Goal: Information Seeking & Learning: Learn about a topic

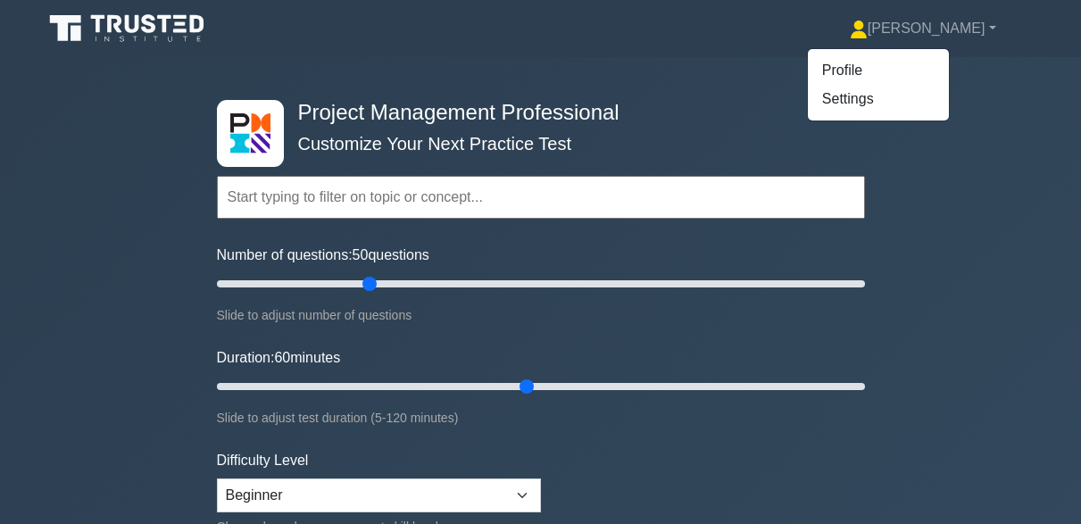
select select "beginner"
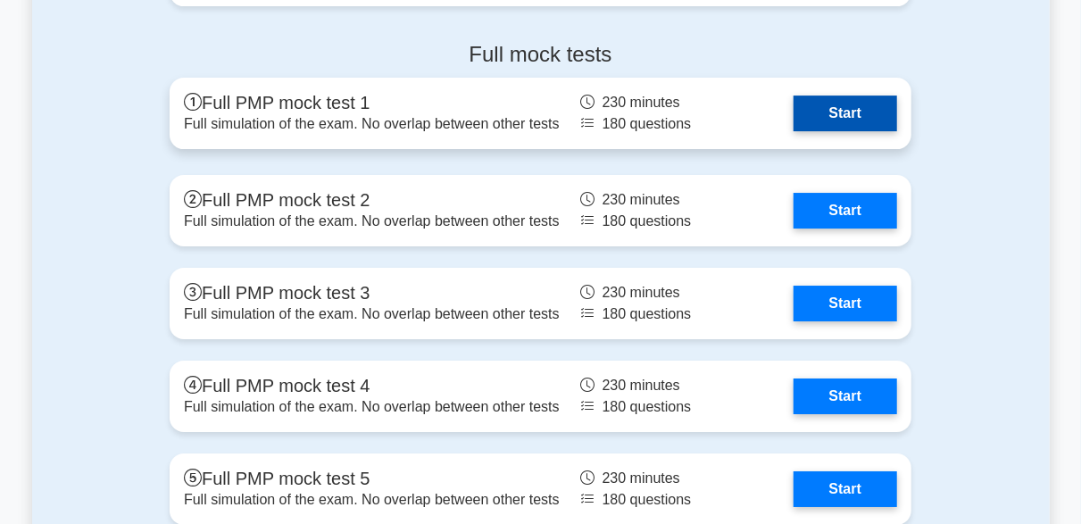
scroll to position [6069, 0]
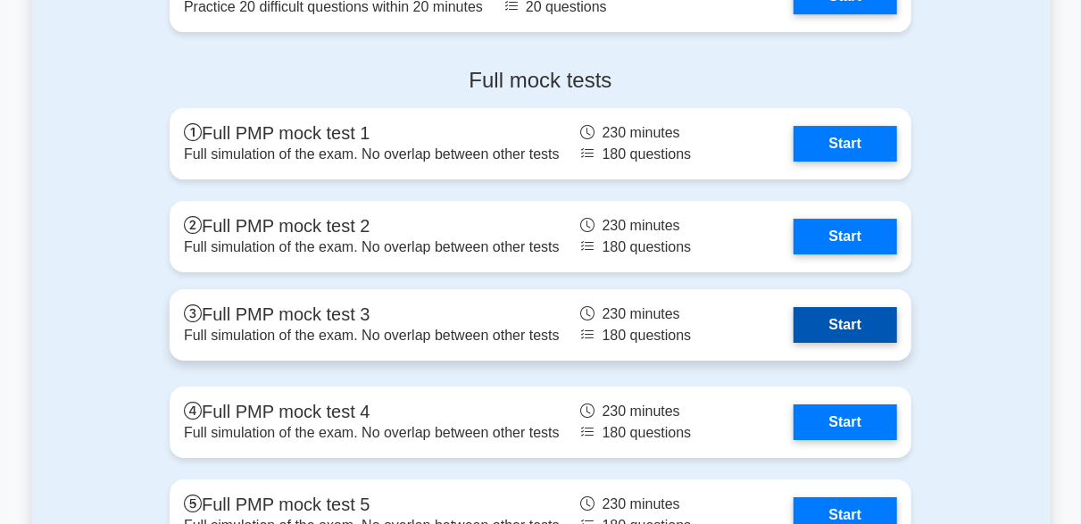
click at [867, 336] on link "Start" at bounding box center [845, 325] width 104 height 36
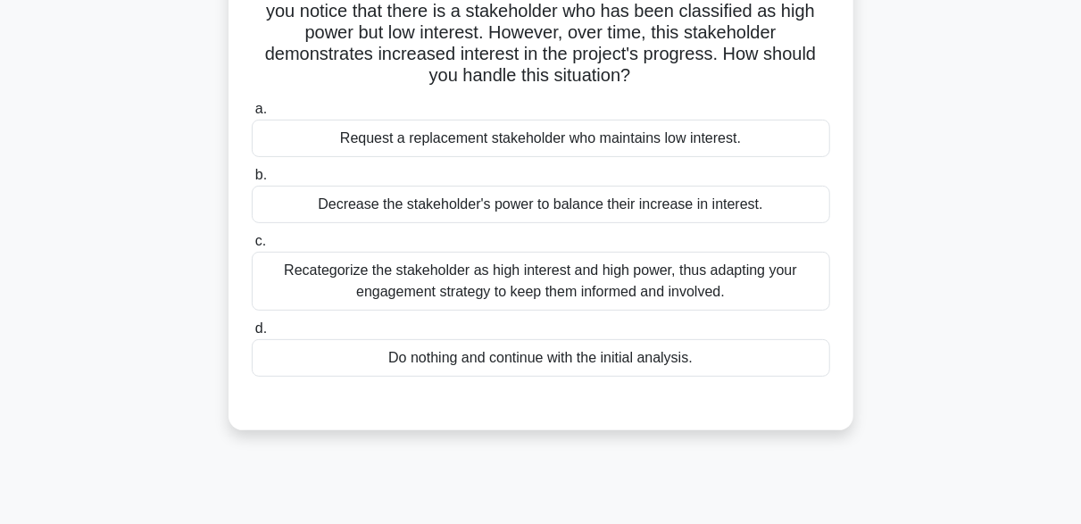
scroll to position [152, 0]
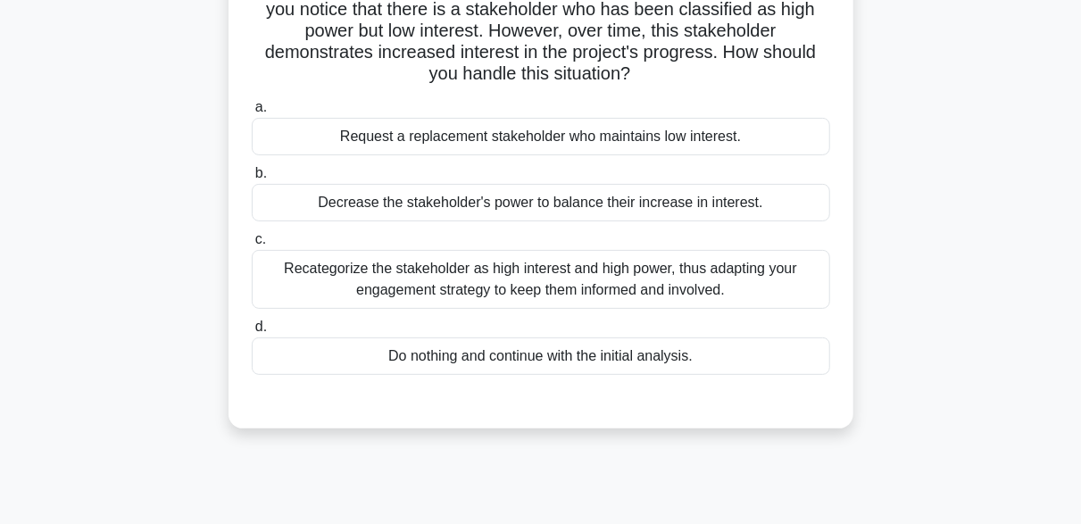
click at [506, 283] on div "Recategorize the stakeholder as high interest and high power, thus adapting you…" at bounding box center [541, 279] width 578 height 59
click at [252, 245] on input "c. Recategorize the stakeholder as high interest and high power, thus adapting …" at bounding box center [252, 240] width 0 height 12
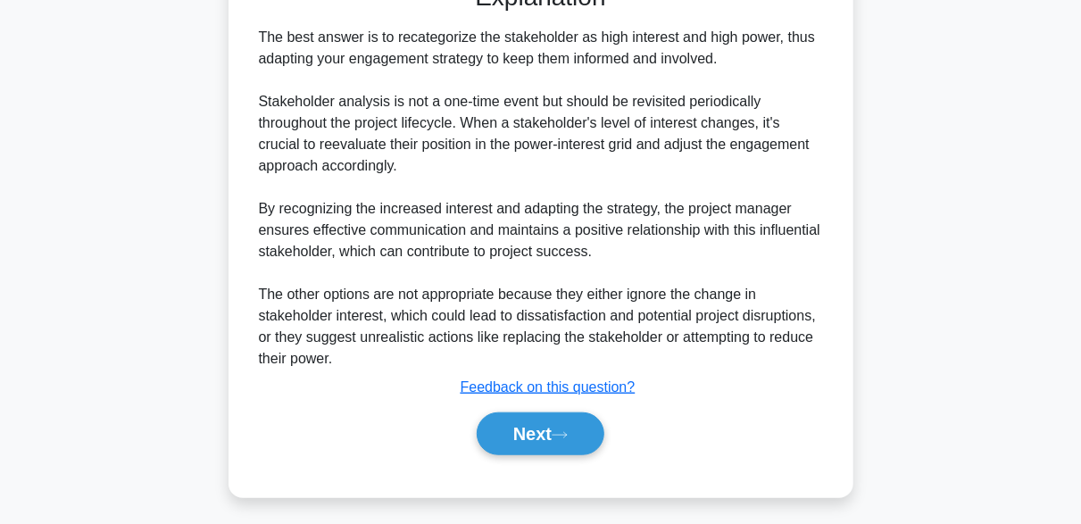
scroll to position [574, 0]
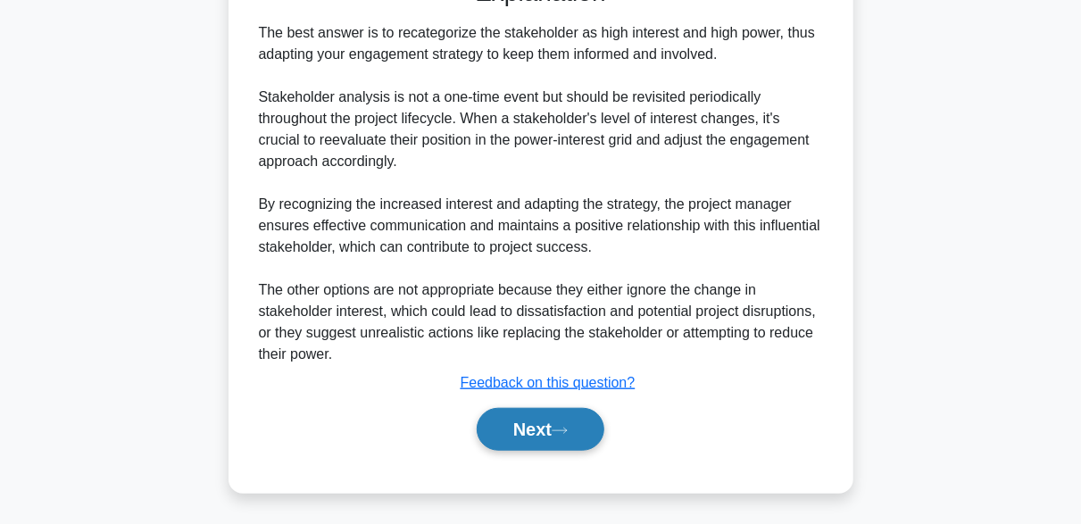
click at [543, 421] on button "Next" at bounding box center [541, 429] width 128 height 43
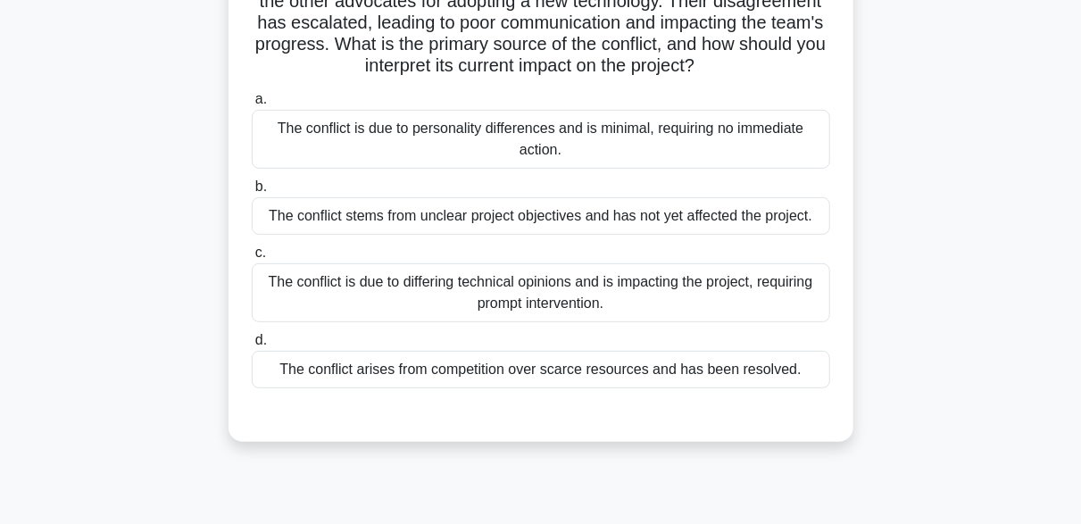
scroll to position [207, 0]
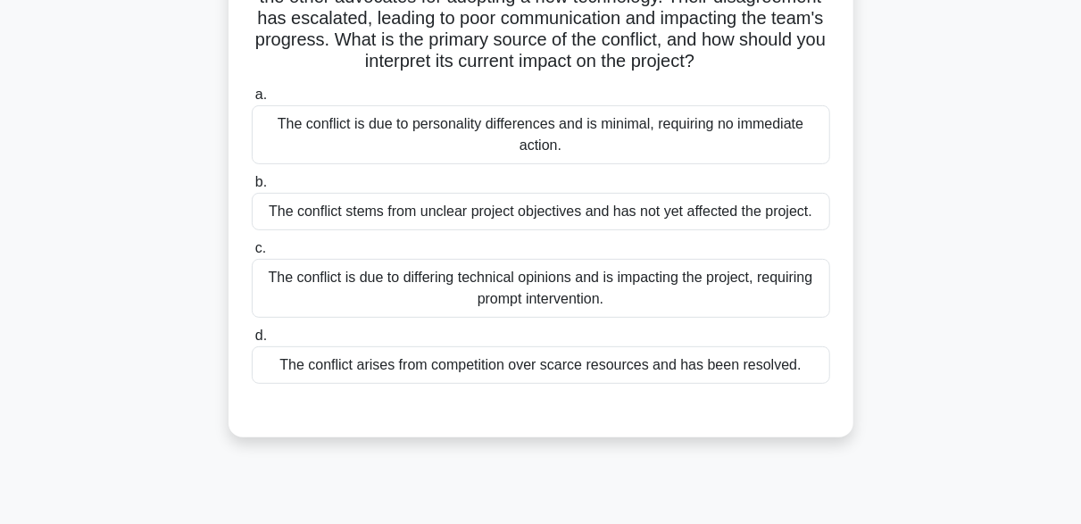
click at [427, 318] on div "The conflict is due to differing technical opinions and is impacting the projec…" at bounding box center [541, 288] width 578 height 59
click at [252, 254] on input "c. The conflict is due to differing technical opinions and is impacting the pro…" at bounding box center [252, 249] width 0 height 12
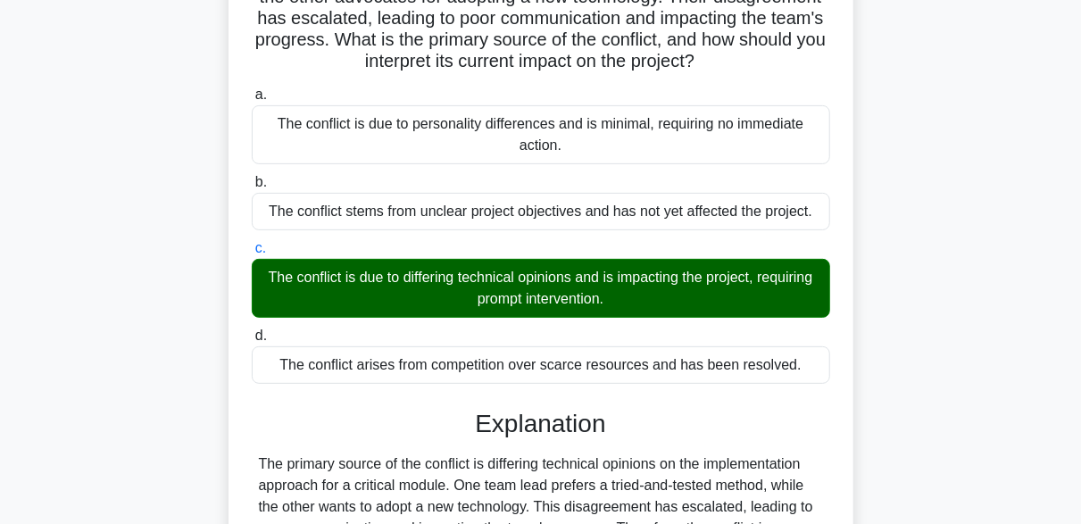
scroll to position [445, 0]
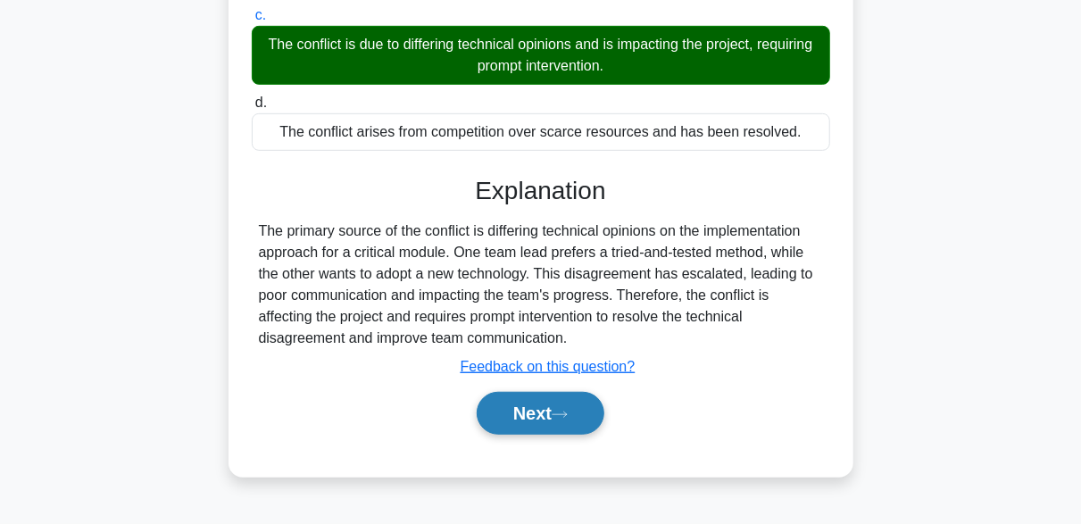
click at [505, 419] on button "Next" at bounding box center [541, 413] width 128 height 43
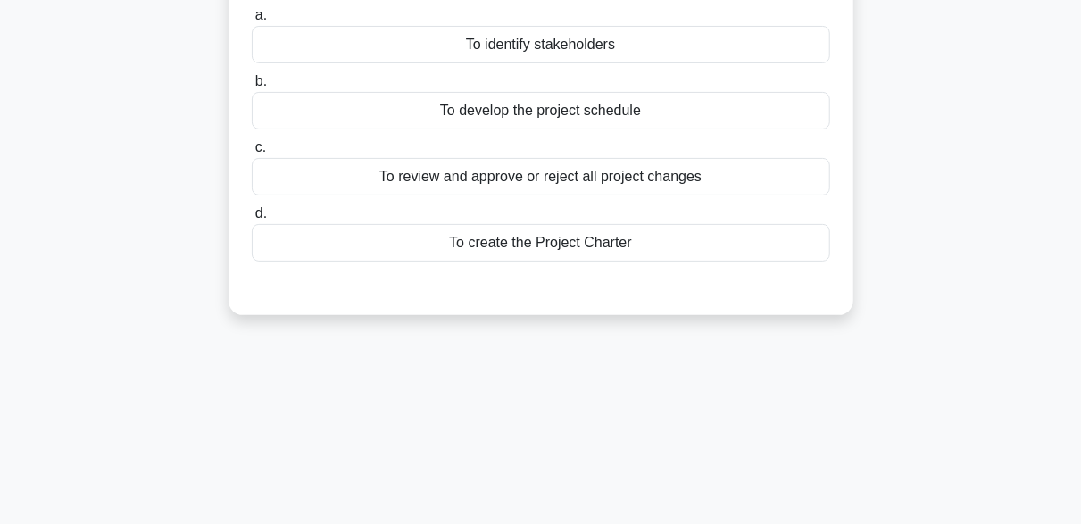
scroll to position [0, 0]
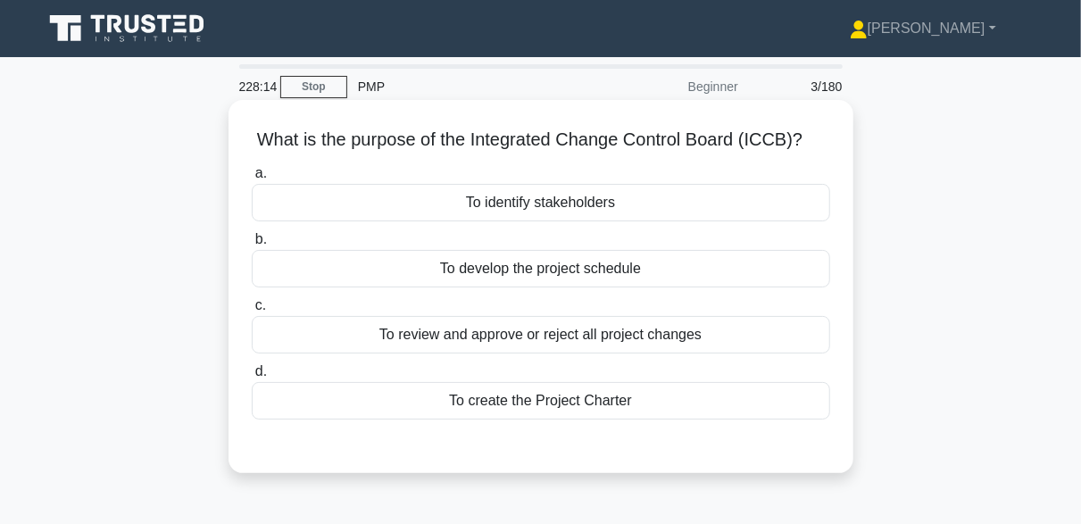
click at [602, 336] on div "To review and approve or reject all project changes" at bounding box center [541, 334] width 578 height 37
click at [252, 311] on input "c. To review and approve or reject all project changes" at bounding box center [252, 306] width 0 height 12
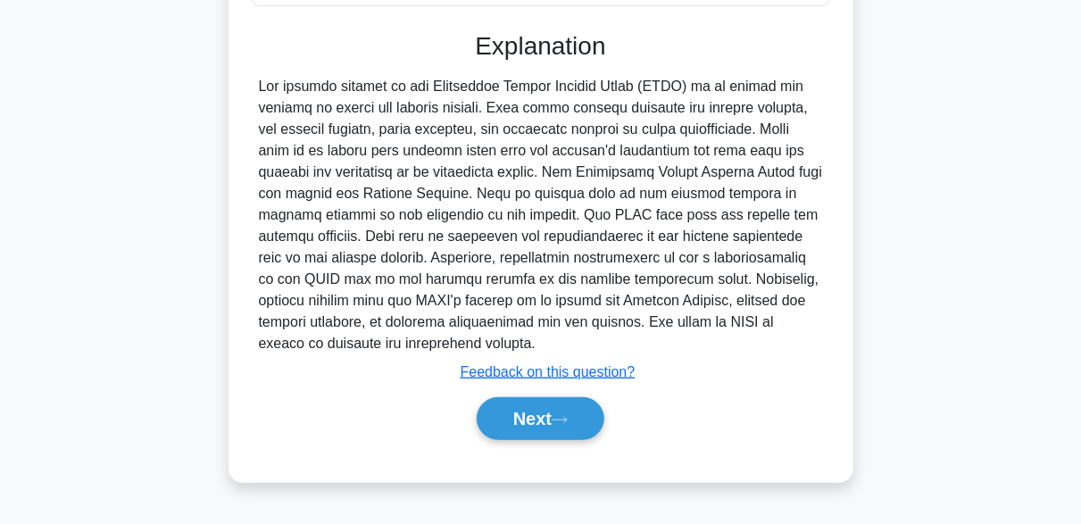
scroll to position [418, 0]
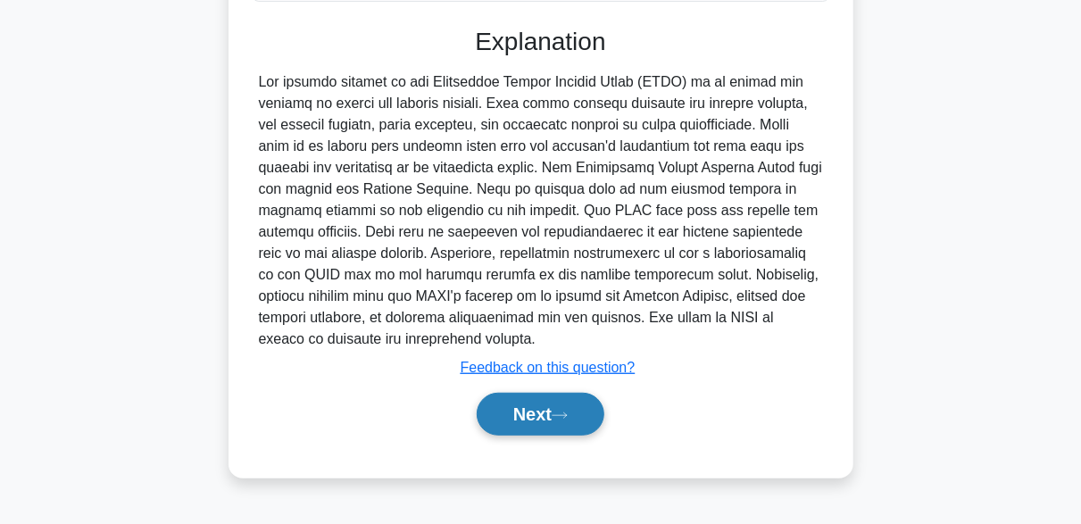
click at [544, 412] on button "Next" at bounding box center [541, 414] width 128 height 43
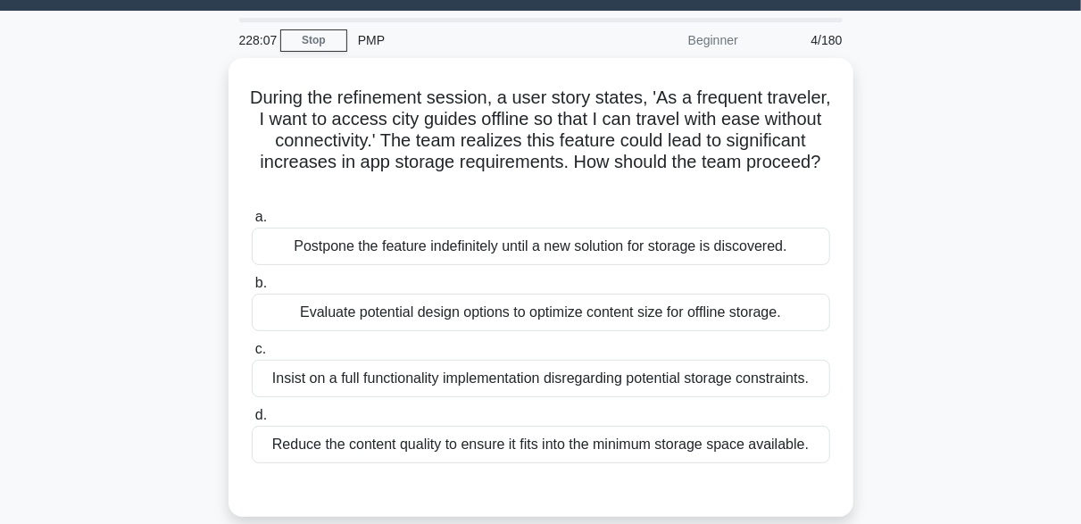
scroll to position [48, 0]
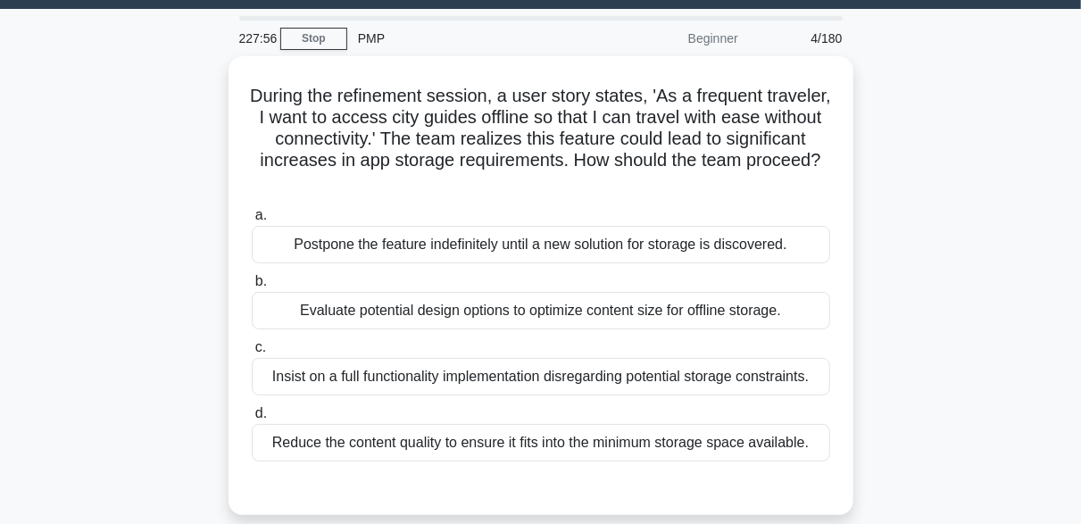
click at [544, 412] on label "d. Reduce the content quality to ensure it fits into the minimum storage space …" at bounding box center [541, 431] width 578 height 59
click at [252, 412] on input "d. Reduce the content quality to ensure it fits into the minimum storage space …" at bounding box center [252, 414] width 0 height 12
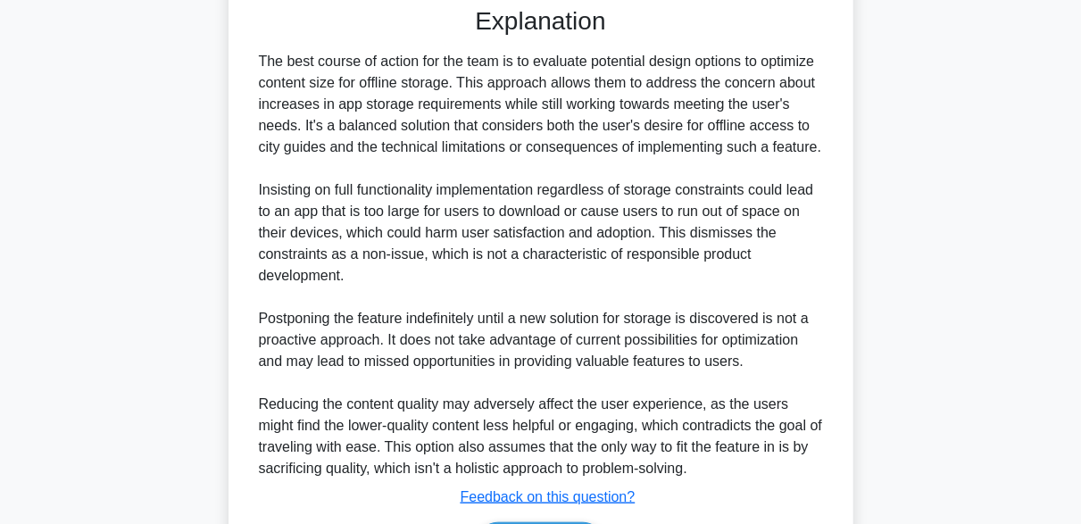
scroll to position [641, 0]
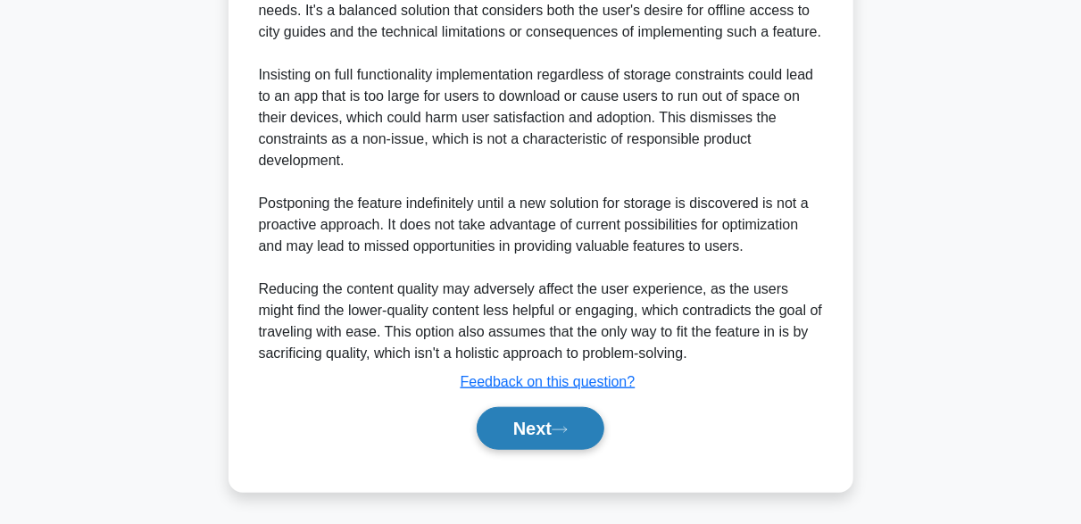
click at [543, 427] on button "Next" at bounding box center [541, 428] width 128 height 43
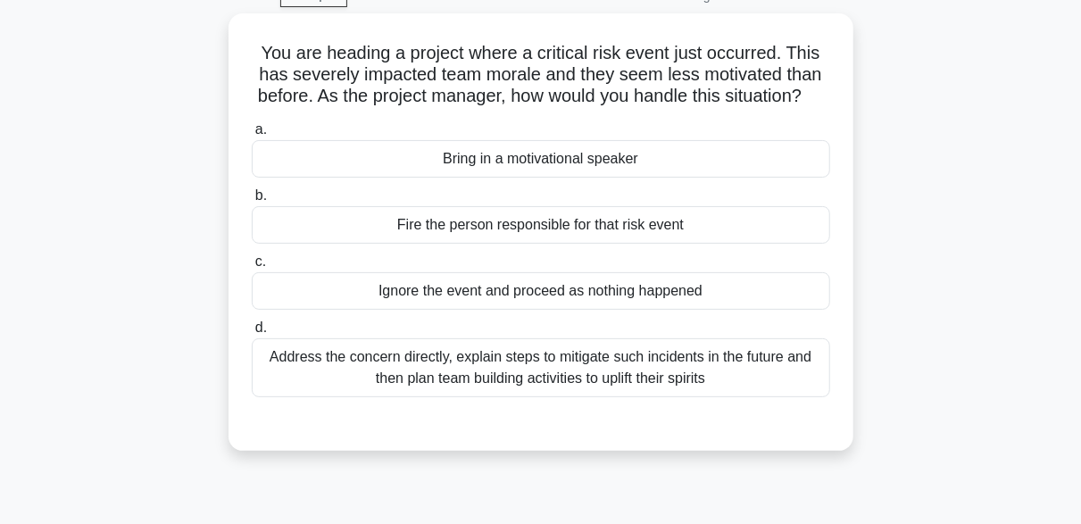
scroll to position [93, 0]
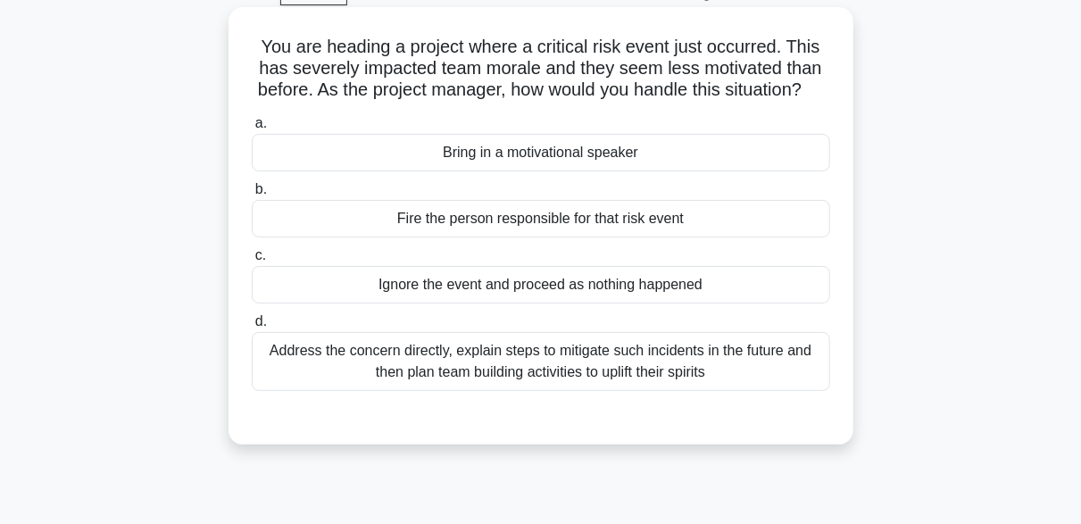
click at [654, 384] on div "Address the concern directly, explain steps to mitigate such incidents in the f…" at bounding box center [541, 361] width 578 height 59
click at [252, 328] on input "d. Address the concern directly, explain steps to mitigate such incidents in th…" at bounding box center [252, 322] width 0 height 12
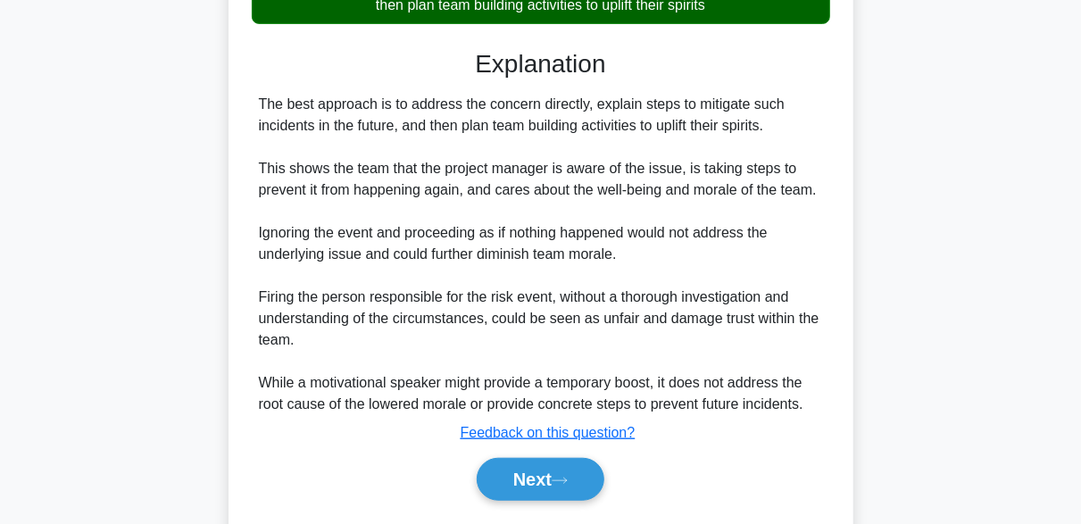
scroll to position [531, 0]
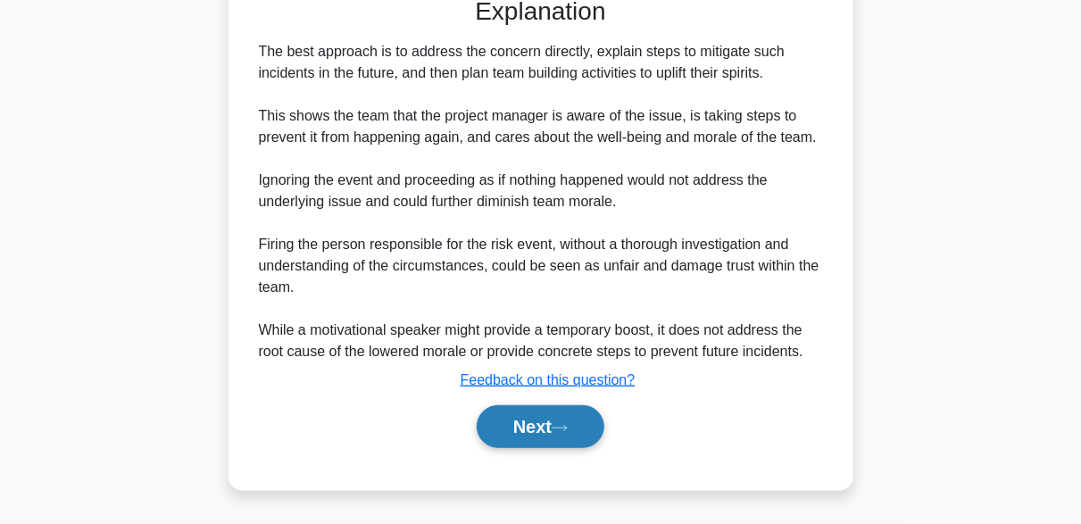
click at [543, 419] on button "Next" at bounding box center [541, 426] width 128 height 43
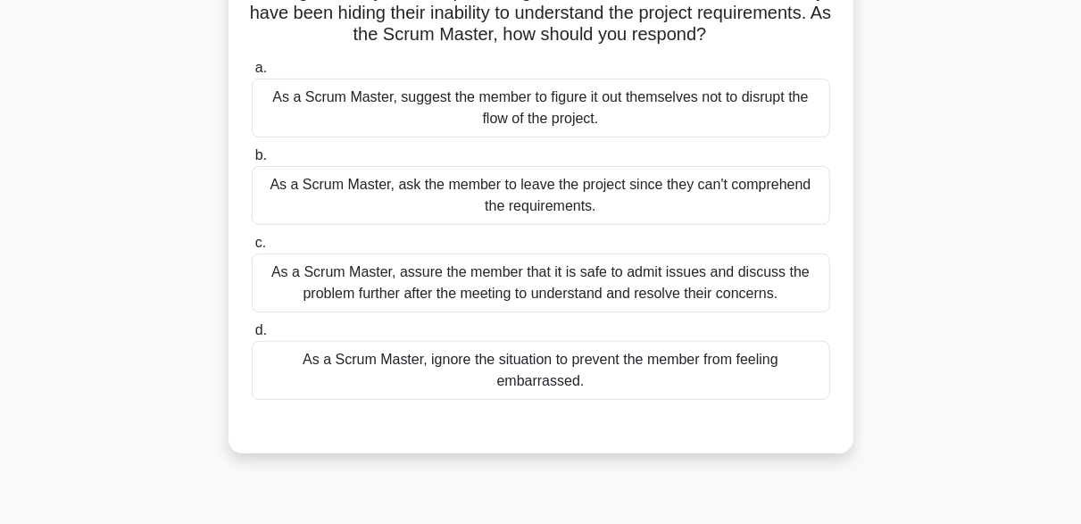
scroll to position [154, 0]
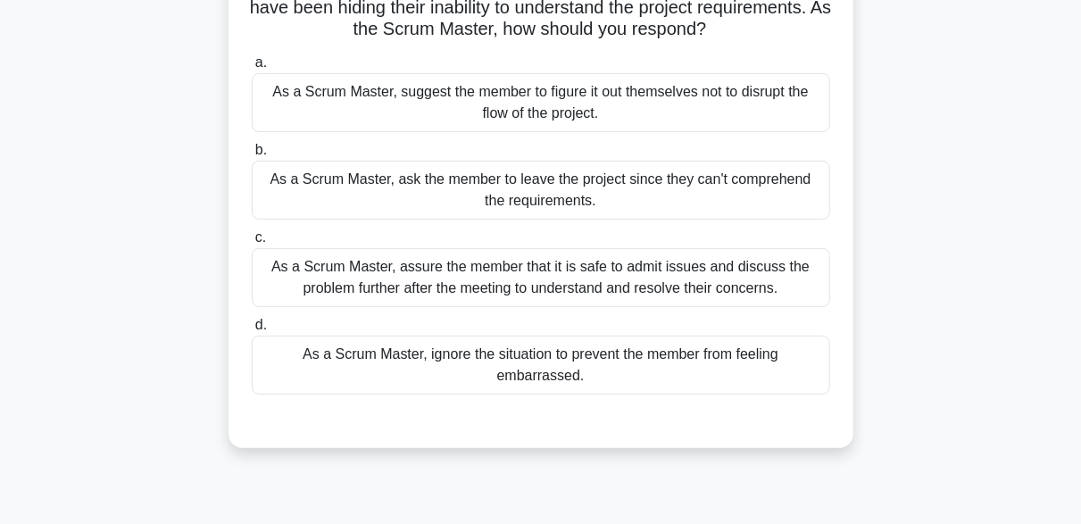
click at [601, 282] on div "As a Scrum Master, assure the member that it is safe to admit issues and discus…" at bounding box center [541, 277] width 578 height 59
click at [252, 244] on input "c. As a Scrum Master, assure the member that it is safe to admit issues and dis…" at bounding box center [252, 238] width 0 height 12
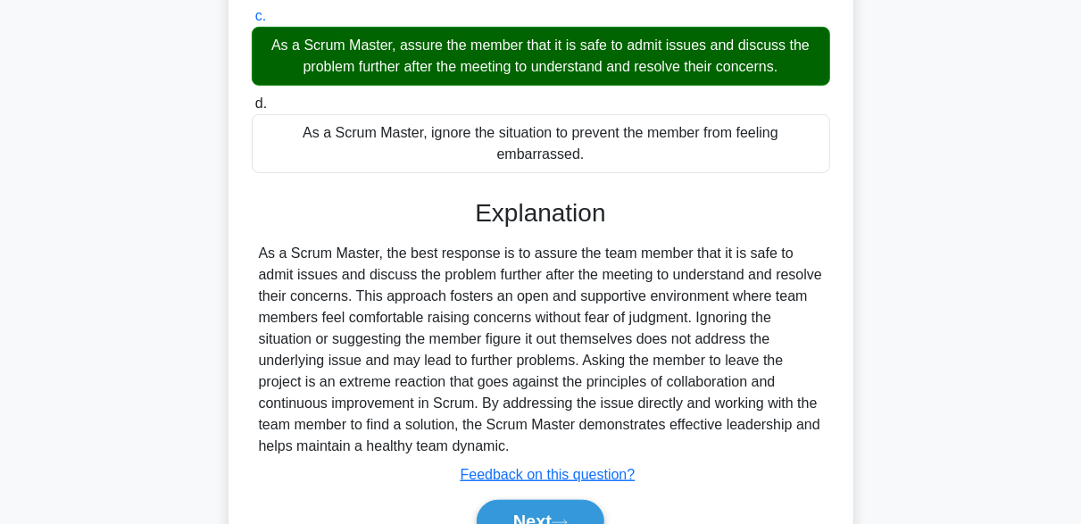
scroll to position [467, 0]
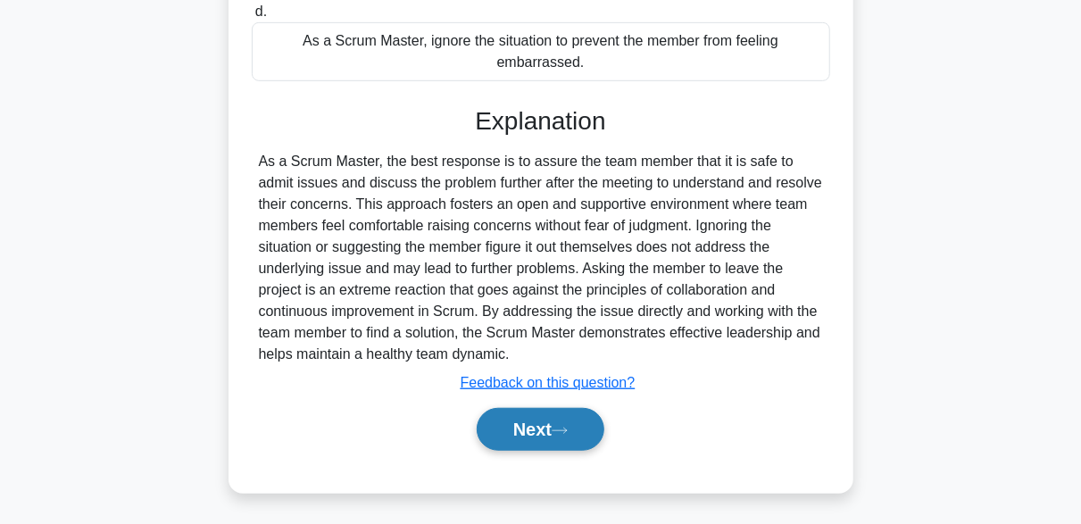
click at [567, 427] on icon at bounding box center [559, 429] width 14 height 5
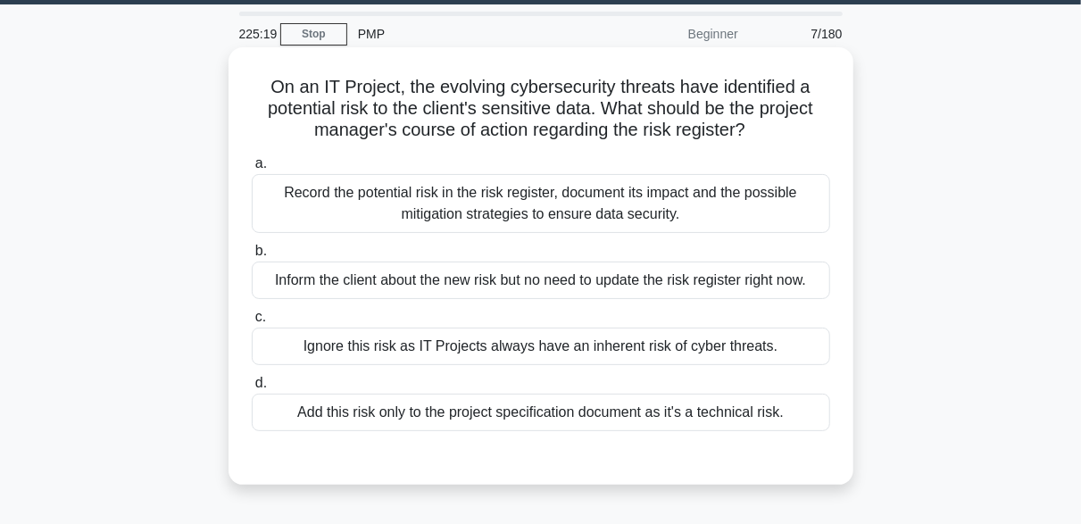
scroll to position [59, 0]
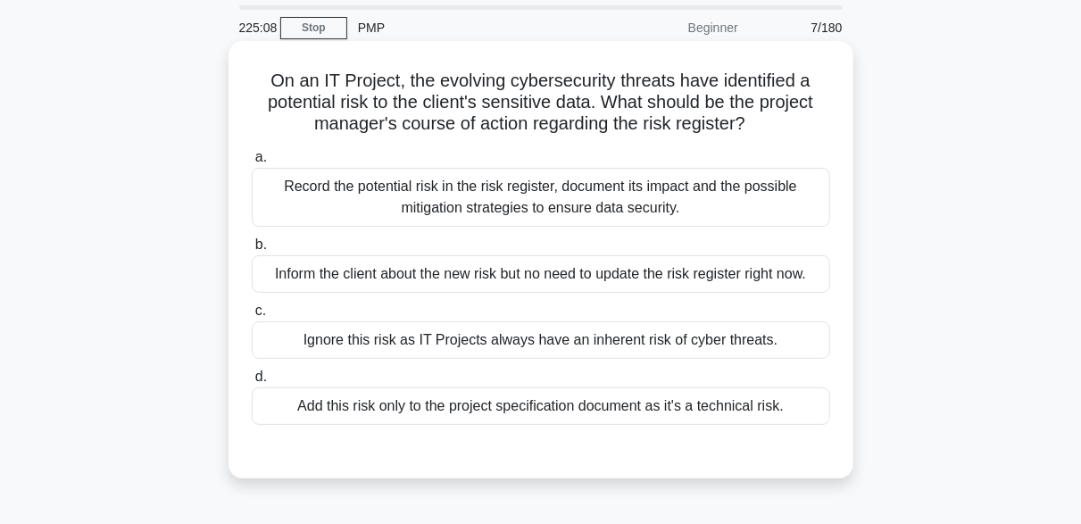
click at [588, 187] on div "Record the potential risk in the risk register, document its impact and the pos…" at bounding box center [541, 197] width 578 height 59
click at [252, 163] on input "a. Record the potential risk in the risk register, document its impact and the …" at bounding box center [252, 158] width 0 height 12
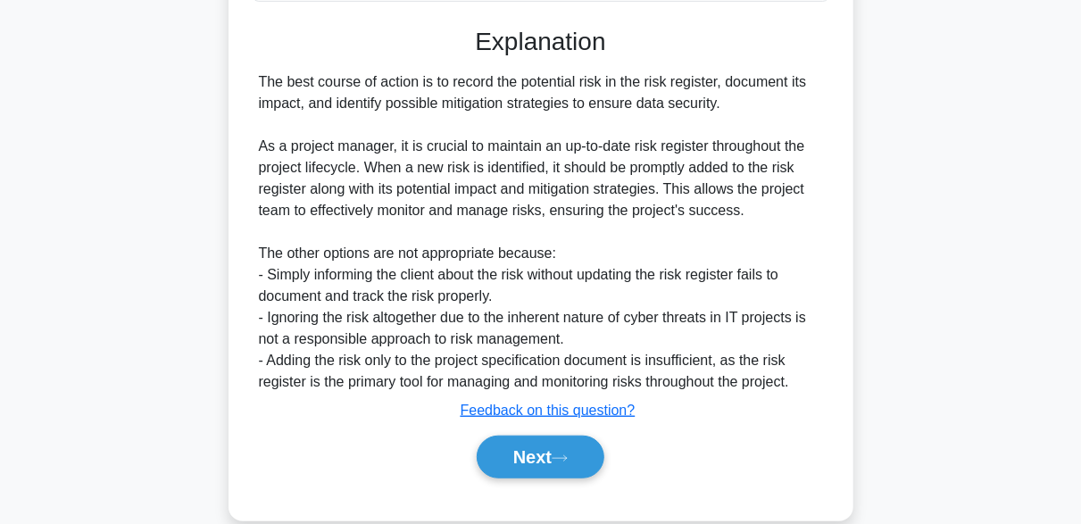
scroll to position [510, 0]
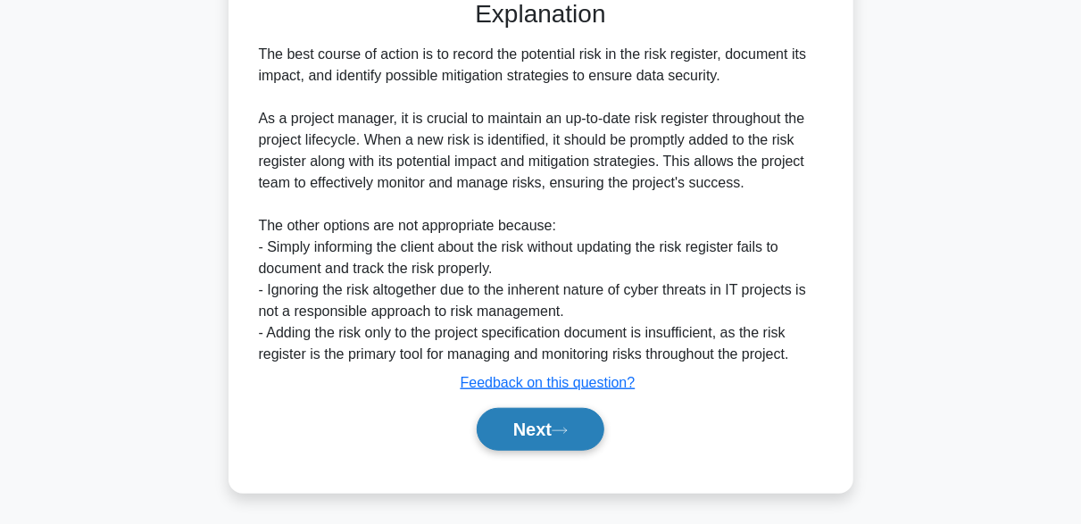
click at [539, 429] on button "Next" at bounding box center [541, 429] width 128 height 43
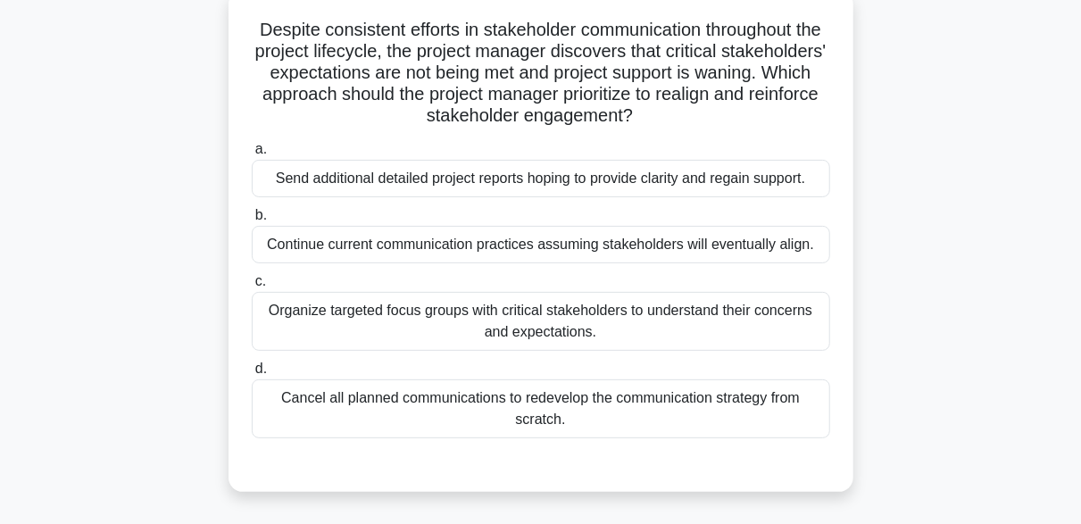
scroll to position [116, 0]
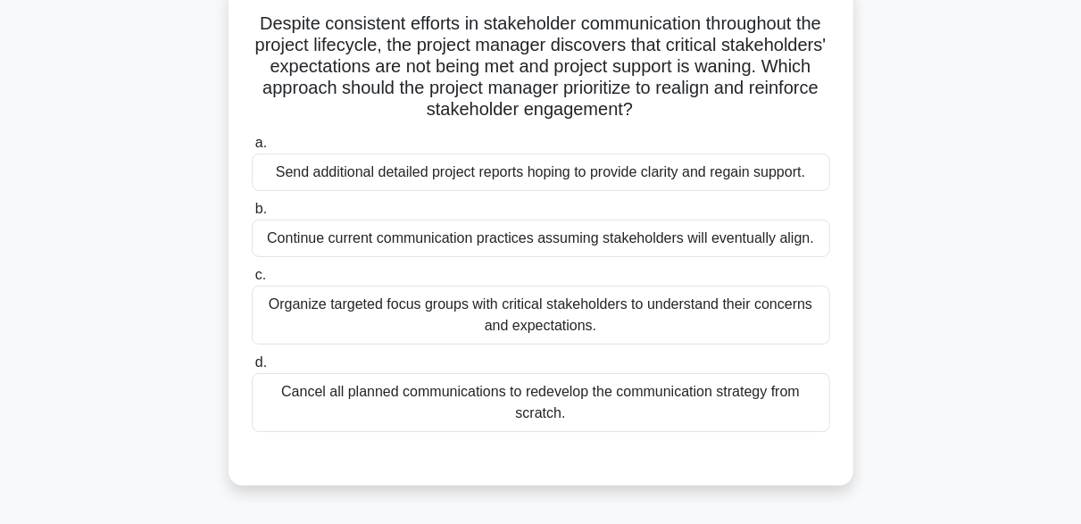
click at [486, 318] on div "Organize targeted focus groups with critical stakeholders to understand their c…" at bounding box center [541, 315] width 578 height 59
click at [252, 281] on input "c. Organize targeted focus groups with critical stakeholders to understand thei…" at bounding box center [252, 276] width 0 height 12
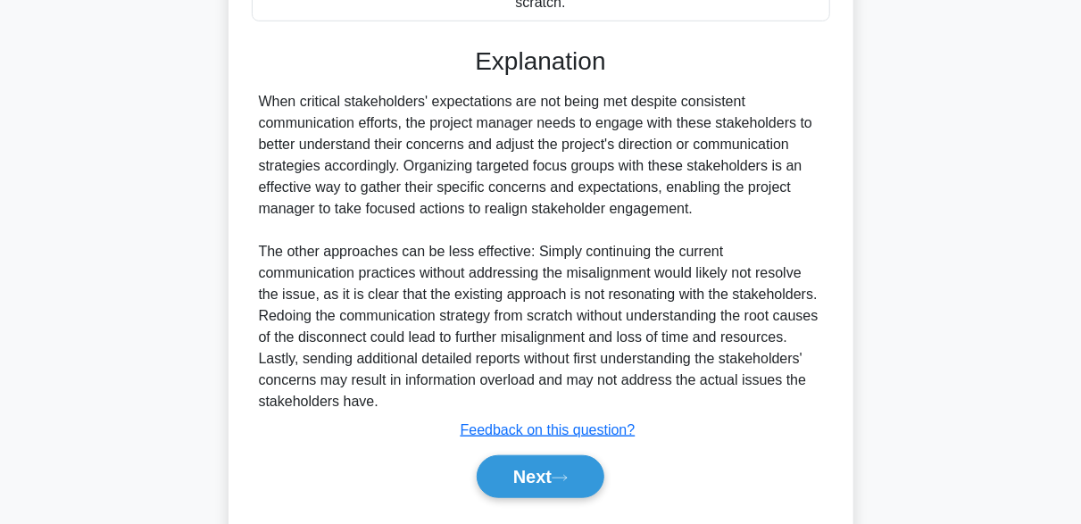
scroll to position [574, 0]
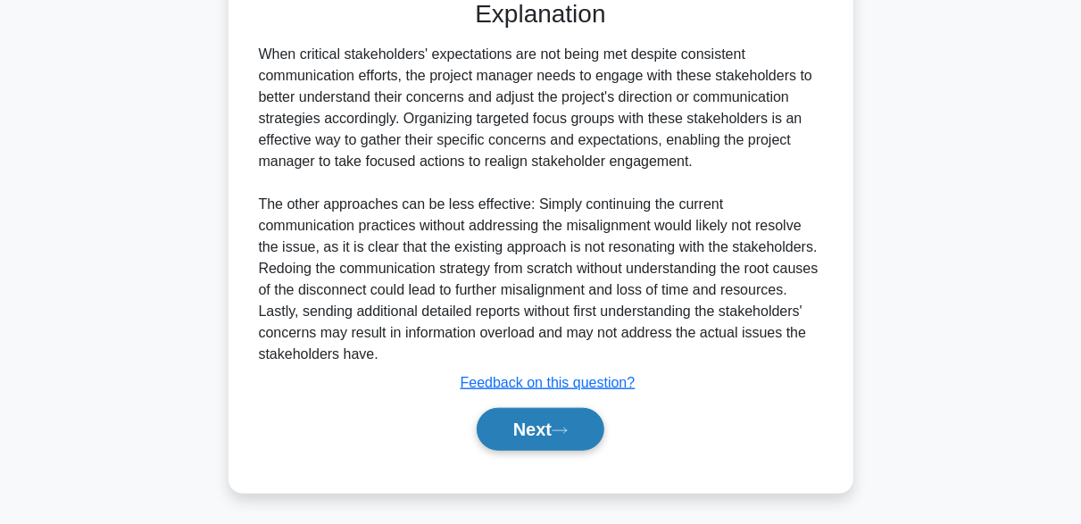
click at [555, 425] on button "Next" at bounding box center [541, 429] width 128 height 43
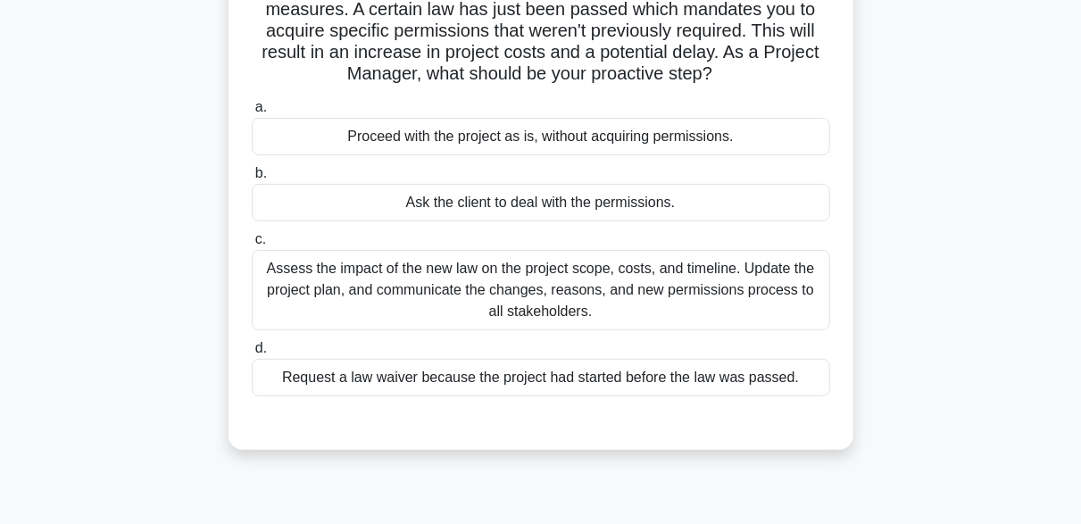
scroll to position [153, 0]
click at [405, 299] on div "Assess the impact of the new law on the project scope, costs, and timeline. Upd…" at bounding box center [541, 289] width 578 height 80
click at [252, 245] on input "c. Assess the impact of the new law on the project scope, costs, and timeline. …" at bounding box center [252, 239] width 0 height 12
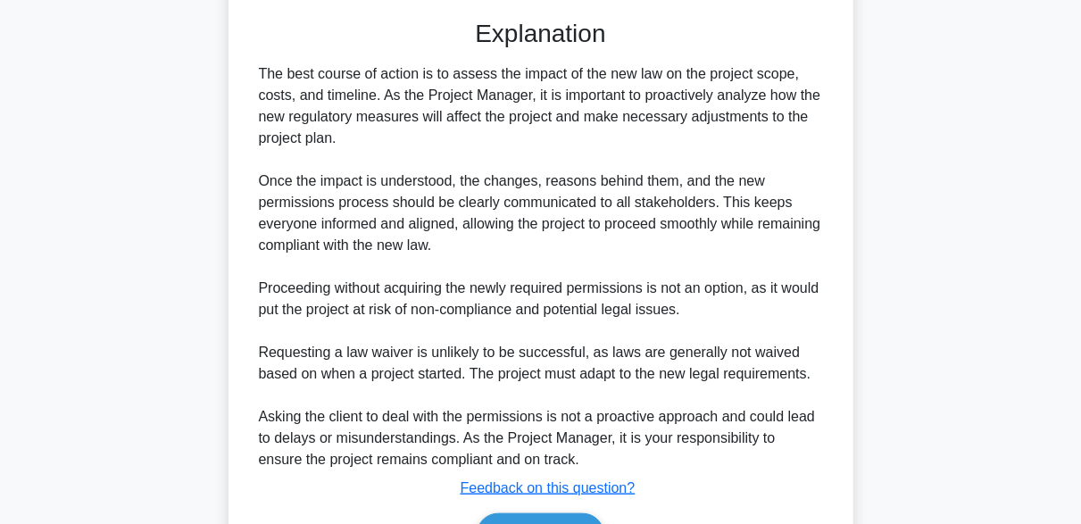
scroll to position [660, 0]
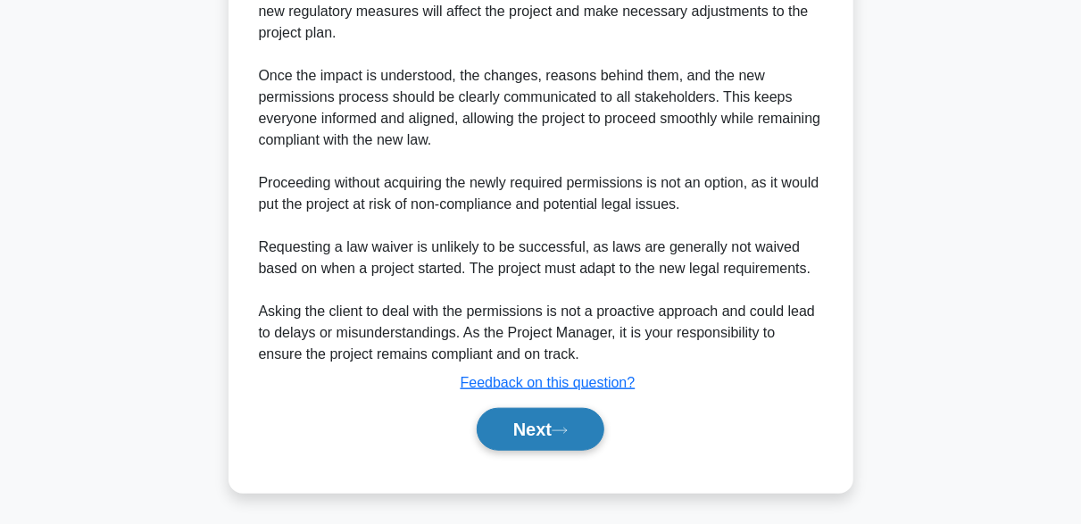
click at [579, 427] on button "Next" at bounding box center [541, 429] width 128 height 43
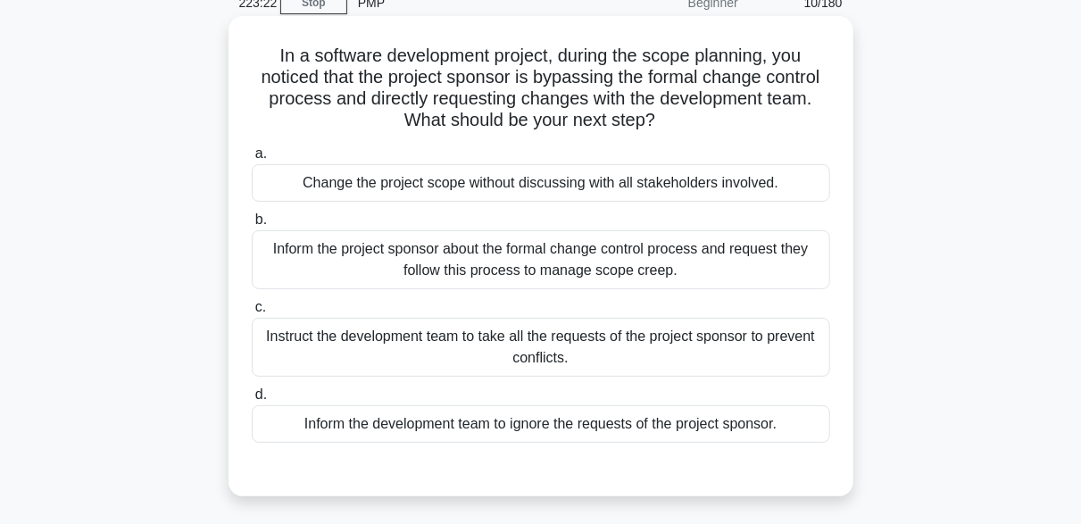
scroll to position [83, 0]
click at [729, 264] on div "Inform the project sponsor about the formal change control process and request …" at bounding box center [541, 260] width 578 height 59
click at [252, 227] on input "b. Inform the project sponsor about the formal change control process and reque…" at bounding box center [252, 221] width 0 height 12
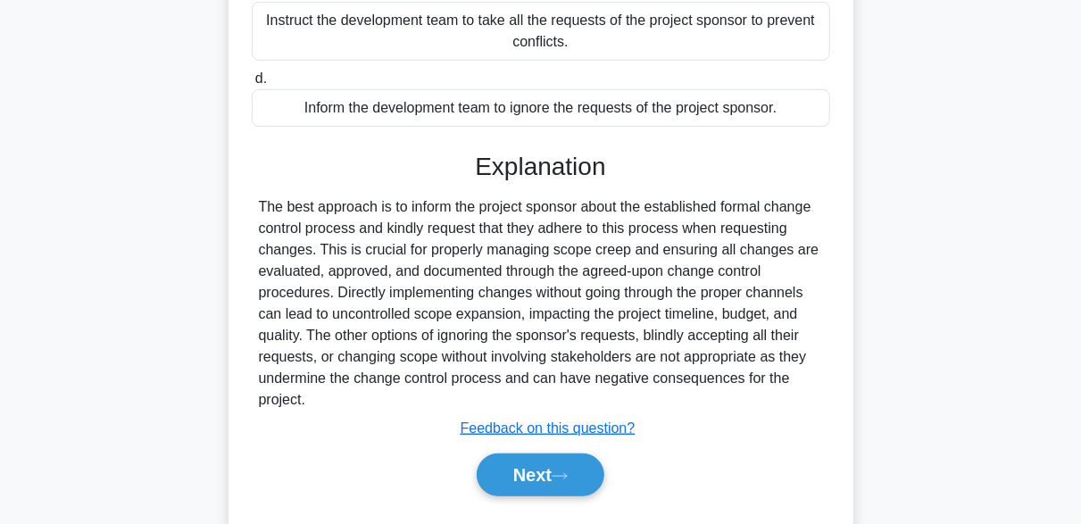
scroll to position [445, 0]
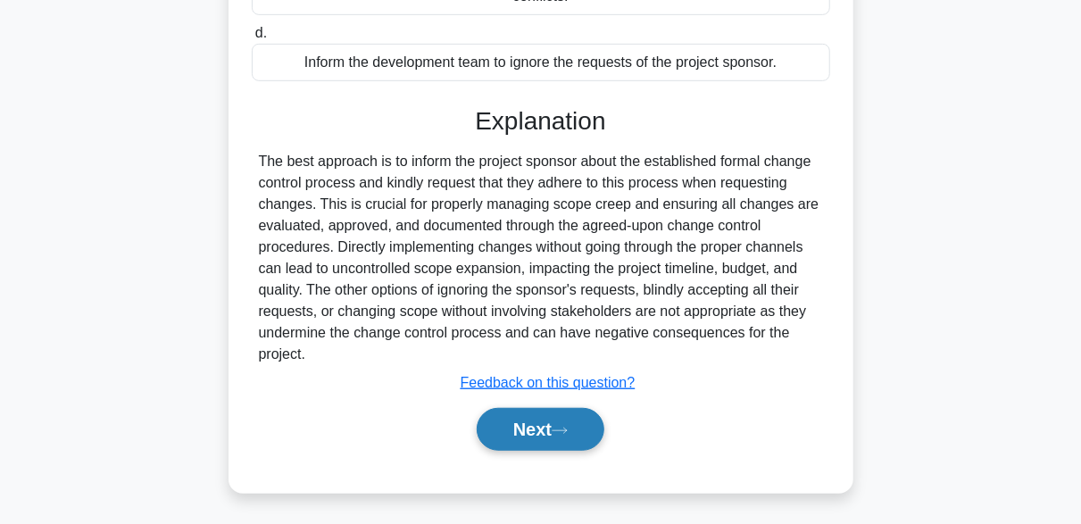
click at [568, 426] on icon at bounding box center [560, 431] width 16 height 10
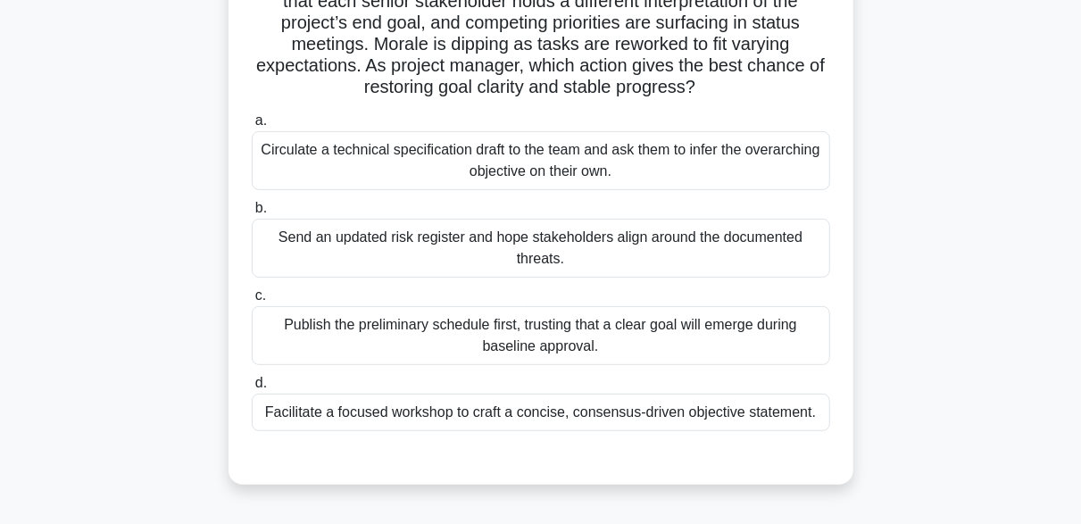
scroll to position [187, 0]
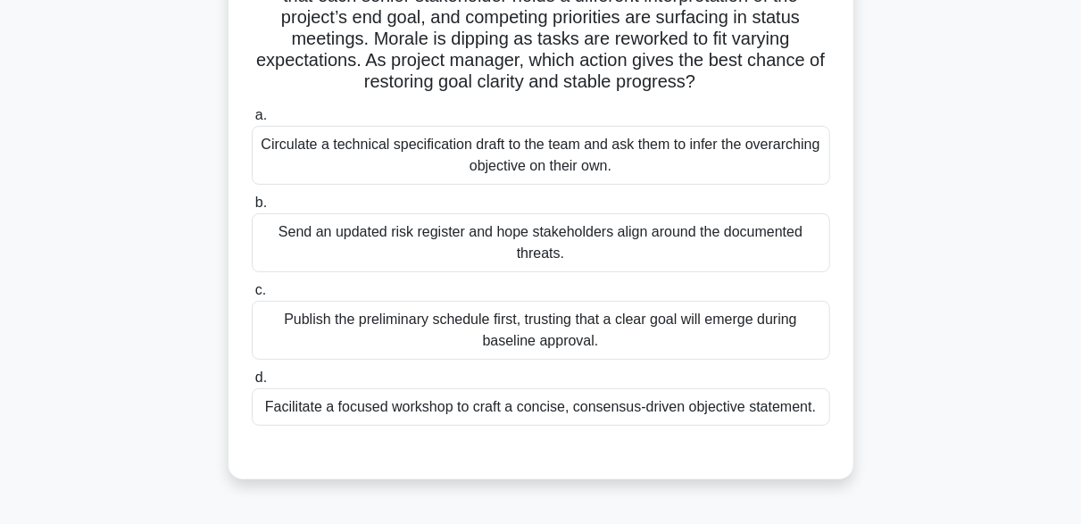
click at [567, 414] on div "Facilitate a focused workshop to craft a concise, consensus-driven objective st…" at bounding box center [541, 406] width 578 height 37
click at [252, 384] on input "d. Facilitate a focused workshop to craft a concise, consensus-driven objective…" at bounding box center [252, 378] width 0 height 12
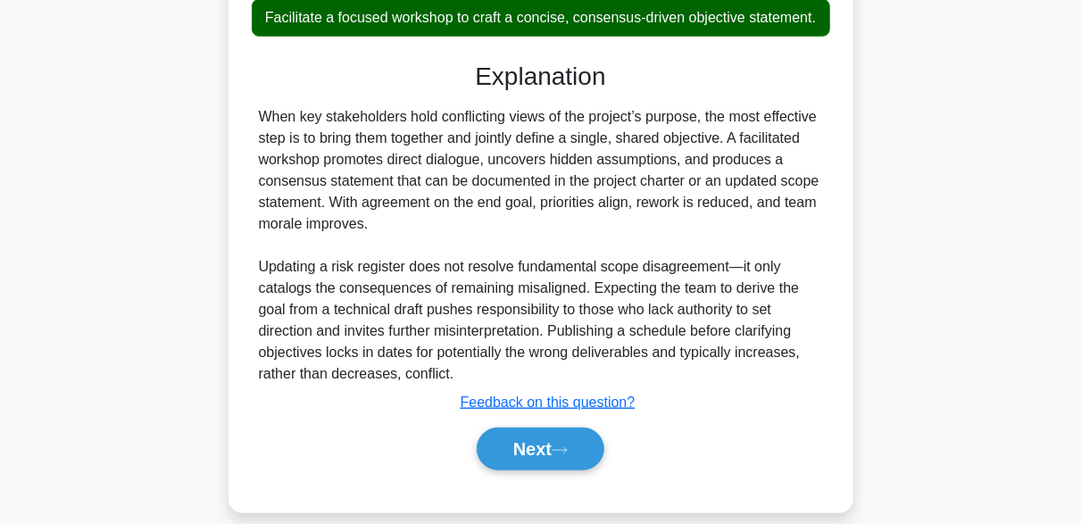
scroll to position [595, 0]
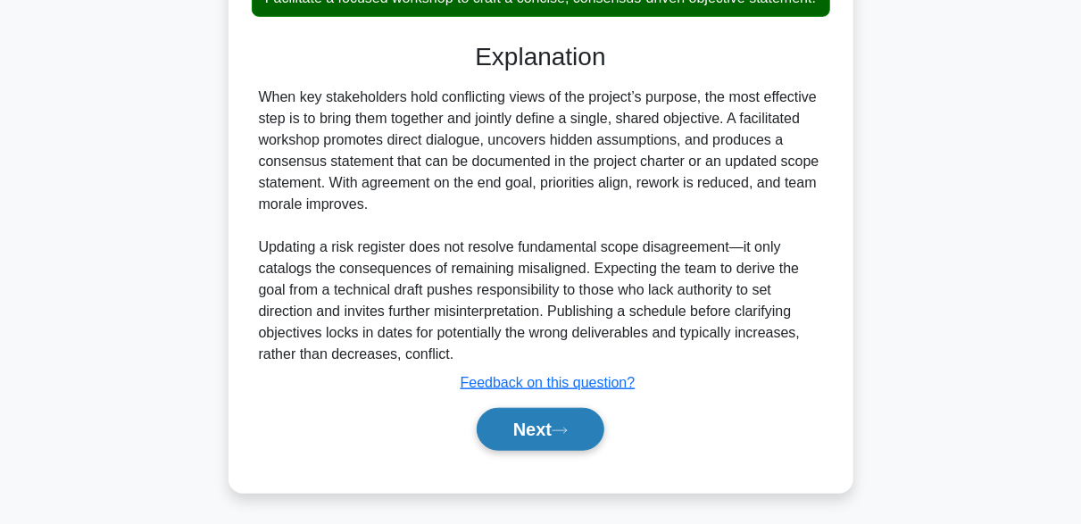
click at [508, 427] on button "Next" at bounding box center [541, 429] width 128 height 43
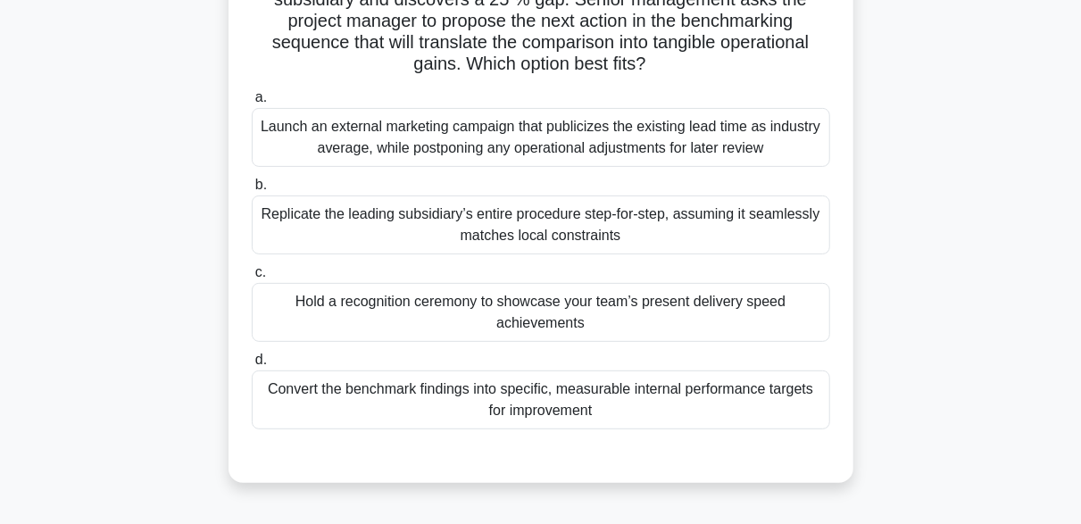
scroll to position [206, 0]
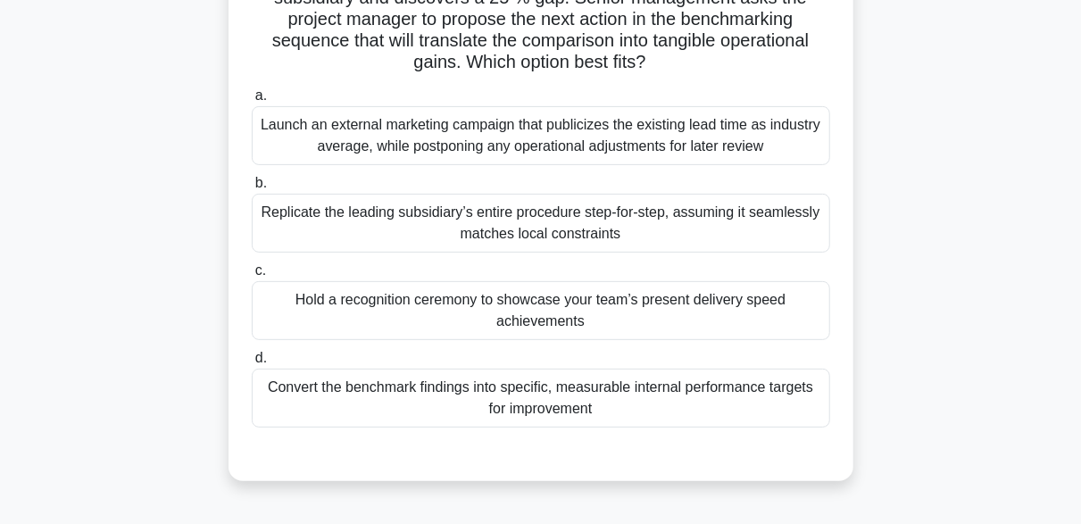
click at [583, 406] on div "Convert the benchmark findings into specific, measurable internal performance t…" at bounding box center [541, 398] width 578 height 59
click at [252, 364] on input "d. Convert the benchmark findings into specific, measurable internal performanc…" at bounding box center [252, 359] width 0 height 12
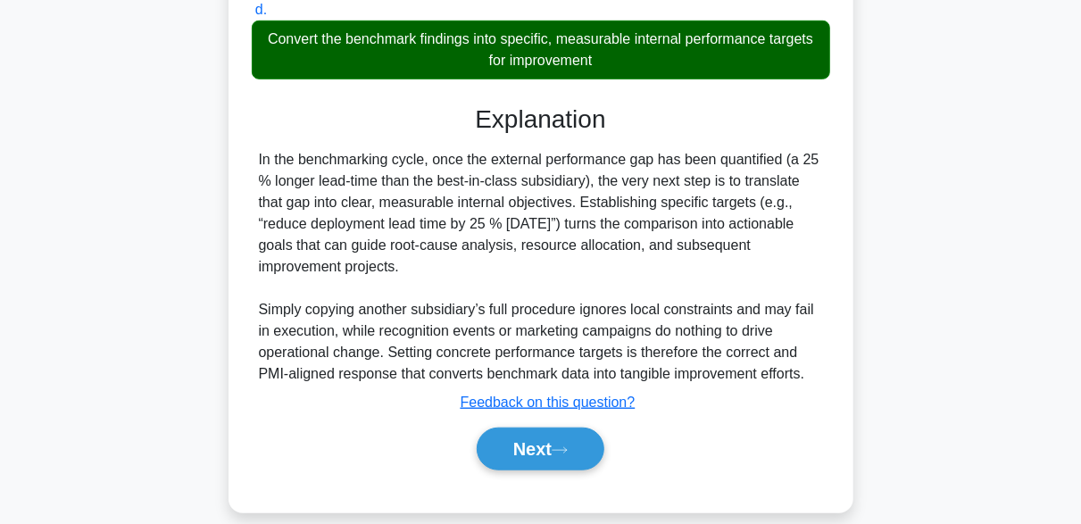
scroll to position [574, 0]
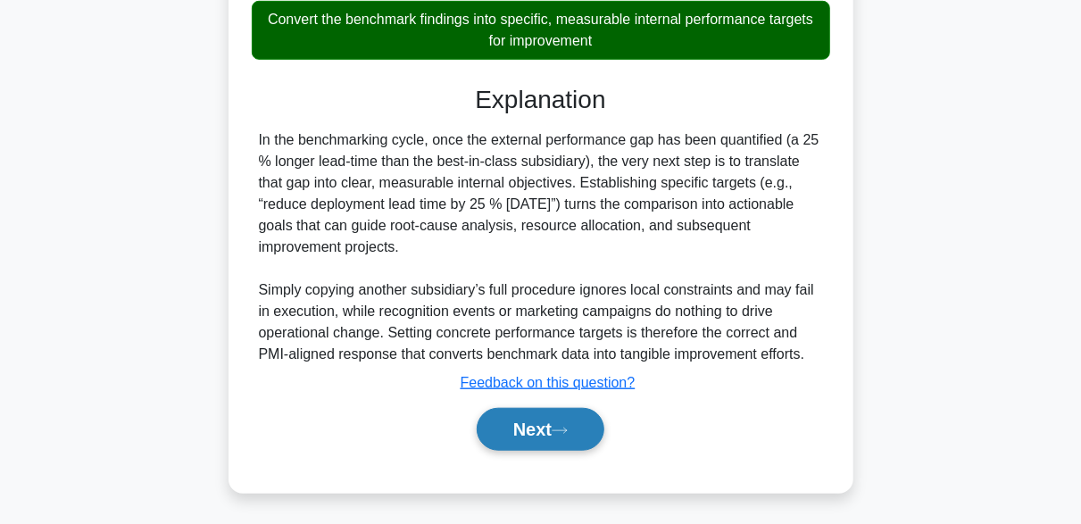
click at [533, 418] on button "Next" at bounding box center [541, 429] width 128 height 43
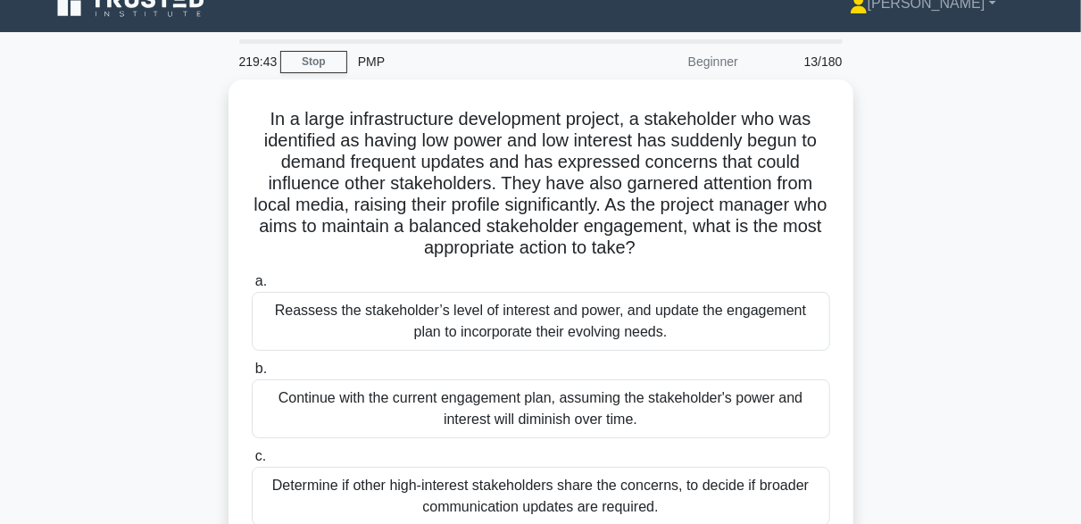
scroll to position [24, 0]
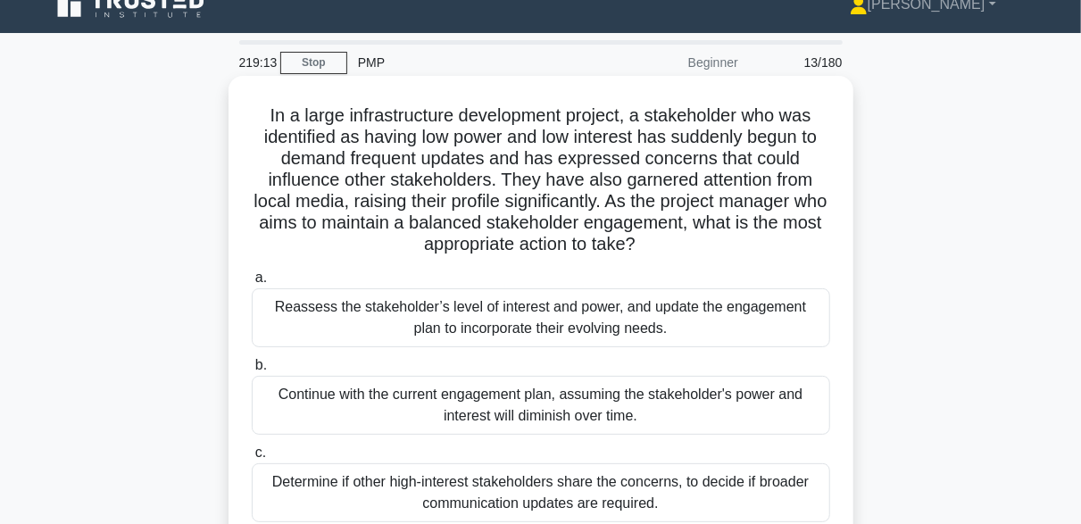
click at [465, 256] on h5 "In a large infrastructure development project, a stakeholder who was identified…" at bounding box center [541, 180] width 582 height 152
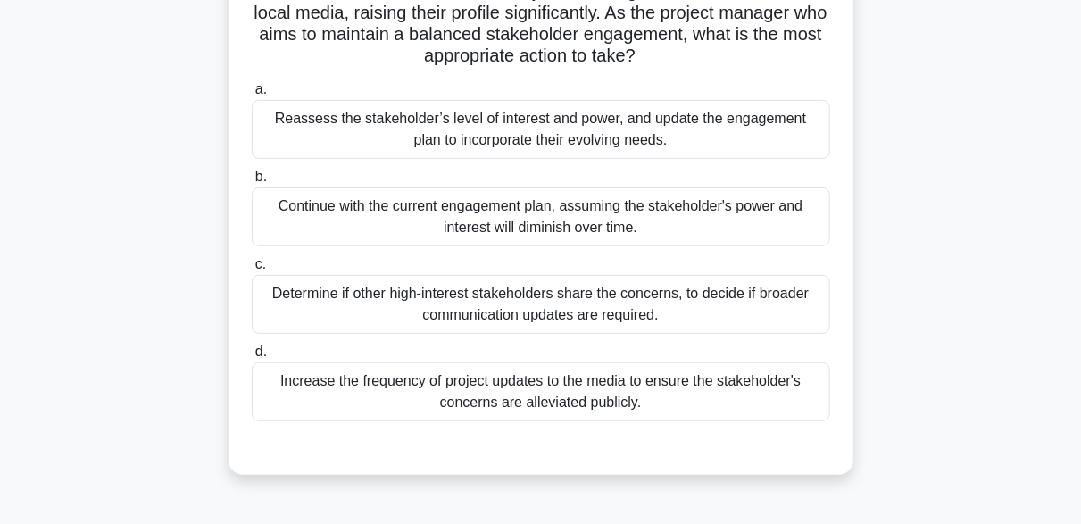
scroll to position [214, 0]
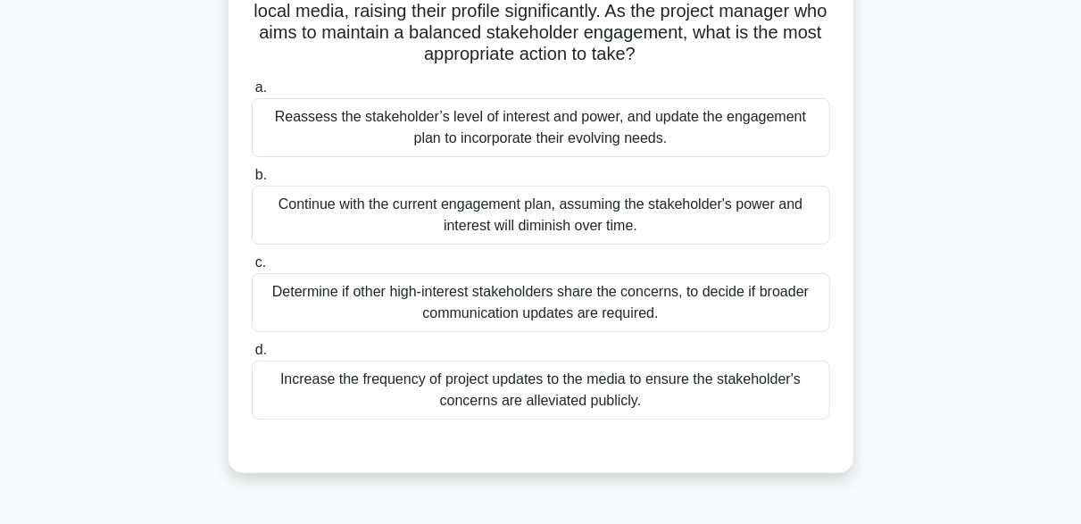
click at [664, 123] on div "Reassess the stakeholder’s level of interest and power, and update the engageme…" at bounding box center [541, 127] width 578 height 59
click at [252, 94] on input "a. Reassess the stakeholder’s level of interest and power, and update the engag…" at bounding box center [252, 88] width 0 height 12
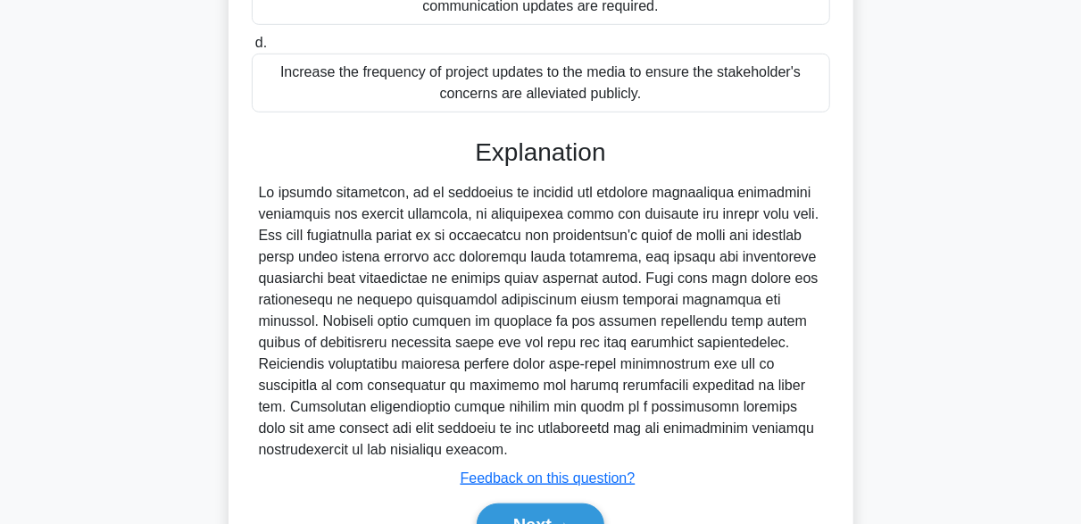
scroll to position [617, 0]
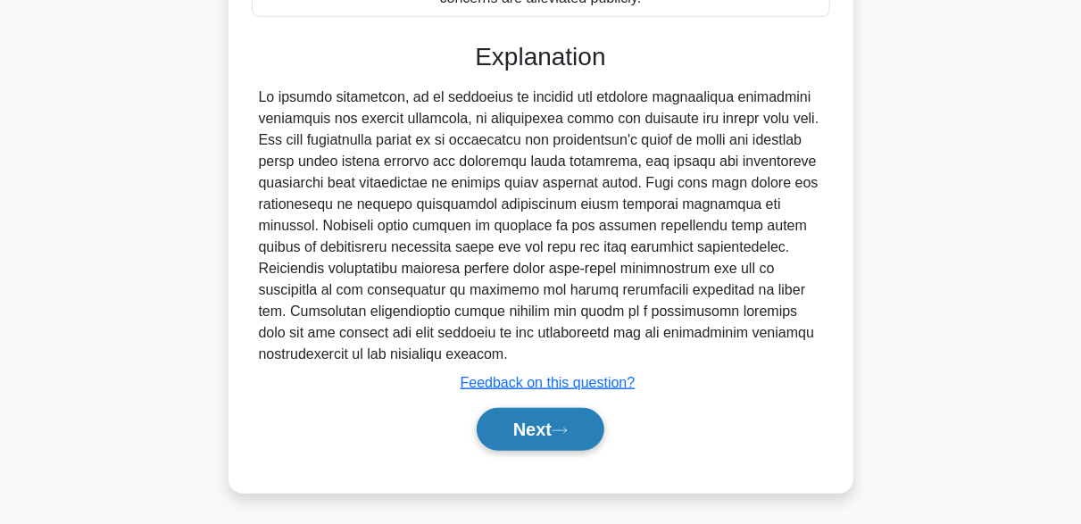
click at [566, 411] on button "Next" at bounding box center [541, 429] width 128 height 43
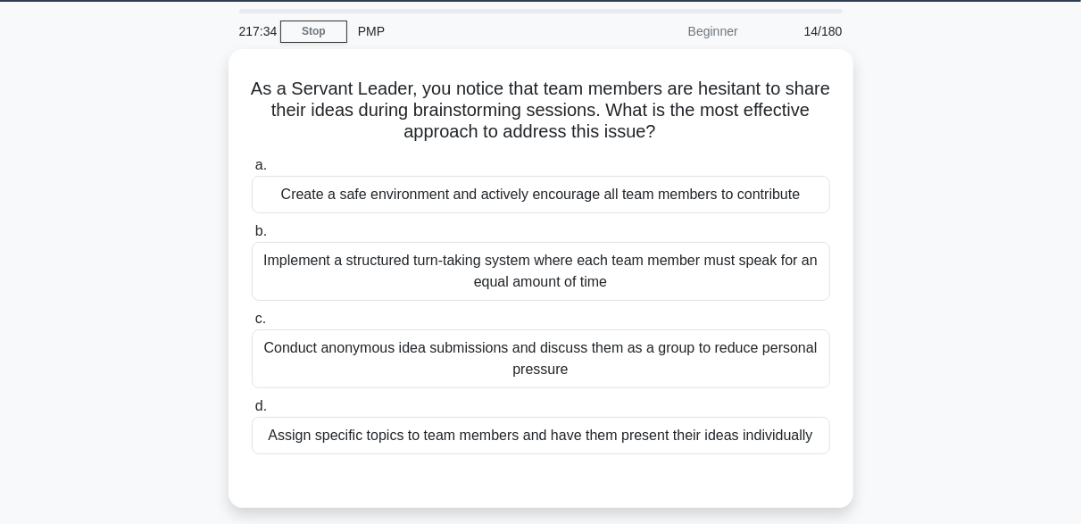
scroll to position [56, 0]
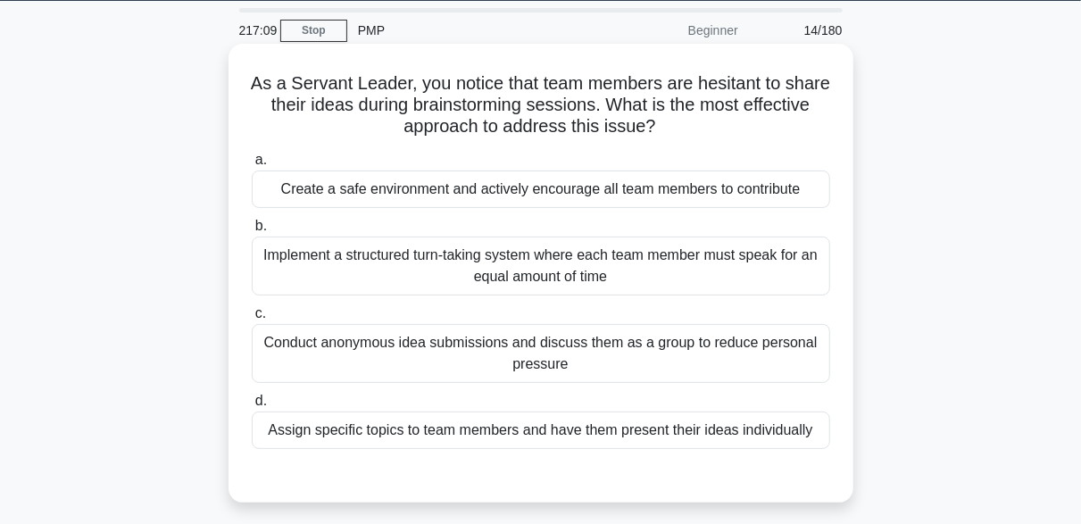
click at [520, 195] on div "Create a safe environment and actively encourage all team members to contribute" at bounding box center [541, 188] width 578 height 37
click at [252, 166] on input "a. Create a safe environment and actively encourage all team members to contrib…" at bounding box center [252, 160] width 0 height 12
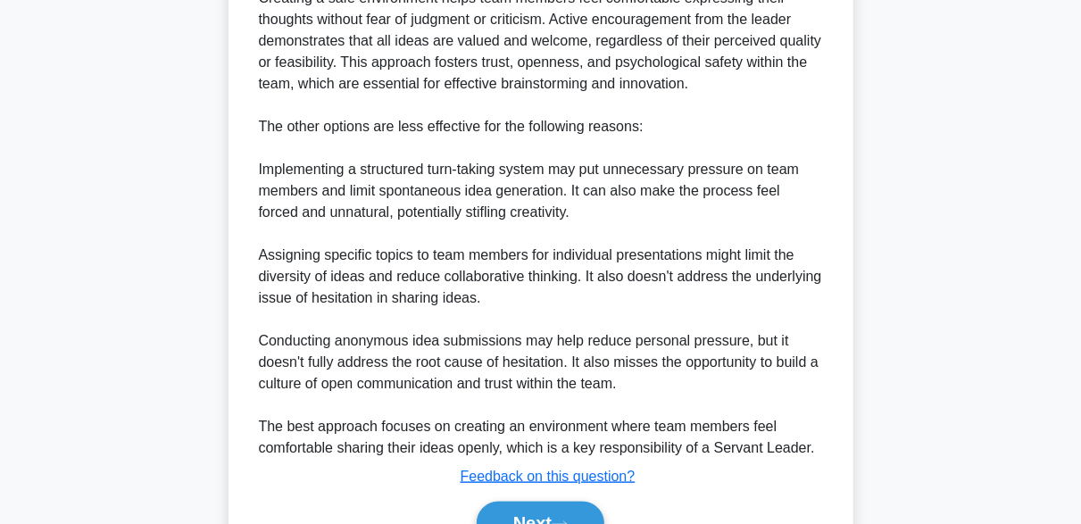
scroll to position [788, 0]
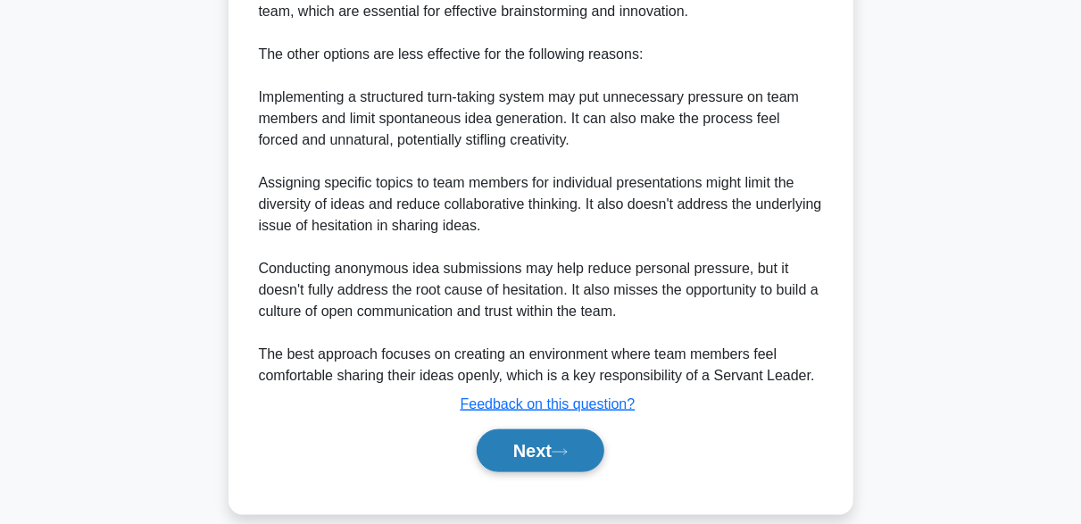
click at [549, 429] on button "Next" at bounding box center [541, 450] width 128 height 43
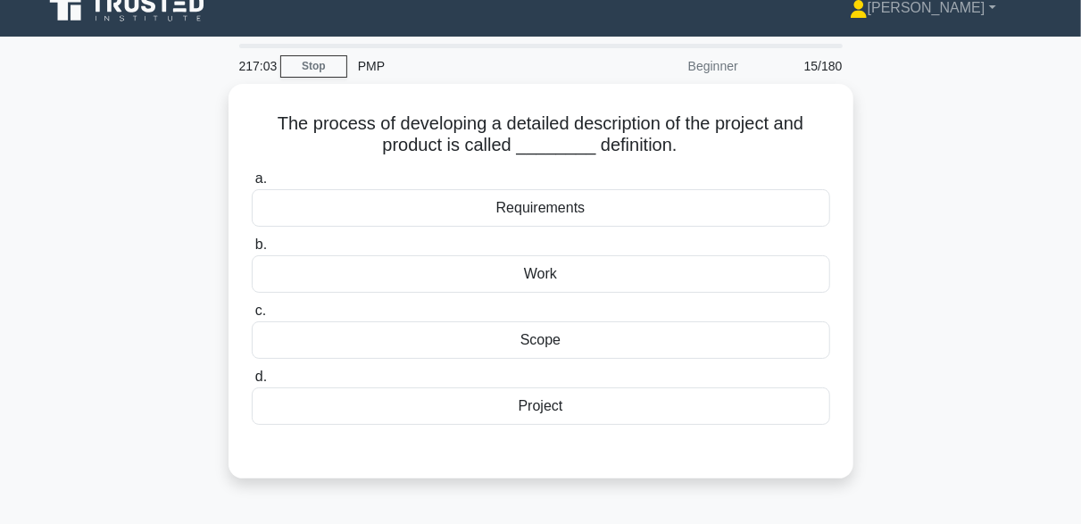
scroll to position [23, 0]
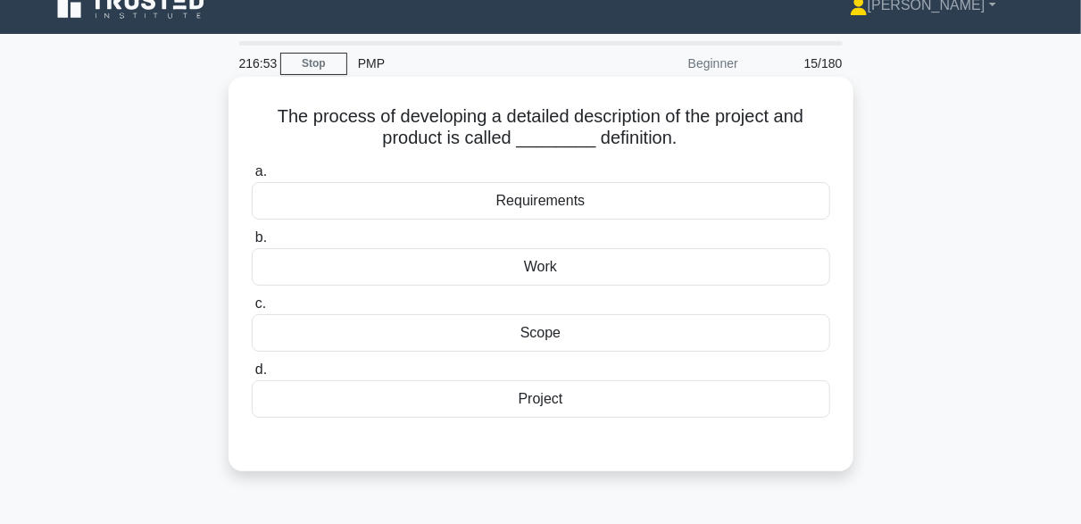
click at [545, 327] on div "Scope" at bounding box center [541, 332] width 578 height 37
click at [252, 310] on input "c. Scope" at bounding box center [252, 304] width 0 height 12
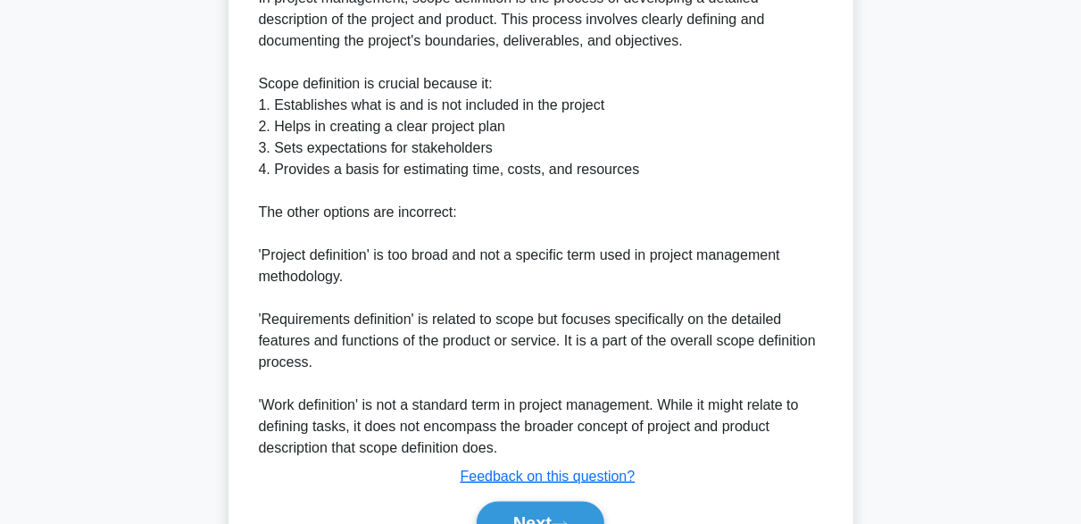
scroll to position [660, 0]
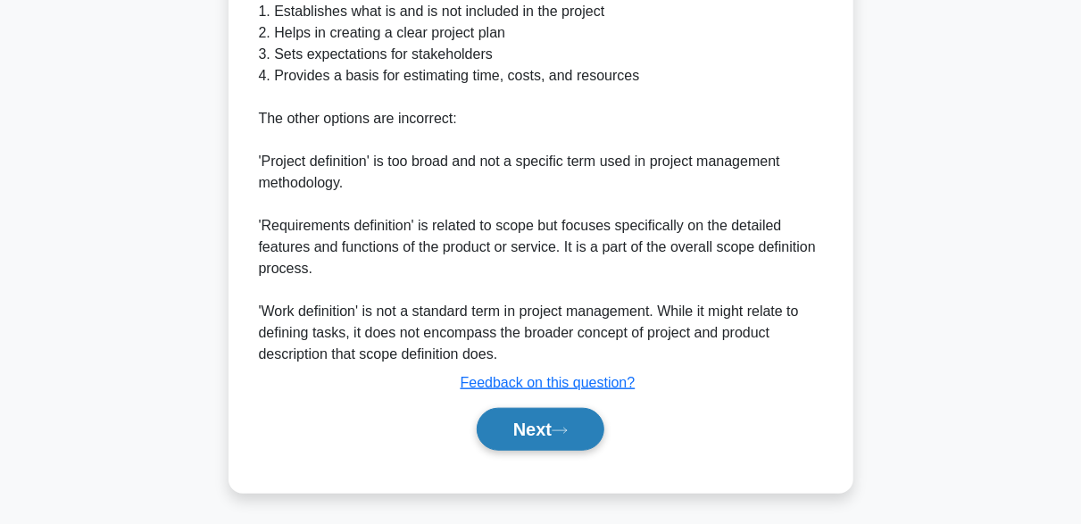
click at [565, 426] on icon at bounding box center [560, 431] width 16 height 10
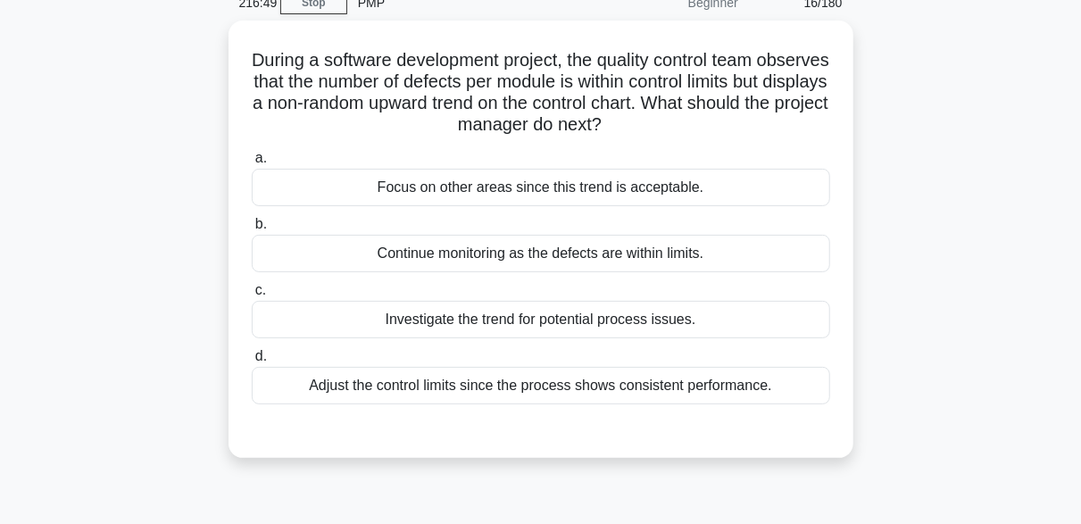
scroll to position [81, 0]
click at [520, 252] on div "Continue monitoring as the defects are within limits." at bounding box center [541, 251] width 578 height 37
click at [252, 228] on input "b. Continue monitoring as the defects are within limits." at bounding box center [252, 223] width 0 height 12
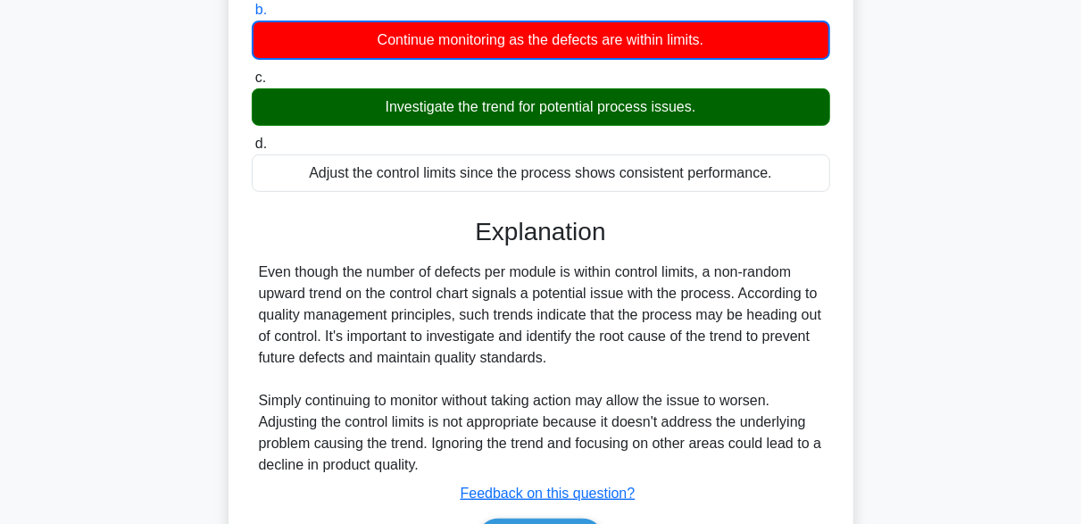
scroll to position [440, 0]
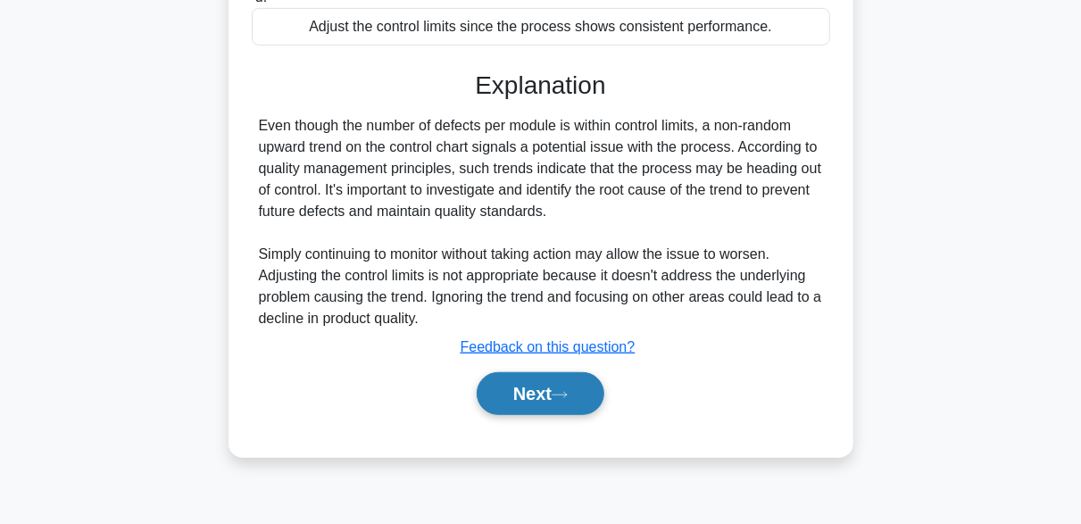
click at [575, 386] on button "Next" at bounding box center [541, 393] width 128 height 43
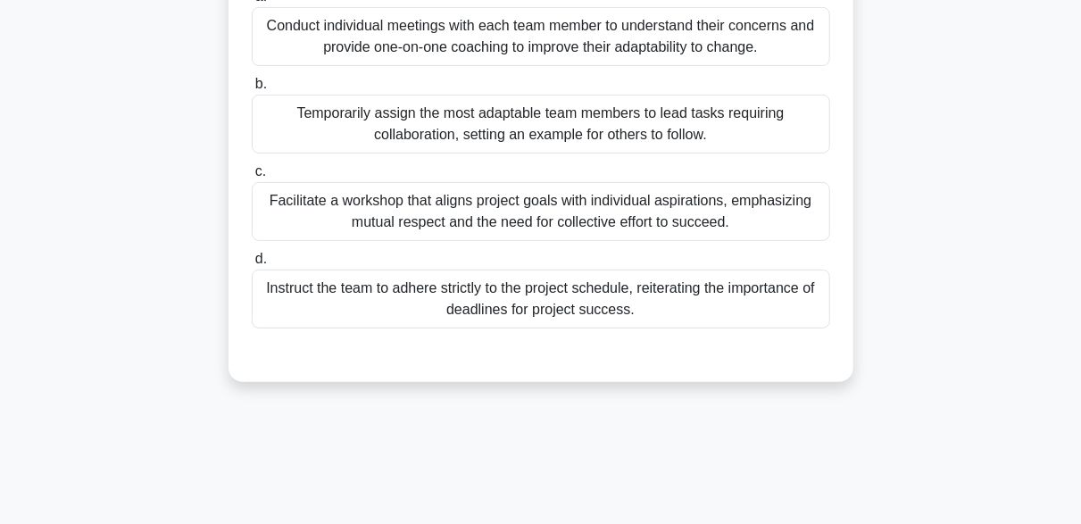
scroll to position [263, 0]
click at [730, 205] on div "Facilitate a workshop that aligns project goals with individual aspirations, em…" at bounding box center [541, 210] width 578 height 59
click at [252, 177] on input "c. Facilitate a workshop that aligns project goals with individual aspirations,…" at bounding box center [252, 171] width 0 height 12
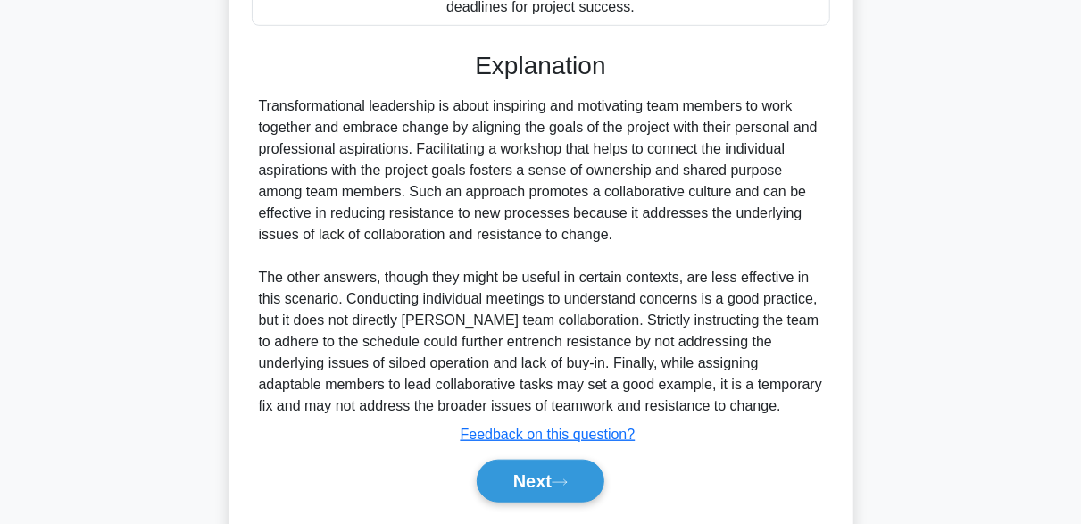
scroll to position [617, 0]
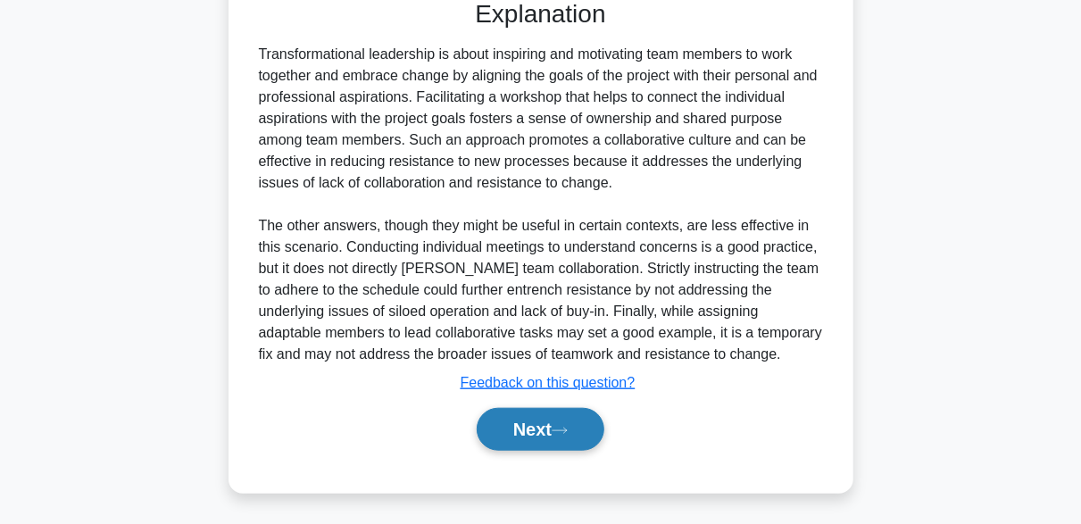
click at [579, 441] on button "Next" at bounding box center [541, 429] width 128 height 43
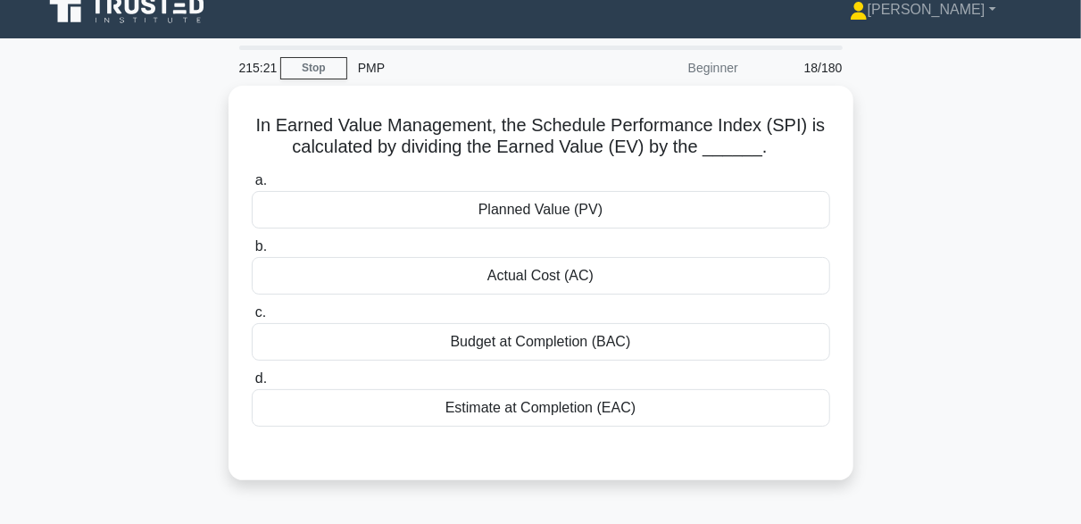
scroll to position [20, 0]
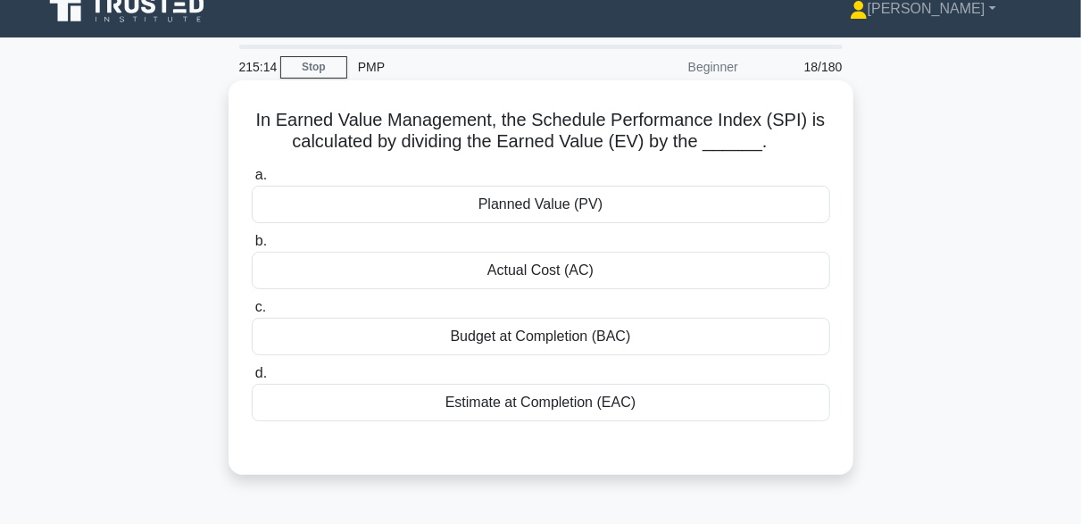
click at [561, 211] on div "Planned Value (PV)" at bounding box center [541, 204] width 578 height 37
click at [252, 181] on input "a. Planned Value (PV)" at bounding box center [252, 176] width 0 height 12
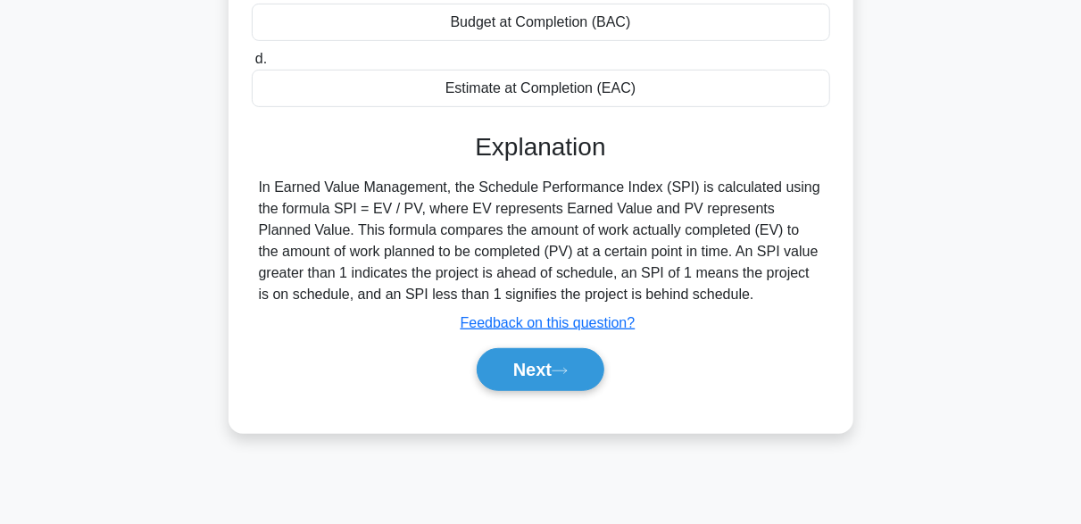
scroll to position [440, 0]
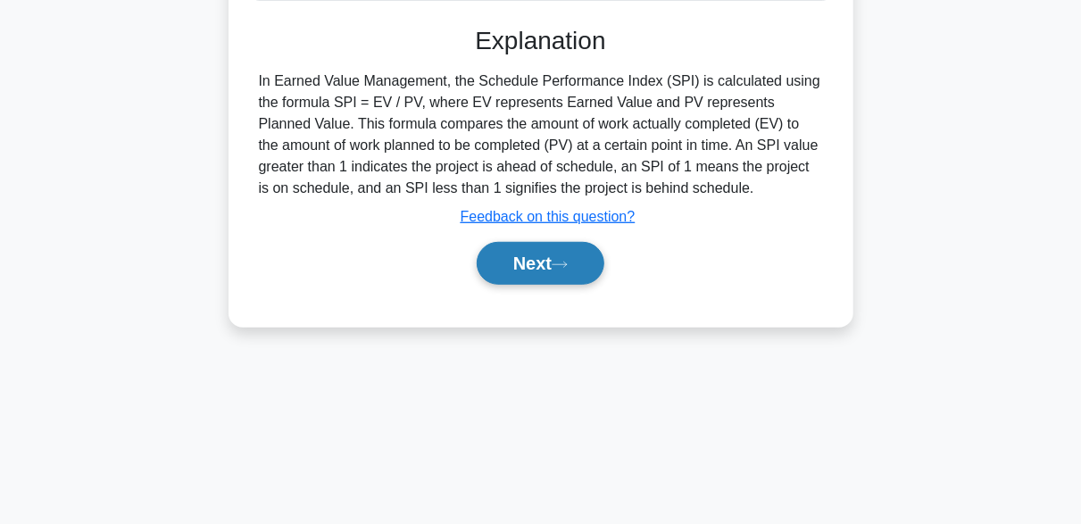
click at [568, 261] on icon at bounding box center [560, 265] width 16 height 10
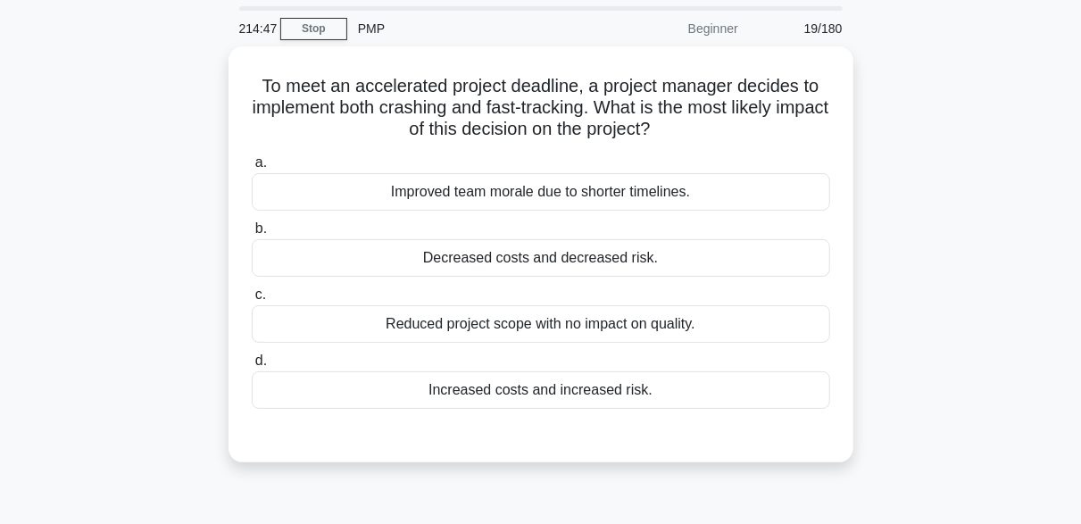
scroll to position [60, 0]
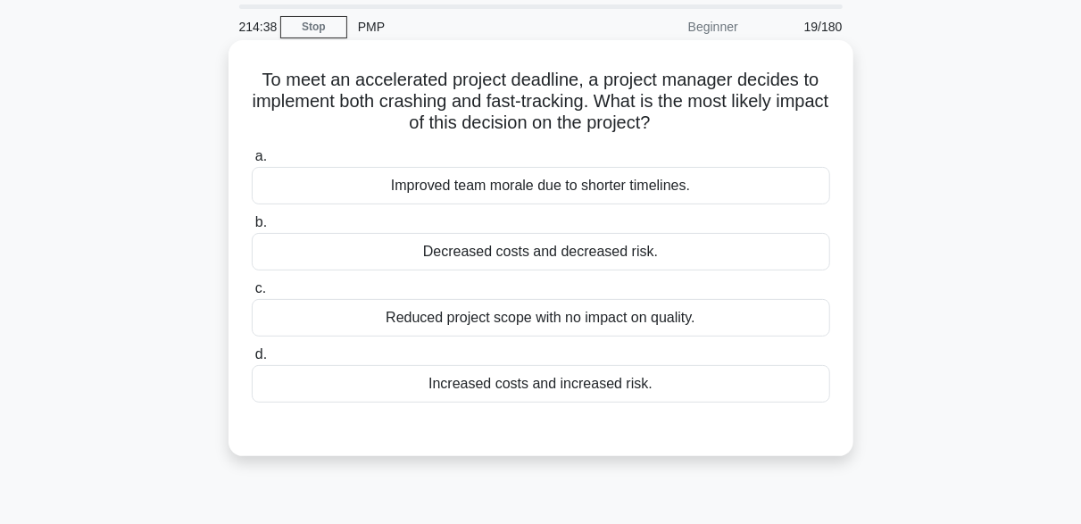
click at [562, 386] on div "Increased costs and increased risk." at bounding box center [541, 383] width 578 height 37
click at [252, 361] on input "d. Increased costs and increased risk." at bounding box center [252, 355] width 0 height 12
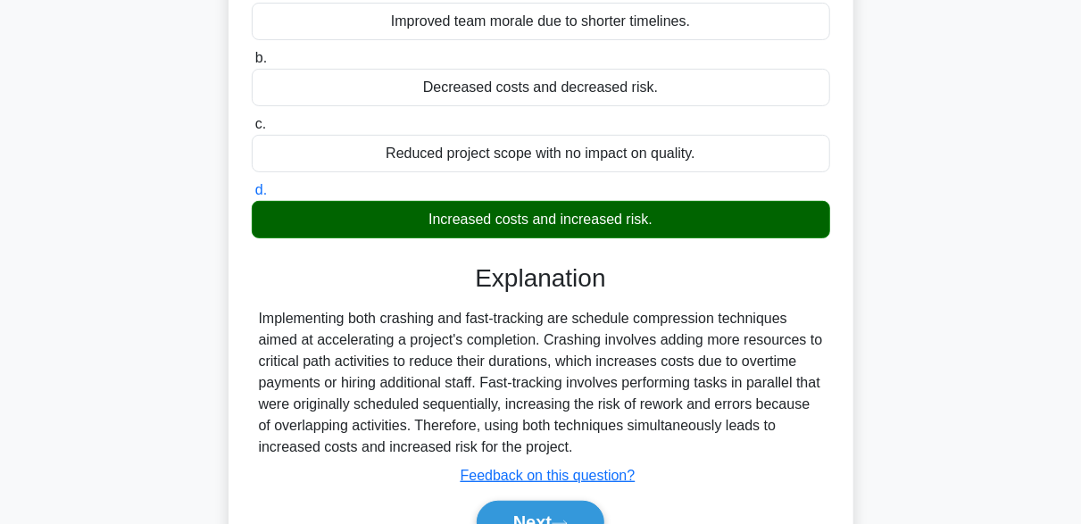
scroll to position [440, 0]
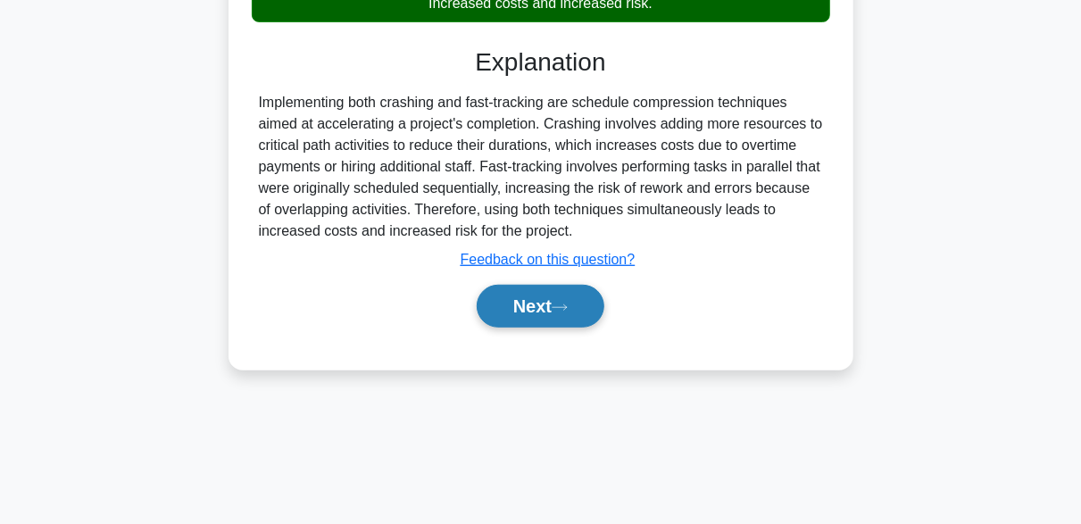
click at [576, 299] on button "Next" at bounding box center [541, 306] width 128 height 43
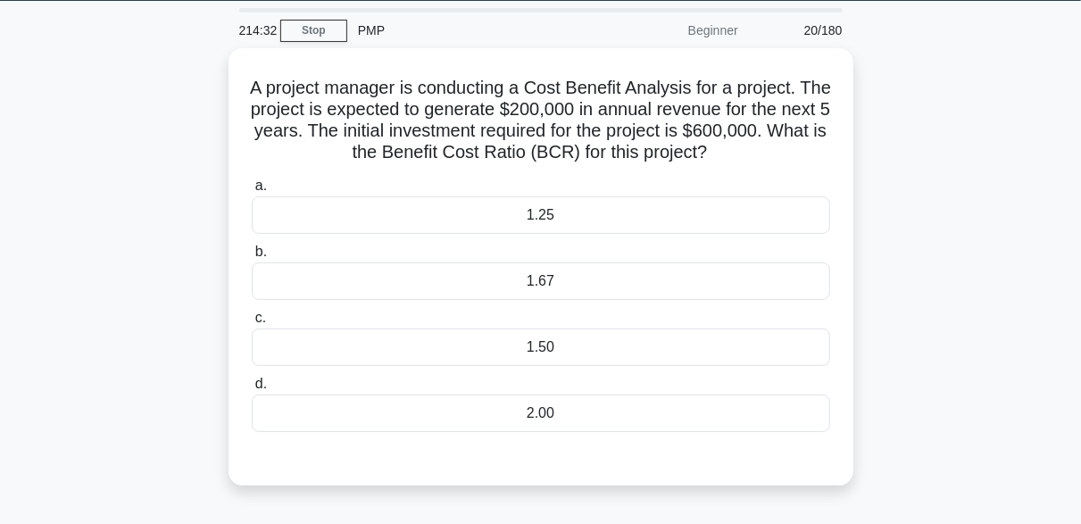
scroll to position [57, 0]
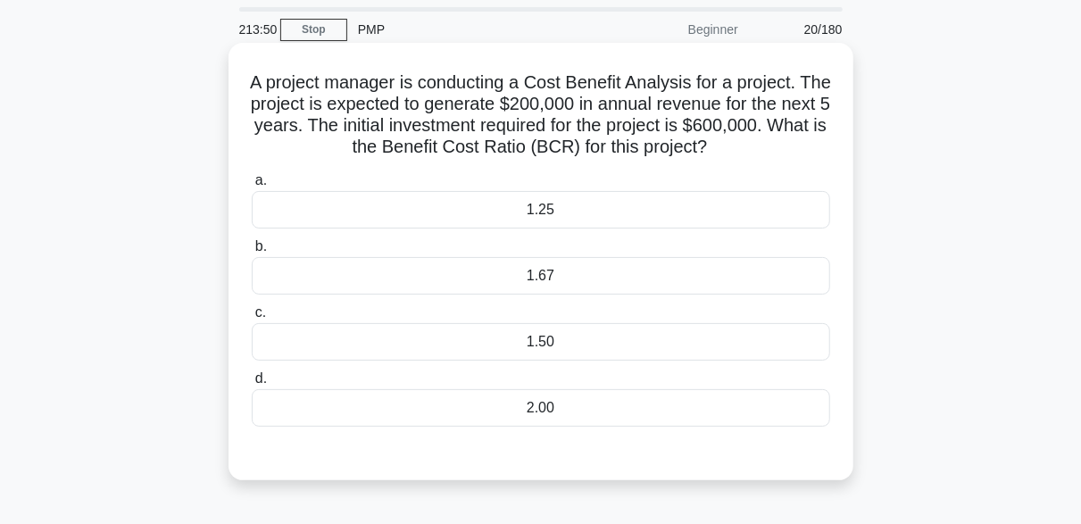
click at [543, 282] on div "1.67" at bounding box center [541, 275] width 578 height 37
click at [252, 253] on input "b. 1.67" at bounding box center [252, 247] width 0 height 12
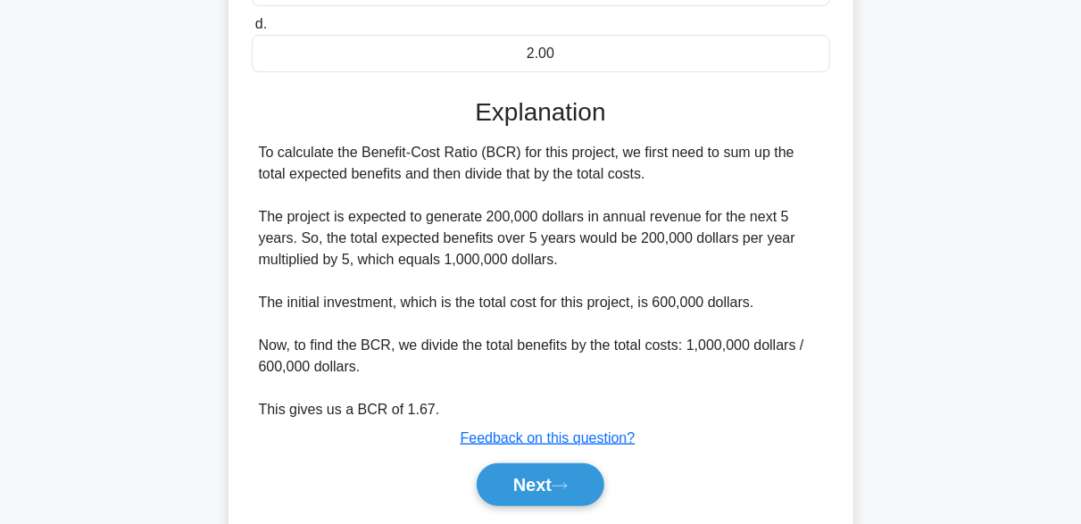
scroll to position [431, 0]
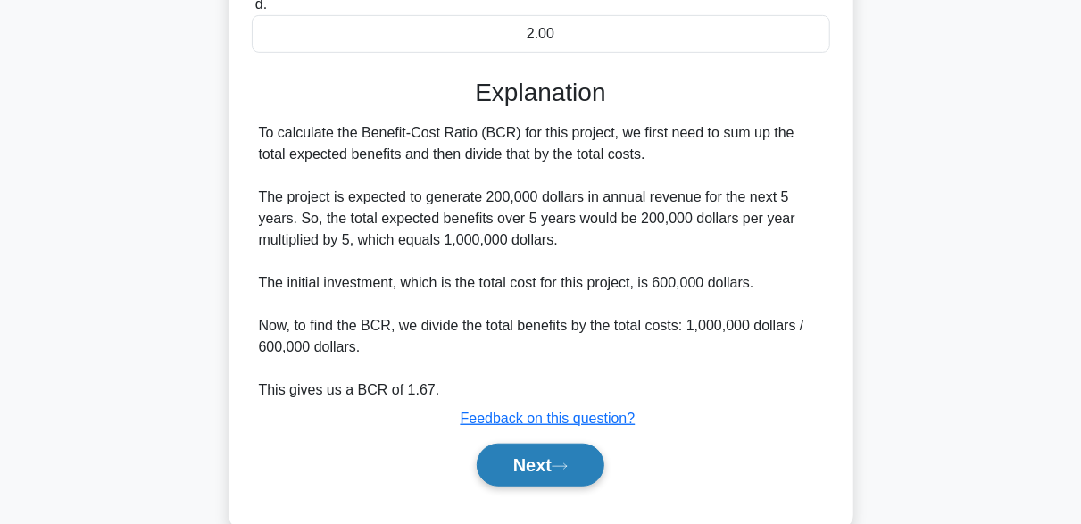
click at [554, 477] on button "Next" at bounding box center [541, 465] width 128 height 43
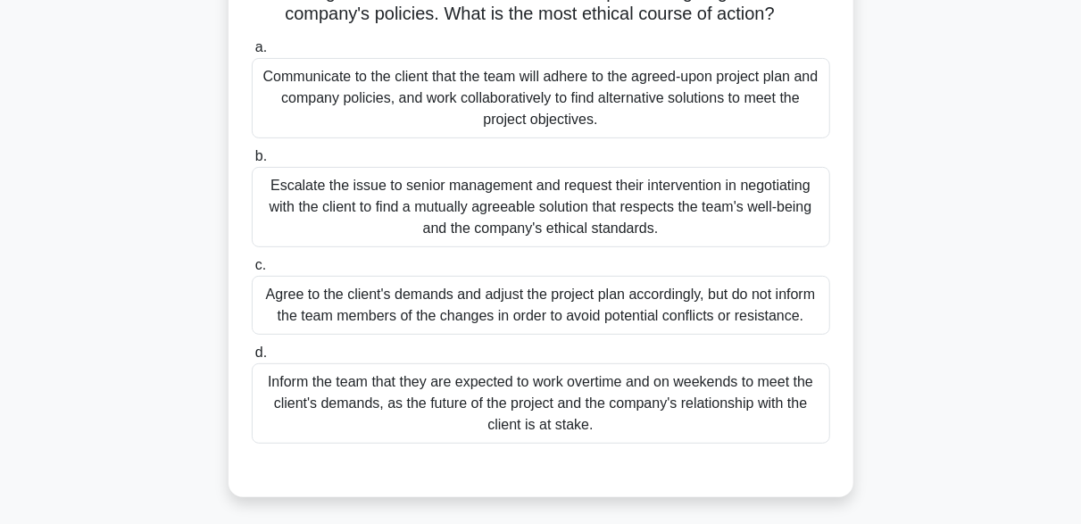
scroll to position [235, 0]
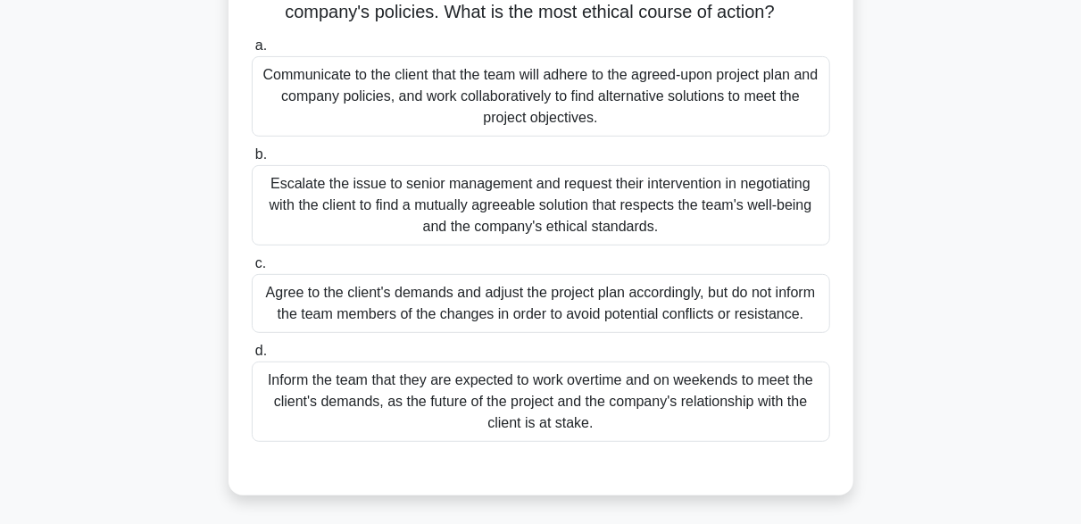
click at [611, 196] on div "Escalate the issue to senior management and request their intervention in negot…" at bounding box center [541, 205] width 578 height 80
click at [252, 161] on input "b. Escalate the issue to senior management and request their intervention in ne…" at bounding box center [252, 155] width 0 height 12
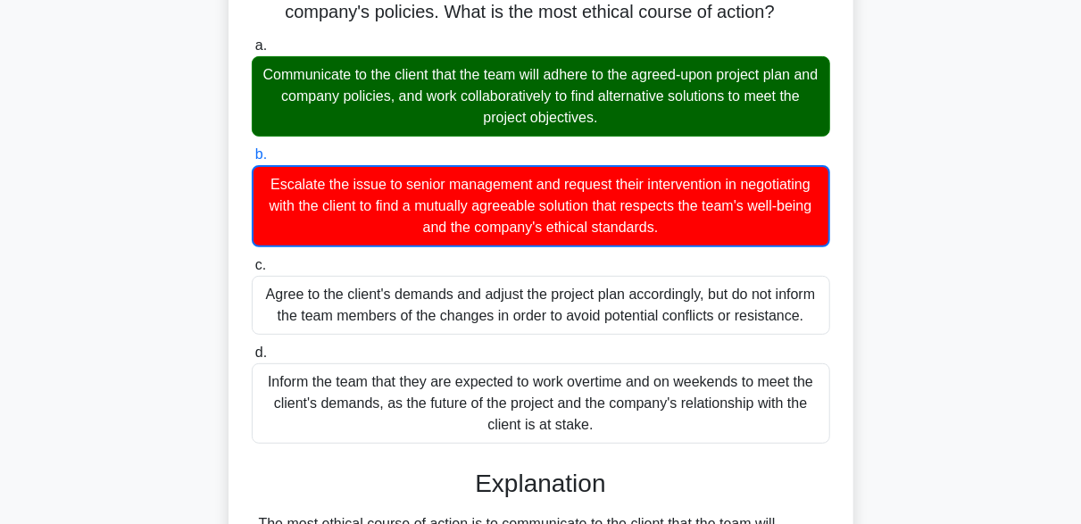
click at [673, 80] on div "Communicate to the client that the team will adhere to the agreed-upon project …" at bounding box center [541, 96] width 578 height 80
click at [252, 52] on input "a. Communicate to the client that the team will adhere to the agreed-upon proje…" at bounding box center [252, 46] width 0 height 12
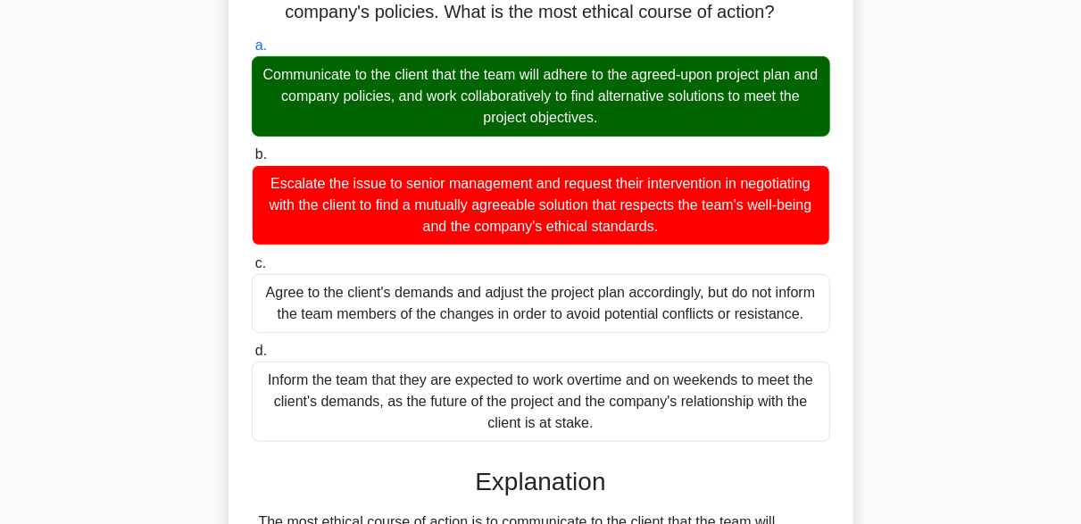
drag, startPoint x: 673, startPoint y: 80, endPoint x: 517, endPoint y: 91, distance: 156.5
click at [517, 91] on div "Communicate to the client that the team will adhere to the agreed-upon project …" at bounding box center [541, 96] width 578 height 80
click at [252, 52] on input "a. Communicate to the client that the team will adhere to the agreed-upon proje…" at bounding box center [252, 46] width 0 height 12
click at [467, 108] on div "Communicate to the client that the team will adhere to the agreed-upon project …" at bounding box center [541, 96] width 578 height 80
click at [252, 52] on input "a. Communicate to the client that the team will adhere to the agreed-upon proje…" at bounding box center [252, 46] width 0 height 12
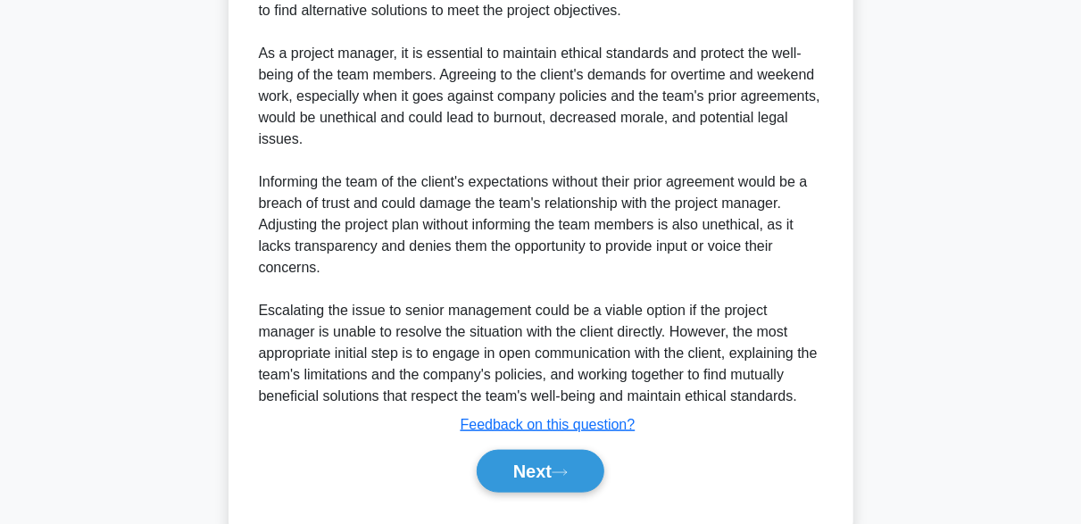
scroll to position [831, 0]
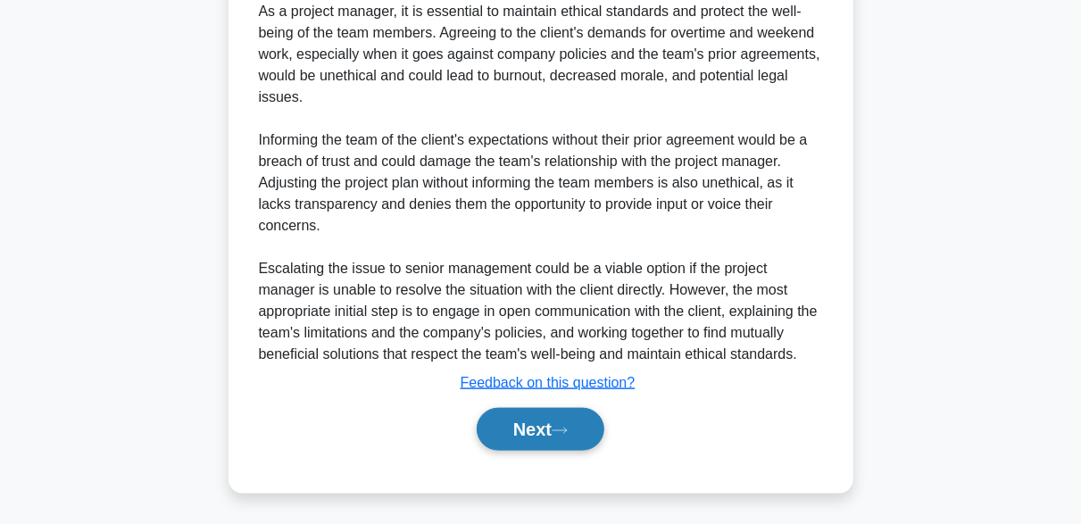
click at [568, 426] on icon at bounding box center [560, 431] width 16 height 10
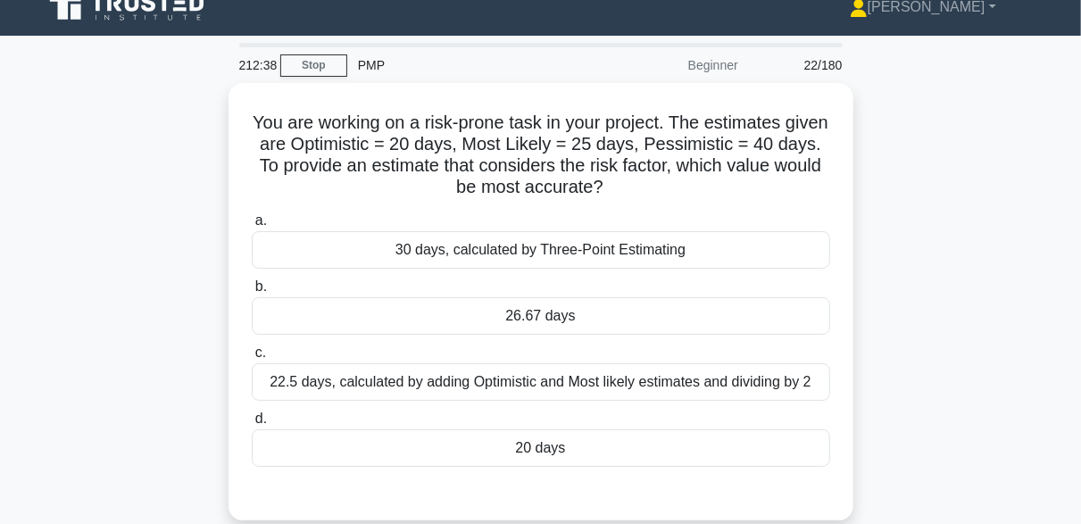
scroll to position [59, 0]
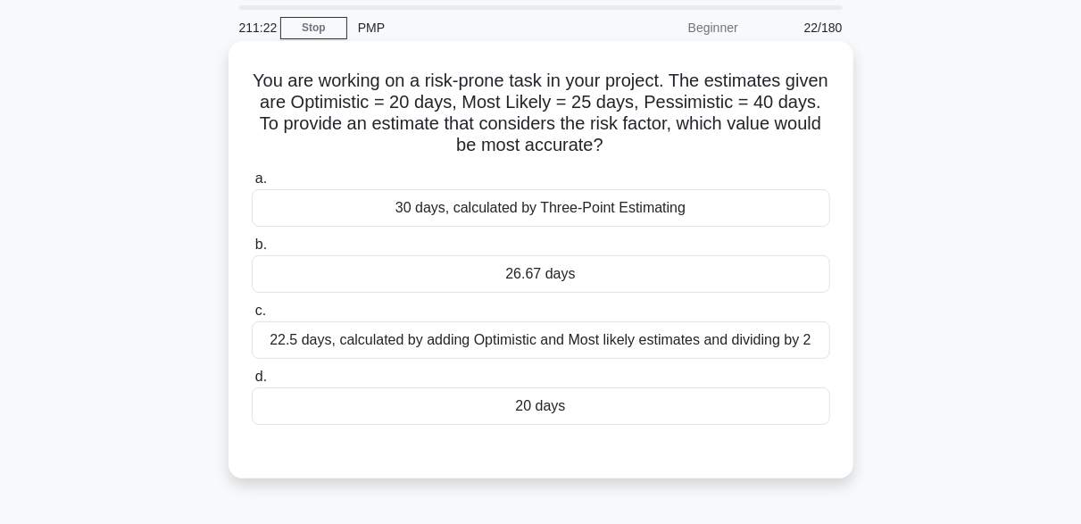
click at [535, 198] on div "30 days, calculated by Three-Point Estimating" at bounding box center [541, 207] width 578 height 37
click at [252, 185] on input "a. 30 days, calculated by Three-Point Estimating" at bounding box center [252, 179] width 0 height 12
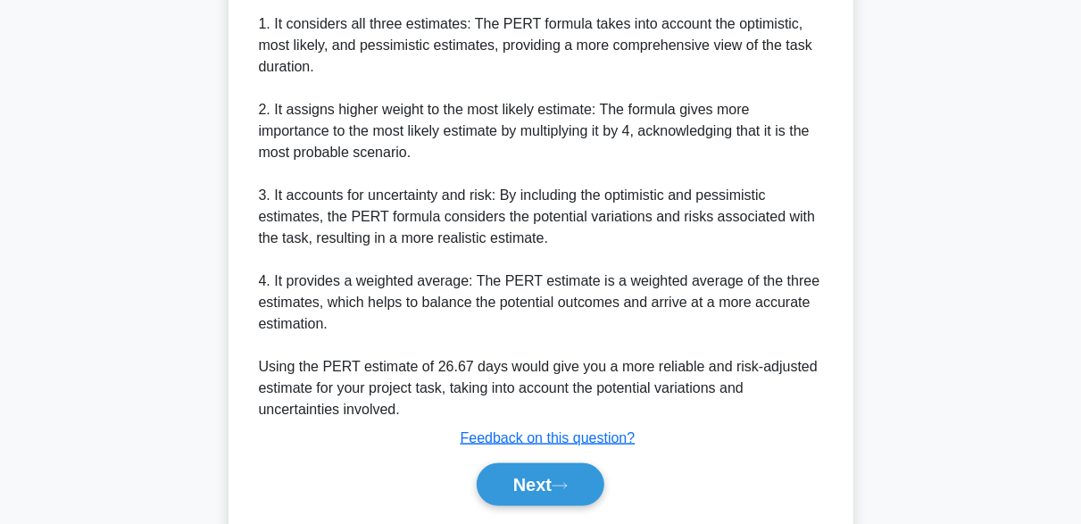
scroll to position [903, 0]
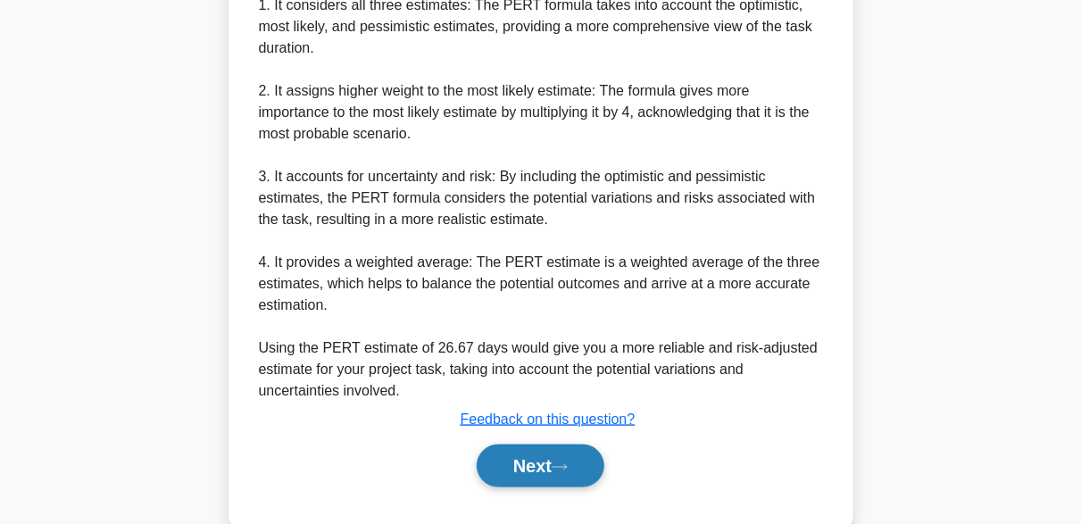
click at [545, 479] on button "Next" at bounding box center [541, 465] width 128 height 43
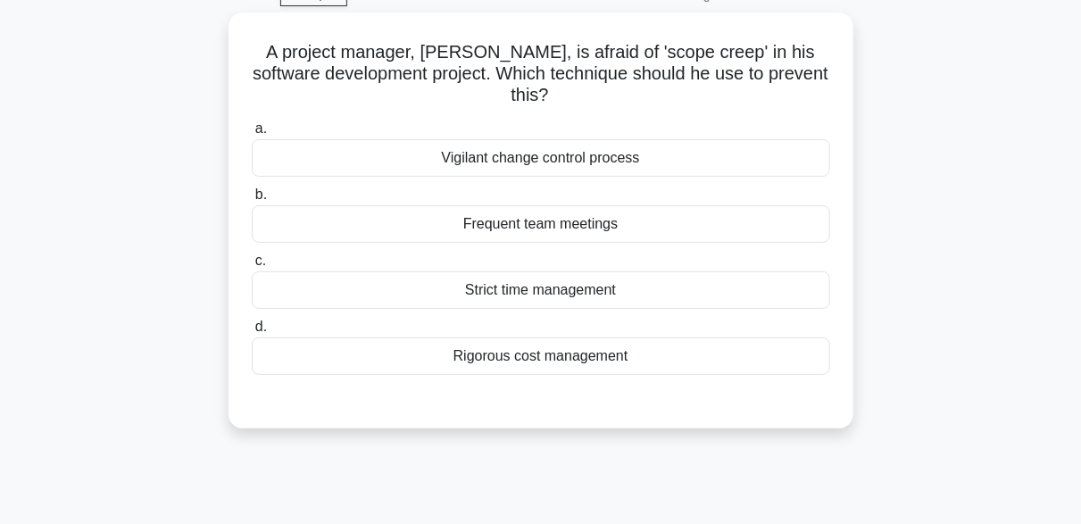
scroll to position [83, 0]
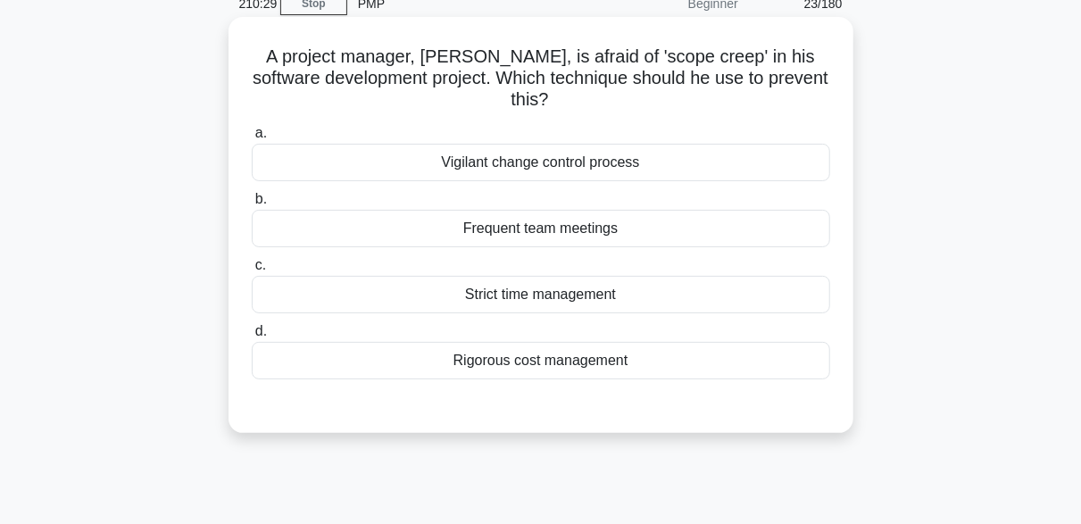
click at [595, 173] on div "Vigilant change control process" at bounding box center [541, 162] width 578 height 37
click at [252, 139] on input "a. Vigilant change control process" at bounding box center [252, 134] width 0 height 12
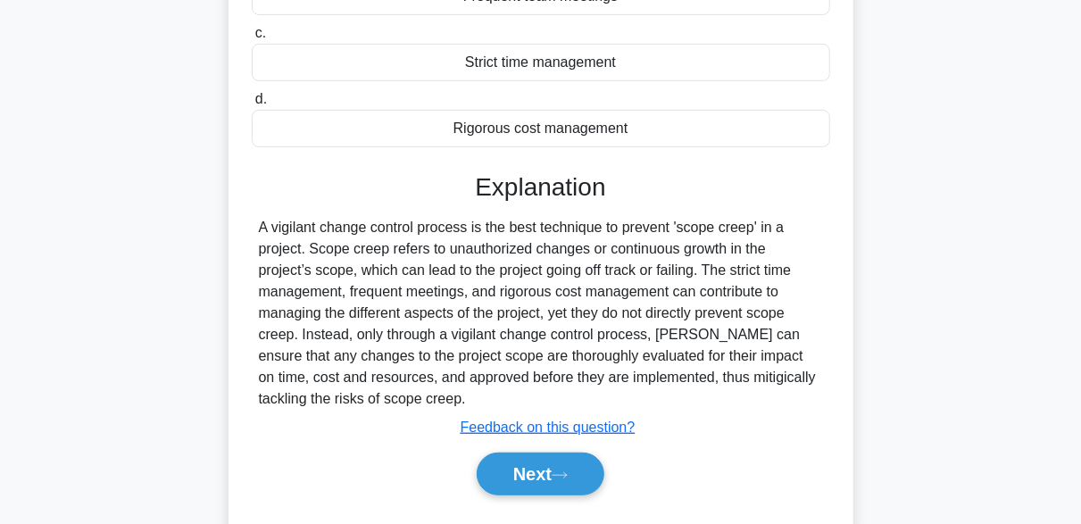
scroll to position [440, 0]
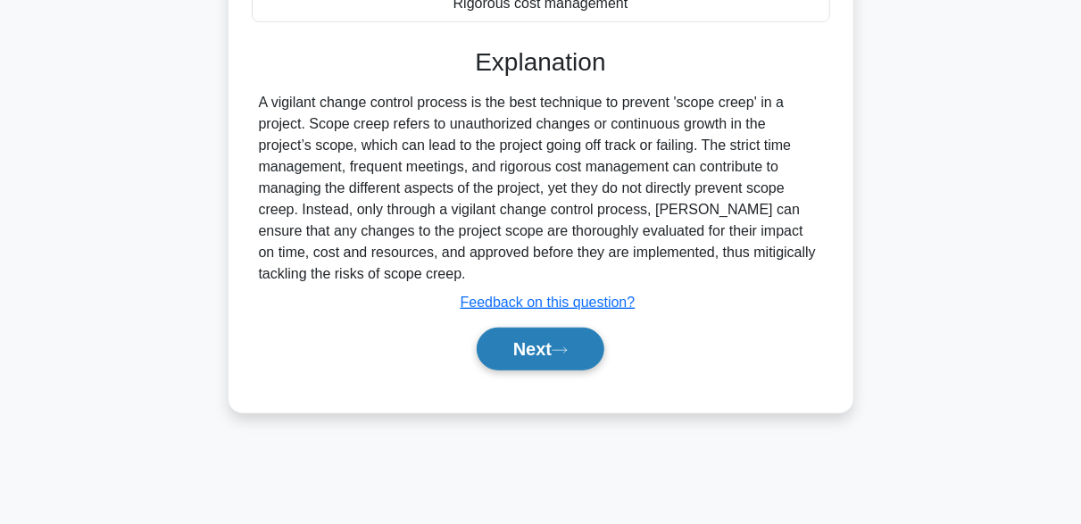
click at [580, 352] on button "Next" at bounding box center [541, 349] width 128 height 43
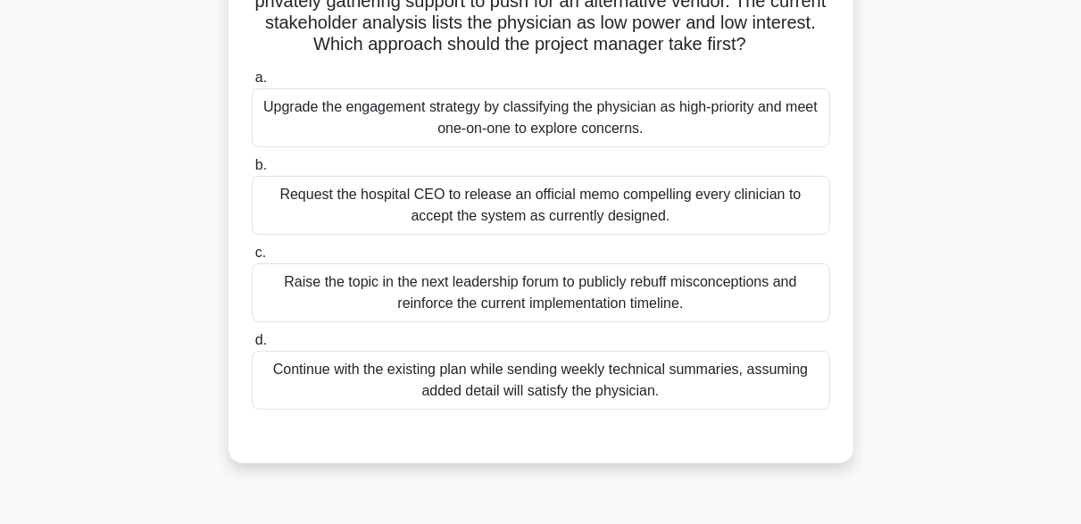
scroll to position [207, 0]
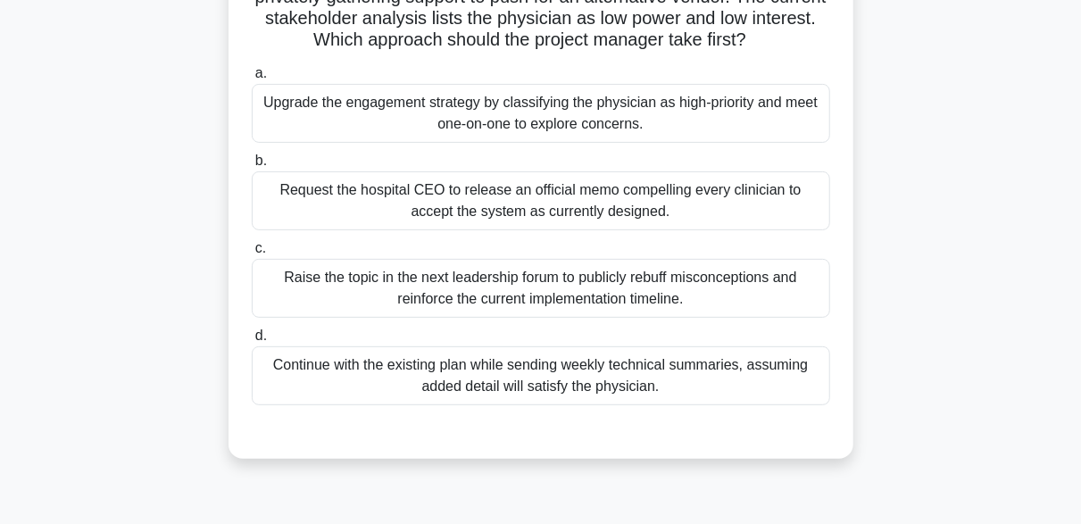
click at [601, 128] on div "Upgrade the engagement strategy by classifying the physician as high-priority a…" at bounding box center [541, 113] width 578 height 59
click at [252, 79] on input "a. Upgrade the engagement strategy by classifying the physician as high-priorit…" at bounding box center [252, 74] width 0 height 12
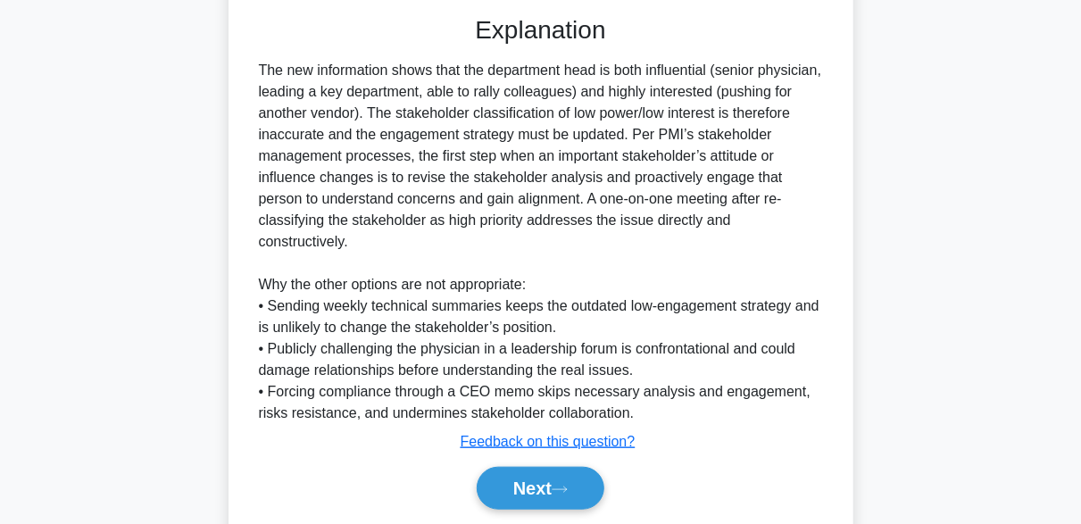
scroll to position [681, 0]
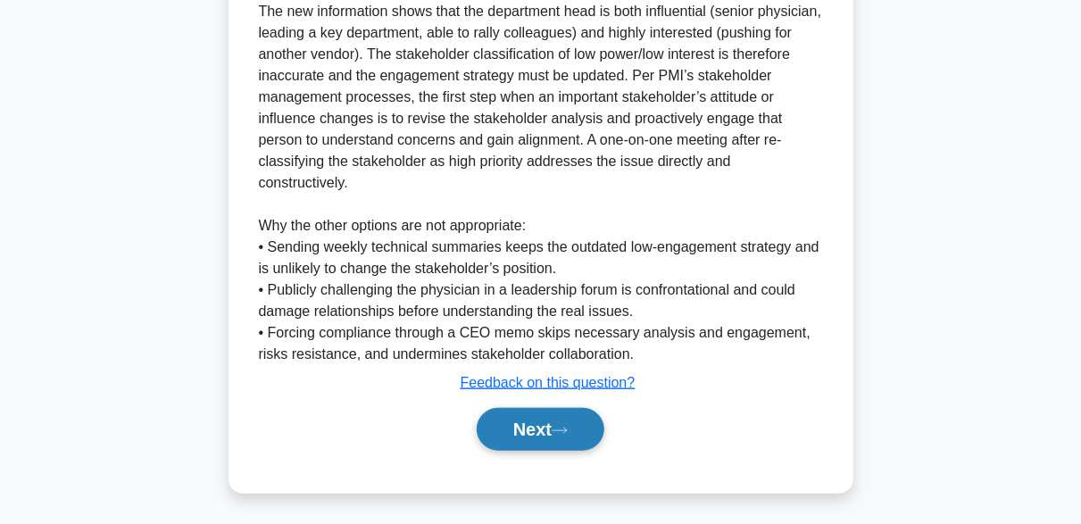
click at [588, 428] on button "Next" at bounding box center [541, 429] width 128 height 43
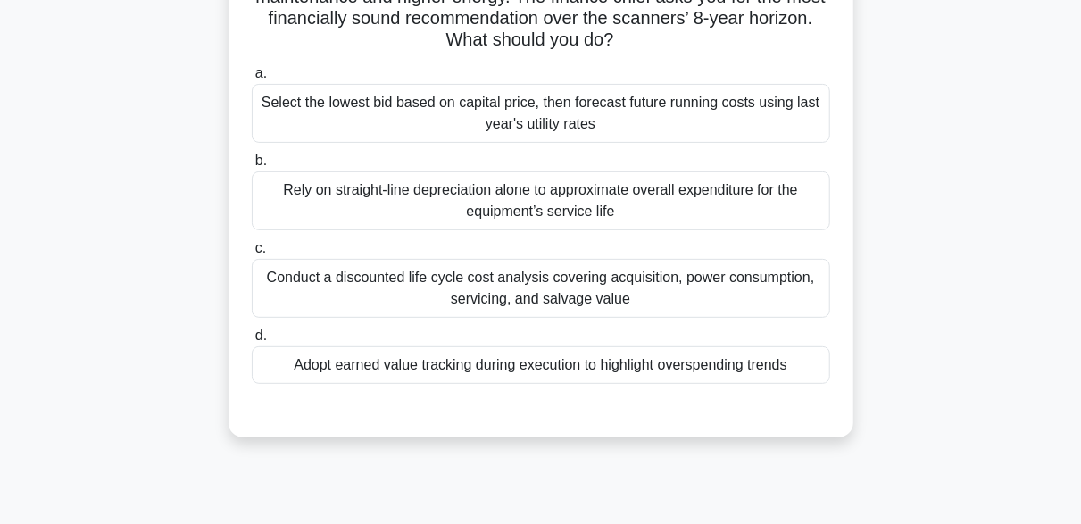
scroll to position [215, 0]
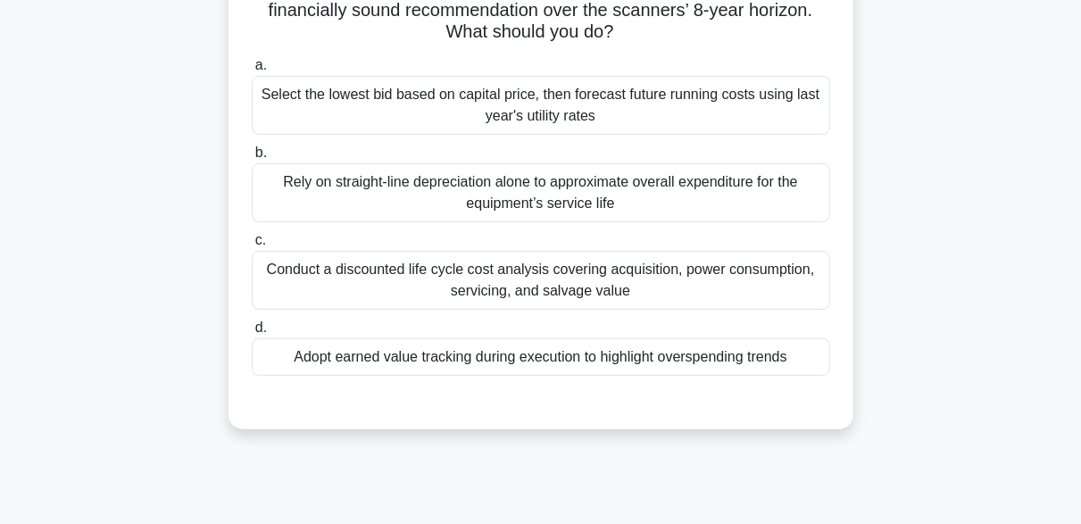
click at [650, 298] on div "Conduct a discounted life cycle cost analysis covering acquisition, power consu…" at bounding box center [541, 280] width 578 height 59
click at [252, 246] on input "c. Conduct a discounted life cycle cost analysis covering acquisition, power co…" at bounding box center [252, 241] width 0 height 12
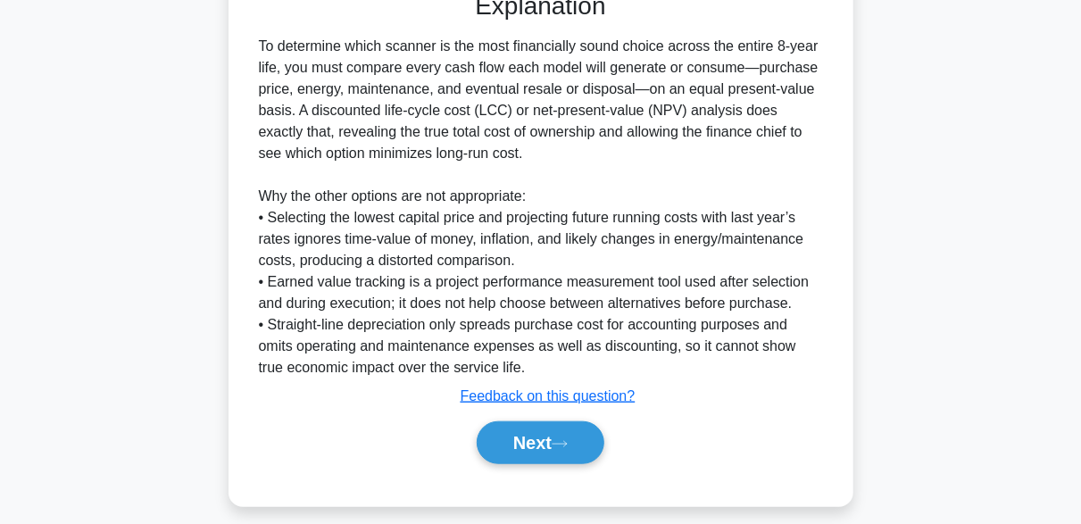
scroll to position [632, 0]
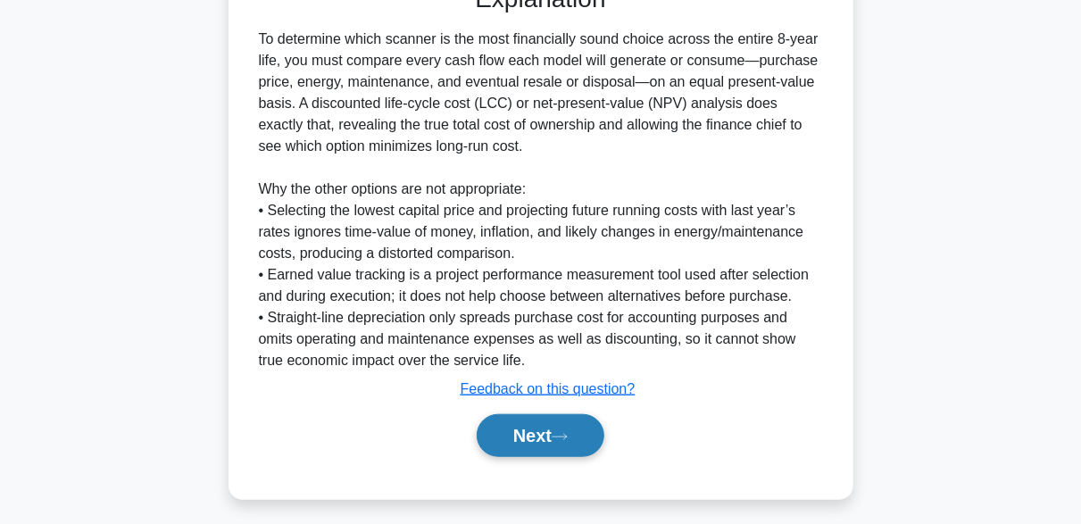
click at [599, 444] on button "Next" at bounding box center [541, 435] width 128 height 43
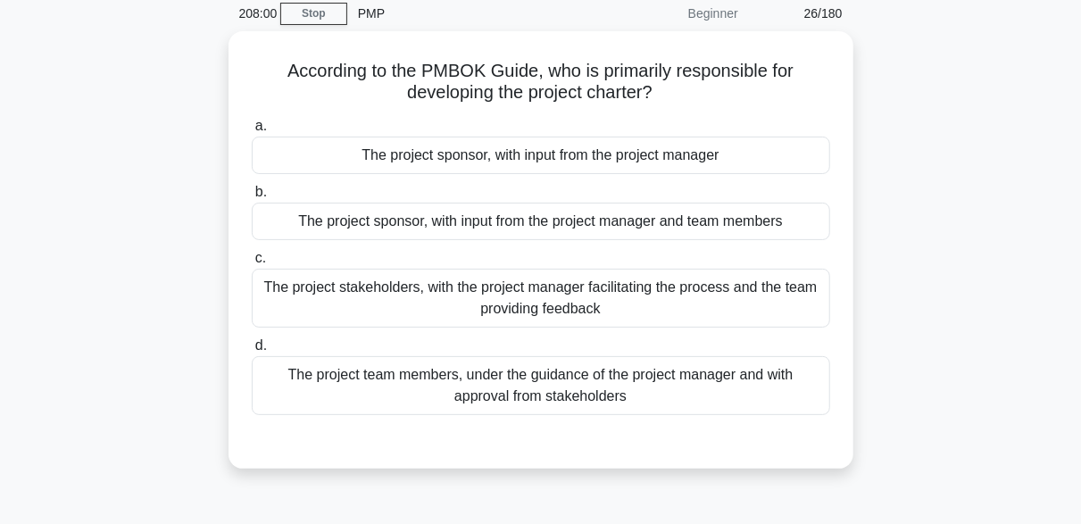
scroll to position [75, 0]
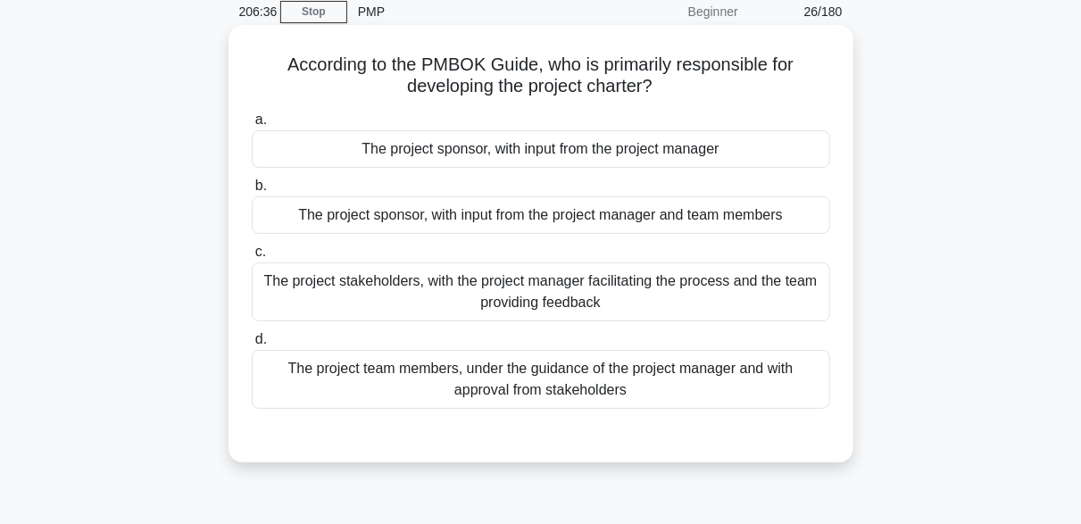
click at [506, 294] on div "The project stakeholders, with the project manager facilitating the process and…" at bounding box center [541, 291] width 578 height 59
click at [252, 258] on input "c. The project stakeholders, with the project manager facilitating the process …" at bounding box center [252, 252] width 0 height 12
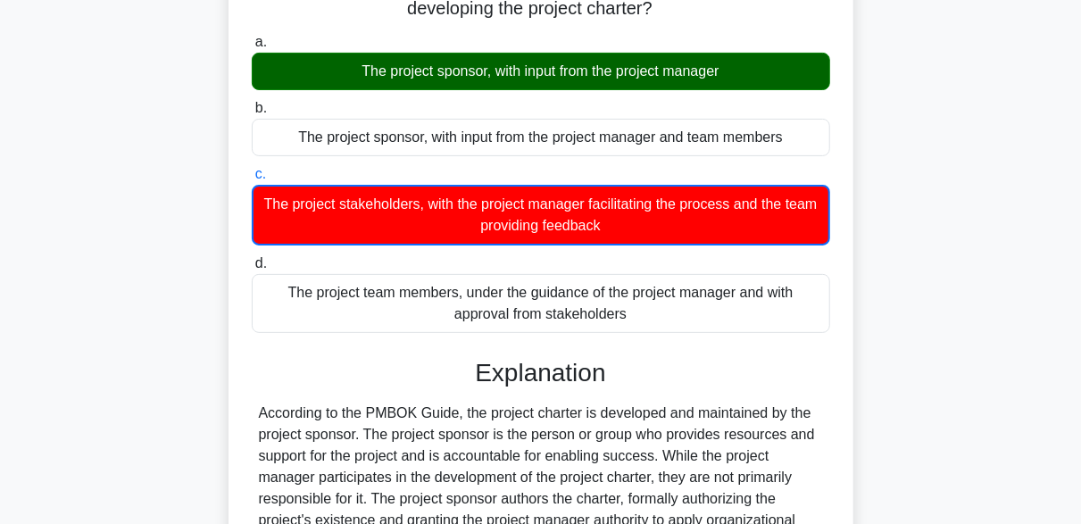
scroll to position [440, 0]
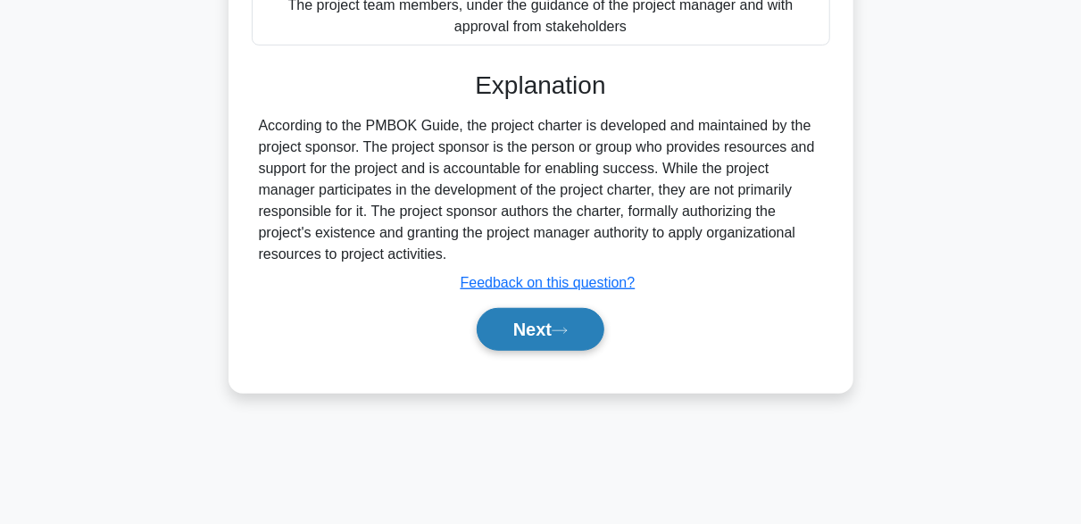
click at [581, 343] on button "Next" at bounding box center [541, 329] width 128 height 43
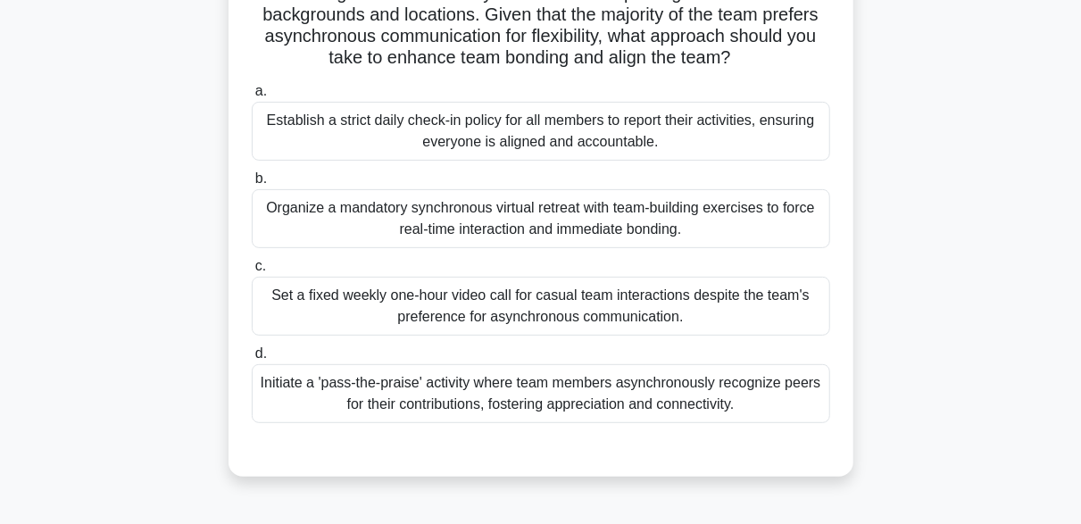
scroll to position [227, 0]
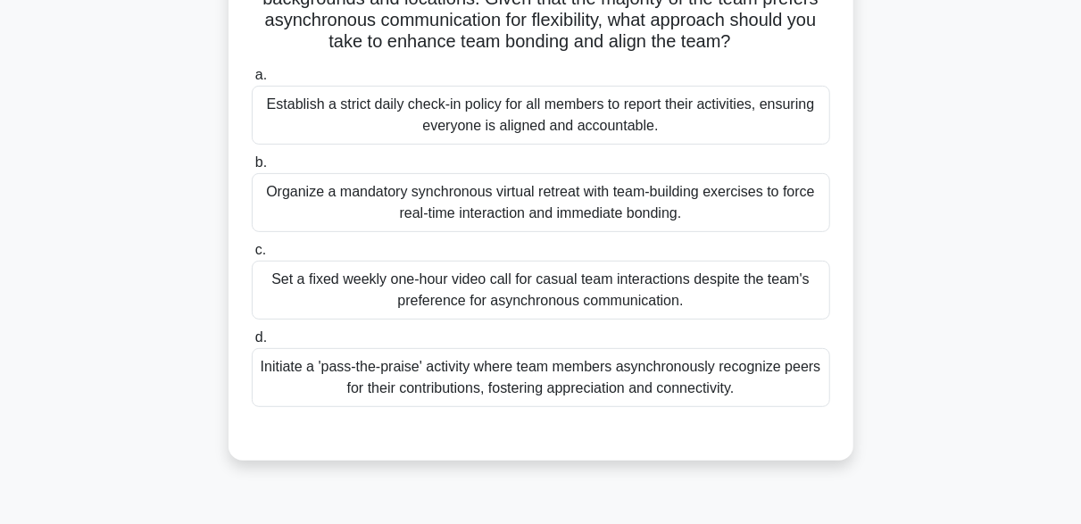
click at [566, 381] on div "Initiate a 'pass-the-praise' activity where team members asynchronously recogni…" at bounding box center [541, 377] width 578 height 59
click at [252, 344] on input "d. Initiate a 'pass-the-praise' activity where team members asynchronously reco…" at bounding box center [252, 338] width 0 height 12
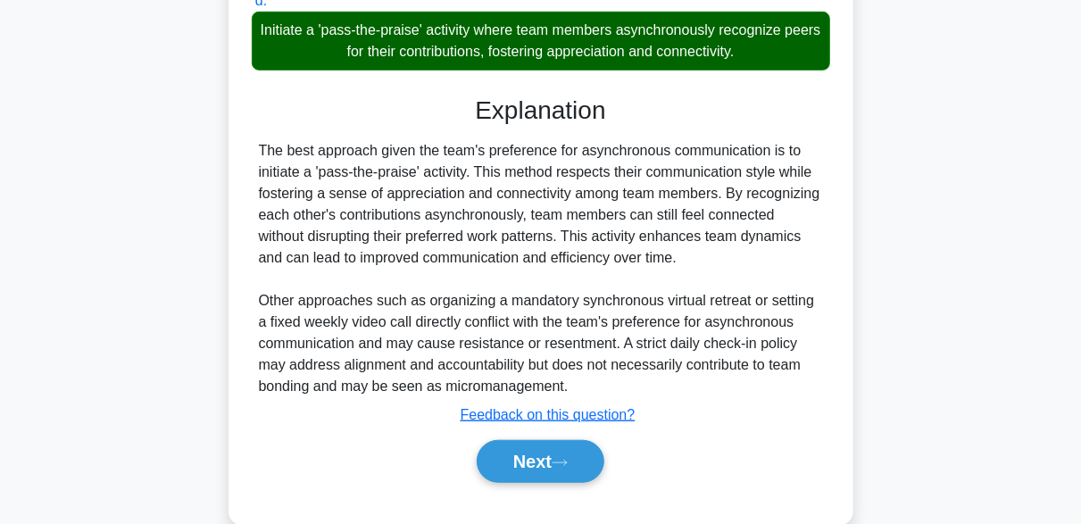
scroll to position [595, 0]
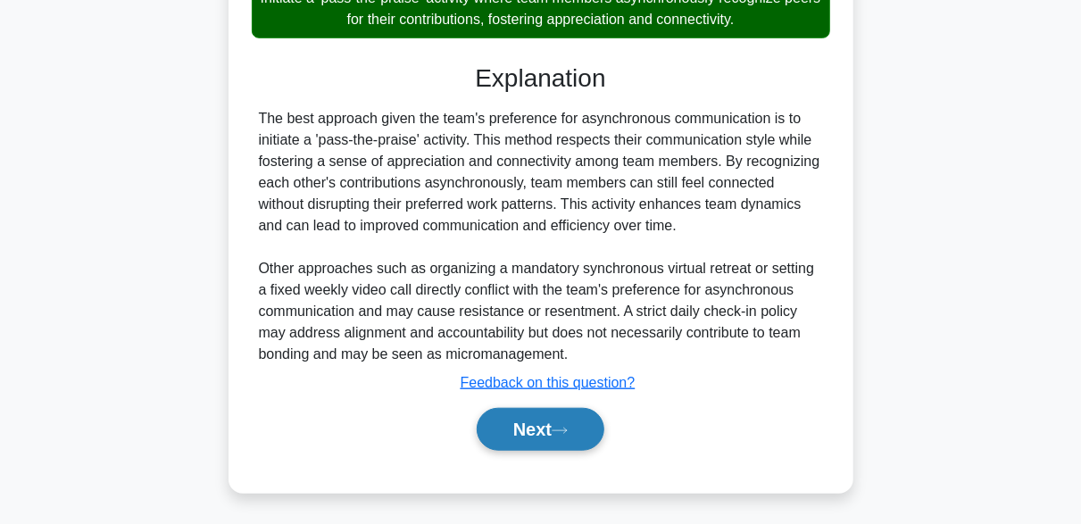
click at [584, 421] on button "Next" at bounding box center [541, 429] width 128 height 43
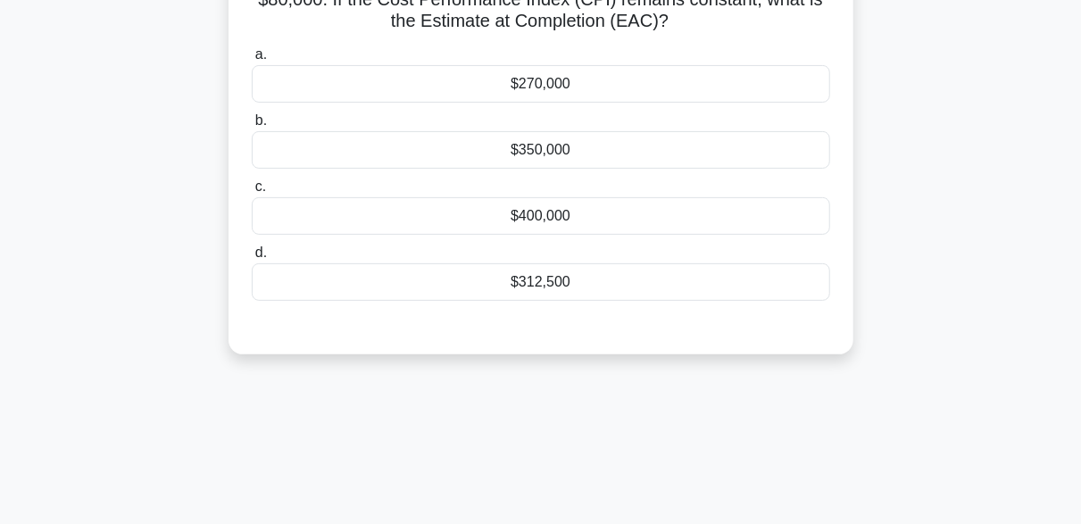
scroll to position [97, 0]
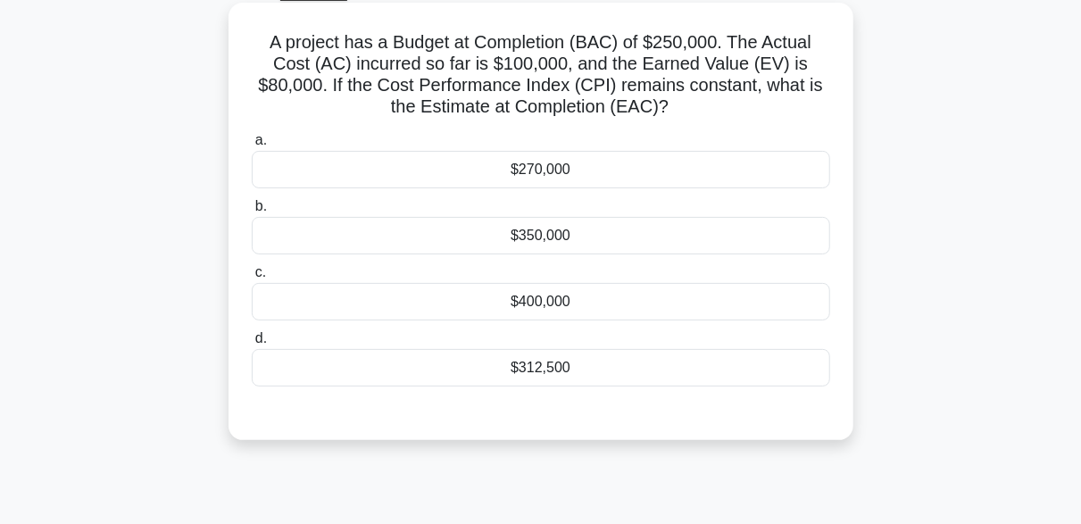
click at [535, 248] on div "$350,000" at bounding box center [541, 235] width 578 height 37
click at [252, 212] on input "b. $350,000" at bounding box center [252, 207] width 0 height 12
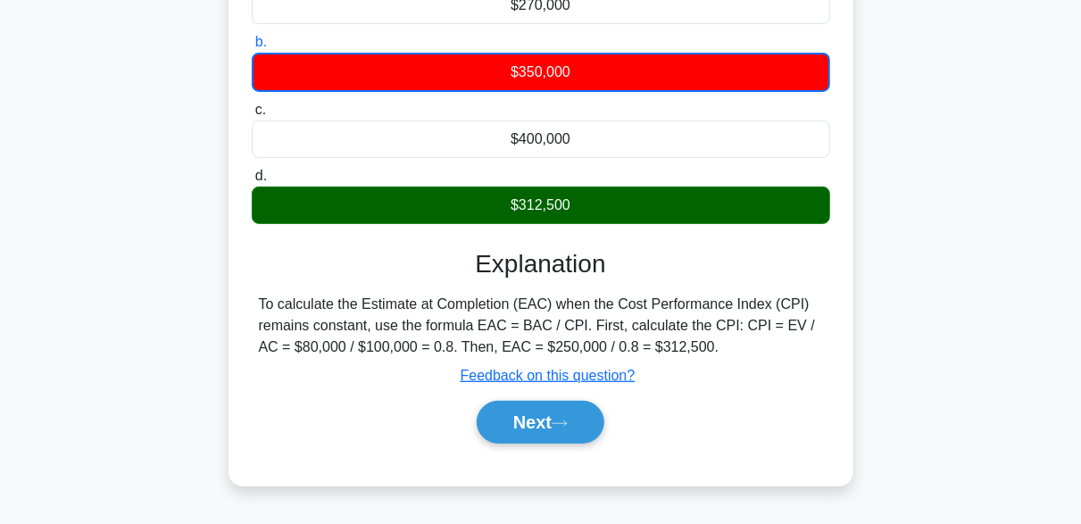
scroll to position [263, 0]
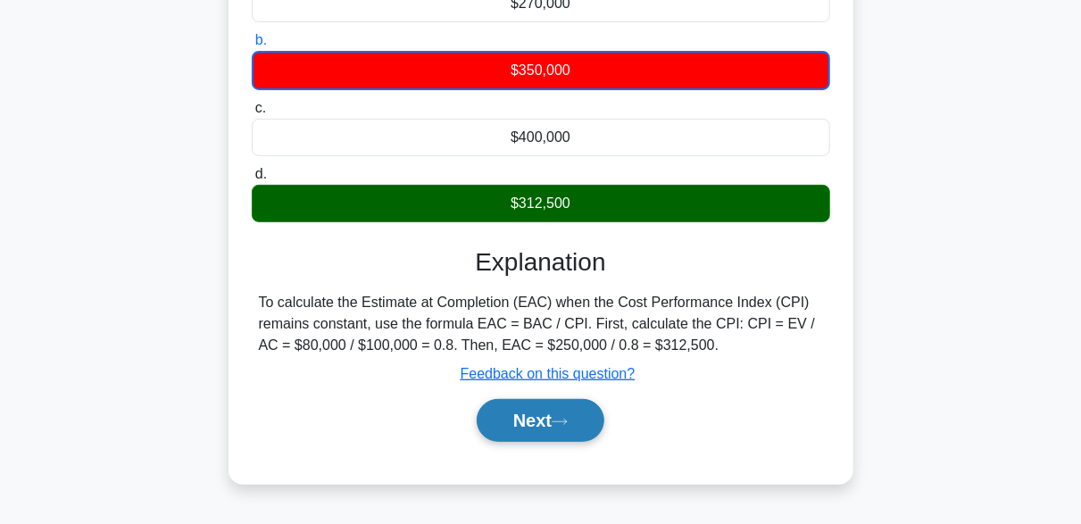
click at [583, 413] on button "Next" at bounding box center [541, 420] width 128 height 43
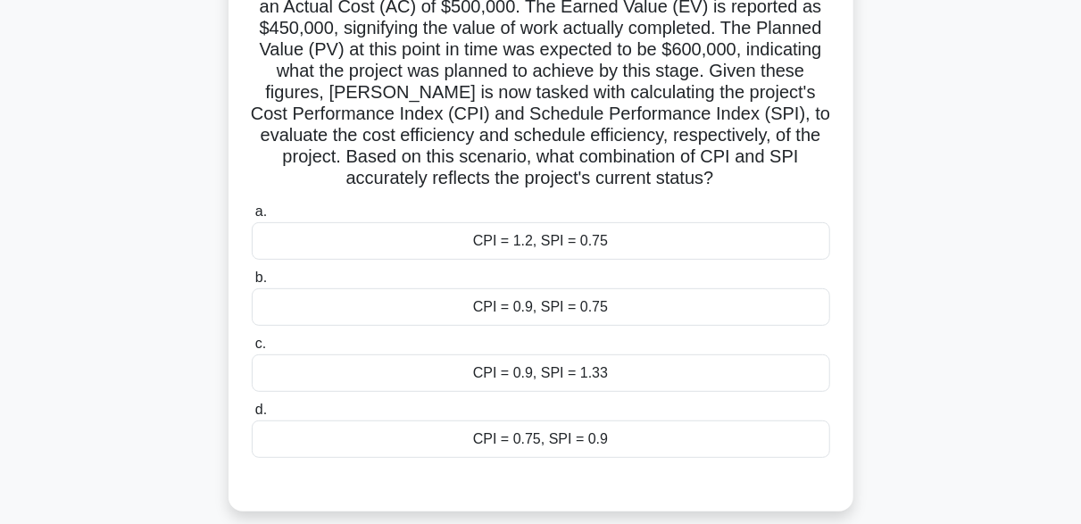
scroll to position [212, 0]
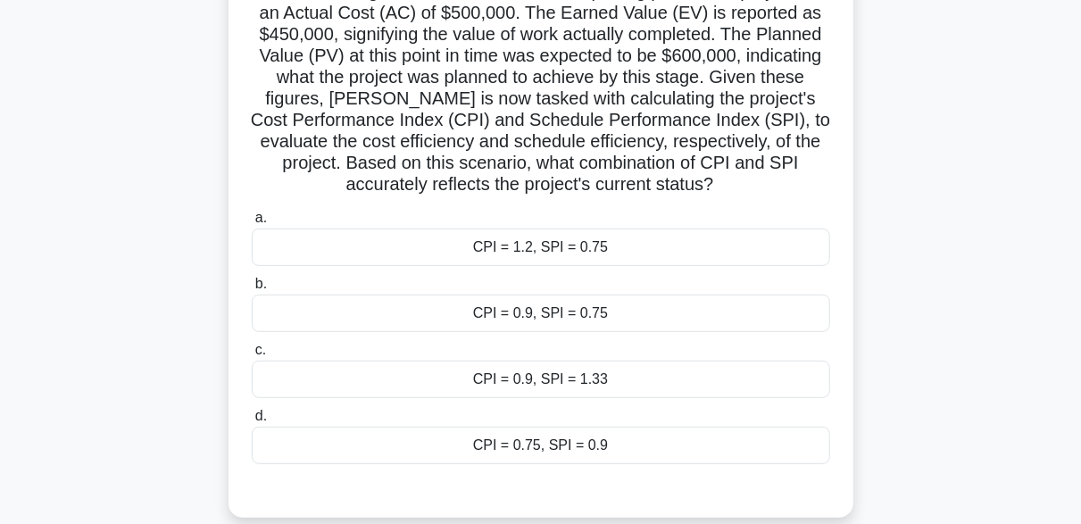
click at [605, 319] on div "CPI = 0.9, SPI = 0.75" at bounding box center [541, 313] width 578 height 37
click at [252, 290] on input "b. CPI = 0.9, SPI = 0.75" at bounding box center [252, 284] width 0 height 12
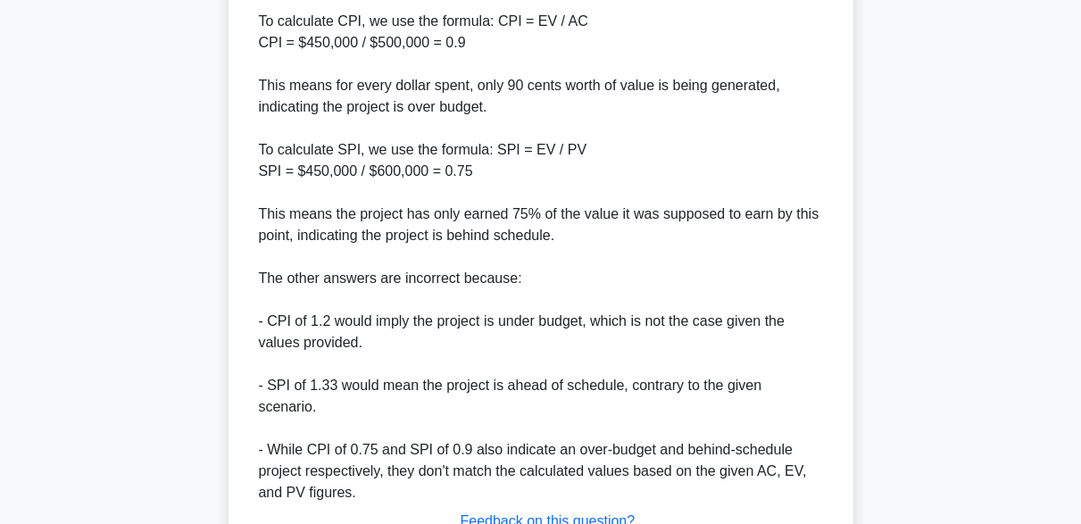
scroll to position [895, 0]
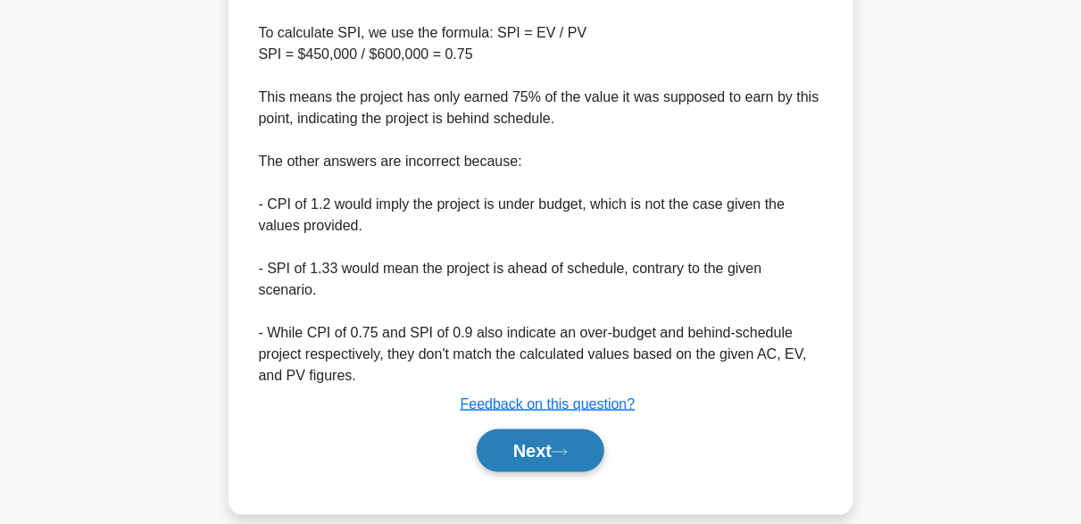
click at [568, 436] on button "Next" at bounding box center [541, 450] width 128 height 43
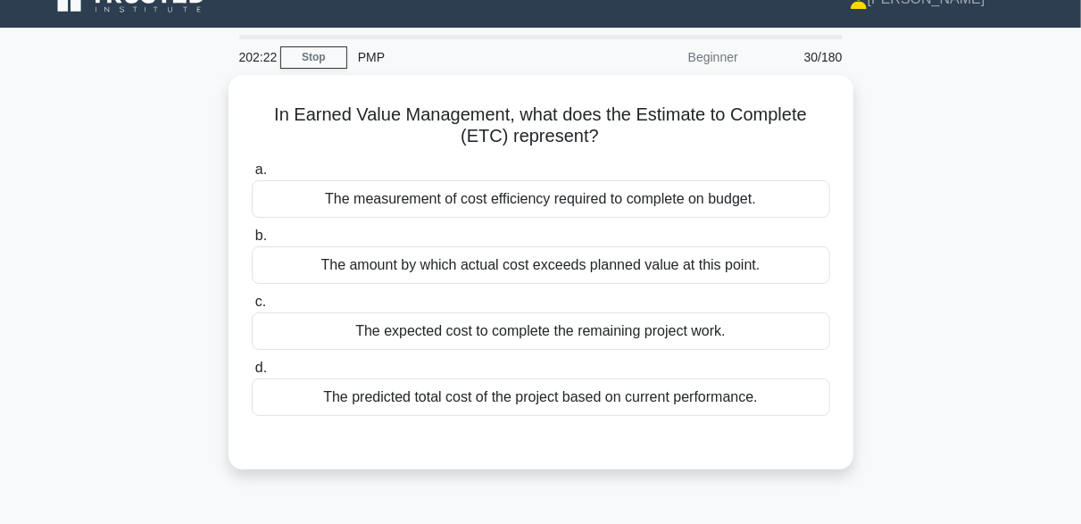
scroll to position [43, 0]
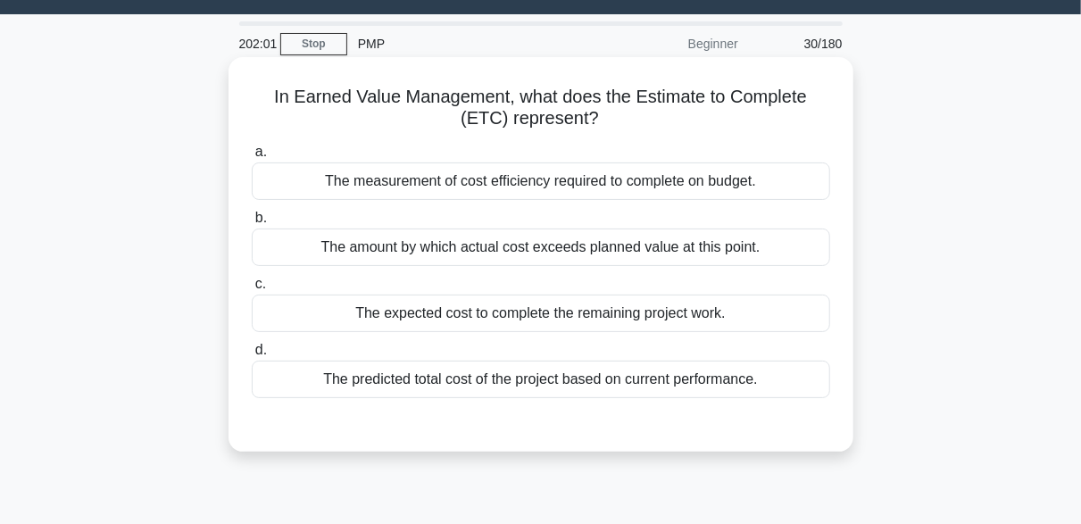
click at [516, 378] on div "The predicted total cost of the project based on current performance." at bounding box center [541, 379] width 578 height 37
click at [252, 356] on input "d. The predicted total cost of the project based on current performance." at bounding box center [252, 350] width 0 height 12
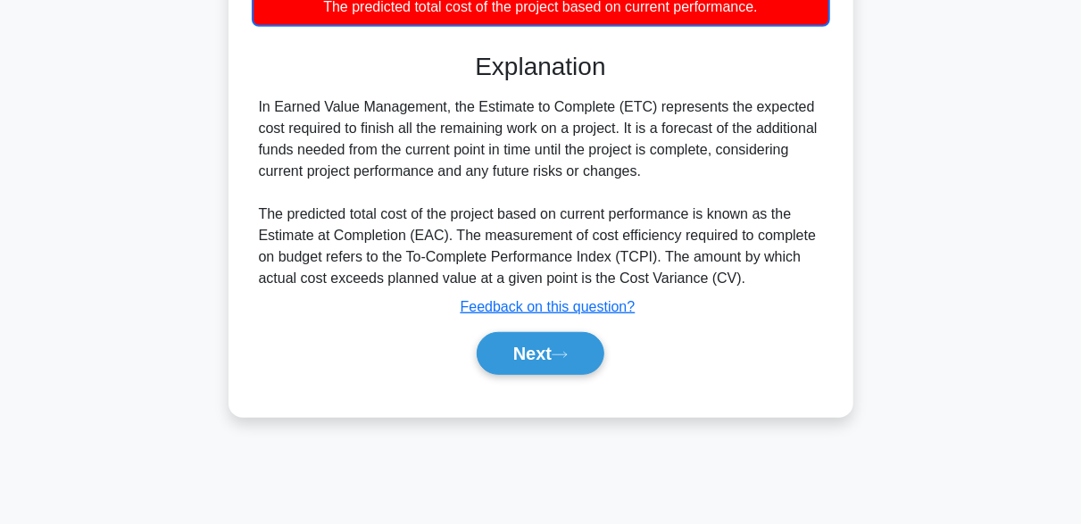
scroll to position [417, 0]
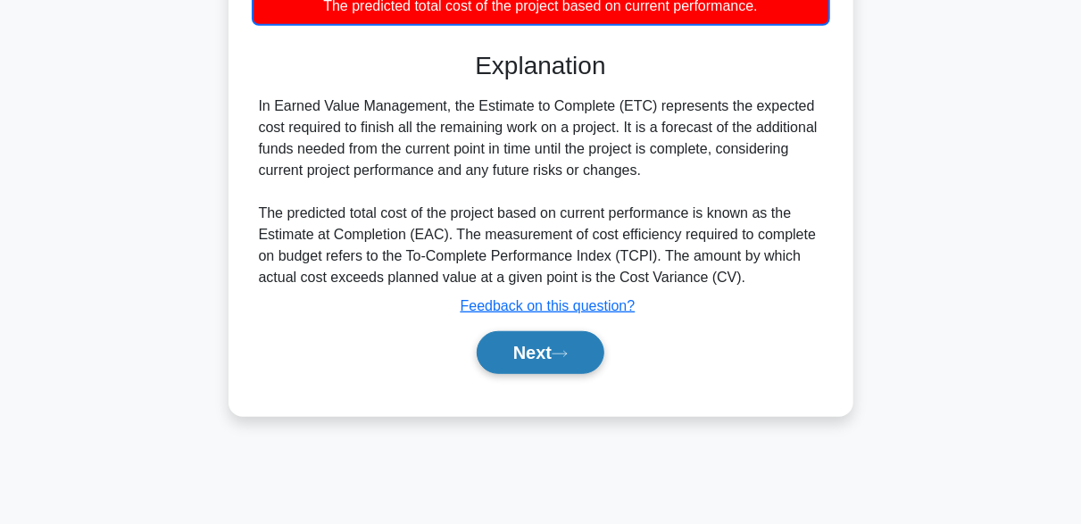
click at [553, 359] on button "Next" at bounding box center [541, 352] width 128 height 43
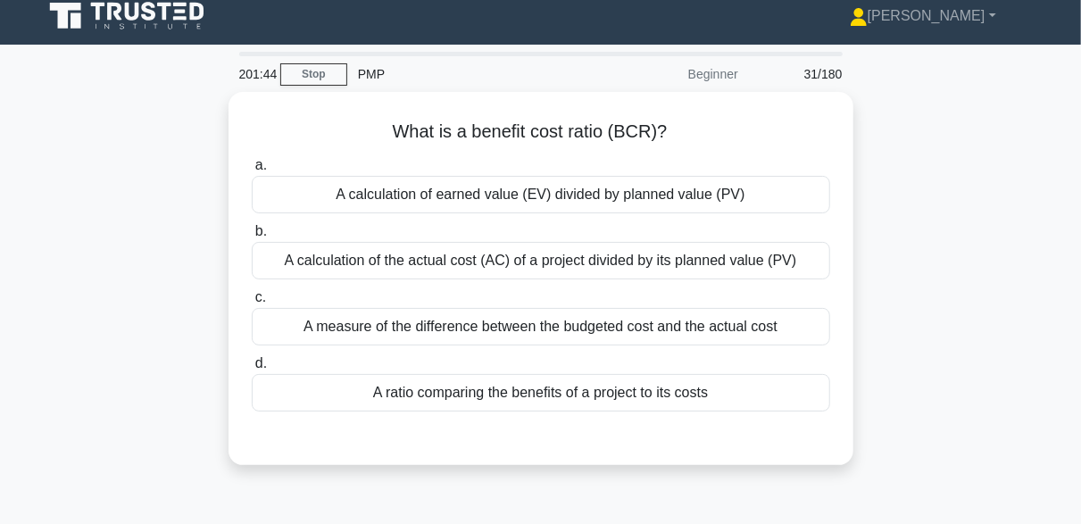
scroll to position [13, 0]
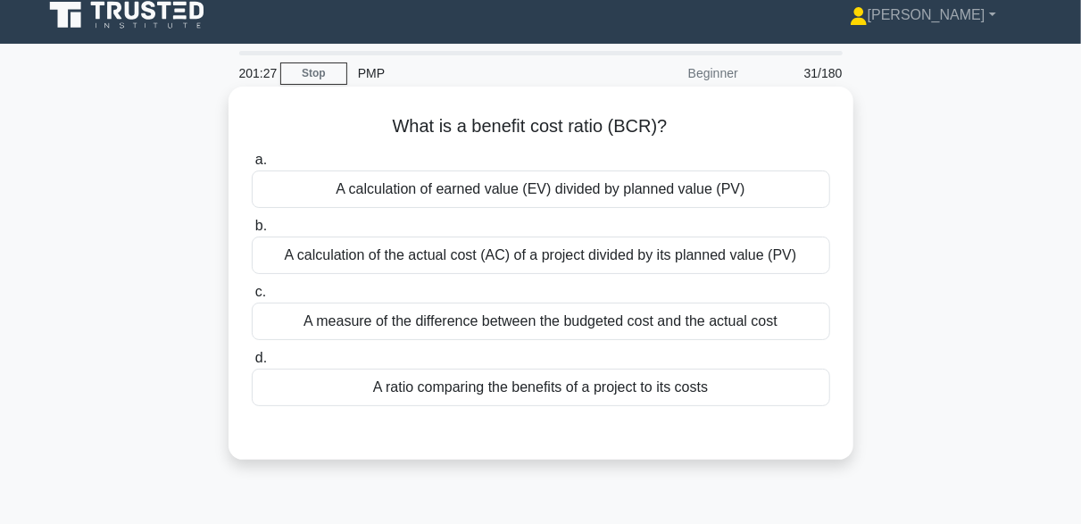
click at [549, 385] on div "A ratio comparing the benefits of a project to its costs" at bounding box center [541, 387] width 578 height 37
click at [252, 364] on input "d. A ratio comparing the benefits of a project to its costs" at bounding box center [252, 359] width 0 height 12
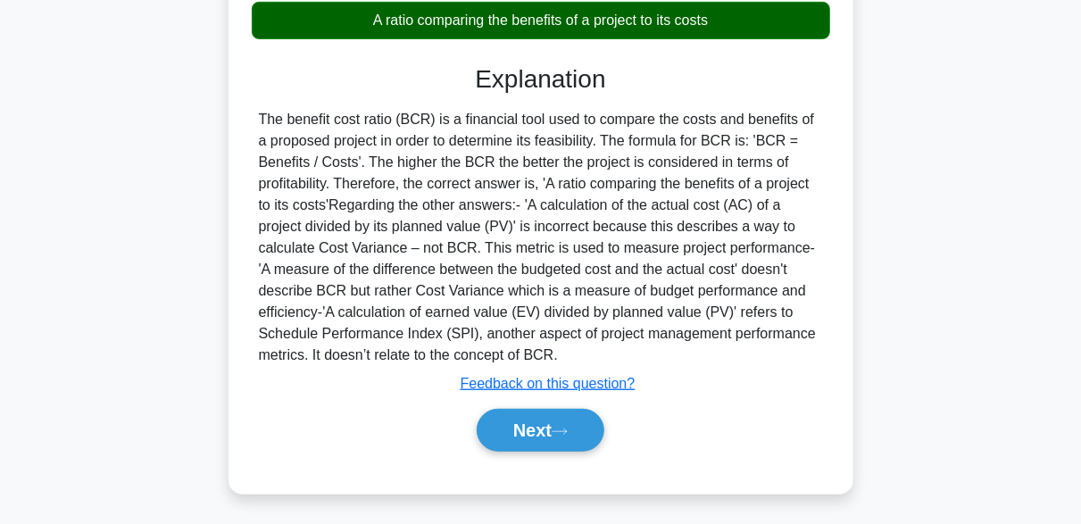
scroll to position [440, 0]
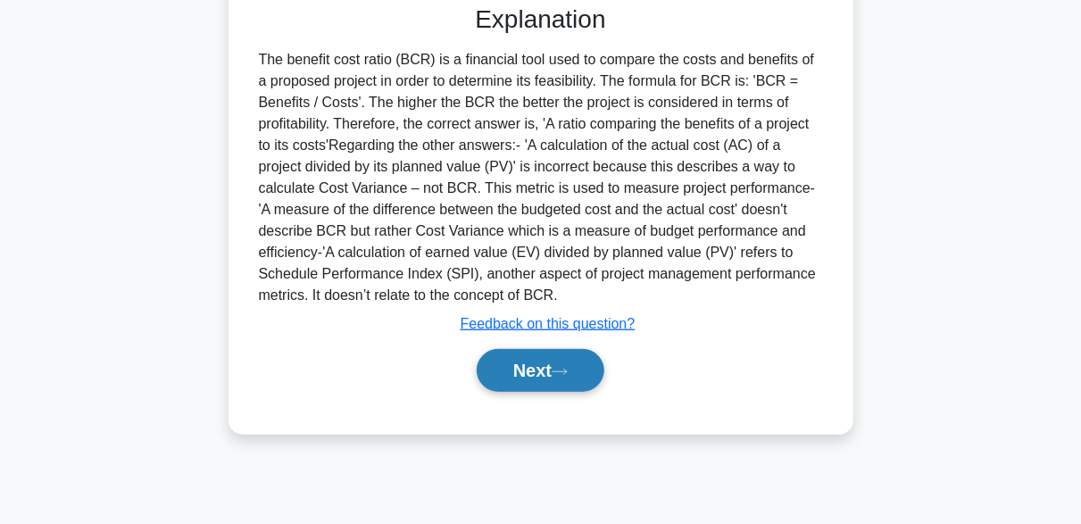
click at [576, 369] on button "Next" at bounding box center [541, 370] width 128 height 43
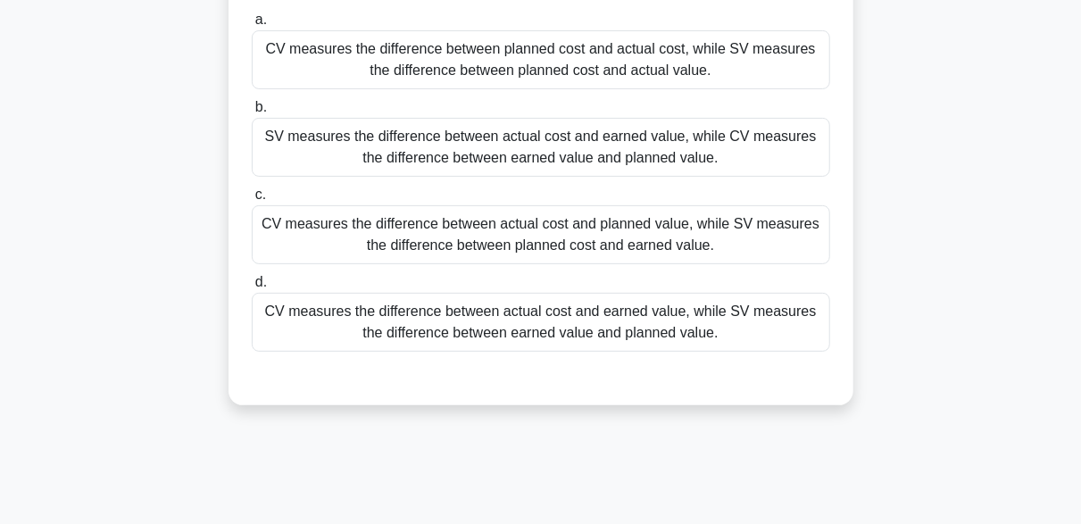
scroll to position [176, 0]
click at [515, 327] on div "CV measures the difference between actual cost and earned value, while SV measu…" at bounding box center [541, 321] width 578 height 59
click at [252, 287] on input "d. CV measures the difference between actual cost and earned value, while SV me…" at bounding box center [252, 282] width 0 height 12
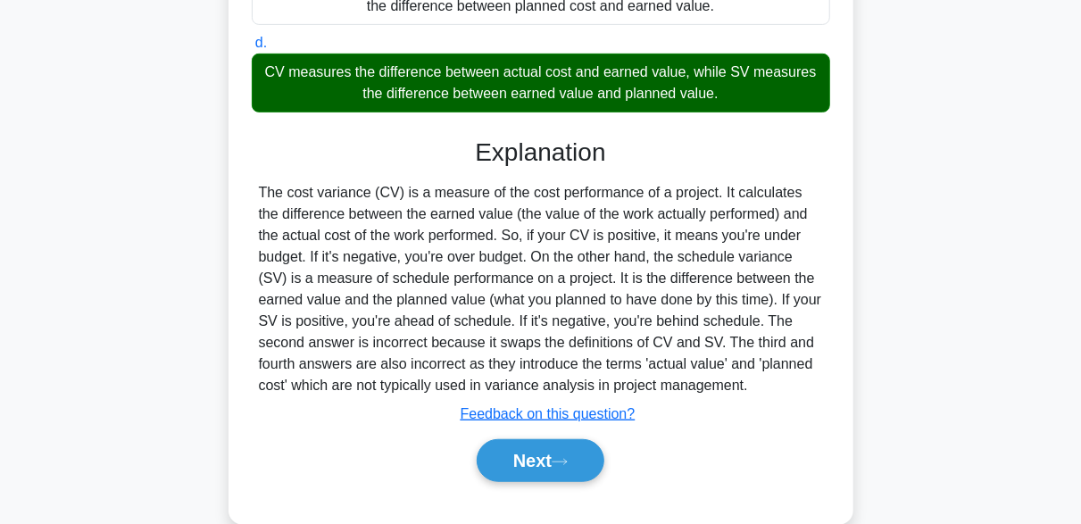
scroll to position [445, 0]
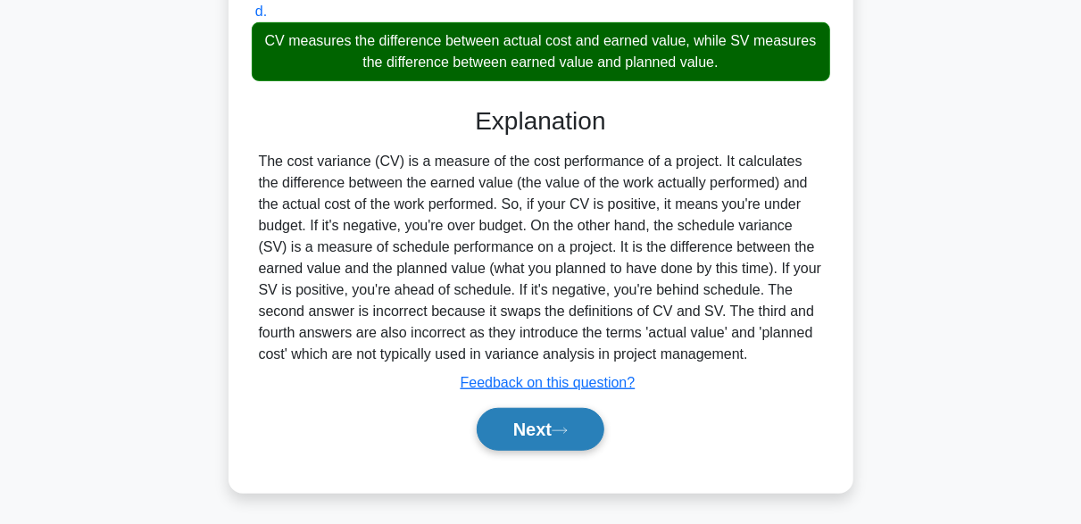
click at [586, 418] on button "Next" at bounding box center [541, 429] width 128 height 43
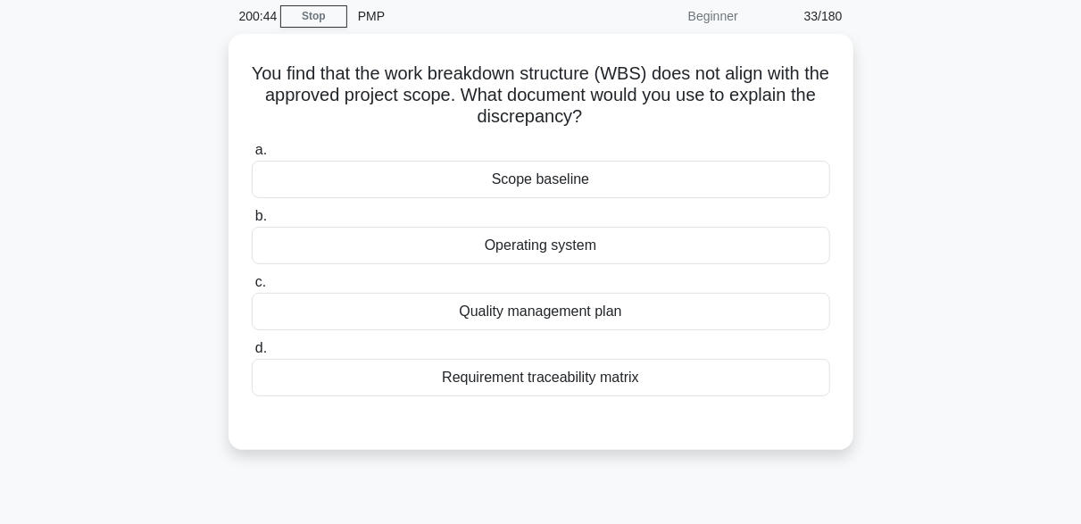
scroll to position [65, 0]
click at [566, 182] on div "Scope baseline" at bounding box center [541, 180] width 578 height 37
click at [252, 157] on input "a. Scope baseline" at bounding box center [252, 151] width 0 height 12
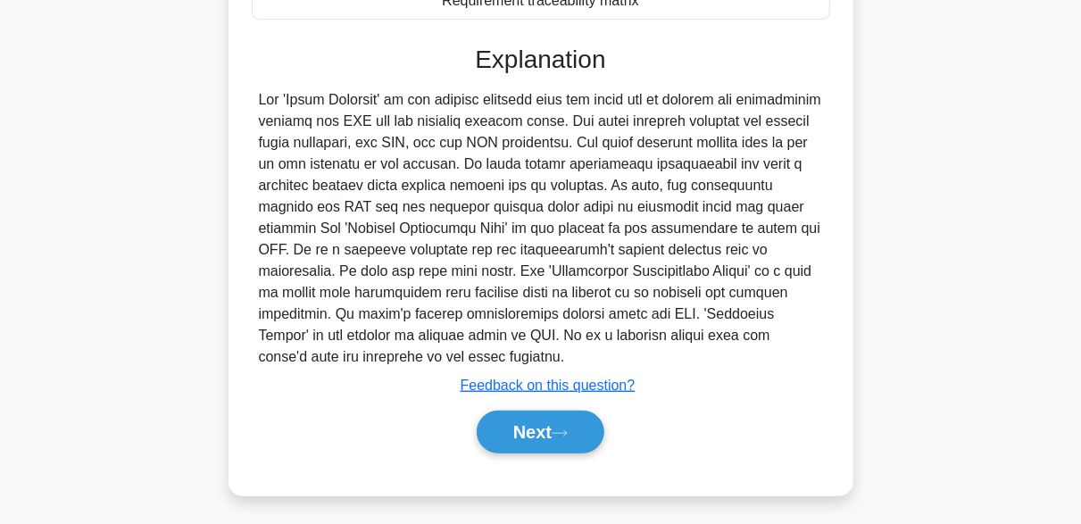
scroll to position [445, 0]
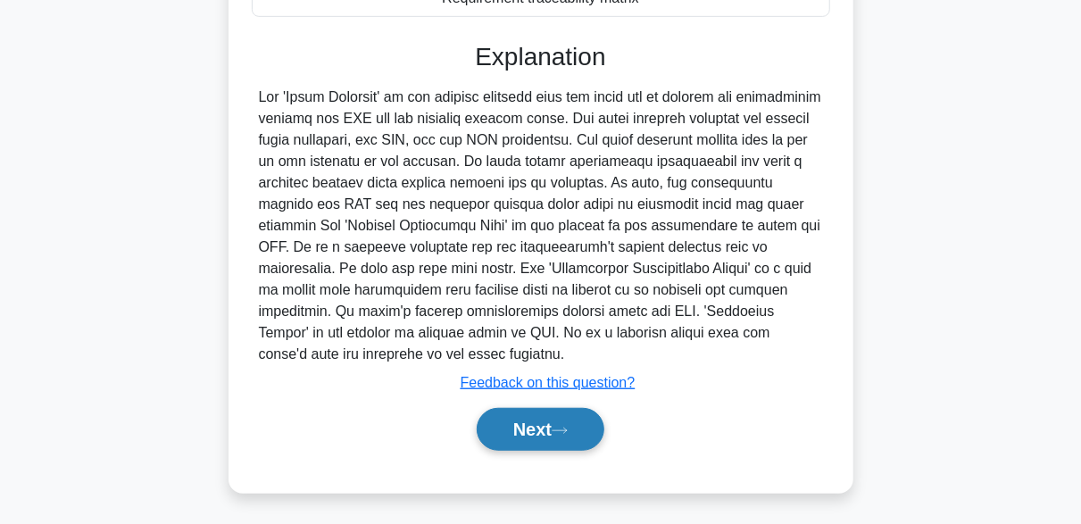
click at [586, 420] on button "Next" at bounding box center [541, 429] width 128 height 43
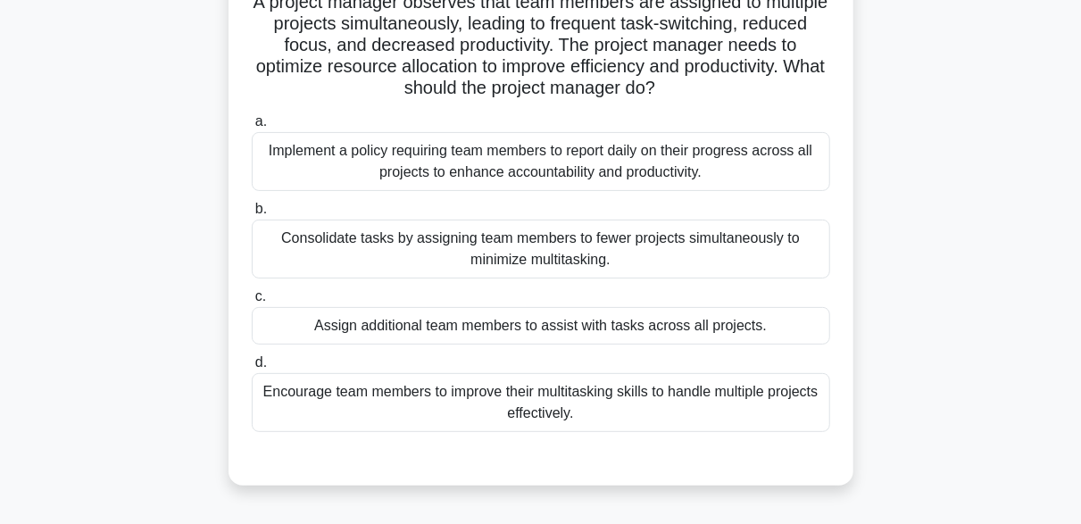
scroll to position [136, 0]
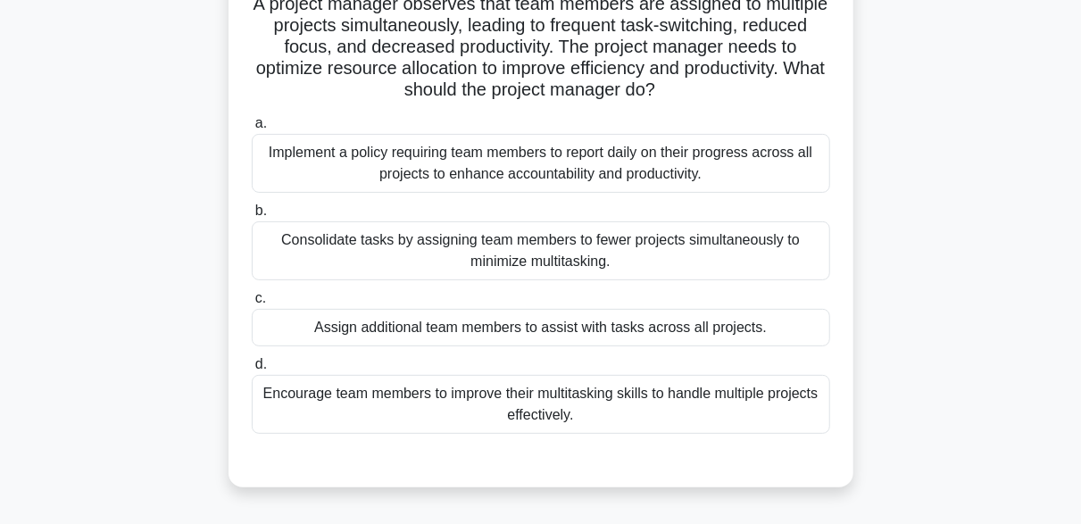
click at [543, 328] on div "Assign additional team members to assist with tasks across all projects." at bounding box center [541, 327] width 578 height 37
click at [252, 304] on input "c. Assign additional team members to assist with tasks across all projects." at bounding box center [252, 299] width 0 height 12
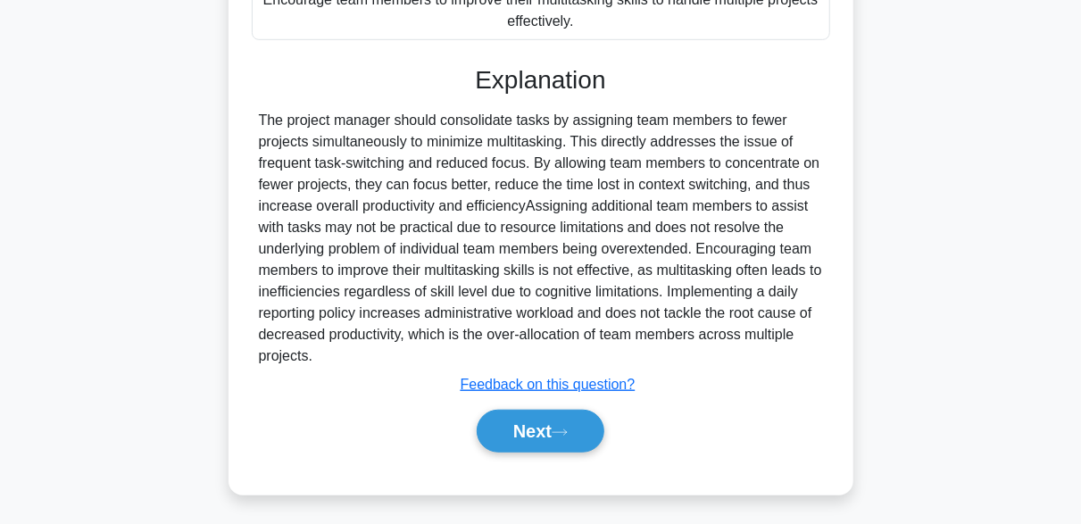
scroll to position [534, 0]
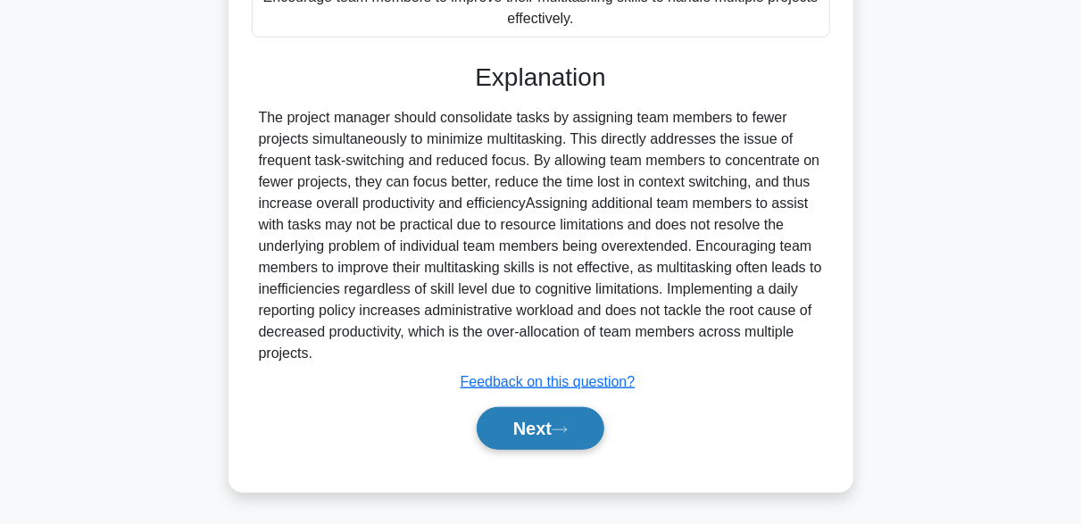
click at [576, 420] on button "Next" at bounding box center [541, 428] width 128 height 43
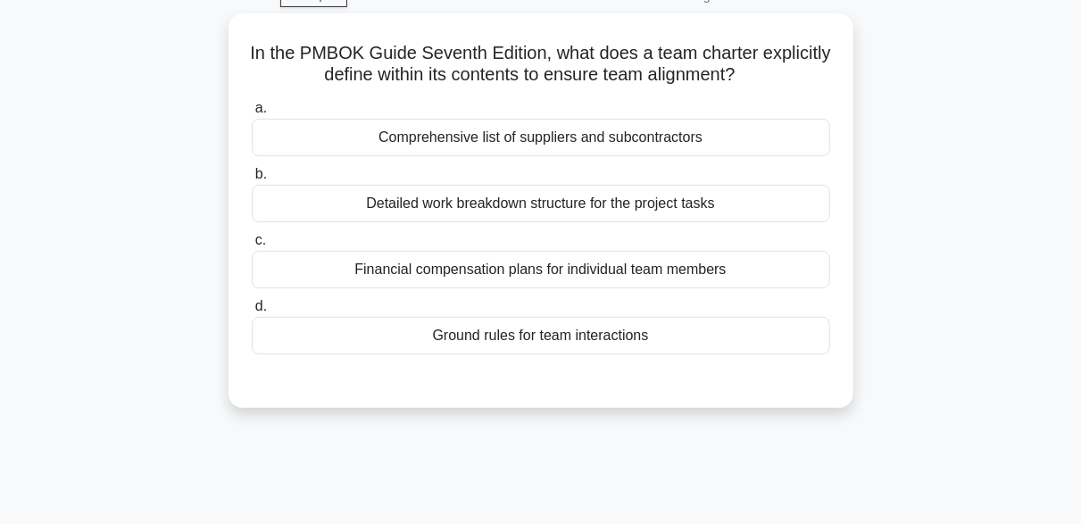
scroll to position [92, 0]
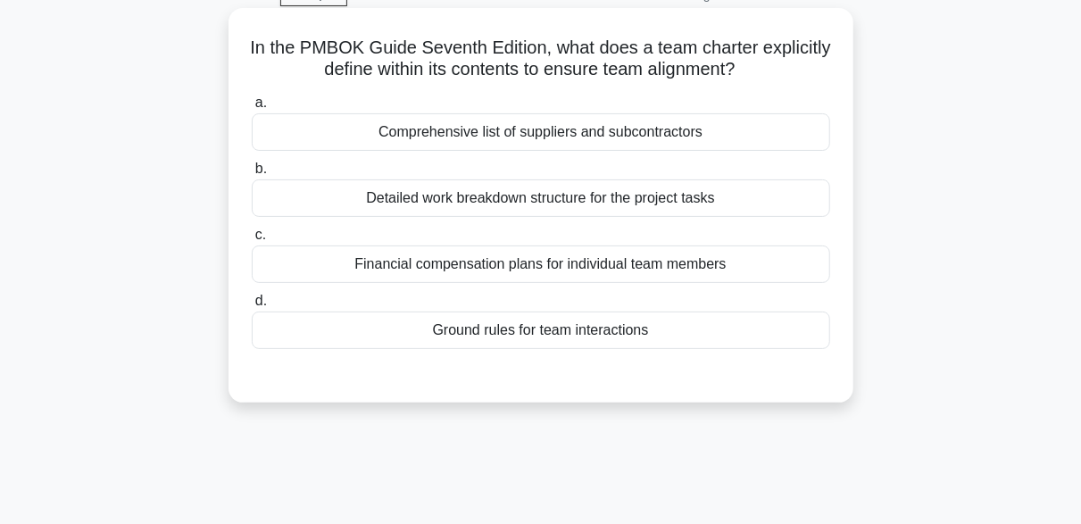
click at [539, 337] on div "Ground rules for team interactions" at bounding box center [541, 329] width 578 height 37
click at [252, 307] on input "d. Ground rules for team interactions" at bounding box center [252, 301] width 0 height 12
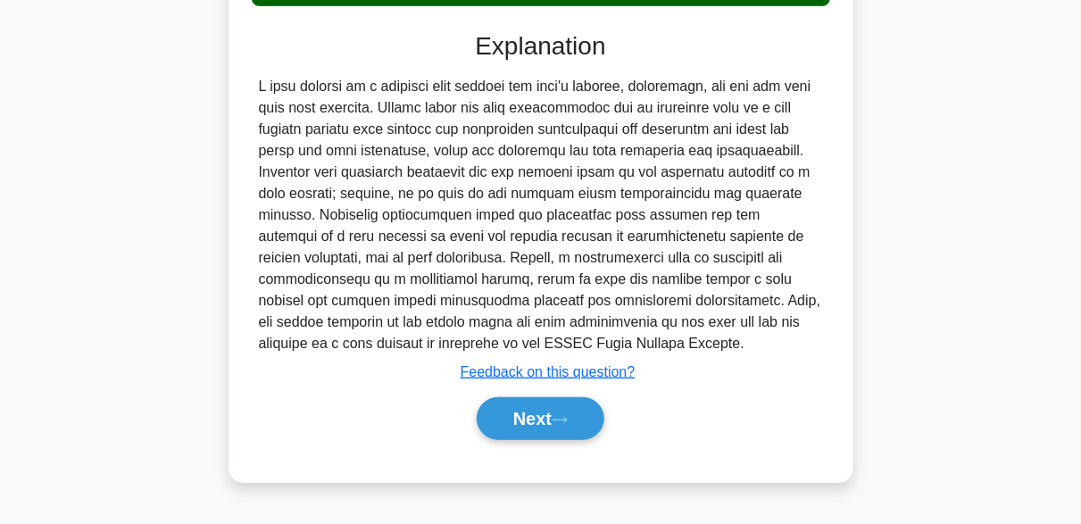
scroll to position [436, 0]
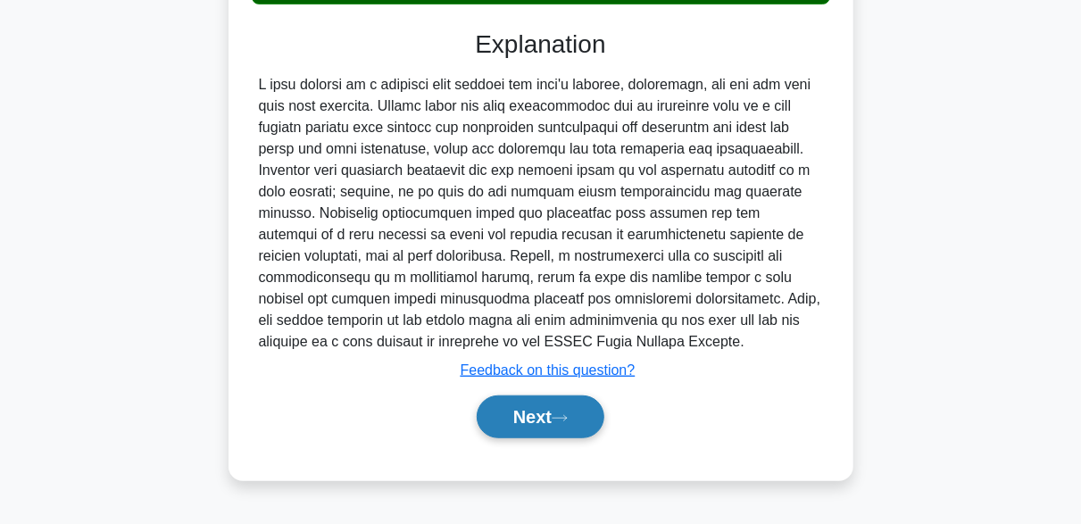
click at [567, 418] on icon at bounding box center [559, 417] width 14 height 5
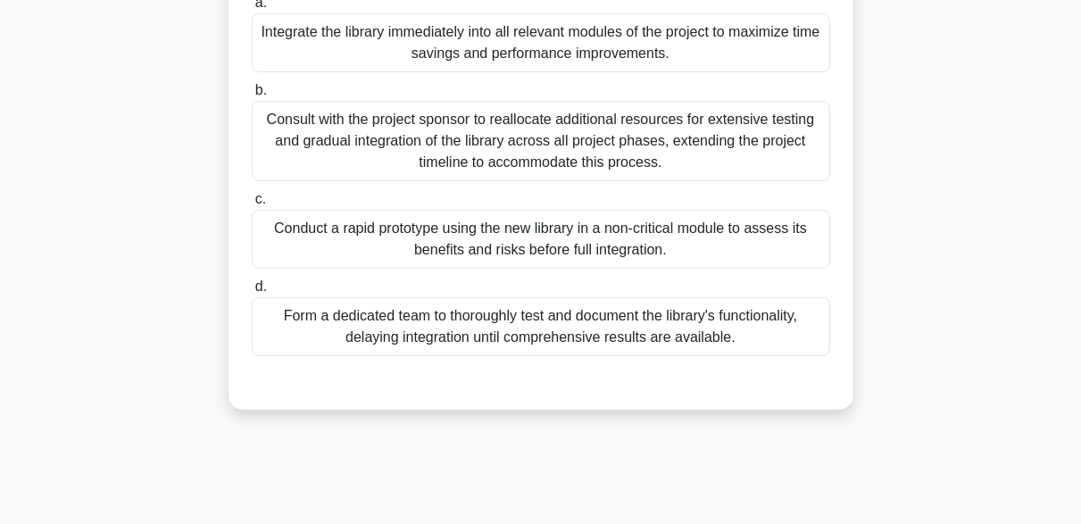
scroll to position [304, 0]
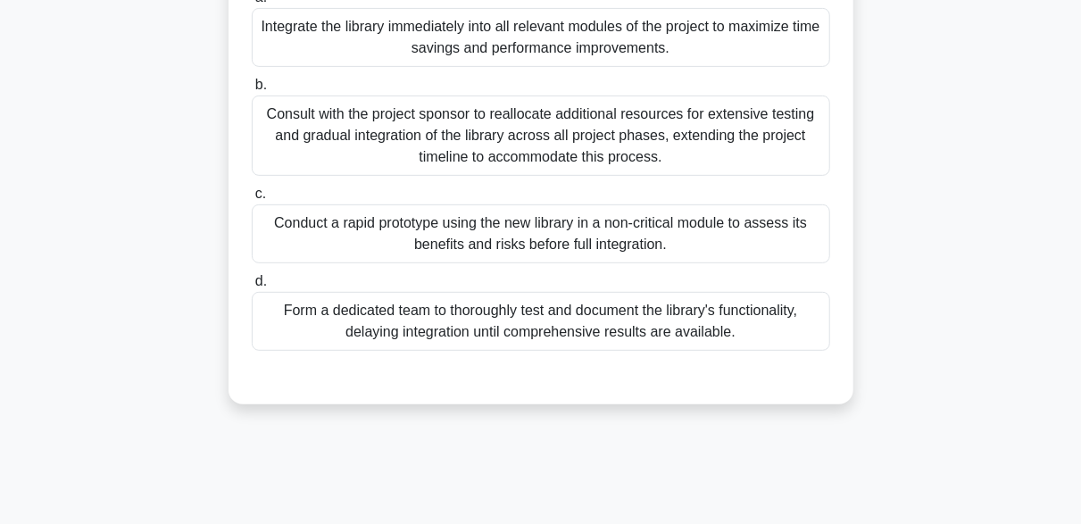
click at [596, 240] on div "Conduct a rapid prototype using the new library in a non-critical module to ass…" at bounding box center [541, 233] width 578 height 59
click at [252, 200] on input "c. Conduct a rapid prototype using the new library in a non-critical module to …" at bounding box center [252, 194] width 0 height 12
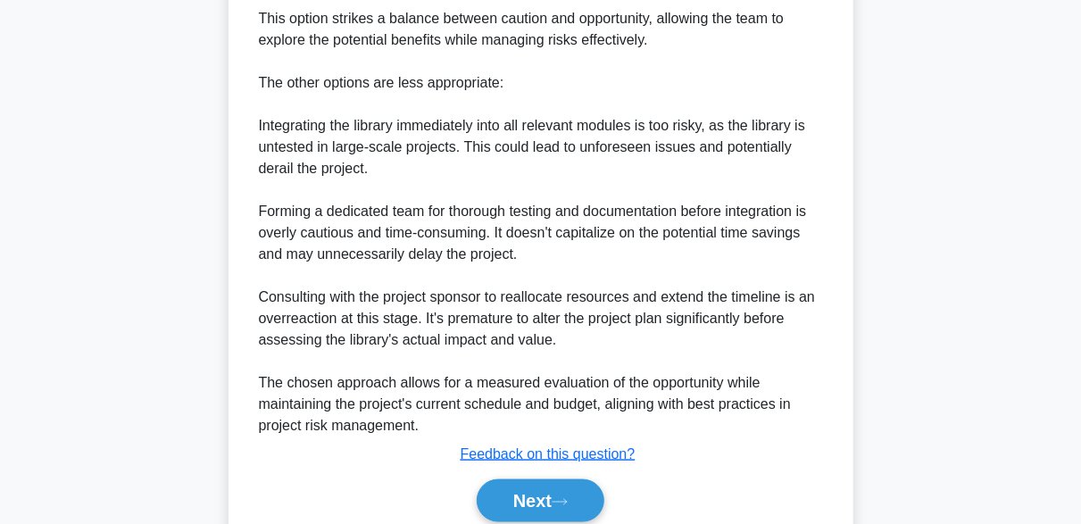
scroll to position [981, 0]
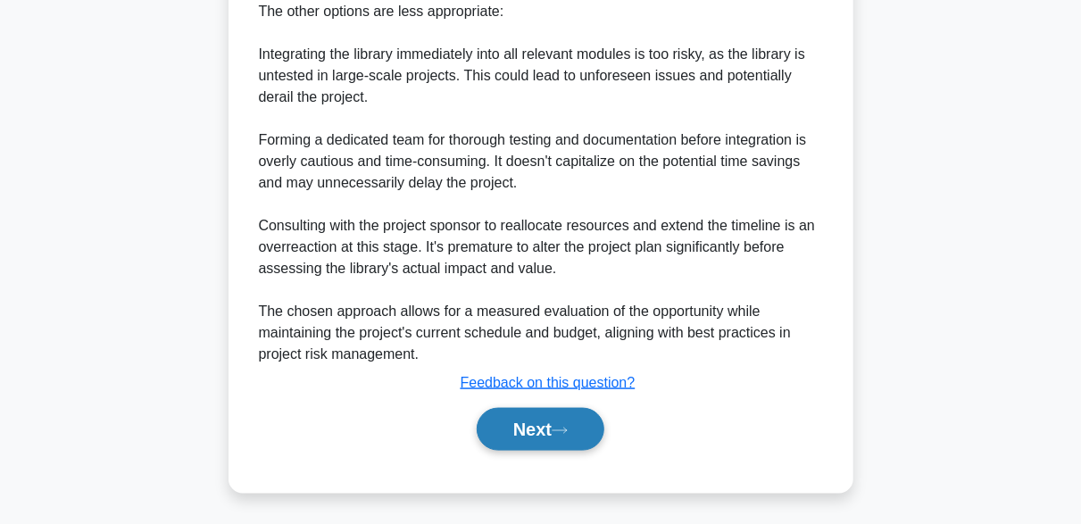
click at [582, 432] on button "Next" at bounding box center [541, 429] width 128 height 43
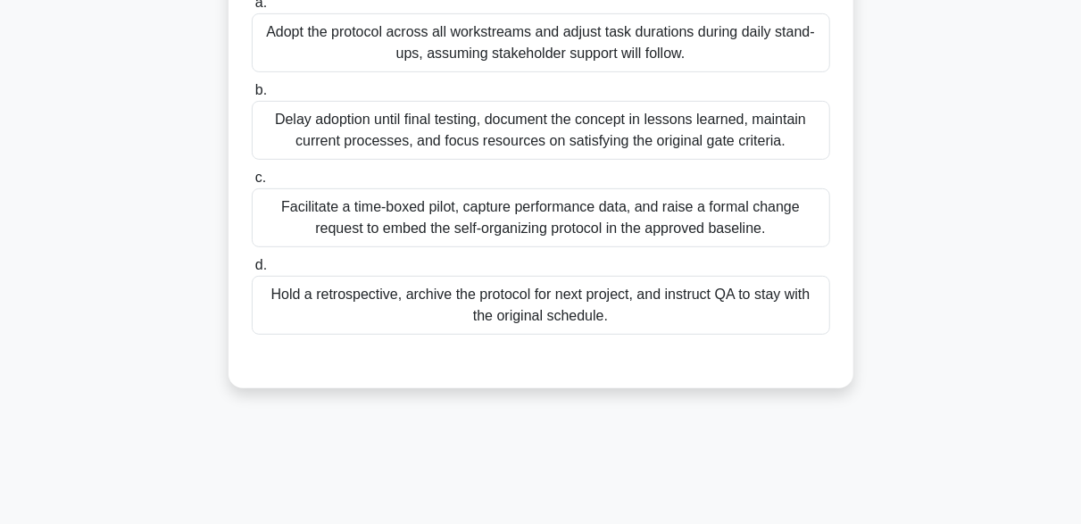
scroll to position [302, 0]
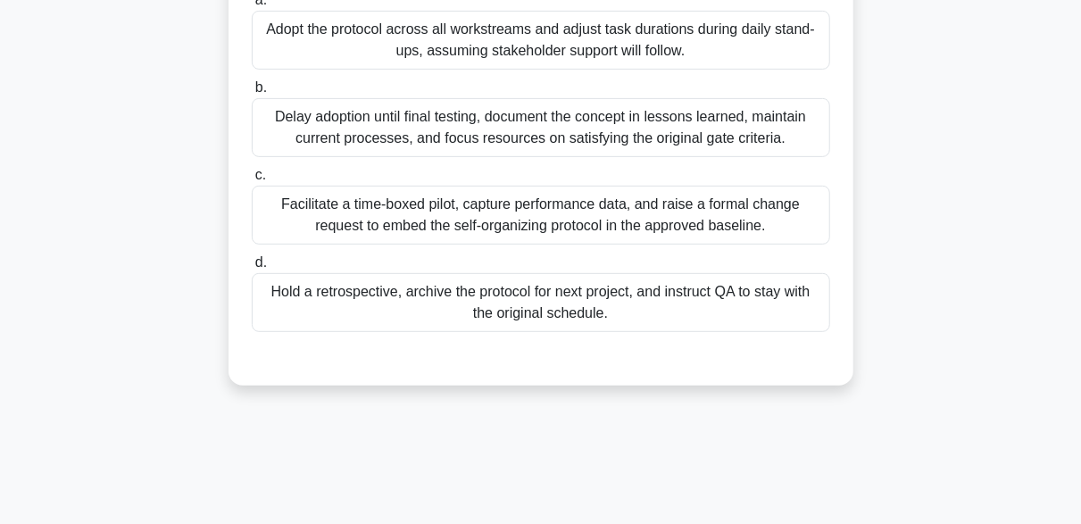
click at [552, 216] on div "Facilitate a time-boxed pilot, capture performance data, and raise a formal cha…" at bounding box center [541, 215] width 578 height 59
click at [252, 181] on input "c. Facilitate a time-boxed pilot, capture performance data, and raise a formal …" at bounding box center [252, 176] width 0 height 12
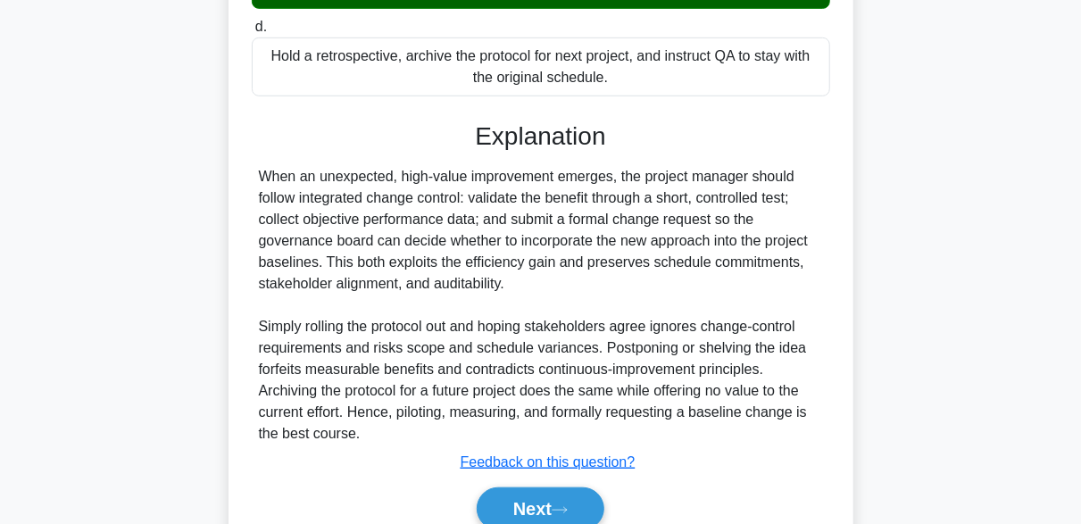
scroll to position [617, 0]
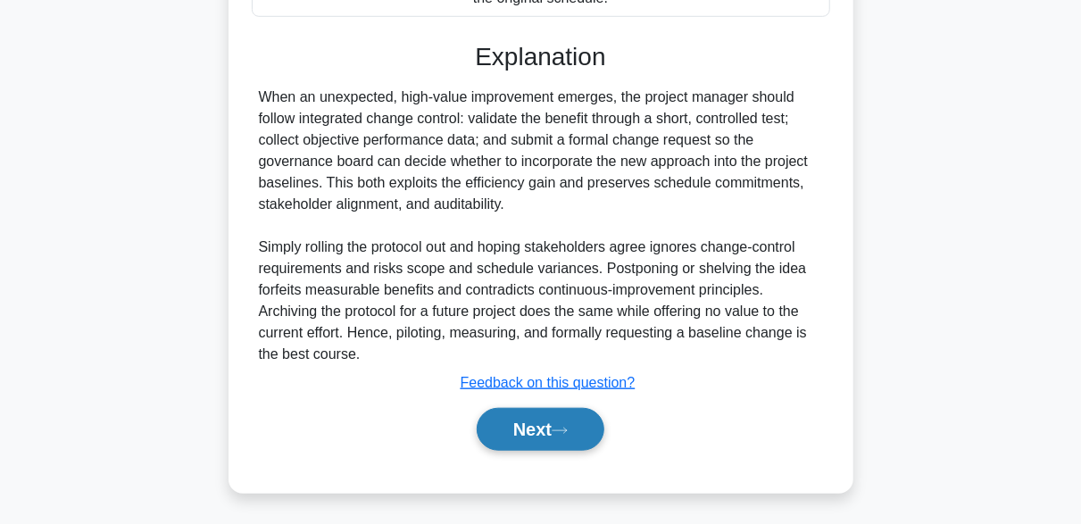
click at [571, 412] on button "Next" at bounding box center [541, 429] width 128 height 43
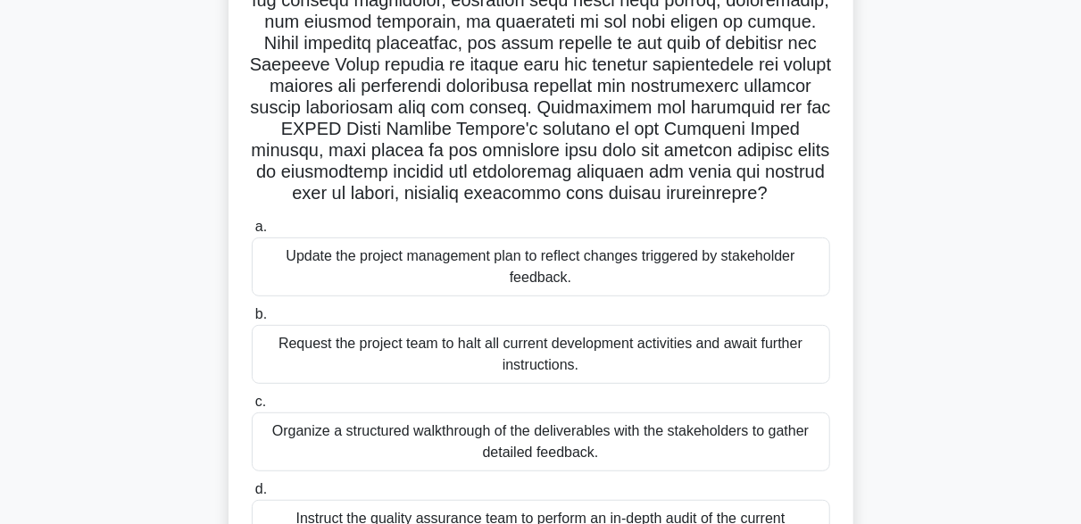
scroll to position [271, 0]
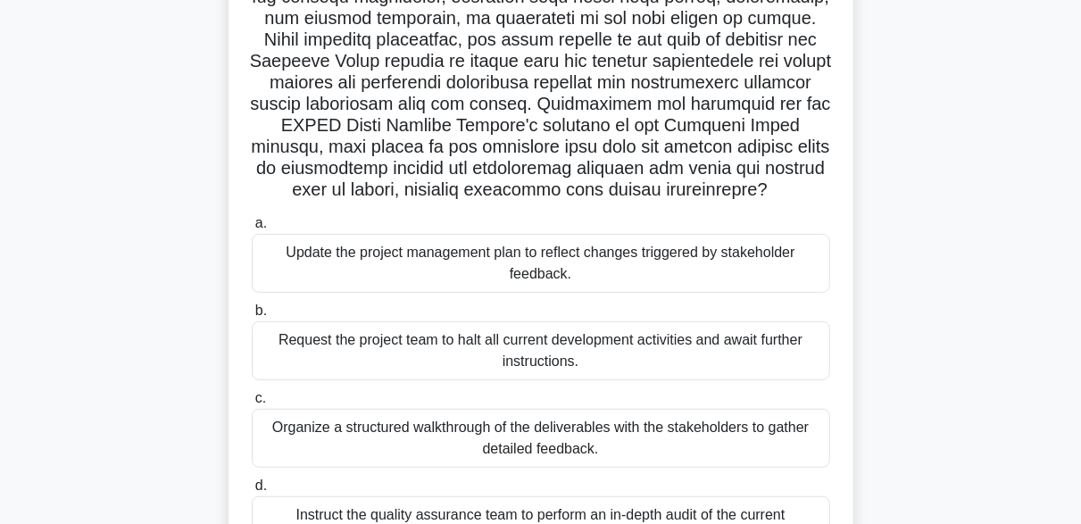
drag, startPoint x: 646, startPoint y: 76, endPoint x: 560, endPoint y: 145, distance: 110.5
click at [560, 145] on h5 ".spinner_0XTQ{transform-origin:center;animation:spinner_y6GP .75s linear infini…" at bounding box center [541, 29] width 582 height 344
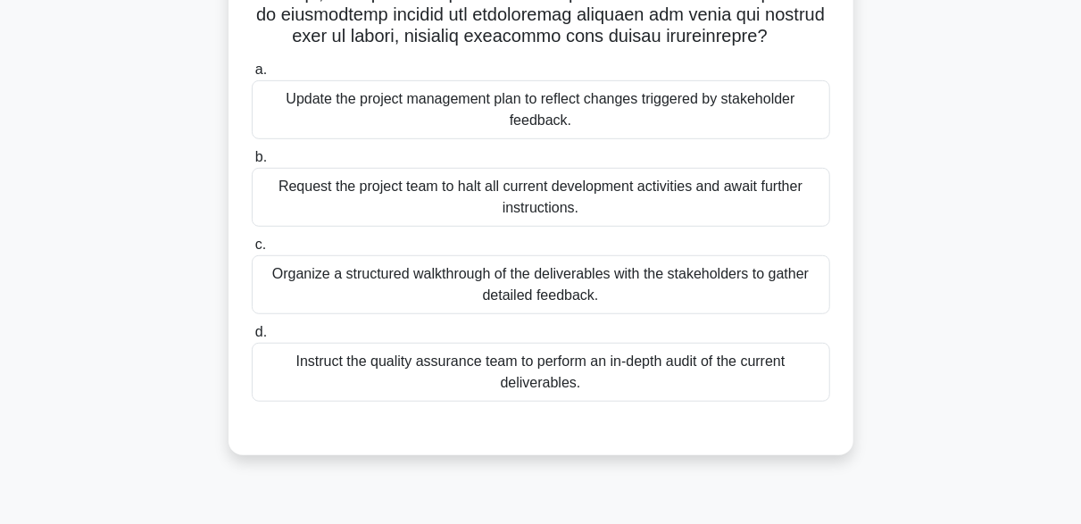
scroll to position [427, 0]
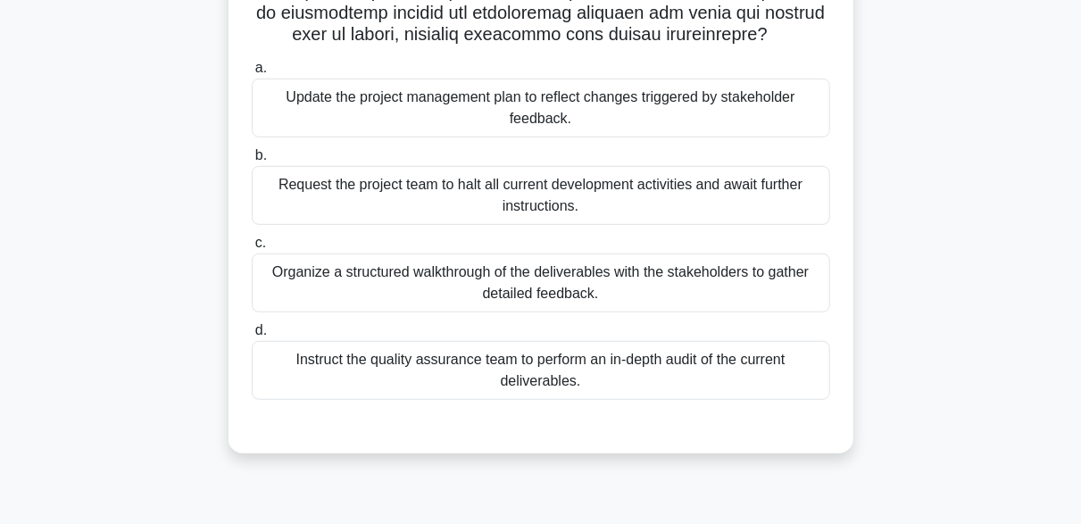
click at [520, 292] on div "Organize a structured walkthrough of the deliverables with the stakeholders to …" at bounding box center [541, 282] width 578 height 59
click at [252, 249] on input "c. Organize a structured walkthrough of the deliverables with the stakeholders …" at bounding box center [252, 243] width 0 height 12
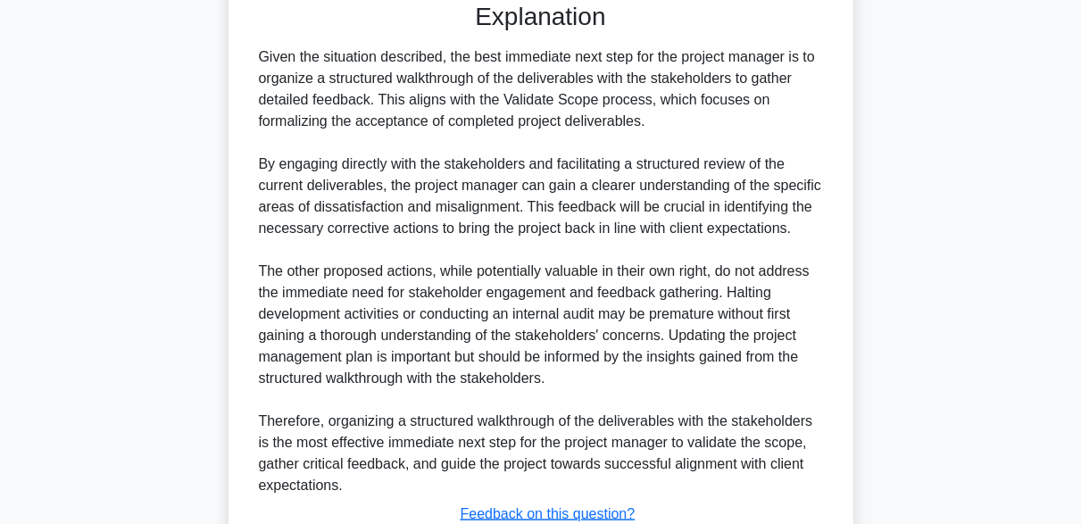
scroll to position [981, 0]
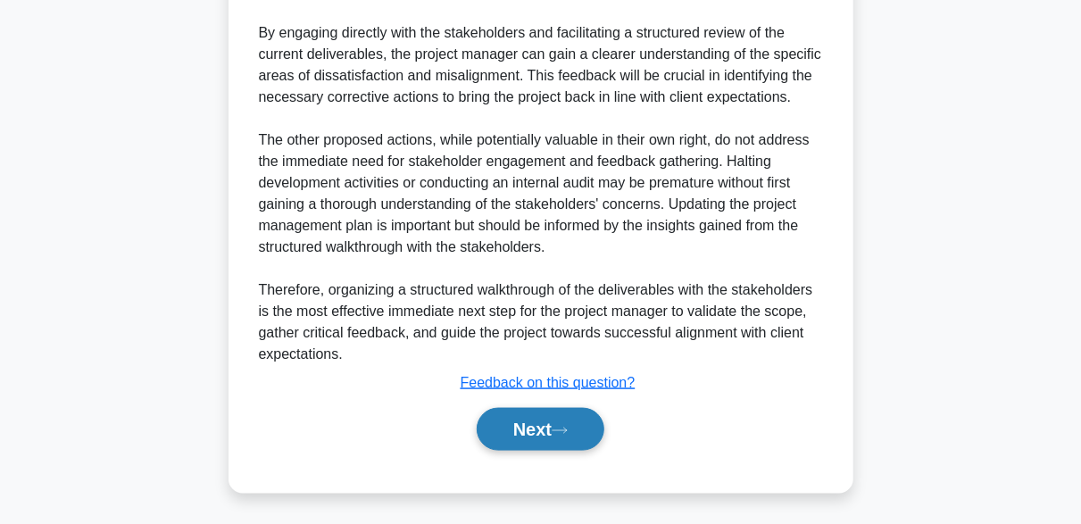
click at [568, 426] on icon at bounding box center [560, 431] width 16 height 10
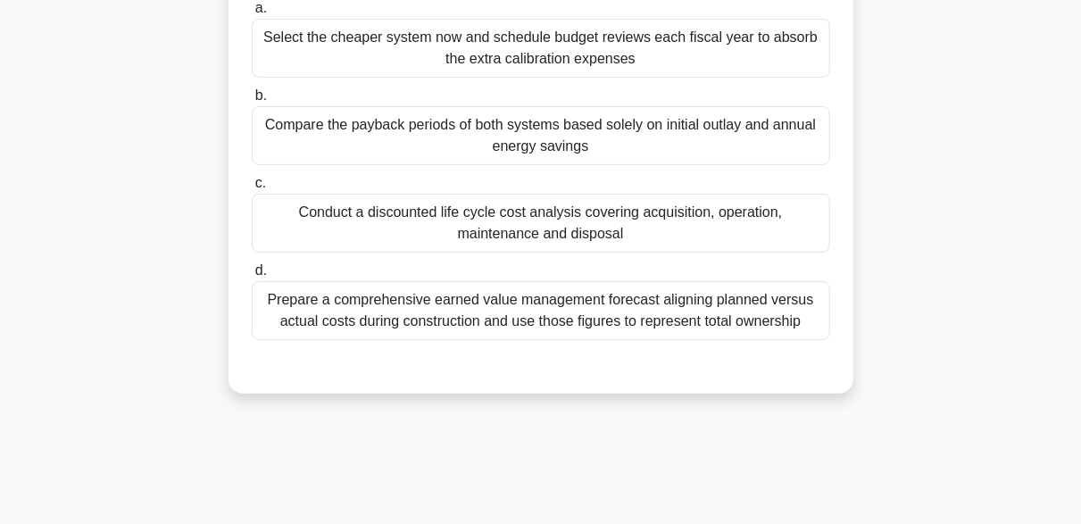
scroll to position [295, 0]
click at [572, 231] on div "Conduct a discounted life cycle cost analysis covering acquisition, operation, …" at bounding box center [541, 222] width 578 height 59
click at [252, 188] on input "c. Conduct a discounted life cycle cost analysis covering acquisition, operatio…" at bounding box center [252, 183] width 0 height 12
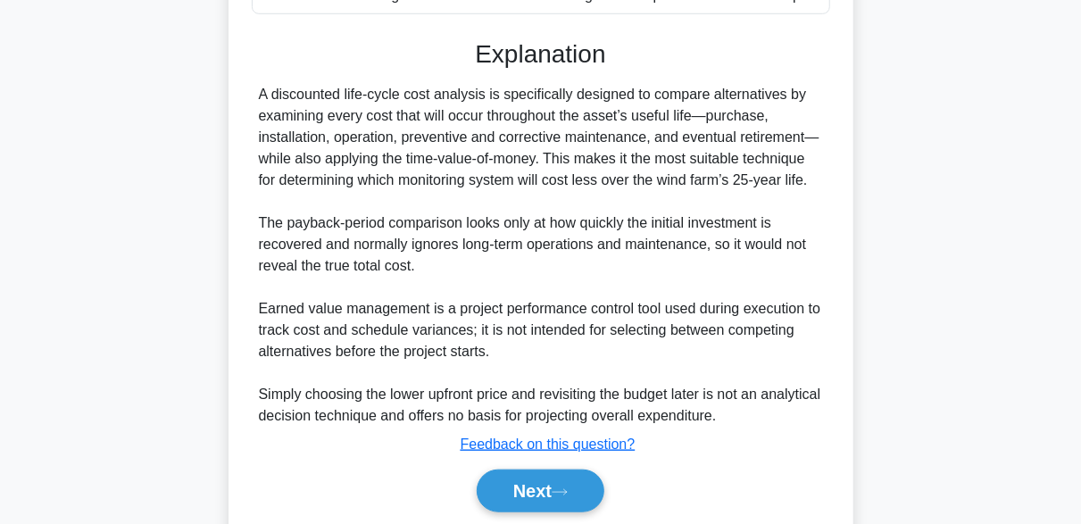
scroll to position [681, 0]
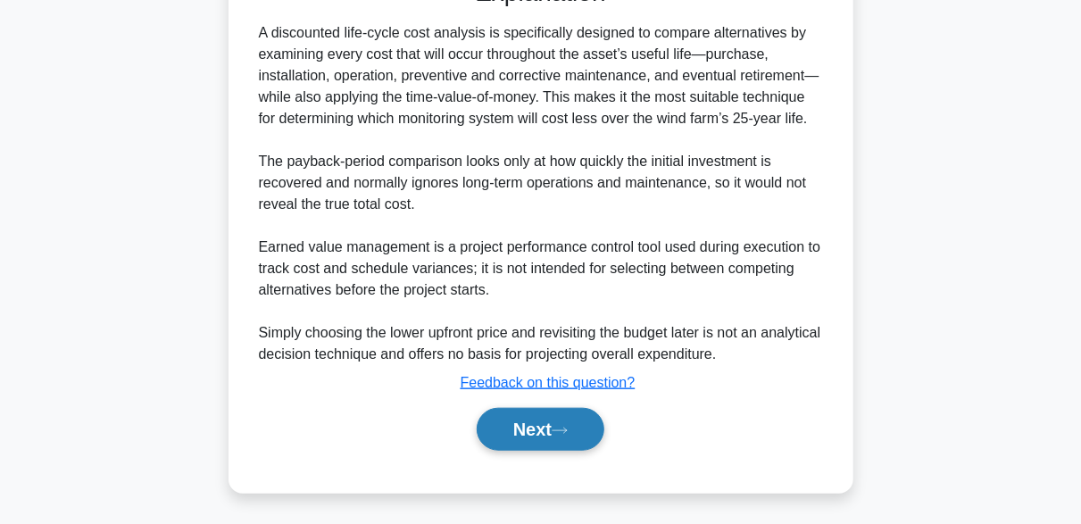
click at [575, 443] on button "Next" at bounding box center [541, 429] width 128 height 43
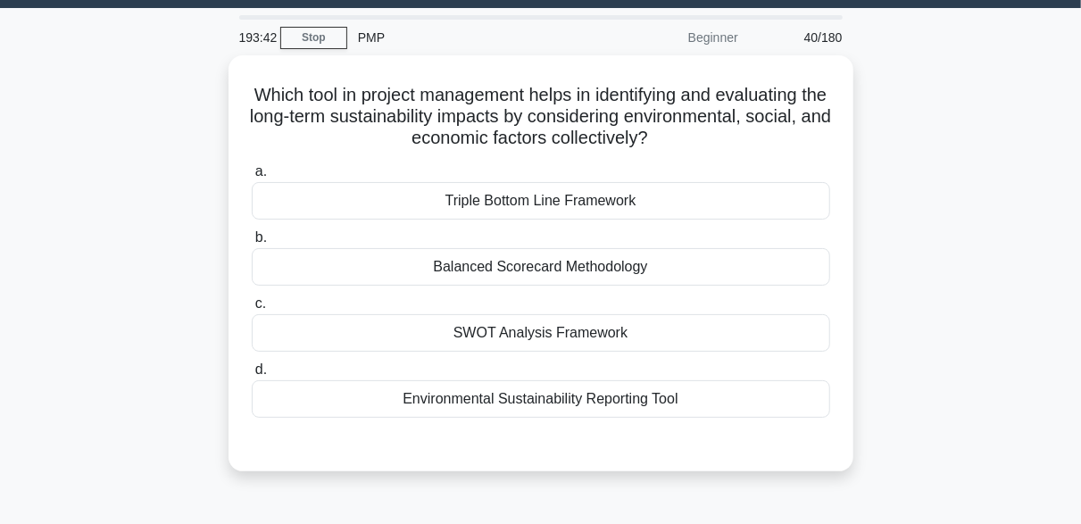
scroll to position [35, 0]
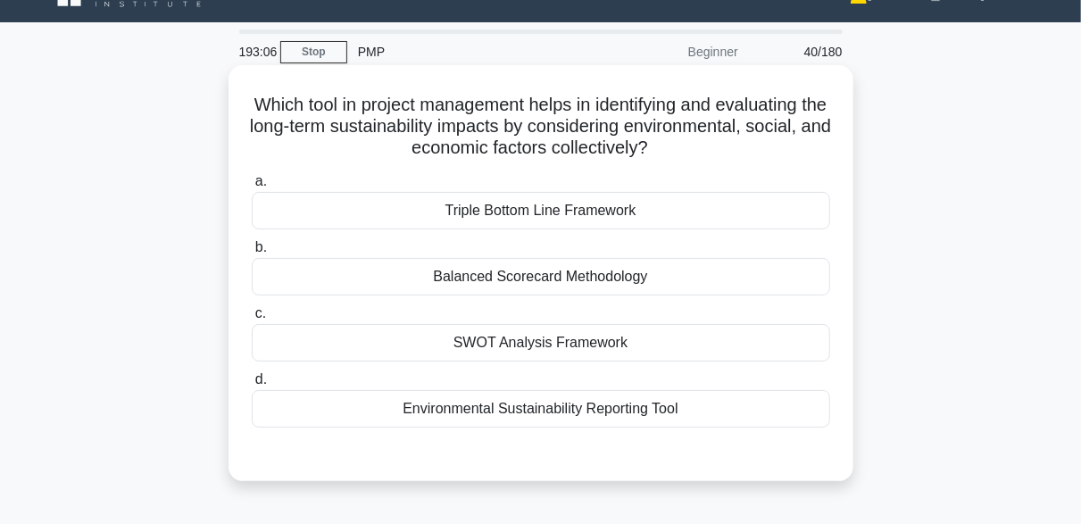
click at [560, 340] on div "SWOT Analysis Framework" at bounding box center [541, 342] width 578 height 37
click at [252, 319] on input "c. SWOT Analysis Framework" at bounding box center [252, 314] width 0 height 12
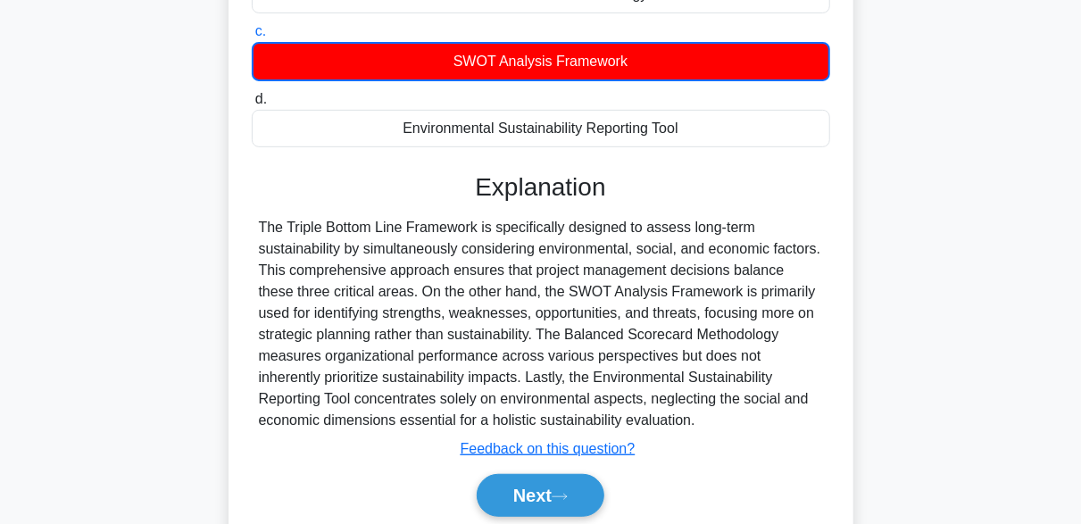
scroll to position [343, 0]
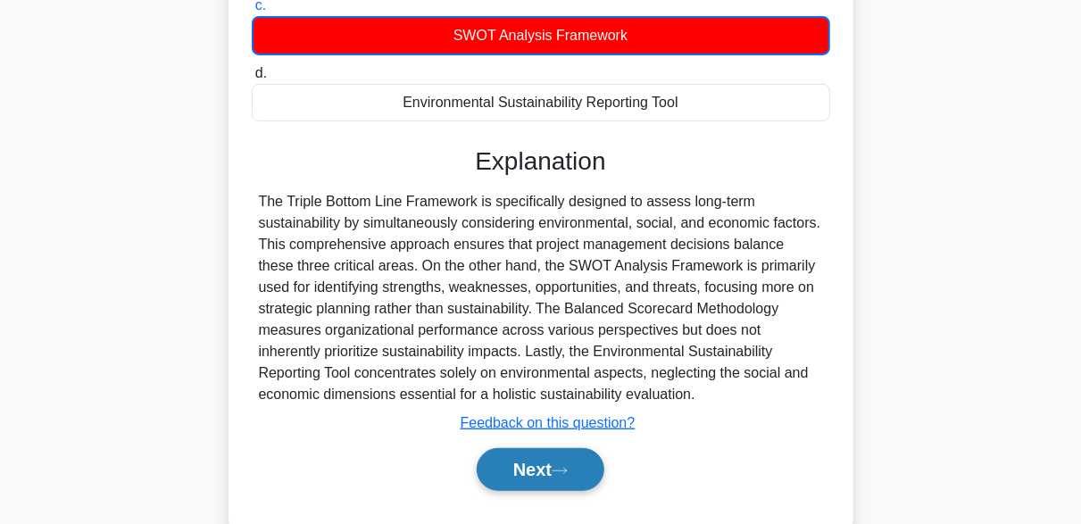
click at [560, 482] on button "Next" at bounding box center [541, 469] width 128 height 43
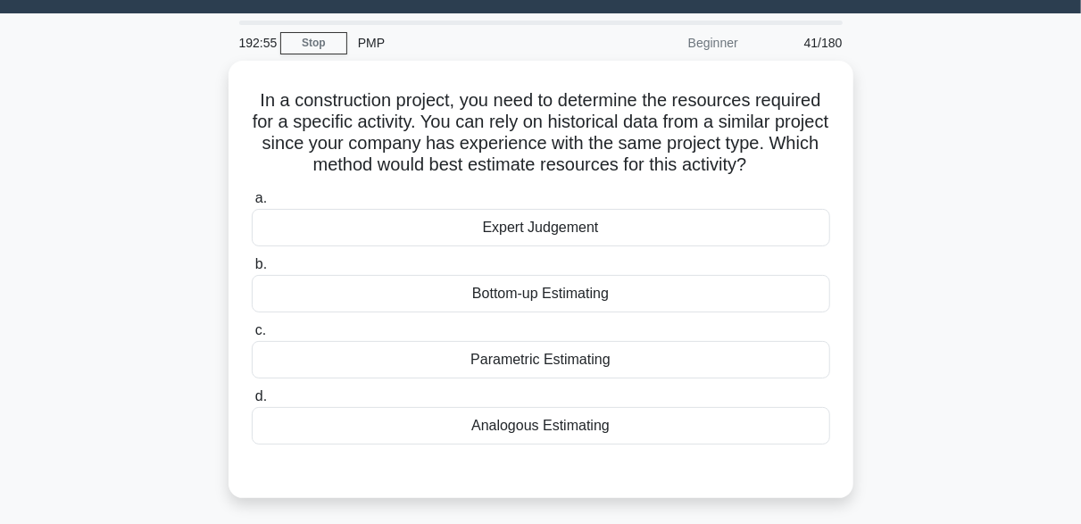
scroll to position [112, 0]
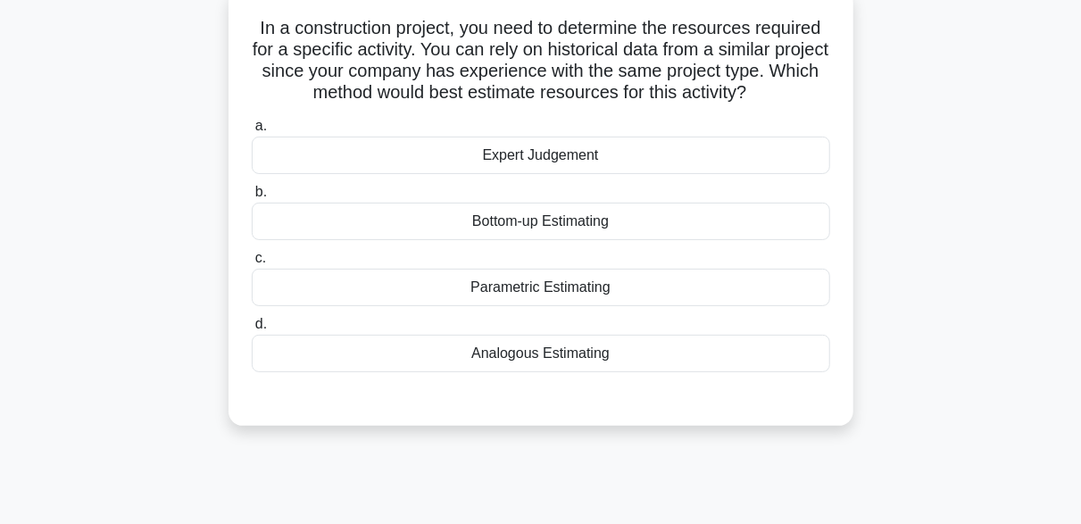
click at [551, 353] on div "Analogous Estimating" at bounding box center [541, 353] width 578 height 37
click at [252, 330] on input "d. Analogous Estimating" at bounding box center [252, 325] width 0 height 12
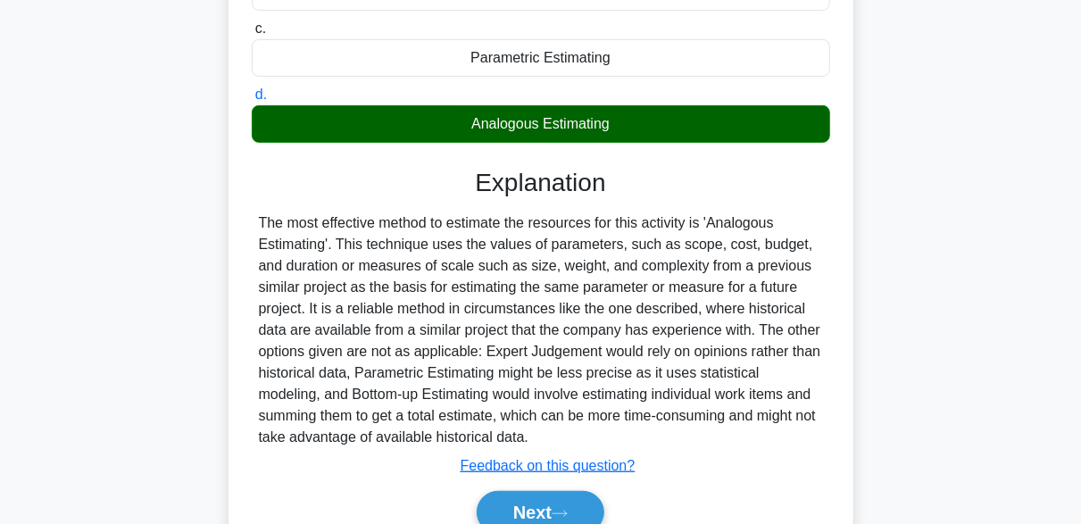
scroll to position [408, 0]
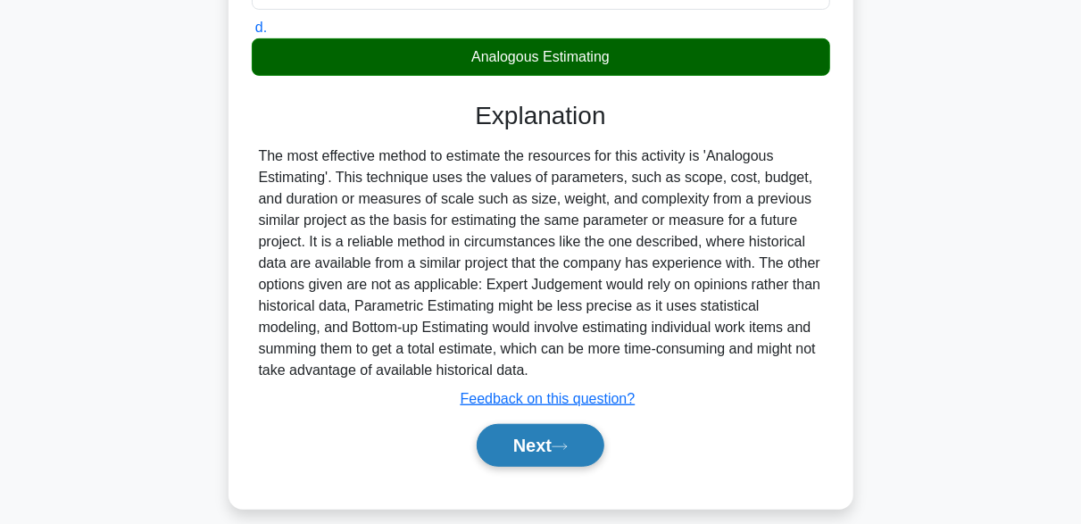
click at [568, 445] on icon at bounding box center [560, 447] width 16 height 10
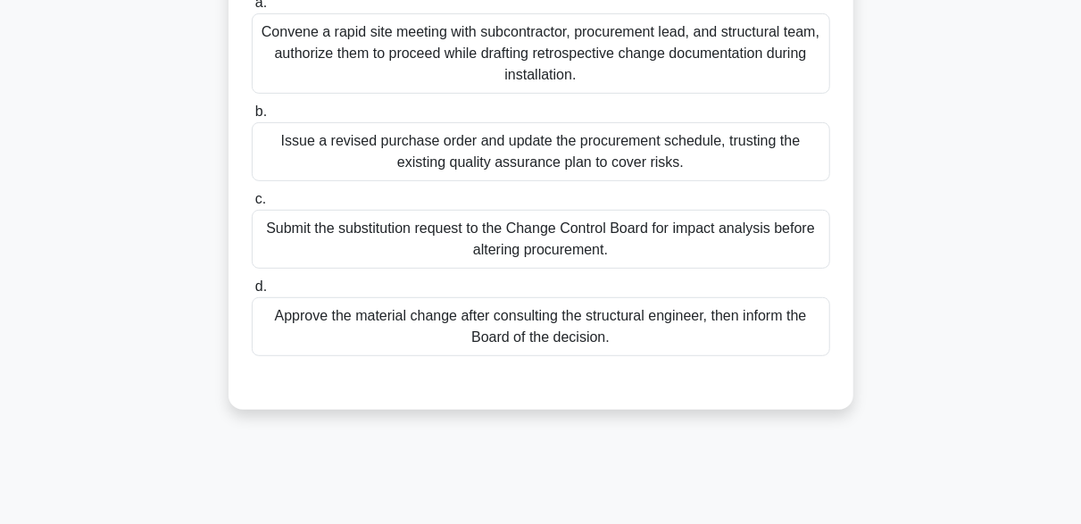
scroll to position [322, 0]
click at [586, 246] on div "Submit the substitution request to the Change Control Board for impact analysis…" at bounding box center [541, 237] width 578 height 59
click at [252, 203] on input "c. Submit the substitution request to the Change Control Board for impact analy…" at bounding box center [252, 198] width 0 height 12
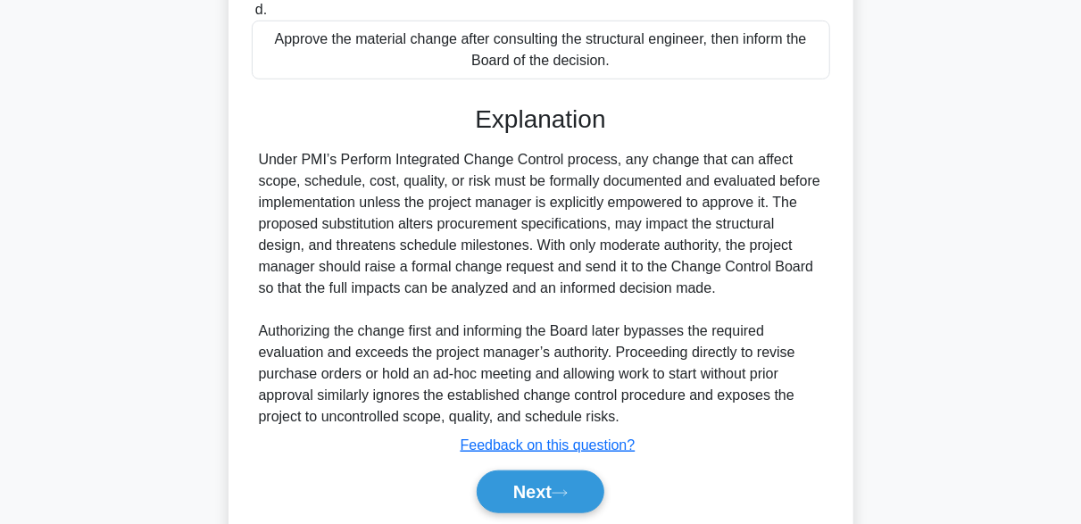
scroll to position [660, 0]
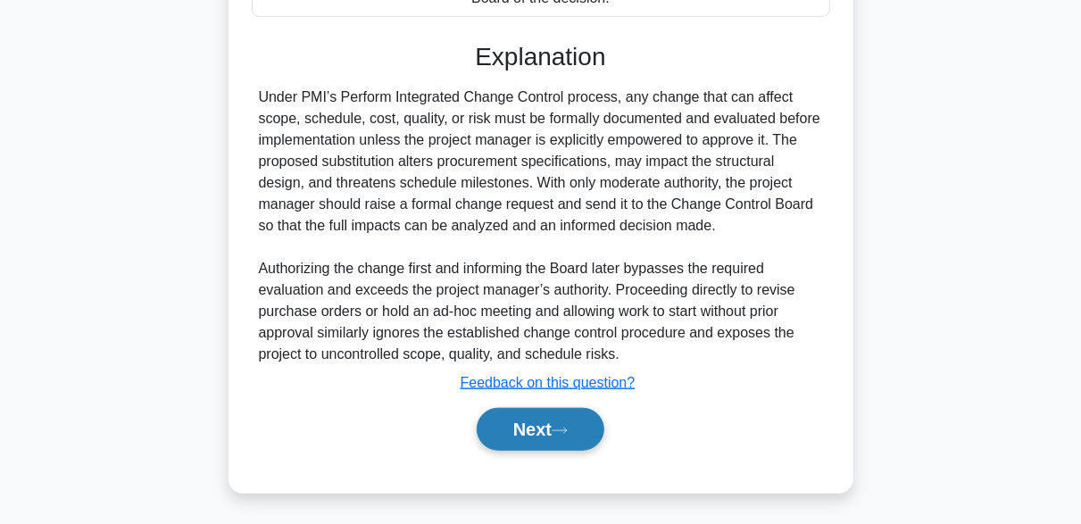
click at [573, 410] on button "Next" at bounding box center [541, 429] width 128 height 43
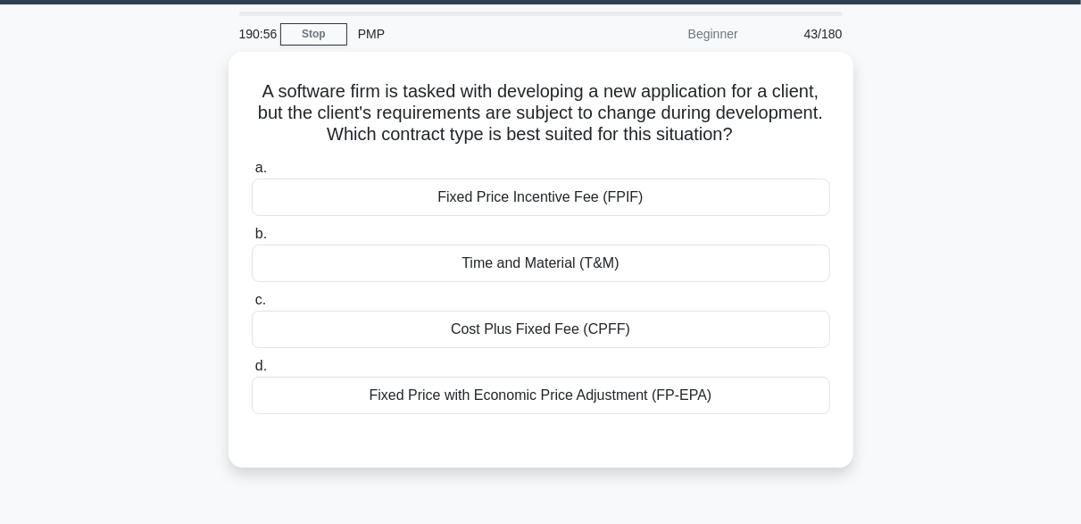
scroll to position [56, 0]
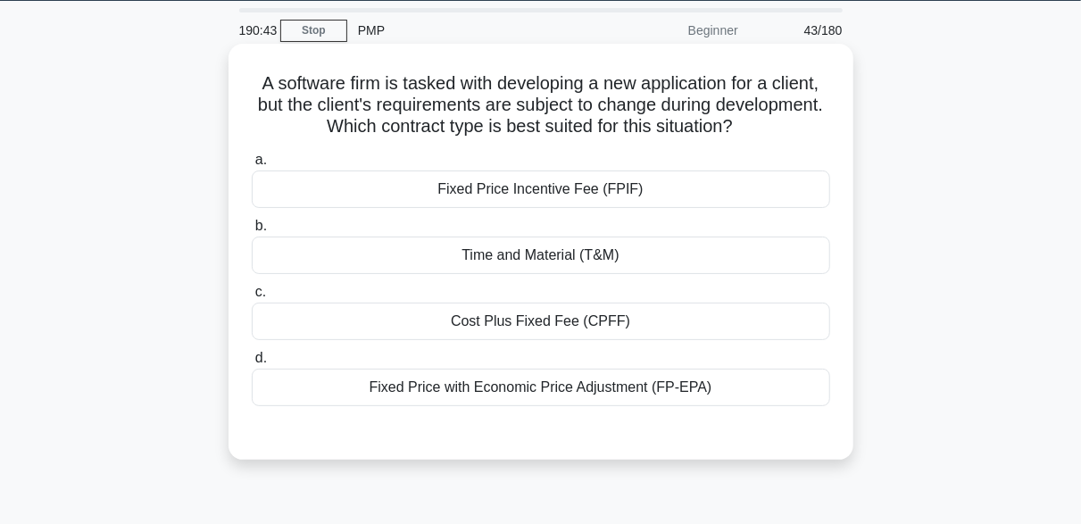
click at [553, 252] on div "Time and Material (T&M)" at bounding box center [541, 254] width 578 height 37
click at [252, 232] on input "b. Time and Material (T&M)" at bounding box center [252, 226] width 0 height 12
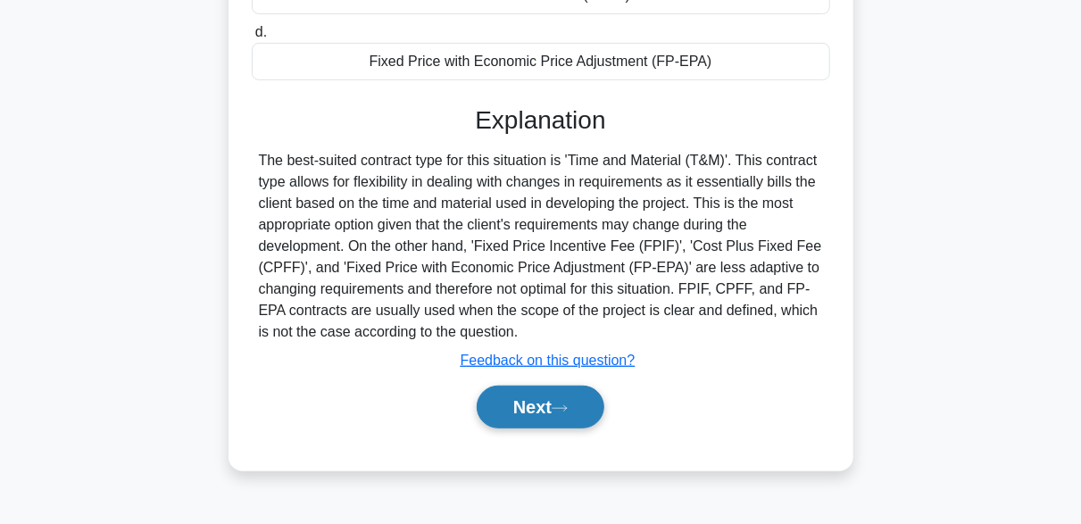
scroll to position [383, 0]
click at [588, 398] on button "Next" at bounding box center [541, 406] width 128 height 43
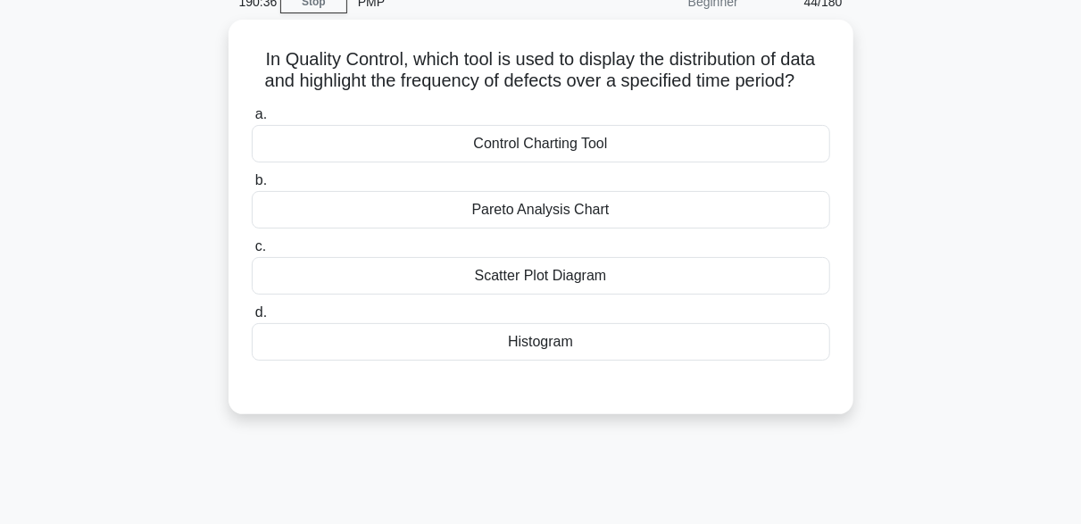
scroll to position [86, 0]
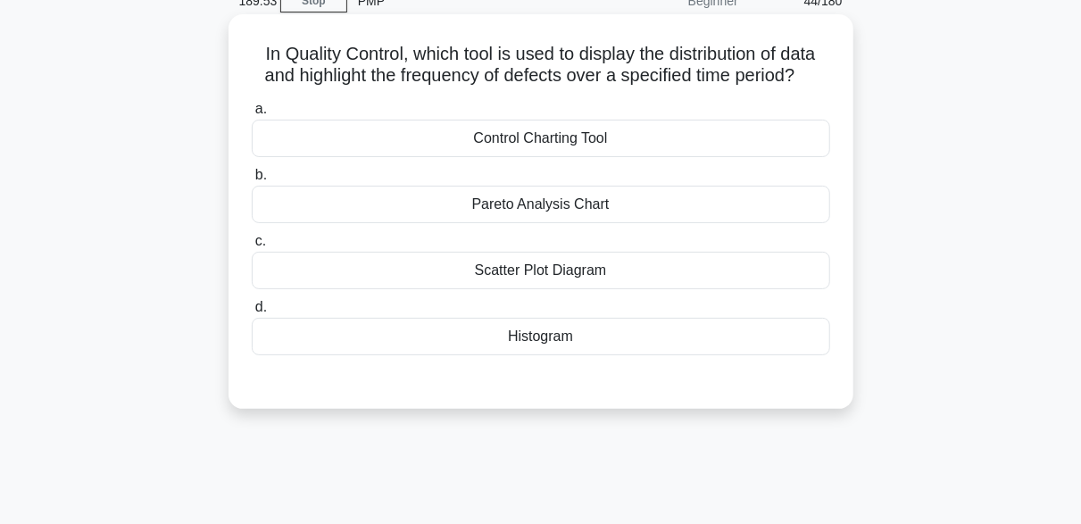
click at [552, 337] on div "Histogram" at bounding box center [541, 336] width 578 height 37
click at [252, 313] on input "d. Histogram" at bounding box center [252, 308] width 0 height 12
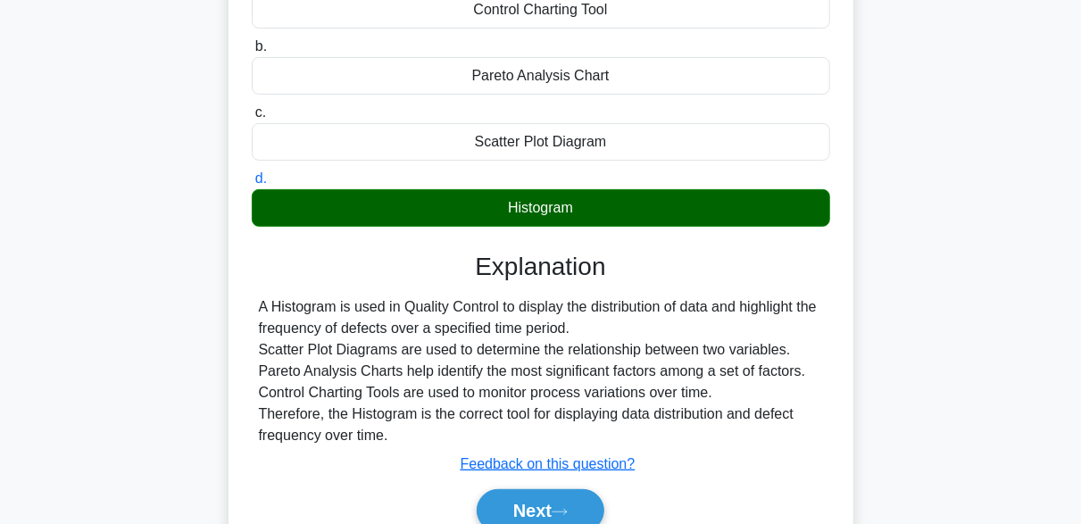
scroll to position [233, 0]
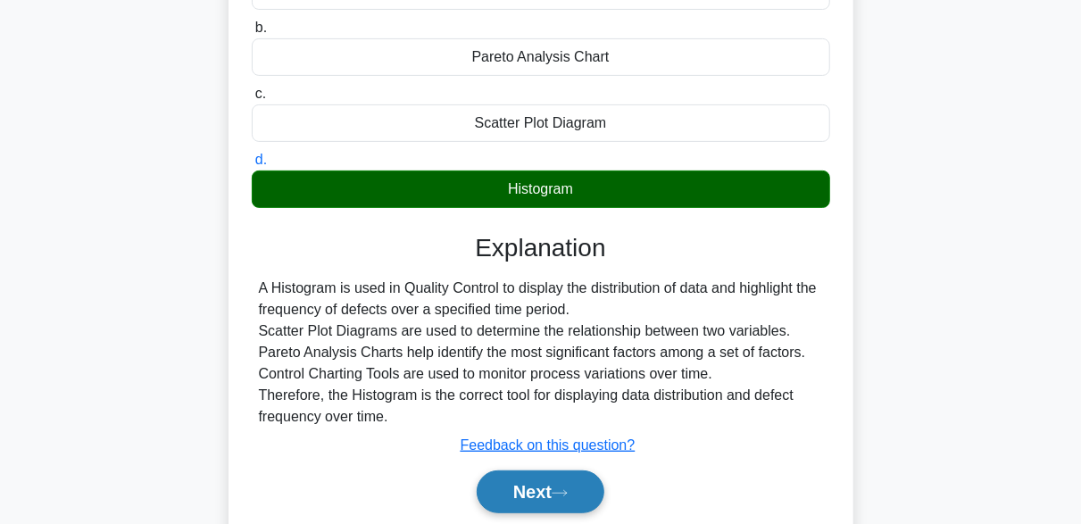
click at [590, 483] on button "Next" at bounding box center [541, 491] width 128 height 43
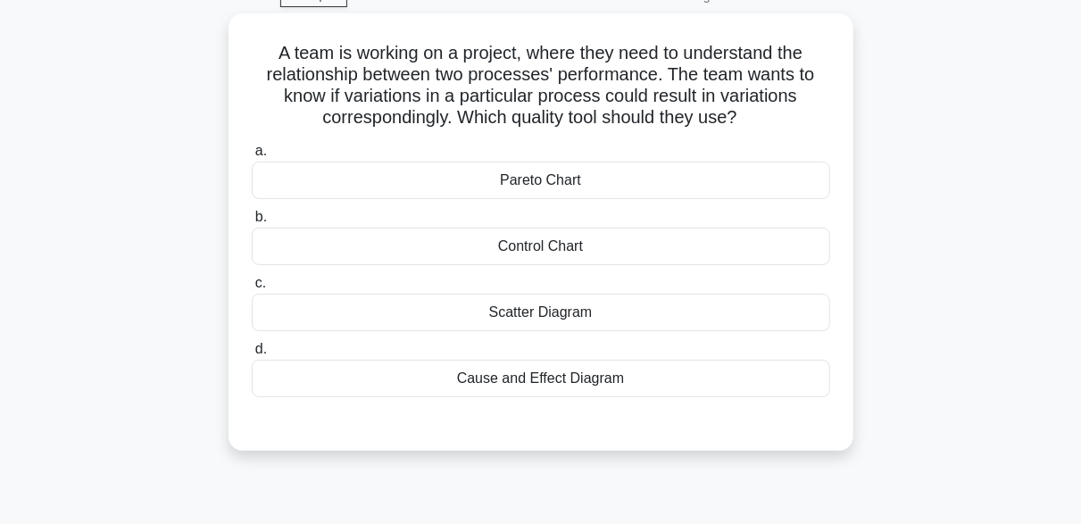
scroll to position [90, 0]
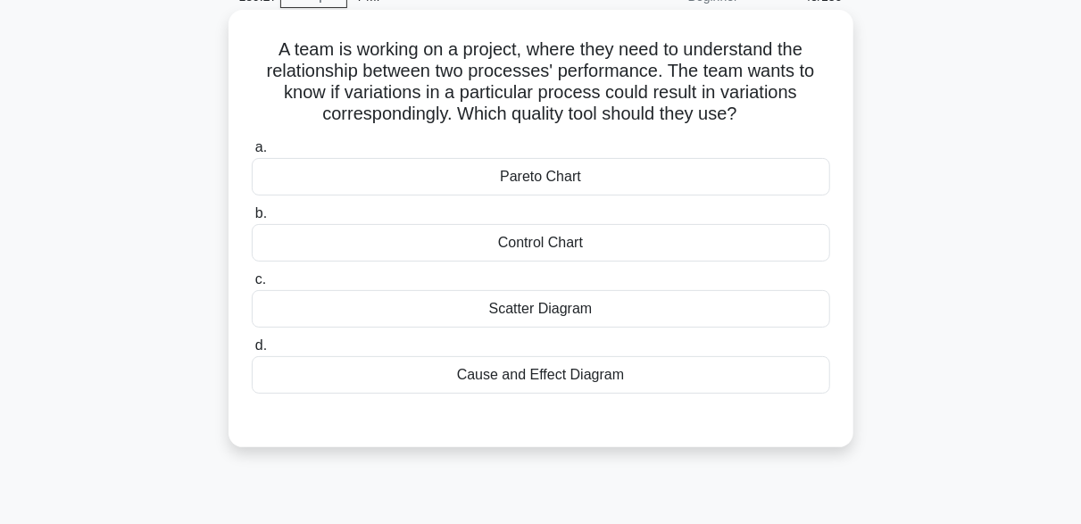
click at [542, 309] on div "Scatter Diagram" at bounding box center [541, 308] width 578 height 37
click at [252, 286] on input "c. Scatter Diagram" at bounding box center [252, 280] width 0 height 12
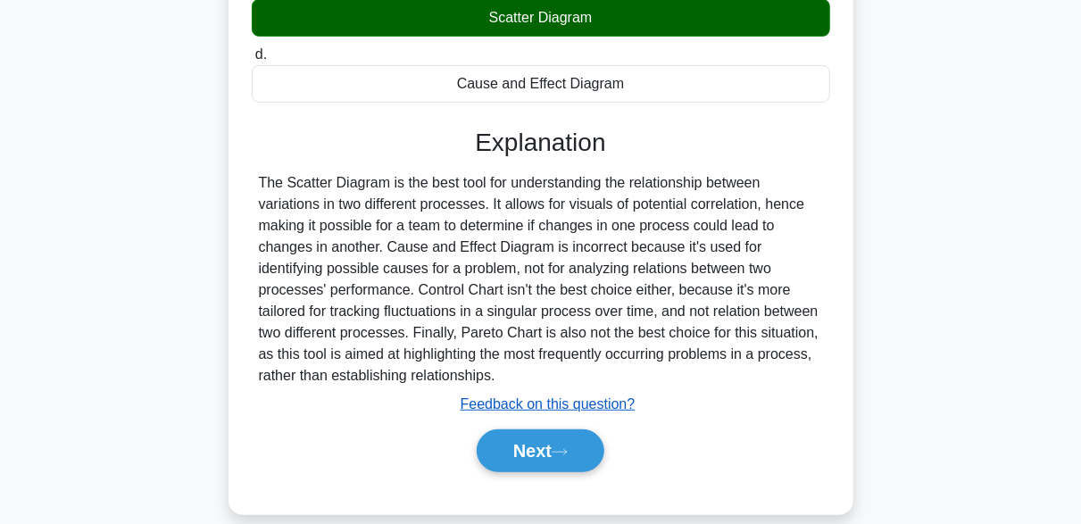
scroll to position [382, 0]
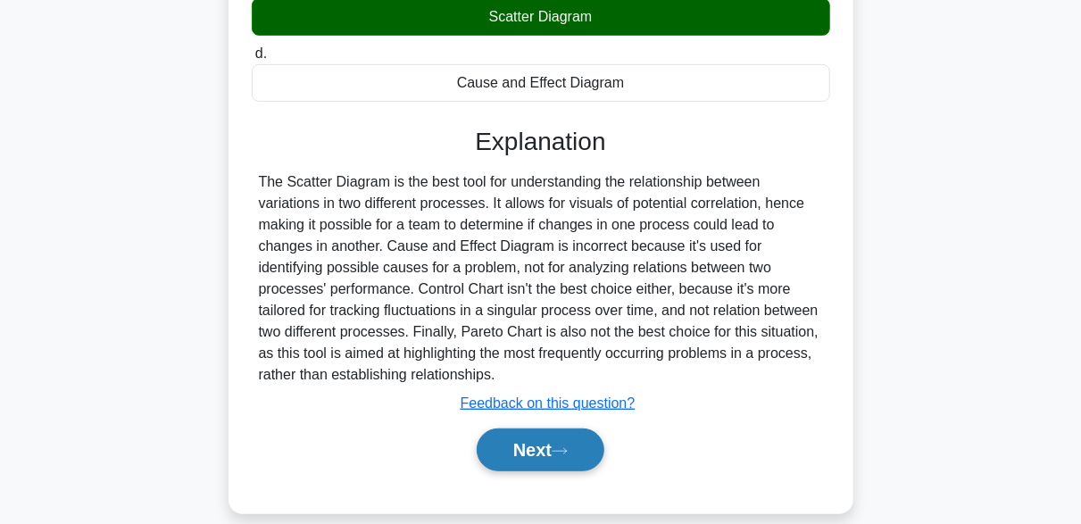
click at [590, 453] on button "Next" at bounding box center [541, 449] width 128 height 43
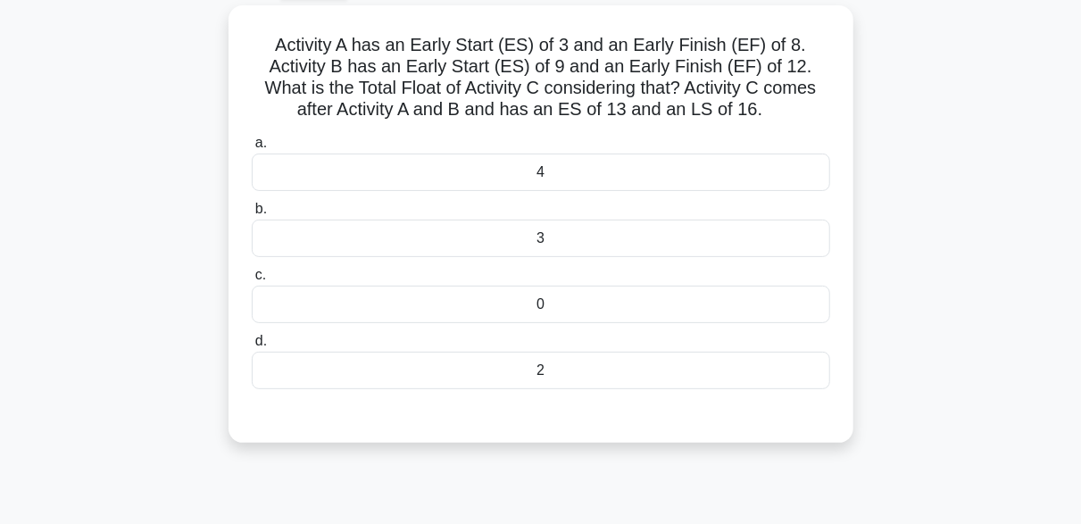
scroll to position [102, 0]
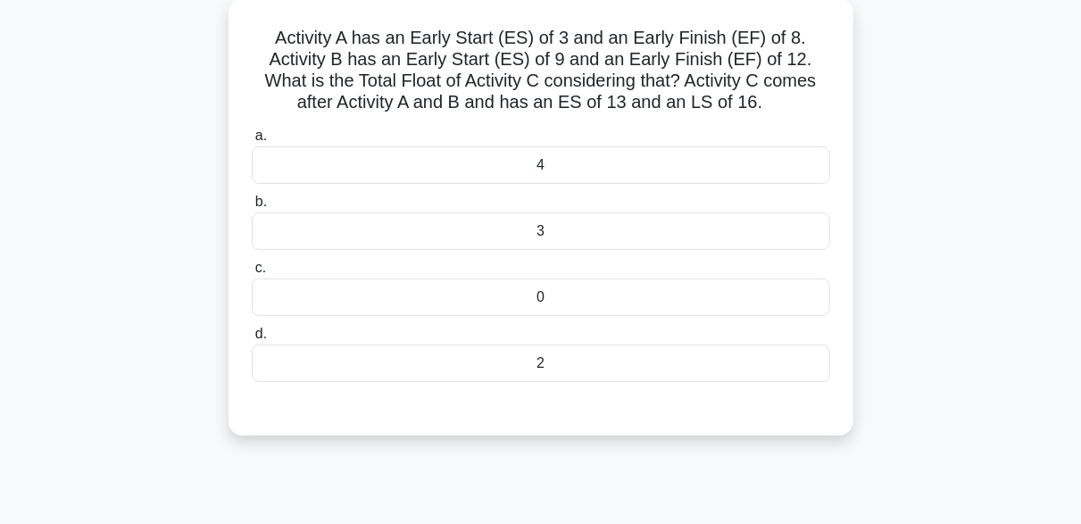
click at [563, 161] on div "4" at bounding box center [541, 164] width 578 height 37
click at [252, 142] on input "a. 4" at bounding box center [252, 136] width 0 height 12
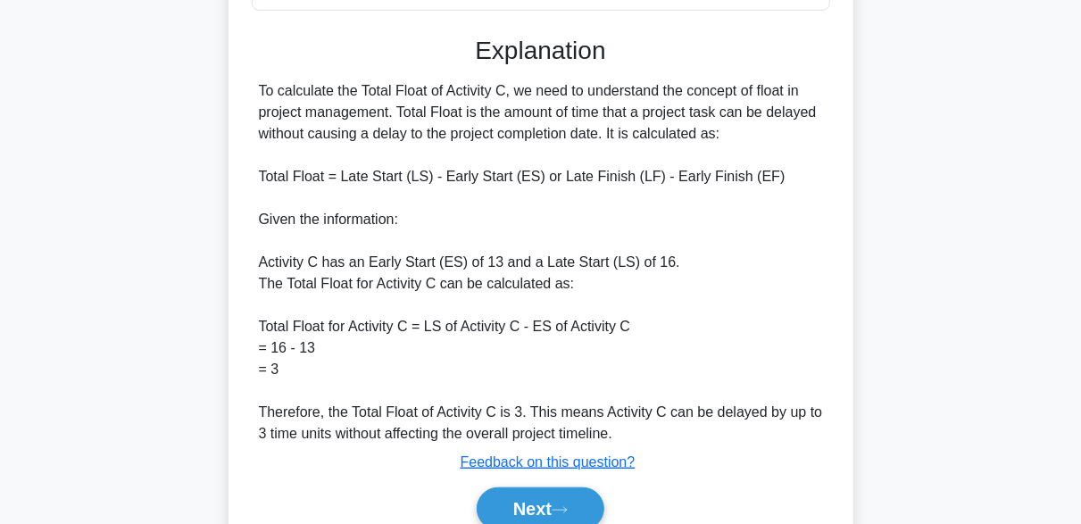
scroll to position [555, 0]
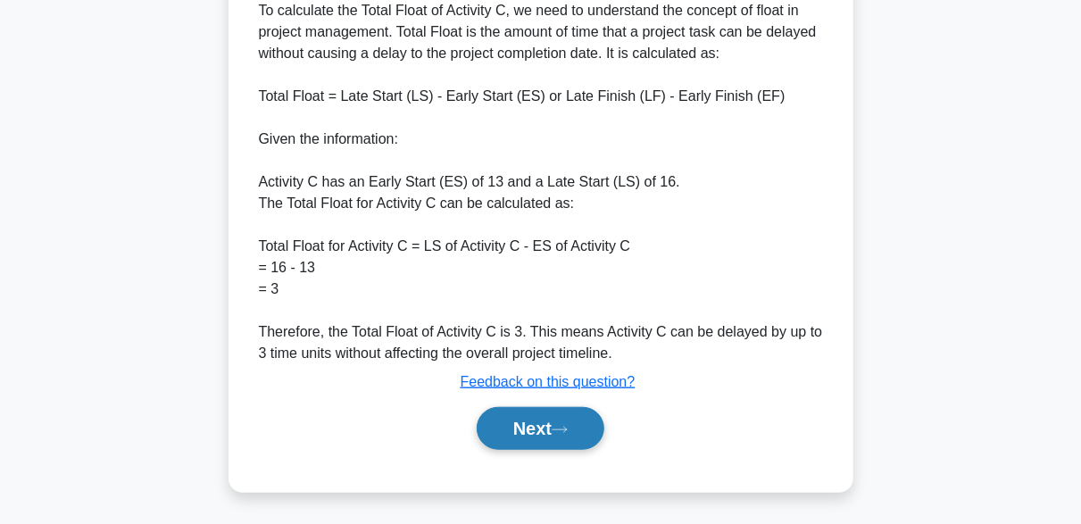
click at [593, 414] on button "Next" at bounding box center [541, 428] width 128 height 43
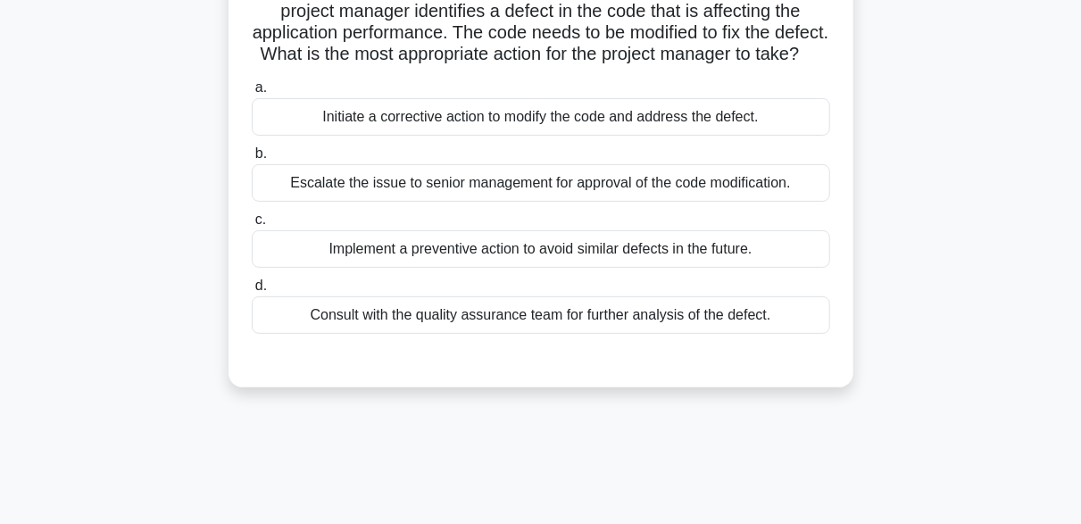
scroll to position [168, 0]
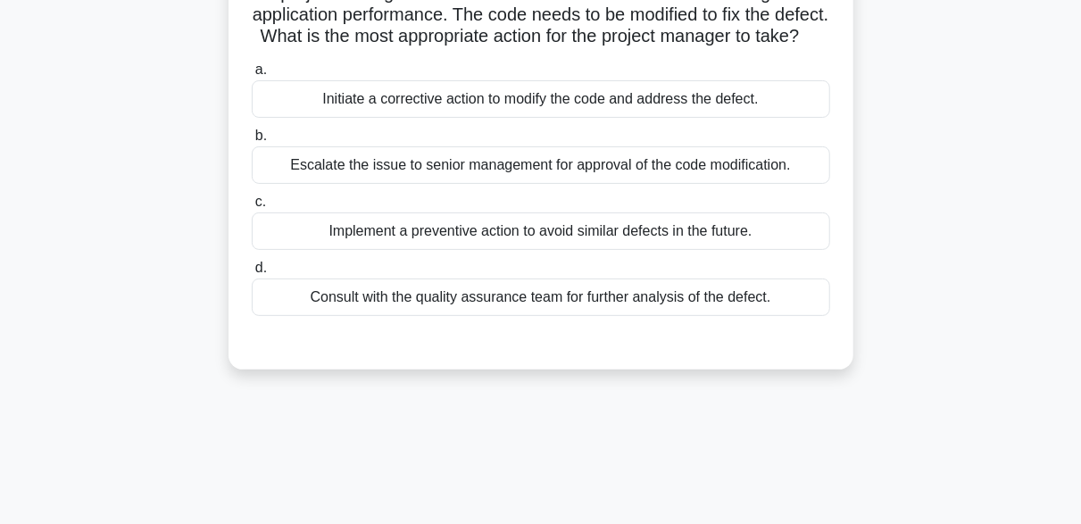
click at [565, 118] on div "Initiate a corrective action to modify the code and address the defect." at bounding box center [541, 98] width 578 height 37
click at [252, 76] on input "a. Initiate a corrective action to modify the code and address the defect." at bounding box center [252, 70] width 0 height 12
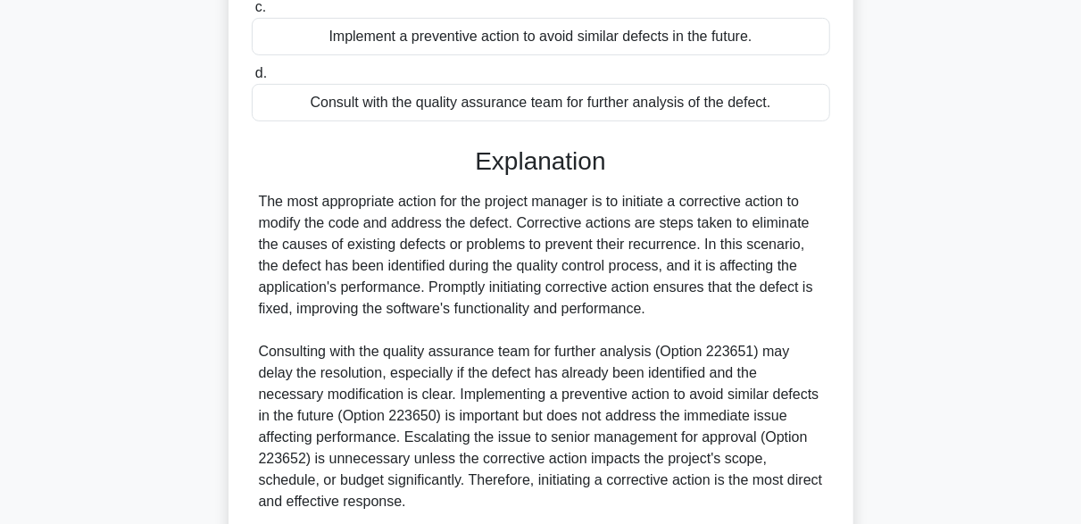
scroll to position [531, 0]
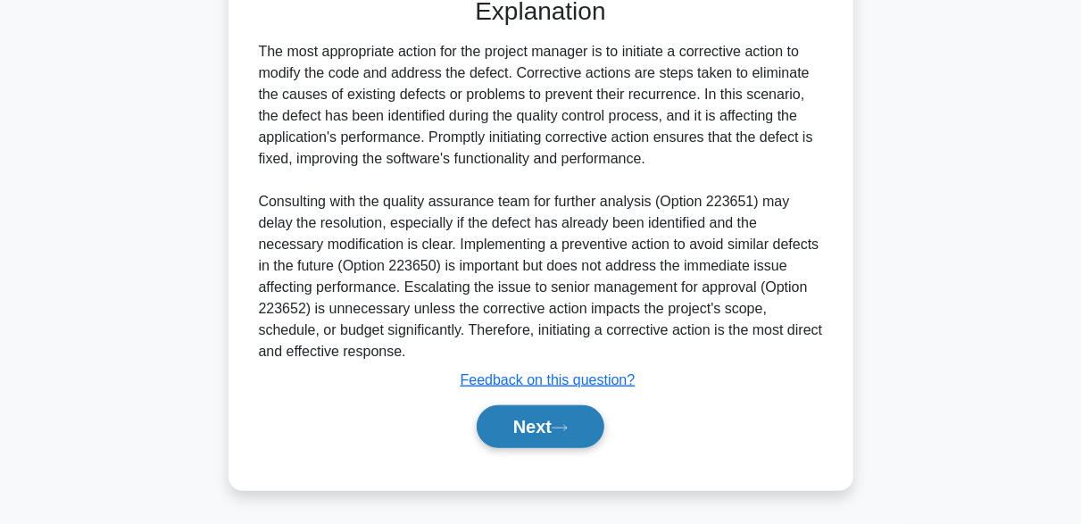
click at [579, 426] on button "Next" at bounding box center [541, 426] width 128 height 43
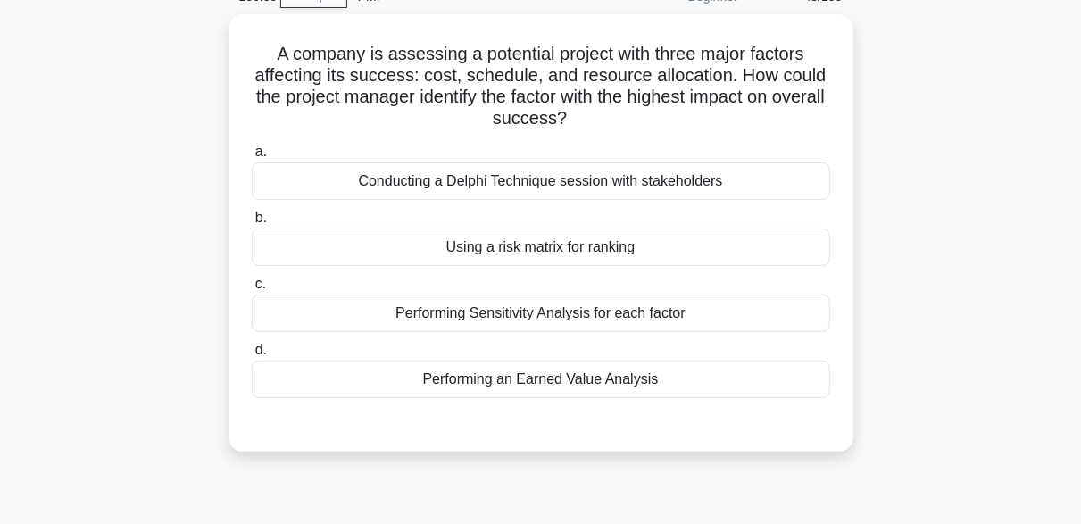
scroll to position [84, 0]
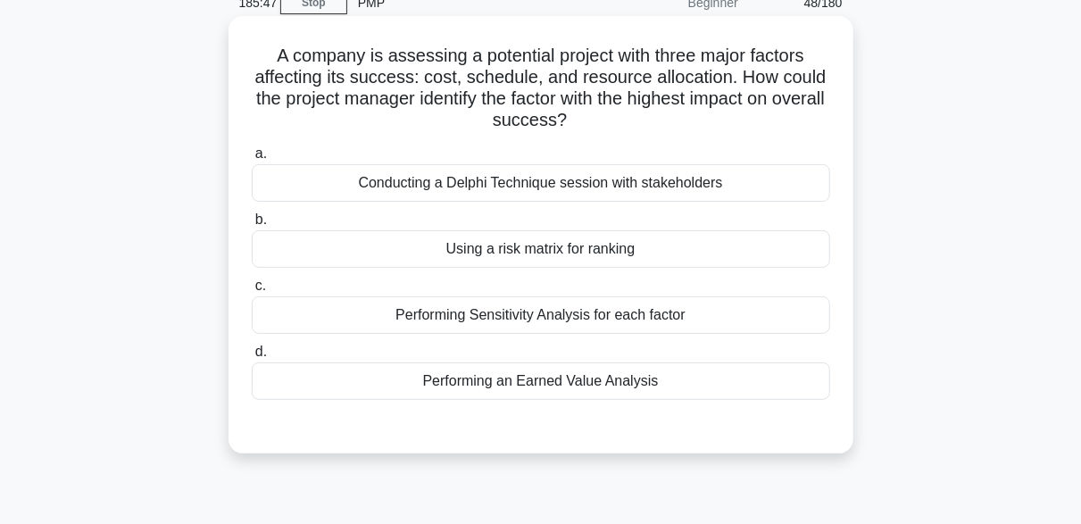
click at [609, 186] on div "Conducting a Delphi Technique session with stakeholders" at bounding box center [541, 182] width 578 height 37
click at [252, 160] on input "a. Conducting a Delphi Technique session with stakeholders" at bounding box center [252, 154] width 0 height 12
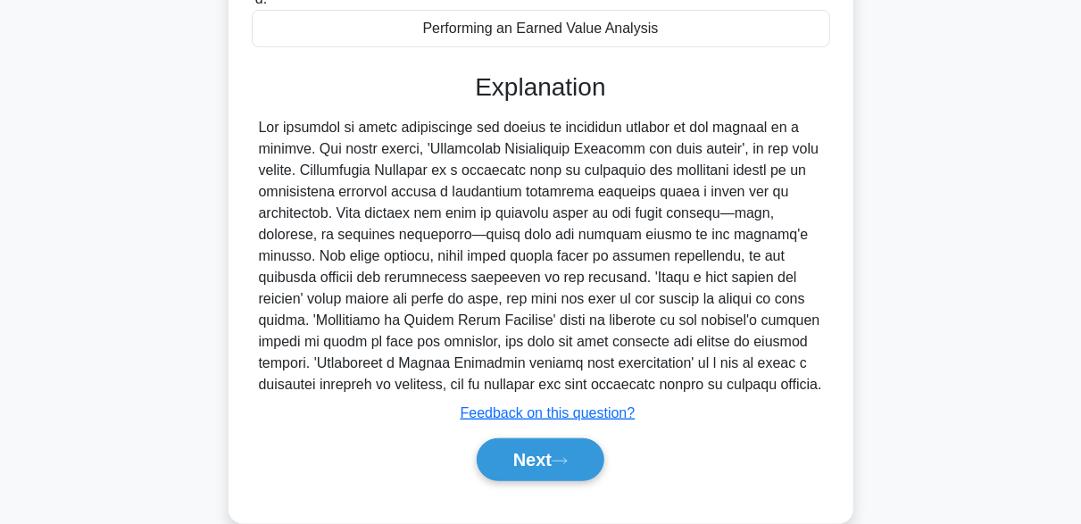
scroll to position [469, 0]
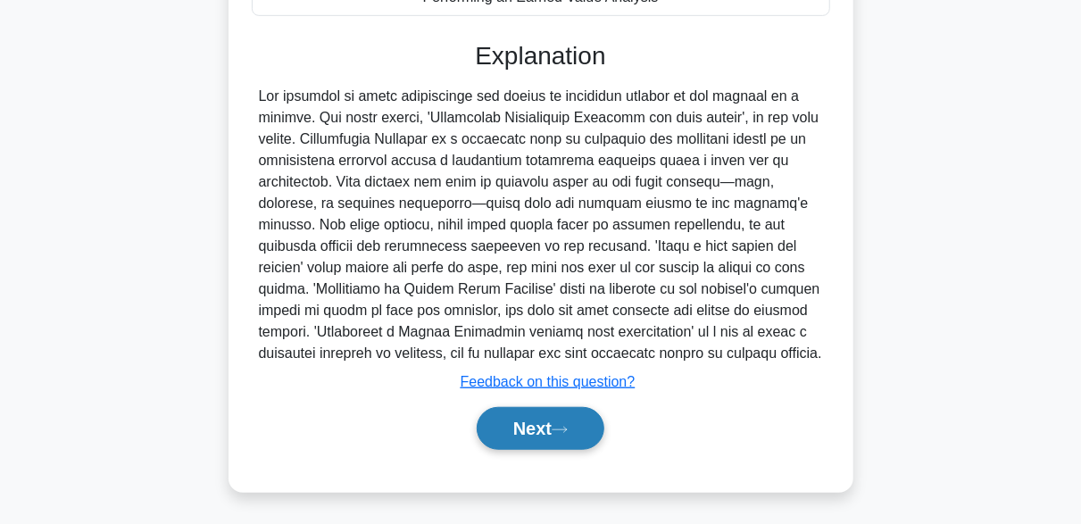
click at [568, 430] on icon at bounding box center [560, 430] width 16 height 10
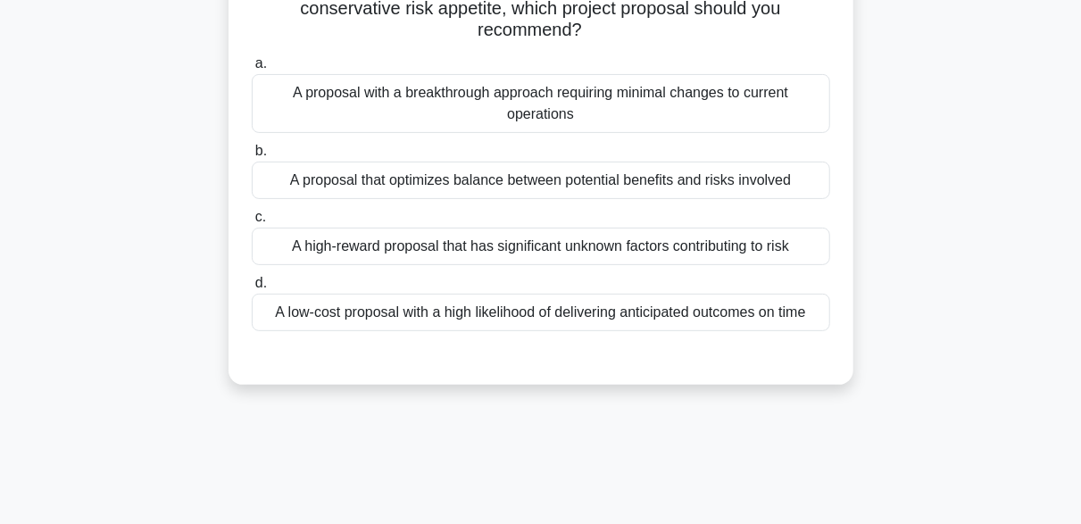
scroll to position [93, 0]
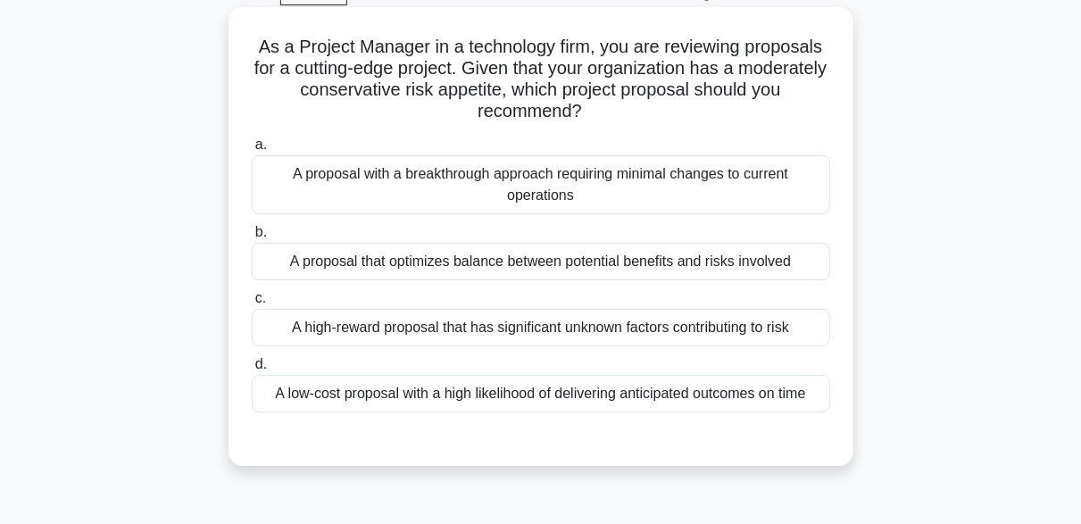
click at [610, 262] on div "A proposal that optimizes balance between potential benefits and risks involved" at bounding box center [541, 261] width 578 height 37
click at [252, 238] on input "b. A proposal that optimizes balance between potential benefits and risks invol…" at bounding box center [252, 233] width 0 height 12
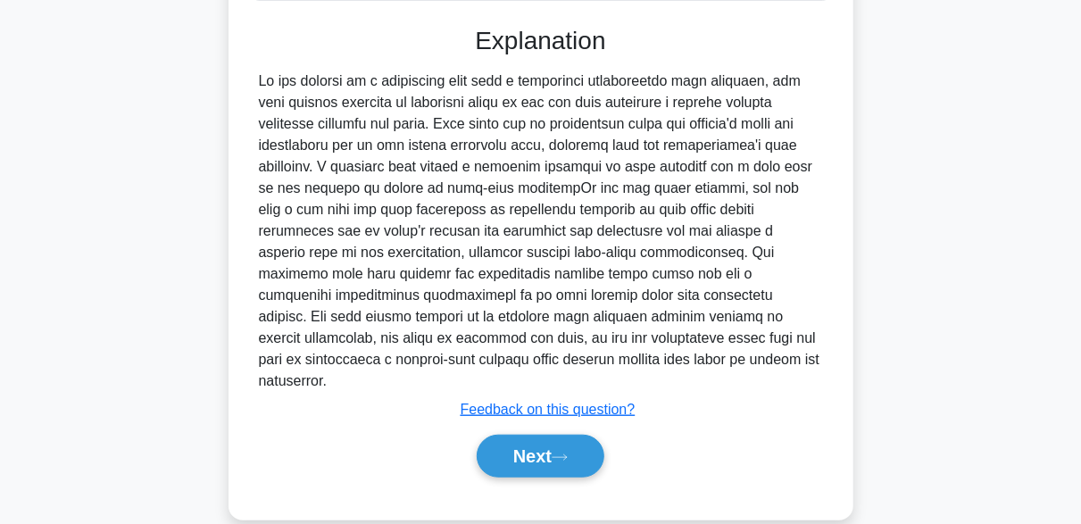
scroll to position [510, 0]
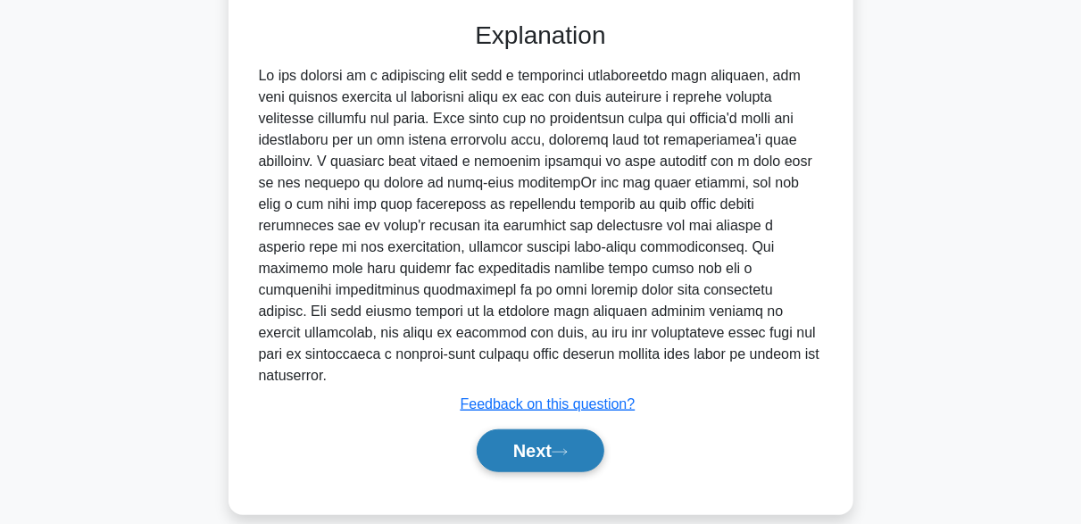
click at [586, 441] on button "Next" at bounding box center [541, 450] width 128 height 43
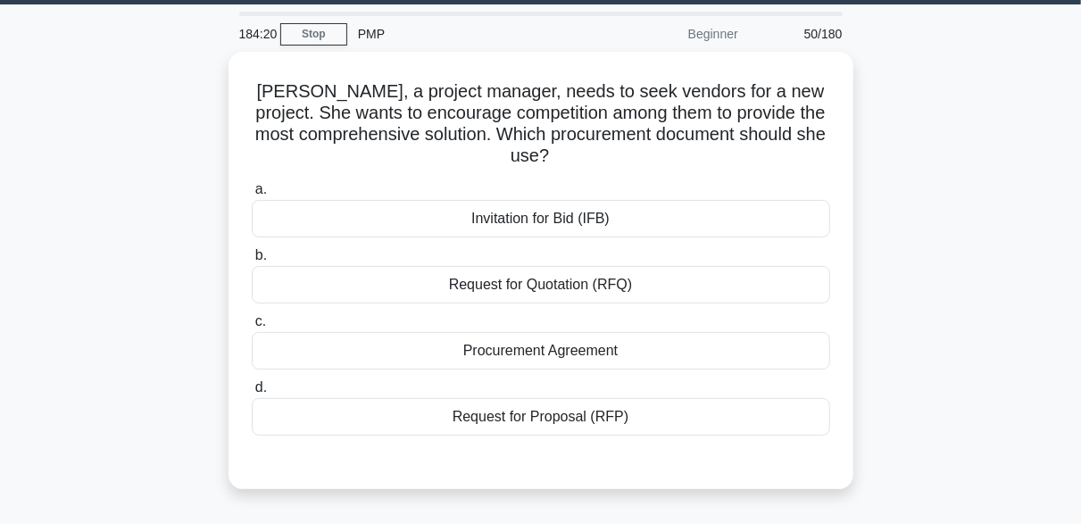
scroll to position [45, 0]
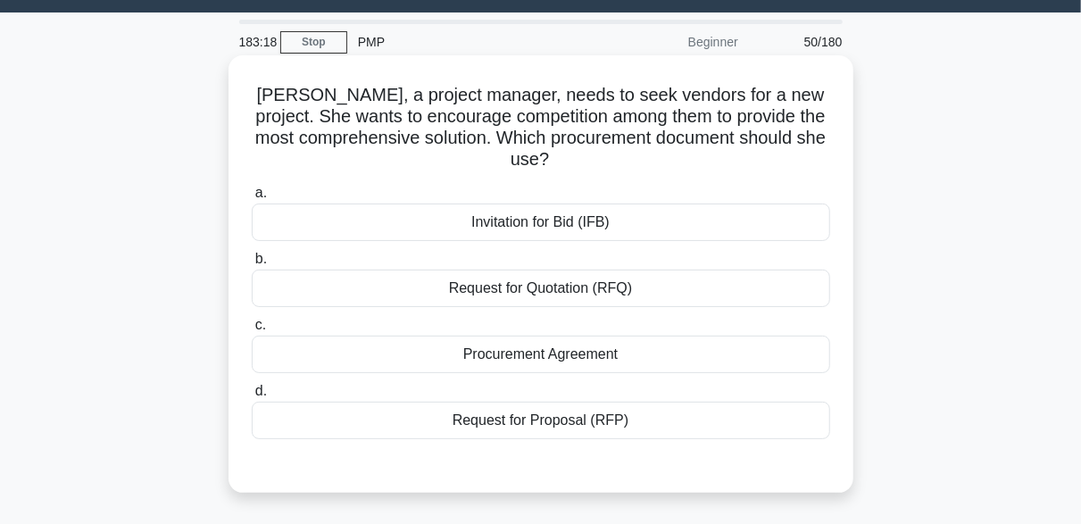
click at [573, 425] on div "Request for Proposal (RFP)" at bounding box center [541, 420] width 578 height 37
click at [252, 397] on input "d. Request for Proposal (RFP)" at bounding box center [252, 392] width 0 height 12
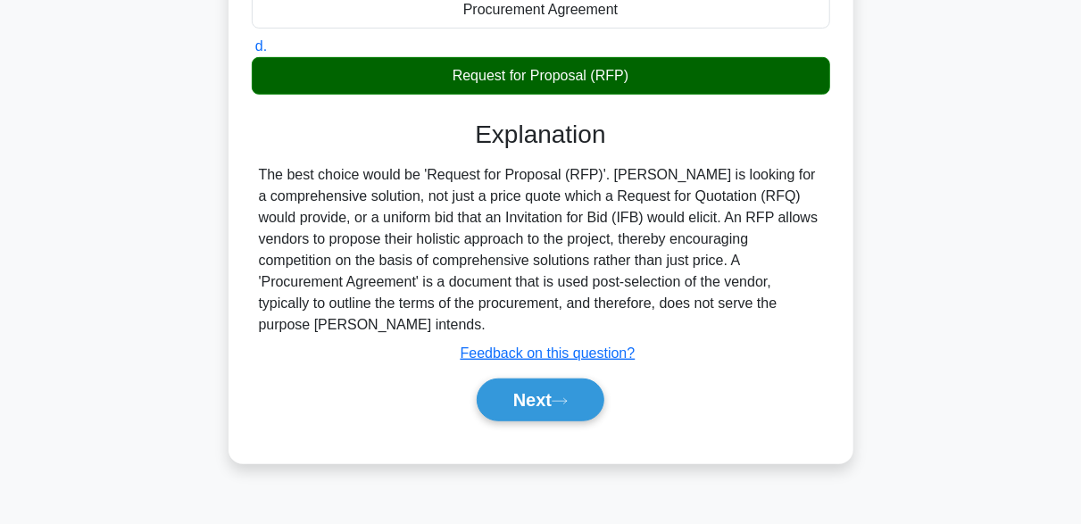
scroll to position [390, 0]
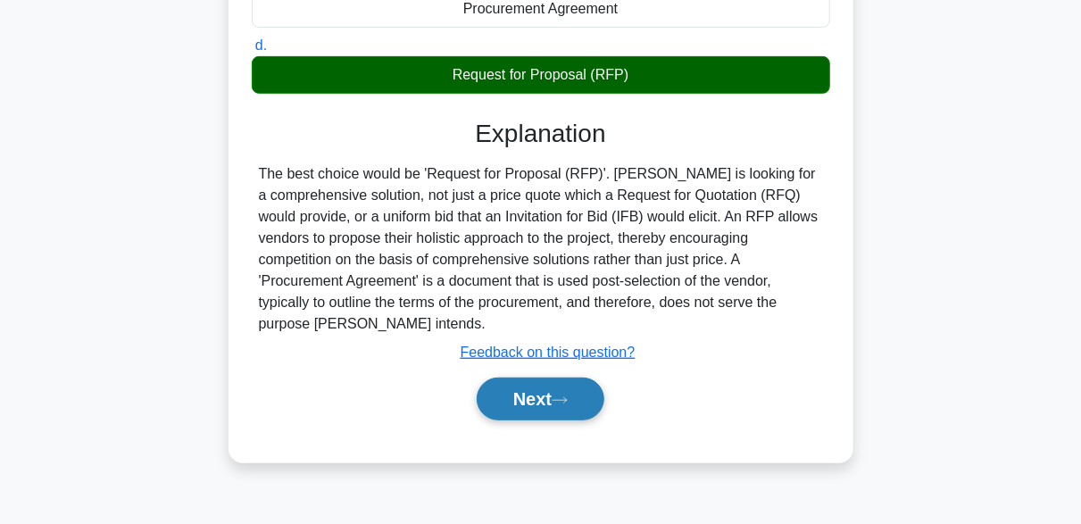
click at [570, 388] on button "Next" at bounding box center [541, 399] width 128 height 43
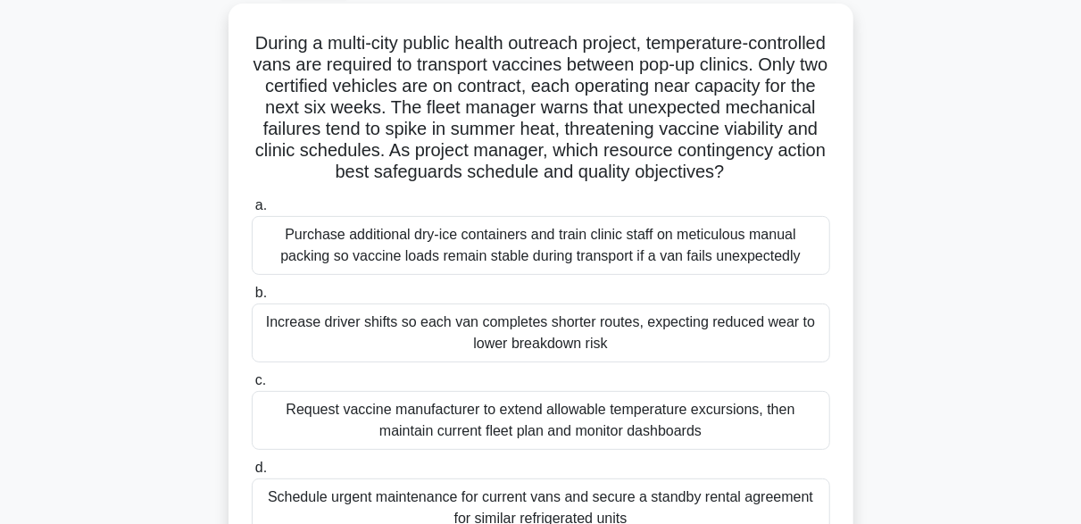
scroll to position [103, 0]
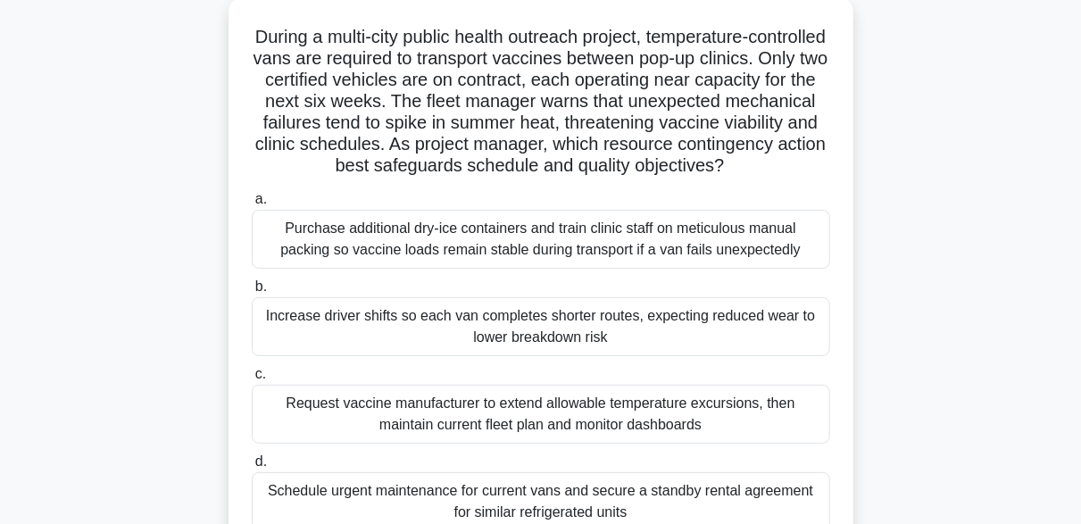
drag, startPoint x: 570, startPoint y: 388, endPoint x: 736, endPoint y: 344, distance: 171.7
click at [736, 344] on div "Increase driver shifts so each van completes shorter routes, expecting reduced …" at bounding box center [541, 326] width 578 height 59
click at [252, 293] on input "b. Increase driver shifts so each van completes shorter routes, expecting reduc…" at bounding box center [252, 287] width 0 height 12
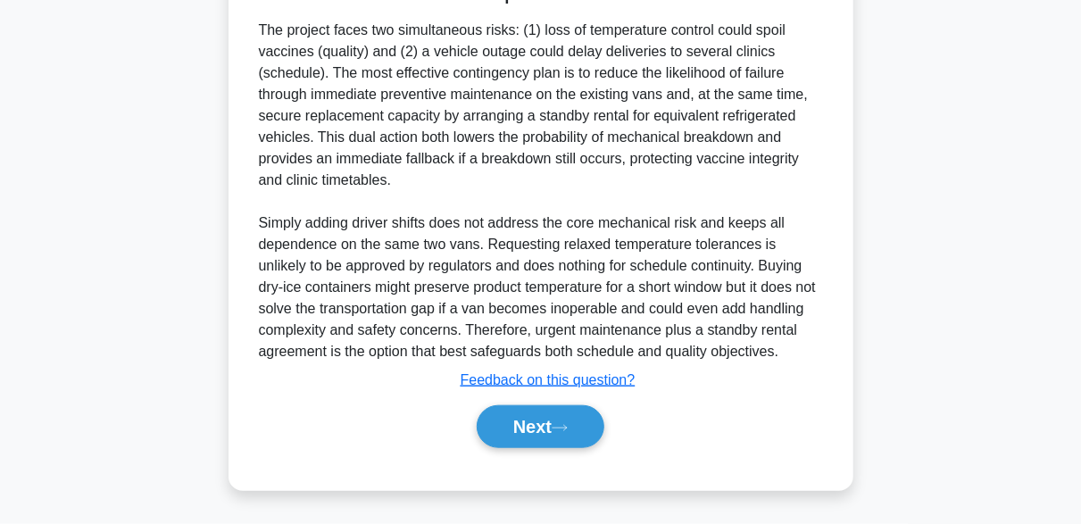
scroll to position [705, 0]
click at [595, 423] on button "Next" at bounding box center [541, 426] width 128 height 43
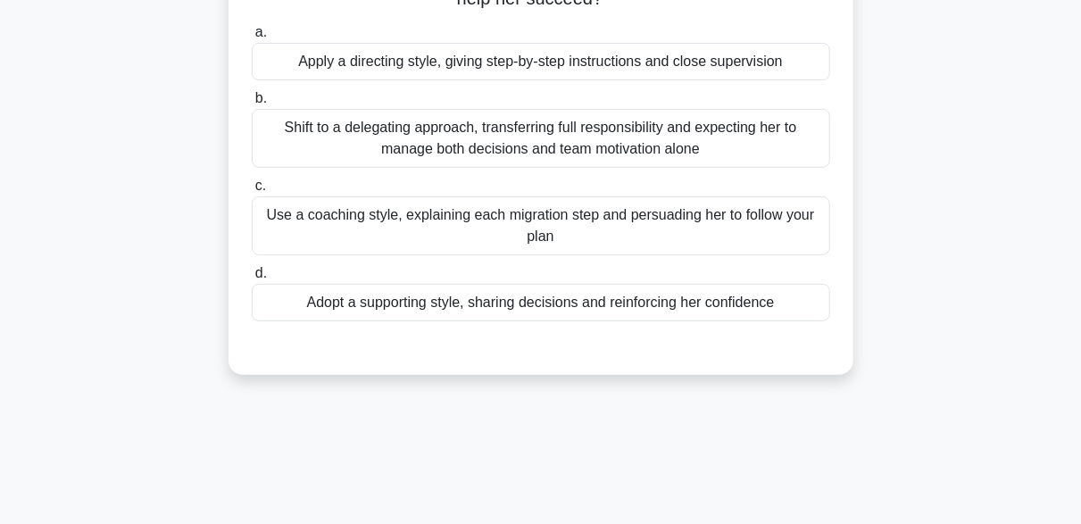
scroll to position [249, 0]
click at [515, 305] on div "Adopt a supporting style, sharing decisions and reinforcing her confidence" at bounding box center [541, 301] width 578 height 37
click at [252, 278] on input "d. Adopt a supporting style, sharing decisions and reinforcing her confidence" at bounding box center [252, 273] width 0 height 12
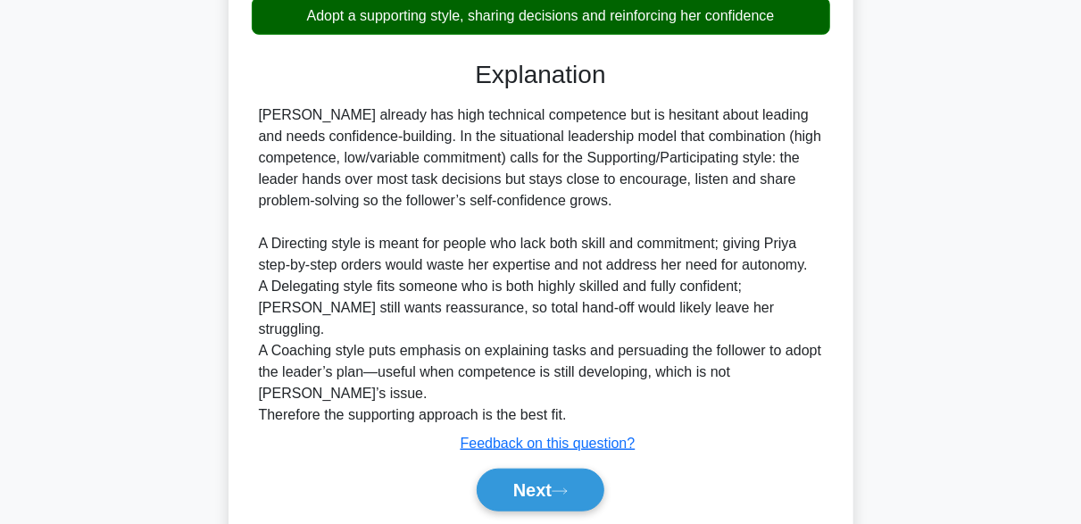
scroll to position [552, 0]
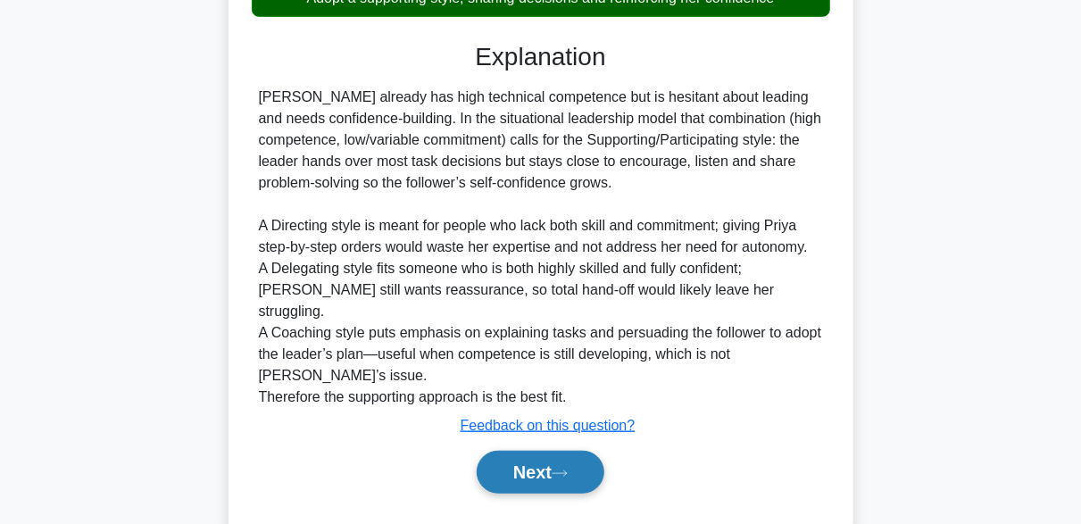
click at [579, 451] on button "Next" at bounding box center [541, 472] width 128 height 43
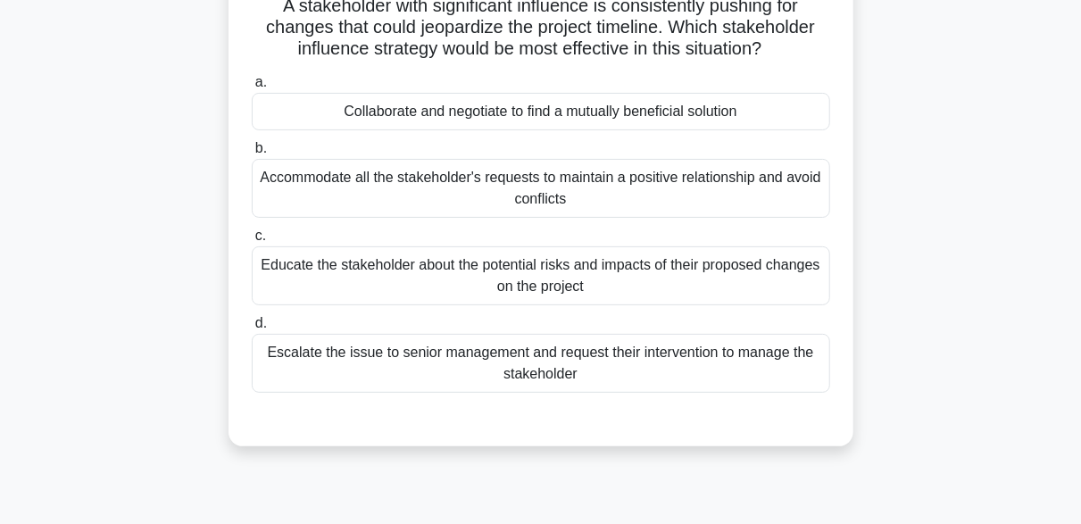
scroll to position [136, 0]
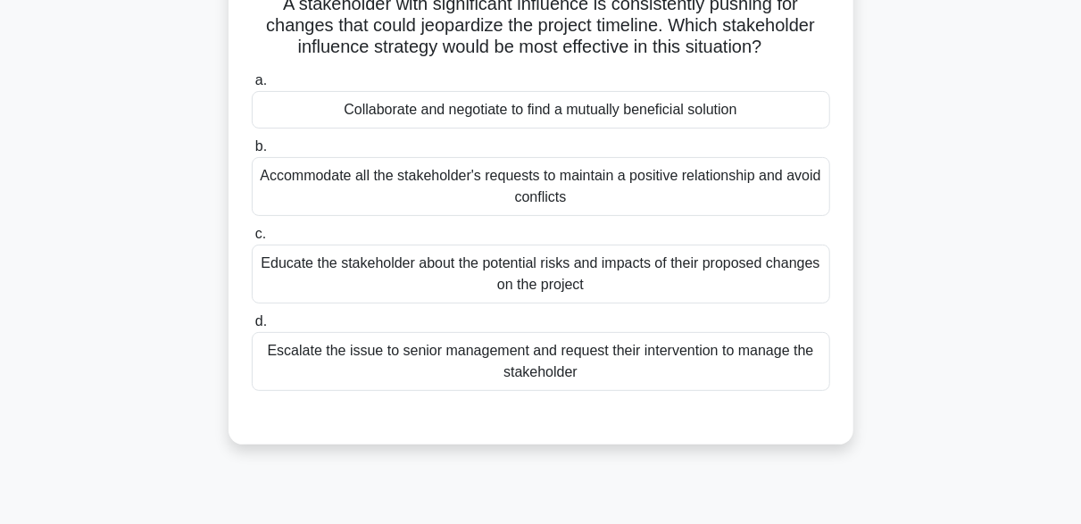
click at [593, 109] on div "Collaborate and negotiate to find a mutually beneficial solution" at bounding box center [541, 109] width 578 height 37
click at [252, 87] on input "a. Collaborate and negotiate to find a mutually beneficial solution" at bounding box center [252, 81] width 0 height 12
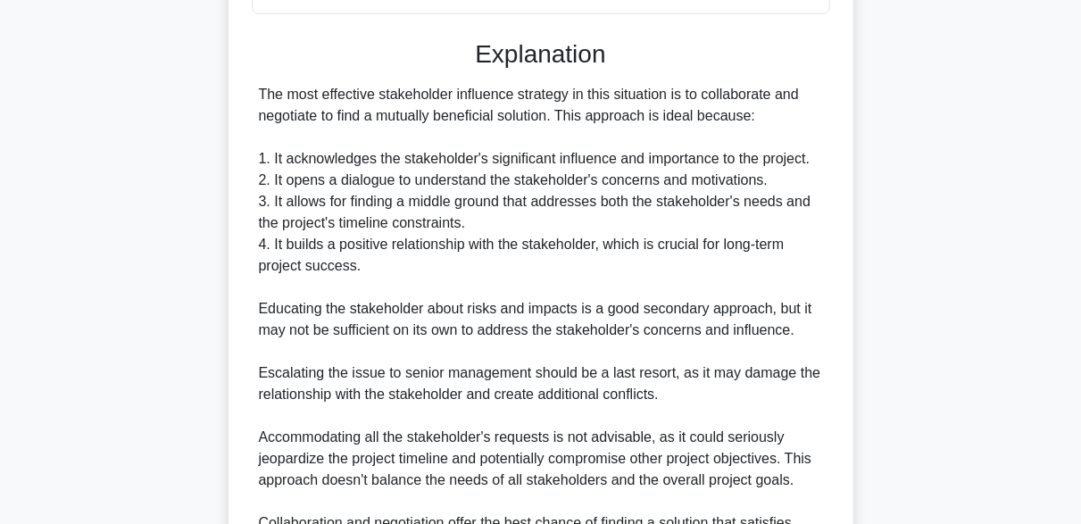
scroll to position [724, 0]
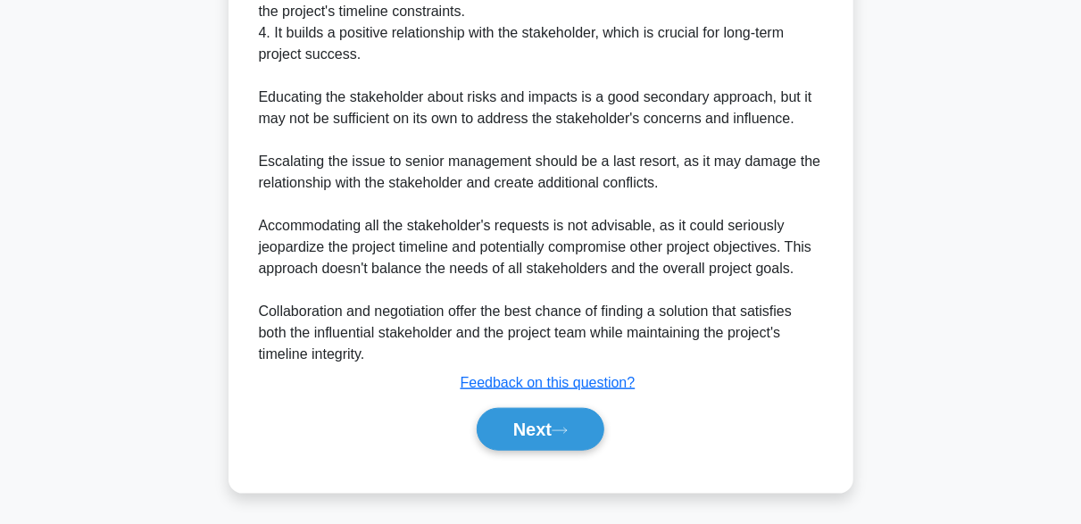
click at [561, 401] on div "Next" at bounding box center [541, 429] width 578 height 57
click at [577, 430] on button "Next" at bounding box center [541, 429] width 128 height 43
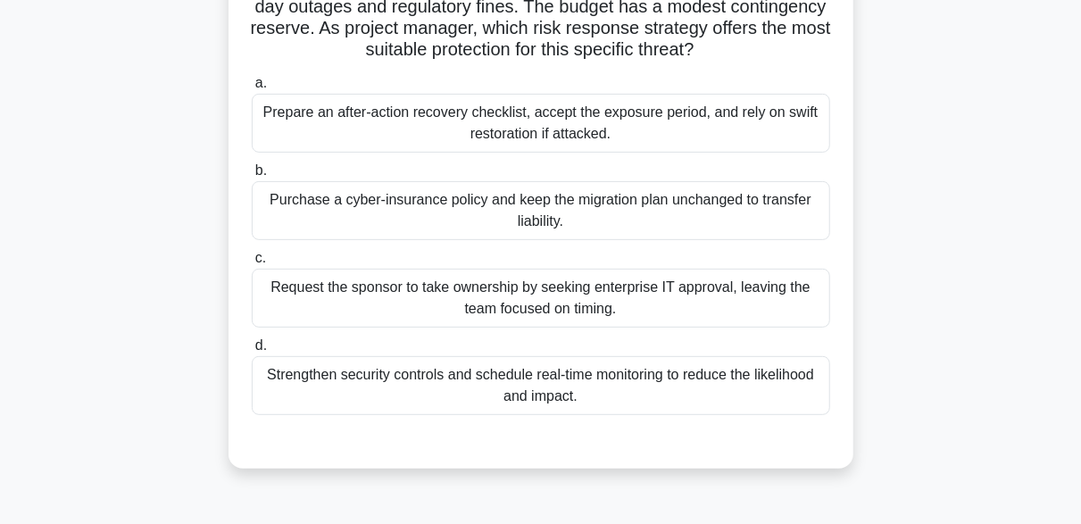
scroll to position [165, 0]
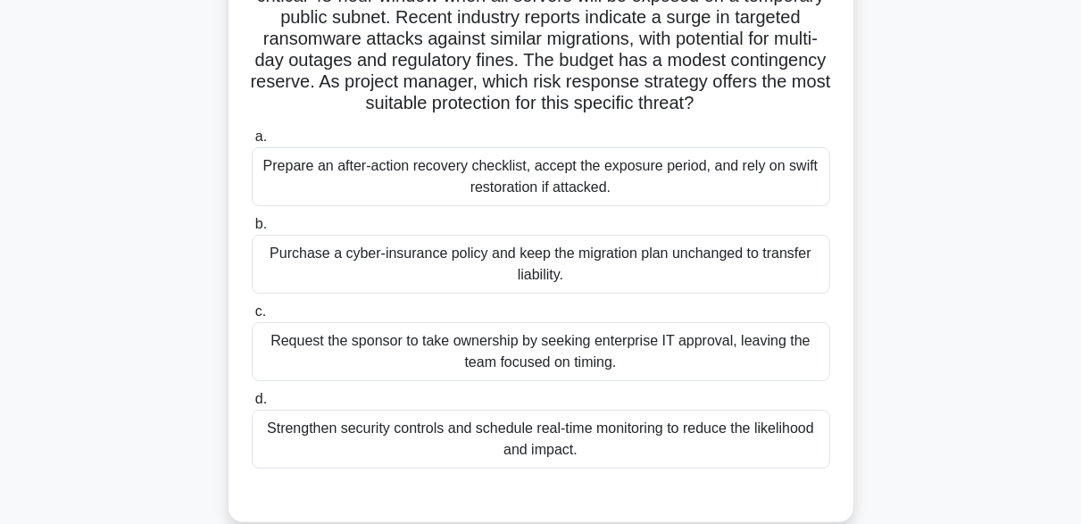
click at [750, 444] on div "Strengthen security controls and schedule real-time monitoring to reduce the li…" at bounding box center [541, 439] width 578 height 59
click at [252, 405] on input "d. Strengthen security controls and schedule real-time monitoring to reduce the…" at bounding box center [252, 400] width 0 height 12
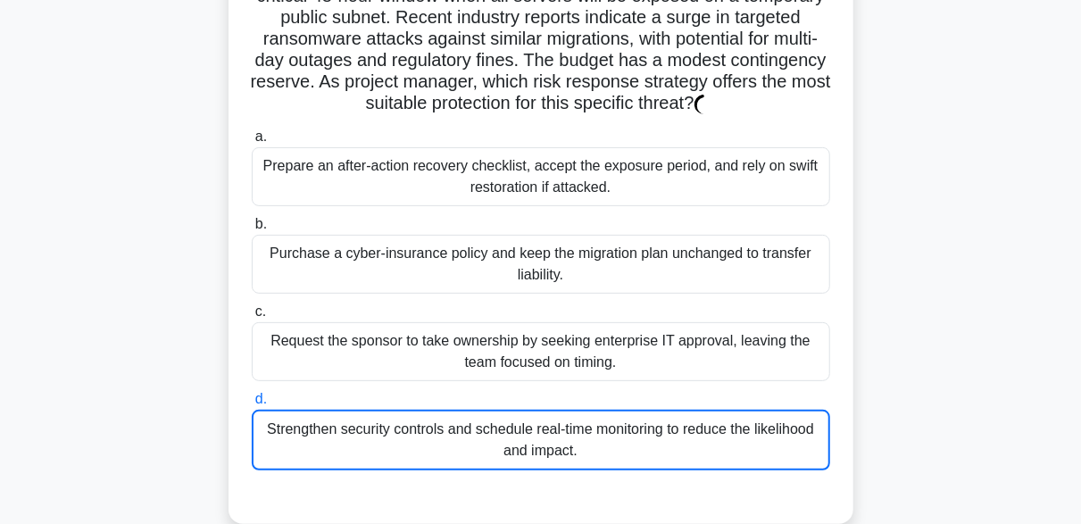
click at [750, 444] on div "Strengthen security controls and schedule real-time monitoring to reduce the li…" at bounding box center [541, 440] width 578 height 61
click at [252, 405] on input "d. Strengthen security controls and schedule real-time monitoring to reduce the…" at bounding box center [252, 400] width 0 height 12
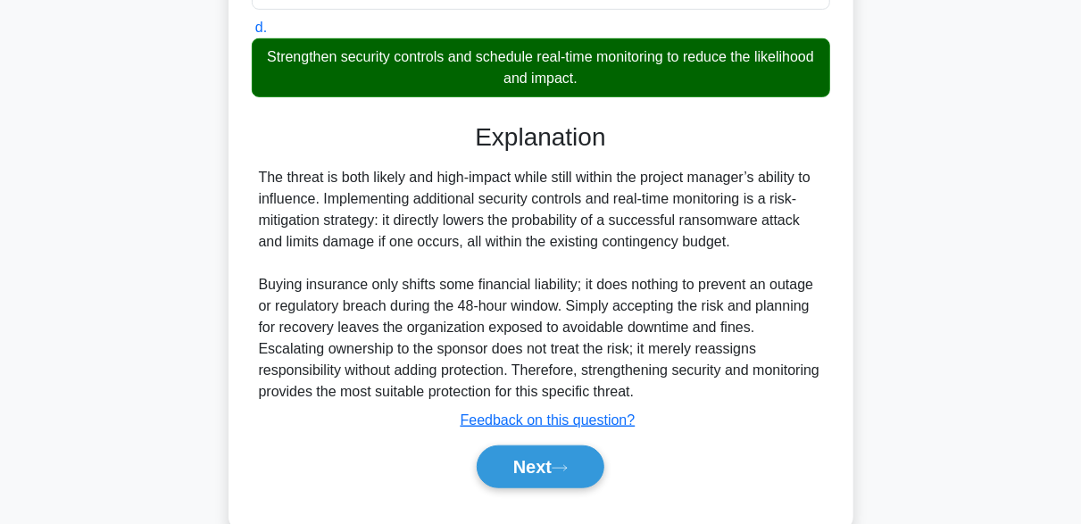
scroll to position [574, 0]
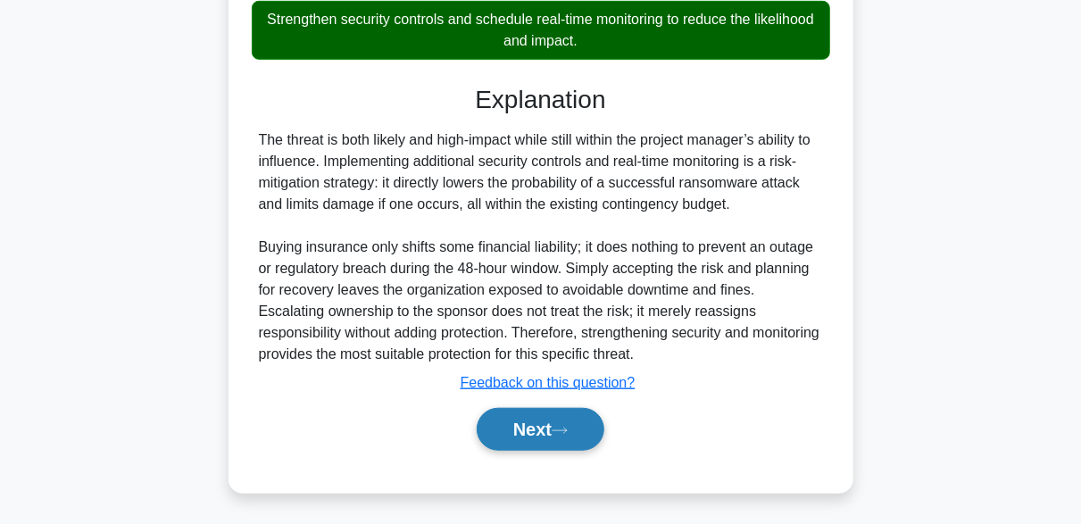
click at [593, 428] on button "Next" at bounding box center [541, 429] width 128 height 43
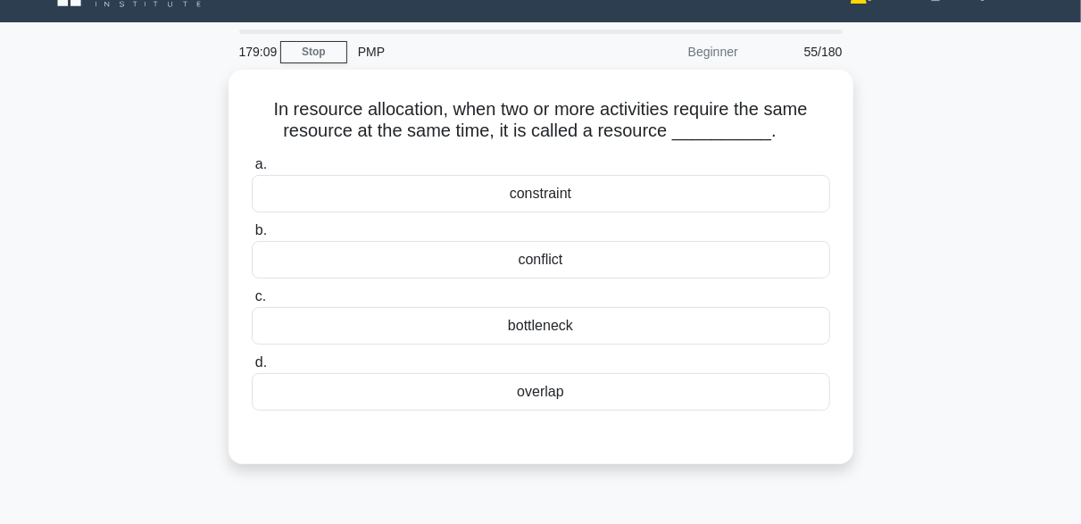
scroll to position [58, 0]
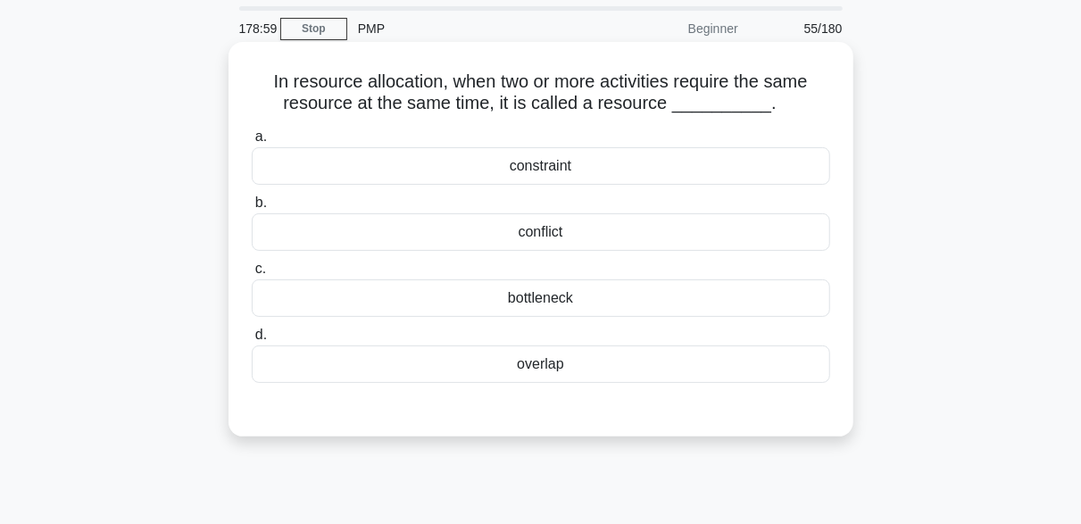
click at [580, 347] on div "overlap" at bounding box center [541, 363] width 578 height 37
click at [252, 341] on input "d. overlap" at bounding box center [252, 335] width 0 height 12
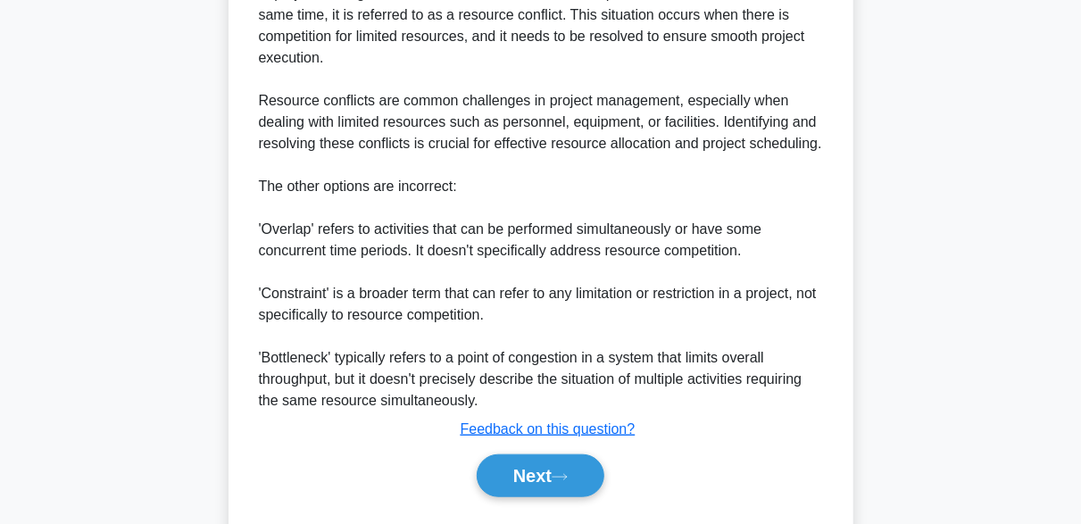
scroll to position [569, 0]
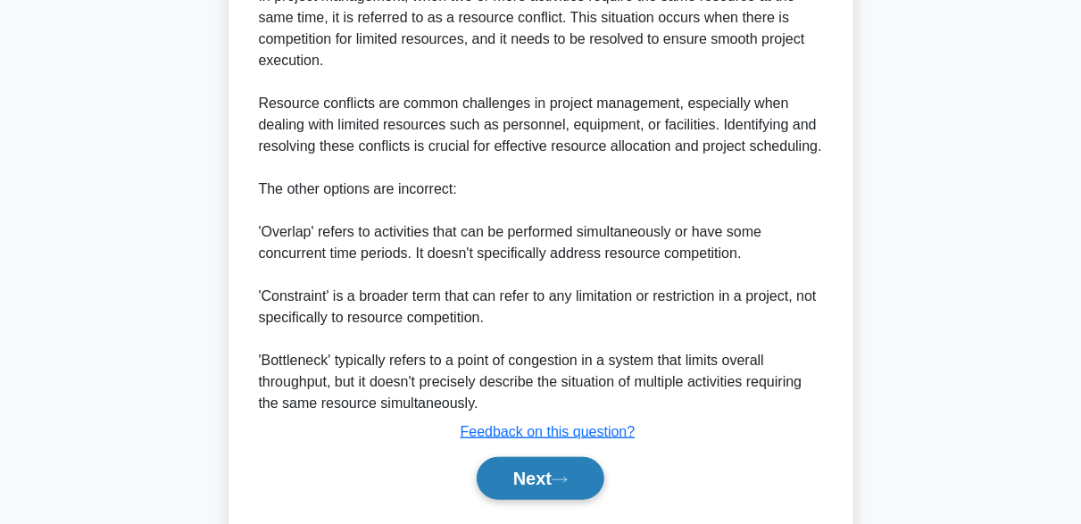
click at [563, 476] on icon at bounding box center [560, 480] width 16 height 10
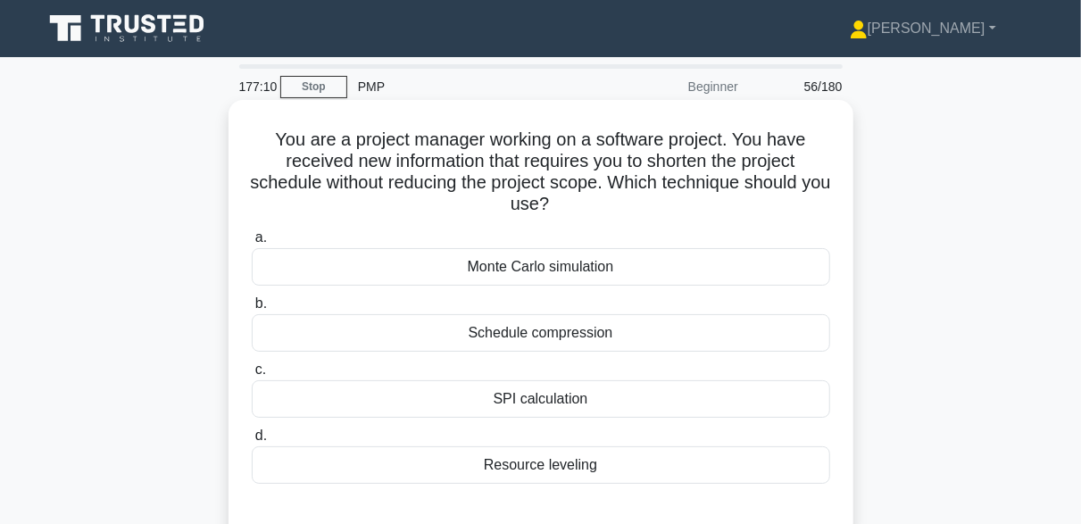
scroll to position [89, 0]
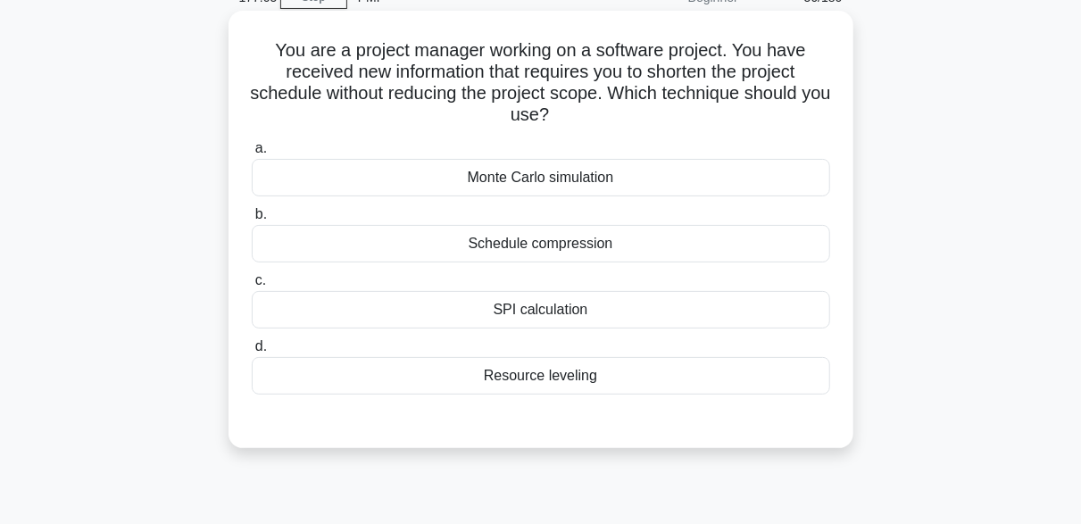
click at [513, 375] on div "Resource leveling" at bounding box center [541, 375] width 578 height 37
click at [252, 353] on input "d. Resource leveling" at bounding box center [252, 347] width 0 height 12
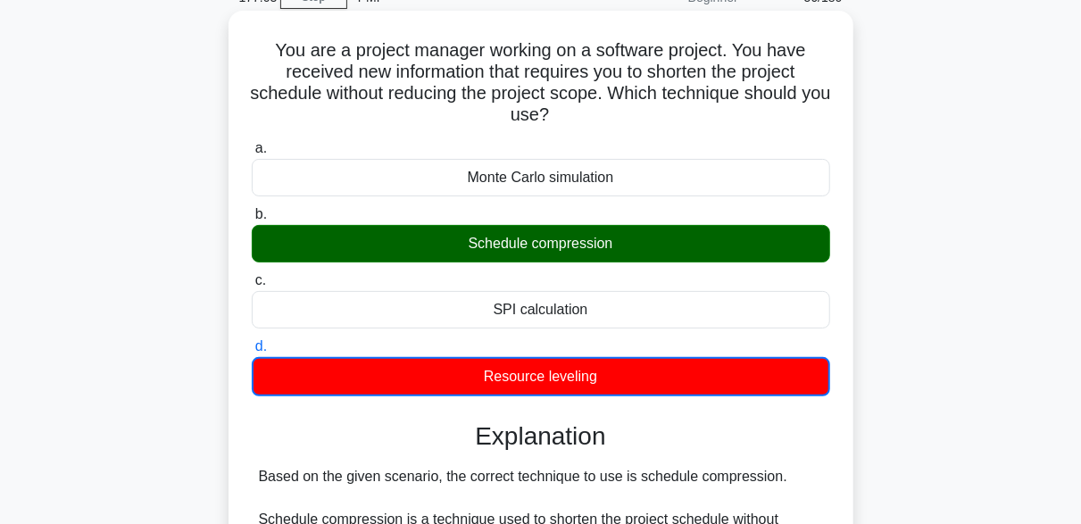
drag, startPoint x: 465, startPoint y: 239, endPoint x: 595, endPoint y: 247, distance: 130.5
click at [595, 247] on div "Schedule compression" at bounding box center [541, 243] width 578 height 37
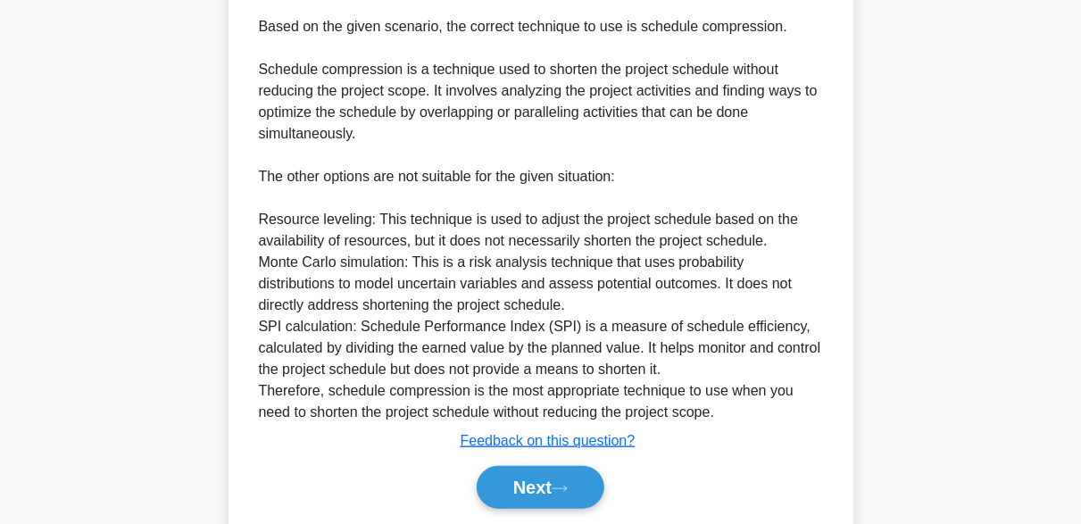
scroll to position [598, 0]
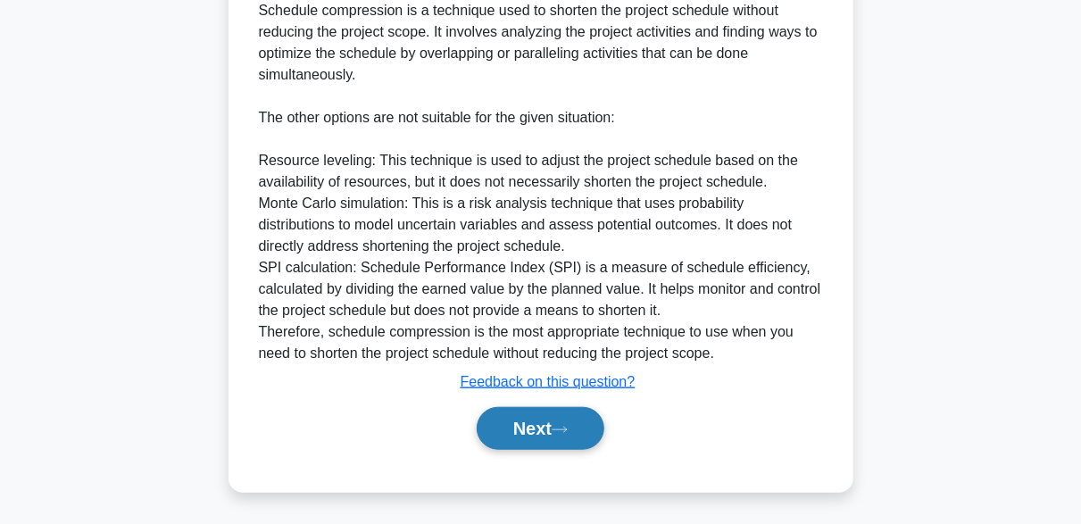
click at [577, 427] on button "Next" at bounding box center [541, 428] width 128 height 43
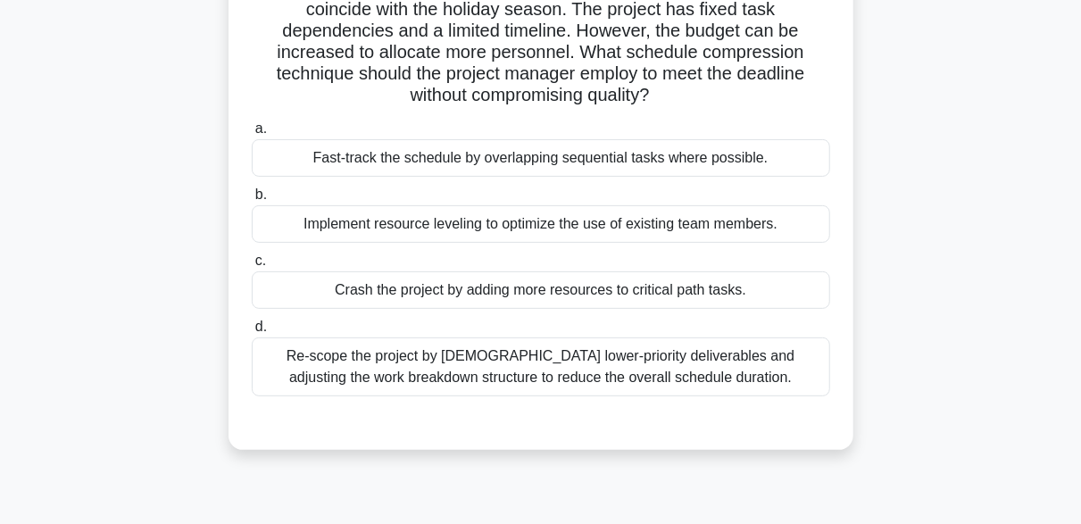
scroll to position [178, 0]
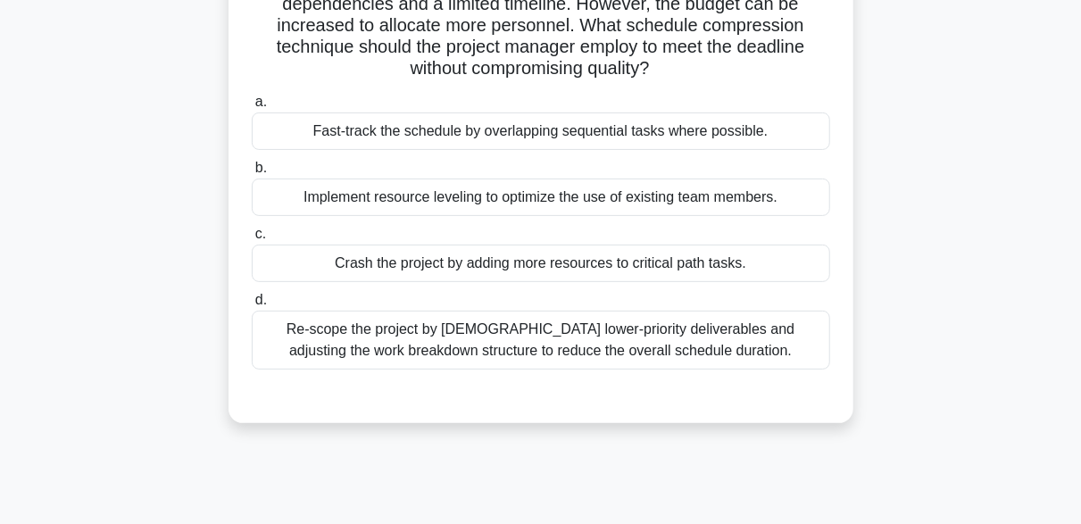
click at [538, 264] on div "Crash the project by adding more resources to critical path tasks." at bounding box center [541, 263] width 578 height 37
click at [252, 240] on input "c. Crash the project by adding more resources to critical path tasks." at bounding box center [252, 234] width 0 height 12
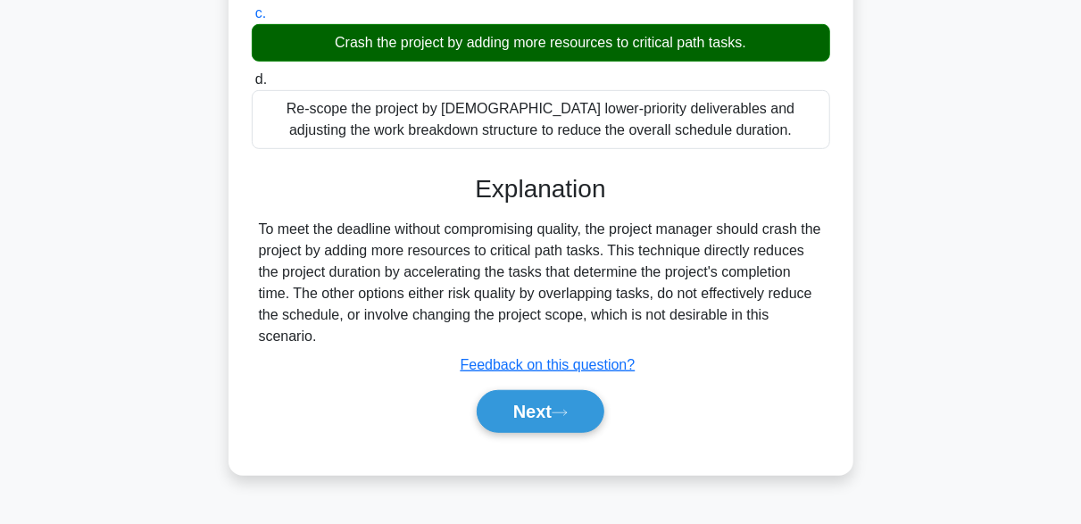
scroll to position [440, 0]
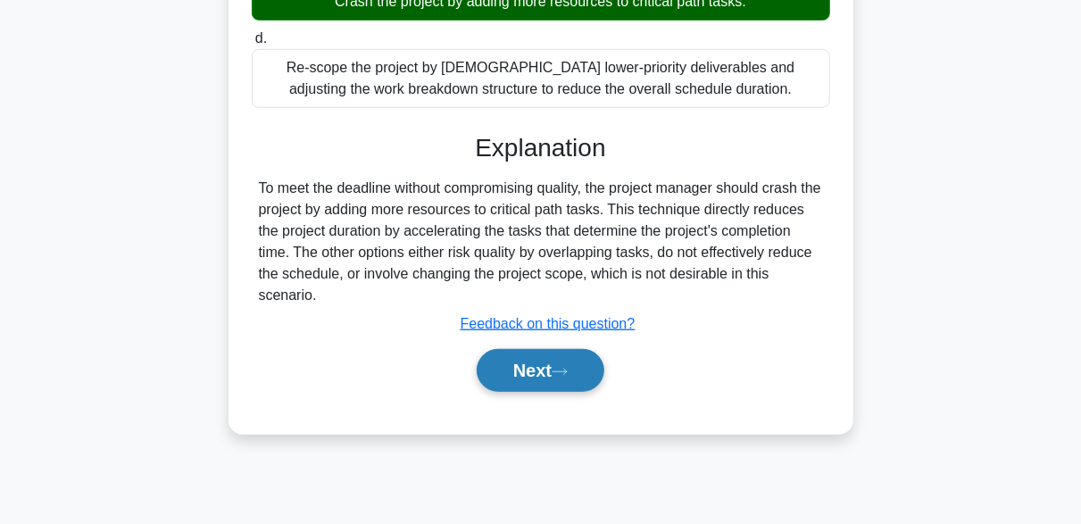
click at [577, 366] on button "Next" at bounding box center [541, 370] width 128 height 43
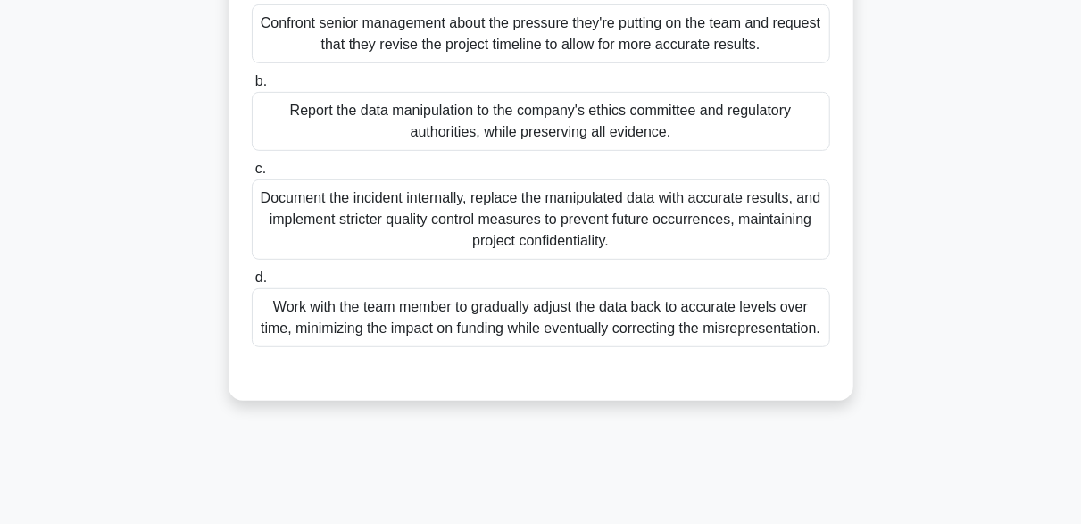
scroll to position [357, 0]
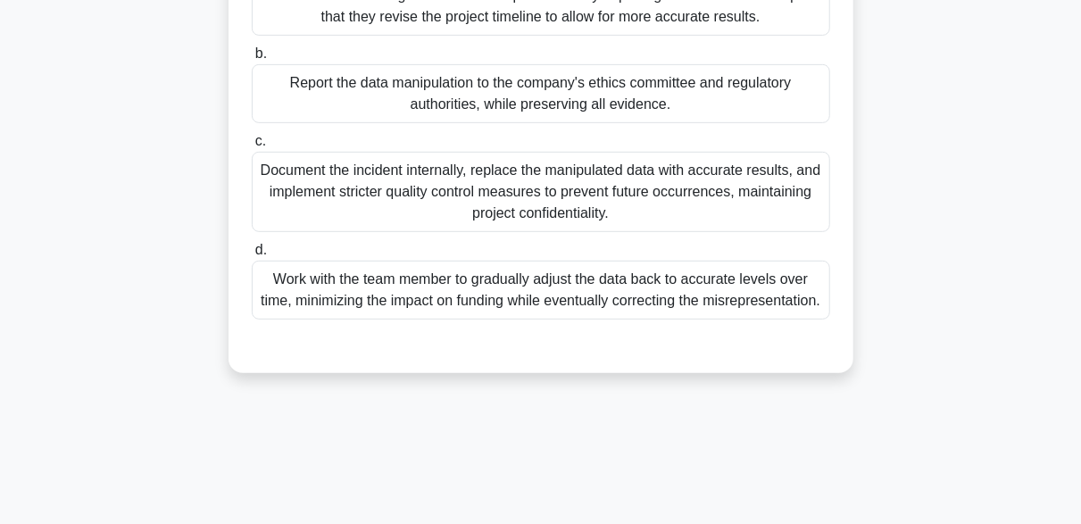
click at [477, 218] on div "Document the incident internally, replace the manipulated data with accurate re…" at bounding box center [541, 192] width 578 height 80
click at [252, 147] on input "c. Document the incident internally, replace the manipulated data with accurate…" at bounding box center [252, 142] width 0 height 12
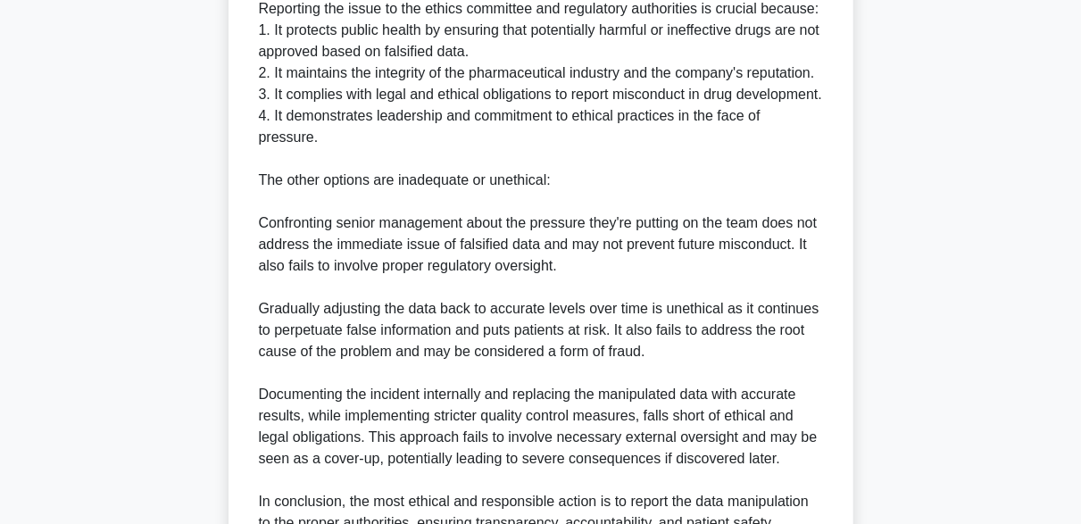
scroll to position [1048, 0]
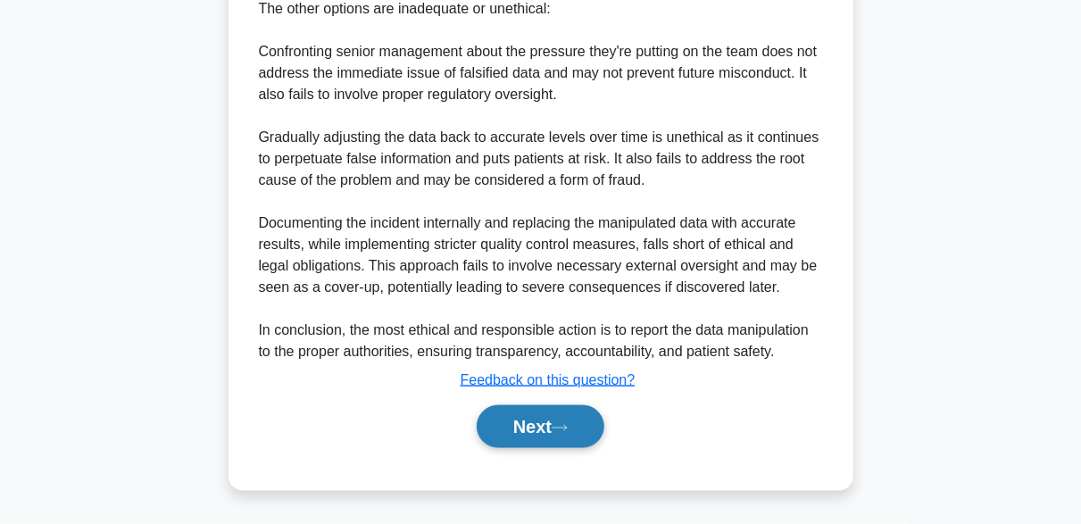
click at [585, 420] on button "Next" at bounding box center [541, 426] width 128 height 43
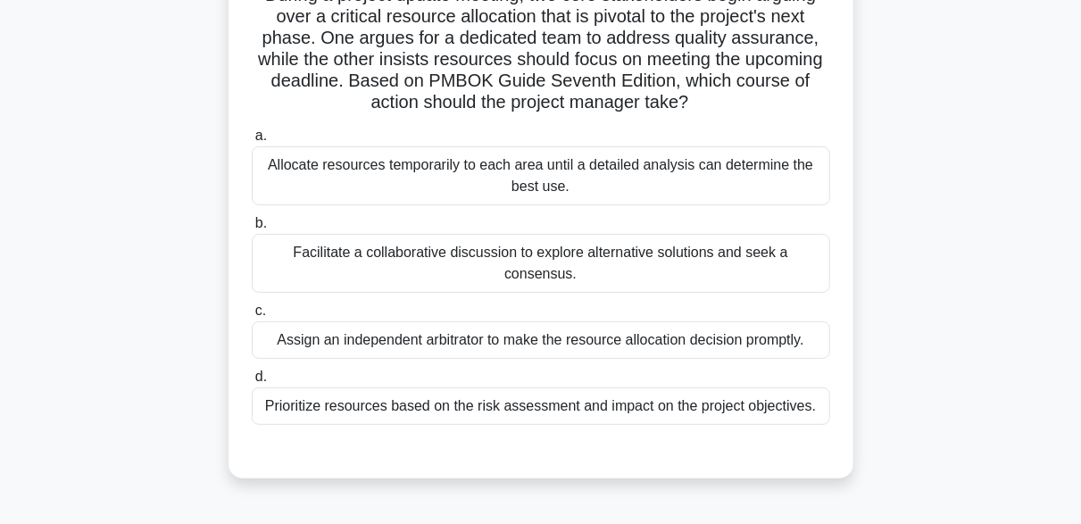
scroll to position [172, 0]
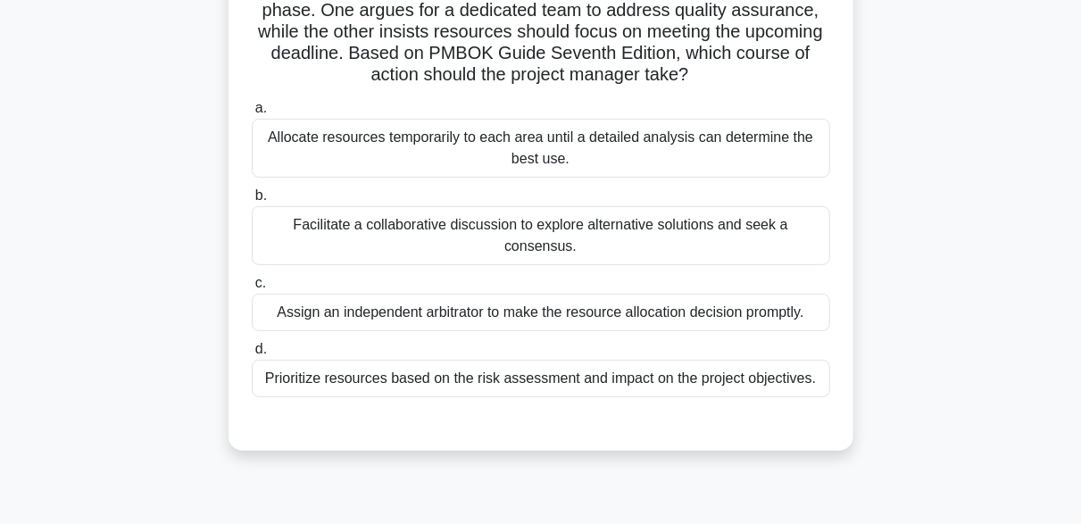
click at [571, 212] on div "Facilitate a collaborative discussion to explore alternative solutions and seek…" at bounding box center [541, 235] width 578 height 59
click at [252, 202] on input "b. Facilitate a collaborative discussion to explore alternative solutions and s…" at bounding box center [252, 196] width 0 height 12
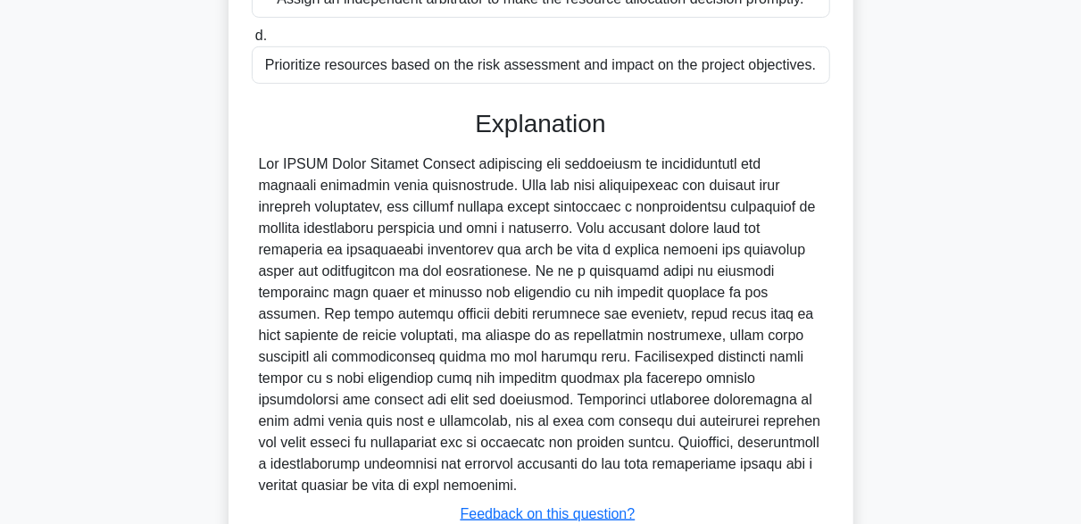
scroll to position [617, 0]
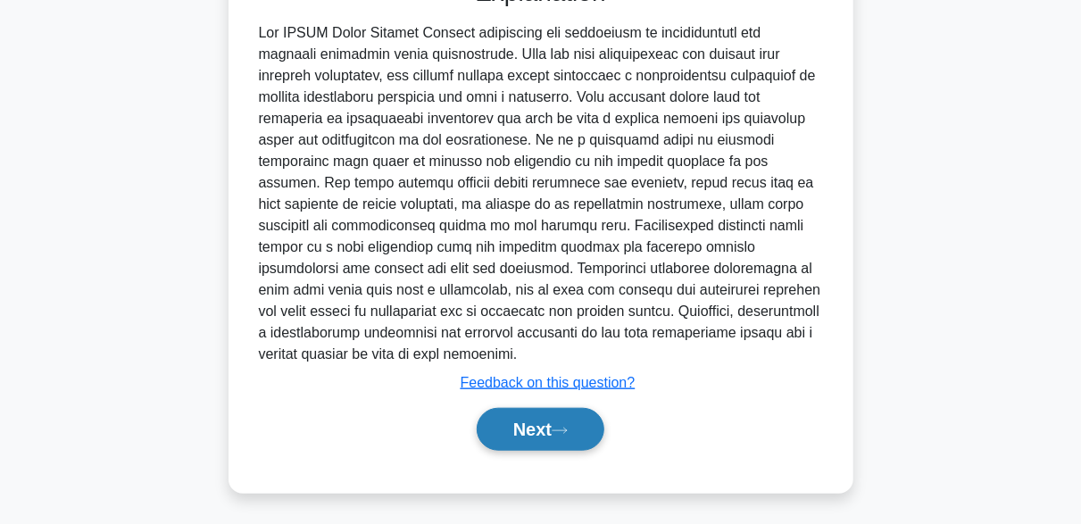
click at [590, 419] on button "Next" at bounding box center [541, 429] width 128 height 43
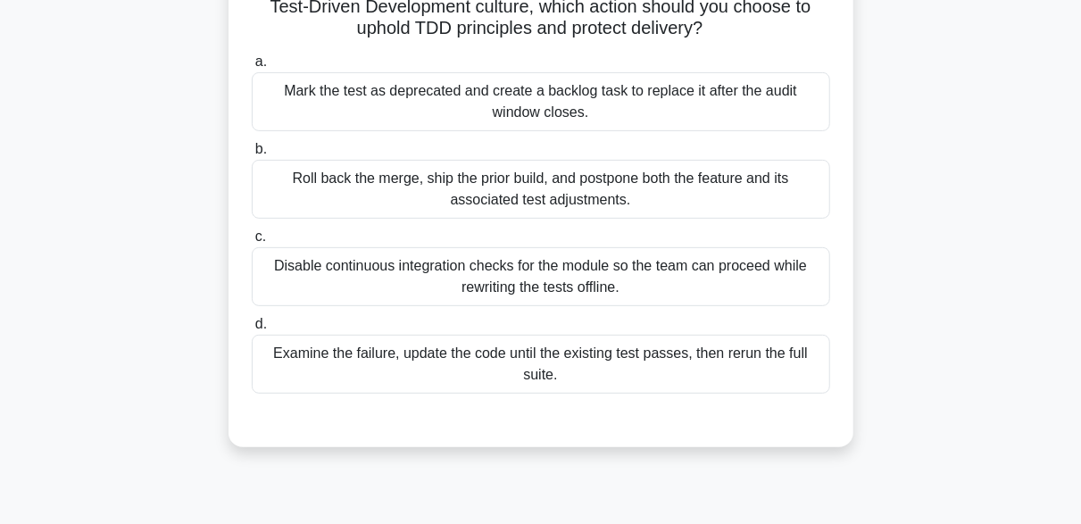
scroll to position [268, 0]
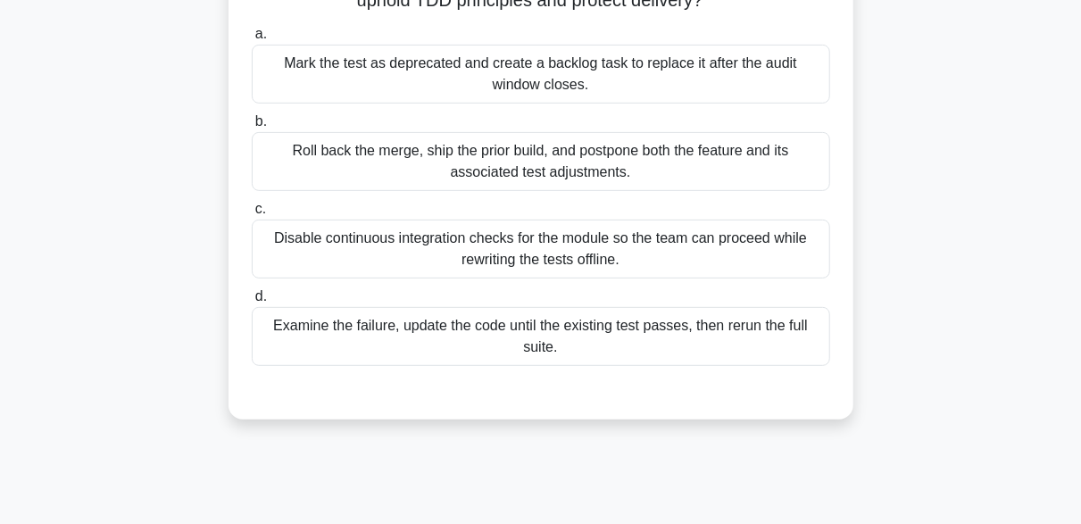
click at [631, 88] on div "Mark the test as deprecated and create a backlog task to replace it after the a…" at bounding box center [541, 74] width 578 height 59
click at [252, 40] on input "a. Mark the test as deprecated and create a backlog task to replace it after th…" at bounding box center [252, 35] width 0 height 12
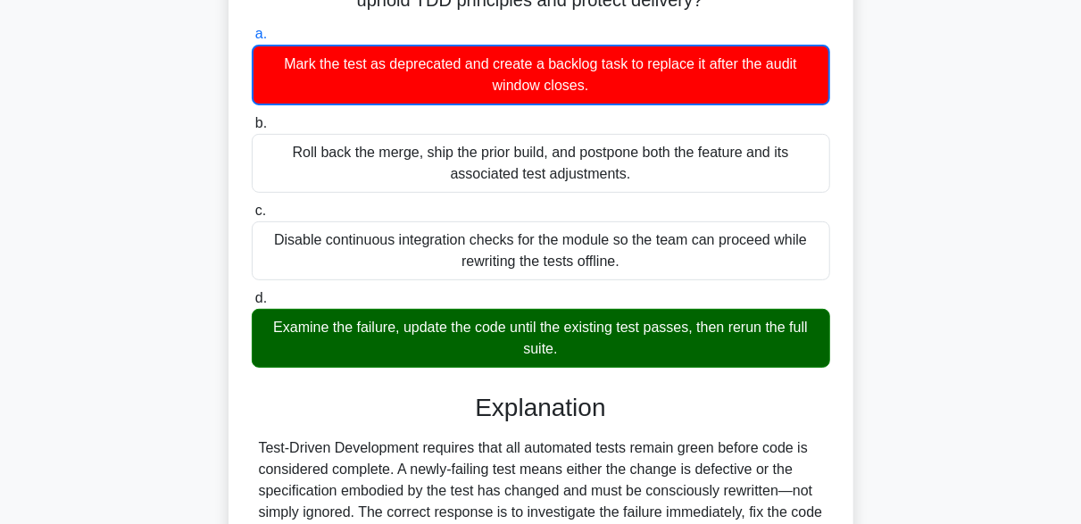
drag, startPoint x: 261, startPoint y: 319, endPoint x: 623, endPoint y: 352, distance: 363.8
click at [623, 352] on div "Examine the failure, update the code until the existing test passes, then rerun…" at bounding box center [541, 338] width 578 height 59
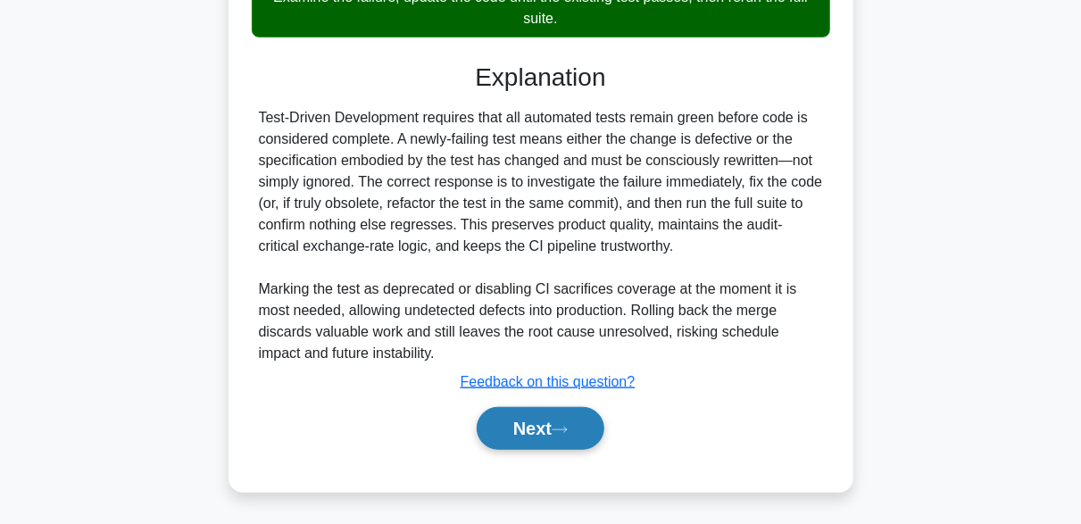
click at [577, 429] on button "Next" at bounding box center [541, 428] width 128 height 43
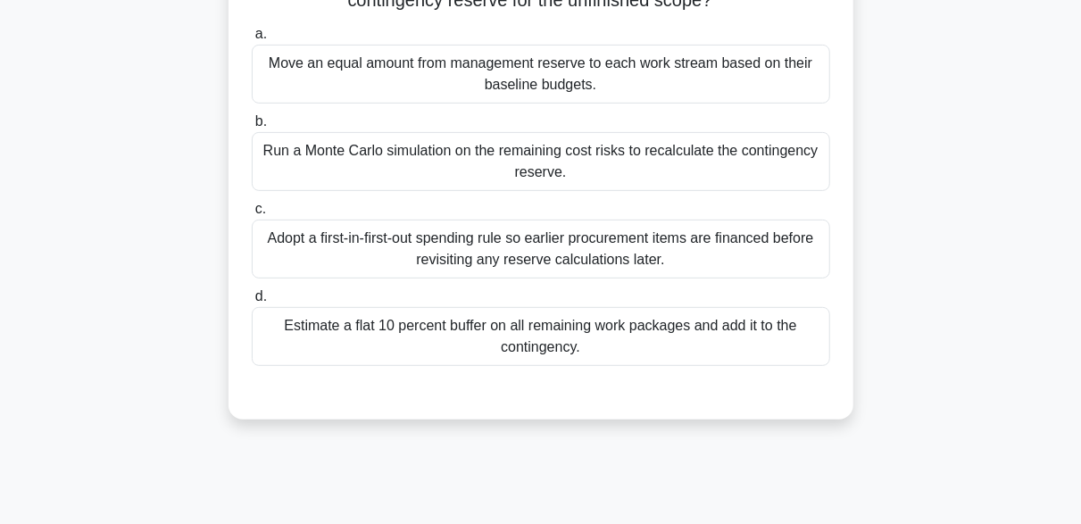
click at [511, 152] on div "Run a Monte Carlo simulation on the remaining cost risks to recalculate the con…" at bounding box center [541, 161] width 578 height 59
click at [252, 128] on input "b. Run a Monte Carlo simulation on the remaining cost risks to recalculate the …" at bounding box center [252, 122] width 0 height 12
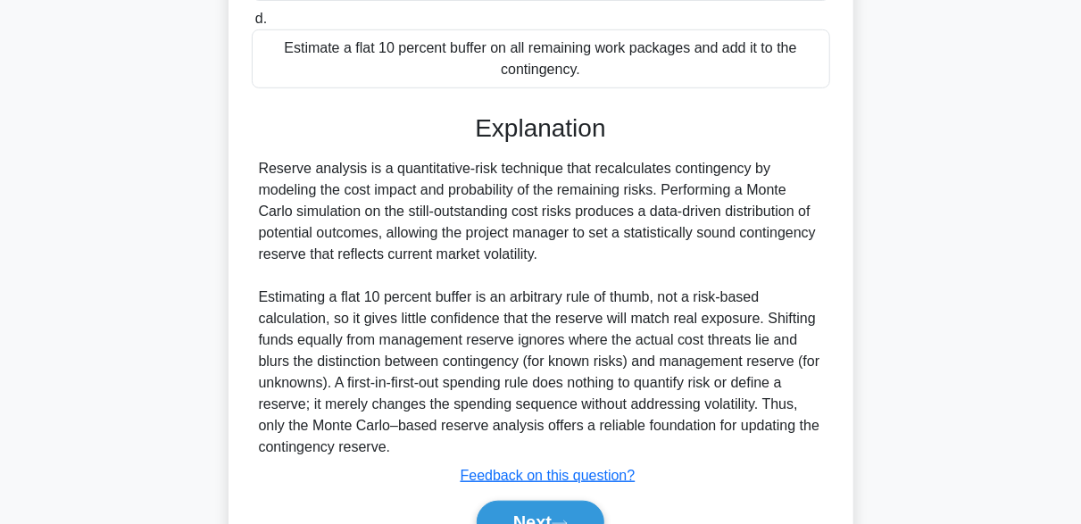
scroll to position [638, 0]
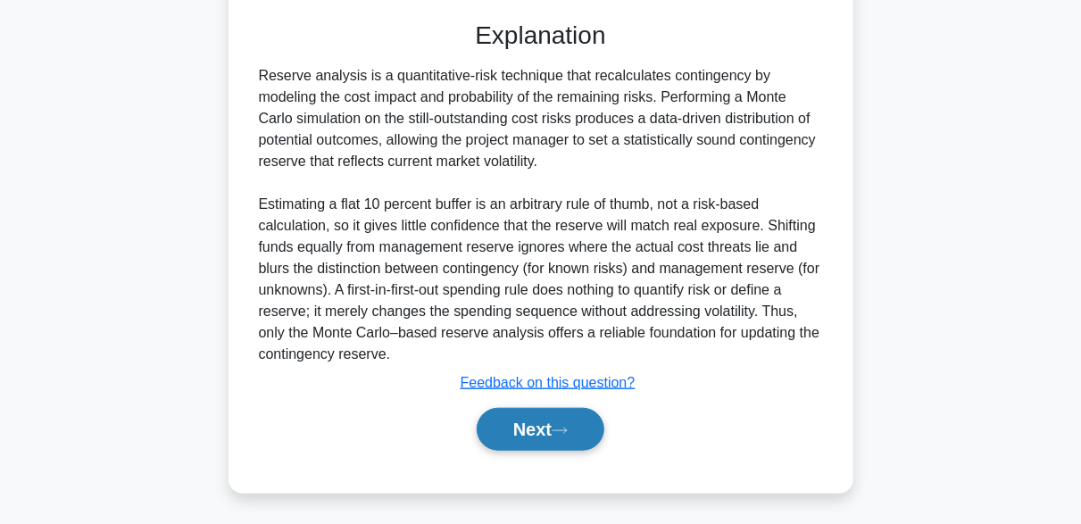
click at [581, 439] on button "Next" at bounding box center [541, 429] width 128 height 43
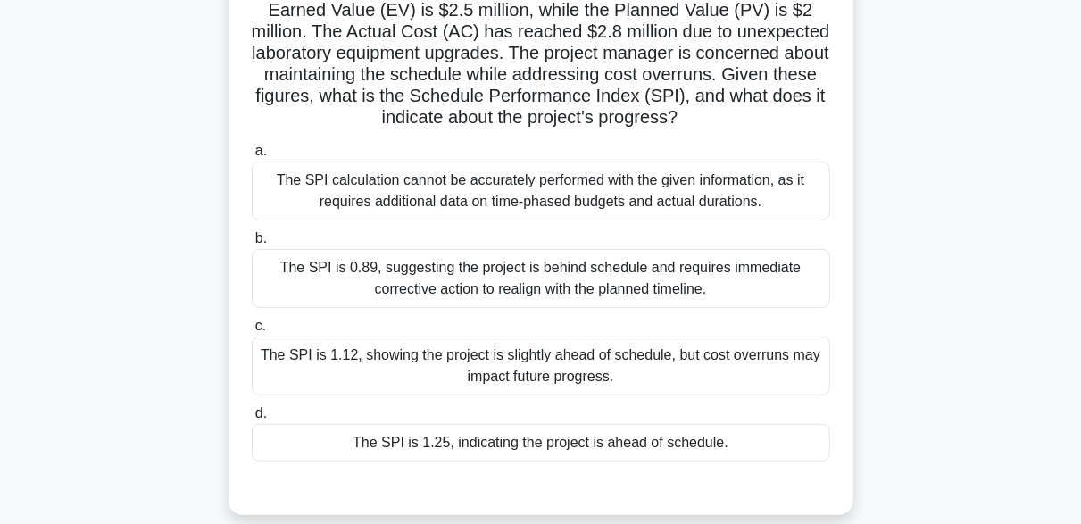
scroll to position [178, 0]
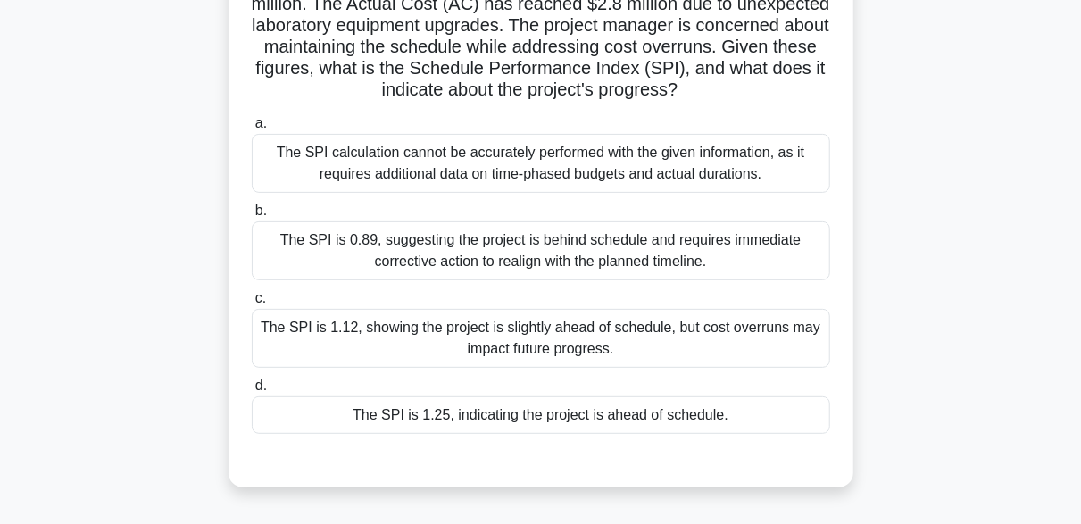
click at [536, 419] on div "The SPI is 1.25, indicating the project is ahead of schedule." at bounding box center [541, 414] width 578 height 37
click at [252, 392] on input "d. The SPI is 1.25, indicating the project is ahead of schedule." at bounding box center [252, 386] width 0 height 12
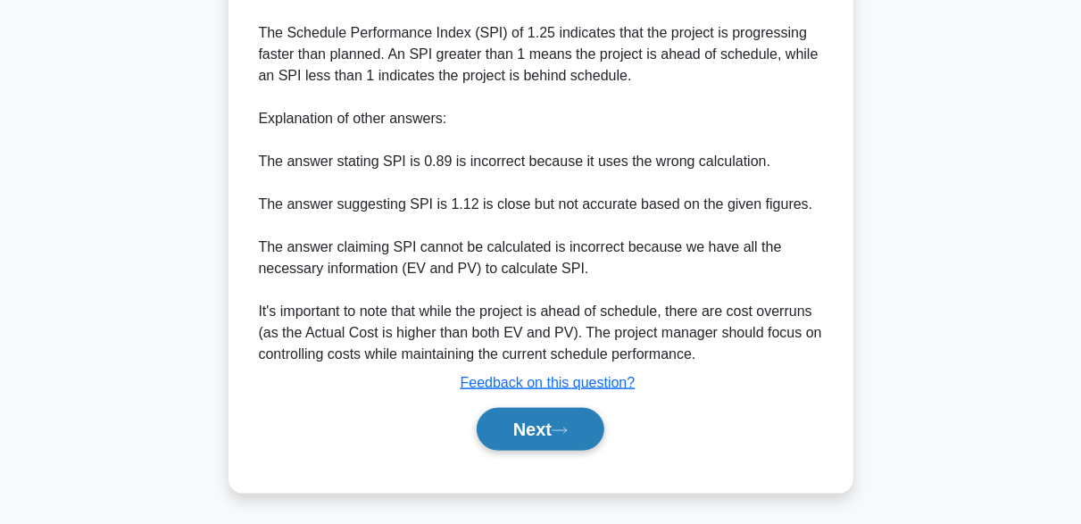
click at [590, 434] on button "Next" at bounding box center [541, 429] width 128 height 43
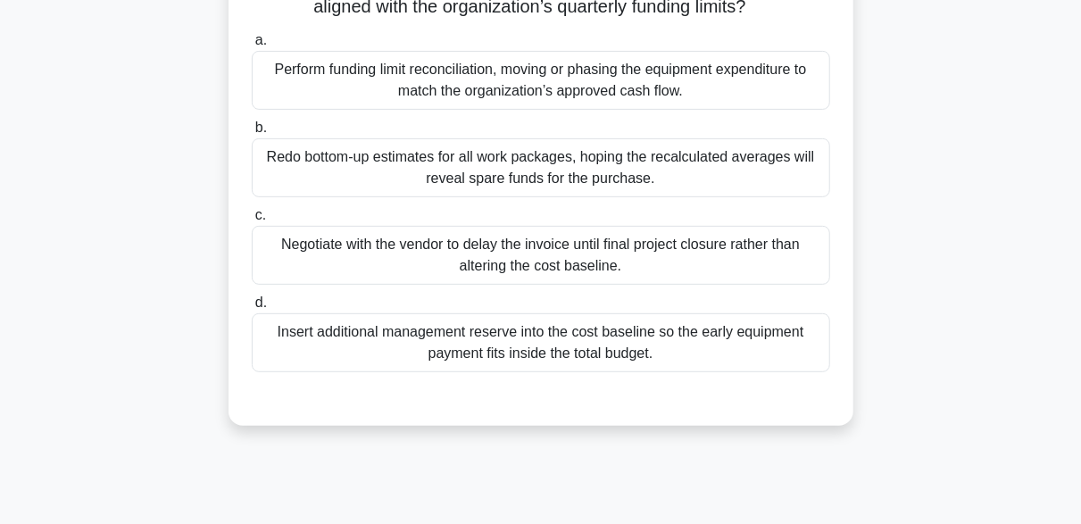
scroll to position [172, 0]
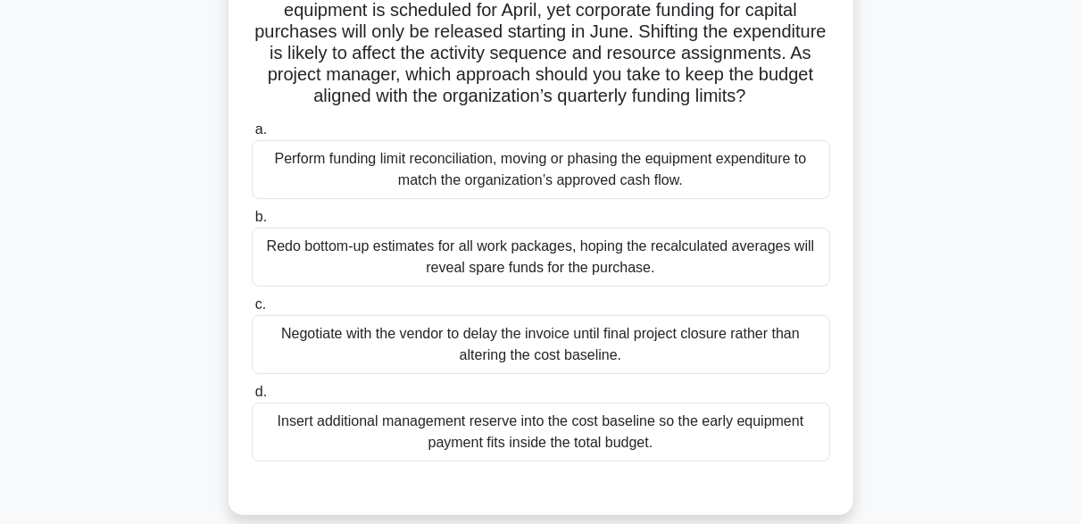
click at [675, 198] on div "Perform funding limit reconciliation, moving or phasing the equipment expenditu…" at bounding box center [541, 169] width 578 height 59
click at [252, 136] on input "a. Perform funding limit reconciliation, moving or phasing the equipment expend…" at bounding box center [252, 130] width 0 height 12
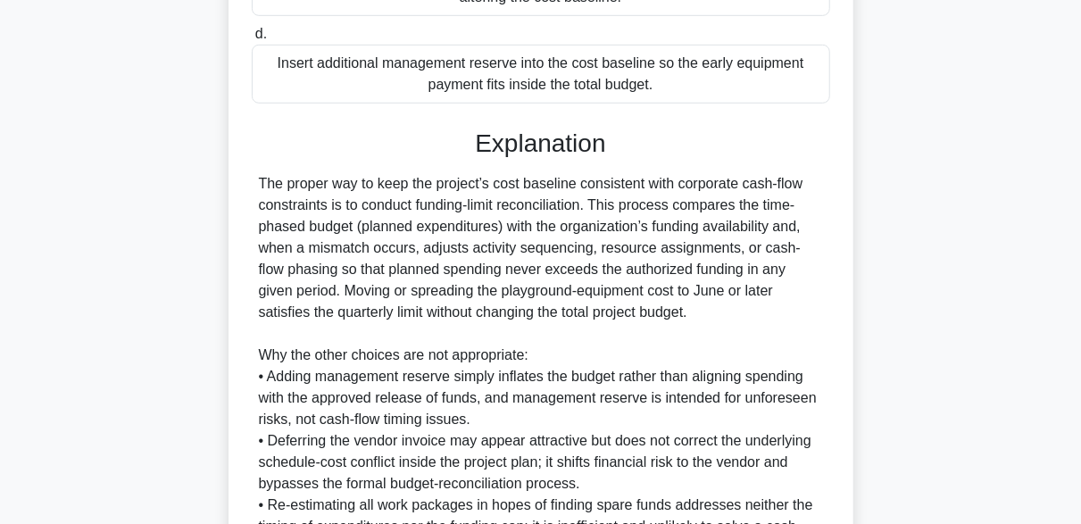
scroll to position [708, 0]
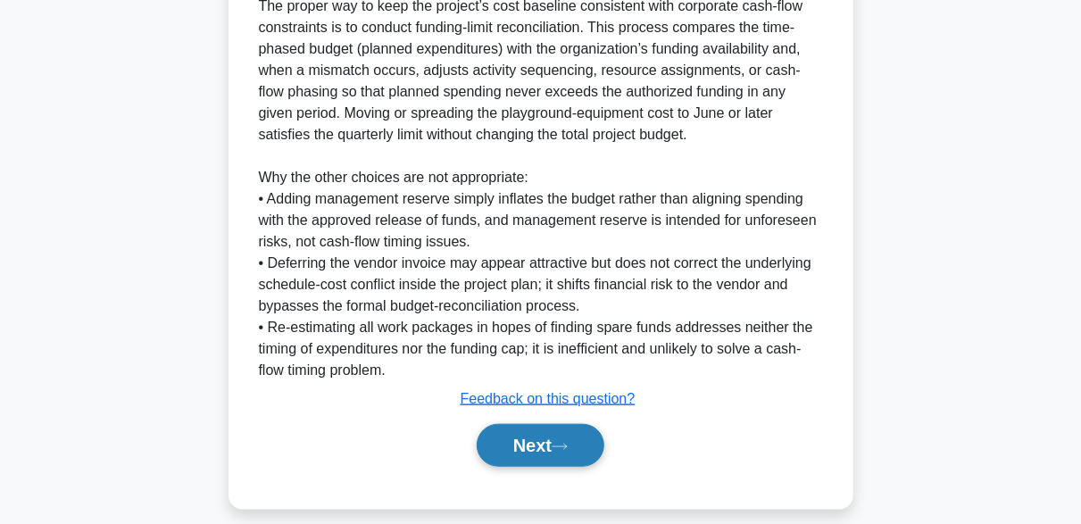
click at [579, 459] on button "Next" at bounding box center [541, 445] width 128 height 43
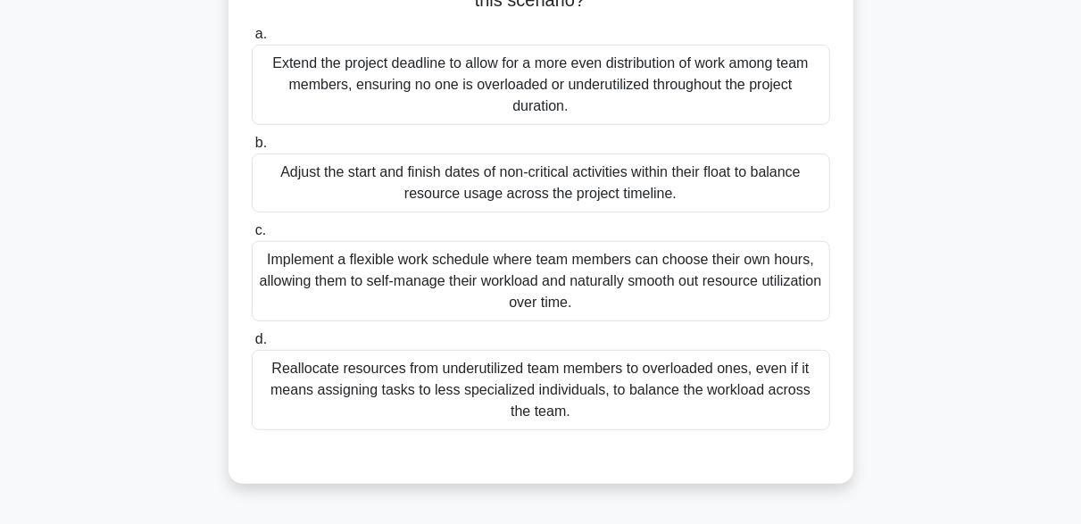
scroll to position [261, 0]
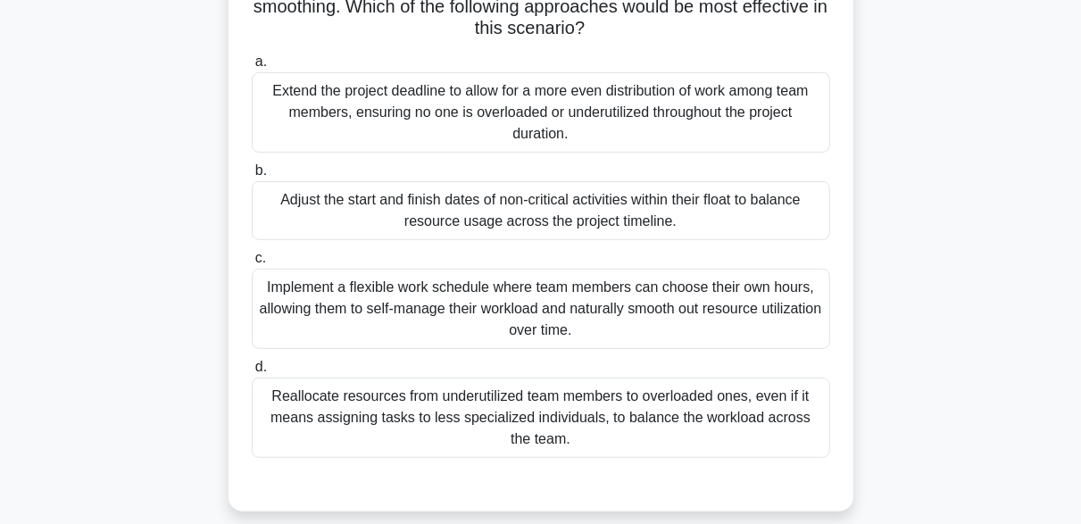
click at [595, 407] on div "Reallocate resources from underutilized team members to overloaded ones, even i…" at bounding box center [541, 418] width 578 height 80
click at [252, 373] on input "d. Reallocate resources from underutilized team members to overloaded ones, eve…" at bounding box center [252, 367] width 0 height 12
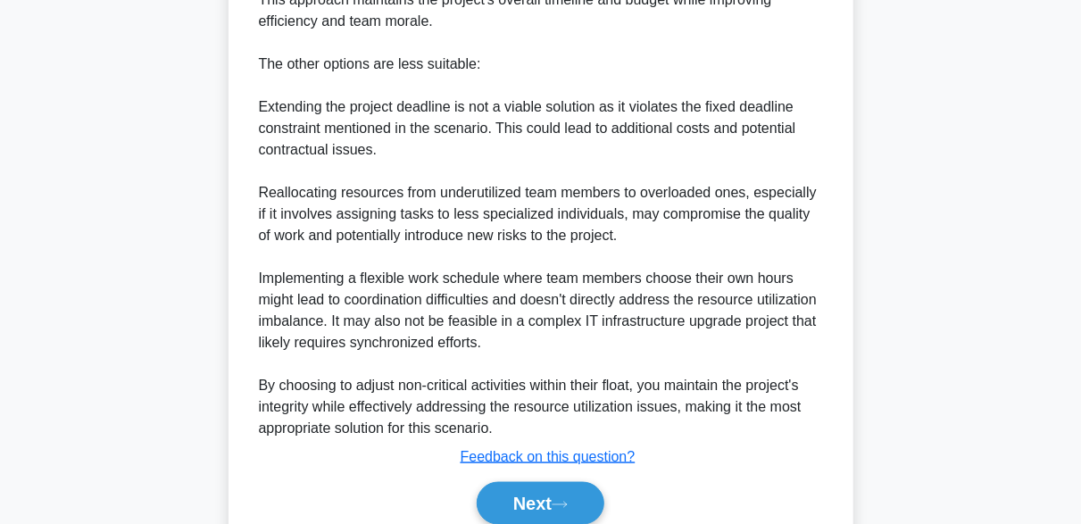
scroll to position [975, 0]
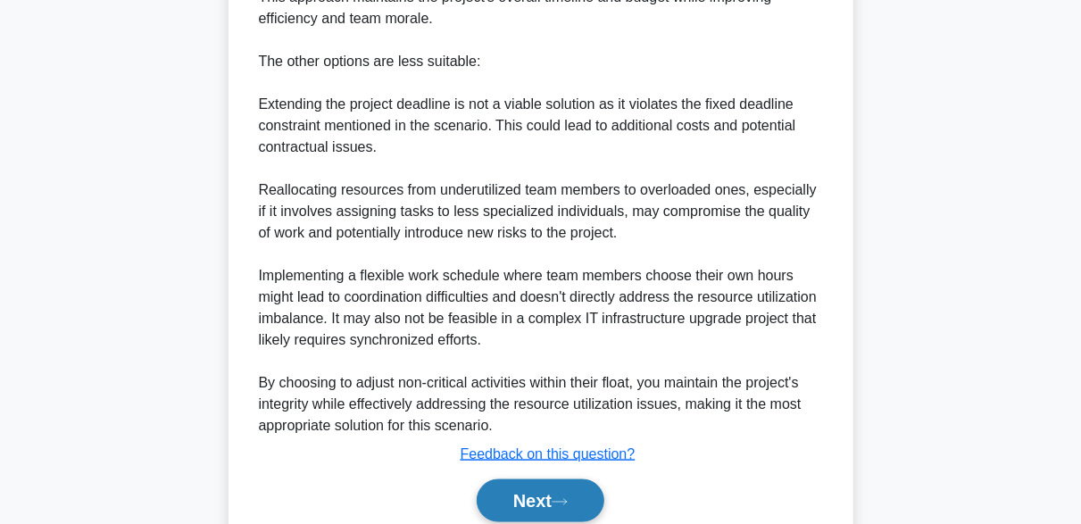
click at [565, 517] on button "Next" at bounding box center [541, 500] width 128 height 43
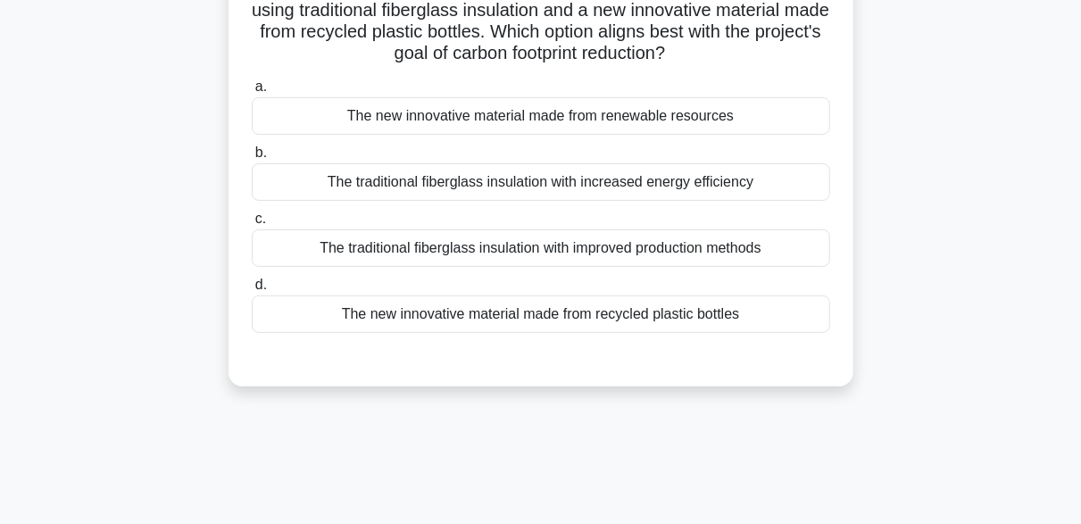
scroll to position [83, 0]
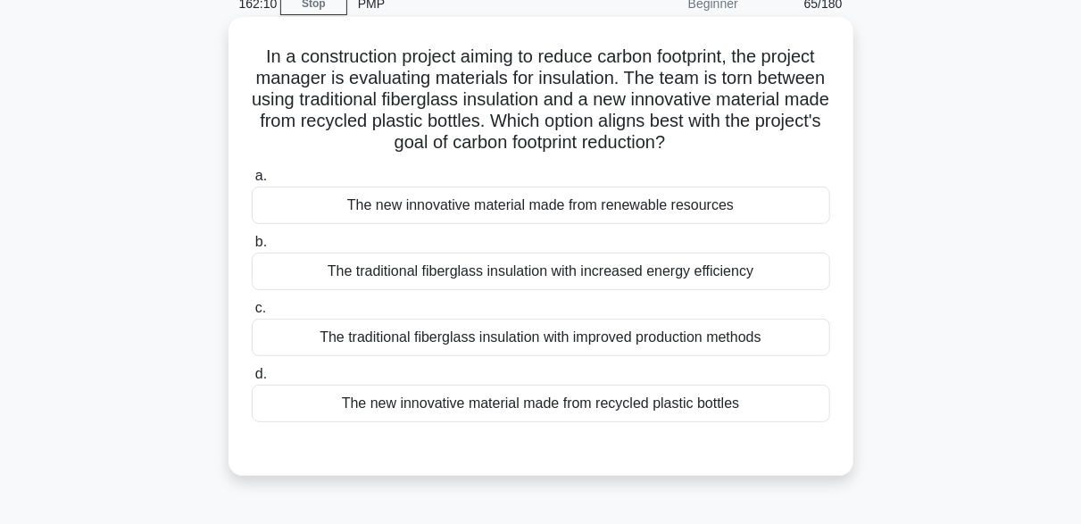
click at [474, 414] on div "The new innovative material made from recycled plastic bottles" at bounding box center [541, 403] width 578 height 37
click at [252, 380] on input "d. The new innovative material made from recycled plastic bottles" at bounding box center [252, 375] width 0 height 12
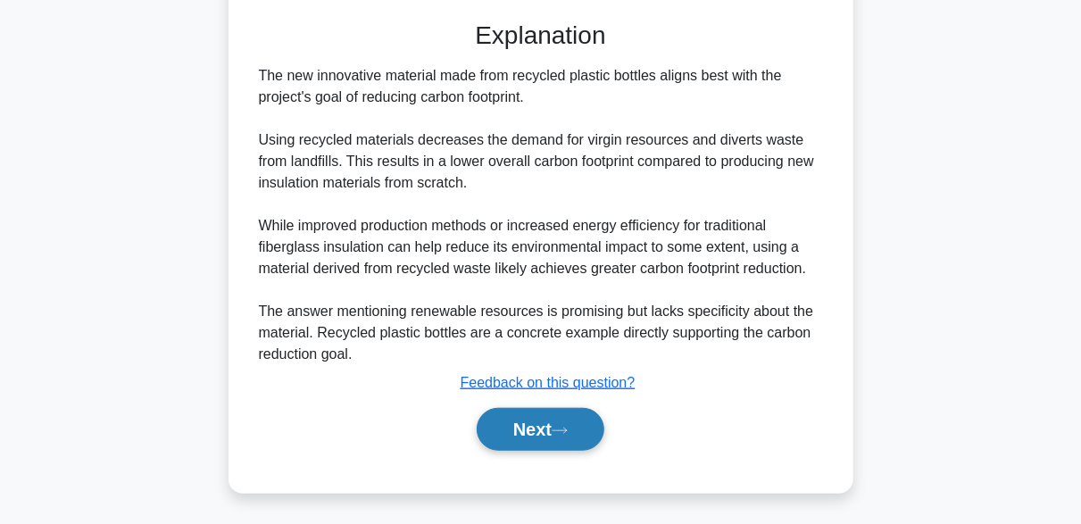
click at [588, 427] on button "Next" at bounding box center [541, 429] width 128 height 43
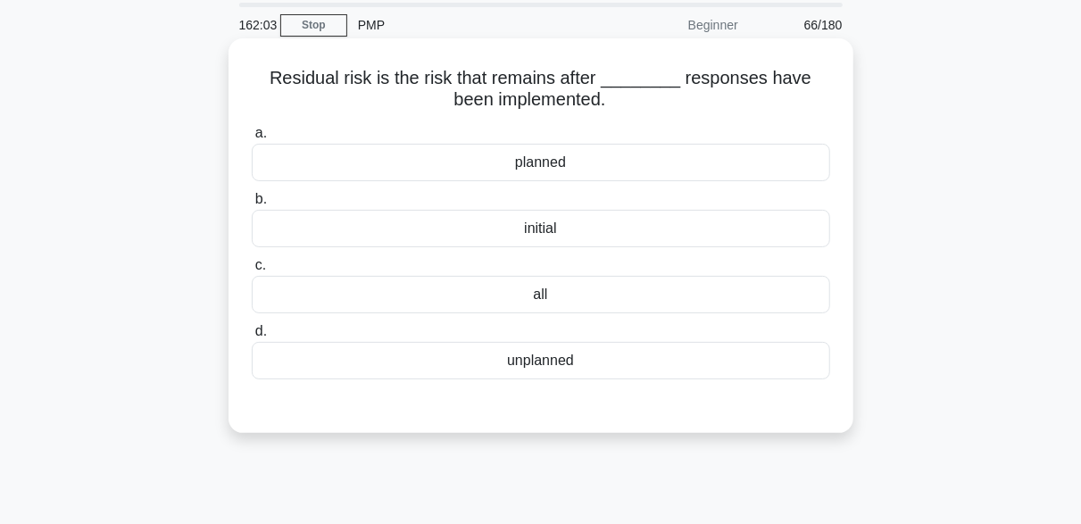
scroll to position [89, 0]
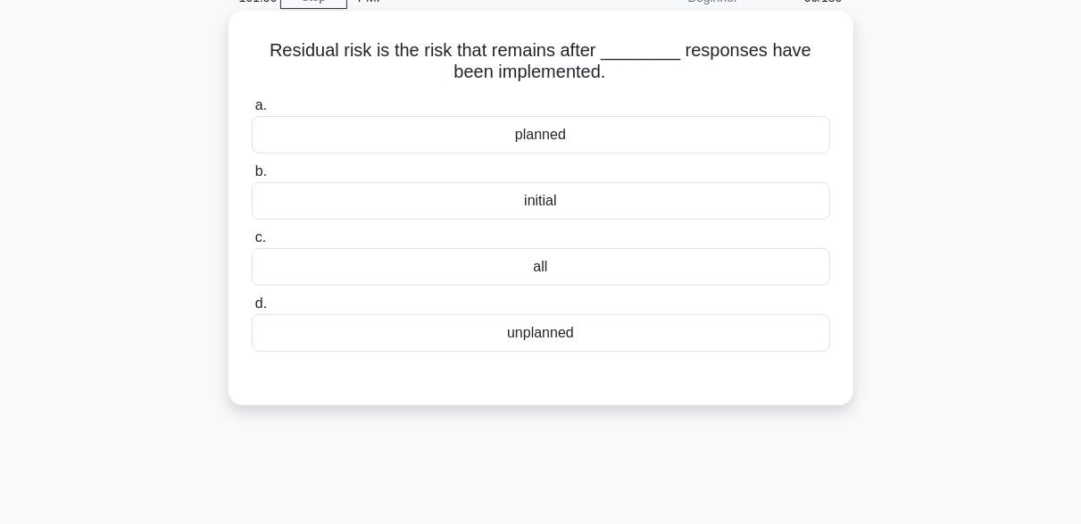
click at [574, 139] on div "planned" at bounding box center [541, 134] width 578 height 37
click at [252, 112] on input "a. planned" at bounding box center [252, 106] width 0 height 12
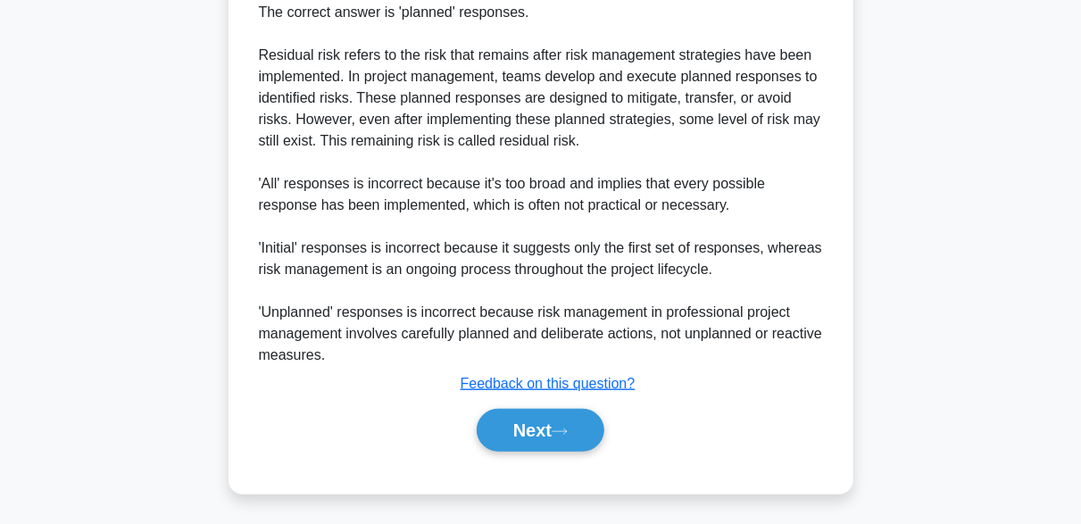
scroll to position [510, 0]
click at [572, 437] on button "Next" at bounding box center [541, 429] width 128 height 43
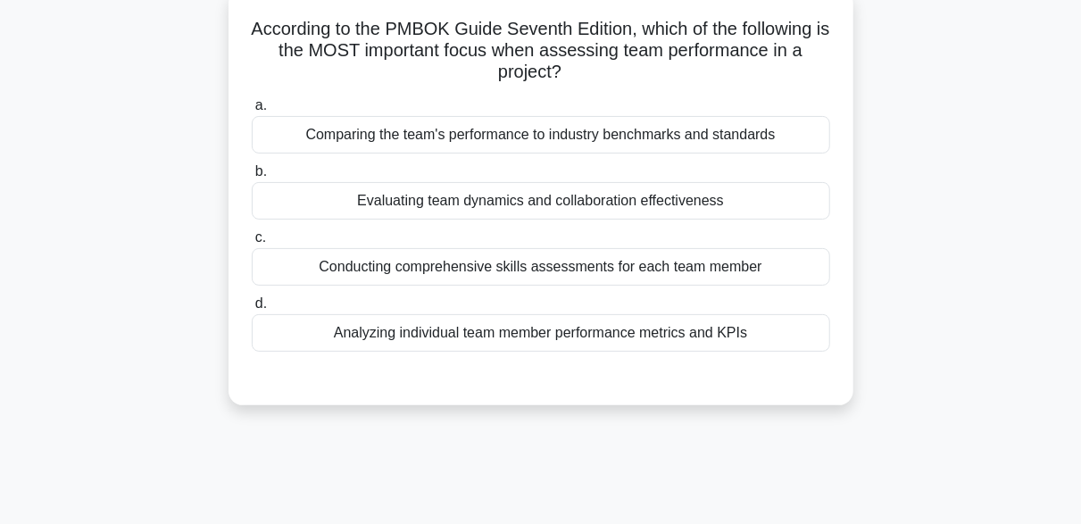
scroll to position [83, 0]
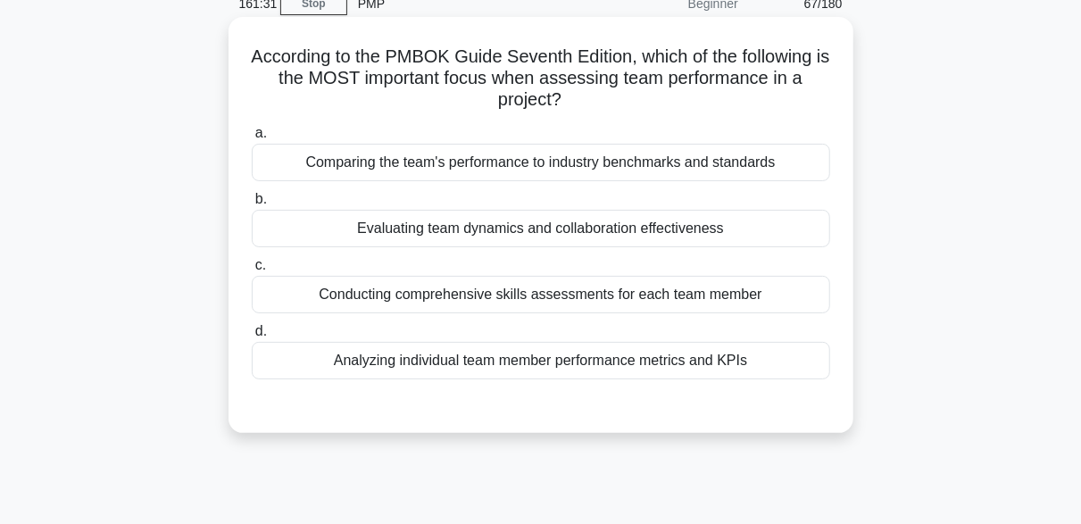
click at [623, 227] on div "Evaluating team dynamics and collaboration effectiveness" at bounding box center [541, 228] width 578 height 37
click at [252, 205] on input "b. Evaluating team dynamics and collaboration effectiveness" at bounding box center [252, 200] width 0 height 12
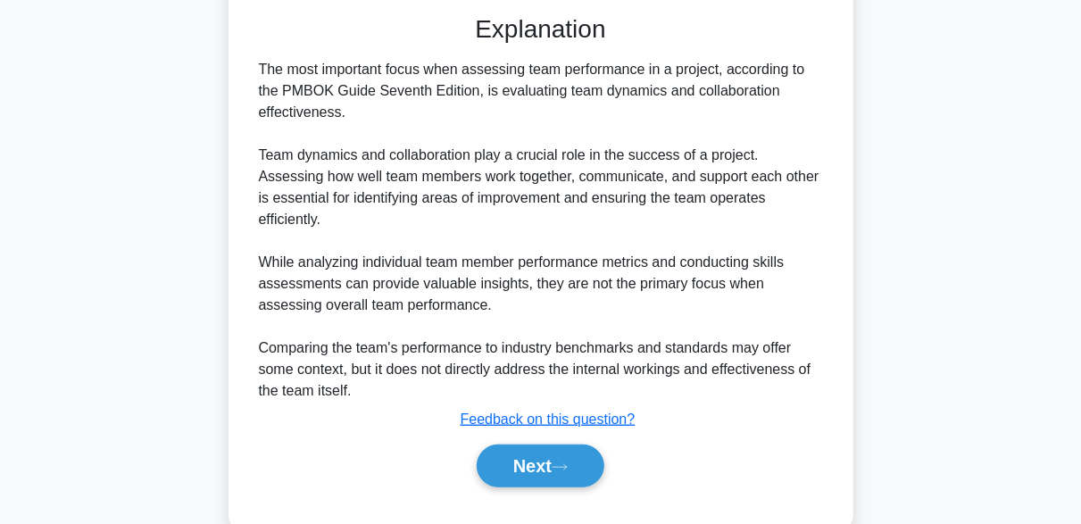
scroll to position [488, 0]
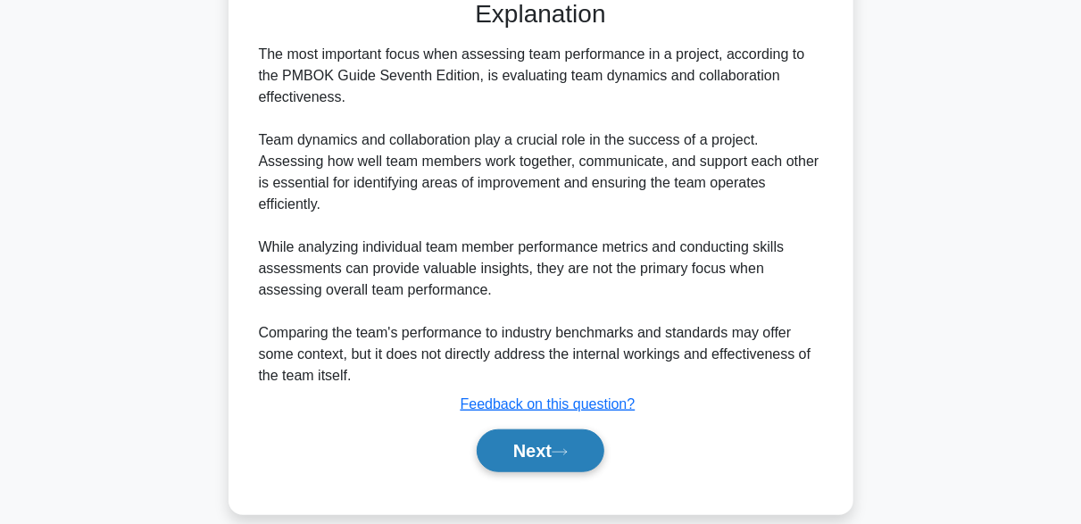
click at [577, 429] on button "Next" at bounding box center [541, 450] width 128 height 43
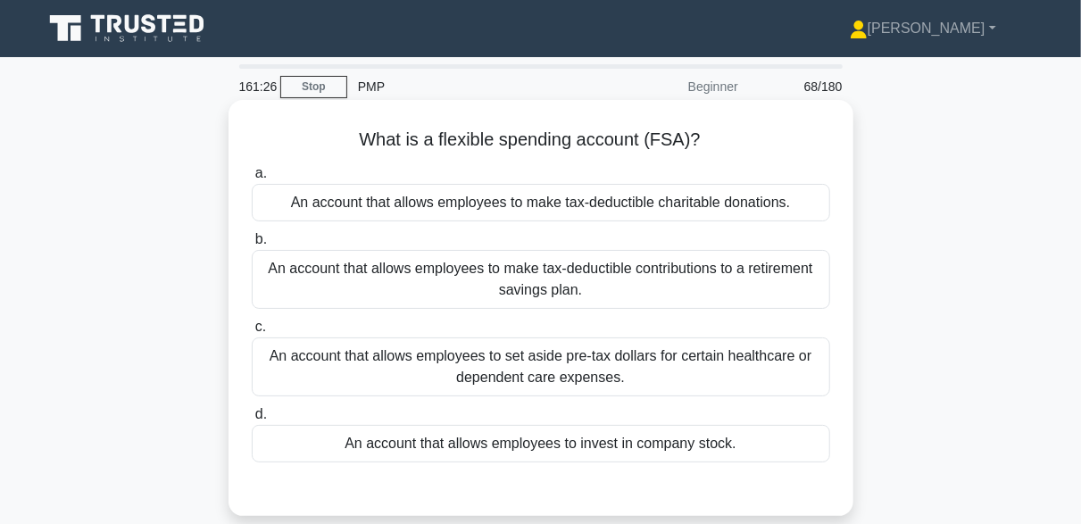
scroll to position [89, 0]
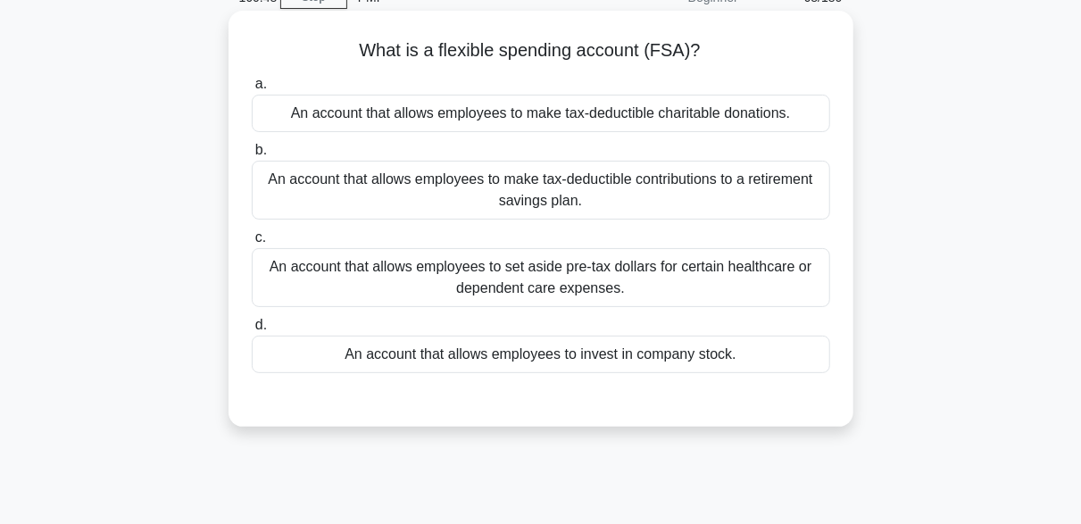
click at [620, 355] on div "An account that allows employees to invest in company stock." at bounding box center [541, 354] width 578 height 37
click at [252, 331] on input "d. An account that allows employees to invest in company stock." at bounding box center [252, 325] width 0 height 12
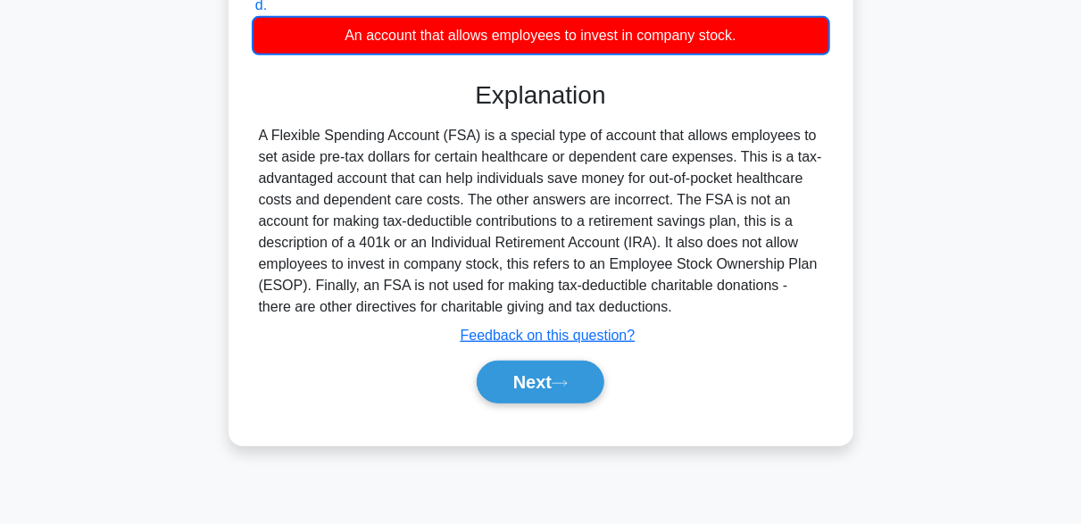
scroll to position [440, 0]
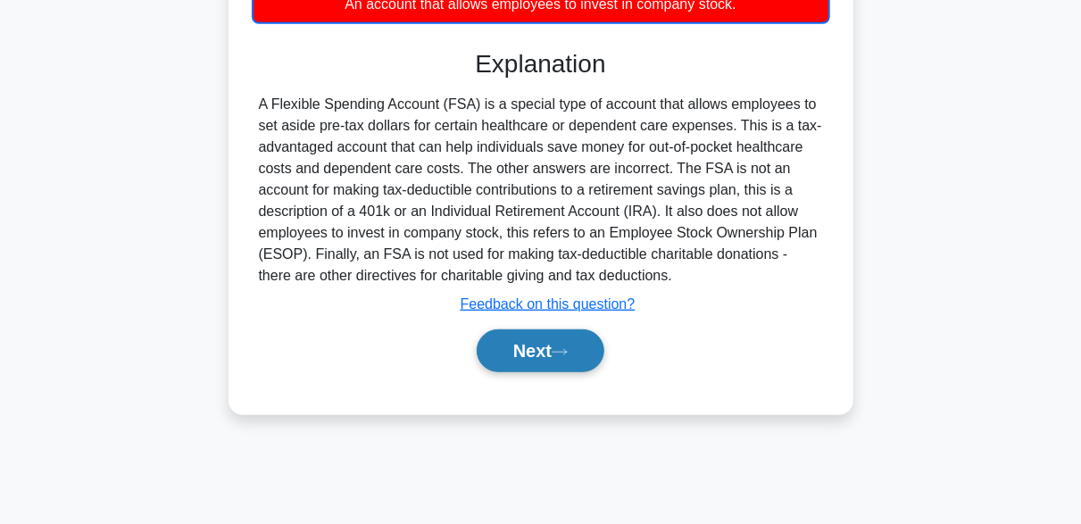
click at [568, 347] on icon at bounding box center [560, 352] width 16 height 10
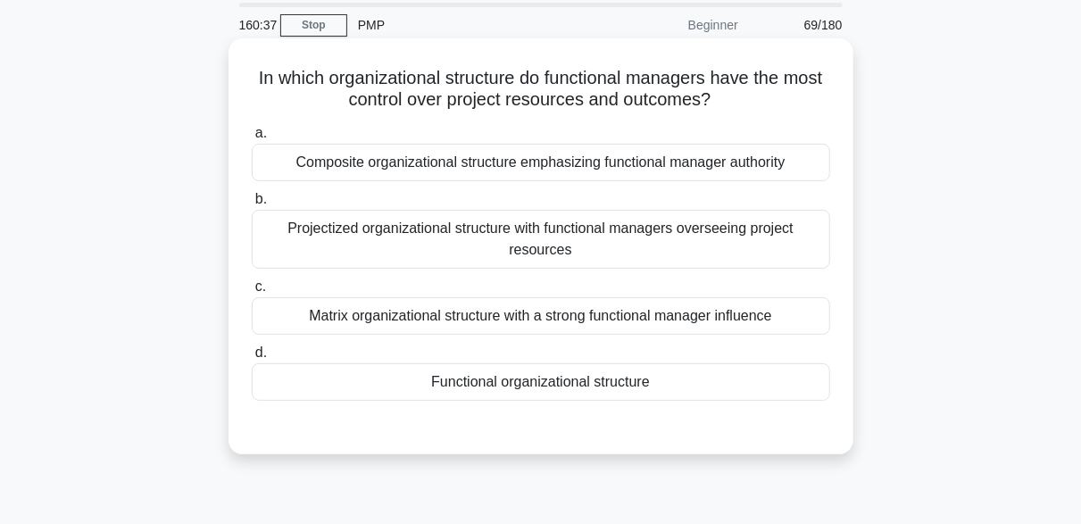
scroll to position [89, 0]
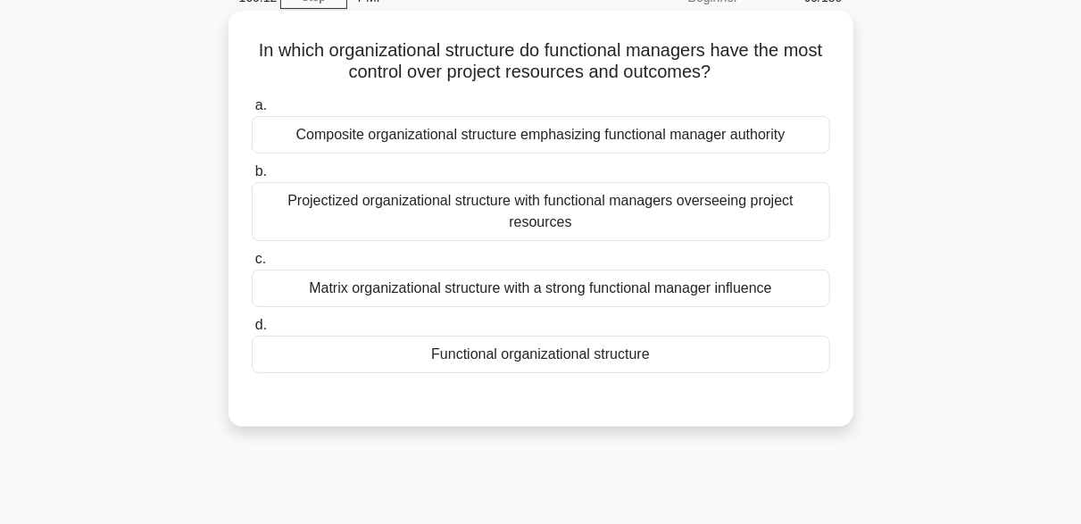
click at [520, 348] on div "Functional organizational structure" at bounding box center [541, 354] width 578 height 37
click at [252, 331] on input "d. Functional organizational structure" at bounding box center [252, 325] width 0 height 12
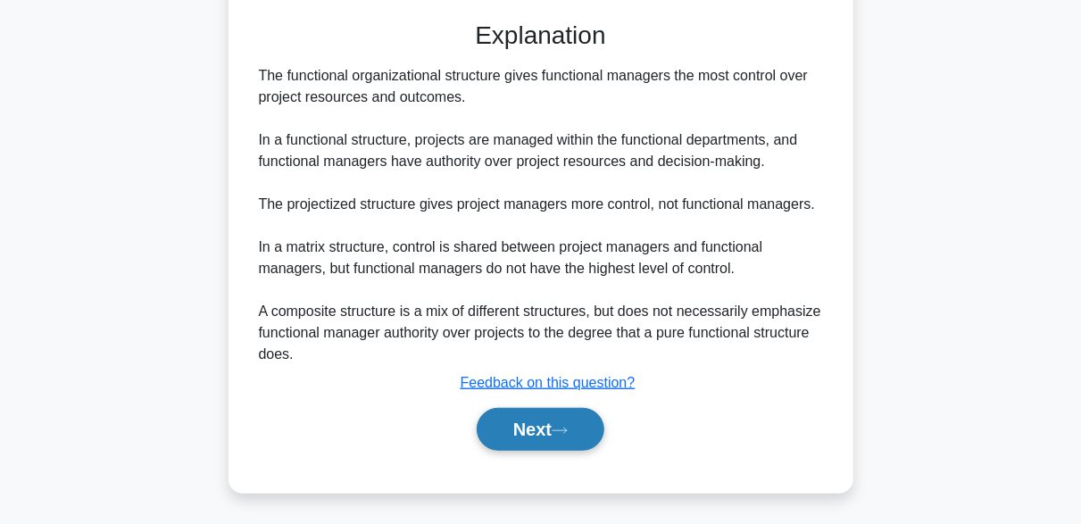
click at [579, 435] on button "Next" at bounding box center [541, 429] width 128 height 43
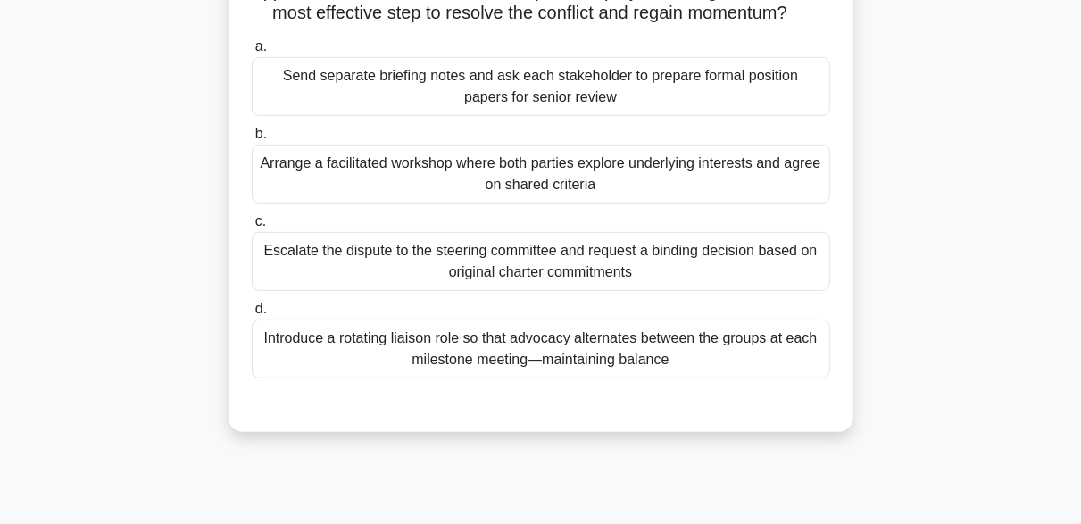
scroll to position [261, 0]
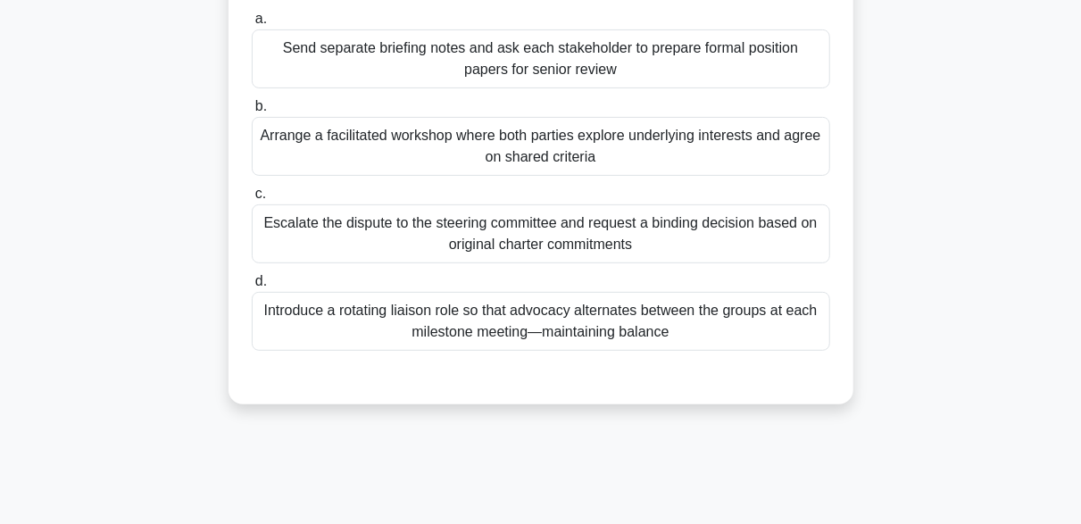
click at [628, 176] on div "Arrange a facilitated workshop where both parties explore underlying interests …" at bounding box center [541, 146] width 578 height 59
click at [252, 112] on input "b. Arrange a facilitated workshop where both parties explore underlying interes…" at bounding box center [252, 107] width 0 height 12
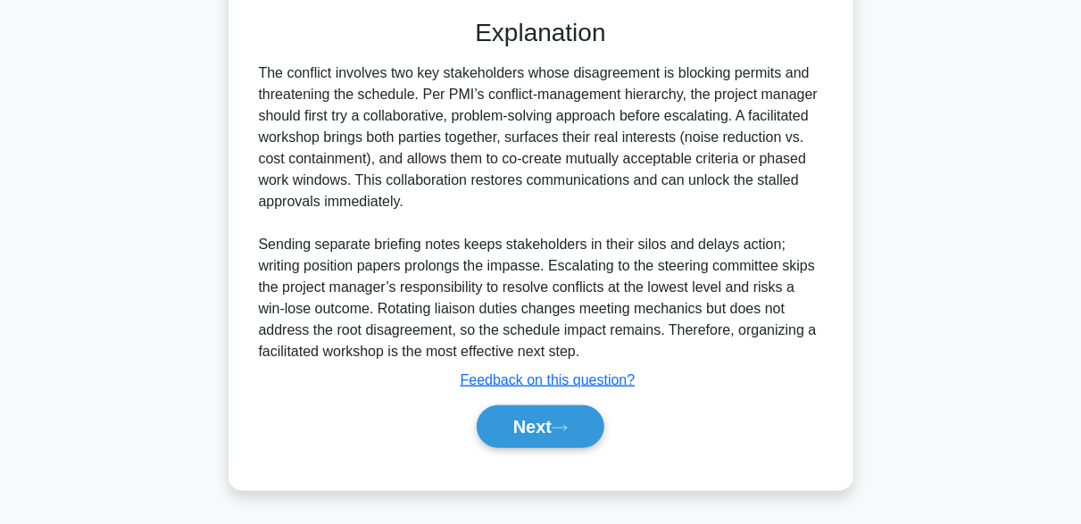
scroll to position [638, 0]
click at [570, 436] on button "Next" at bounding box center [541, 426] width 128 height 43
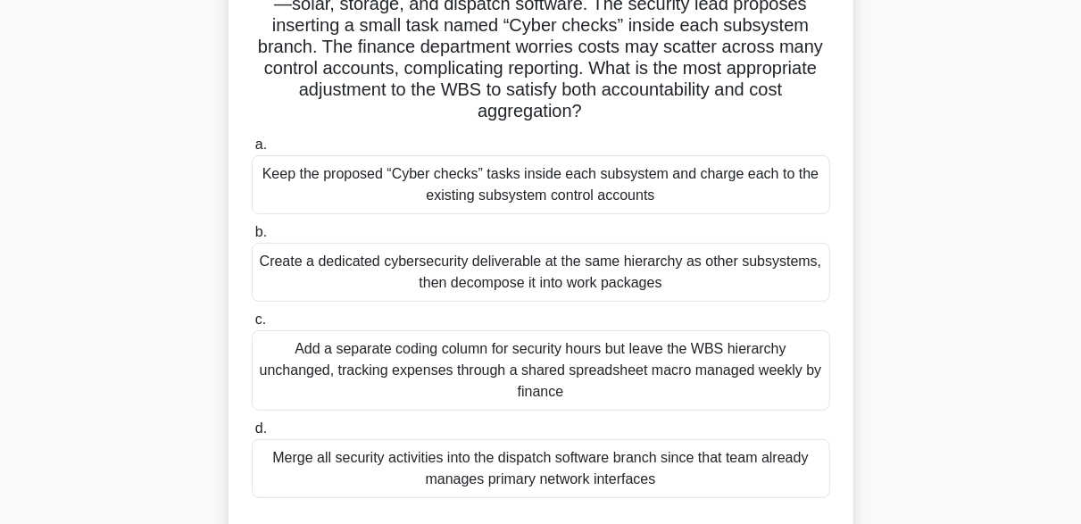
scroll to position [357, 0]
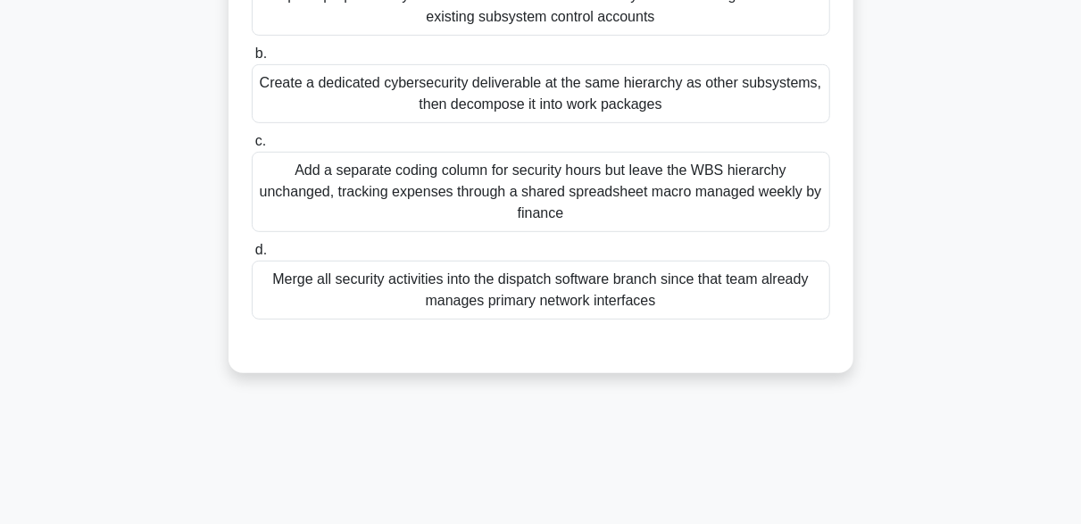
click at [579, 98] on div "Create a dedicated cybersecurity deliverable at the same hierarchy as other sub…" at bounding box center [541, 93] width 578 height 59
click at [252, 60] on input "b. Create a dedicated cybersecurity deliverable at the same hierarchy as other …" at bounding box center [252, 54] width 0 height 12
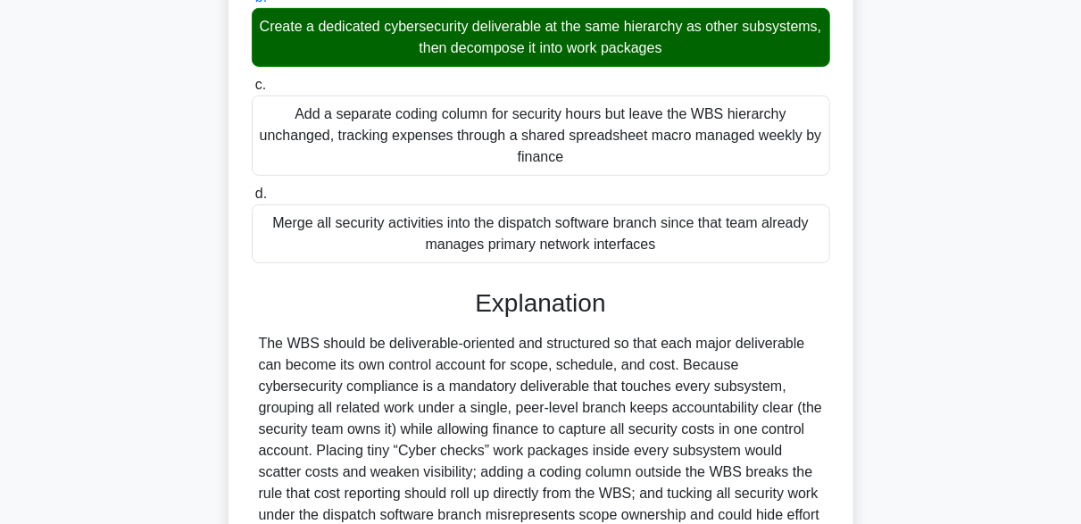
scroll to position [595, 0]
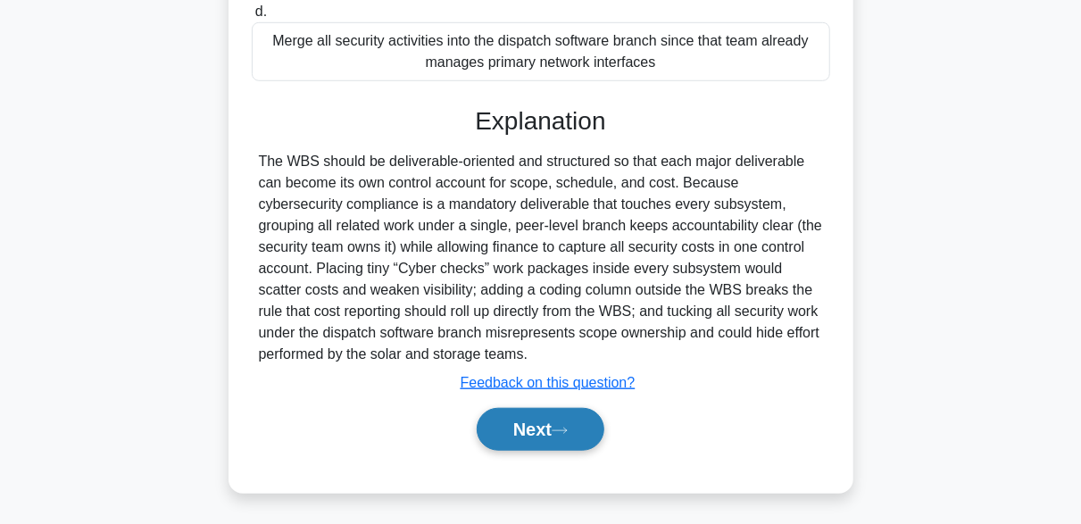
drag, startPoint x: 583, startPoint y: 425, endPoint x: 580, endPoint y: 435, distance: 10.2
click at [580, 435] on button "Next" at bounding box center [541, 429] width 128 height 43
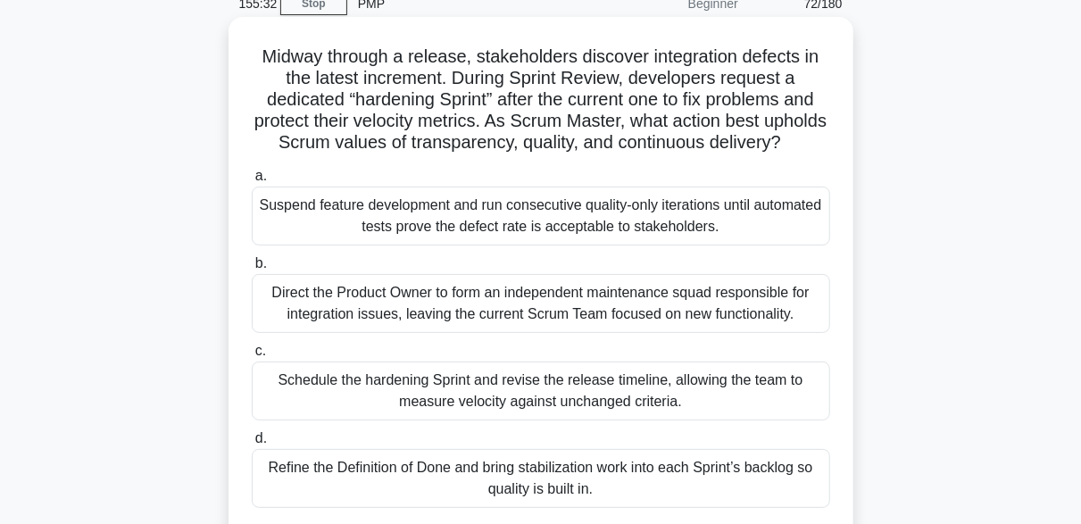
scroll to position [172, 0]
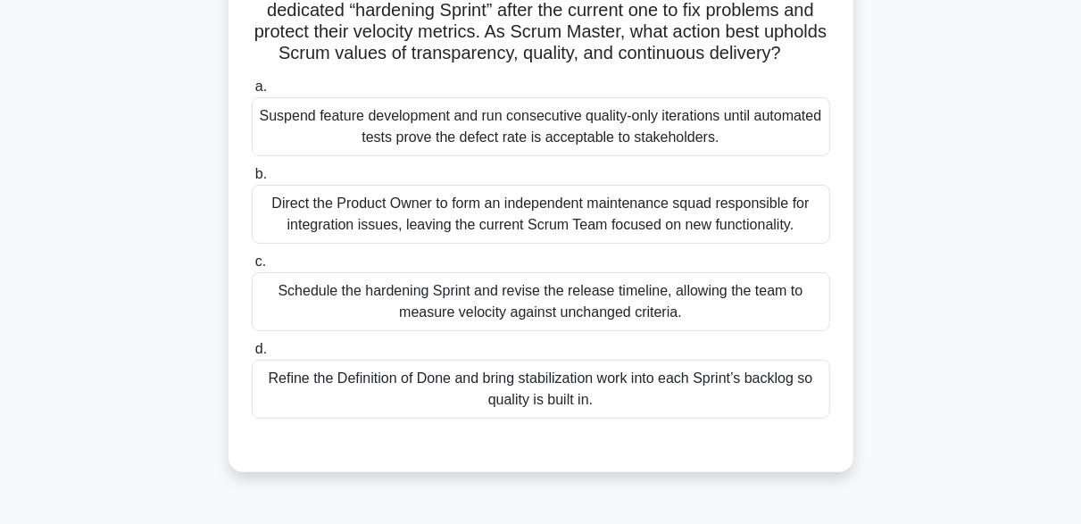
click at [625, 323] on div "Schedule the hardening Sprint and revise the release timeline, allowing the tea…" at bounding box center [541, 301] width 578 height 59
click at [252, 268] on input "c. Schedule the hardening Sprint and revise the release timeline, allowing the …" at bounding box center [252, 262] width 0 height 12
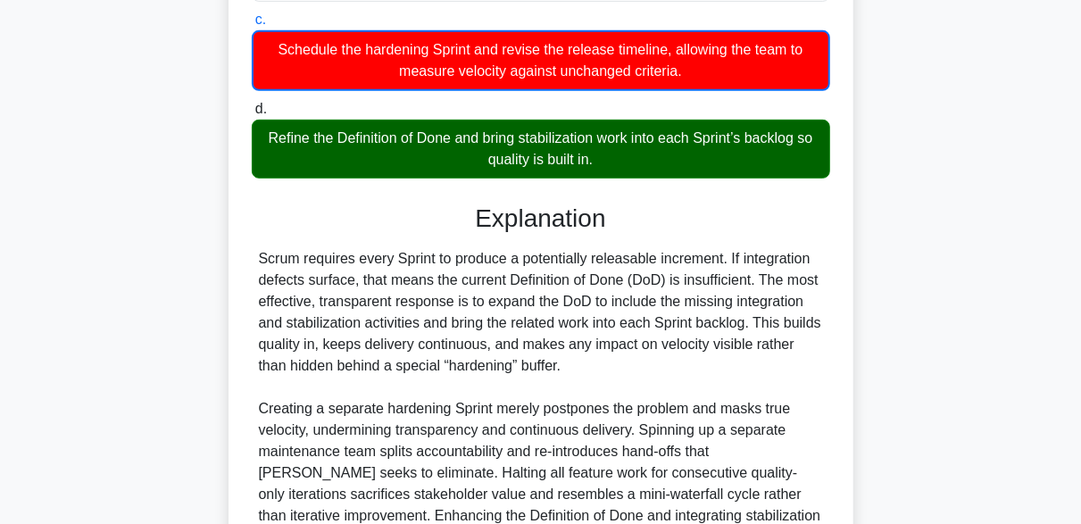
scroll to position [618, 0]
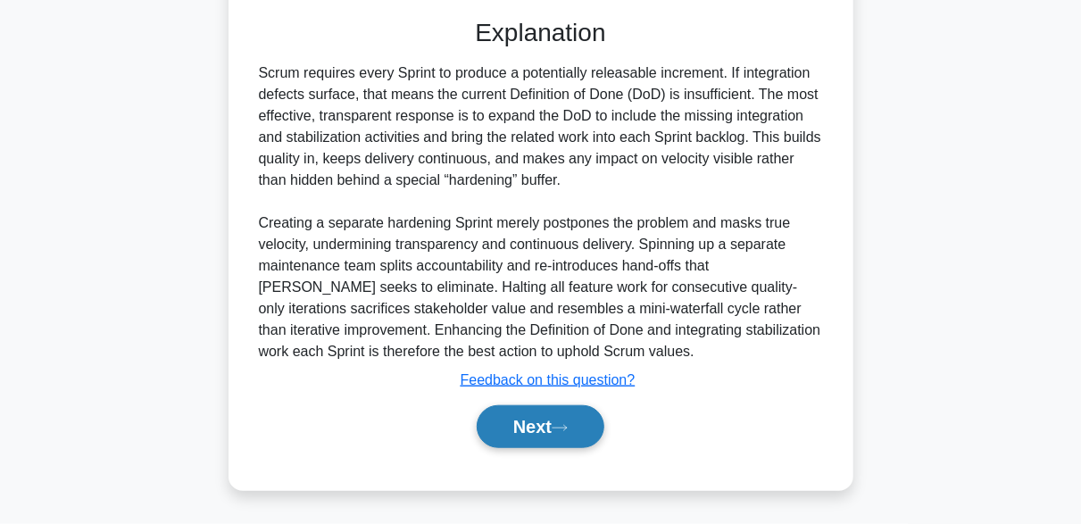
click at [587, 421] on button "Next" at bounding box center [541, 426] width 128 height 43
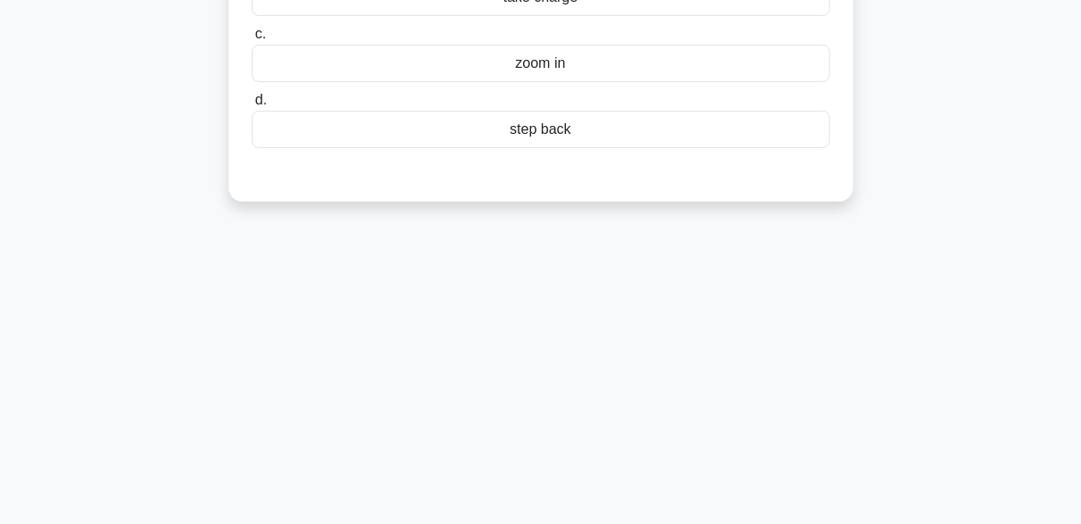
scroll to position [0, 0]
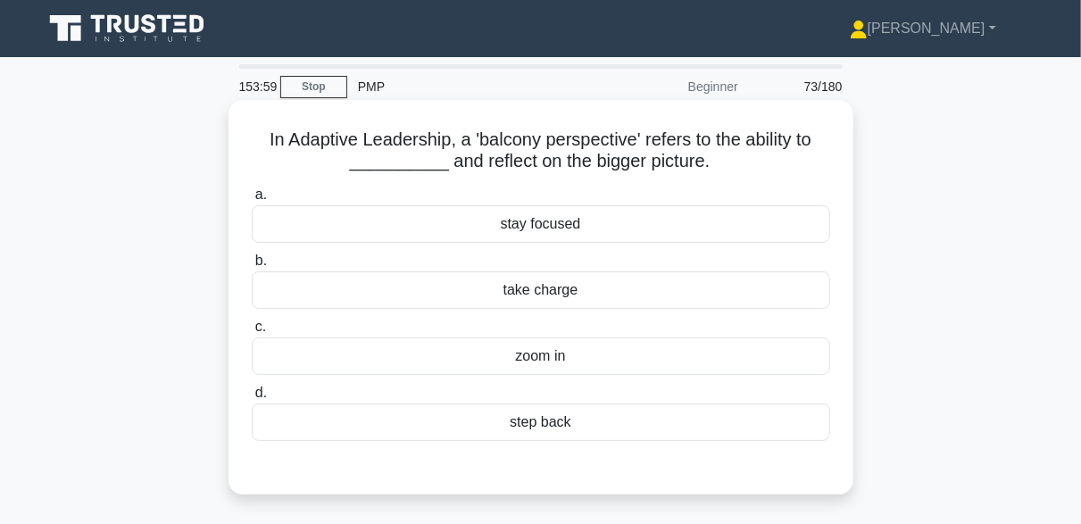
click at [559, 295] on div "take charge" at bounding box center [541, 289] width 578 height 37
click at [252, 267] on input "b. take charge" at bounding box center [252, 261] width 0 height 12
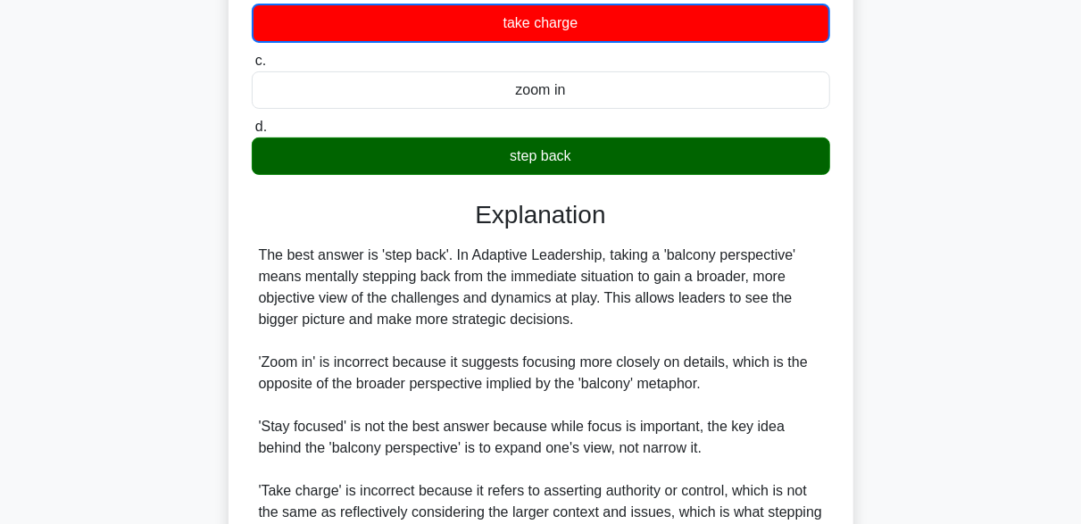
scroll to position [357, 0]
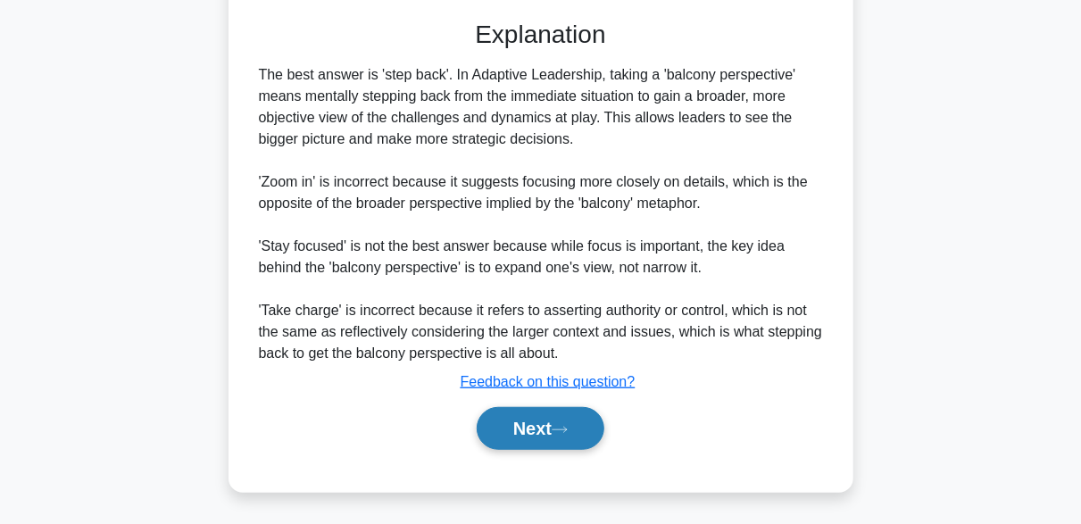
click at [568, 418] on button "Next" at bounding box center [541, 428] width 128 height 43
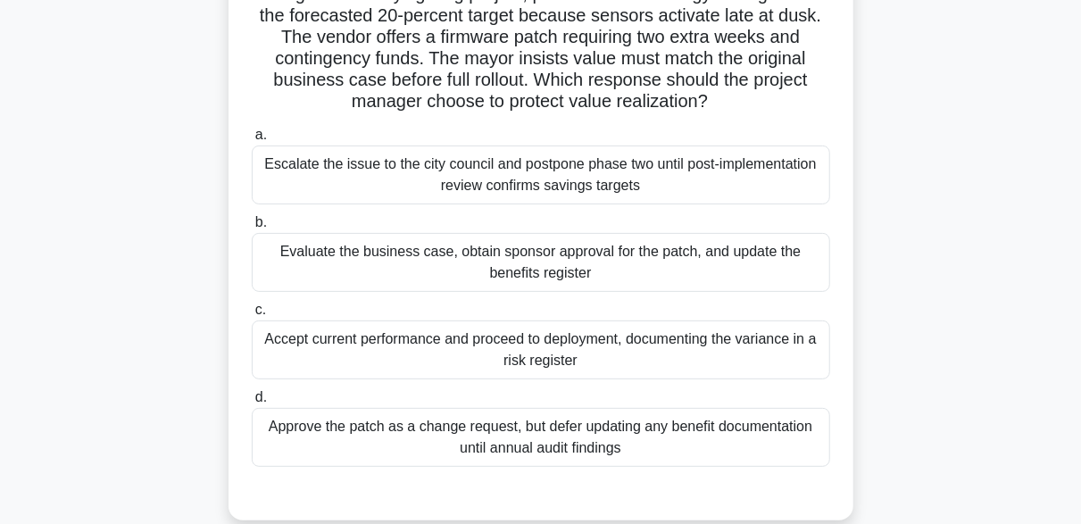
scroll to position [172, 0]
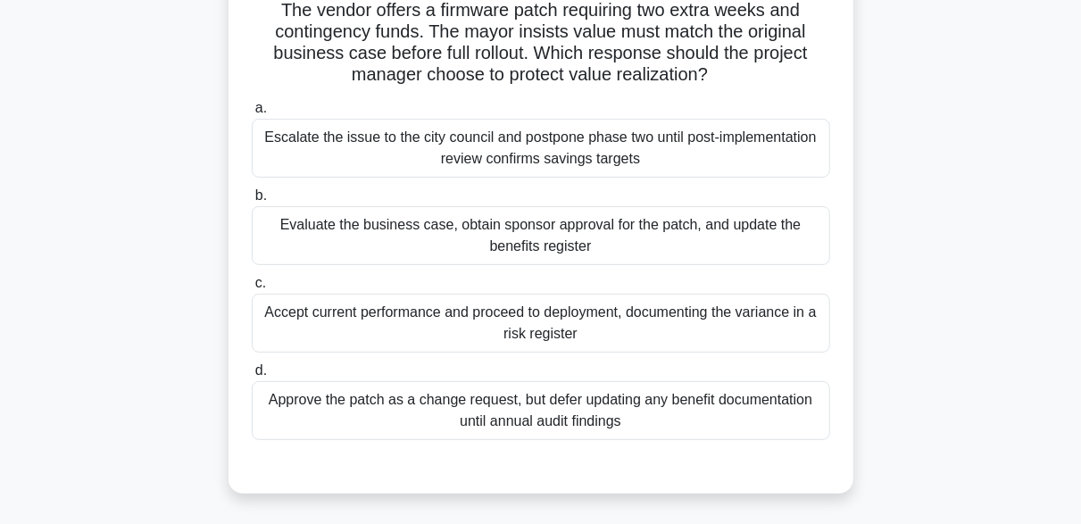
click at [695, 245] on div "Evaluate the business case, obtain sponsor approval for the patch, and update t…" at bounding box center [541, 235] width 578 height 59
click at [252, 202] on input "b. Evaluate the business case, obtain sponsor approval for the patch, and updat…" at bounding box center [252, 196] width 0 height 12
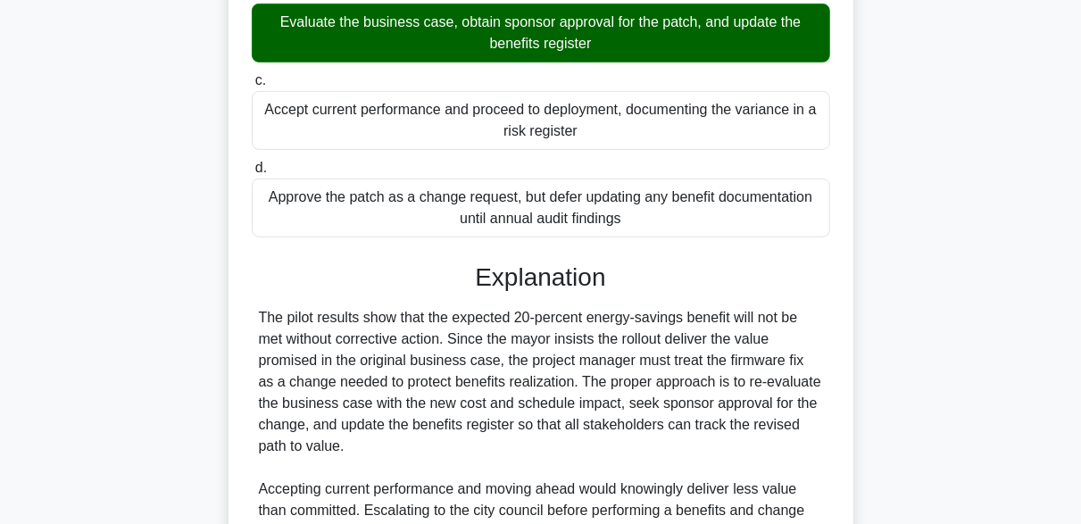
scroll to position [618, 0]
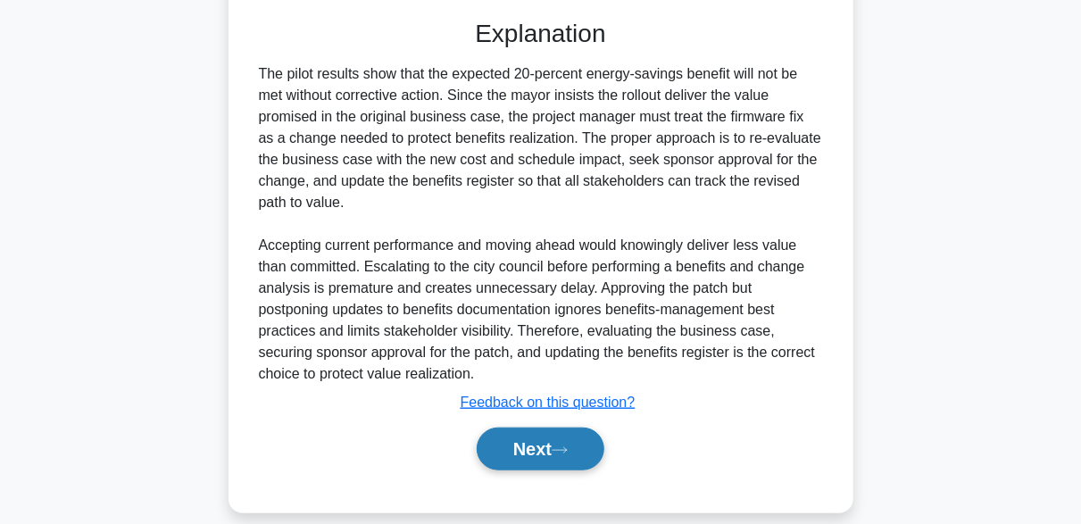
click at [579, 454] on button "Next" at bounding box center [541, 448] width 128 height 43
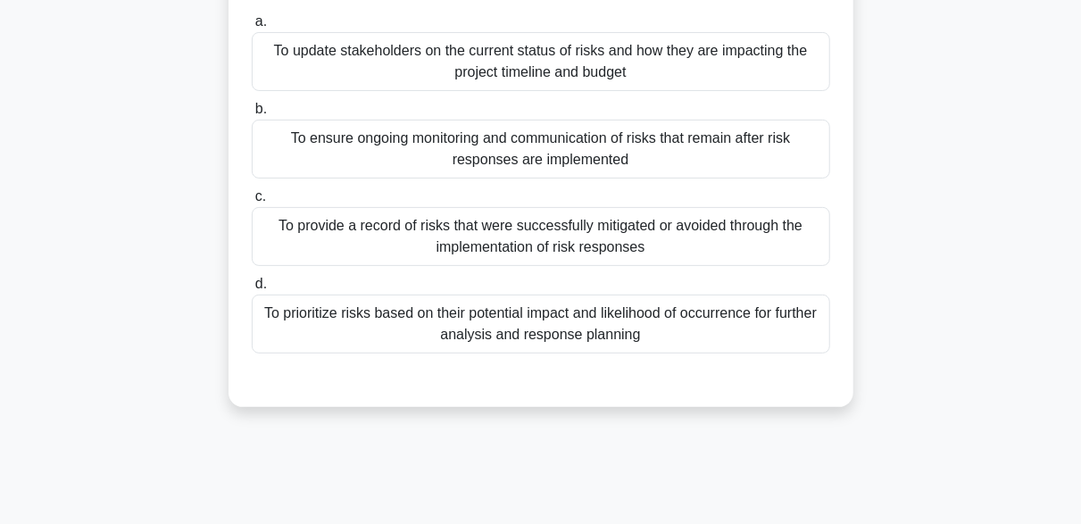
scroll to position [178, 0]
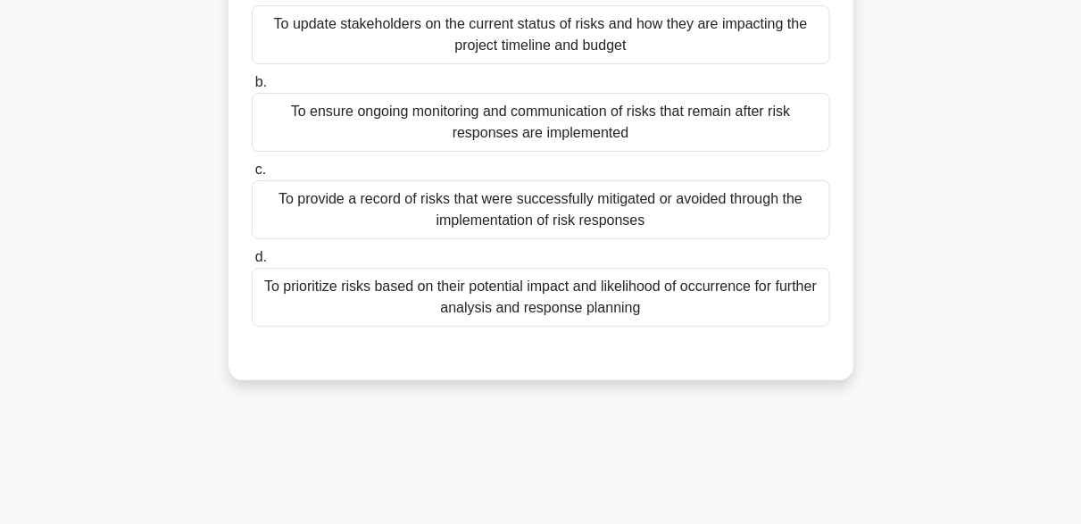
click at [636, 152] on div "To ensure ongoing monitoring and communication of risks that remain after risk …" at bounding box center [541, 122] width 578 height 59
click at [252, 88] on input "b. To ensure ongoing monitoring and communication of risks that remain after ri…" at bounding box center [252, 83] width 0 height 12
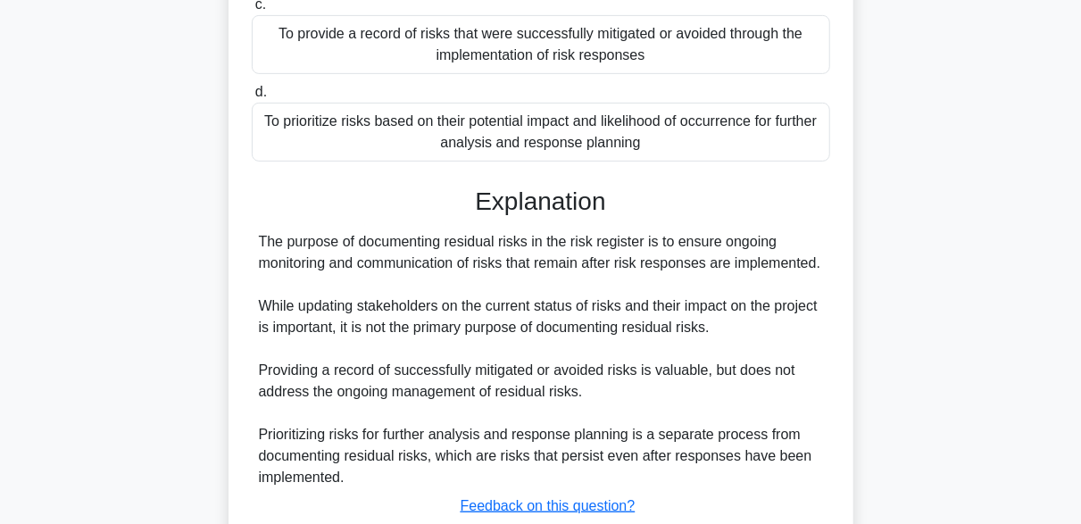
scroll to position [488, 0]
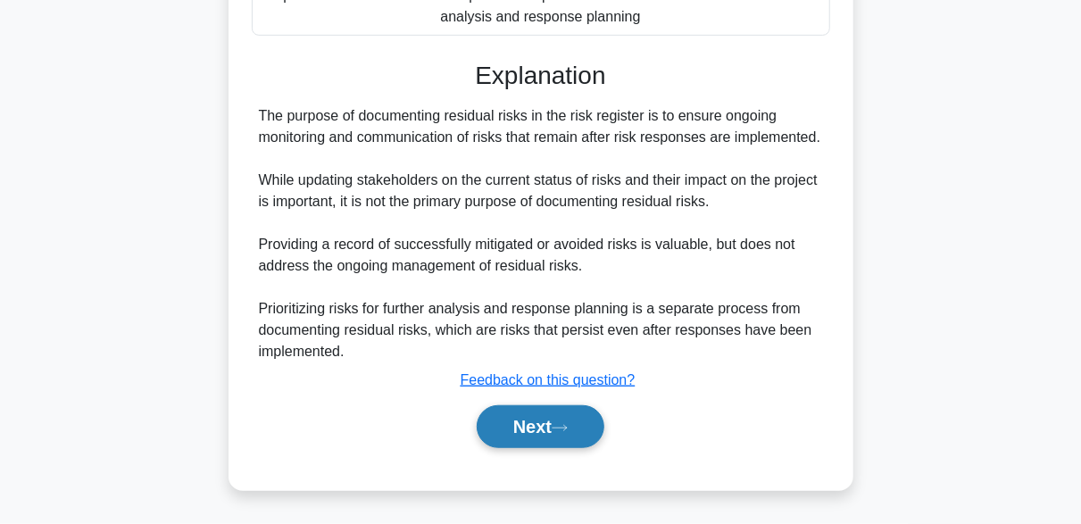
click at [570, 421] on button "Next" at bounding box center [541, 426] width 128 height 43
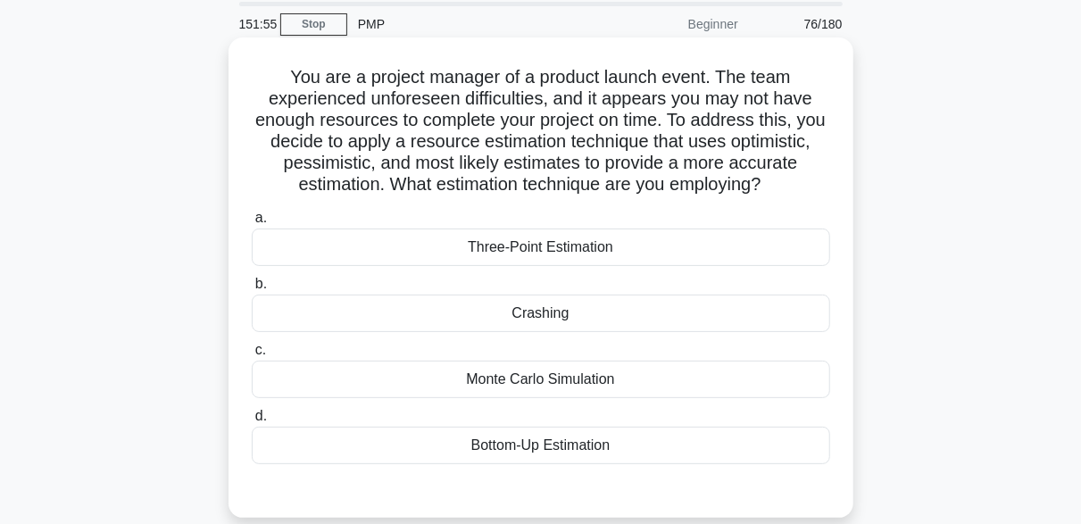
scroll to position [89, 0]
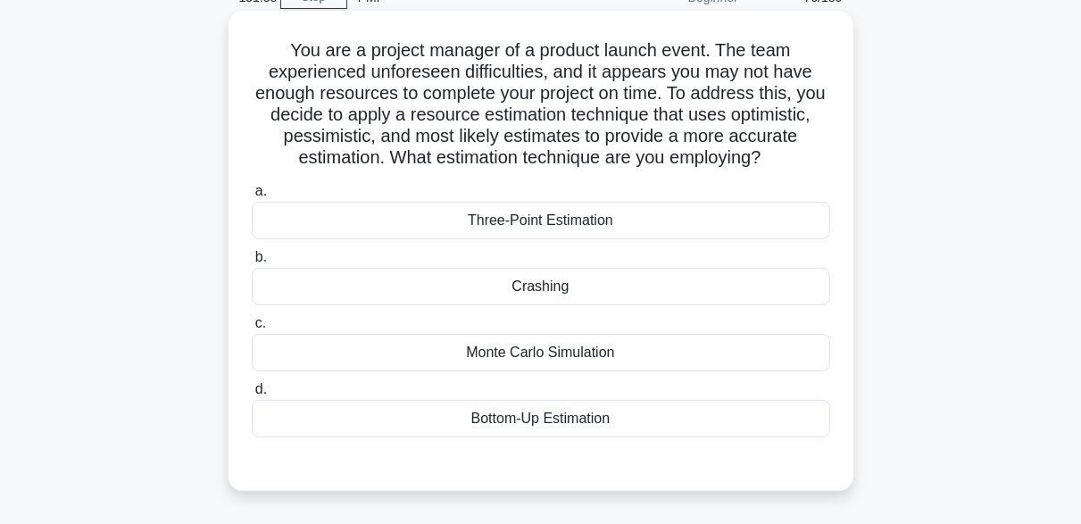
click at [583, 218] on div "Three-Point Estimation" at bounding box center [541, 220] width 578 height 37
click at [252, 197] on input "a. Three-Point Estimation" at bounding box center [252, 192] width 0 height 12
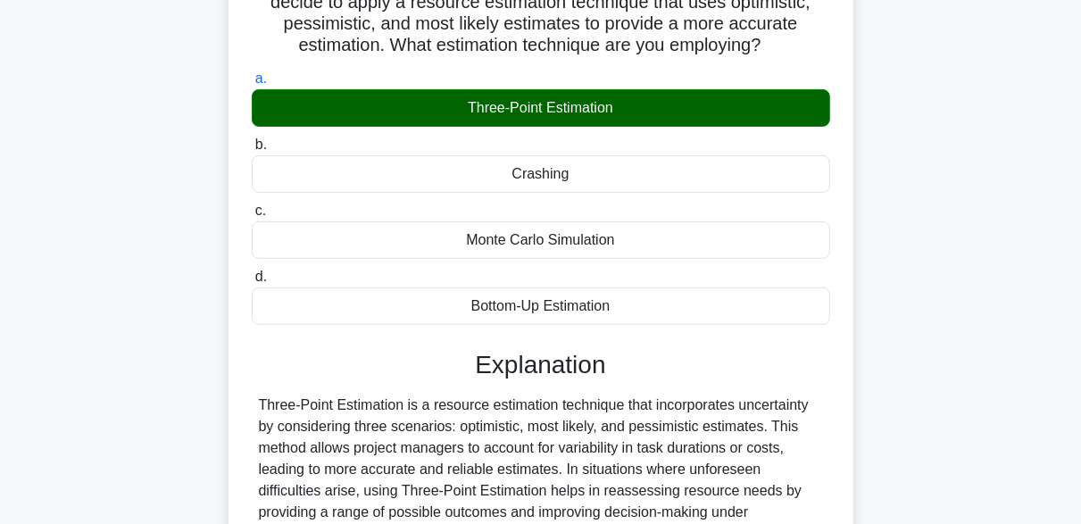
scroll to position [440, 0]
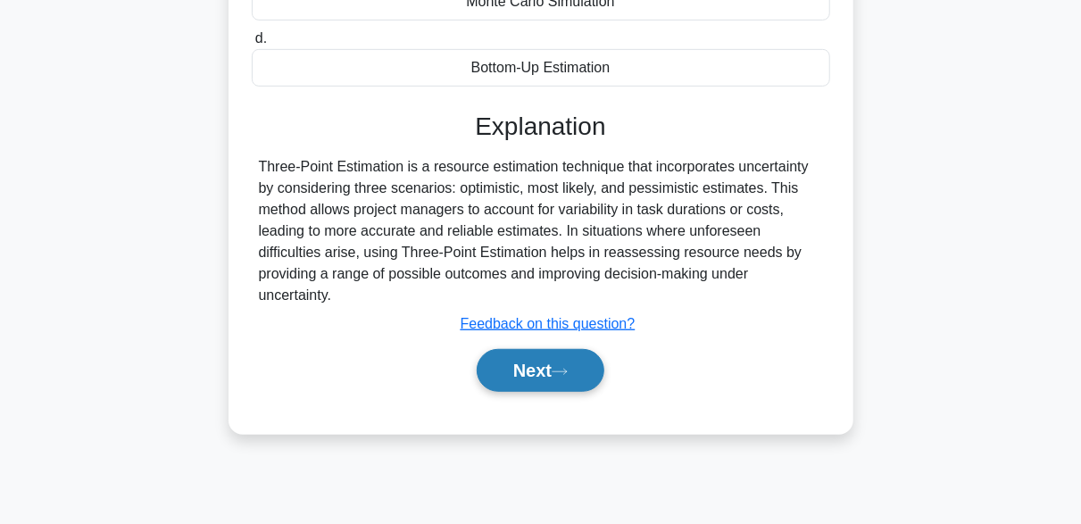
click at [564, 371] on icon at bounding box center [560, 372] width 16 height 10
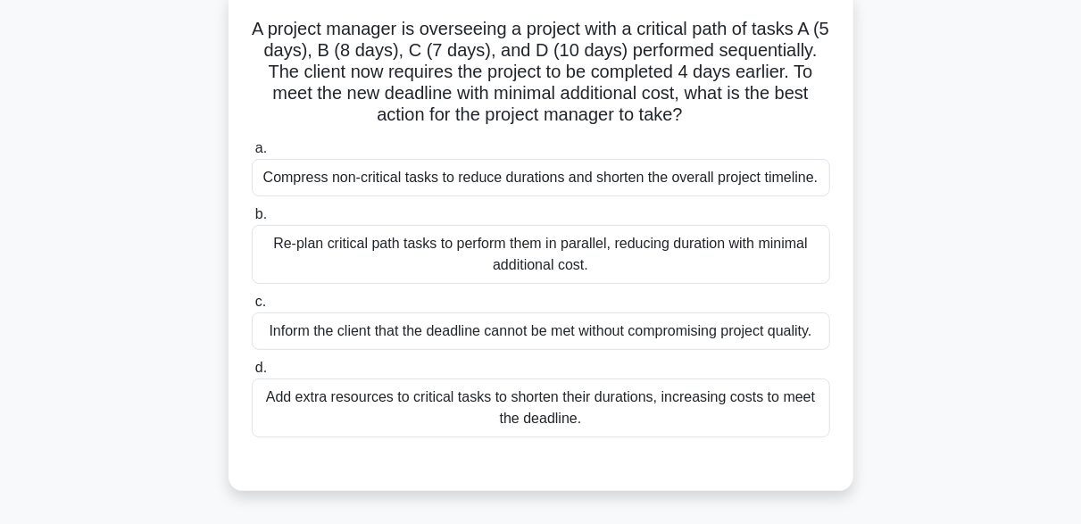
scroll to position [83, 0]
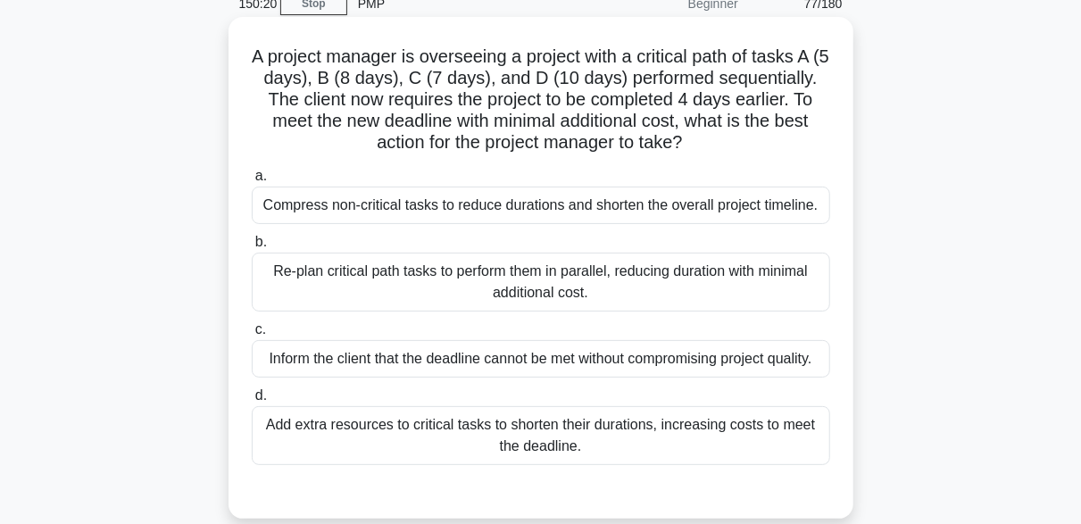
click at [391, 132] on h5 "A project manager is overseeing a project with a critical path of tasks A (5 da…" at bounding box center [541, 100] width 582 height 109
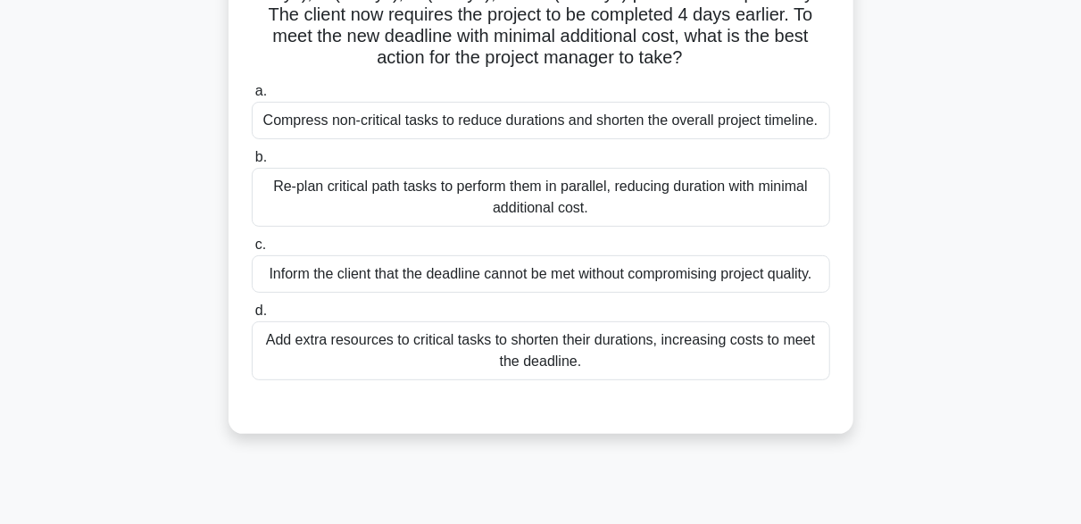
click at [173, 206] on div "A project manager is overseeing a project with a critical path of tasks A (5 da…" at bounding box center [540, 193] width 1017 height 523
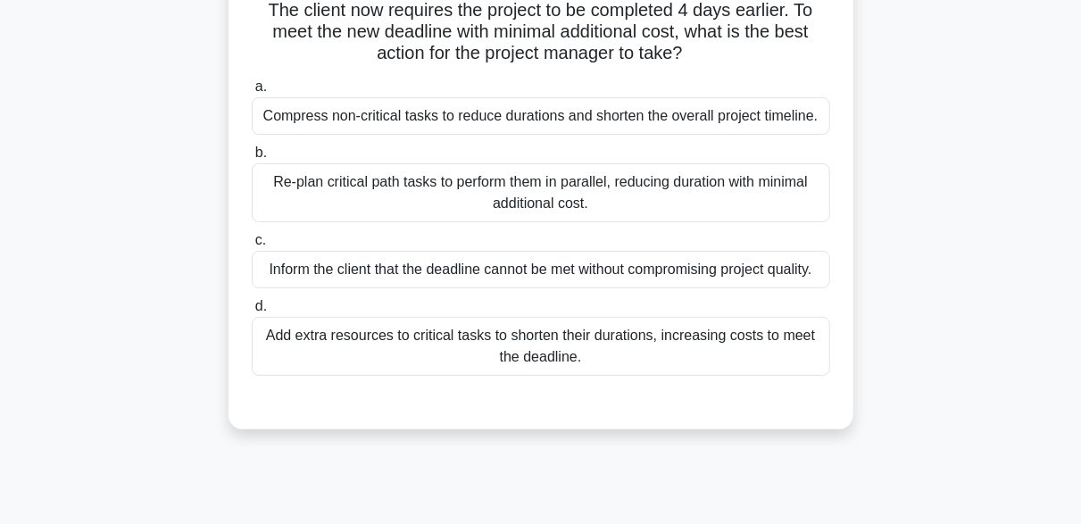
click at [602, 205] on div "Re-plan critical path tasks to perform them in parallel, reducing duration with…" at bounding box center [541, 192] width 578 height 59
click at [252, 159] on input "b. Re-plan critical path tasks to perform them in parallel, reducing duration w…" at bounding box center [252, 153] width 0 height 12
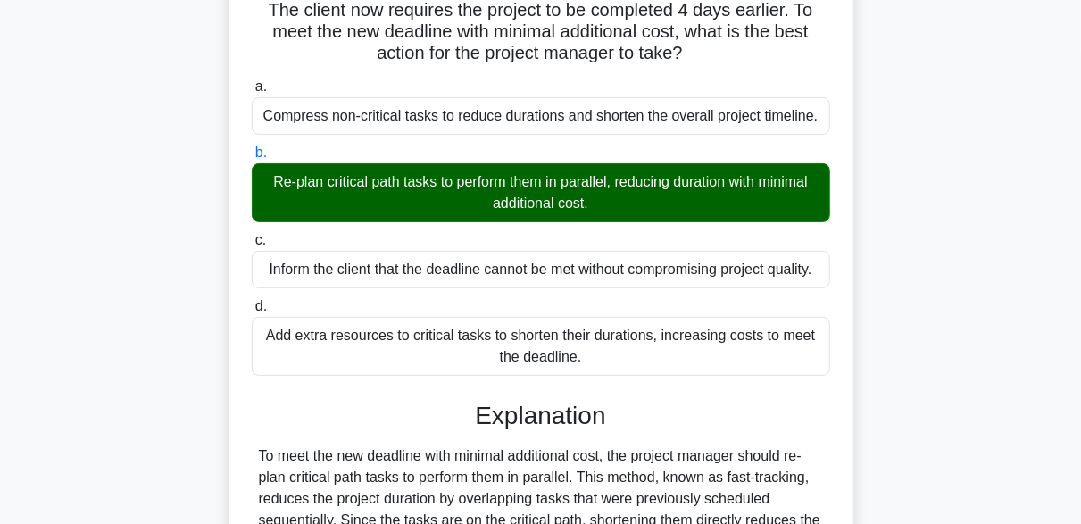
scroll to position [510, 0]
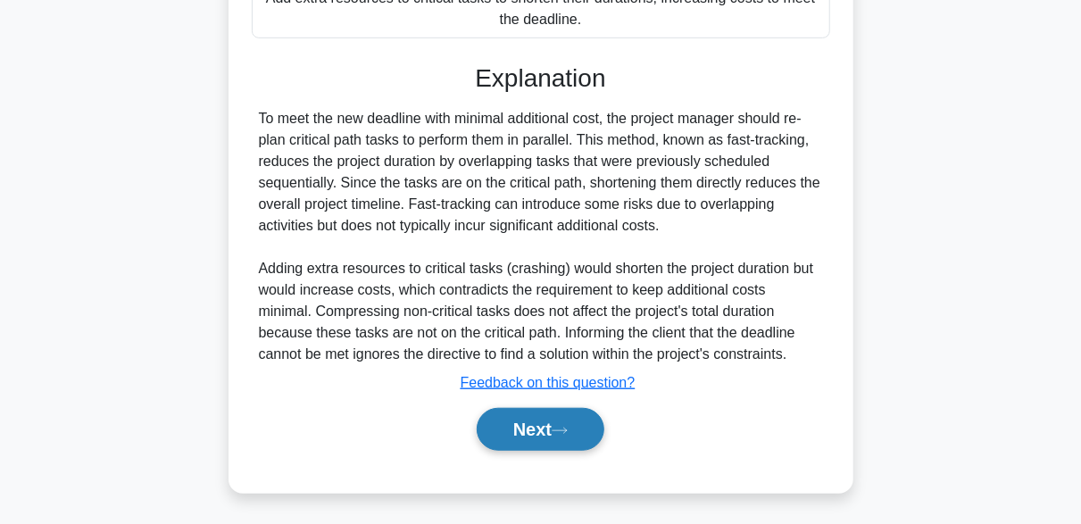
click at [568, 427] on icon at bounding box center [560, 431] width 16 height 10
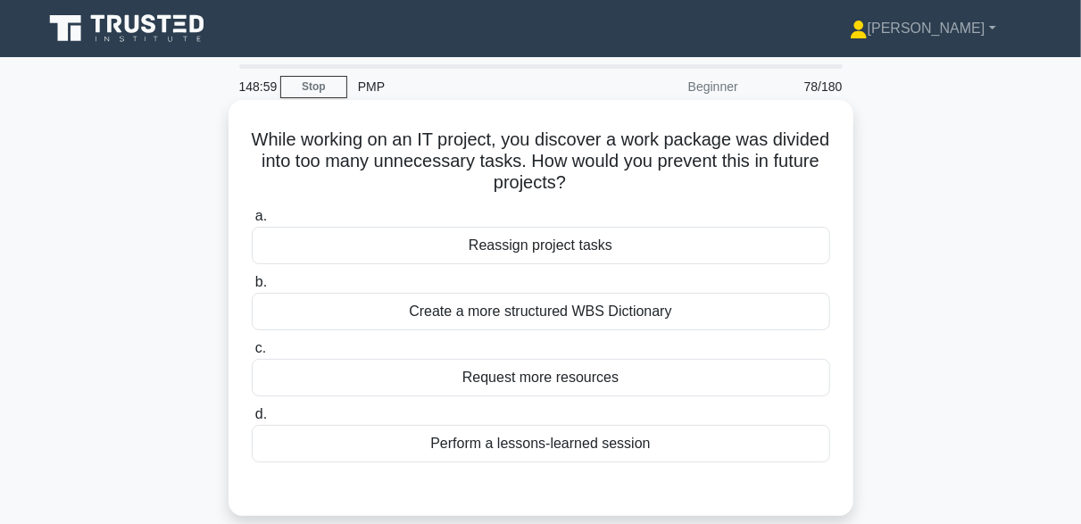
scroll to position [89, 0]
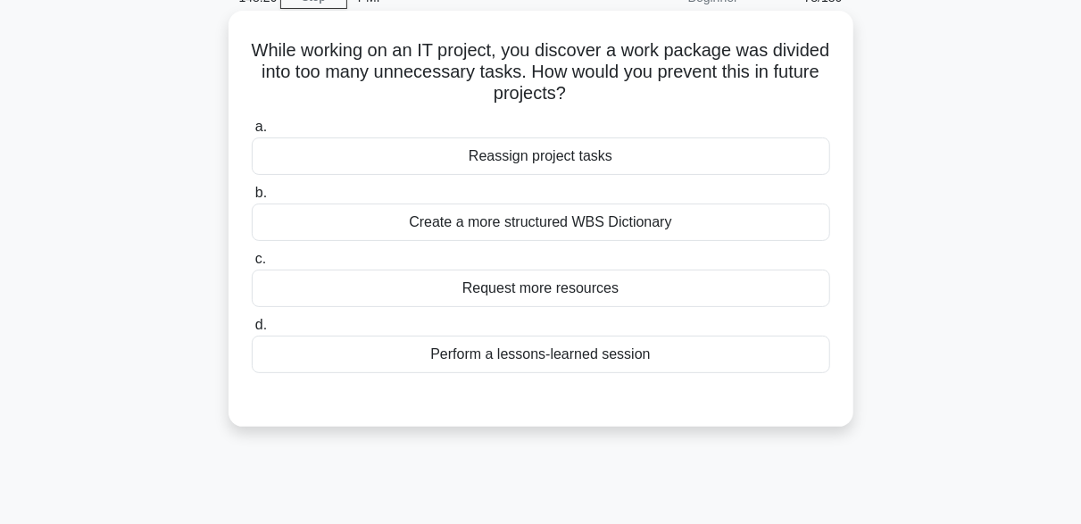
click at [623, 218] on div "Create a more structured WBS Dictionary" at bounding box center [541, 221] width 578 height 37
click at [252, 199] on input "b. Create a more structured WBS Dictionary" at bounding box center [252, 193] width 0 height 12
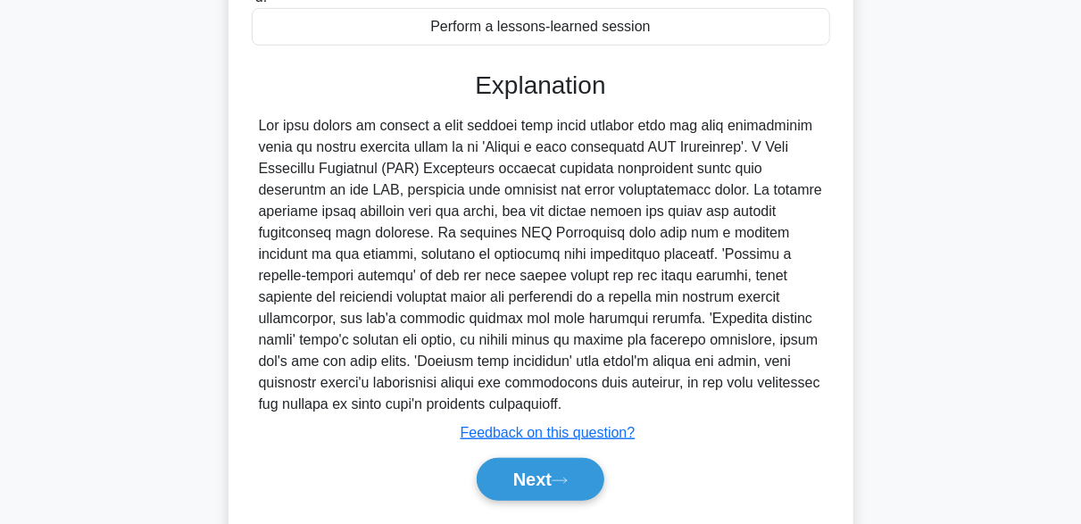
scroll to position [467, 0]
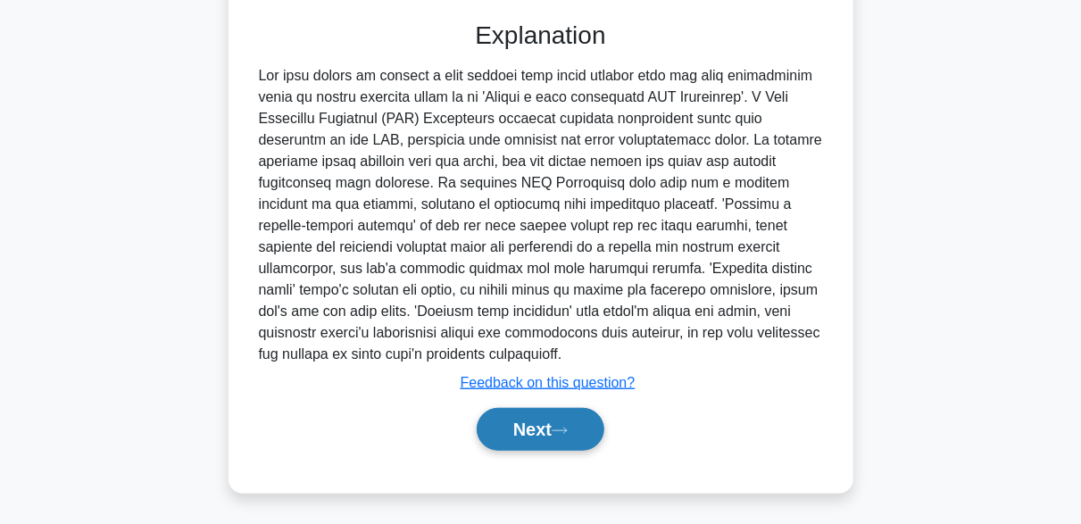
click at [590, 433] on button "Next" at bounding box center [541, 429] width 128 height 43
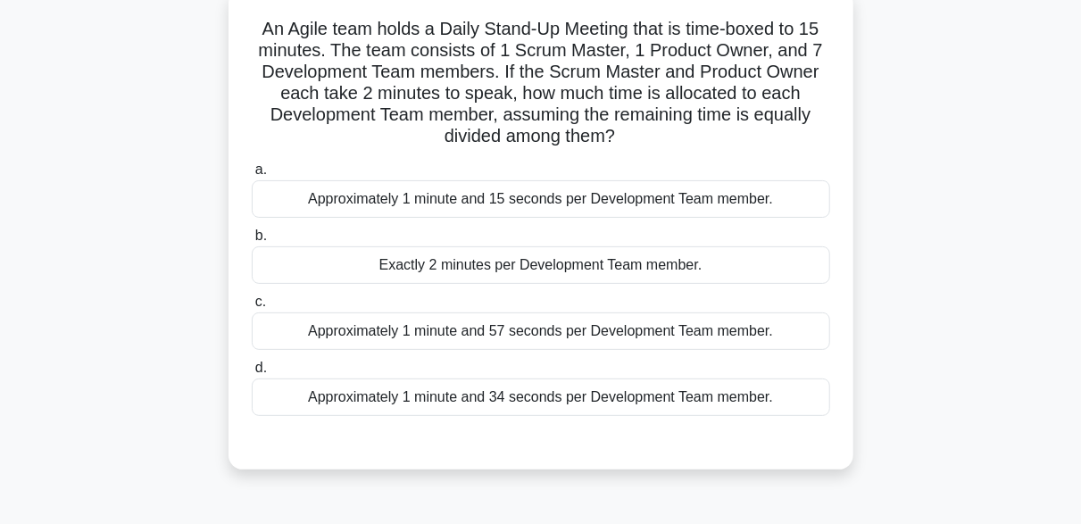
scroll to position [83, 0]
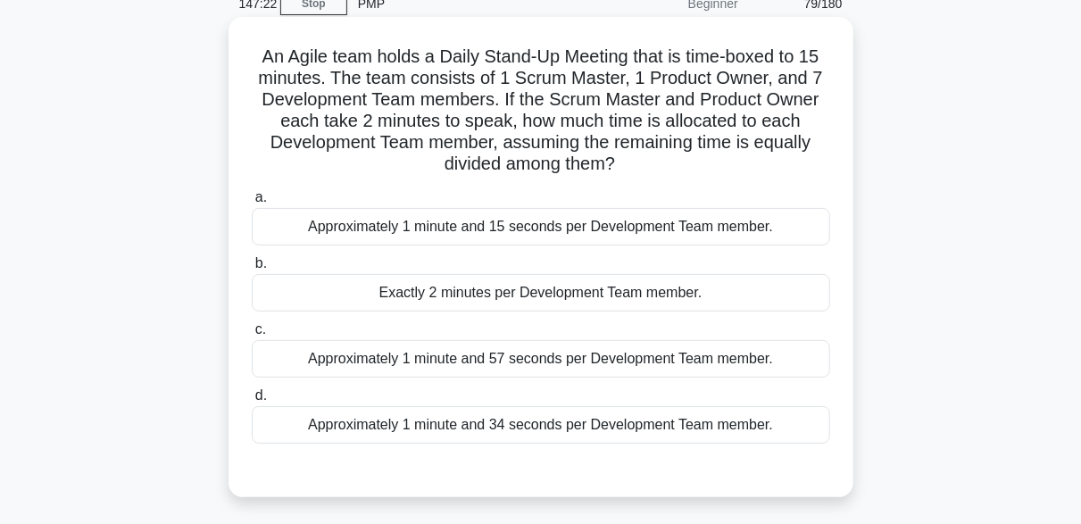
click at [543, 424] on div "Approximately 1 minute and 34 seconds per Development Team member." at bounding box center [541, 424] width 578 height 37
click at [252, 402] on input "d. Approximately 1 minute and 34 seconds per Development Team member." at bounding box center [252, 396] width 0 height 12
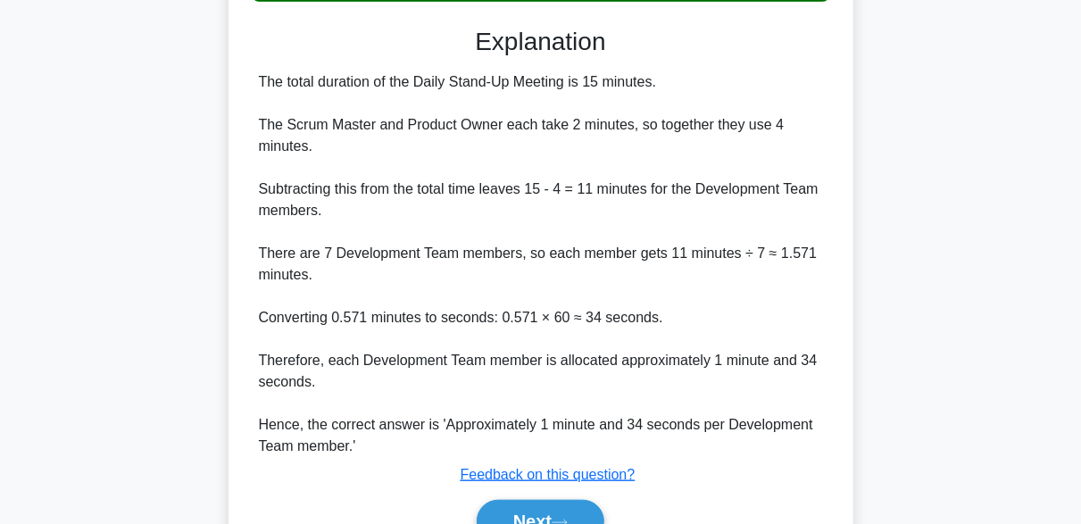
scroll to position [529, 0]
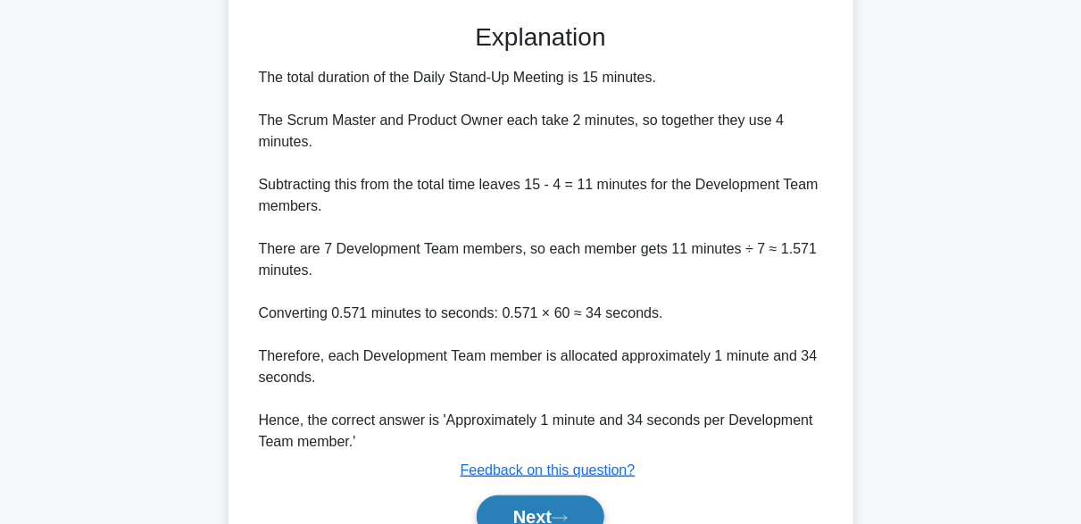
click at [581, 506] on button "Next" at bounding box center [541, 516] width 128 height 43
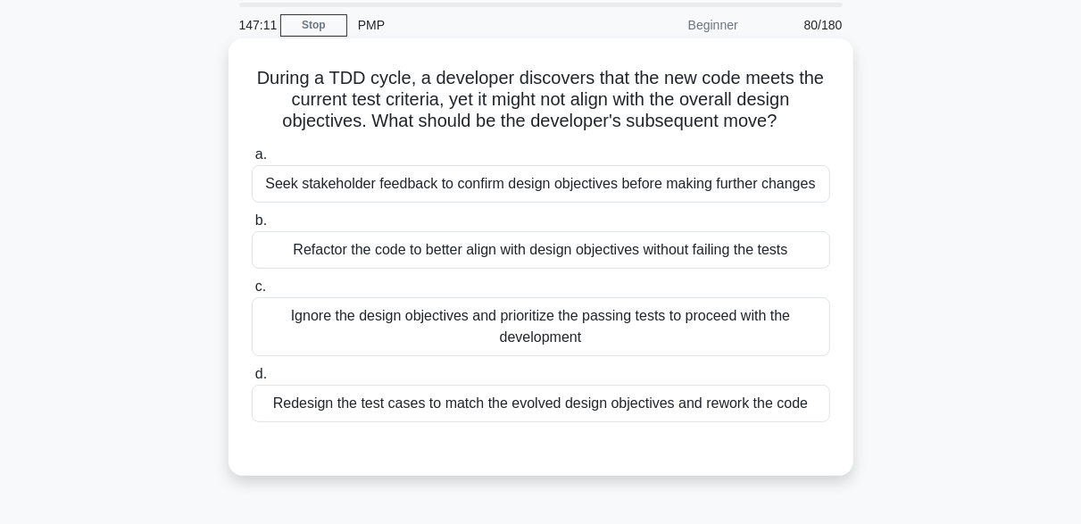
scroll to position [89, 0]
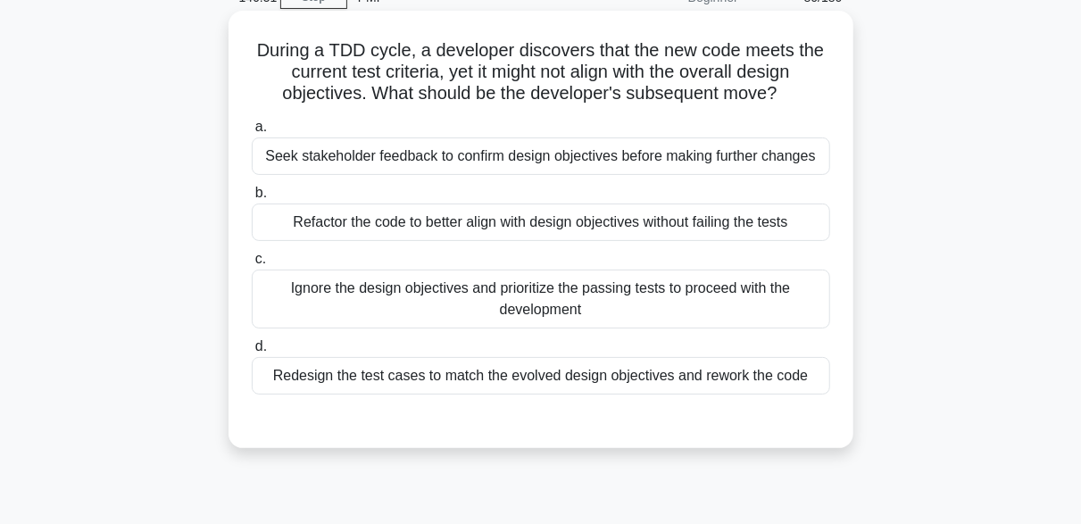
click at [620, 150] on div "Seek stakeholder feedback to confirm design objectives before making further ch…" at bounding box center [541, 155] width 578 height 37
click at [252, 133] on input "a. Seek stakeholder feedback to confirm design objectives before making further…" at bounding box center [252, 127] width 0 height 12
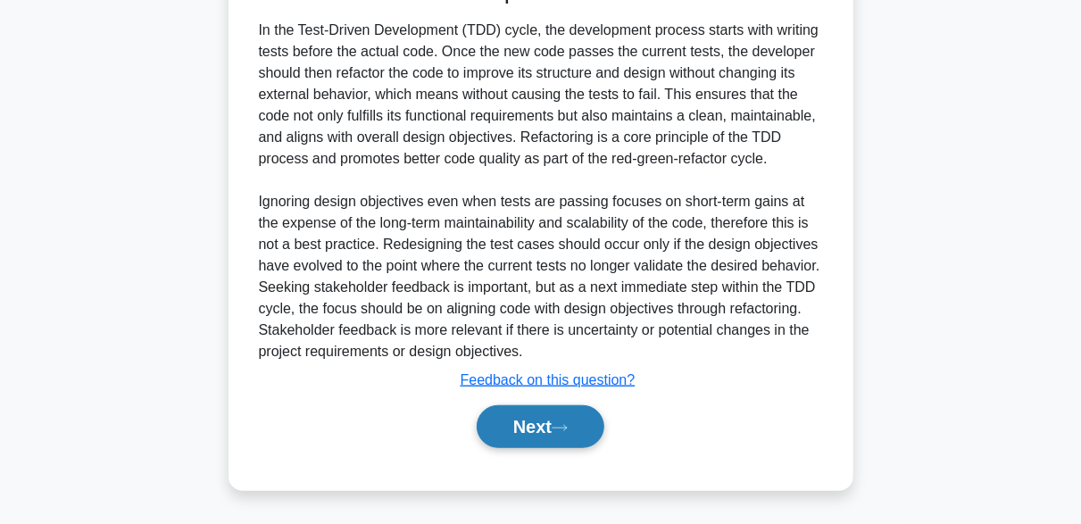
scroll to position [555, 0]
click at [583, 428] on button "Next" at bounding box center [541, 426] width 128 height 43
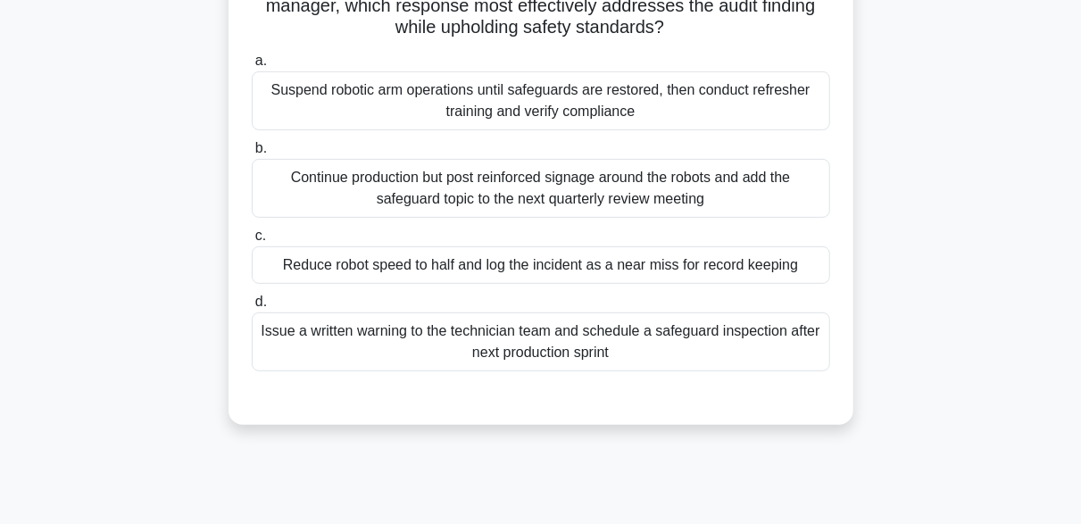
scroll to position [268, 0]
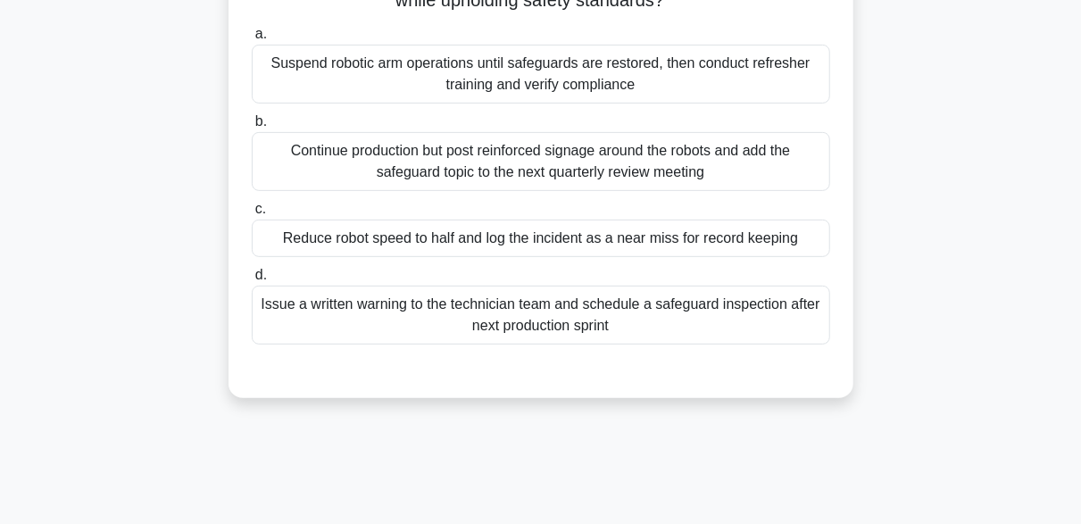
click at [661, 102] on div "Suspend robotic arm operations until safeguards are restored, then conduct refr…" at bounding box center [541, 74] width 578 height 59
click at [252, 40] on input "a. Suspend robotic arm operations until safeguards are restored, then conduct r…" at bounding box center [252, 35] width 0 height 12
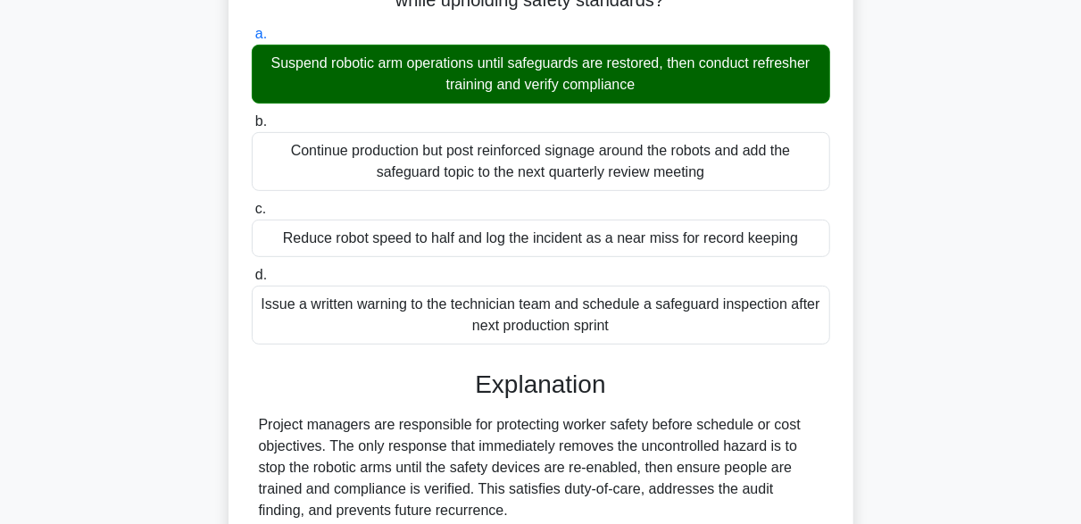
scroll to position [574, 0]
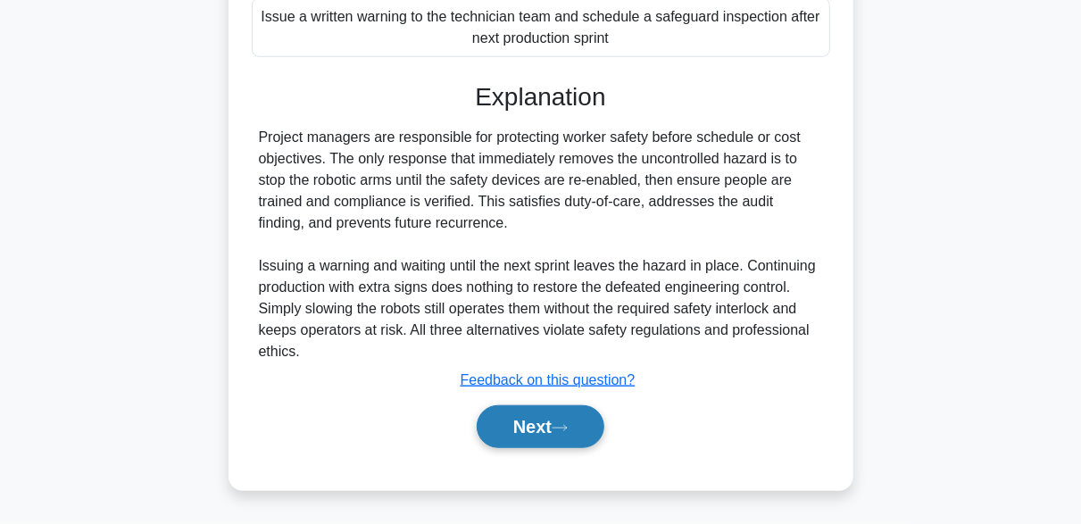
click at [578, 423] on button "Next" at bounding box center [541, 426] width 128 height 43
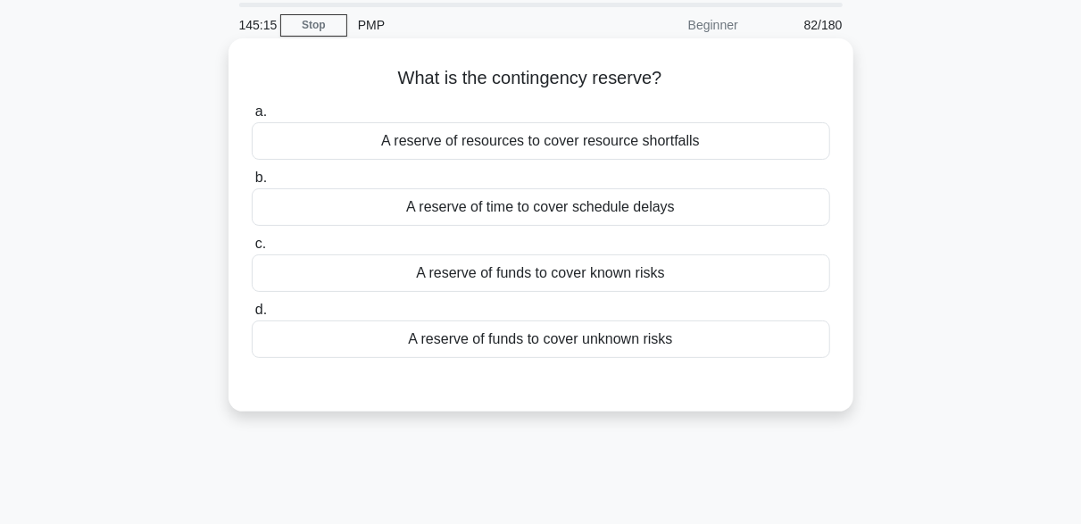
scroll to position [89, 0]
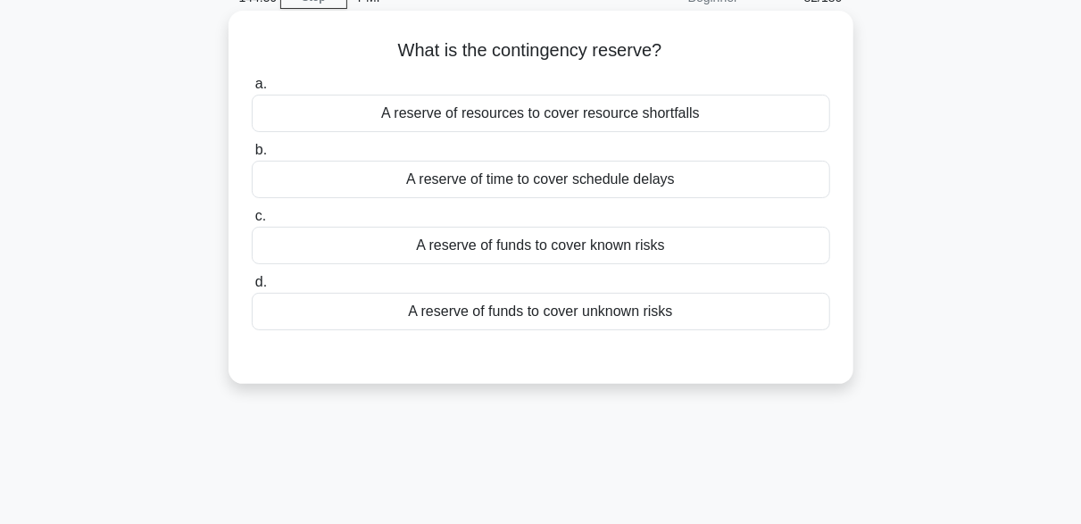
click at [527, 307] on div "A reserve of funds to cover unknown risks" at bounding box center [541, 311] width 578 height 37
click at [252, 288] on input "d. A reserve of funds to cover unknown risks" at bounding box center [252, 283] width 0 height 12
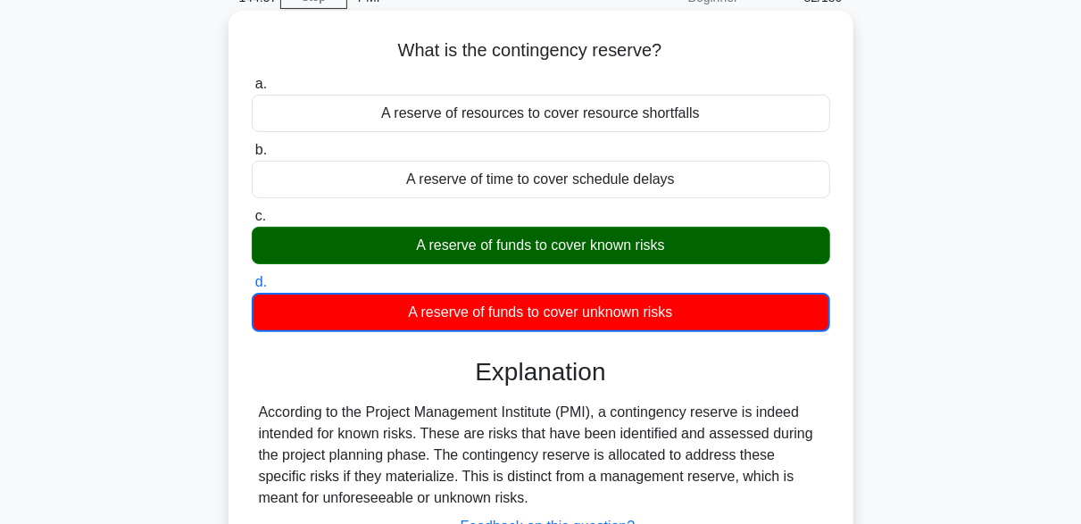
drag, startPoint x: 406, startPoint y: 253, endPoint x: 716, endPoint y: 244, distance: 309.8
click at [726, 242] on div "A reserve of funds to cover known risks" at bounding box center [541, 245] width 578 height 37
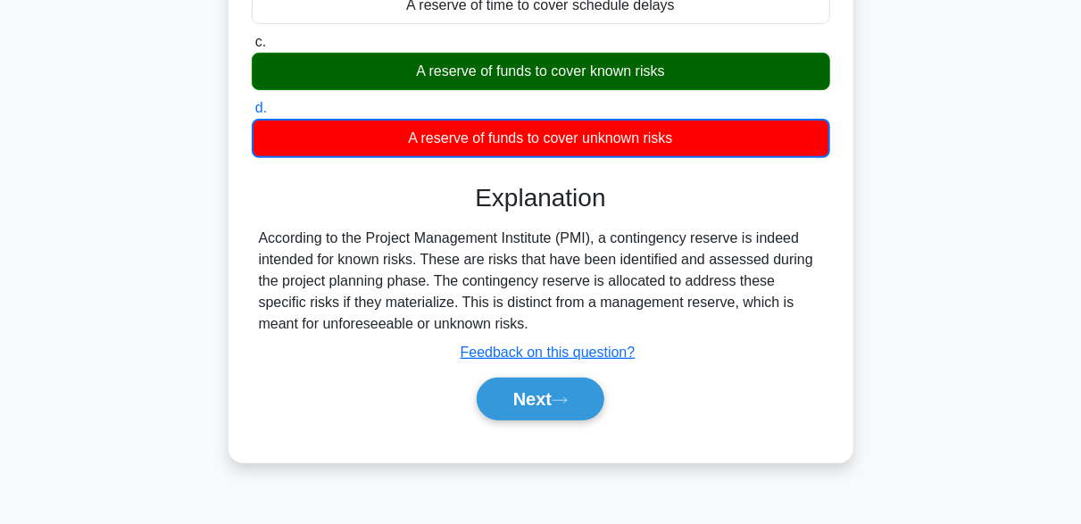
scroll to position [268, 0]
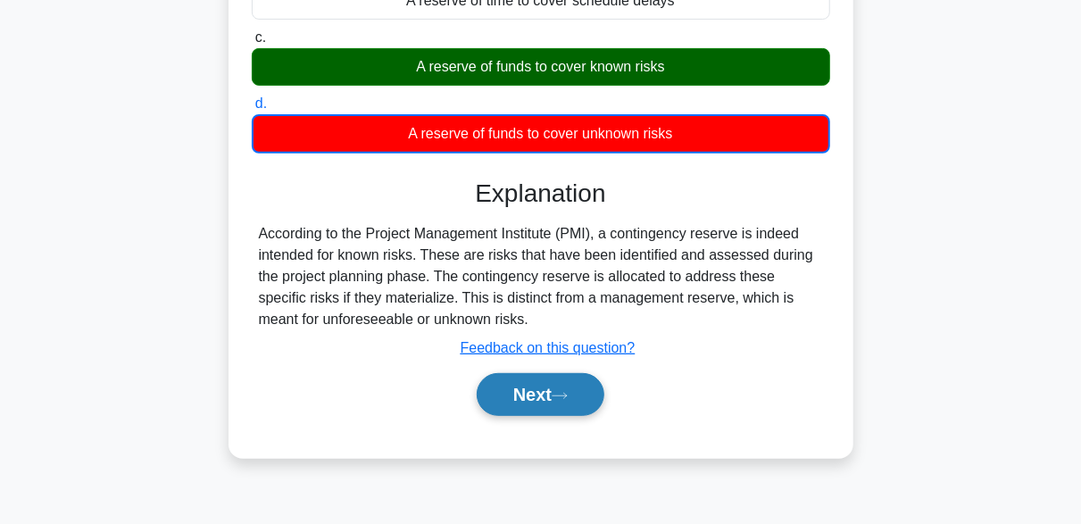
click at [578, 393] on button "Next" at bounding box center [541, 394] width 128 height 43
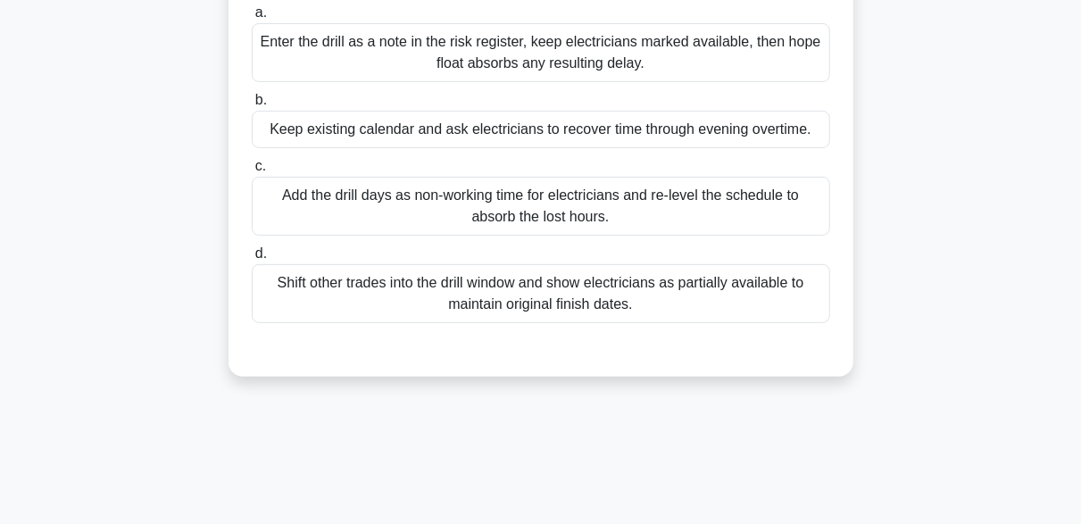
click at [481, 210] on div "Add the drill days as non-working time for electricians and re-level the schedu…" at bounding box center [541, 206] width 578 height 59
click at [252, 172] on input "c. Add the drill days as non-working time for electricians and re-level the sch…" at bounding box center [252, 167] width 0 height 12
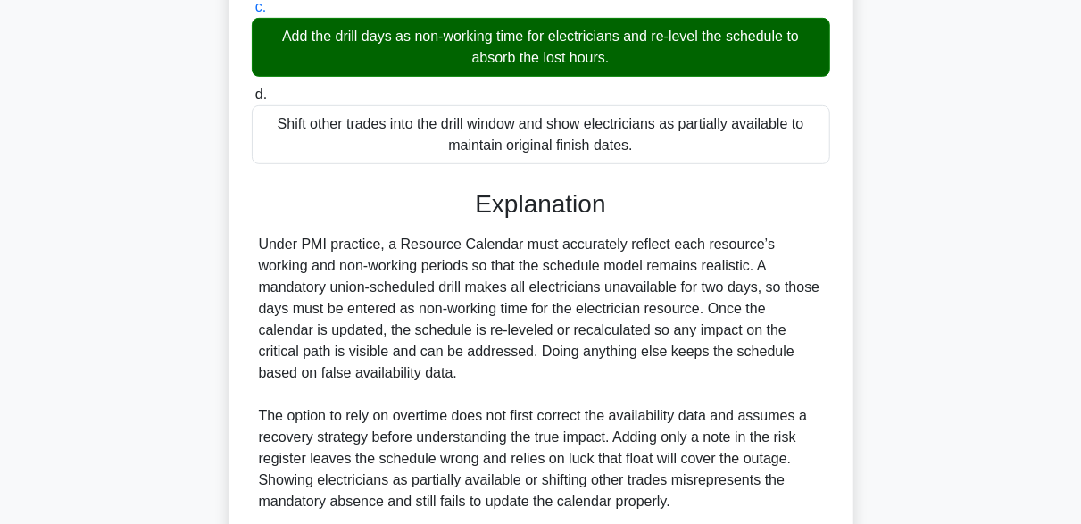
scroll to position [574, 0]
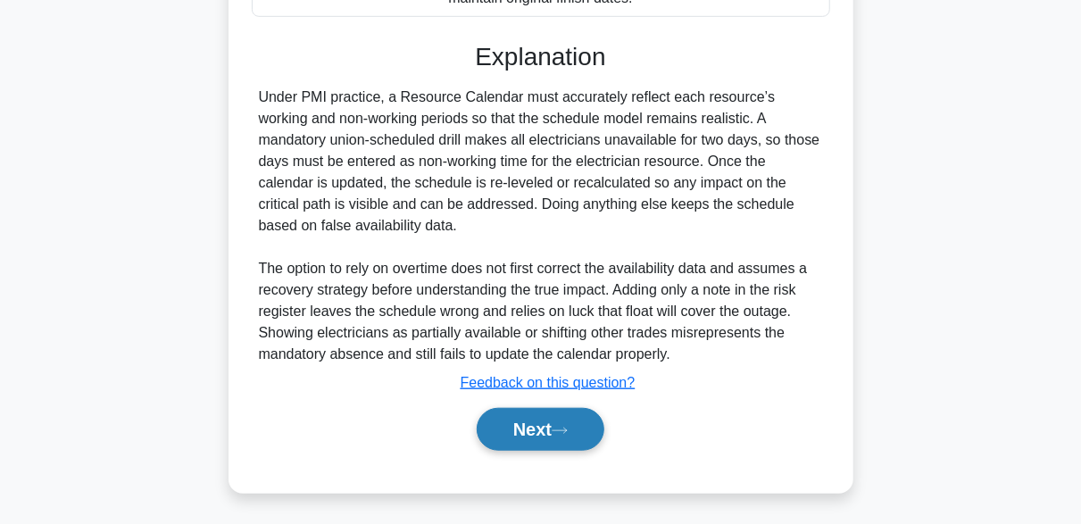
click at [587, 432] on button "Next" at bounding box center [541, 429] width 128 height 43
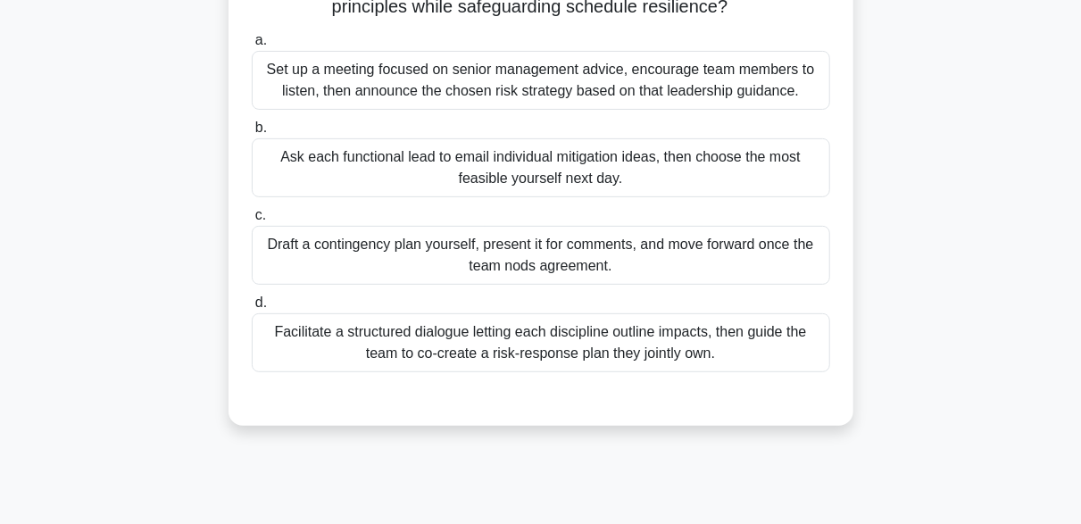
scroll to position [268, 0]
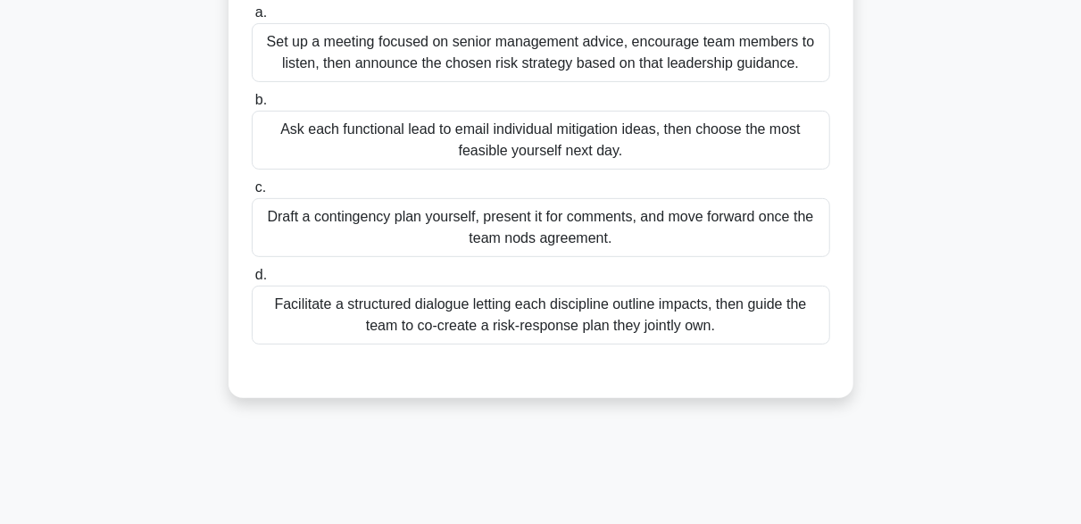
click at [751, 326] on div "Facilitate a structured dialogue letting each discipline outline impacts, then …" at bounding box center [541, 315] width 578 height 59
click at [252, 281] on input "d. Facilitate a structured dialogue letting each discipline outline impacts, th…" at bounding box center [252, 276] width 0 height 12
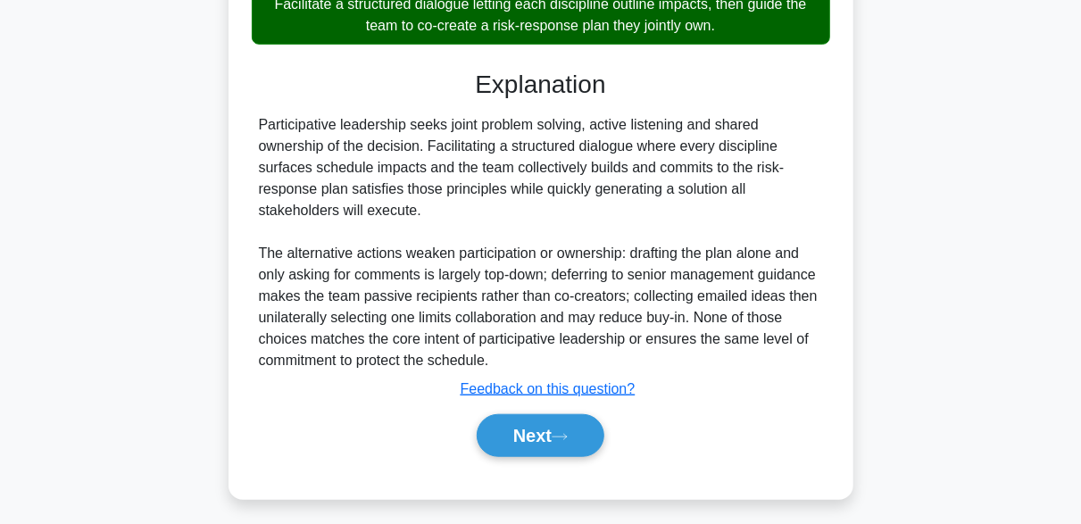
scroll to position [574, 0]
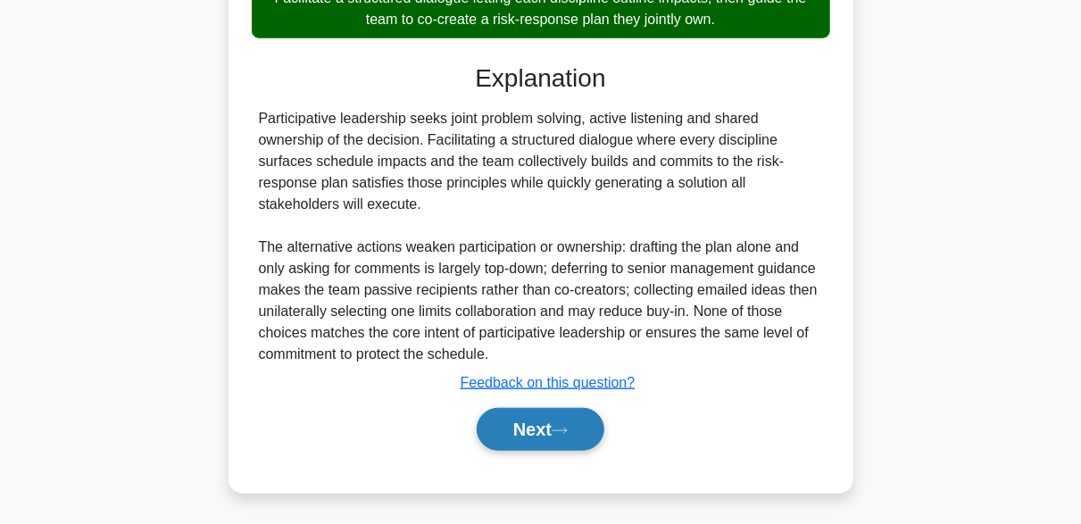
click at [572, 419] on button "Next" at bounding box center [541, 429] width 128 height 43
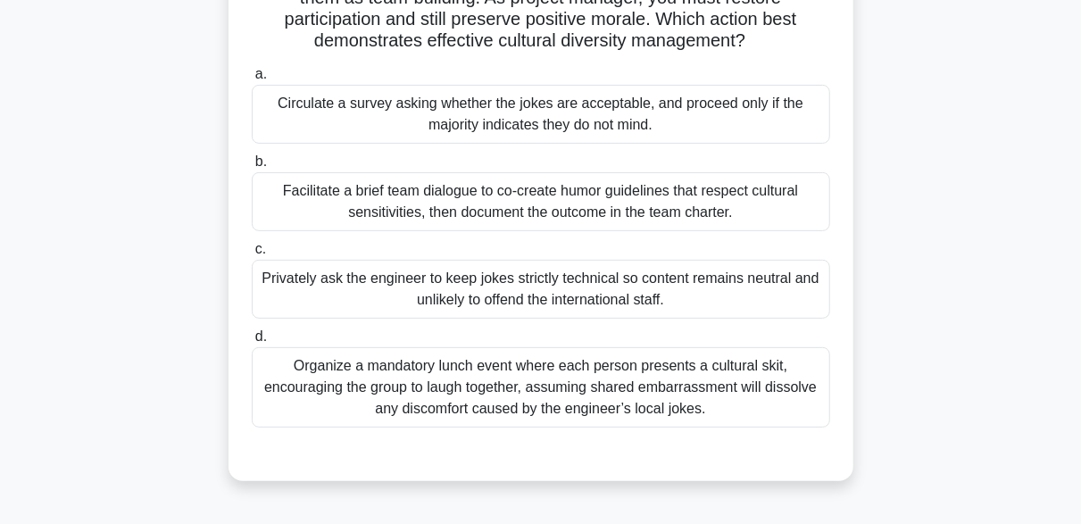
scroll to position [268, 0]
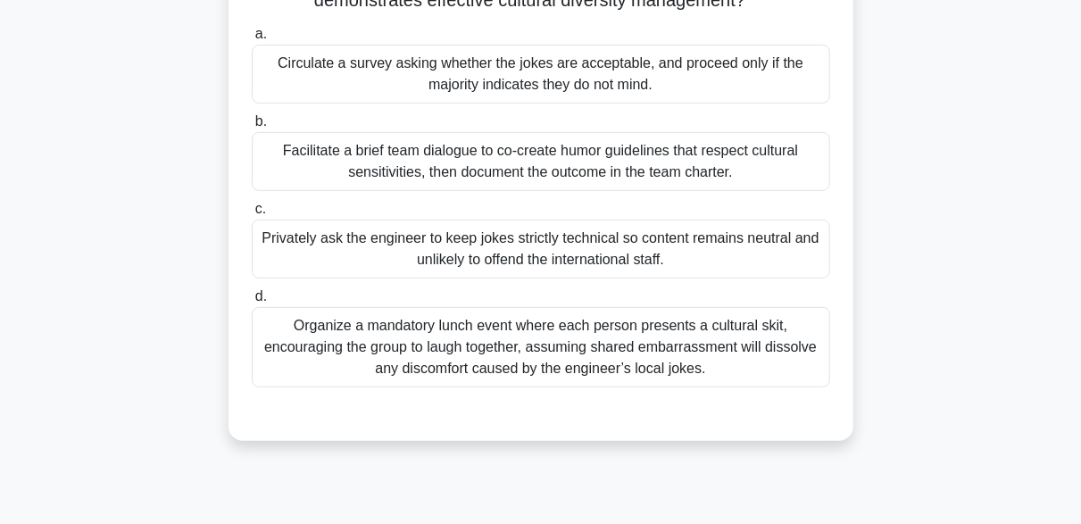
click at [717, 145] on div "Facilitate a brief team dialogue to co-create humor guidelines that respect cul…" at bounding box center [541, 161] width 578 height 59
click at [252, 128] on input "b. Facilitate a brief team dialogue to co-create humor guidelines that respect …" at bounding box center [252, 122] width 0 height 12
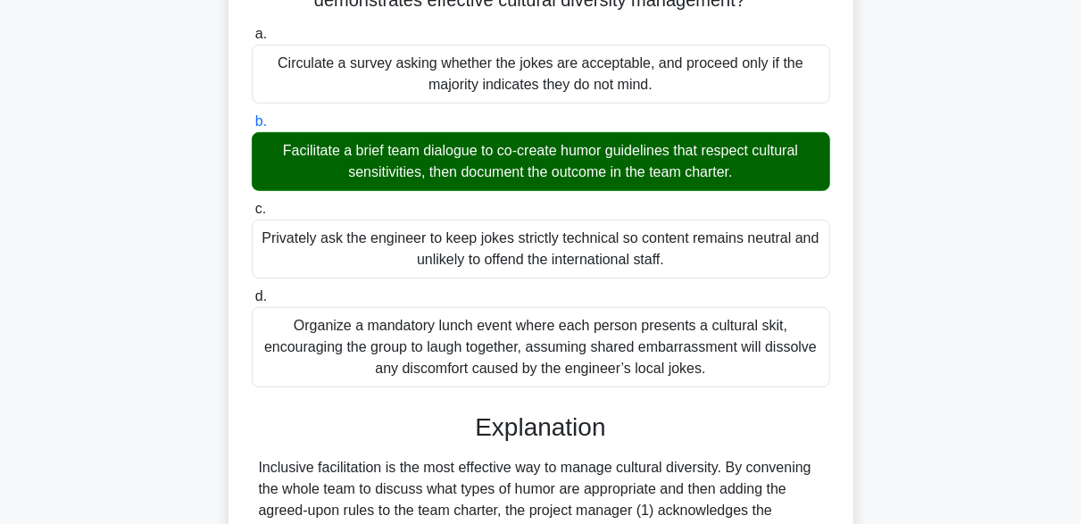
scroll to position [638, 0]
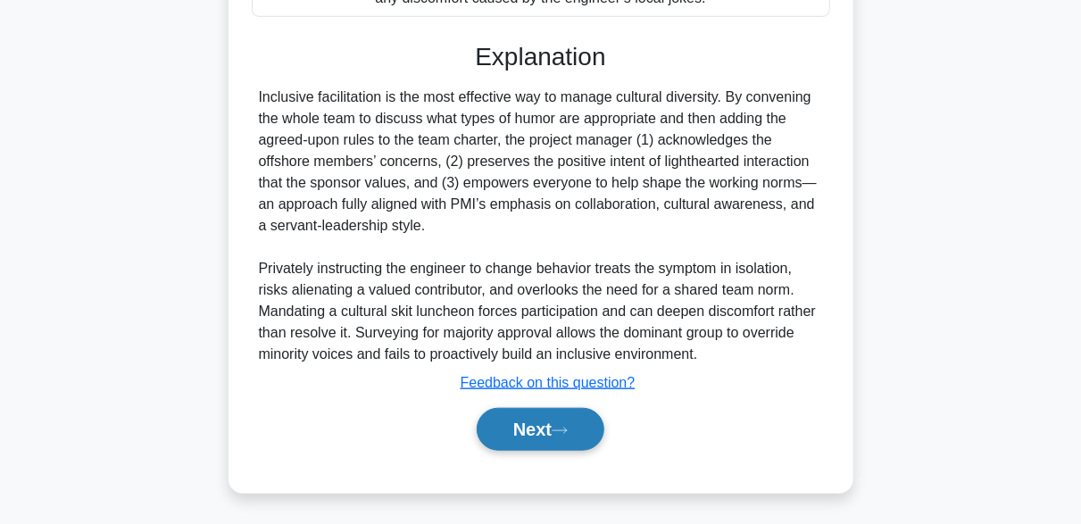
click at [577, 422] on button "Next" at bounding box center [541, 429] width 128 height 43
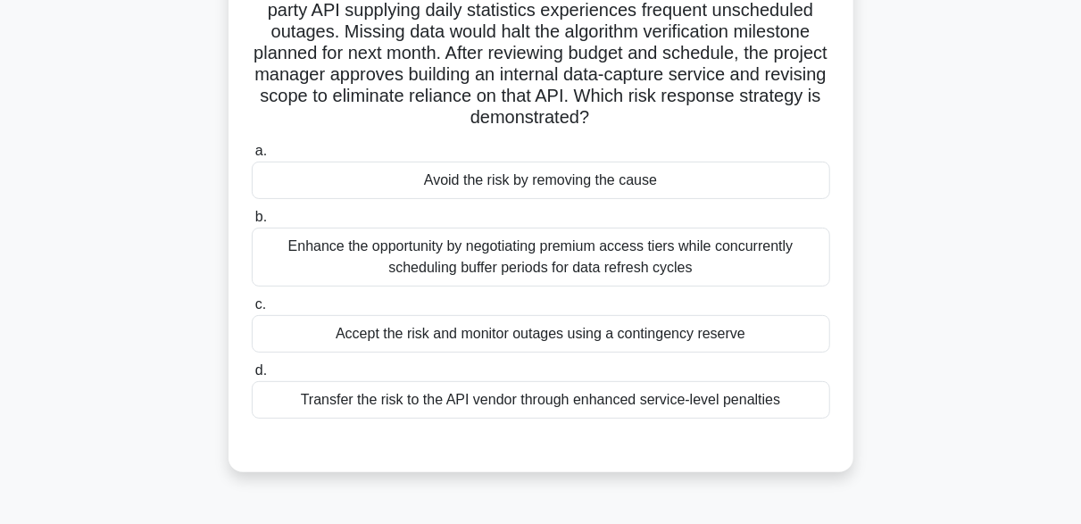
scroll to position [178, 0]
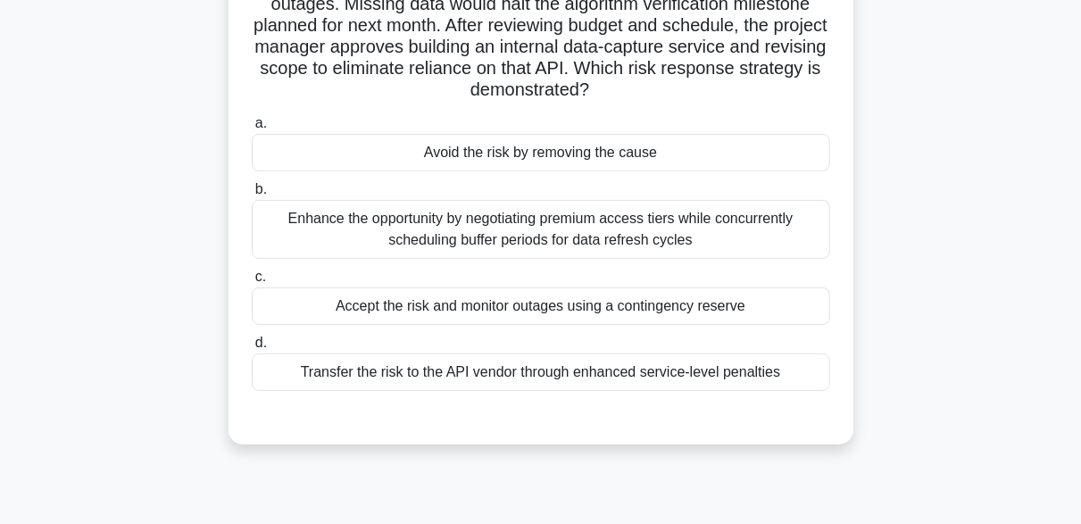
click at [605, 156] on div "Avoid the risk by removing the cause" at bounding box center [541, 152] width 578 height 37
click at [252, 129] on input "a. Avoid the risk by removing the cause" at bounding box center [252, 124] width 0 height 12
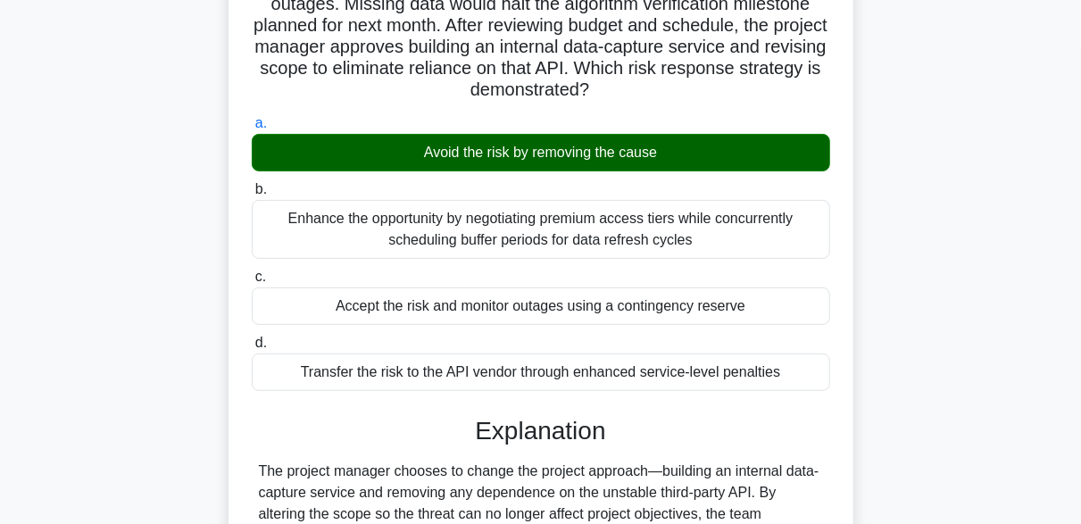
scroll to position [531, 0]
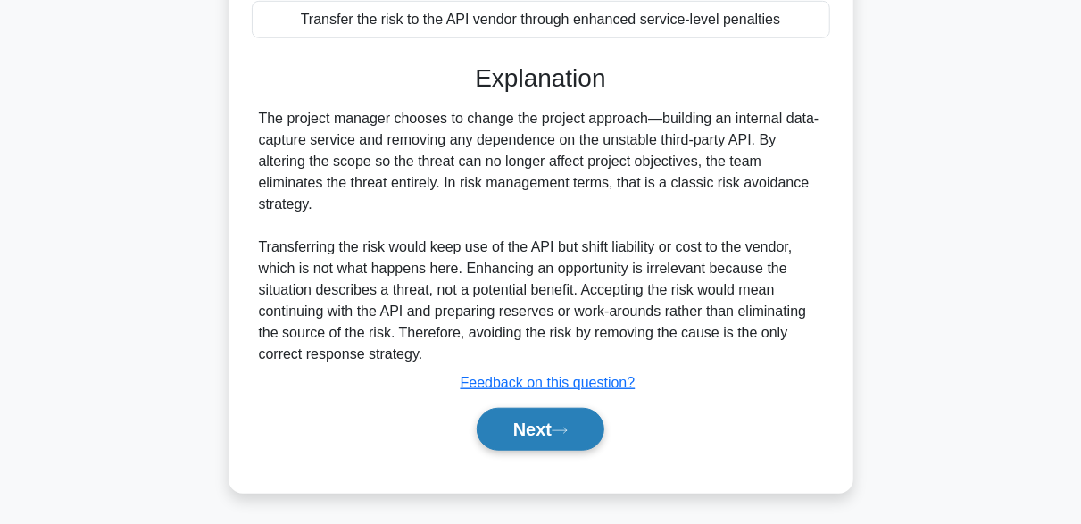
click at [582, 430] on button "Next" at bounding box center [541, 429] width 128 height 43
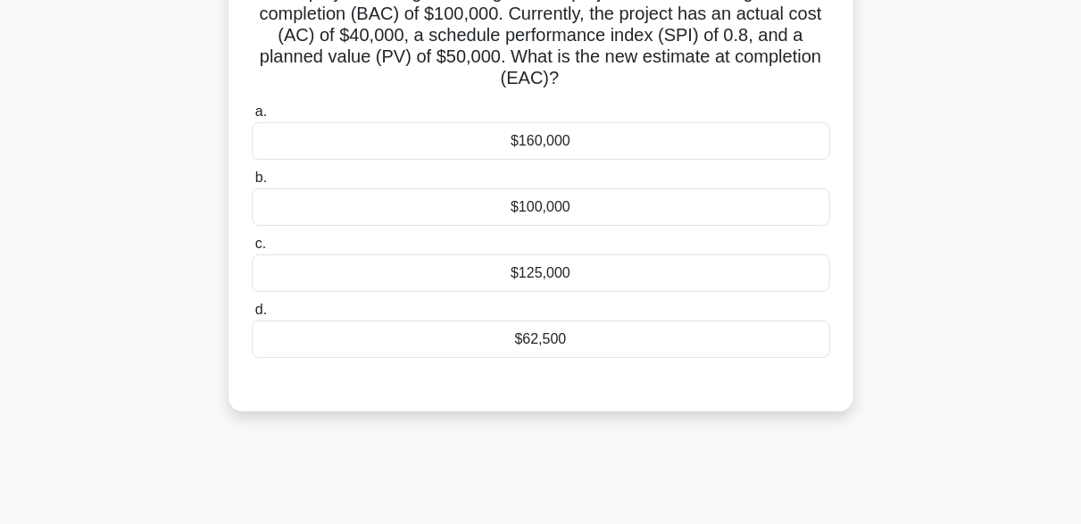
scroll to position [83, 0]
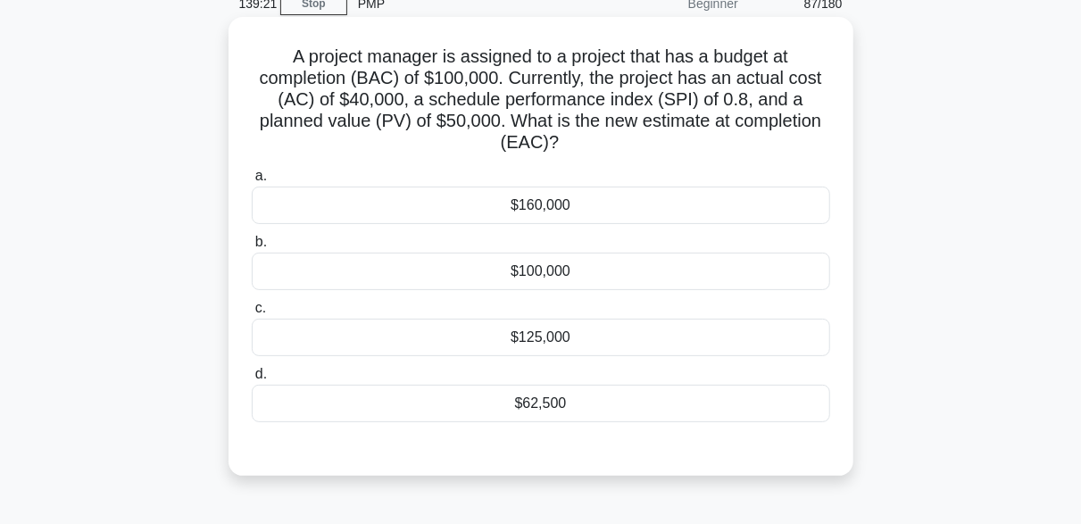
click at [426, 101] on h5 "A project manager is assigned to a project that has a budget at completion (BAC…" at bounding box center [541, 100] width 582 height 109
drag, startPoint x: 591, startPoint y: 268, endPoint x: 579, endPoint y: 269, distance: 11.6
click at [591, 268] on div "$100,000" at bounding box center [541, 271] width 578 height 37
click at [252, 248] on input "b. $100,000" at bounding box center [252, 242] width 0 height 12
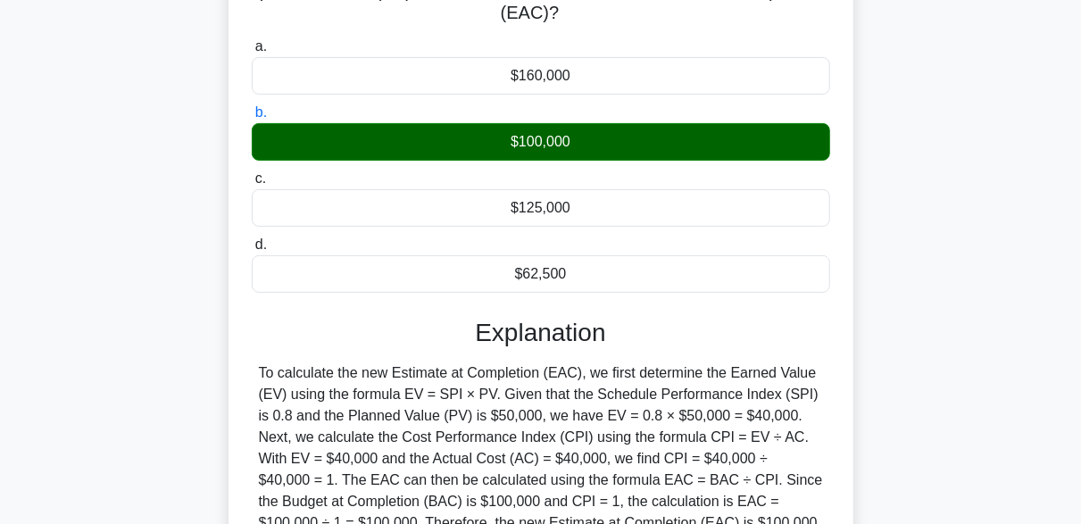
scroll to position [440, 0]
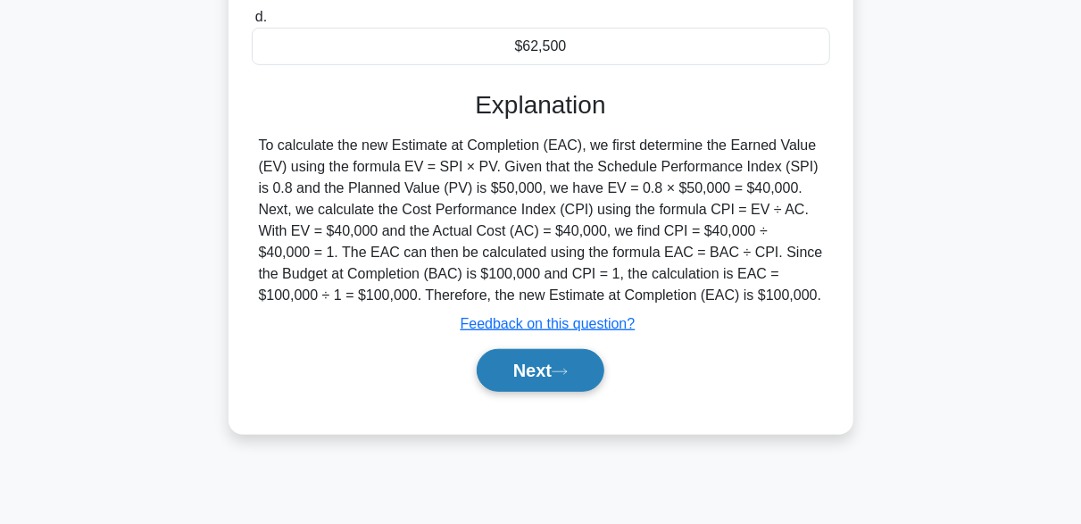
click at [600, 365] on button "Next" at bounding box center [541, 370] width 128 height 43
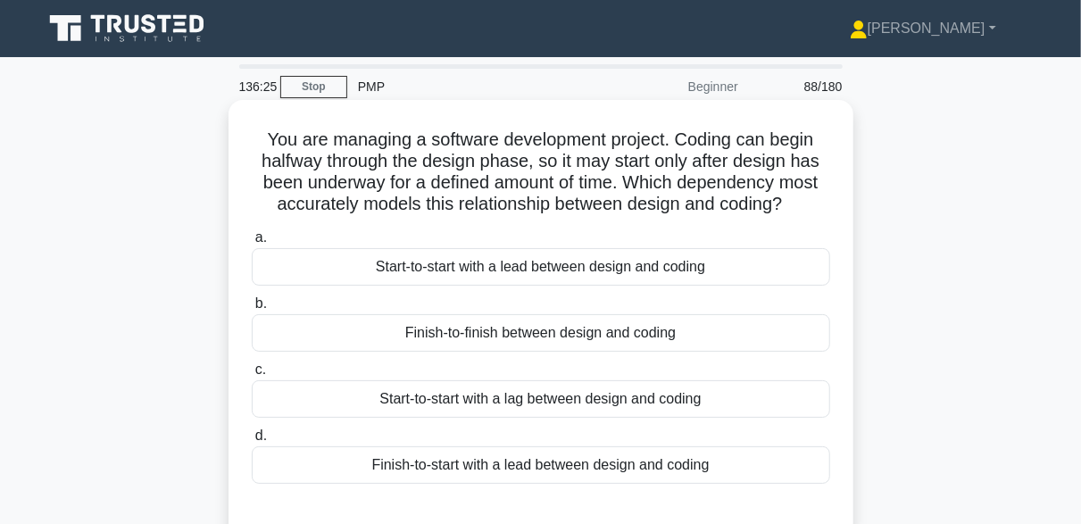
scroll to position [89, 0]
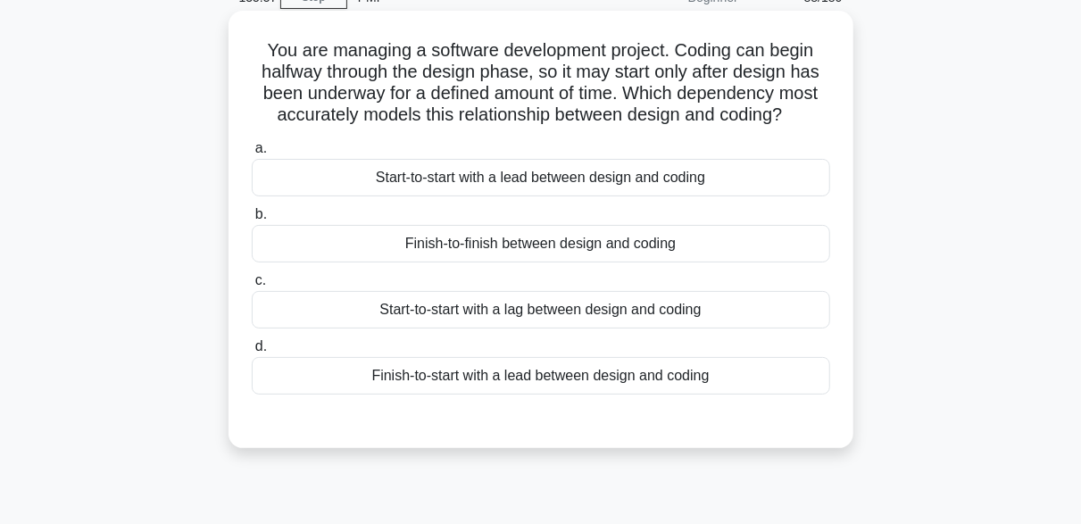
click at [557, 181] on div "Start-to-start with a lead between design and coding" at bounding box center [541, 177] width 578 height 37
click at [252, 154] on input "a. Start-to-start with a lead between design and coding" at bounding box center [252, 149] width 0 height 12
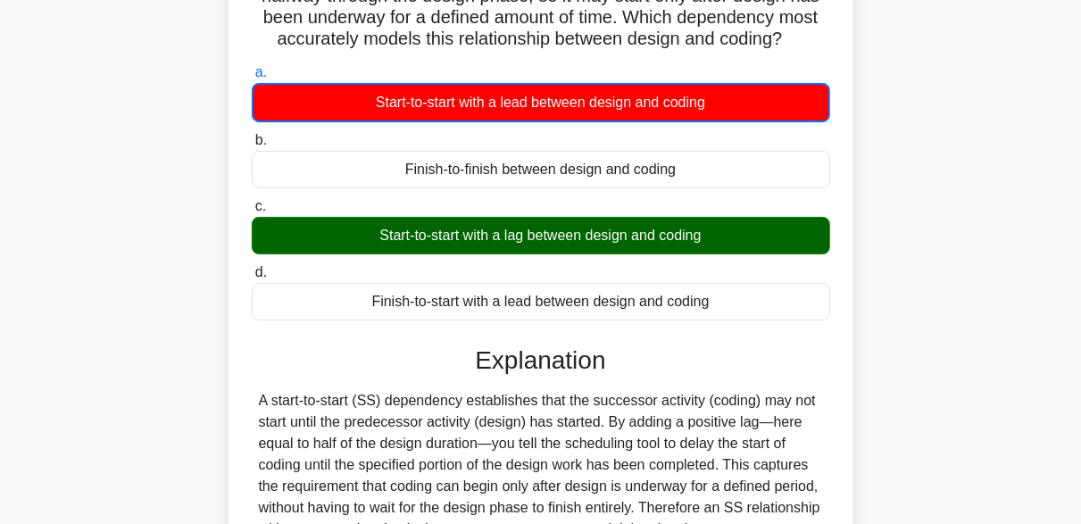
scroll to position [268, 0]
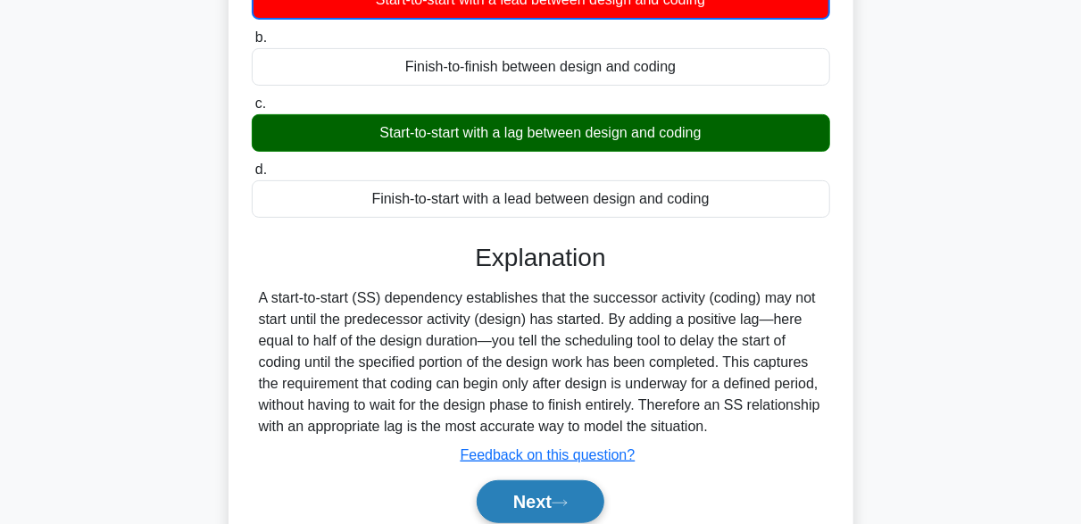
click at [585, 489] on button "Next" at bounding box center [541, 501] width 128 height 43
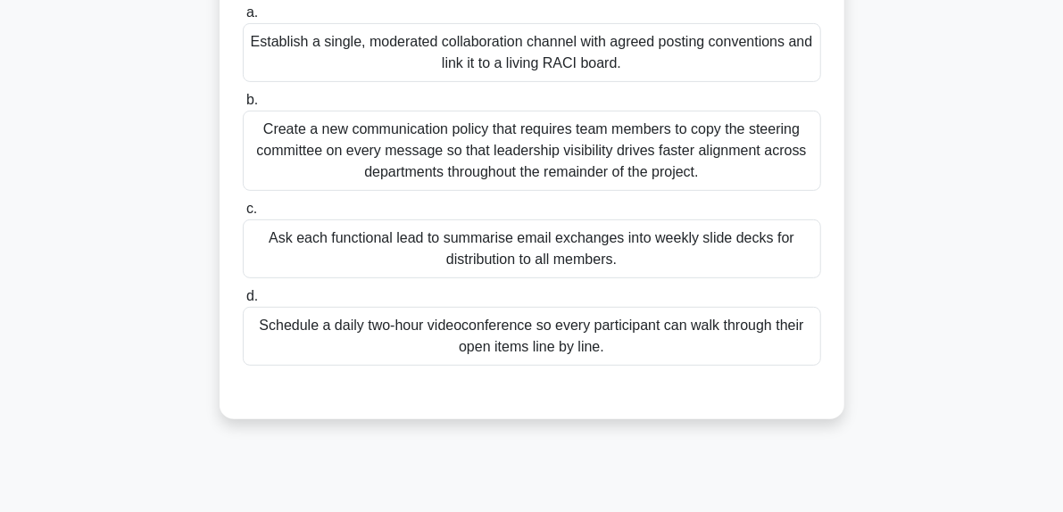
click at [497, 56] on div "Establish a single, moderated collaboration channel with agreed posting convent…" at bounding box center [532, 52] width 578 height 59
click at [623, 56] on div "Establish a single, moderated collaboration channel with agreed posting convent…" at bounding box center [532, 52] width 578 height 59
click at [243, 19] on input "a. Establish a single, moderated collaboration channel with agreed posting conv…" at bounding box center [243, 13] width 0 height 12
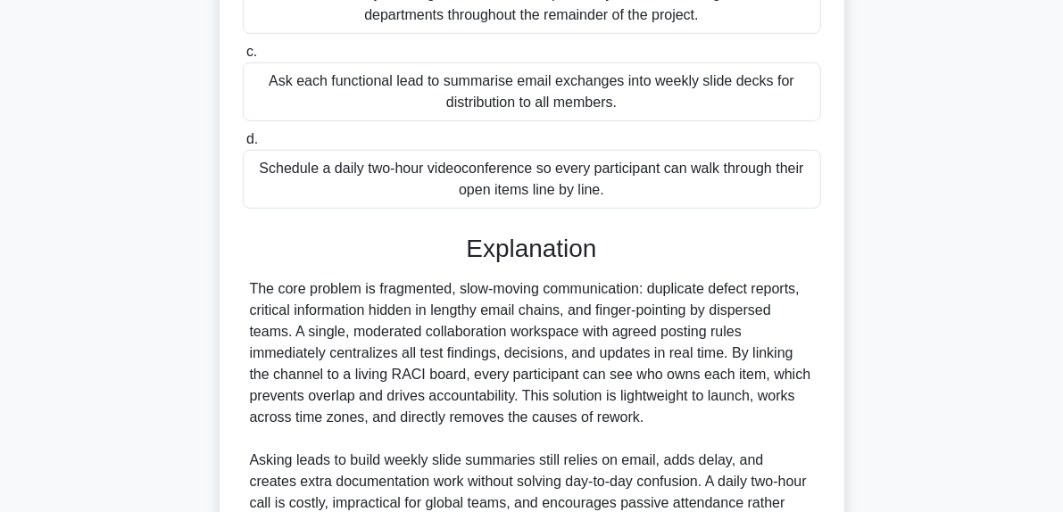
scroll to position [650, 0]
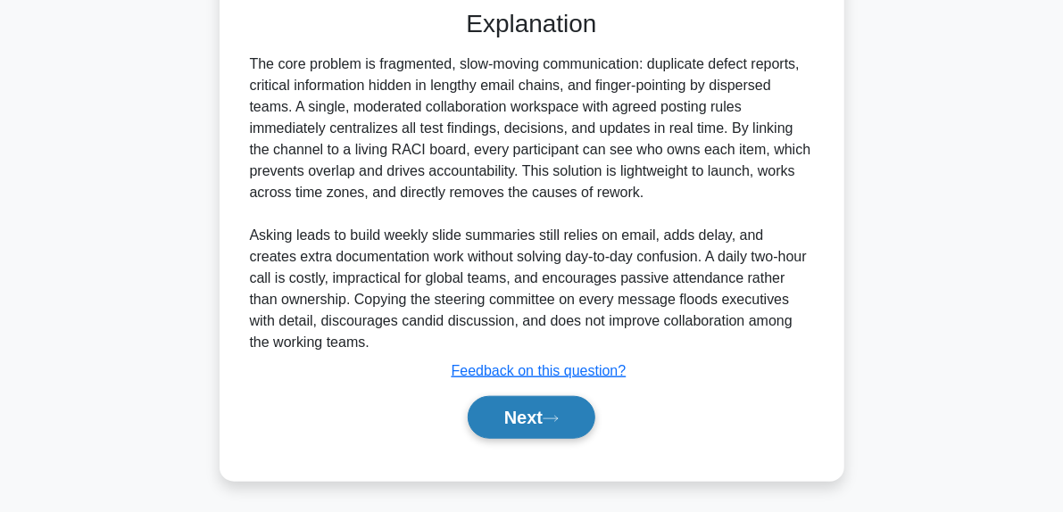
click at [562, 422] on button "Next" at bounding box center [532, 417] width 128 height 43
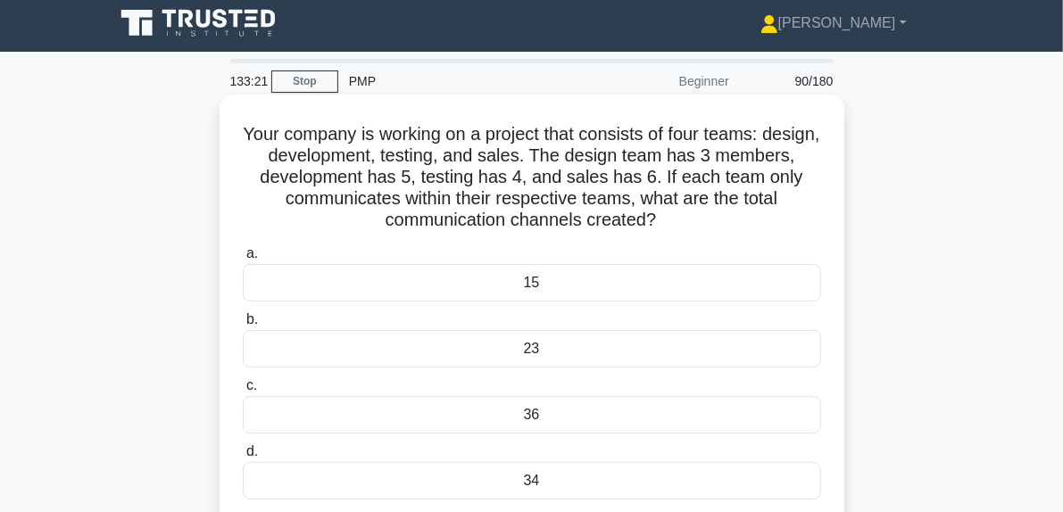
scroll to position [95, 0]
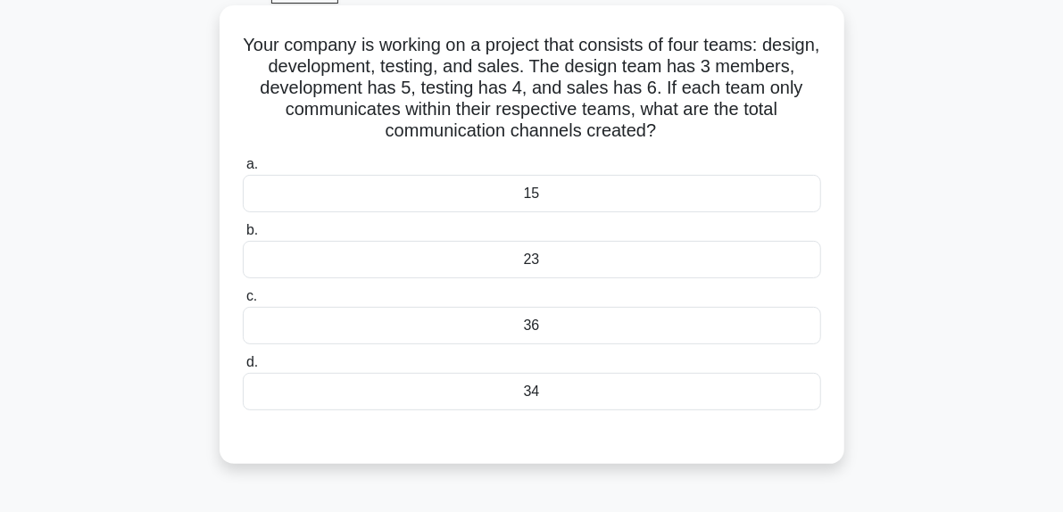
click at [543, 325] on div "36" at bounding box center [532, 325] width 578 height 37
click at [243, 303] on input "c. 36" at bounding box center [243, 297] width 0 height 12
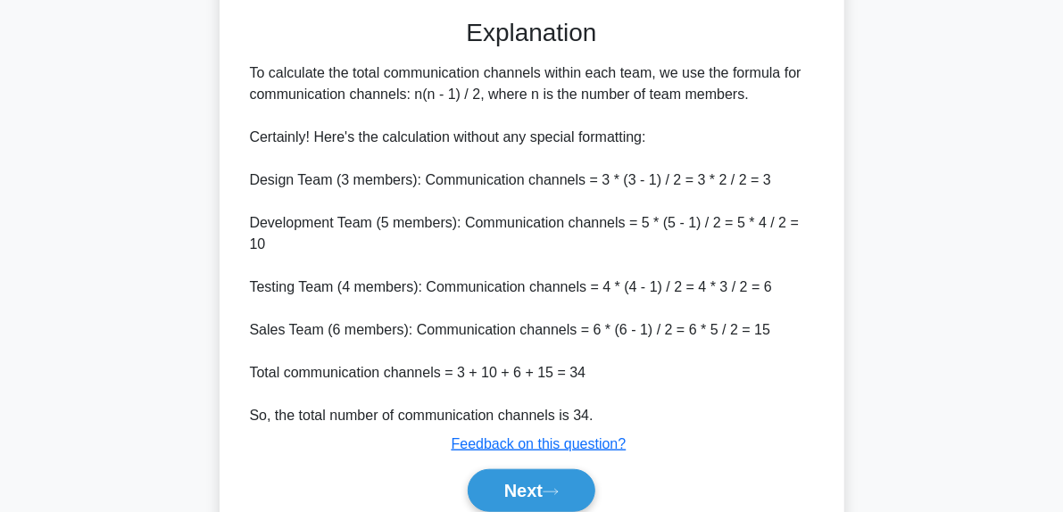
scroll to position [541, 0]
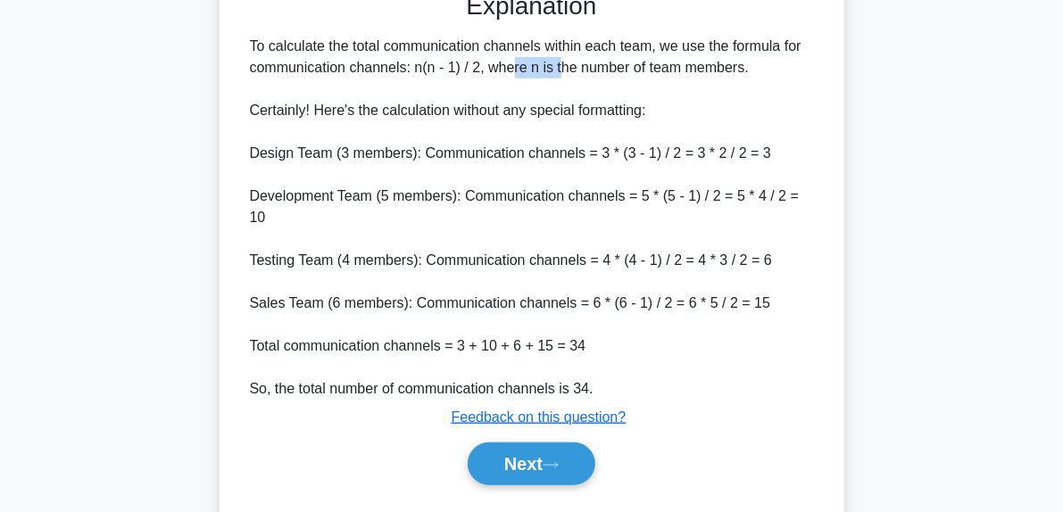
drag, startPoint x: 416, startPoint y: 70, endPoint x: 462, endPoint y: 75, distance: 46.7
click at [462, 75] on div "To calculate the total communication channels within each team, we use the form…" at bounding box center [532, 218] width 564 height 364
click at [472, 75] on div "To calculate the total communication channels within each team, we use the form…" at bounding box center [532, 218] width 564 height 364
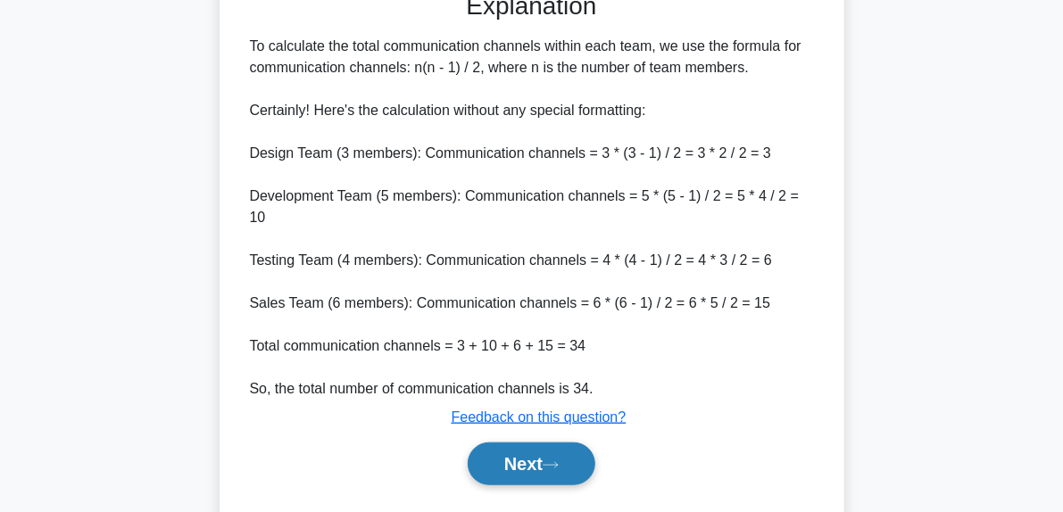
drag, startPoint x: 584, startPoint y: 460, endPoint x: 584, endPoint y: 475, distance: 15.2
click at [584, 475] on button "Next" at bounding box center [532, 464] width 128 height 43
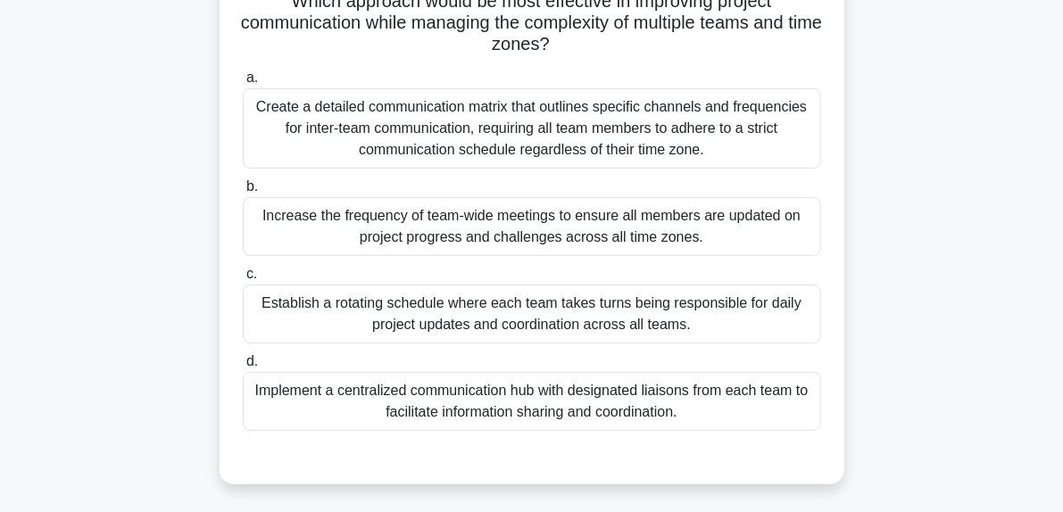
scroll to position [273, 0]
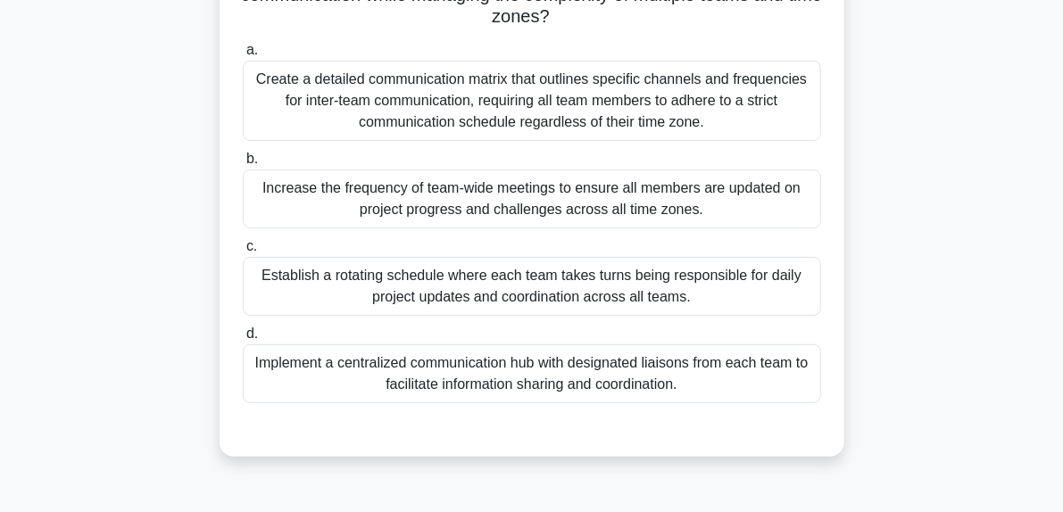
click at [768, 388] on div "Implement a centralized communication hub with designated liaisons from each te…" at bounding box center [532, 373] width 578 height 59
click at [243, 340] on input "d. Implement a centralized communication hub with designated liaisons from each…" at bounding box center [243, 334] width 0 height 12
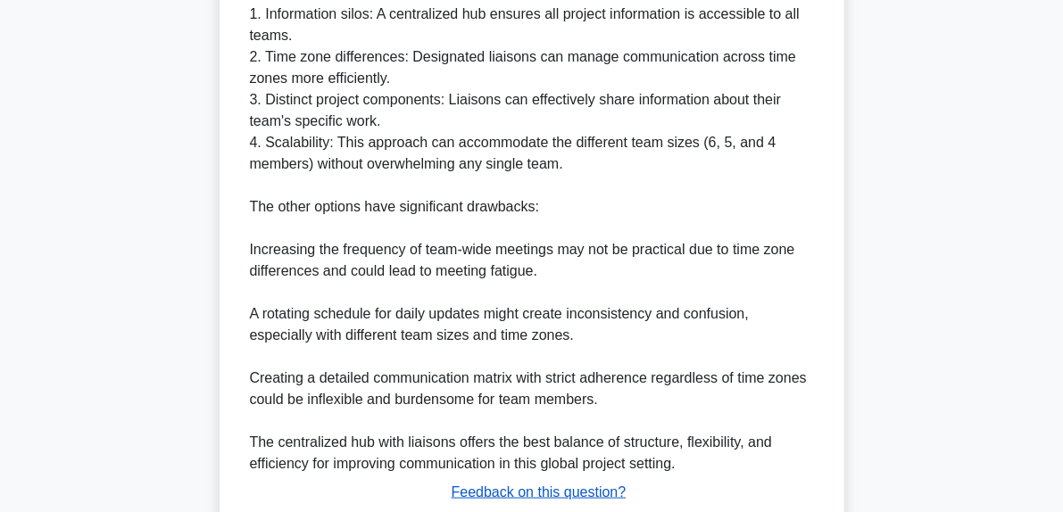
scroll to position [1014, 0]
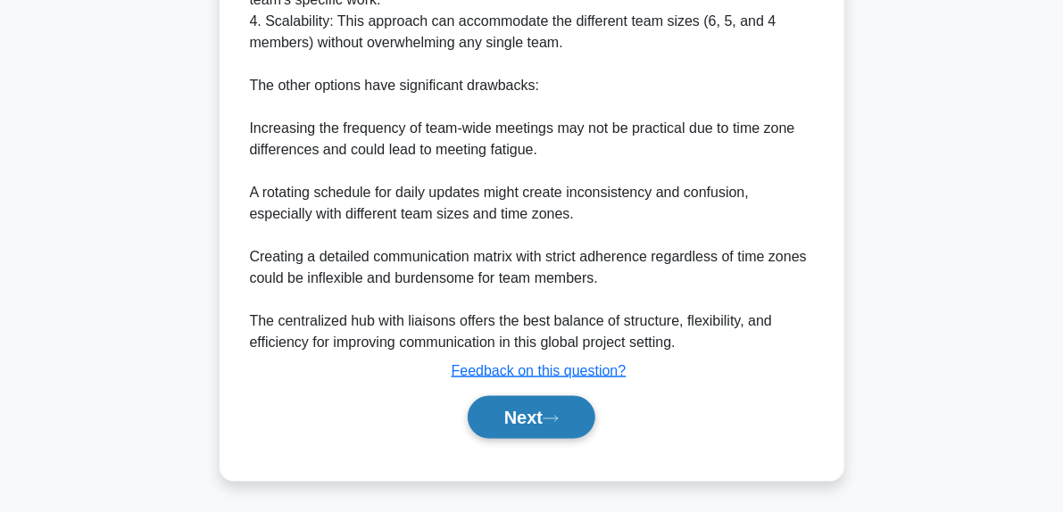
click at [571, 415] on button "Next" at bounding box center [532, 417] width 128 height 43
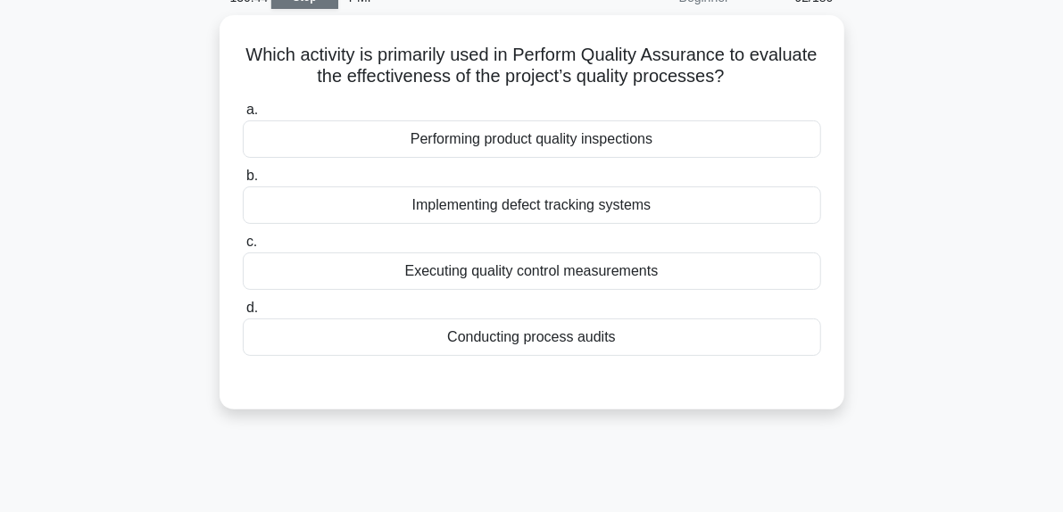
scroll to position [0, 0]
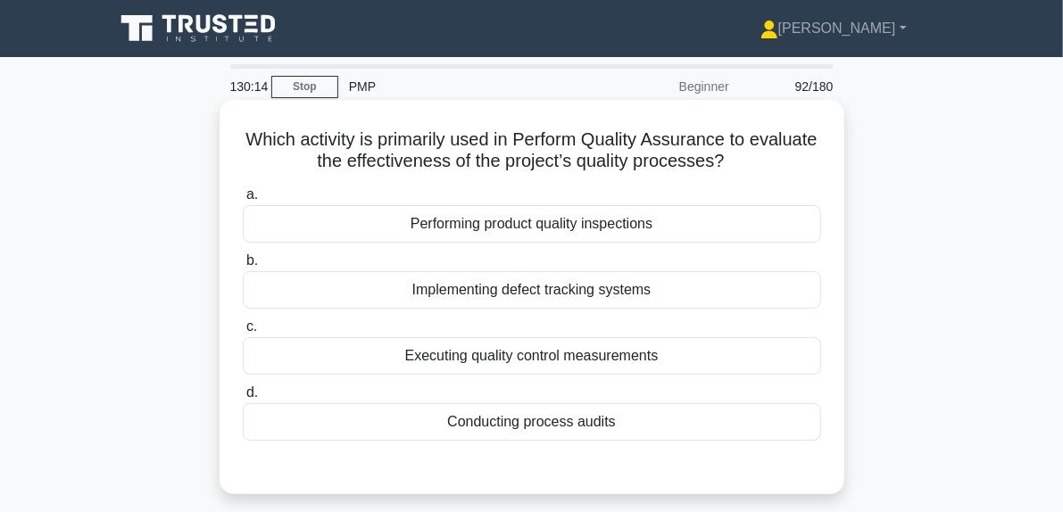
click at [647, 238] on div "Performing product quality inspections" at bounding box center [532, 223] width 578 height 37
click at [243, 201] on input "a. Performing product quality inspections" at bounding box center [243, 195] width 0 height 12
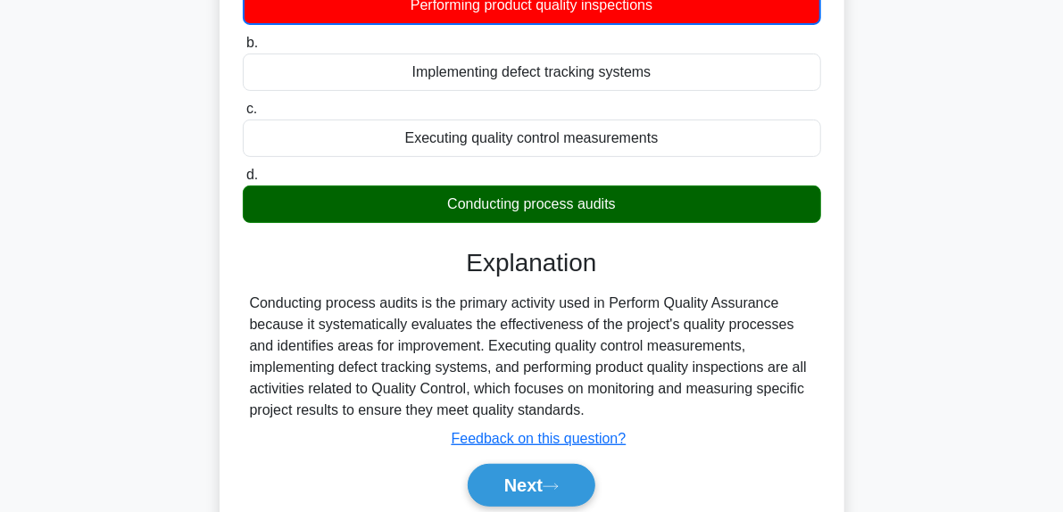
scroll to position [268, 0]
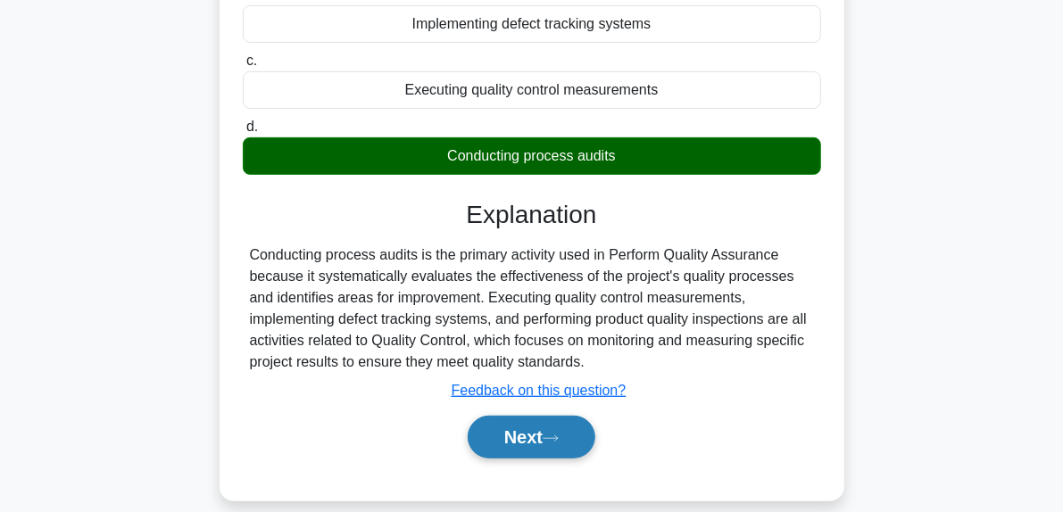
click at [568, 440] on button "Next" at bounding box center [532, 437] width 128 height 43
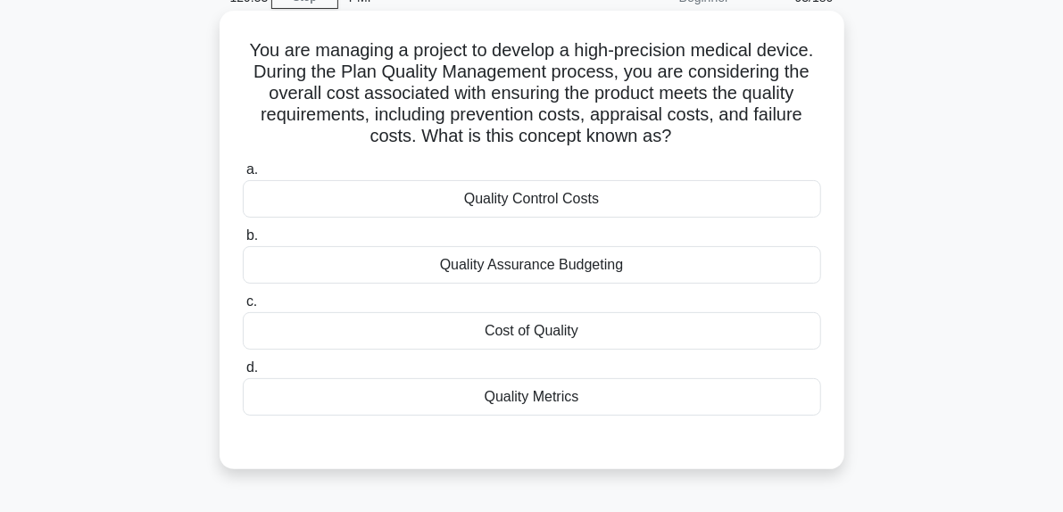
scroll to position [178, 0]
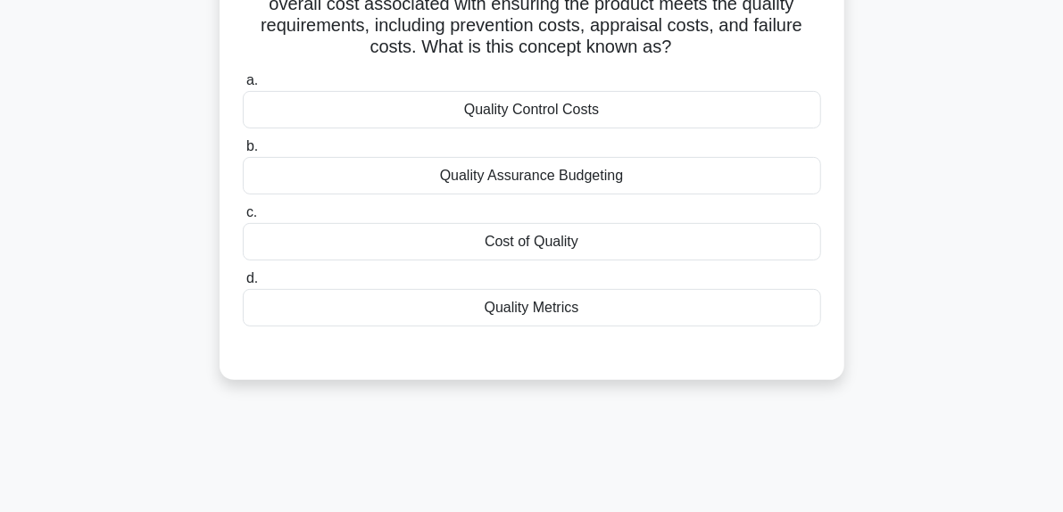
click at [551, 240] on div "Cost of Quality" at bounding box center [532, 241] width 578 height 37
click at [243, 219] on input "c. Cost of Quality" at bounding box center [243, 213] width 0 height 12
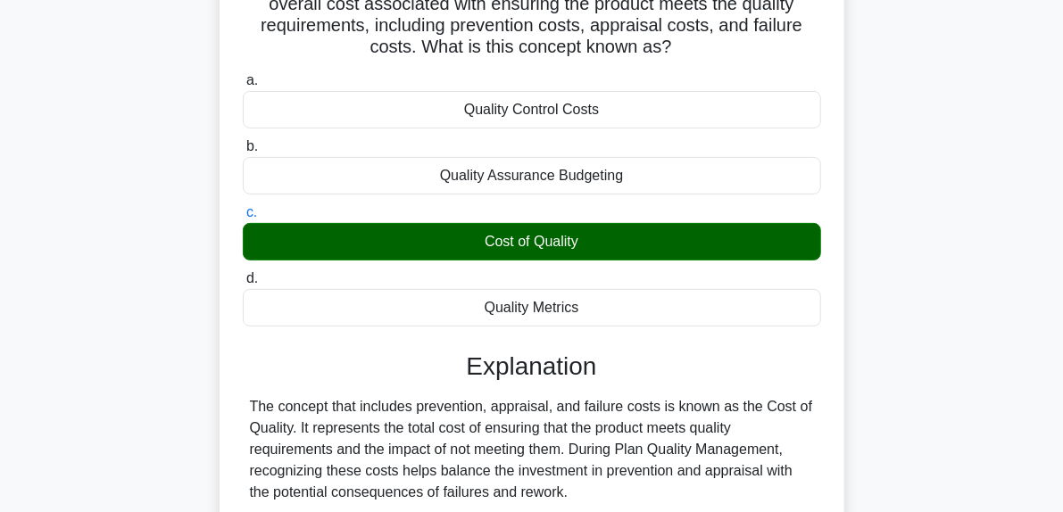
scroll to position [452, 0]
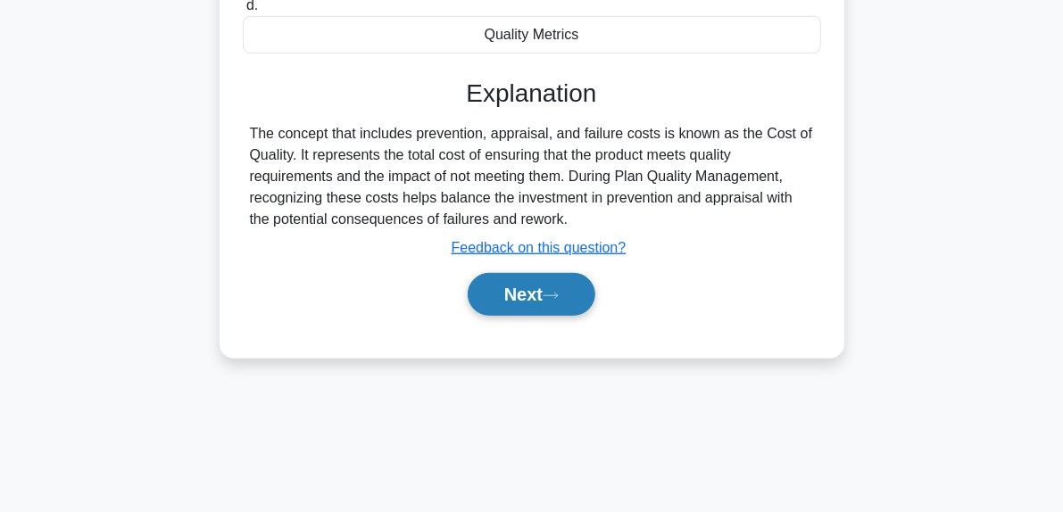
click at [550, 286] on button "Next" at bounding box center [532, 294] width 128 height 43
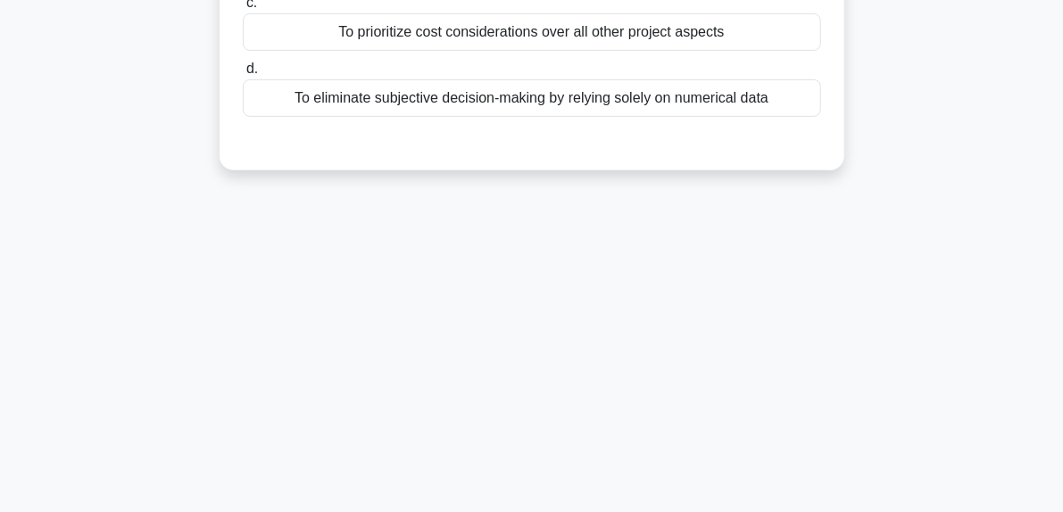
scroll to position [95, 0]
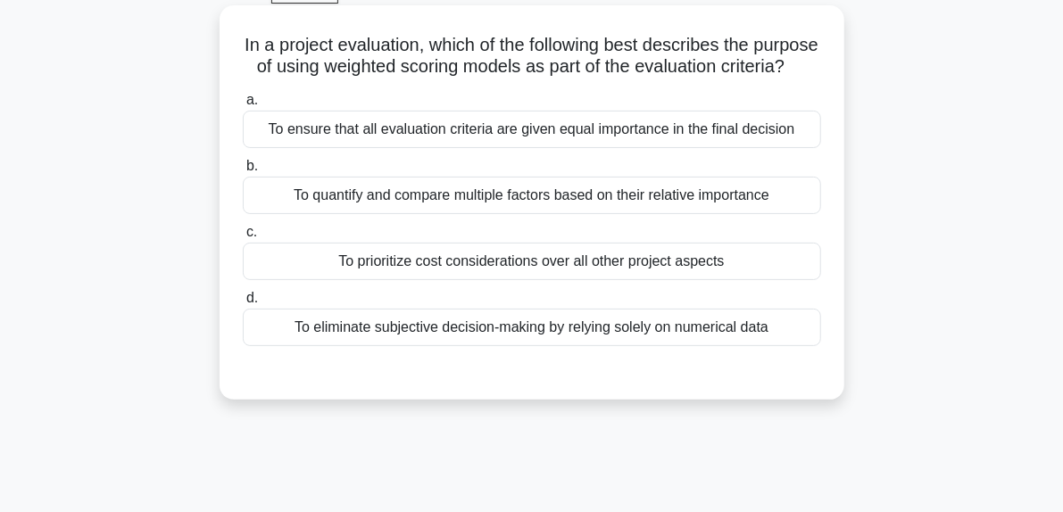
click at [654, 214] on div "To quantify and compare multiple factors based on their relative importance" at bounding box center [532, 195] width 578 height 37
click at [243, 172] on input "b. To quantify and compare multiple factors based on their relative importance" at bounding box center [243, 167] width 0 height 12
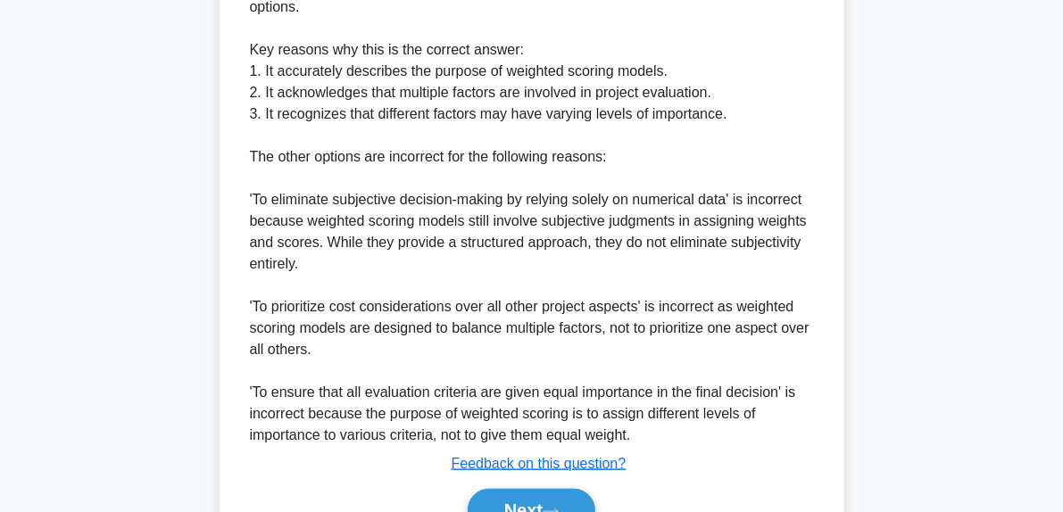
scroll to position [735, 0]
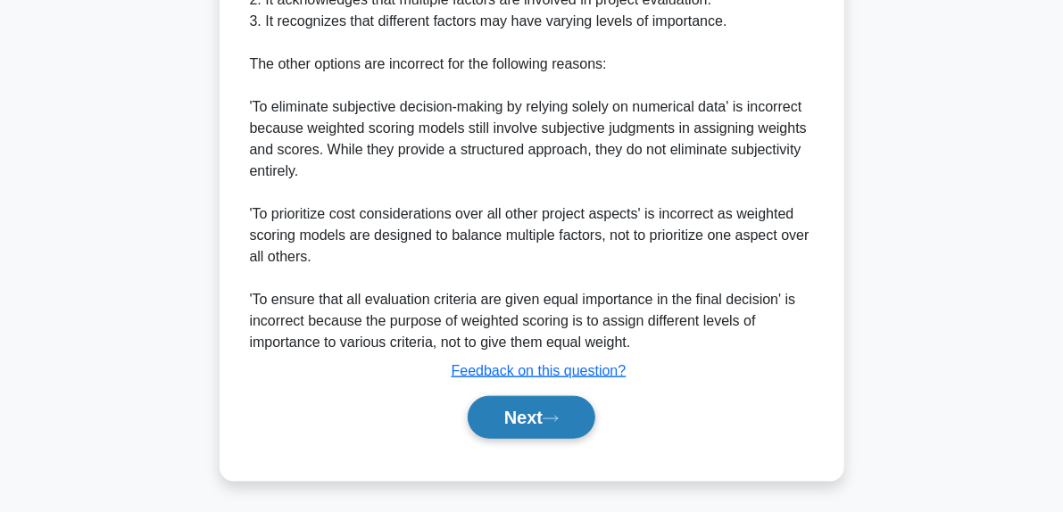
click at [582, 410] on button "Next" at bounding box center [532, 417] width 128 height 43
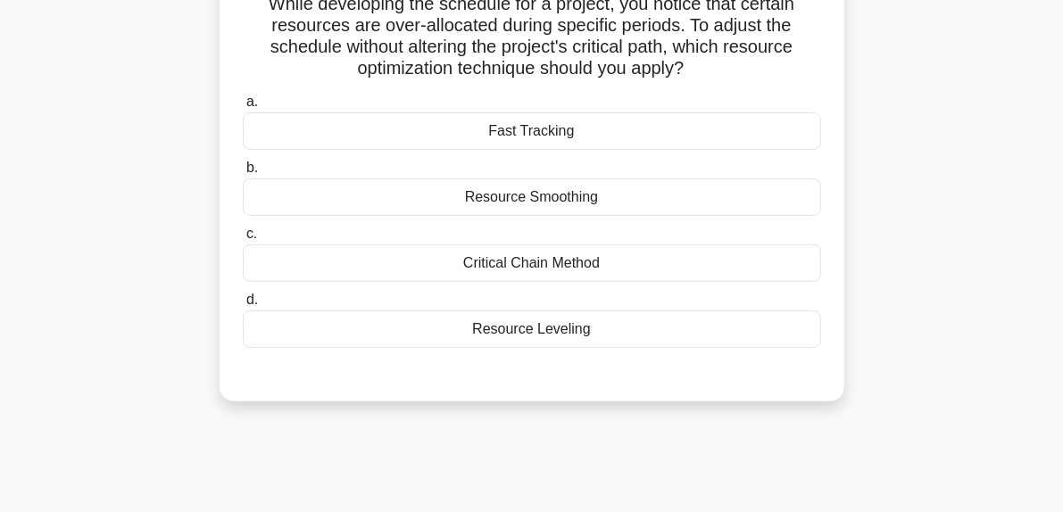
scroll to position [95, 0]
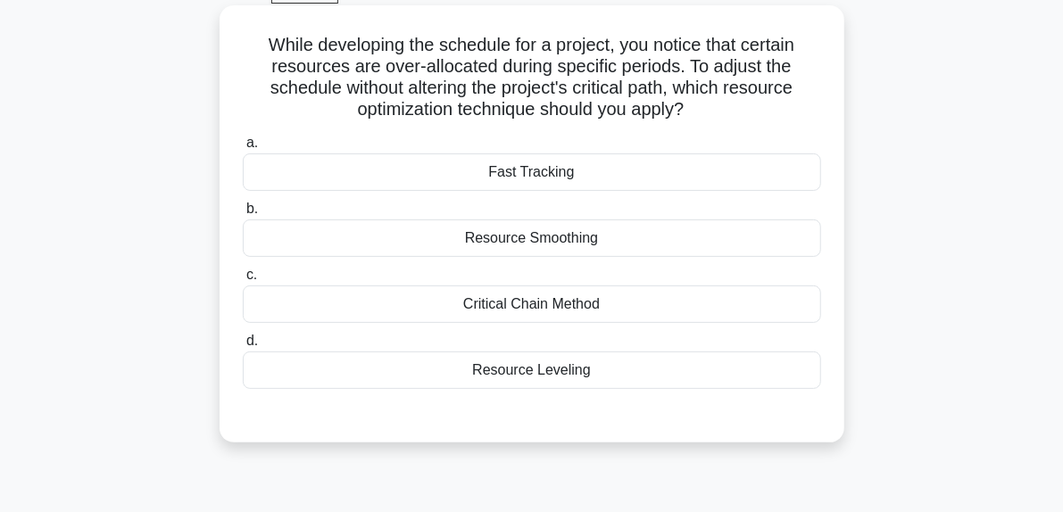
click at [539, 242] on div "Resource Smoothing" at bounding box center [532, 238] width 578 height 37
click at [243, 215] on input "b. Resource Smoothing" at bounding box center [243, 209] width 0 height 12
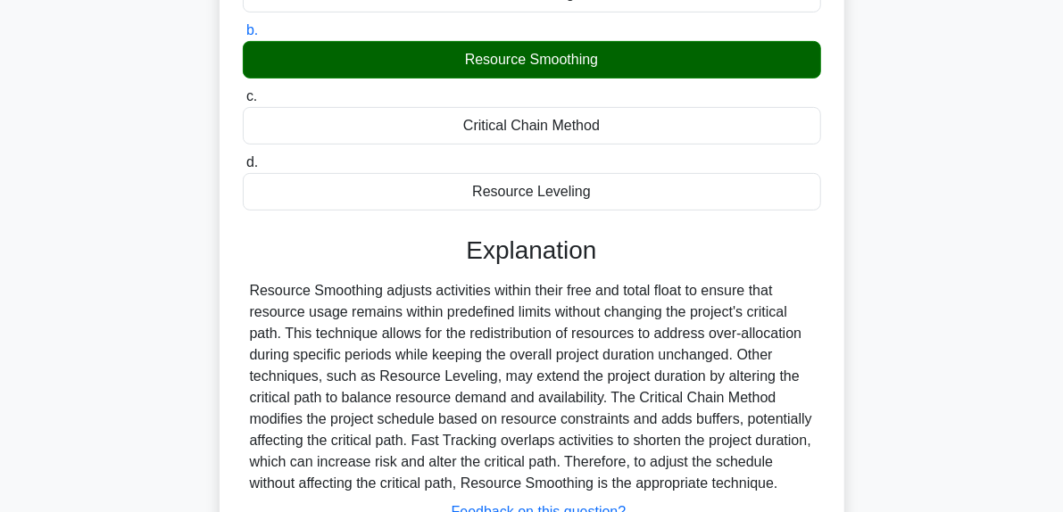
scroll to position [362, 0]
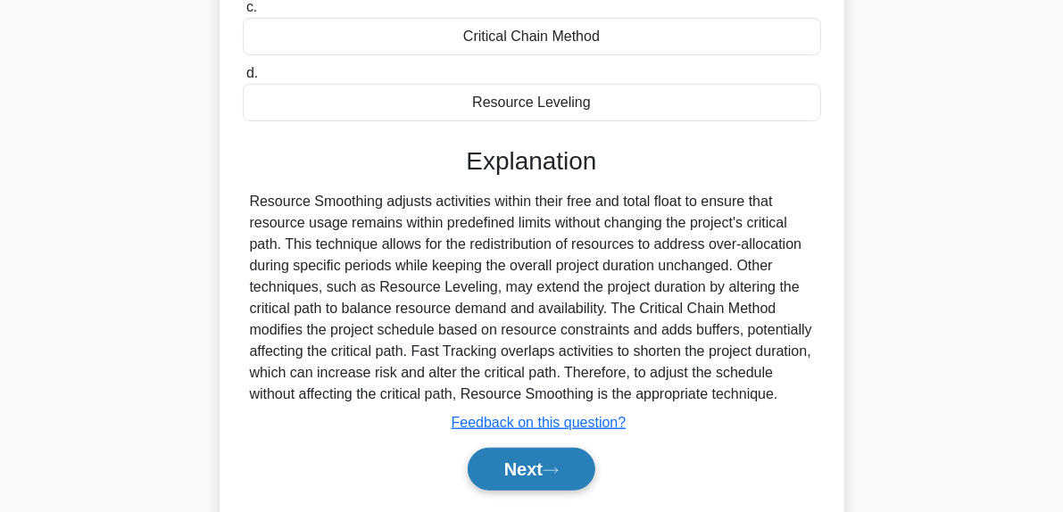
click at [585, 458] on button "Next" at bounding box center [532, 469] width 128 height 43
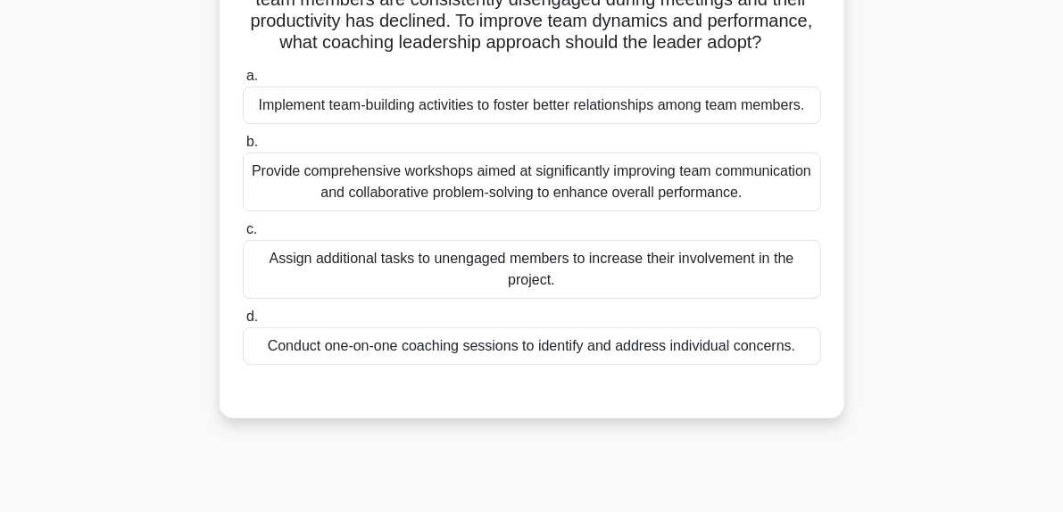
scroll to position [184, 0]
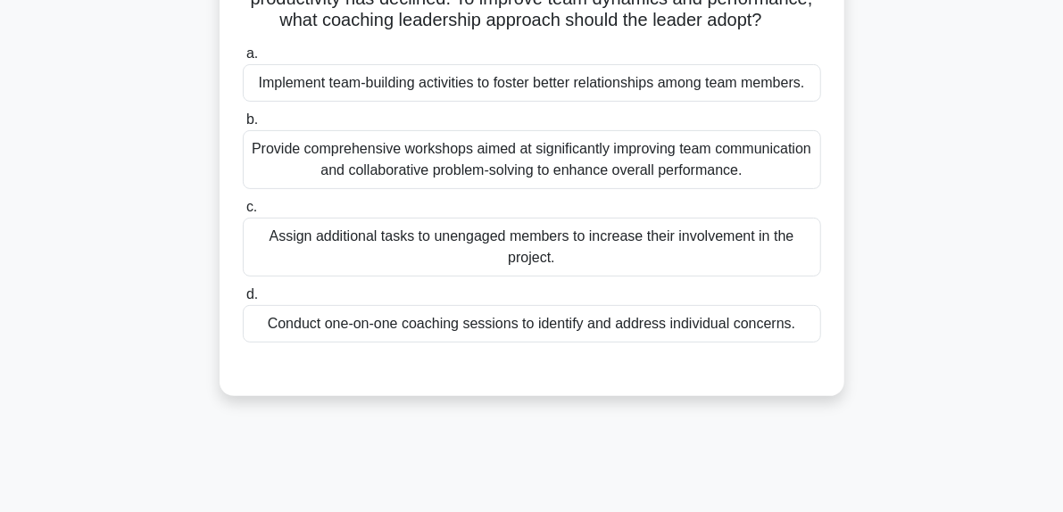
click at [768, 176] on div "Provide comprehensive workshops aimed at significantly improving team communica…" at bounding box center [532, 159] width 578 height 59
click at [243, 126] on input "b. Provide comprehensive workshops aimed at significantly improving team commun…" at bounding box center [243, 120] width 0 height 12
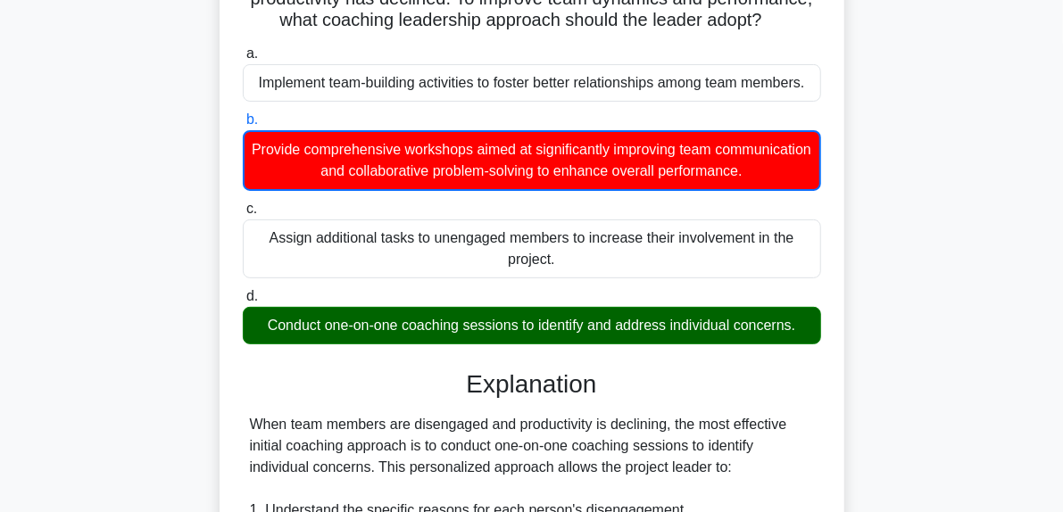
drag, startPoint x: 263, startPoint y: 351, endPoint x: 824, endPoint y: 353, distance: 560.5
click at [824, 344] on div "d. Conduct one-on-one coaching sessions to identify and address individual conc…" at bounding box center [532, 315] width 600 height 59
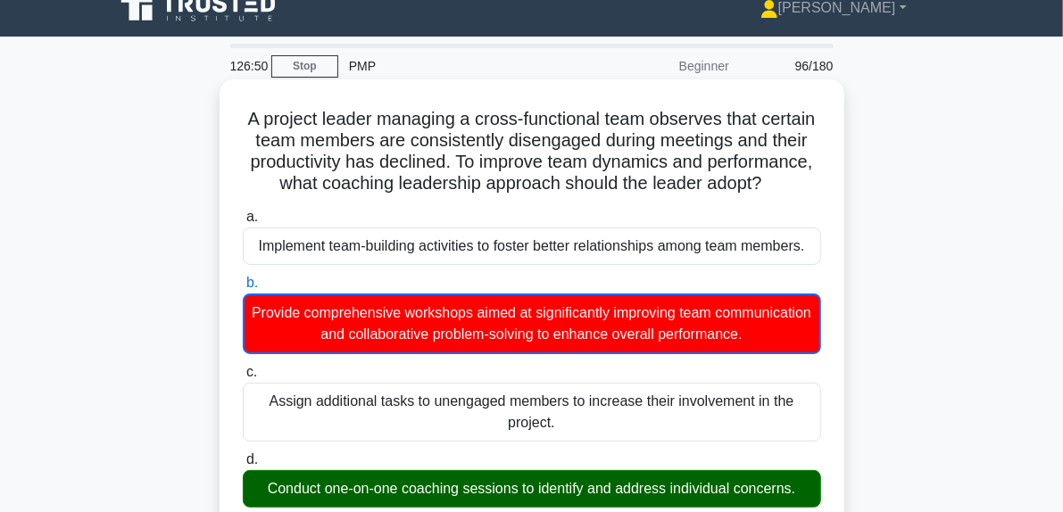
scroll to position [5, 0]
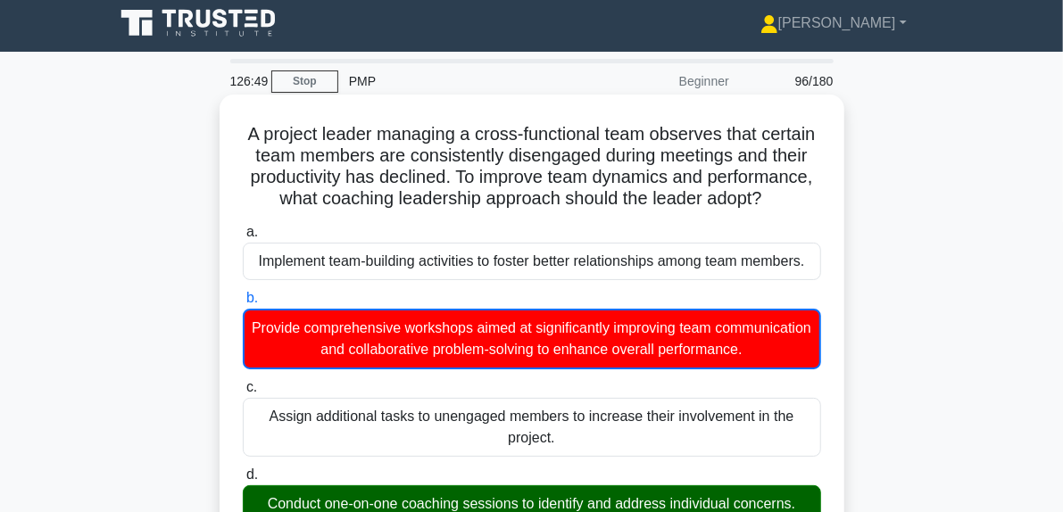
click at [666, 211] on h5 "A project leader managing a cross-functional team observes that certain team me…" at bounding box center [532, 166] width 582 height 87
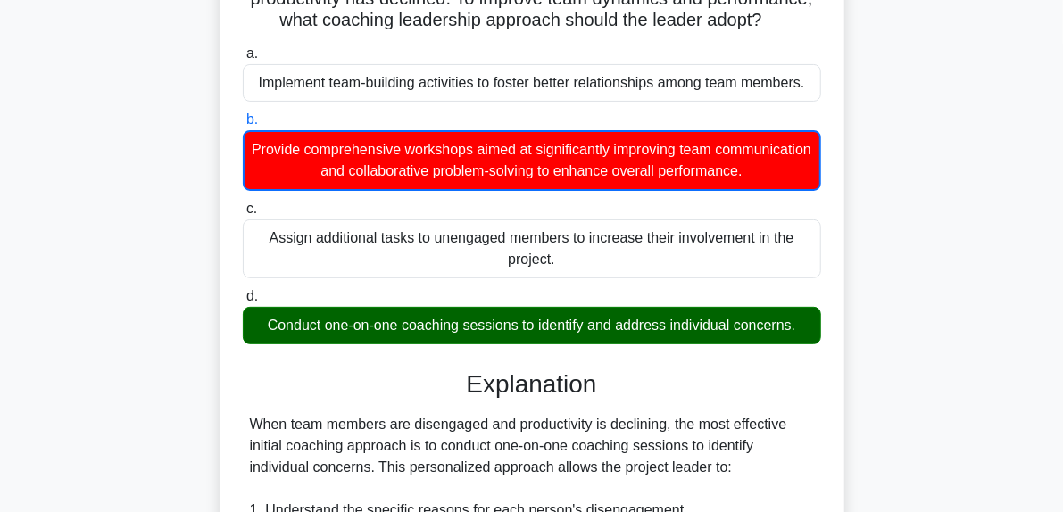
scroll to position [184, 0]
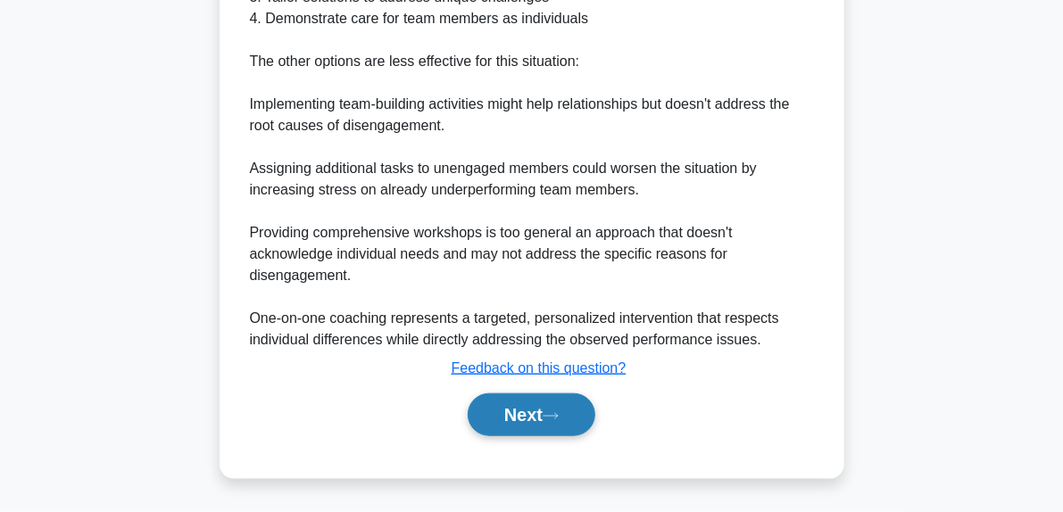
click at [581, 403] on button "Next" at bounding box center [532, 415] width 128 height 43
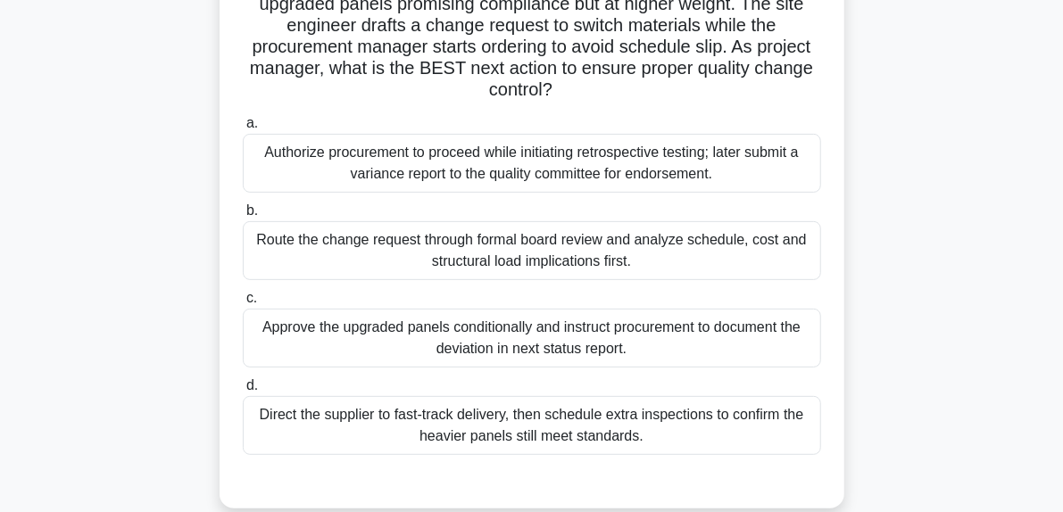
scroll to position [268, 0]
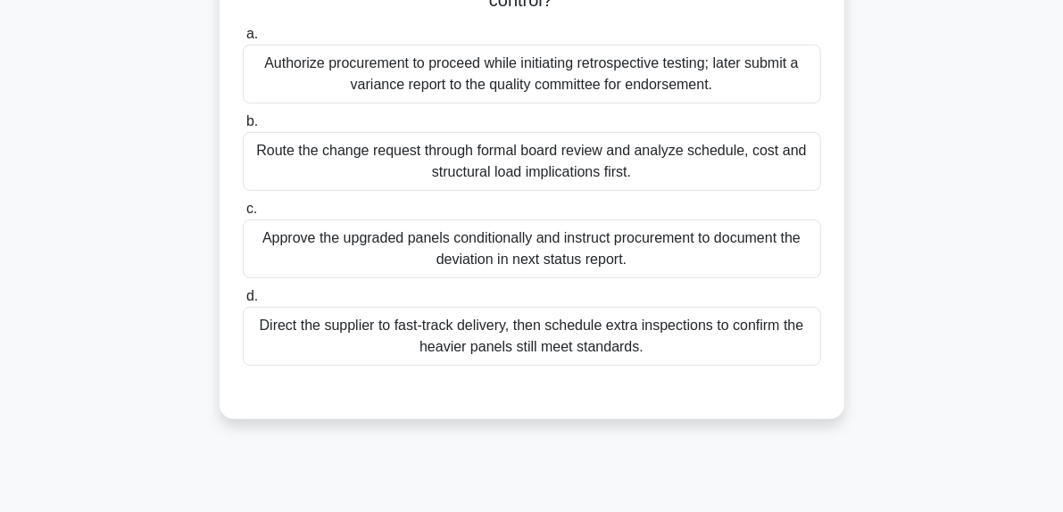
click at [594, 172] on div "Route the change request through formal board review and analyze schedule, cost…" at bounding box center [532, 161] width 578 height 59
click at [243, 128] on input "b. Route the change request through formal board review and analyze schedule, c…" at bounding box center [243, 122] width 0 height 12
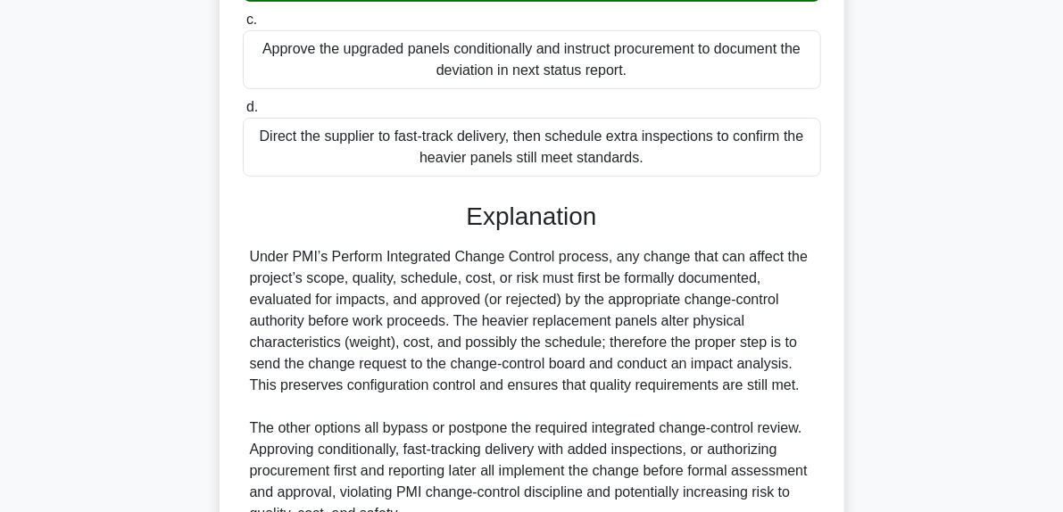
scroll to position [628, 0]
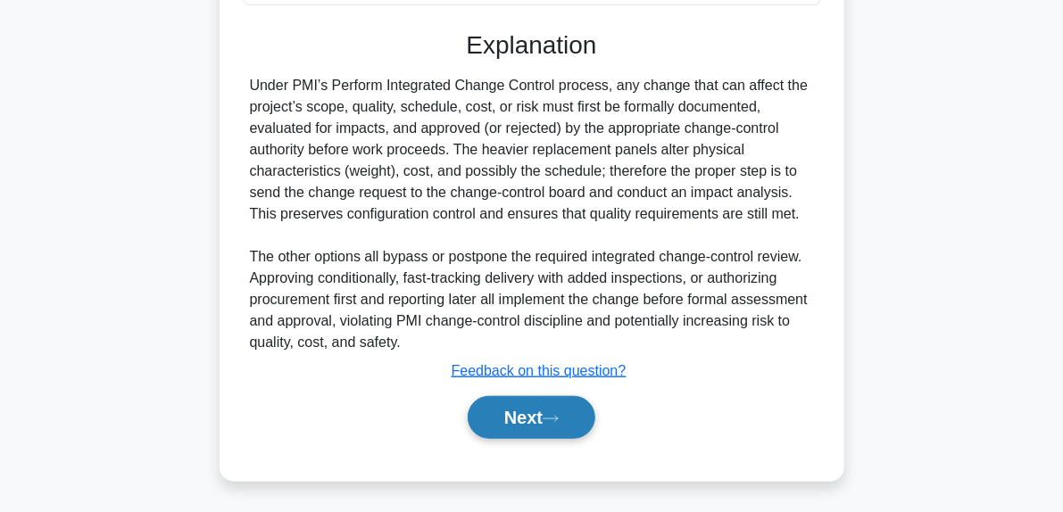
click at [566, 424] on button "Next" at bounding box center [532, 417] width 128 height 43
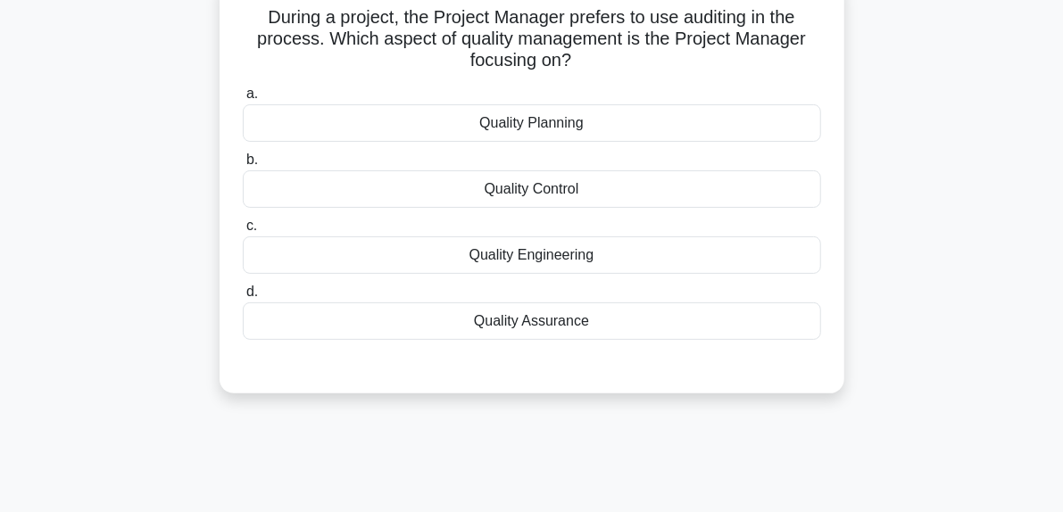
scroll to position [95, 0]
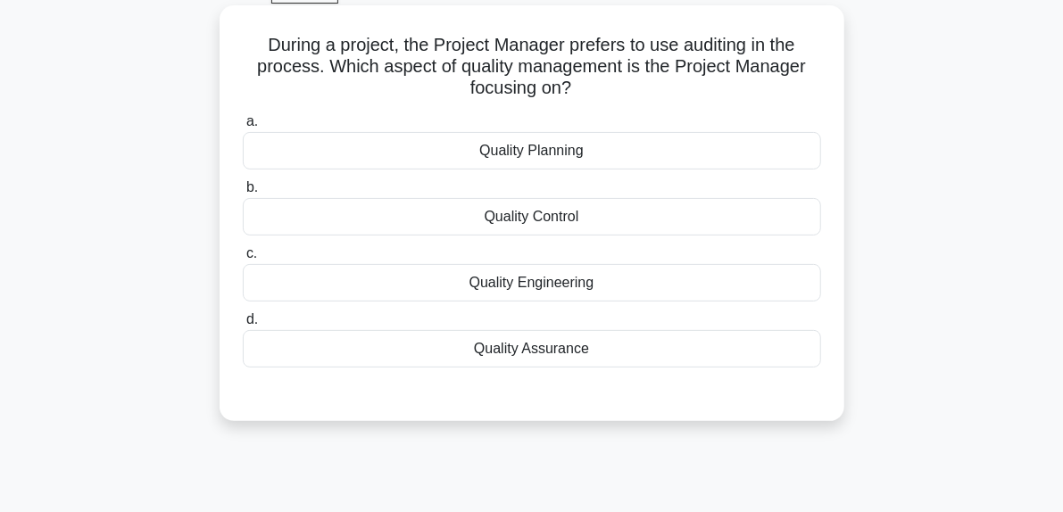
click at [520, 349] on div "Quality Assurance" at bounding box center [532, 348] width 578 height 37
click at [243, 326] on input "d. Quality Assurance" at bounding box center [243, 320] width 0 height 12
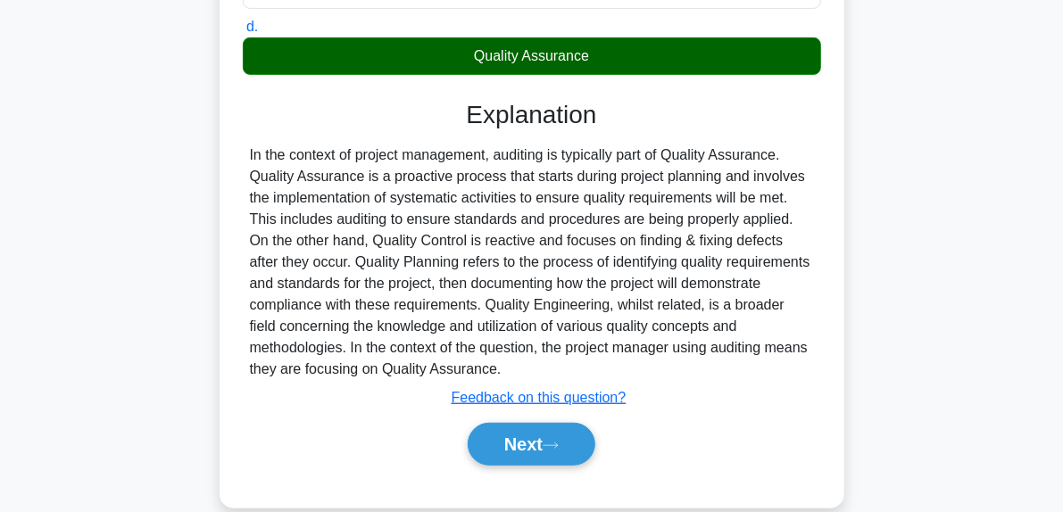
scroll to position [452, 0]
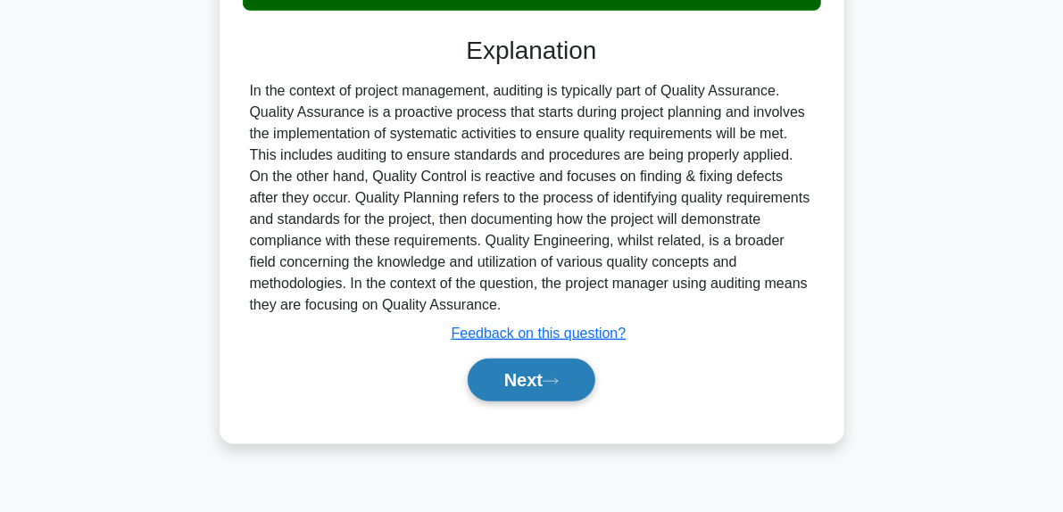
click at [568, 371] on button "Next" at bounding box center [532, 380] width 128 height 43
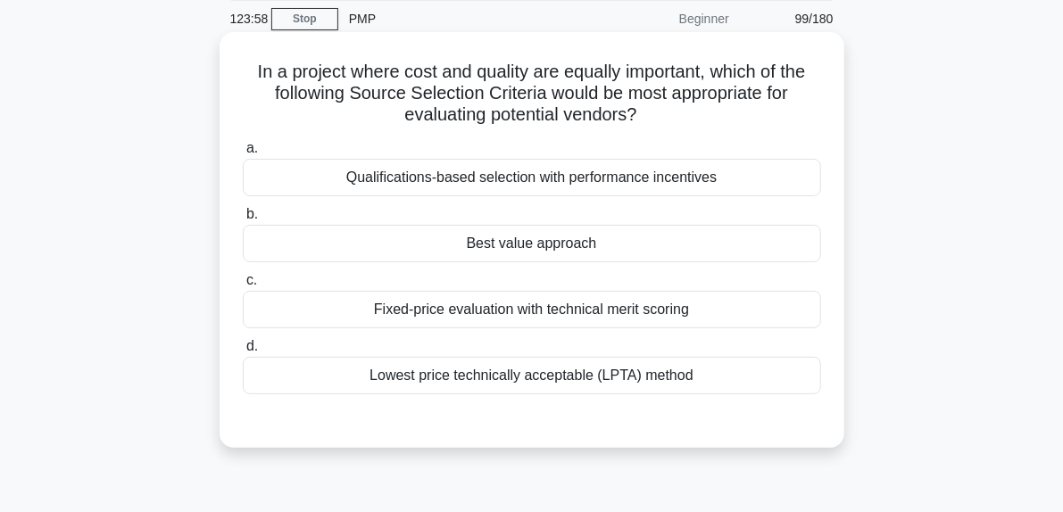
scroll to position [95, 0]
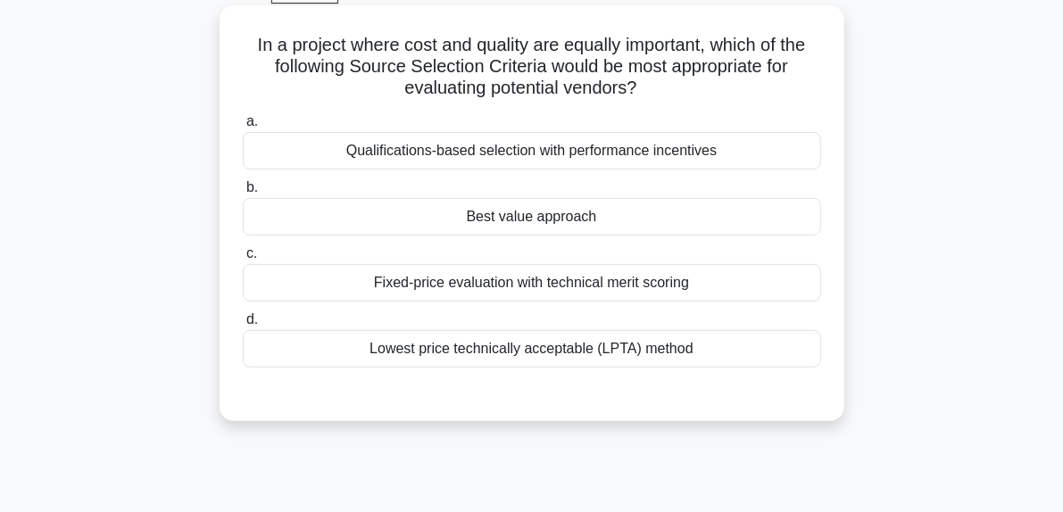
click at [539, 153] on div "Qualifications-based selection with performance incentives" at bounding box center [532, 150] width 578 height 37
click at [243, 128] on input "a. Qualifications-based selection with performance incentives" at bounding box center [243, 122] width 0 height 12
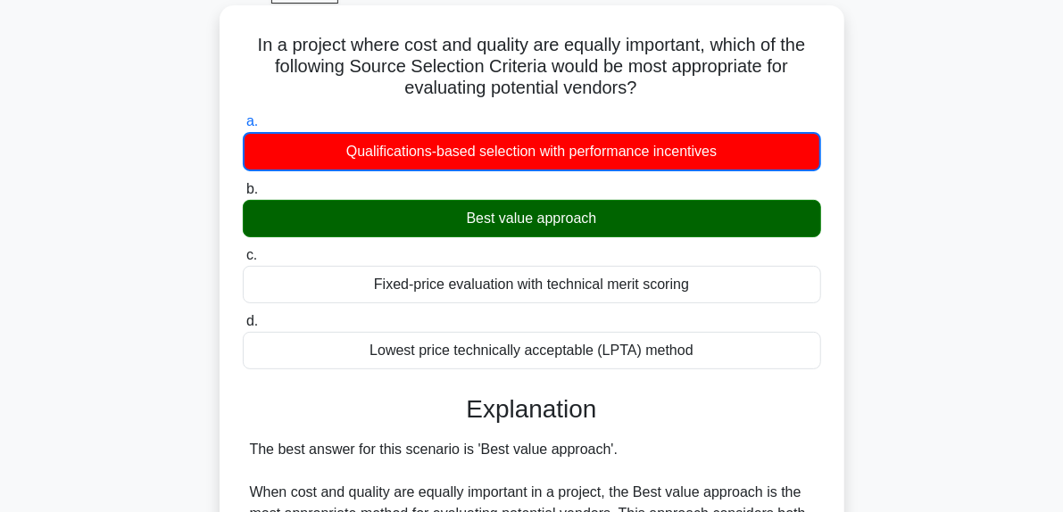
drag, startPoint x: 477, startPoint y: 220, endPoint x: 502, endPoint y: 220, distance: 25.0
click at [502, 220] on div "Best value approach" at bounding box center [532, 218] width 578 height 37
click at [607, 231] on div "Best value approach" at bounding box center [532, 218] width 578 height 37
click at [243, 195] on input "b. Best value approach" at bounding box center [243, 190] width 0 height 12
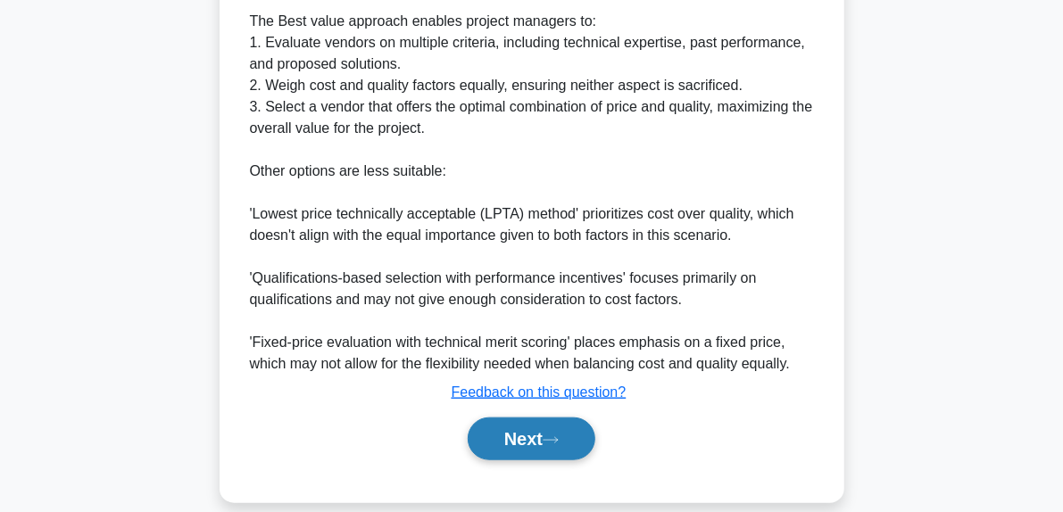
scroll to position [693, 0]
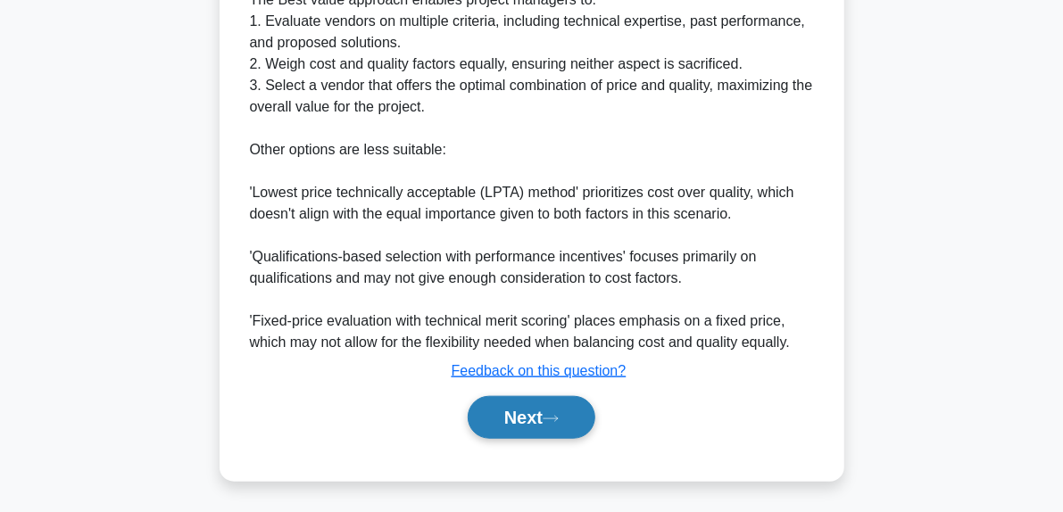
click at [568, 417] on button "Next" at bounding box center [532, 417] width 128 height 43
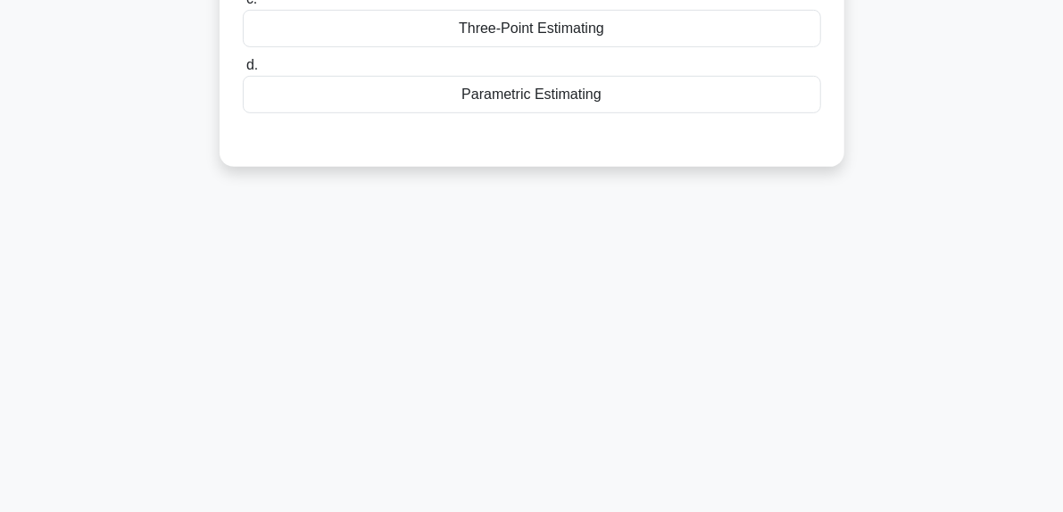
scroll to position [95, 0]
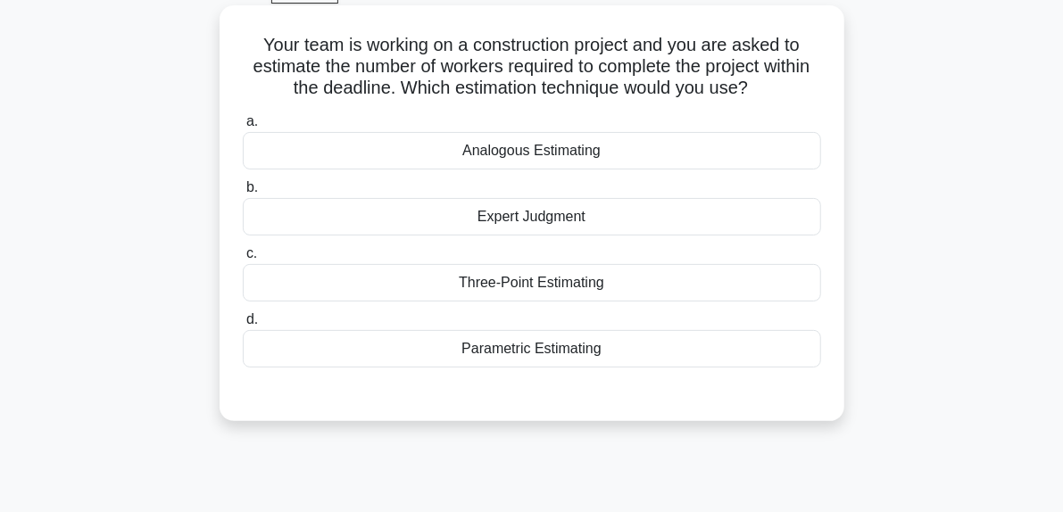
click at [664, 353] on div "Parametric Estimating" at bounding box center [532, 348] width 578 height 37
click at [243, 326] on input "d. Parametric Estimating" at bounding box center [243, 320] width 0 height 12
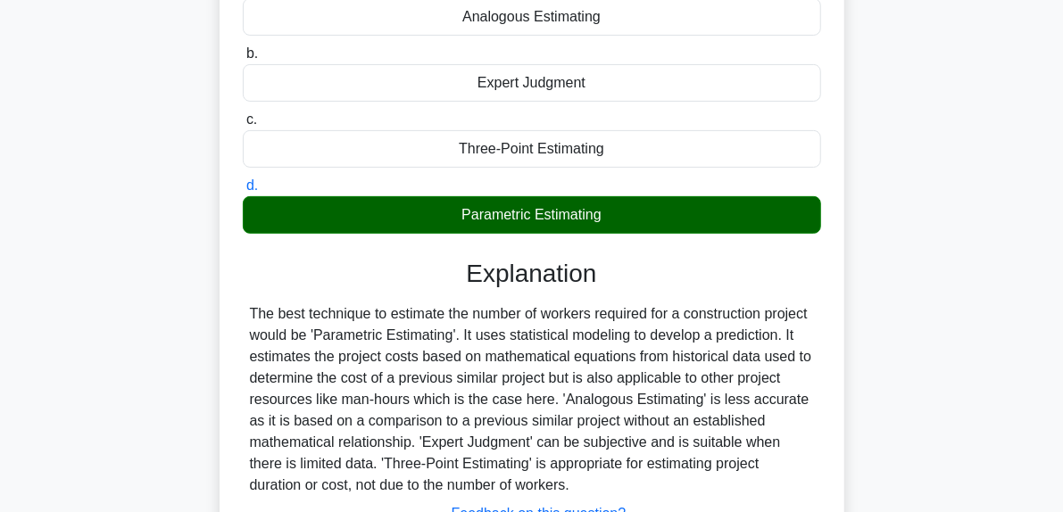
scroll to position [362, 0]
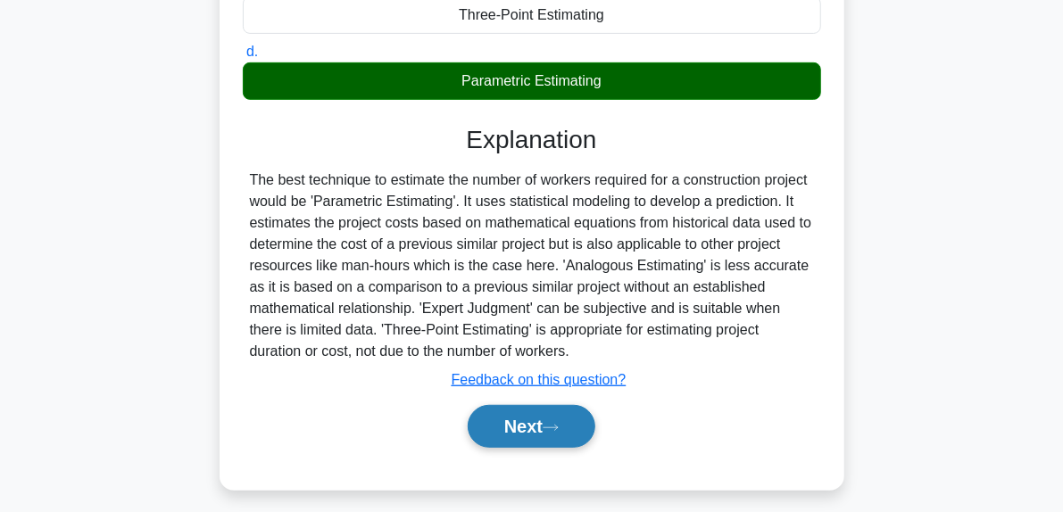
click at [560, 409] on button "Next" at bounding box center [532, 426] width 128 height 43
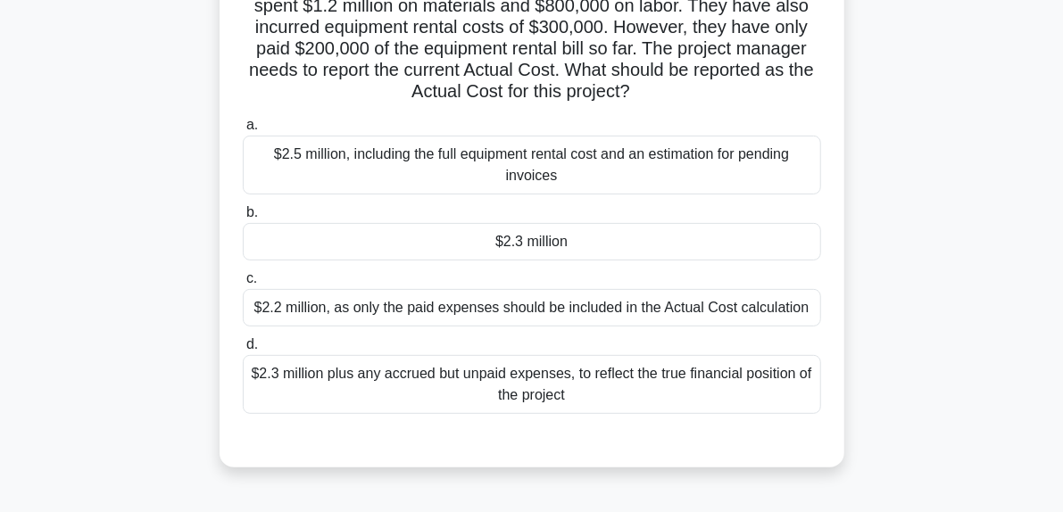
scroll to position [273, 0]
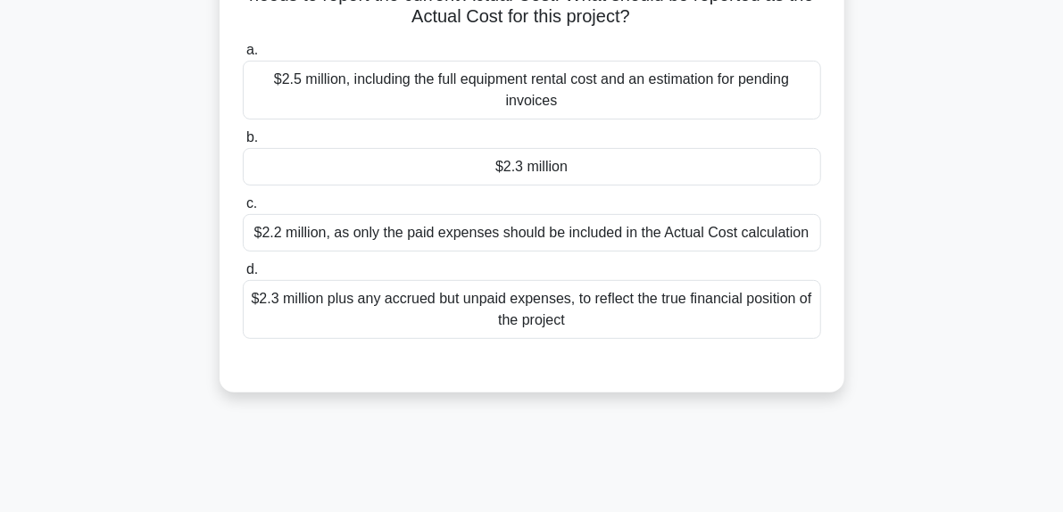
click at [505, 222] on div "$2.2 million, as only the paid expenses should be included in the Actual Cost c…" at bounding box center [532, 232] width 578 height 37
click at [243, 210] on input "c. $2.2 million, as only the paid expenses should be included in the Actual Cos…" at bounding box center [243, 204] width 0 height 12
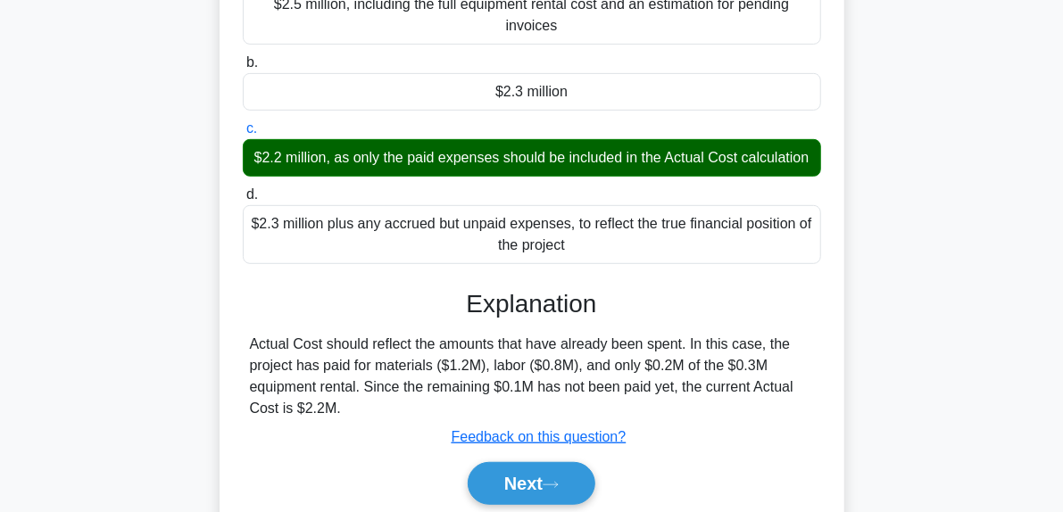
scroll to position [452, 0]
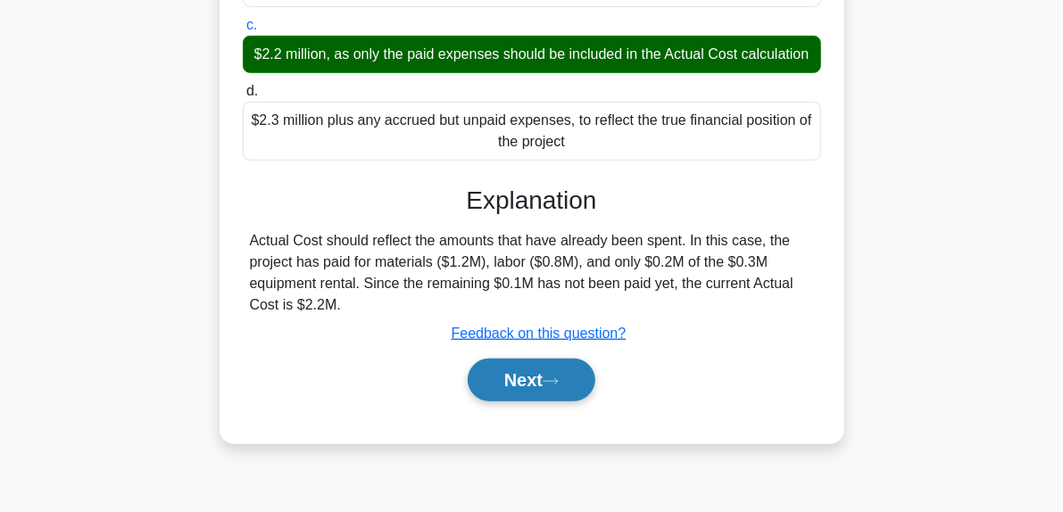
click at [557, 388] on button "Next" at bounding box center [532, 380] width 128 height 43
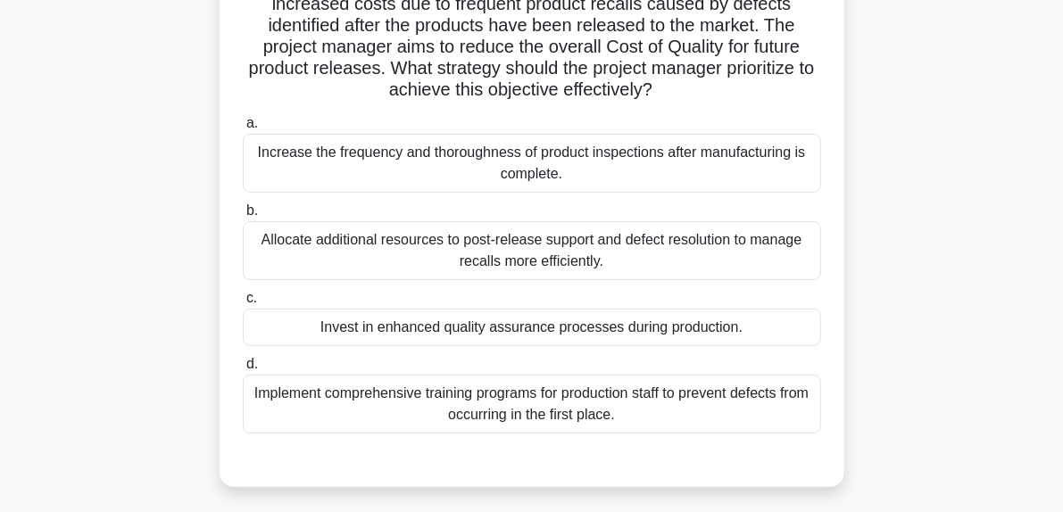
scroll to position [184, 0]
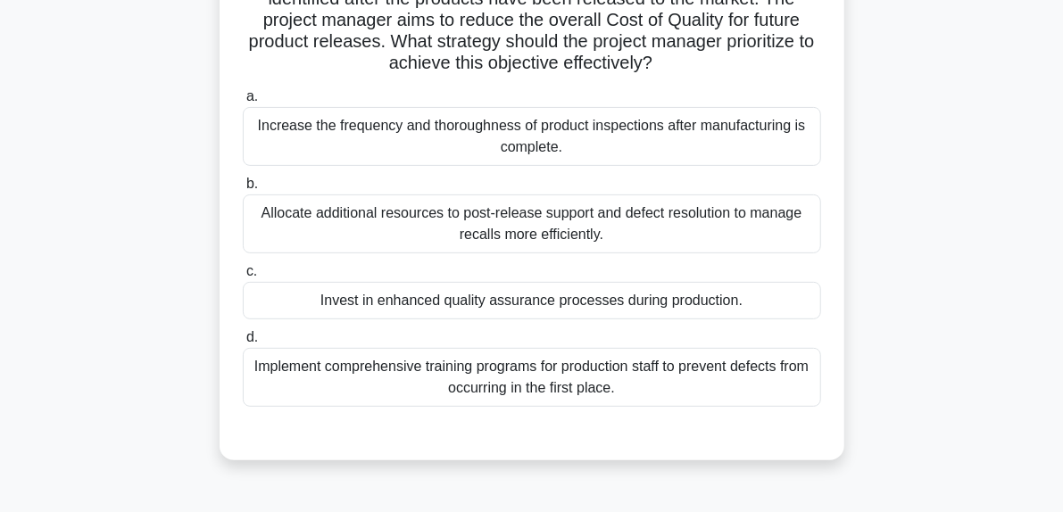
click at [650, 313] on div "Invest in enhanced quality assurance processes during production." at bounding box center [532, 300] width 578 height 37
click at [243, 278] on input "c. Invest in enhanced quality assurance processes during production." at bounding box center [243, 272] width 0 height 12
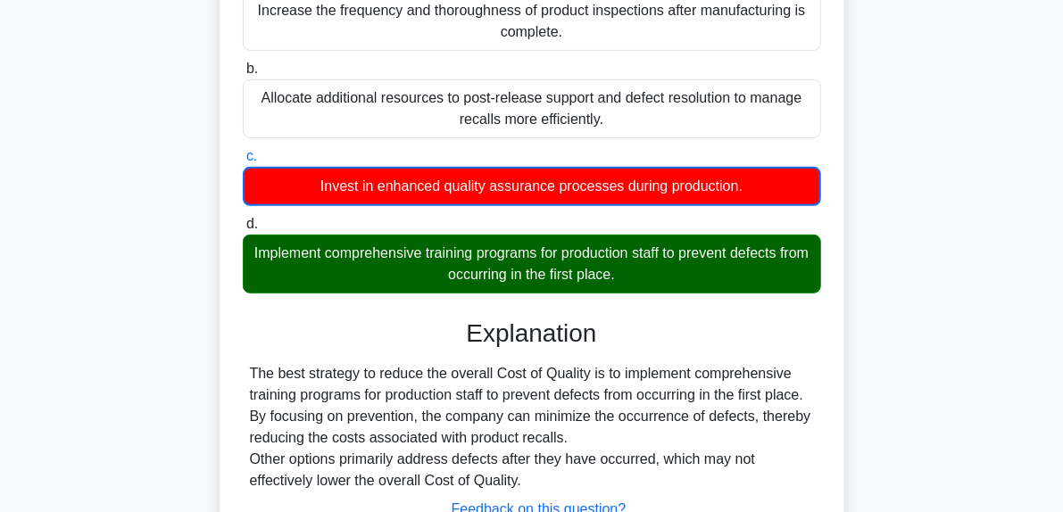
scroll to position [362, 0]
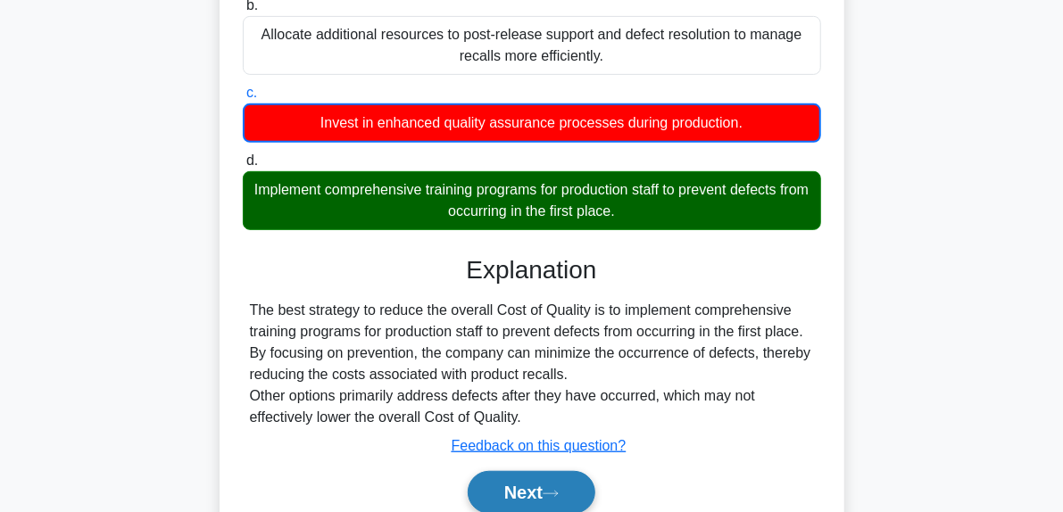
click at [568, 483] on button "Next" at bounding box center [532, 492] width 128 height 43
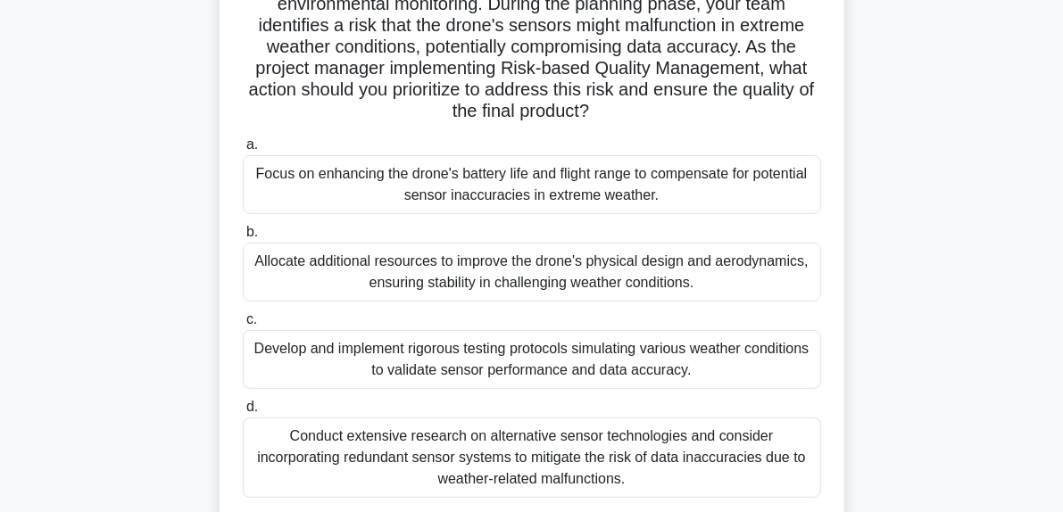
scroll to position [184, 0]
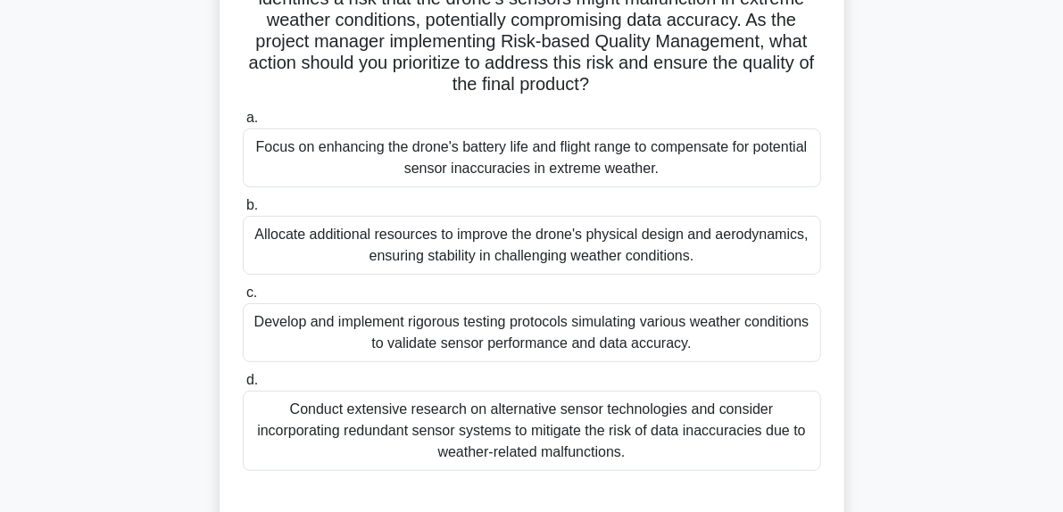
click at [571, 413] on div "Conduct extensive research on alternative sensor technologies and consider inco…" at bounding box center [532, 431] width 578 height 80
click at [243, 386] on input "d. Conduct extensive research on alternative sensor technologies and consider i…" at bounding box center [243, 381] width 0 height 12
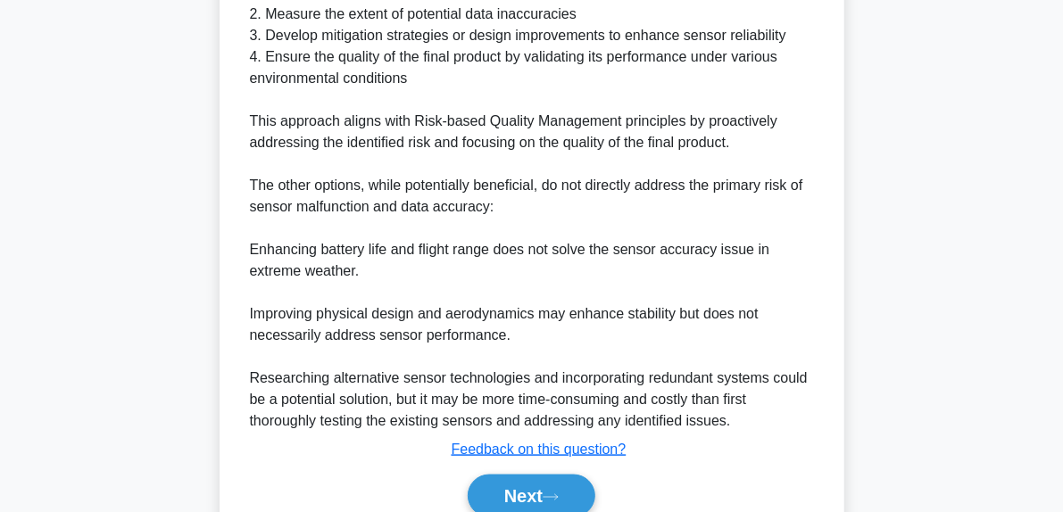
scroll to position [898, 0]
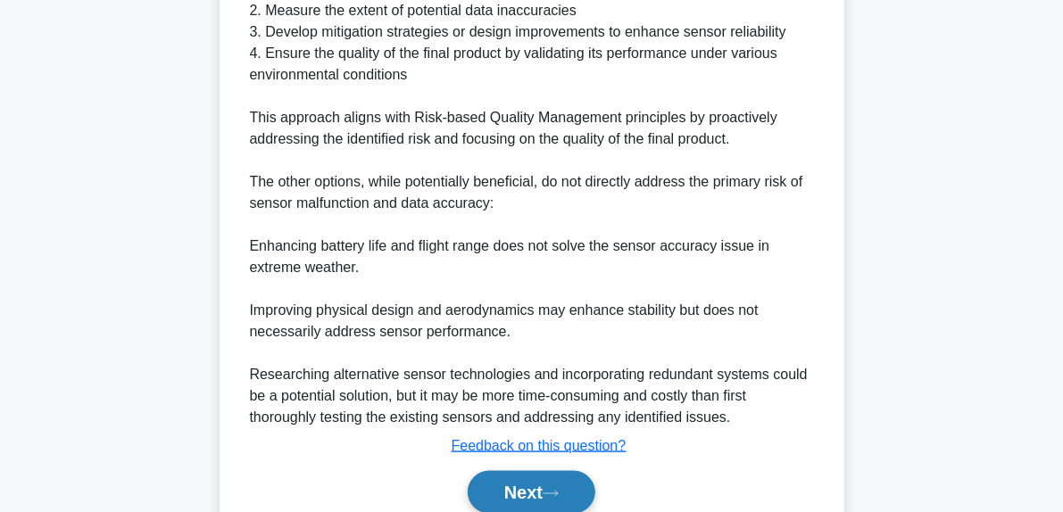
click at [564, 484] on button "Next" at bounding box center [532, 492] width 128 height 43
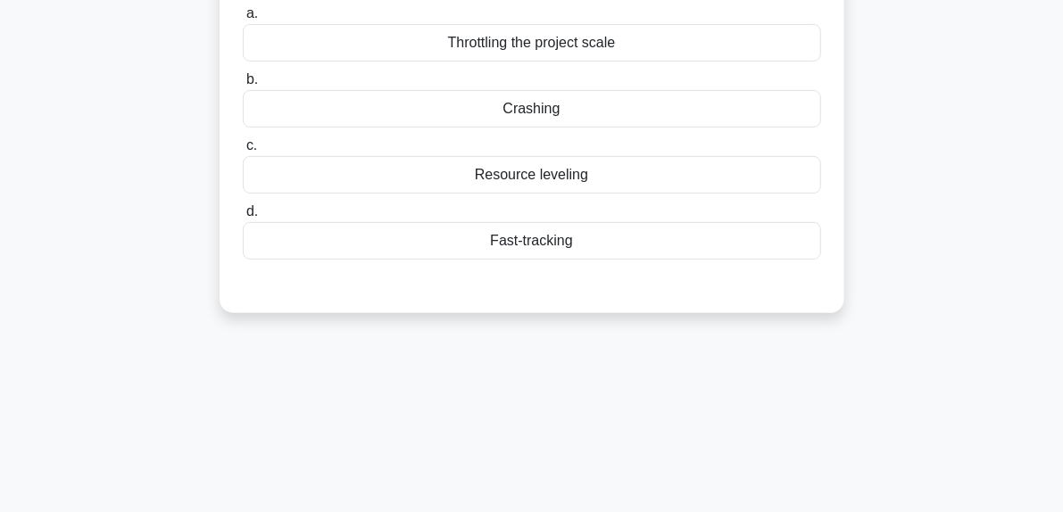
scroll to position [184, 0]
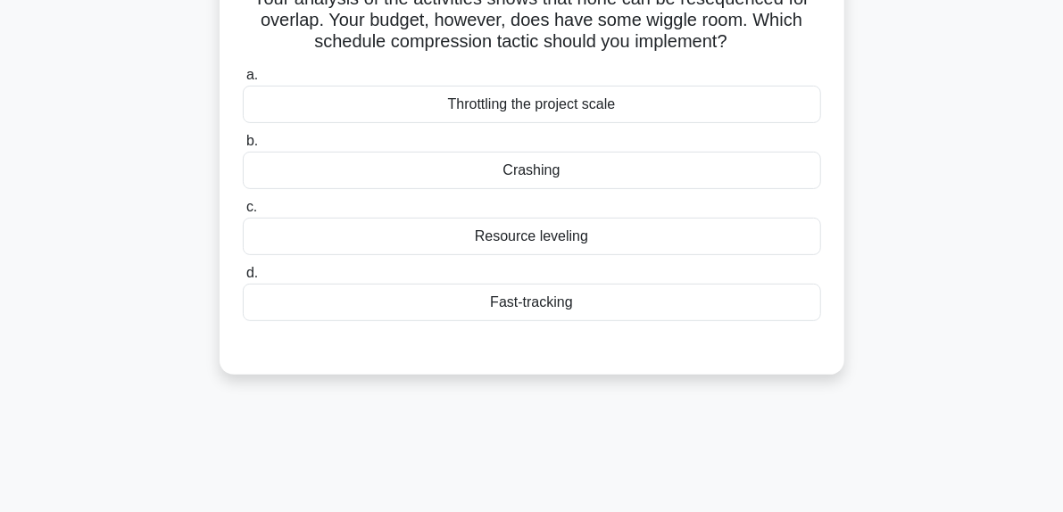
click at [605, 115] on div "Throttling the project scale" at bounding box center [532, 104] width 578 height 37
click at [243, 81] on input "a. Throttling the project scale" at bounding box center [243, 76] width 0 height 12
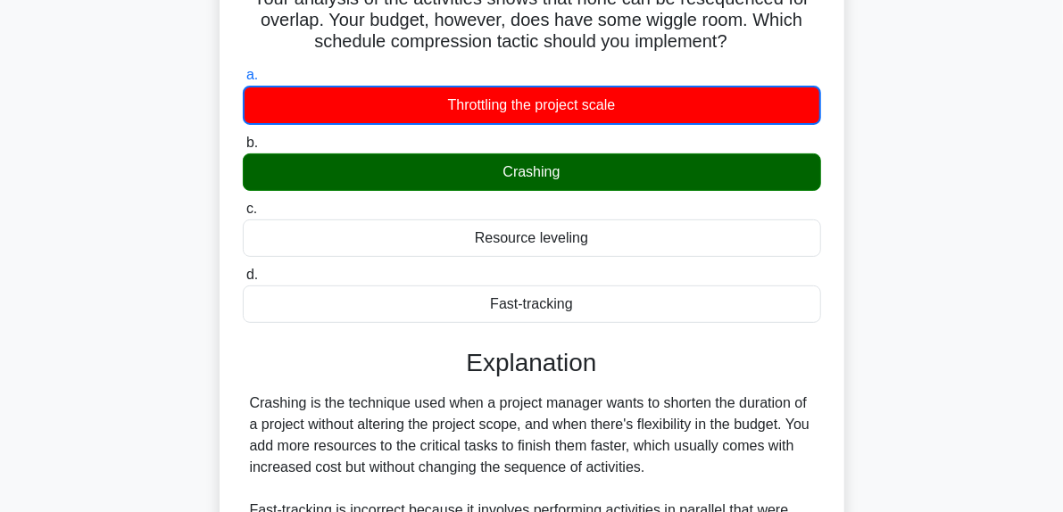
drag, startPoint x: 486, startPoint y: 182, endPoint x: 577, endPoint y: 176, distance: 91.2
click at [577, 176] on div "Crashing" at bounding box center [532, 172] width 578 height 37
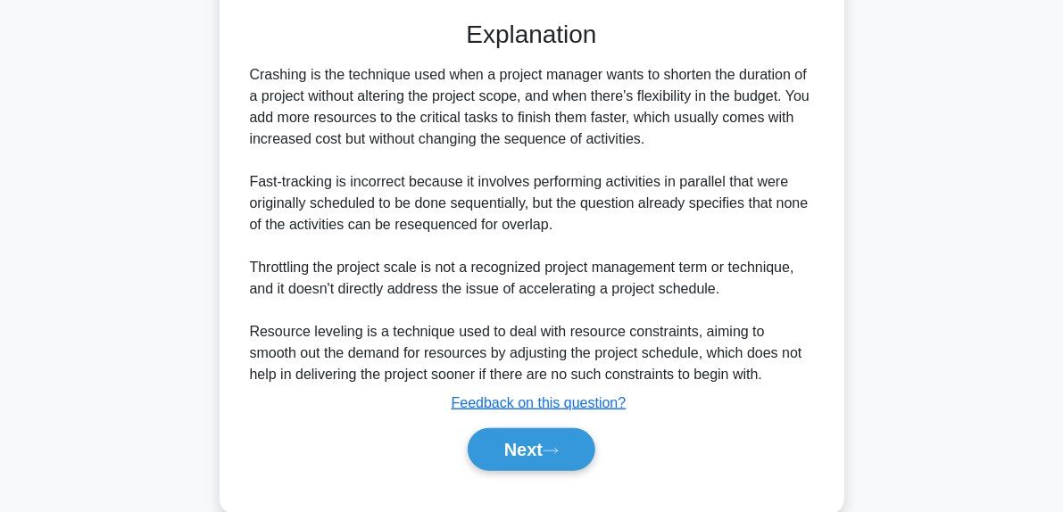
scroll to position [545, 0]
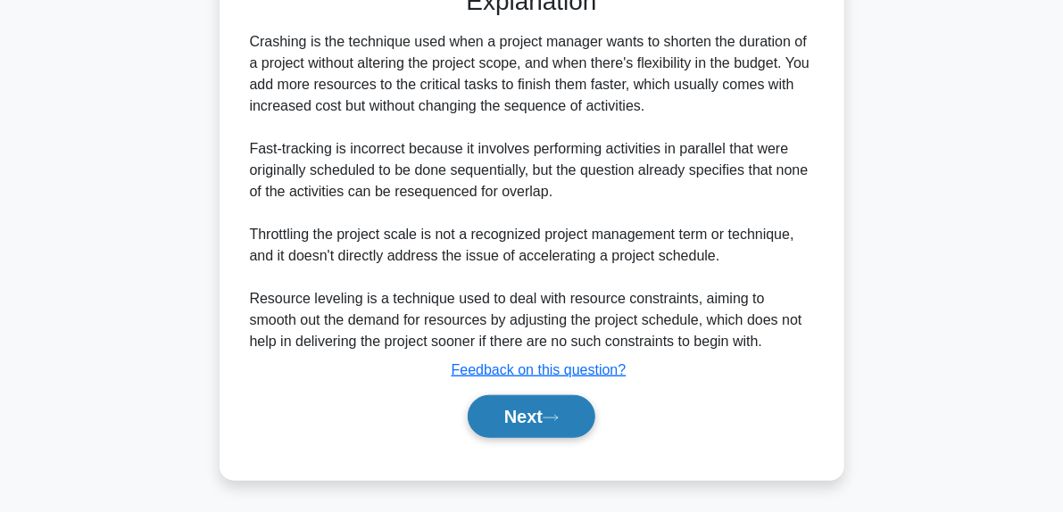
click at [559, 418] on icon at bounding box center [551, 418] width 16 height 10
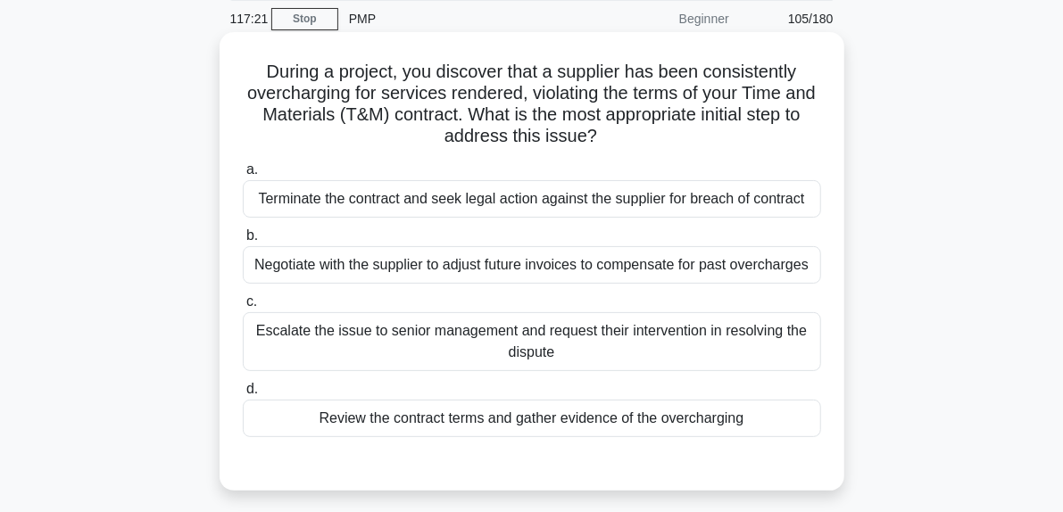
scroll to position [95, 0]
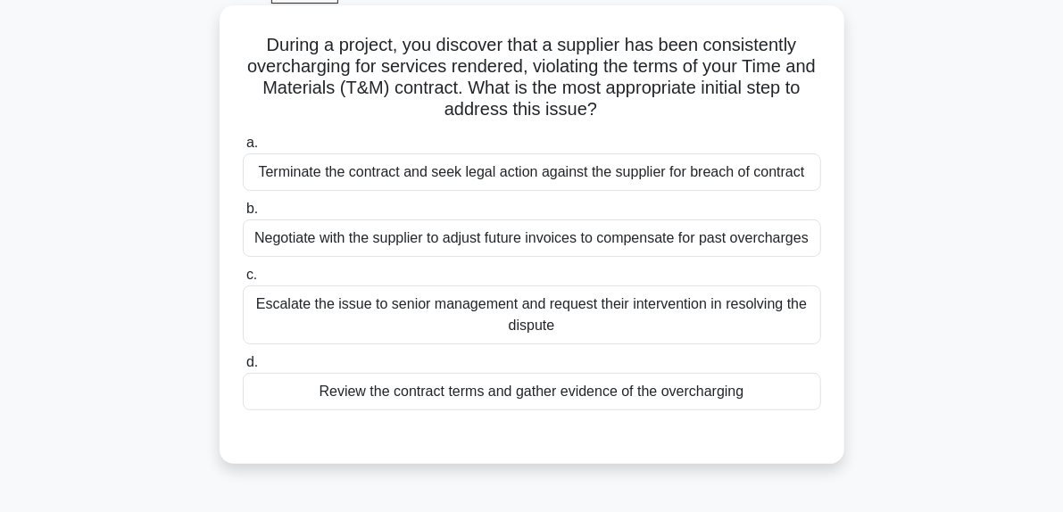
click at [361, 172] on div "Terminate the contract and seek legal action against the supplier for breach of…" at bounding box center [532, 172] width 578 height 37
click at [243, 149] on input "a. Terminate the contract and seek legal action against the supplier for breach…" at bounding box center [243, 143] width 0 height 12
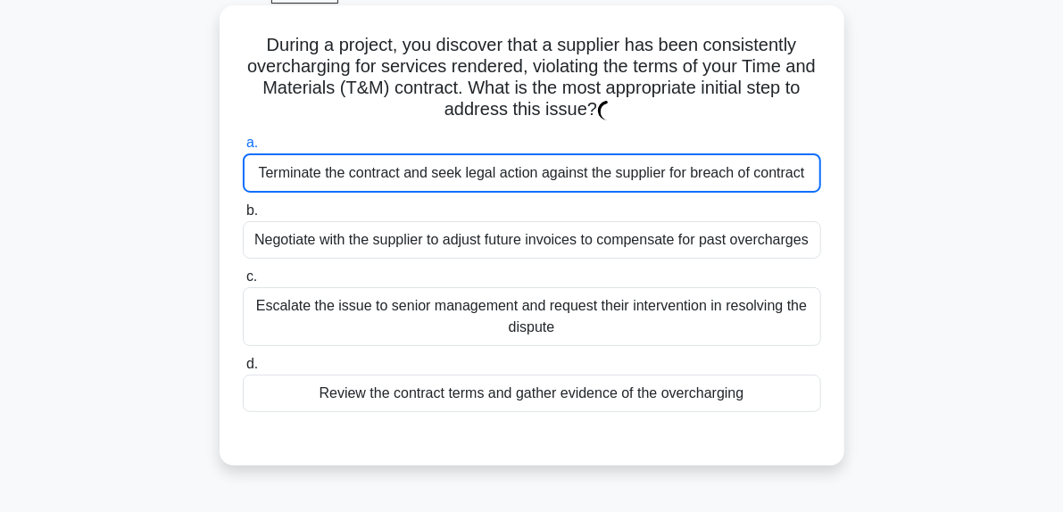
click at [361, 172] on div "Terminate the contract and seek legal action against the supplier for breach of…" at bounding box center [532, 173] width 578 height 39
click at [243, 149] on input "a. Terminate the contract and seek legal action against the supplier for breach…" at bounding box center [243, 143] width 0 height 12
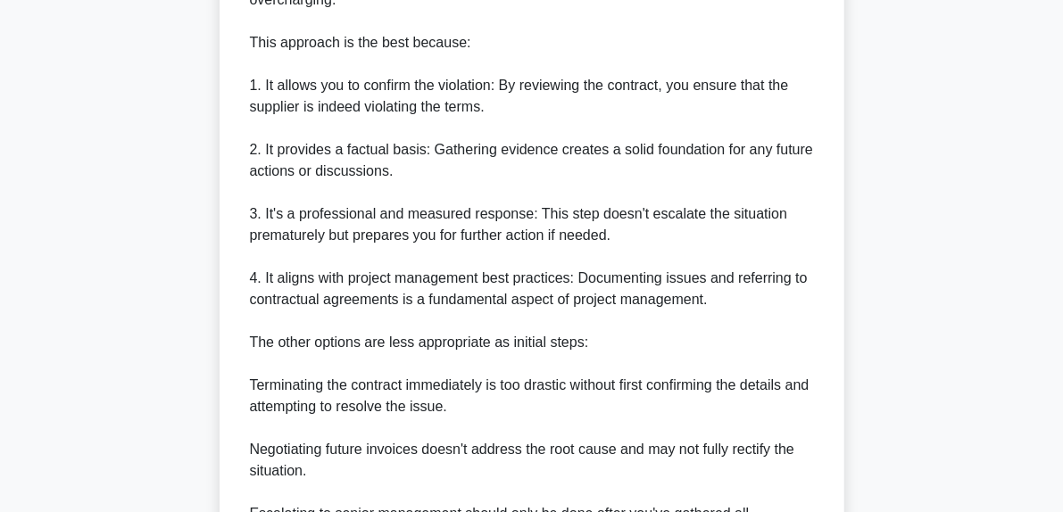
scroll to position [952, 0]
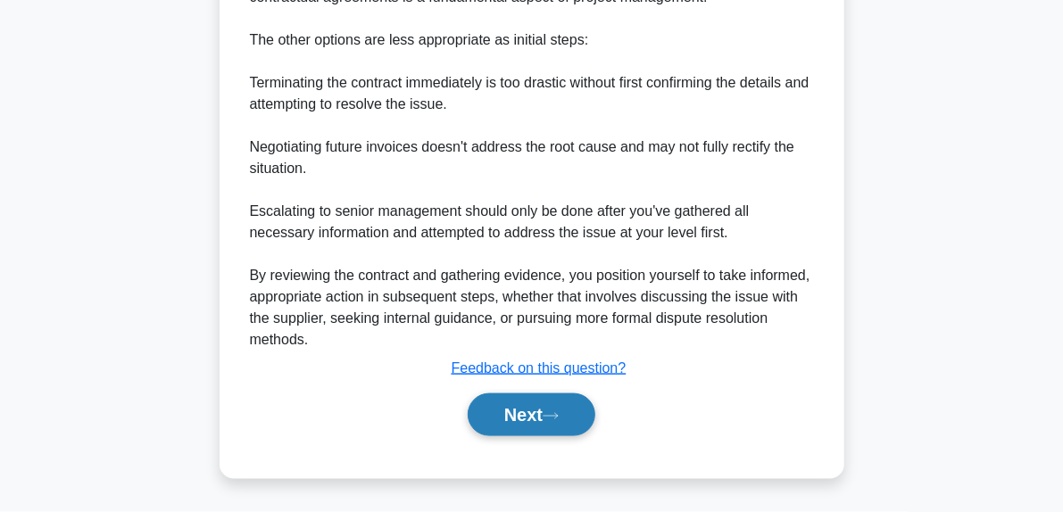
click at [559, 413] on icon at bounding box center [551, 416] width 16 height 10
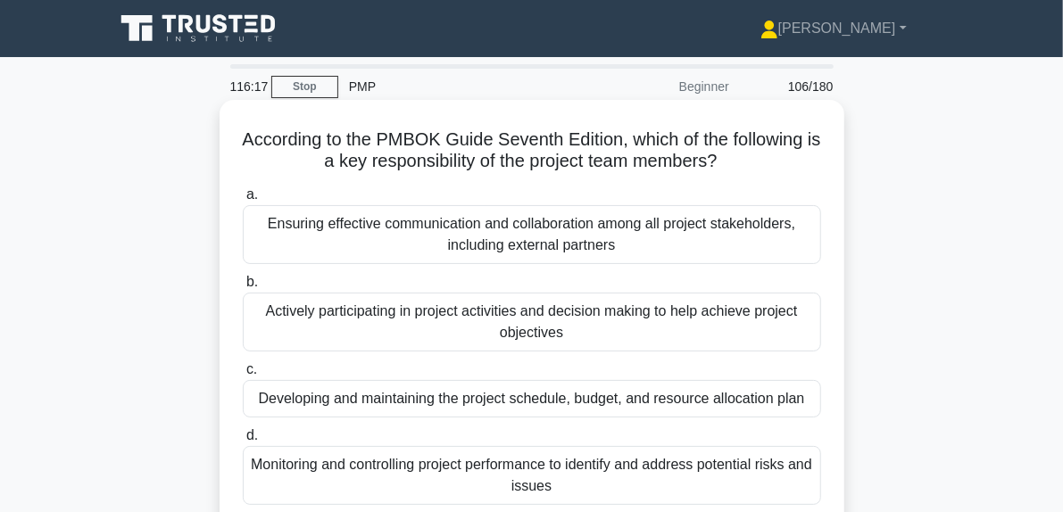
scroll to position [89, 0]
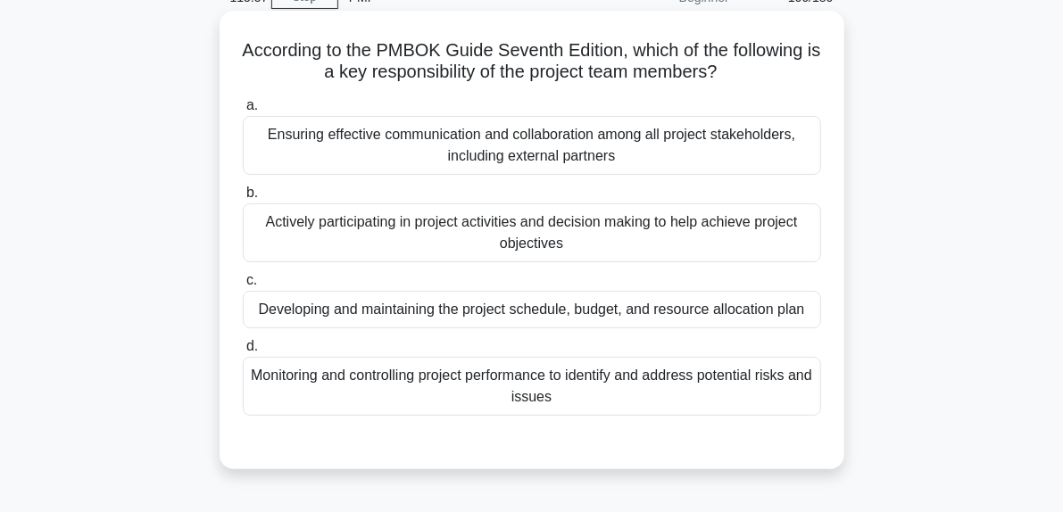
click at [629, 245] on div "Actively participating in project activities and decision making to help achiev…" at bounding box center [532, 232] width 578 height 59
click at [243, 199] on input "b. Actively participating in project activities and decision making to help ach…" at bounding box center [243, 193] width 0 height 12
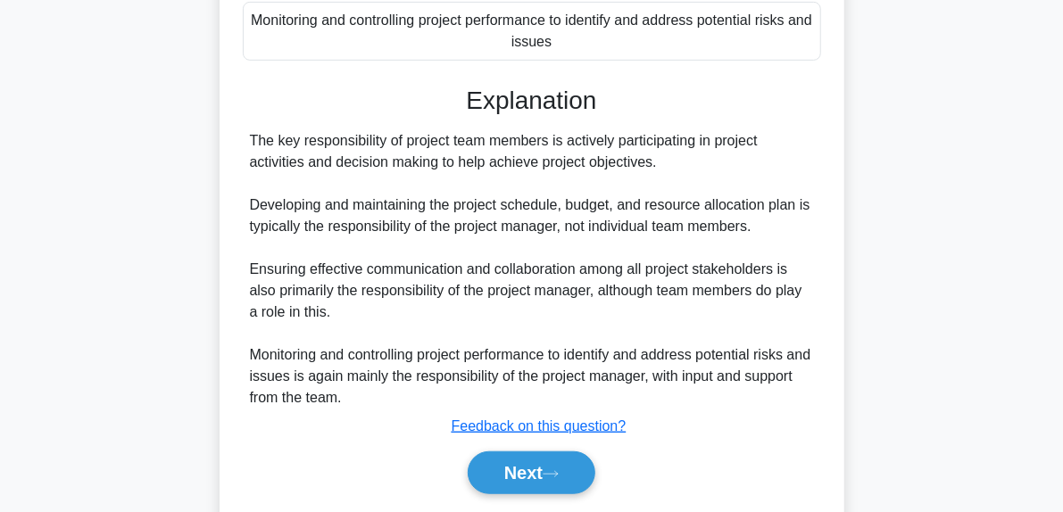
scroll to position [446, 0]
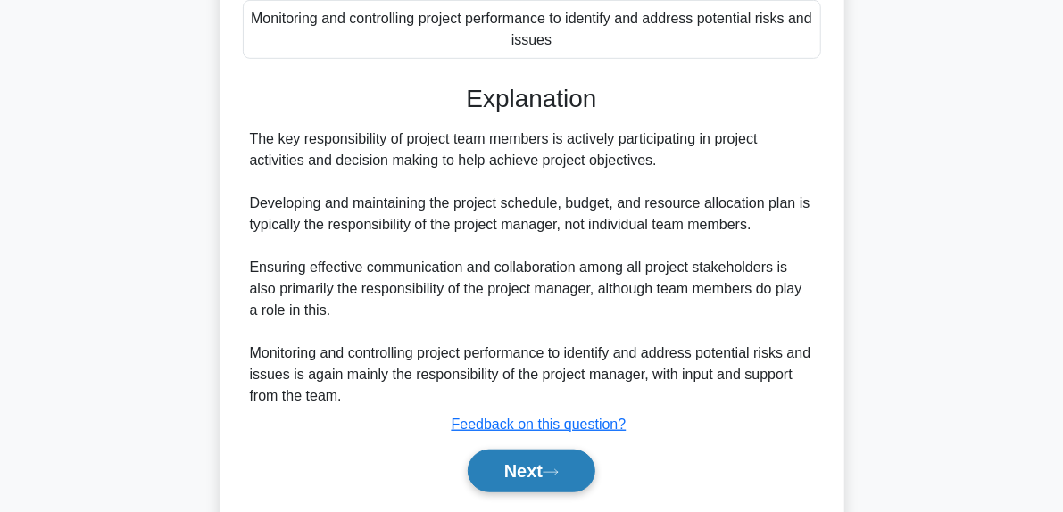
click at [568, 467] on button "Next" at bounding box center [532, 471] width 128 height 43
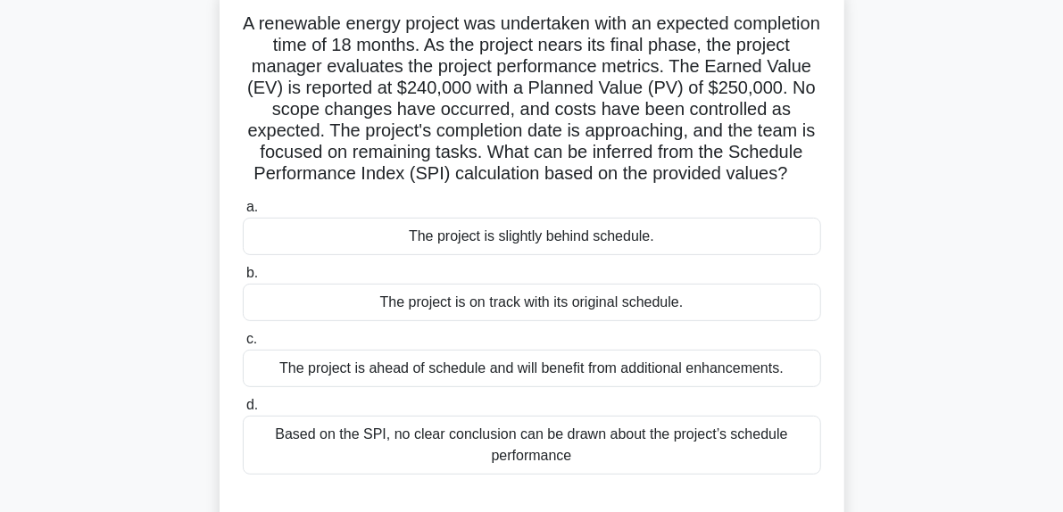
scroll to position [89, 0]
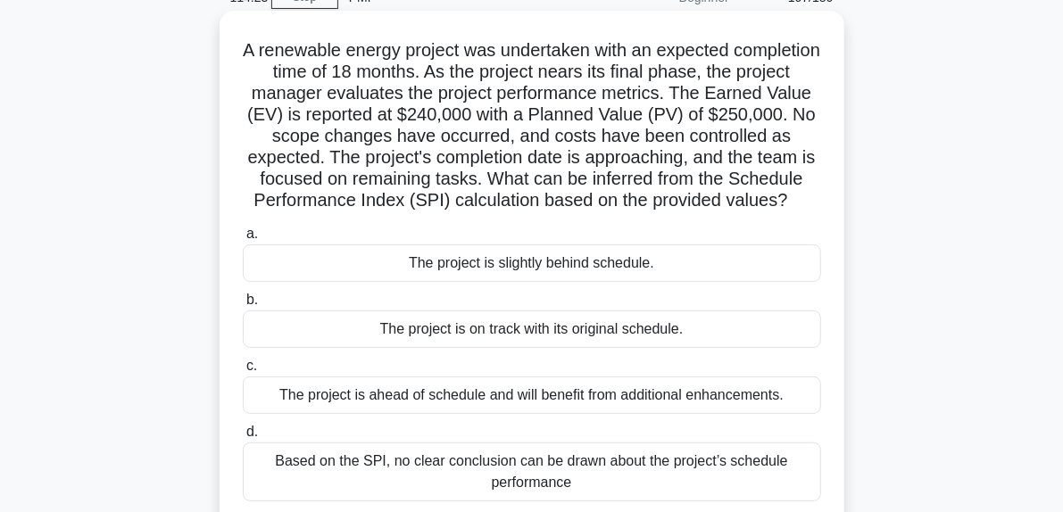
click at [523, 282] on div "The project is slightly behind schedule." at bounding box center [532, 263] width 578 height 37
click at [243, 240] on input "a. The project is slightly behind schedule." at bounding box center [243, 234] width 0 height 12
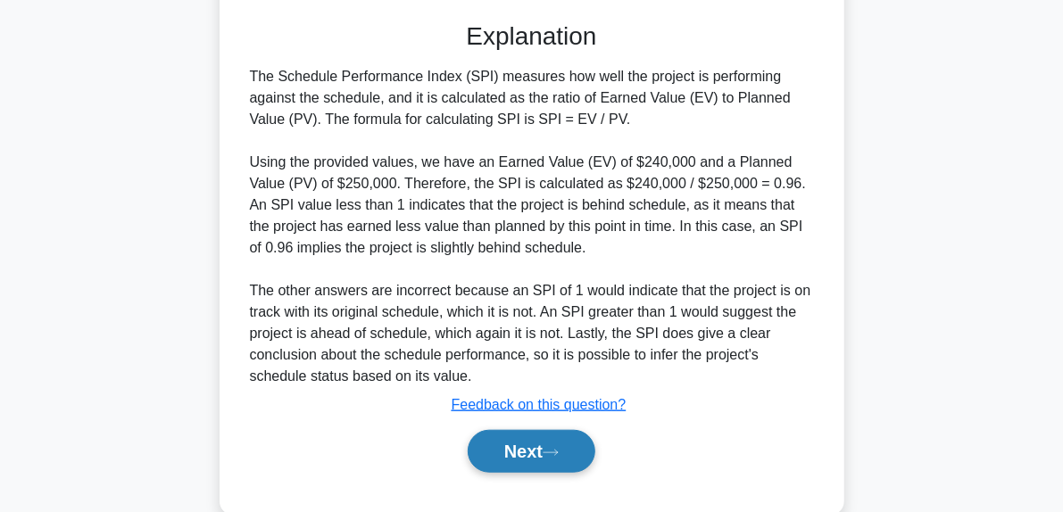
scroll to position [650, 0]
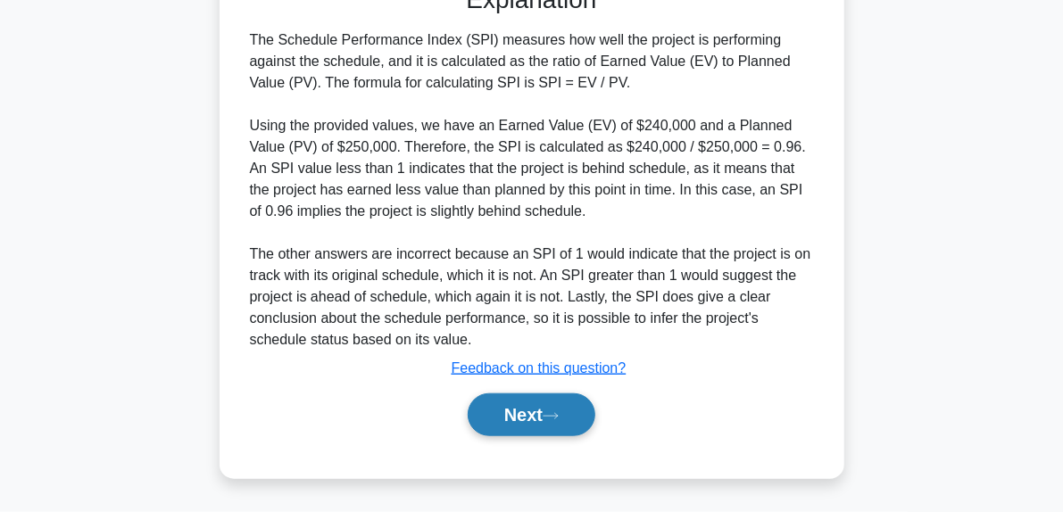
click at [577, 407] on button "Next" at bounding box center [532, 415] width 128 height 43
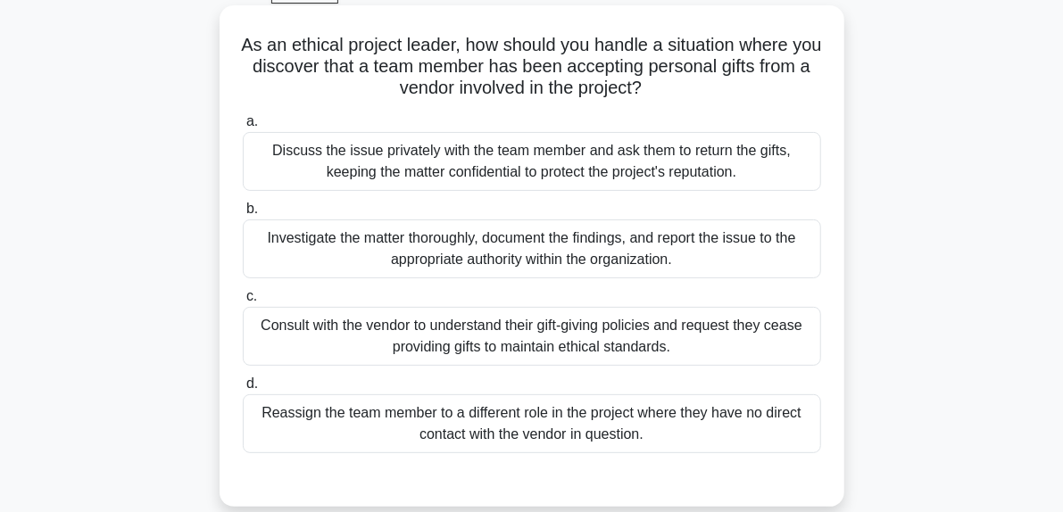
scroll to position [184, 0]
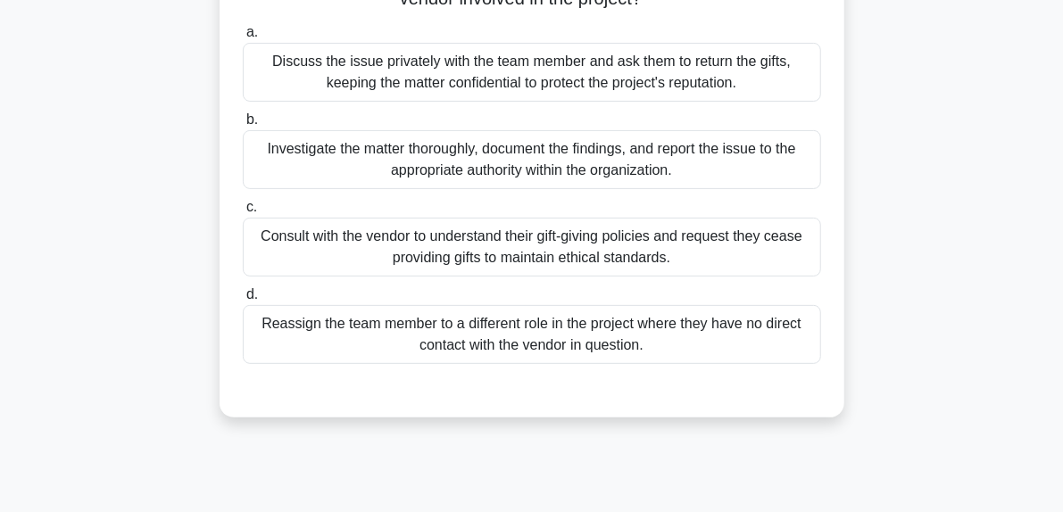
click at [594, 153] on div "Investigate the matter thoroughly, document the findings, and report the issue …" at bounding box center [532, 159] width 578 height 59
click at [243, 126] on input "b. Investigate the matter thoroughly, document the findings, and report the iss…" at bounding box center [243, 120] width 0 height 12
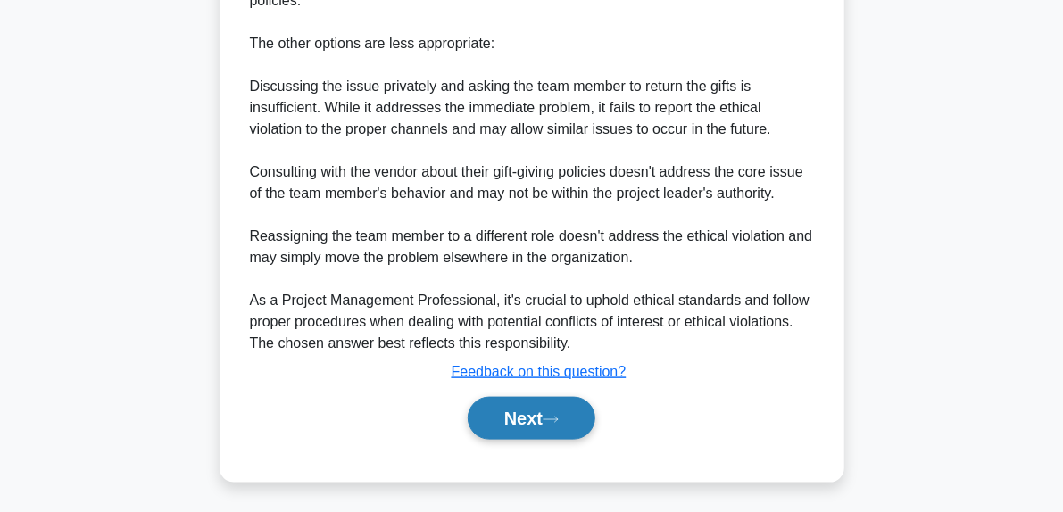
scroll to position [842, 0]
click at [581, 405] on button "Next" at bounding box center [532, 417] width 128 height 43
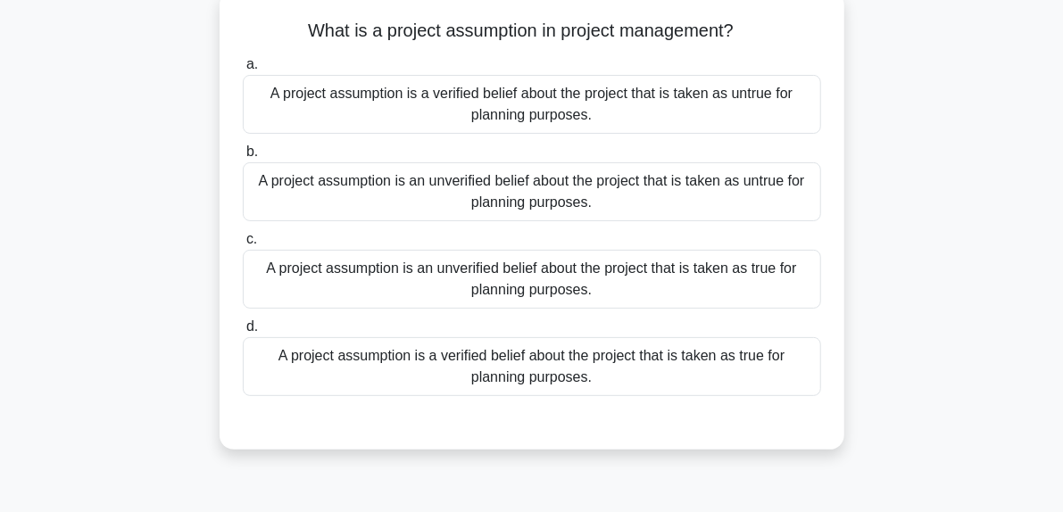
scroll to position [136, 0]
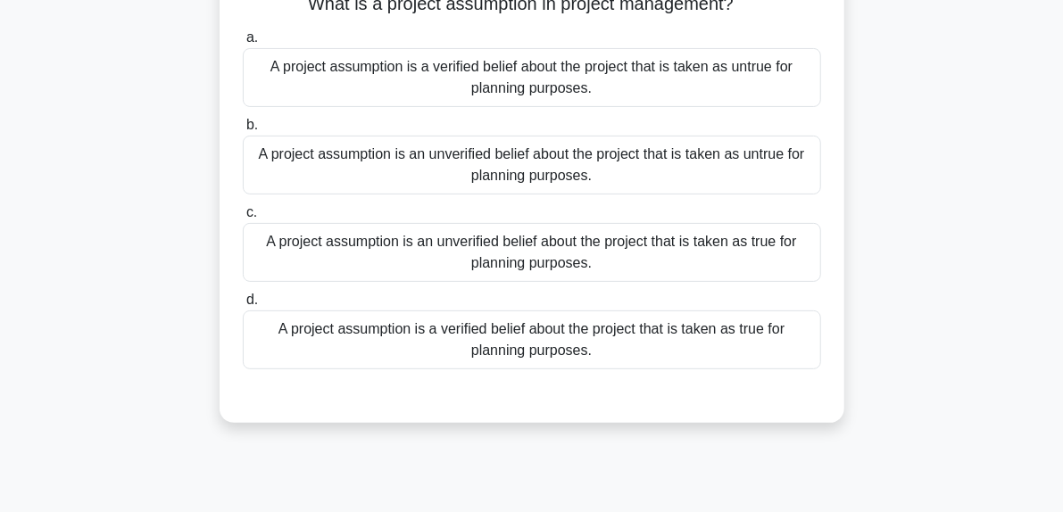
click at [464, 346] on div "A project assumption is a verified belief about the project that is taken as tr…" at bounding box center [532, 340] width 578 height 59
click at [243, 306] on input "d. A project assumption is a verified belief about the project that is taken as…" at bounding box center [243, 301] width 0 height 12
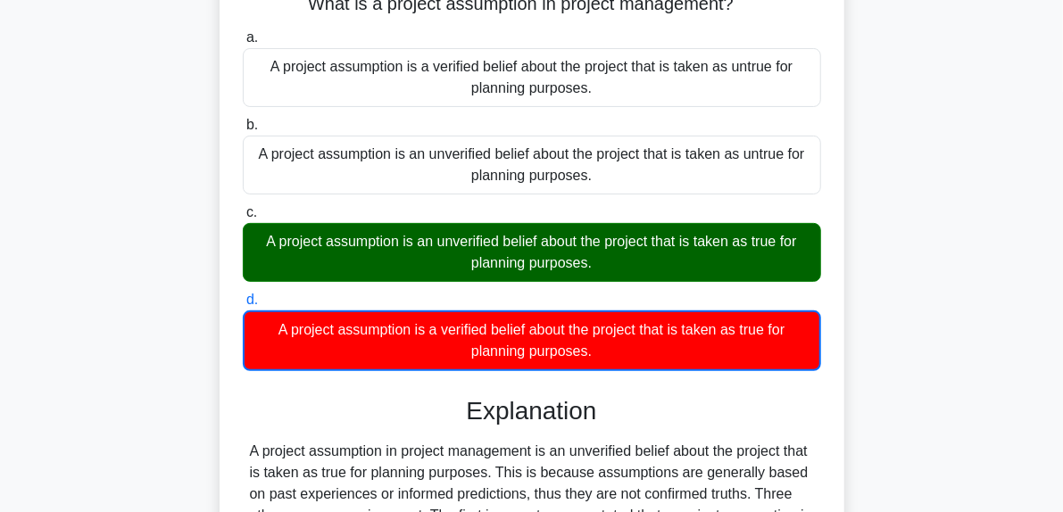
drag, startPoint x: 306, startPoint y: 244, endPoint x: 607, endPoint y: 270, distance: 301.9
click at [607, 270] on div "A project assumption is an unverified belief about the project that is taken as…" at bounding box center [532, 252] width 578 height 59
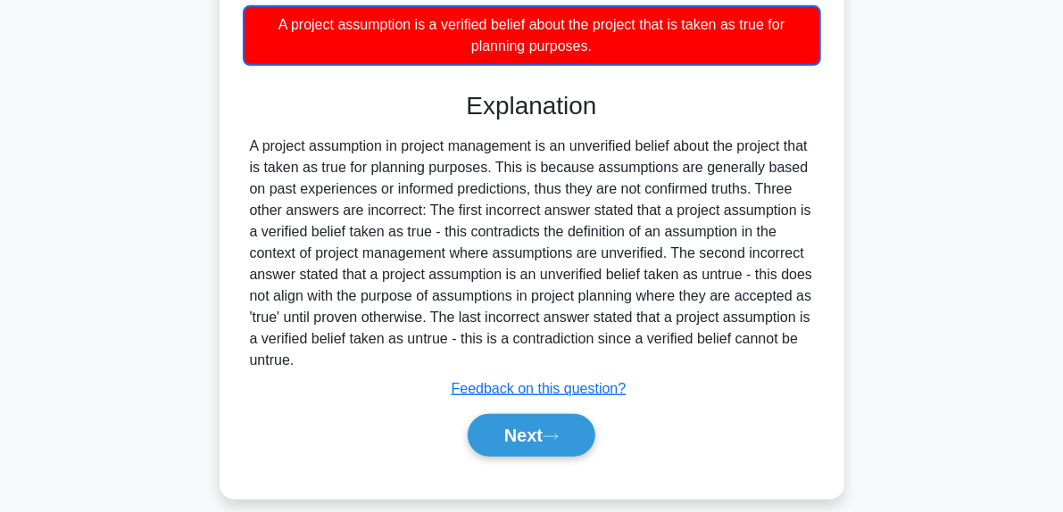
scroll to position [460, 0]
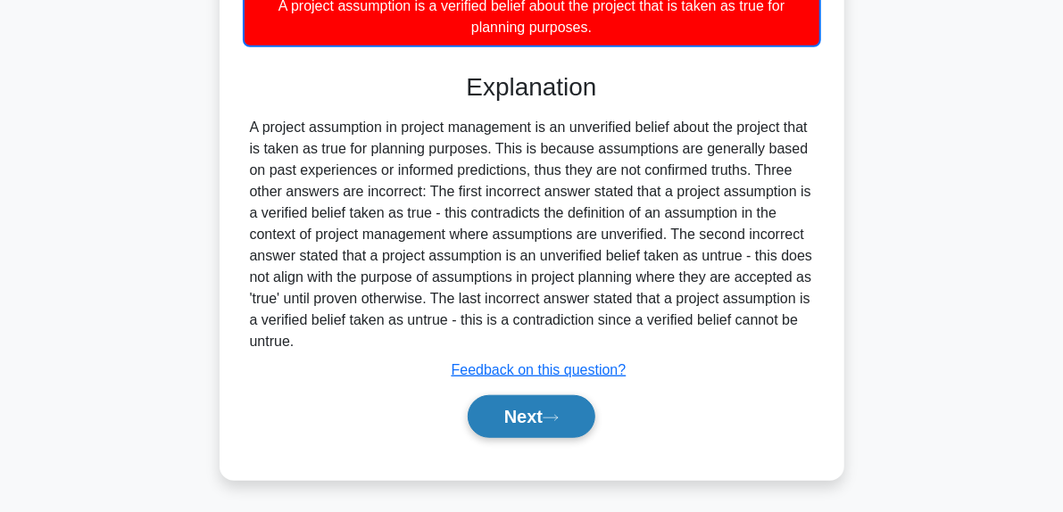
click at [568, 431] on button "Next" at bounding box center [532, 416] width 128 height 43
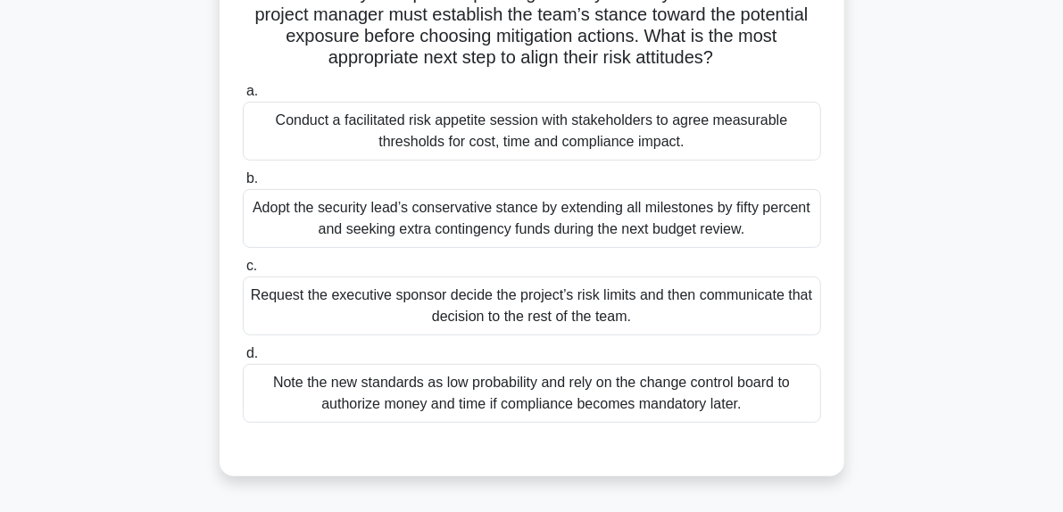
scroll to position [184, 0]
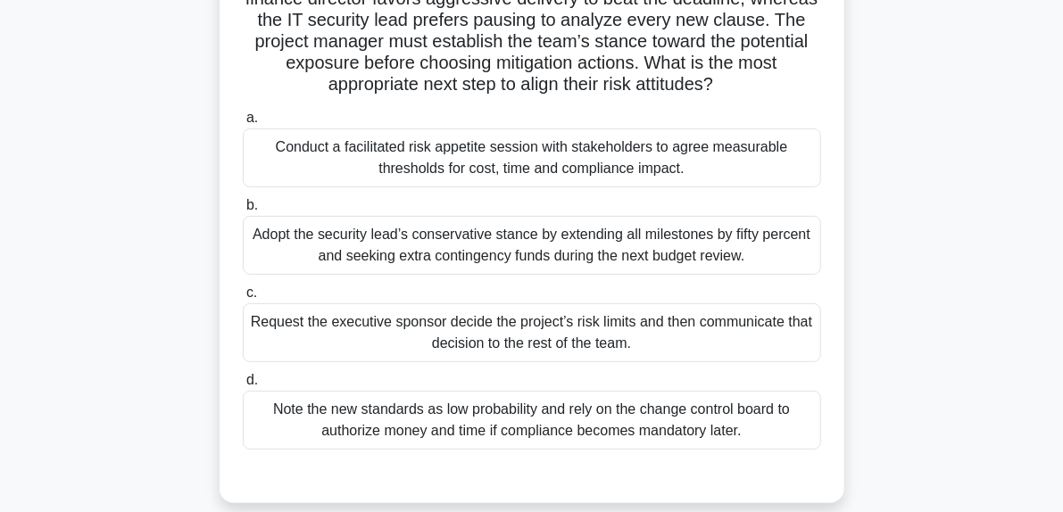
click at [781, 161] on div "Conduct a facilitated risk appetite session with stakeholders to agree measurab…" at bounding box center [532, 158] width 578 height 59
click at [243, 124] on input "a. Conduct a facilitated risk appetite session with stakeholders to agree measu…" at bounding box center [243, 118] width 0 height 12
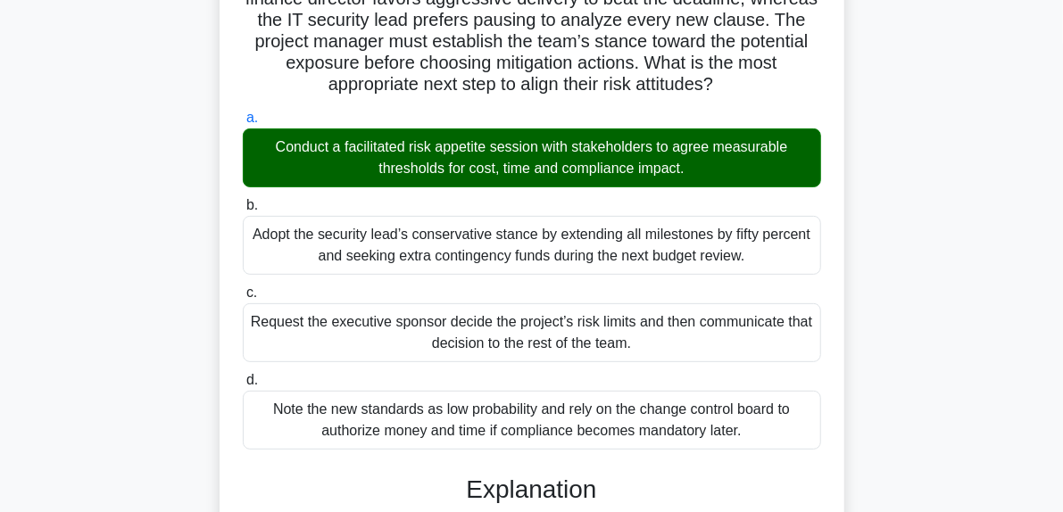
scroll to position [607, 0]
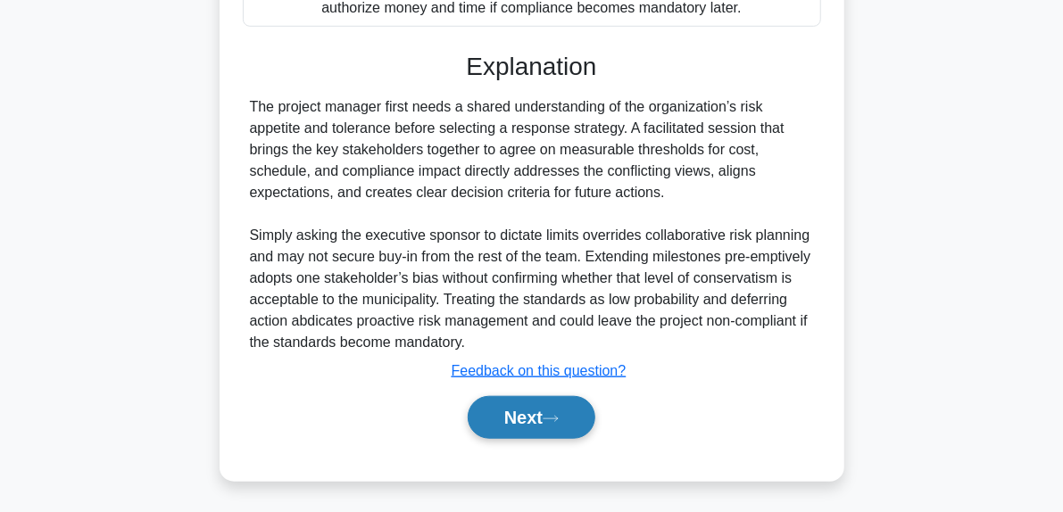
click at [553, 426] on button "Next" at bounding box center [532, 417] width 128 height 43
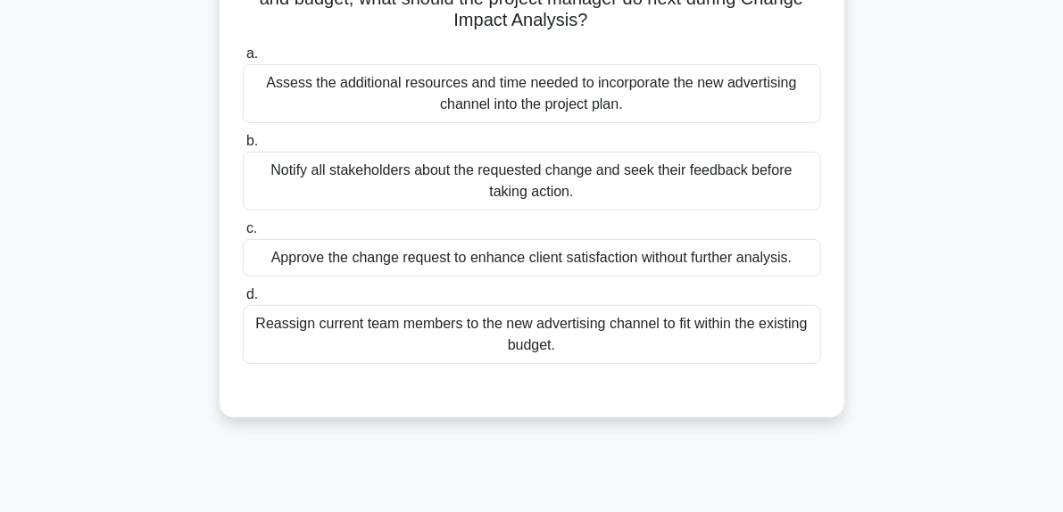
scroll to position [95, 0]
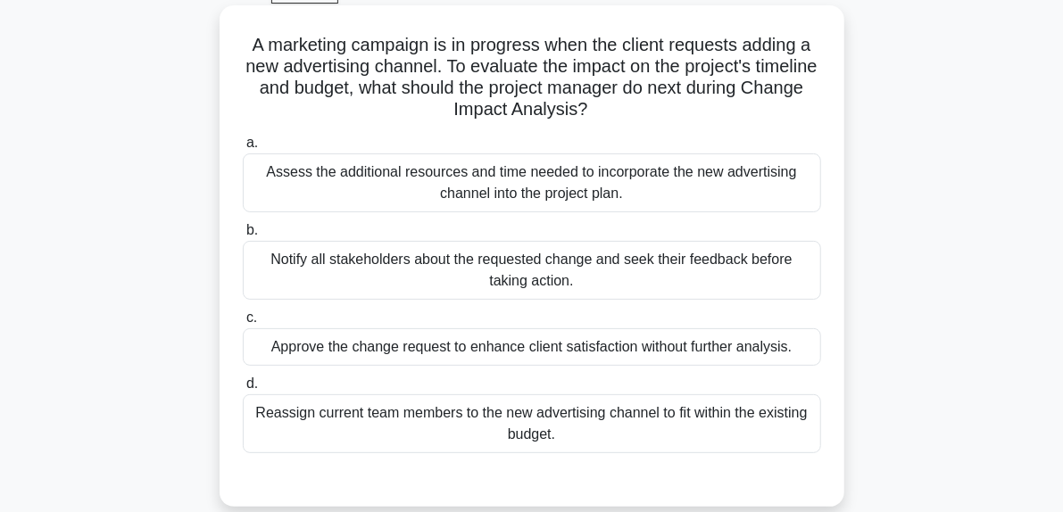
click at [505, 188] on div "Assess the additional resources and time needed to incorporate the new advertis…" at bounding box center [532, 183] width 578 height 59
click at [243, 149] on input "a. Assess the additional resources and time needed to incorporate the new adver…" at bounding box center [243, 143] width 0 height 12
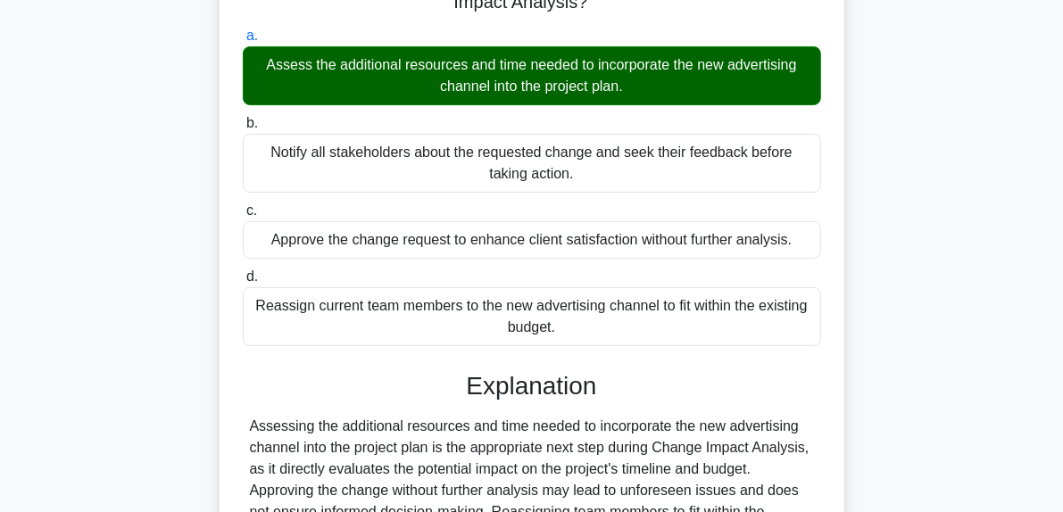
scroll to position [362, 0]
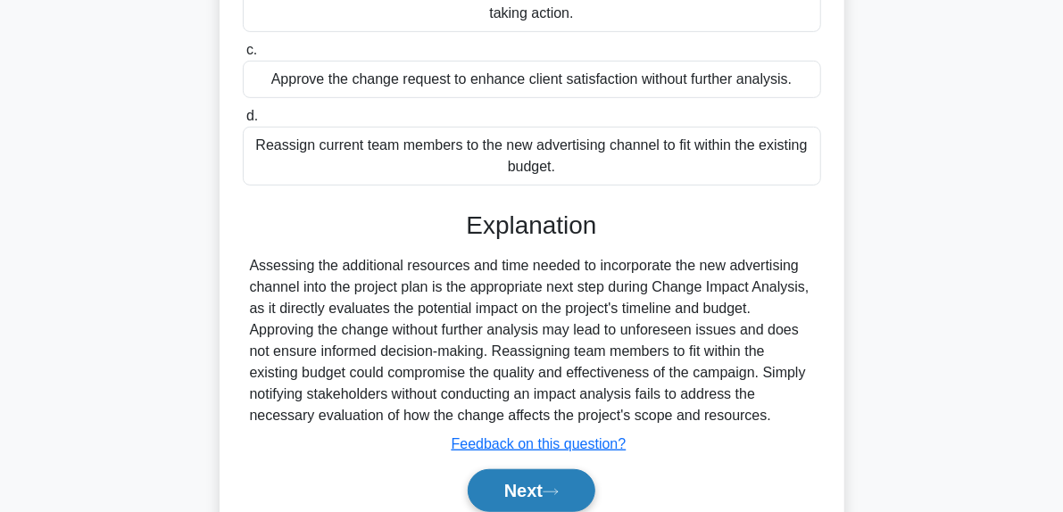
click at [555, 490] on icon at bounding box center [551, 492] width 16 height 10
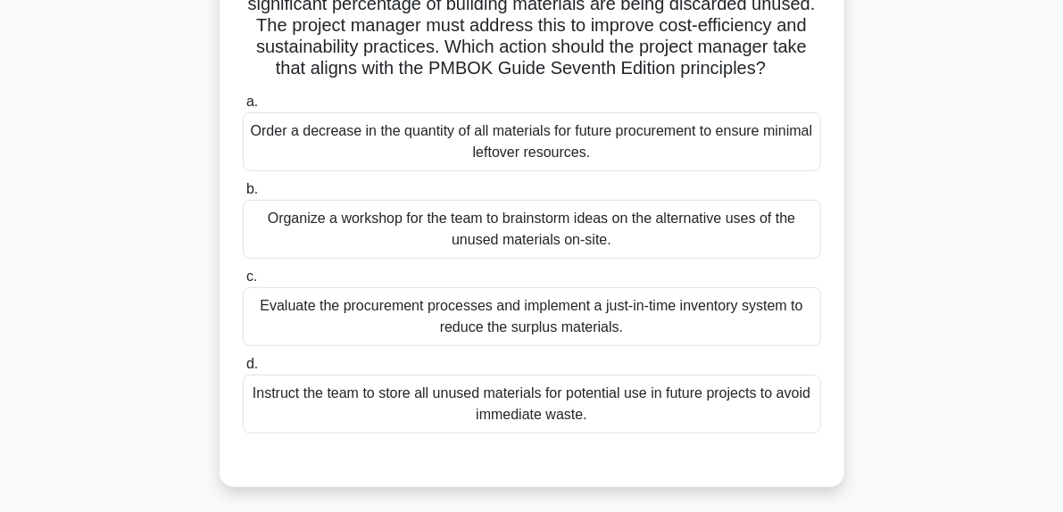
scroll to position [184, 0]
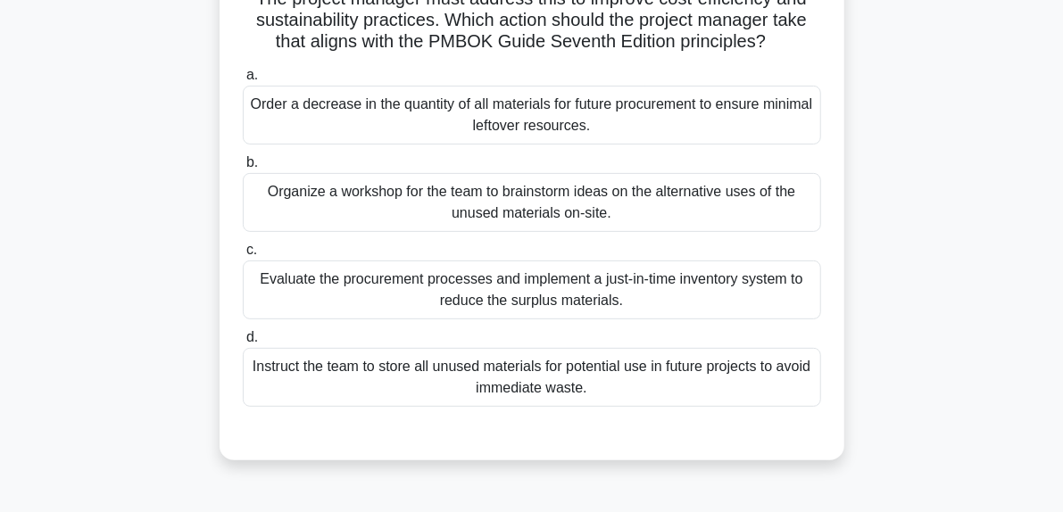
click at [576, 299] on div "Evaluate the procurement processes and implement a just-in-time inventory syste…" at bounding box center [532, 290] width 578 height 59
click at [243, 256] on input "c. Evaluate the procurement processes and implement a just-in-time inventory sy…" at bounding box center [243, 251] width 0 height 12
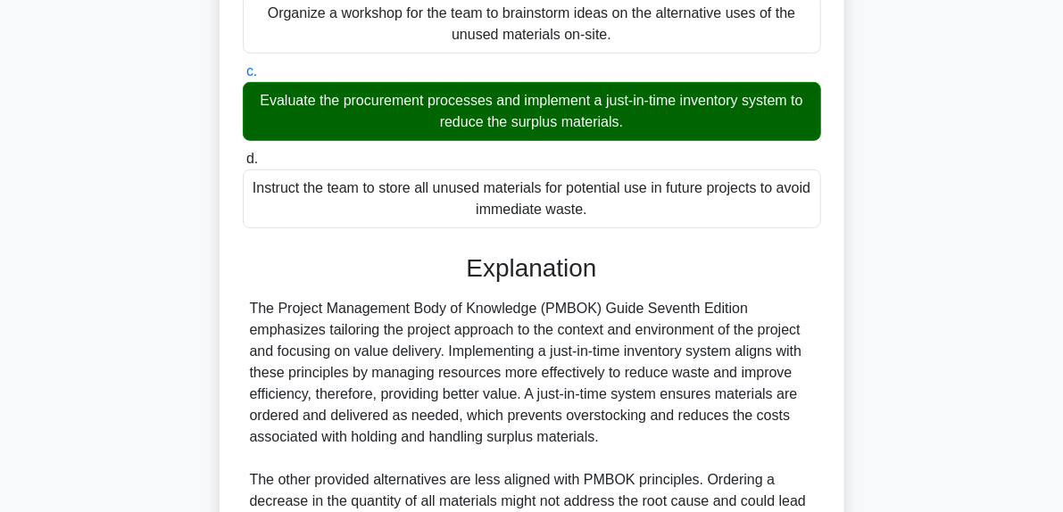
scroll to position [671, 0]
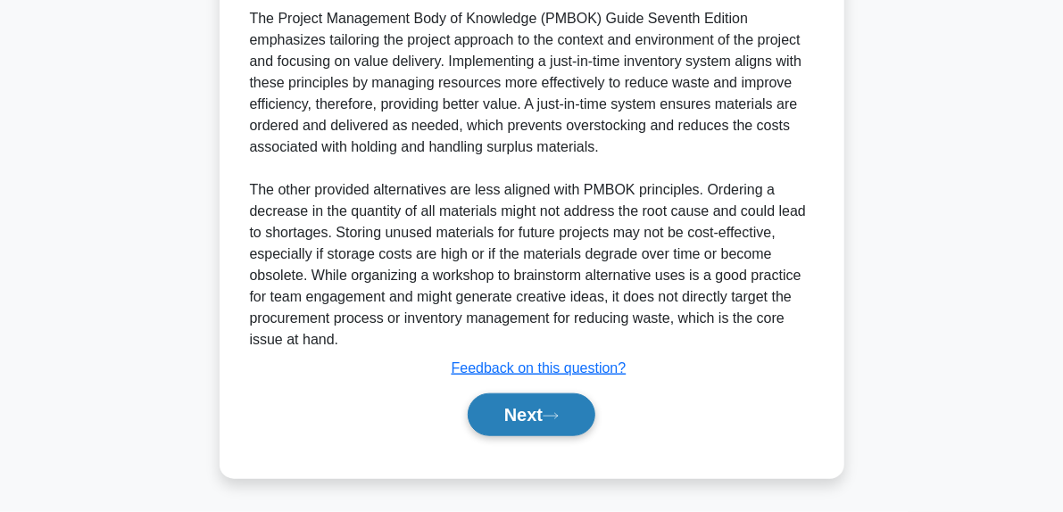
click at [579, 405] on button "Next" at bounding box center [532, 415] width 128 height 43
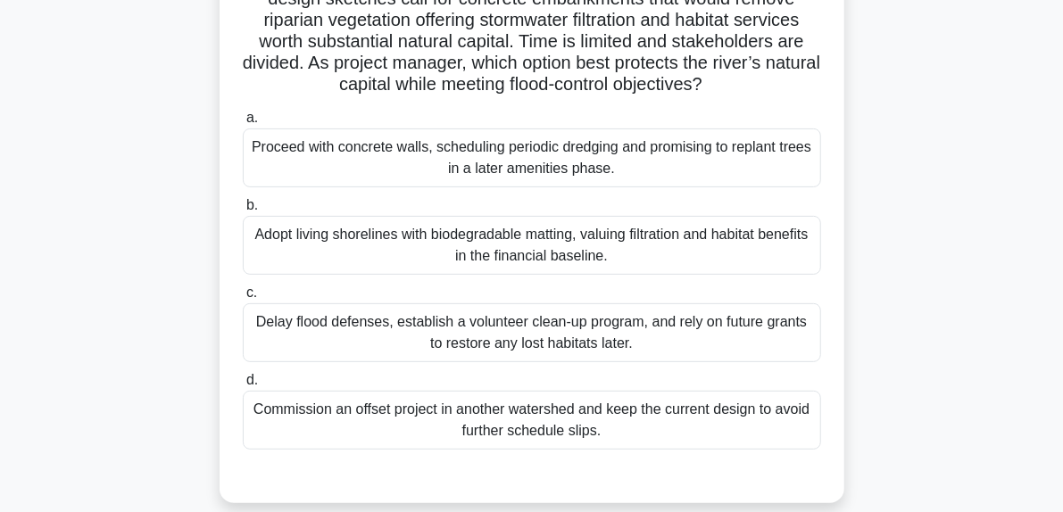
scroll to position [95, 0]
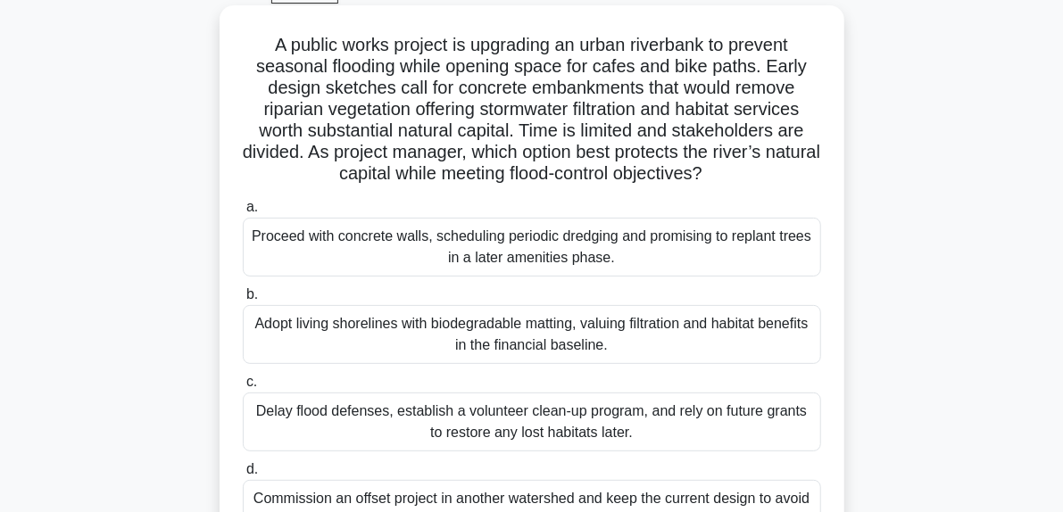
click at [491, 340] on div "Adopt living shorelines with biodegradable matting, valuing filtration and habi…" at bounding box center [532, 334] width 578 height 59
click at [243, 301] on input "b. Adopt living shorelines with biodegradable matting, valuing filtration and h…" at bounding box center [243, 295] width 0 height 12
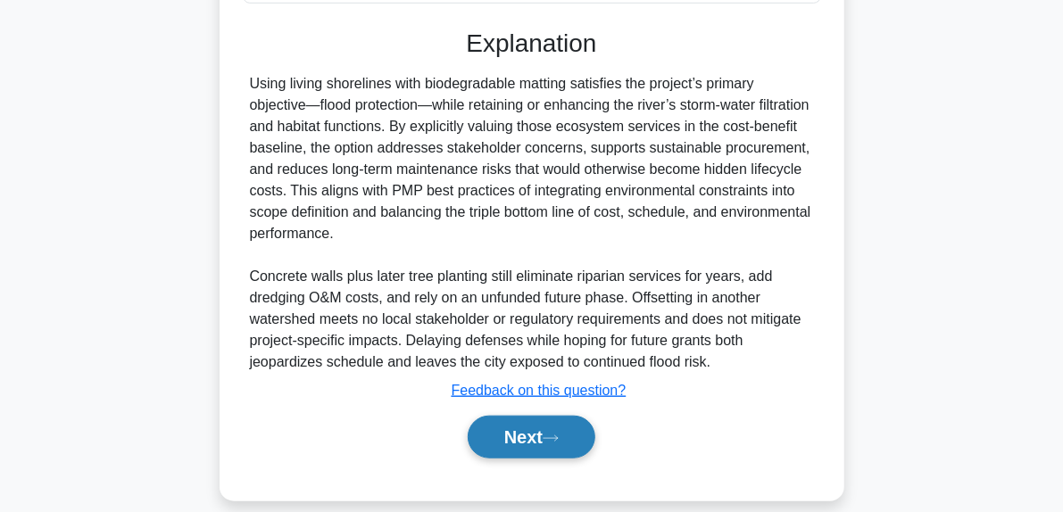
scroll to position [630, 0]
click at [559, 438] on icon at bounding box center [551, 439] width 16 height 10
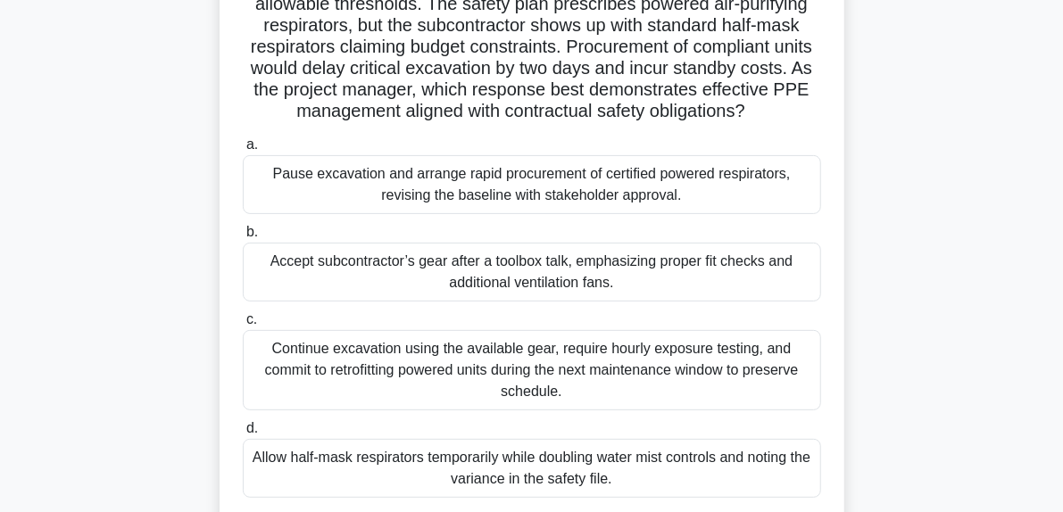
scroll to position [184, 0]
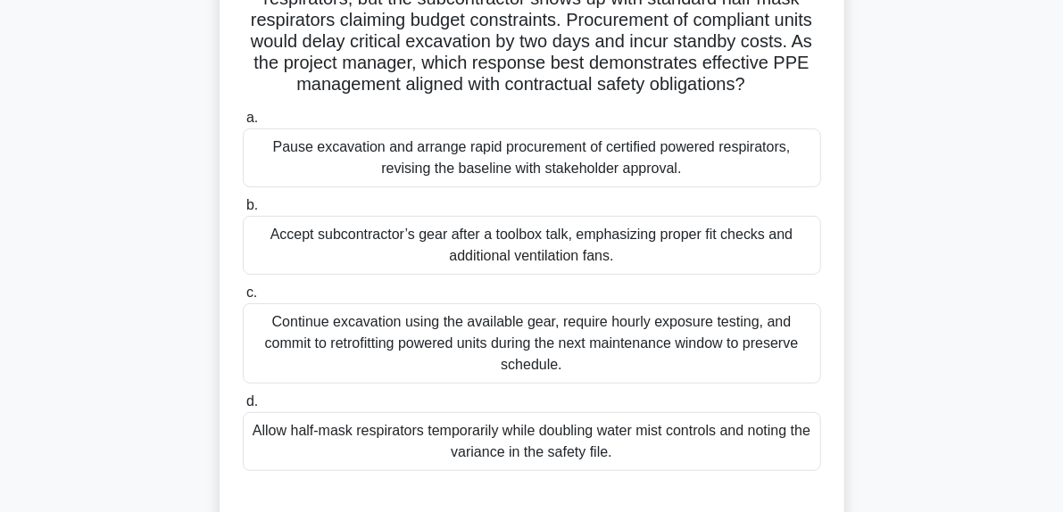
click at [564, 187] on div "Pause excavation and arrange rapid procurement of certified powered respirators…" at bounding box center [532, 158] width 578 height 59
click at [243, 124] on input "a. Pause excavation and arrange rapid procurement of certified powered respirat…" at bounding box center [243, 118] width 0 height 12
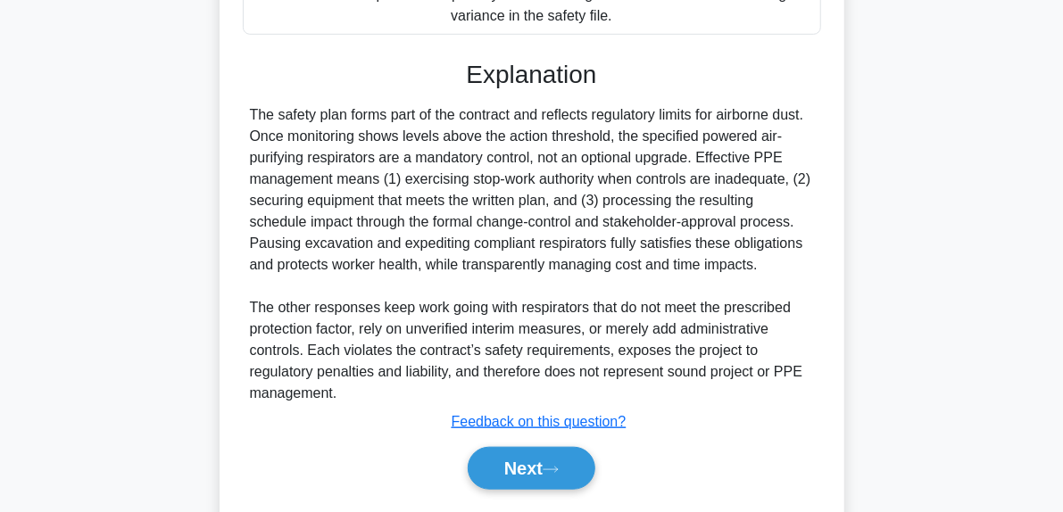
scroll to position [693, 0]
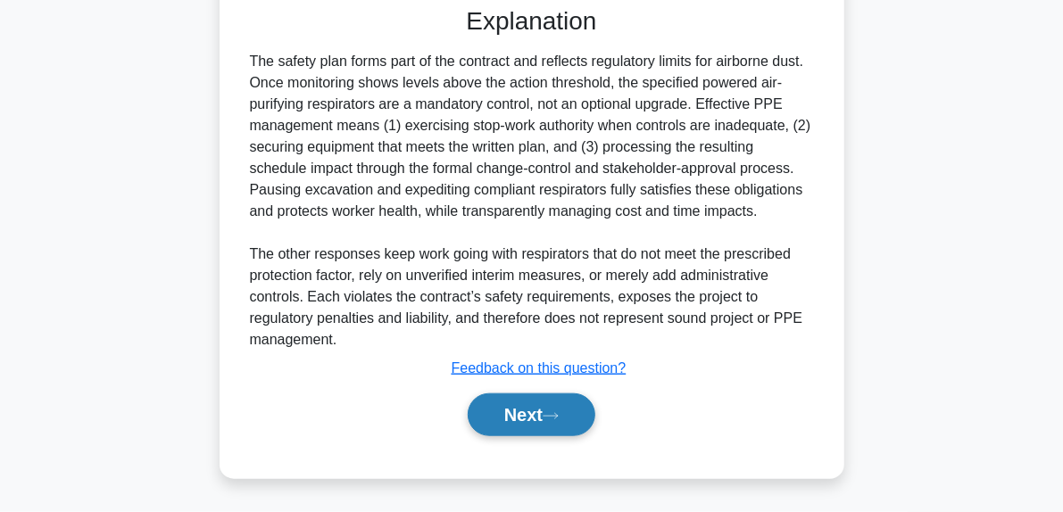
click at [565, 397] on button "Next" at bounding box center [532, 415] width 128 height 43
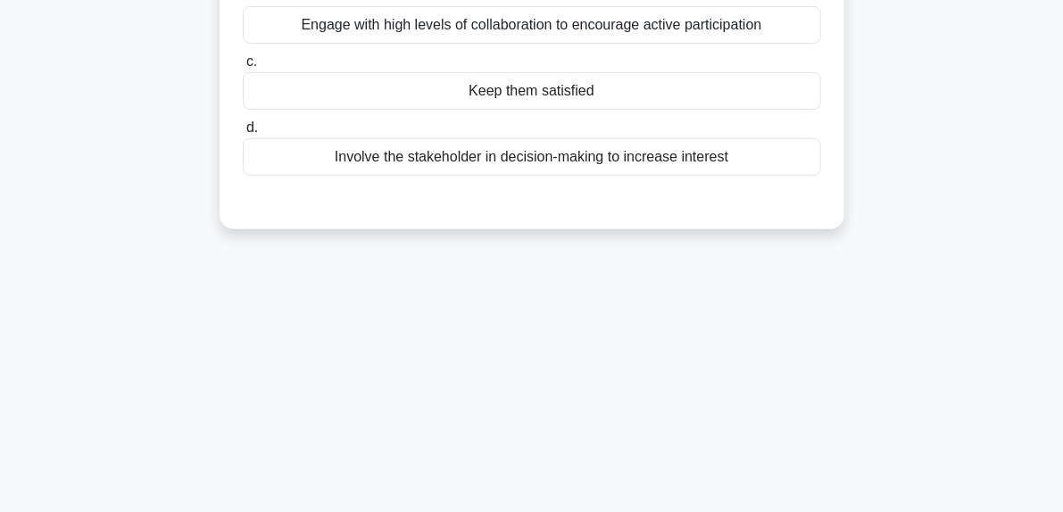
scroll to position [95, 0]
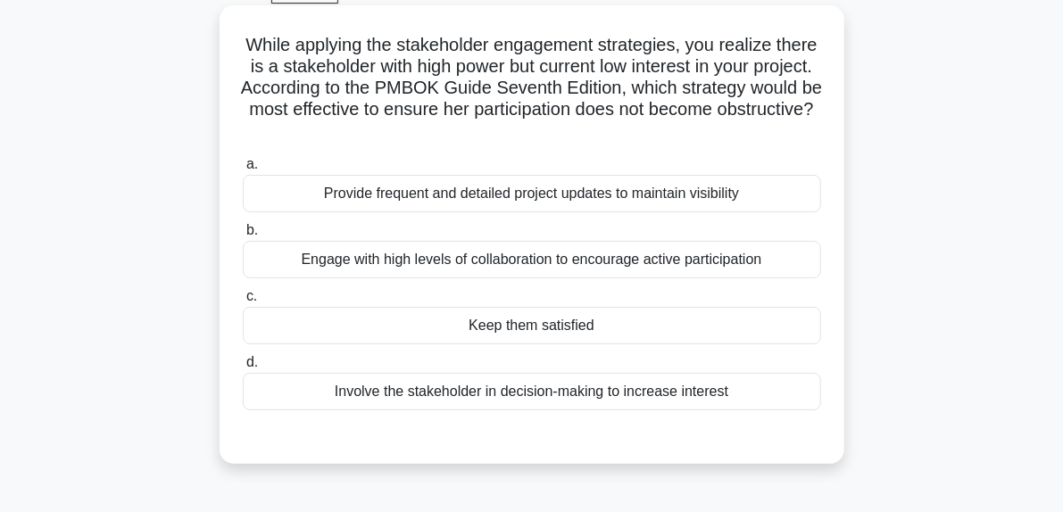
click at [556, 326] on div "Keep them satisfied" at bounding box center [532, 325] width 578 height 37
click at [243, 303] on input "c. Keep them satisfied" at bounding box center [243, 297] width 0 height 12
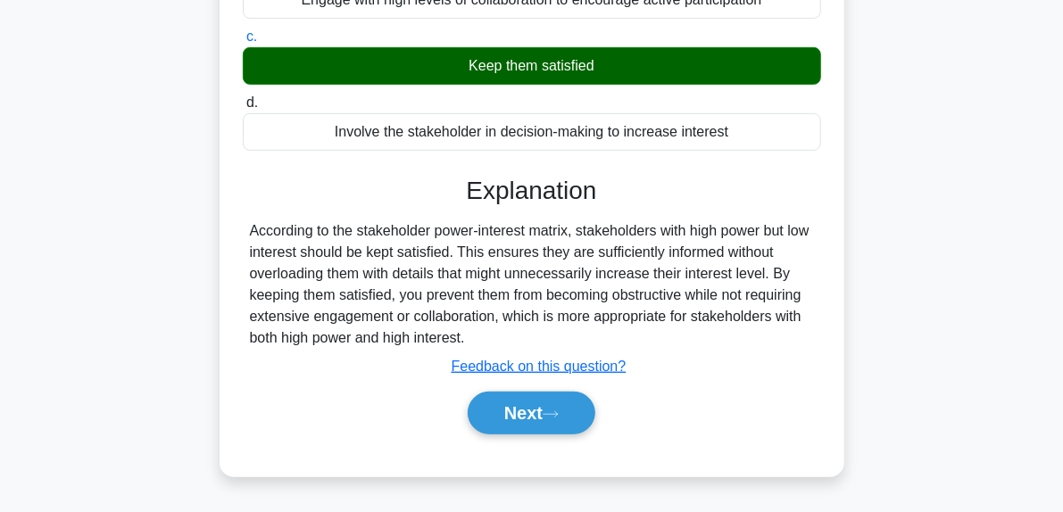
scroll to position [362, 0]
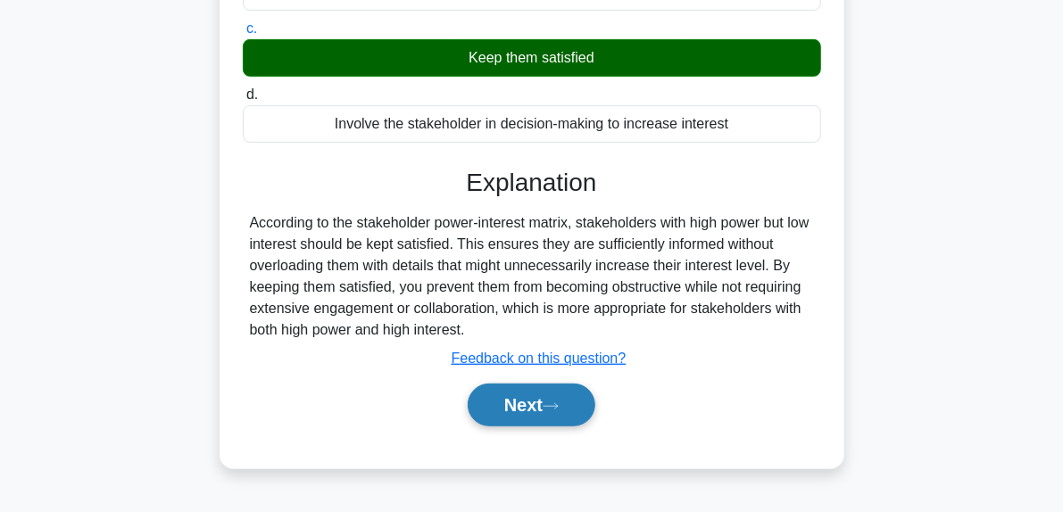
click at [538, 422] on button "Next" at bounding box center [532, 405] width 128 height 43
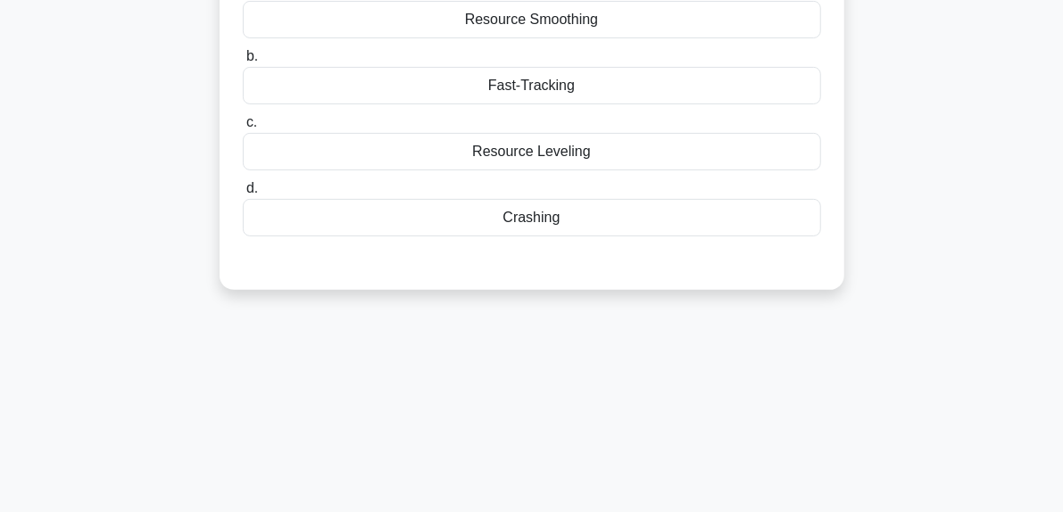
scroll to position [5, 0]
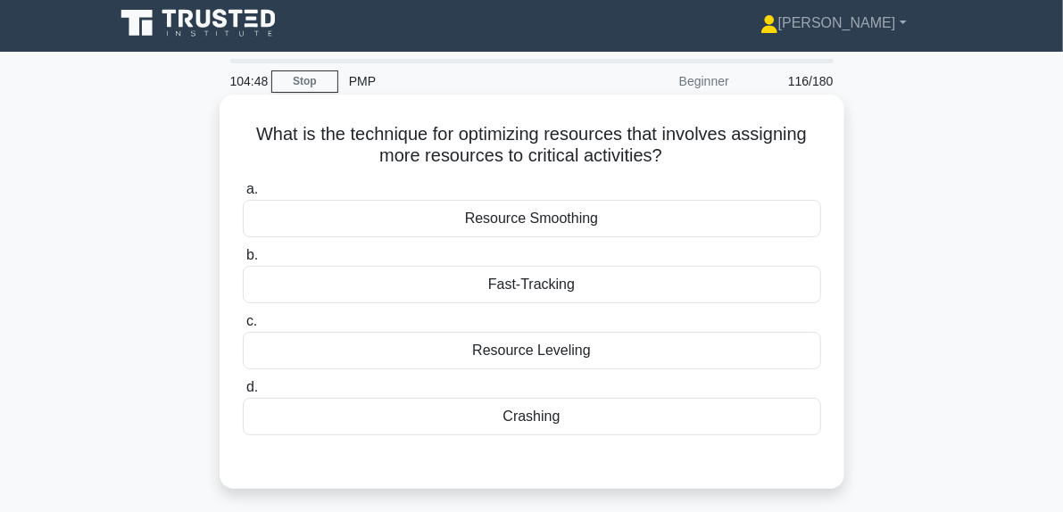
click at [600, 222] on div "Resource Smoothing" at bounding box center [532, 218] width 578 height 37
click at [243, 195] on input "a. Resource Smoothing" at bounding box center [243, 190] width 0 height 12
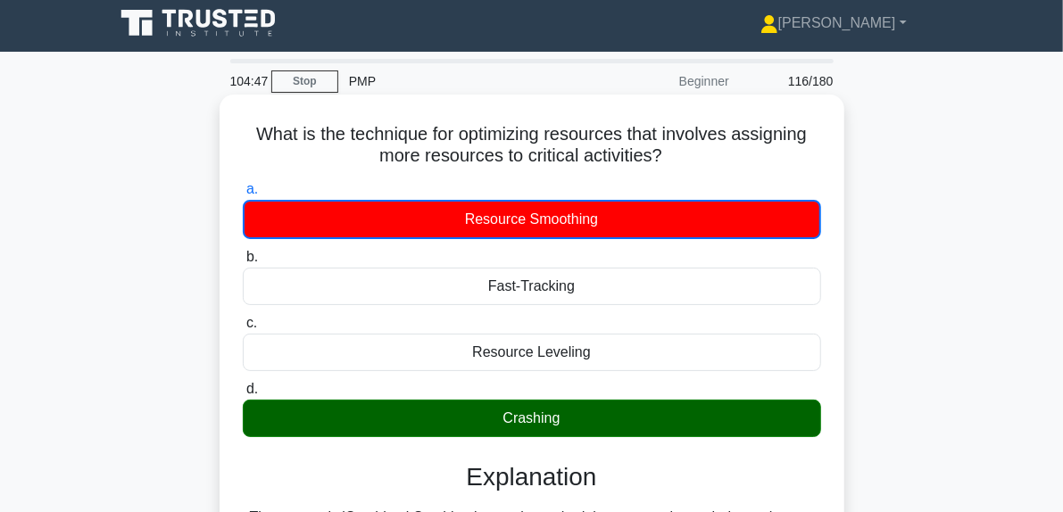
drag, startPoint x: 483, startPoint y: 424, endPoint x: 684, endPoint y: 421, distance: 200.8
click at [684, 421] on div "Crashing" at bounding box center [532, 418] width 578 height 37
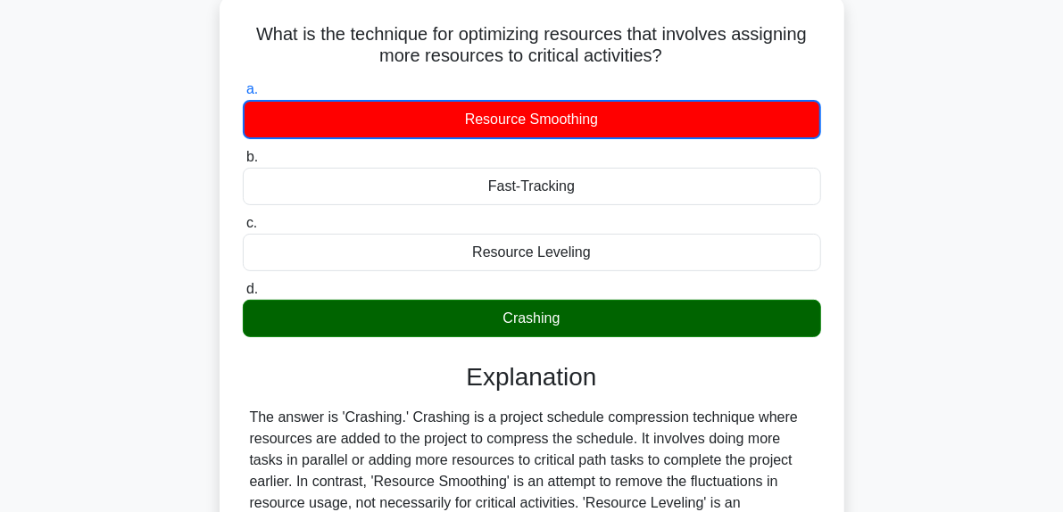
scroll to position [273, 0]
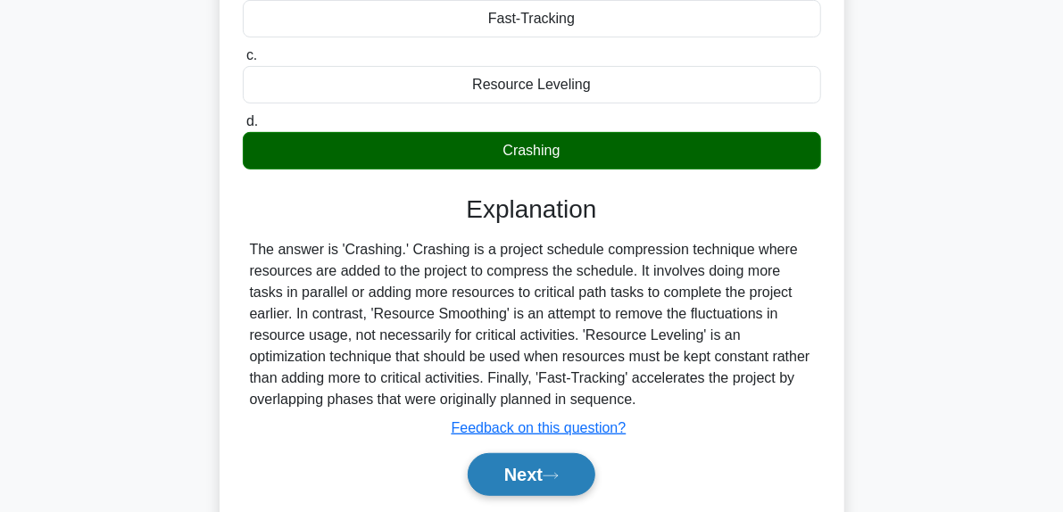
click at [564, 484] on button "Next" at bounding box center [532, 474] width 128 height 43
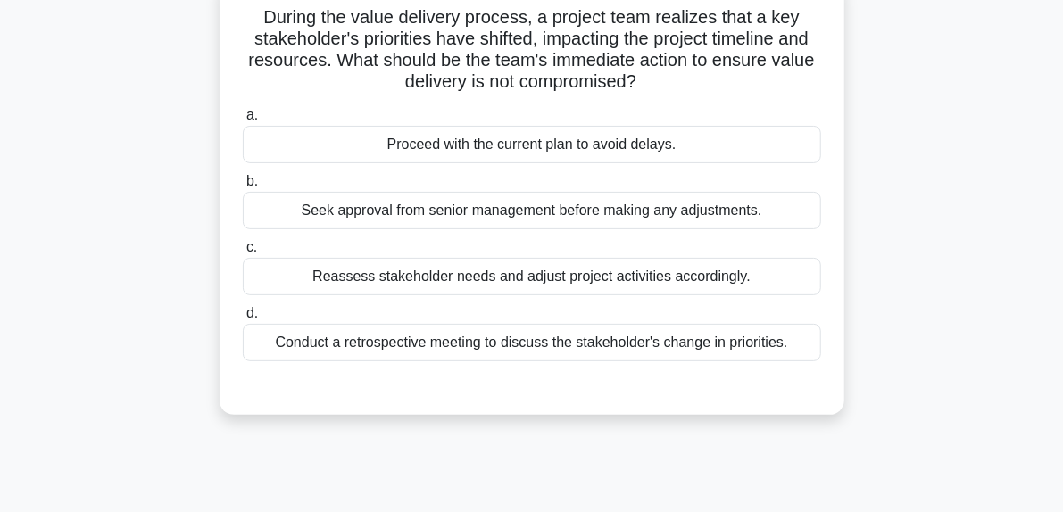
scroll to position [95, 0]
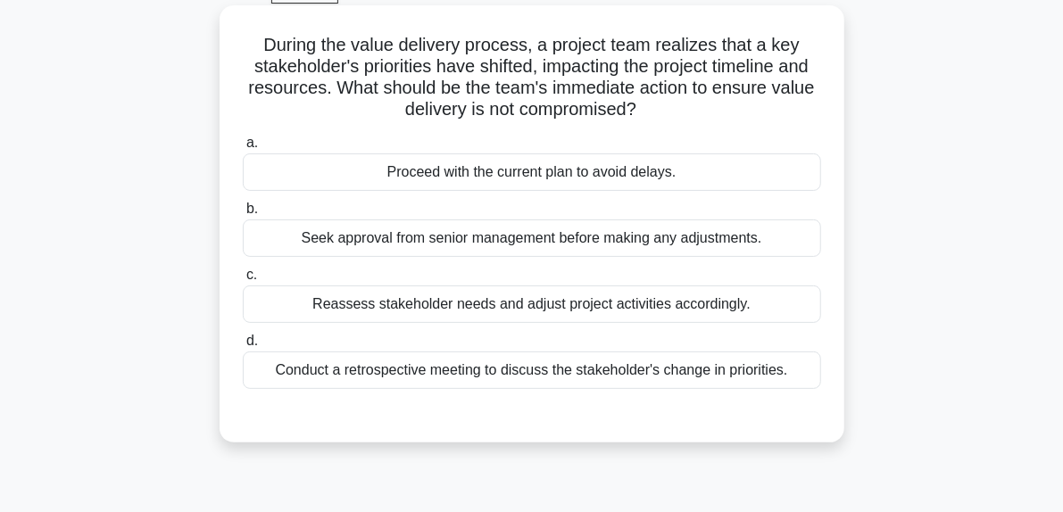
click at [670, 311] on div "Reassess stakeholder needs and adjust project activities accordingly." at bounding box center [532, 304] width 578 height 37
click at [243, 281] on input "c. Reassess stakeholder needs and adjust project activities accordingly." at bounding box center [243, 276] width 0 height 12
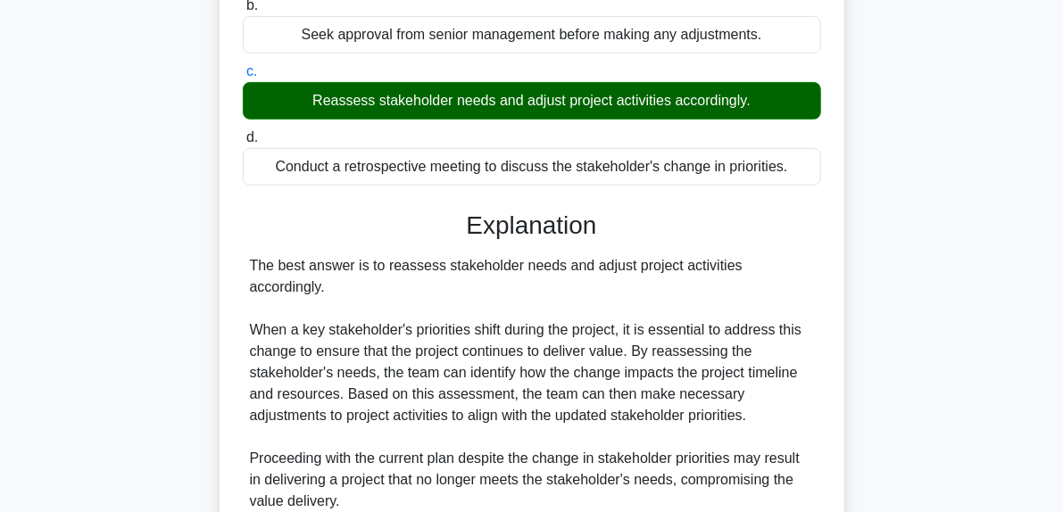
scroll to position [541, 0]
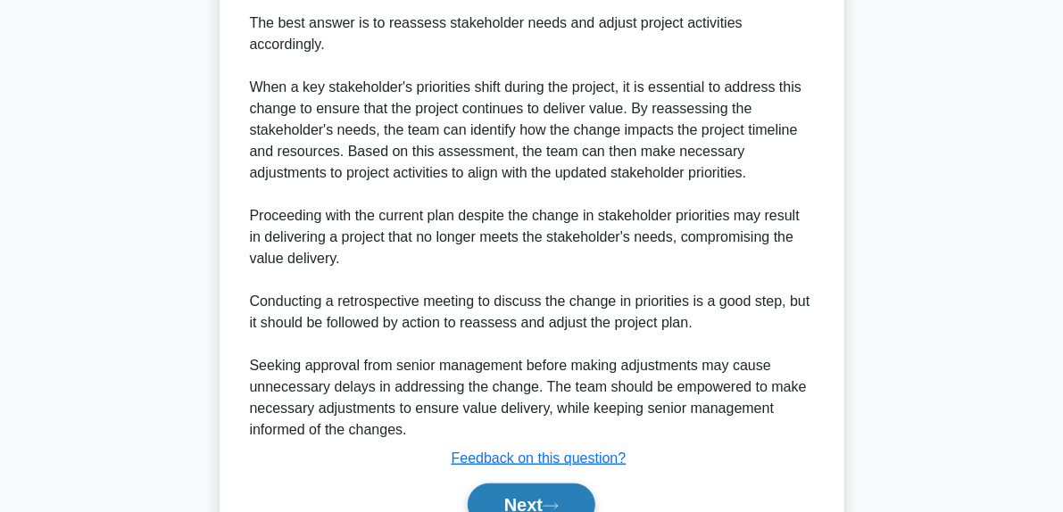
click at [559, 502] on icon at bounding box center [551, 507] width 16 height 10
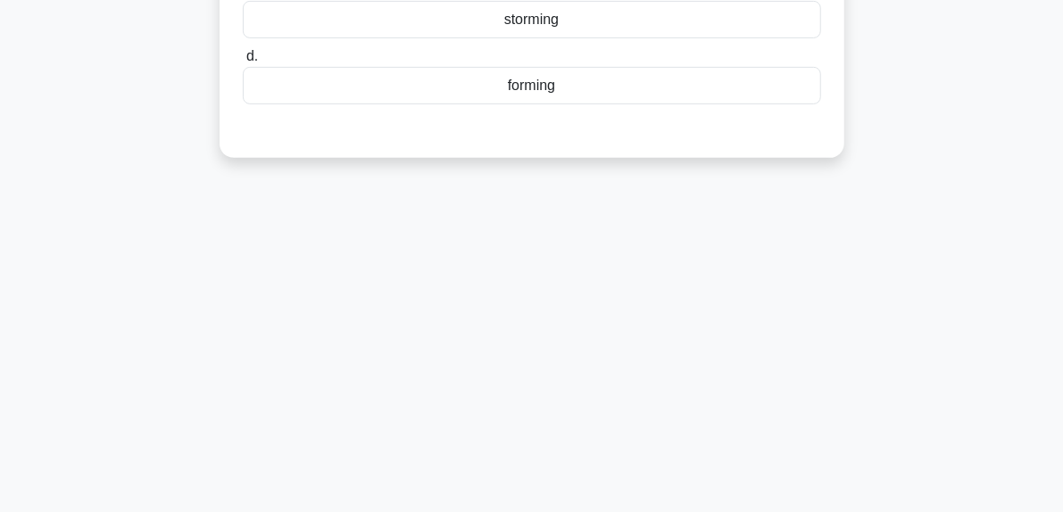
scroll to position [95, 0]
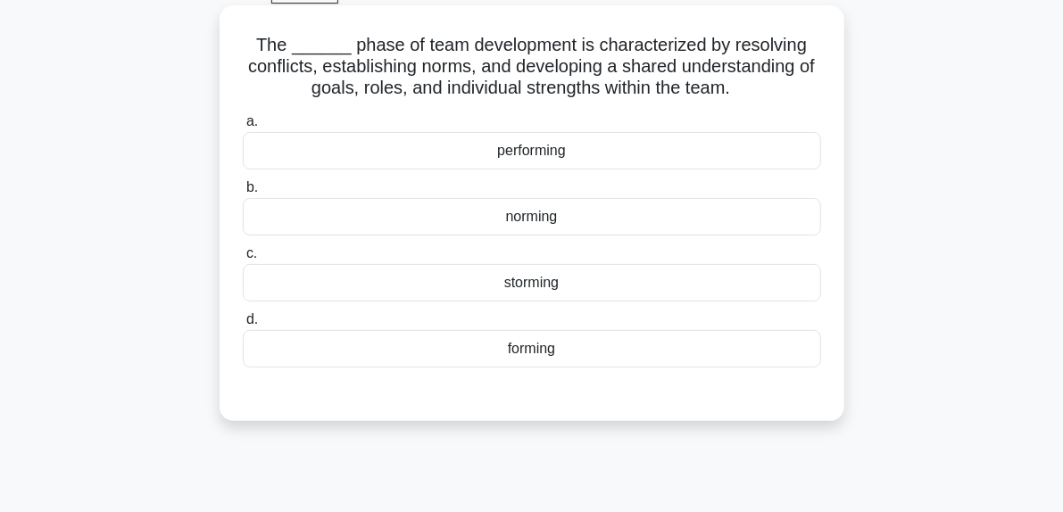
click at [539, 223] on div "norming" at bounding box center [532, 216] width 578 height 37
click at [243, 194] on input "b. norming" at bounding box center [243, 188] width 0 height 12
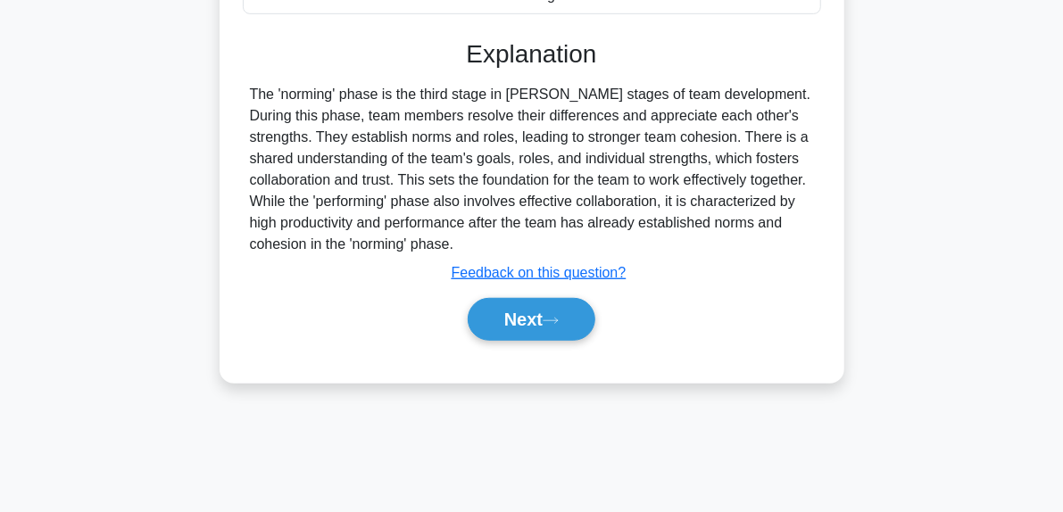
scroll to position [452, 0]
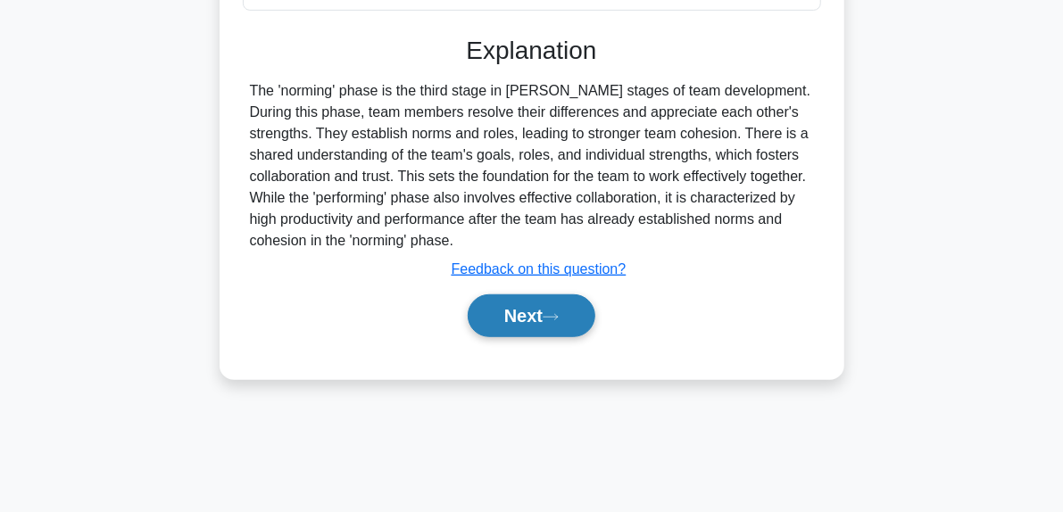
click at [554, 312] on icon at bounding box center [551, 317] width 16 height 10
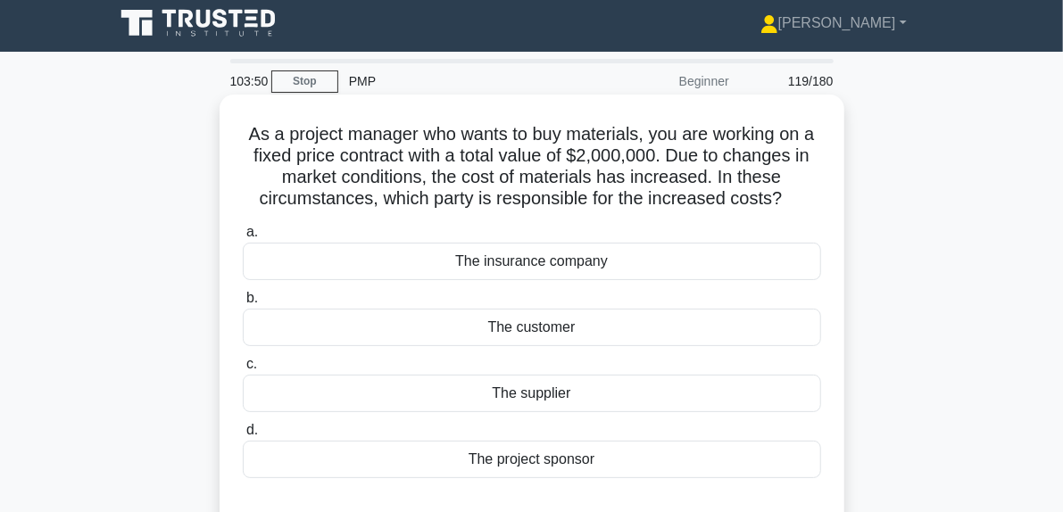
scroll to position [95, 0]
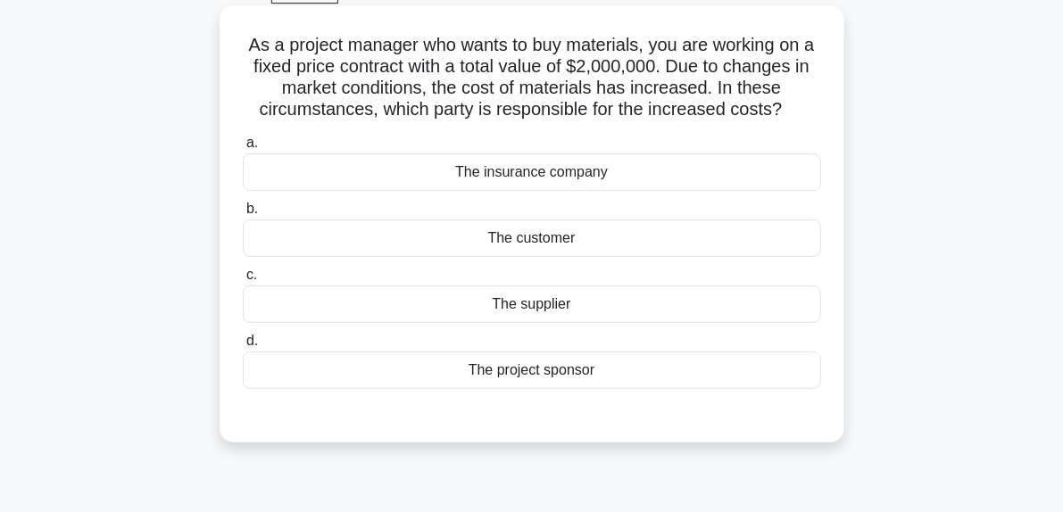
click at [552, 306] on div "The supplier" at bounding box center [532, 304] width 578 height 37
click at [243, 281] on input "c. The supplier" at bounding box center [243, 276] width 0 height 12
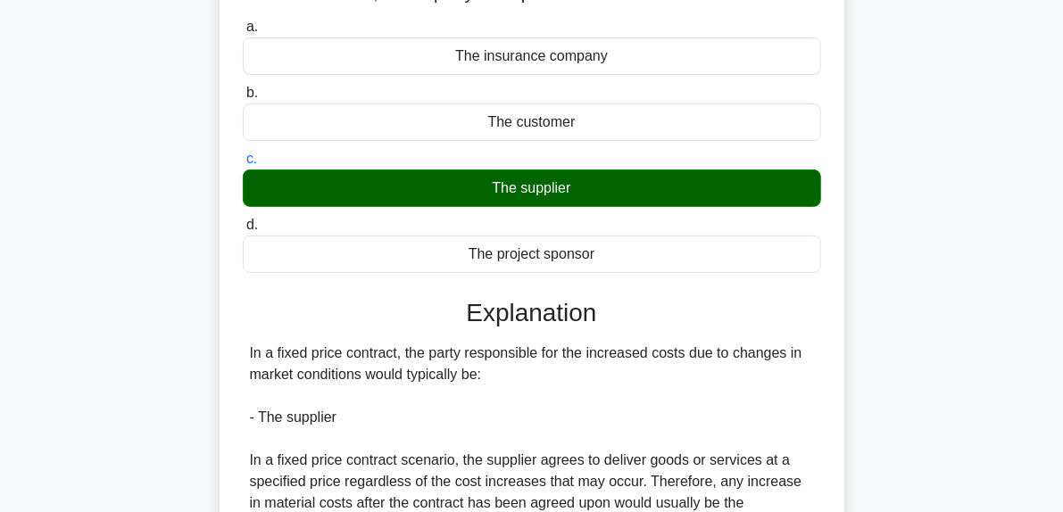
scroll to position [452, 0]
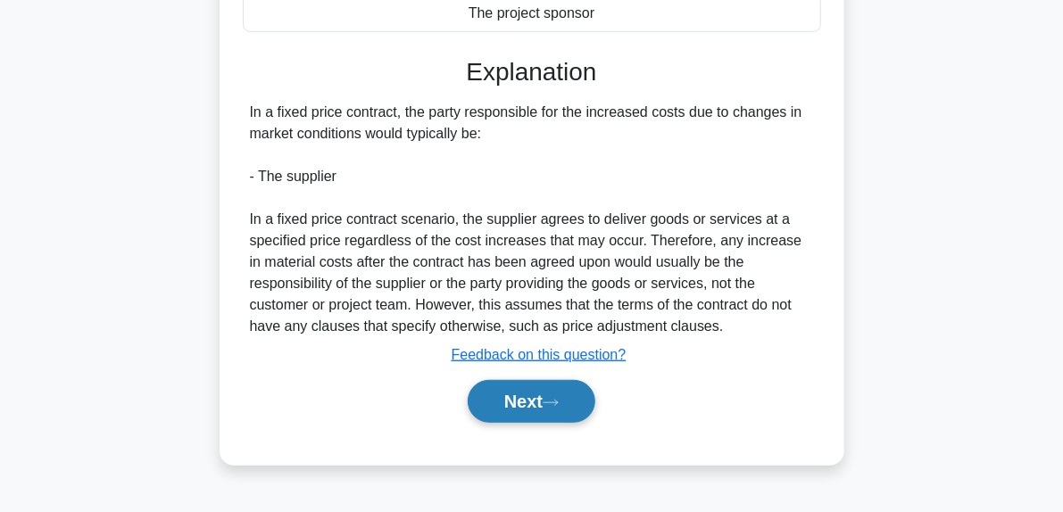
click at [571, 394] on button "Next" at bounding box center [532, 401] width 128 height 43
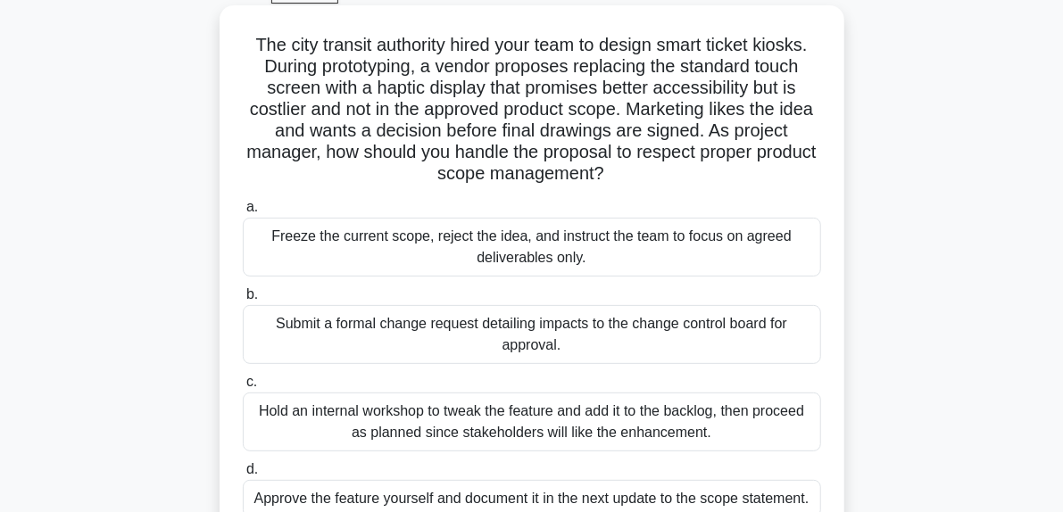
scroll to position [184, 0]
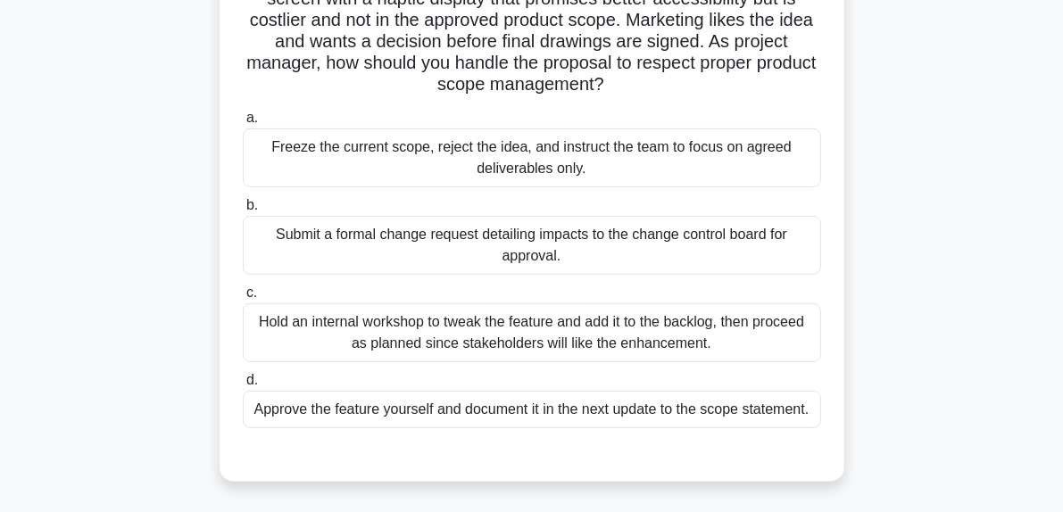
click at [643, 258] on div "Submit a formal change request detailing impacts to the change control board fo…" at bounding box center [532, 245] width 578 height 59
click at [243, 212] on input "b. Submit a formal change request detailing impacts to the change control board…" at bounding box center [243, 206] width 0 height 12
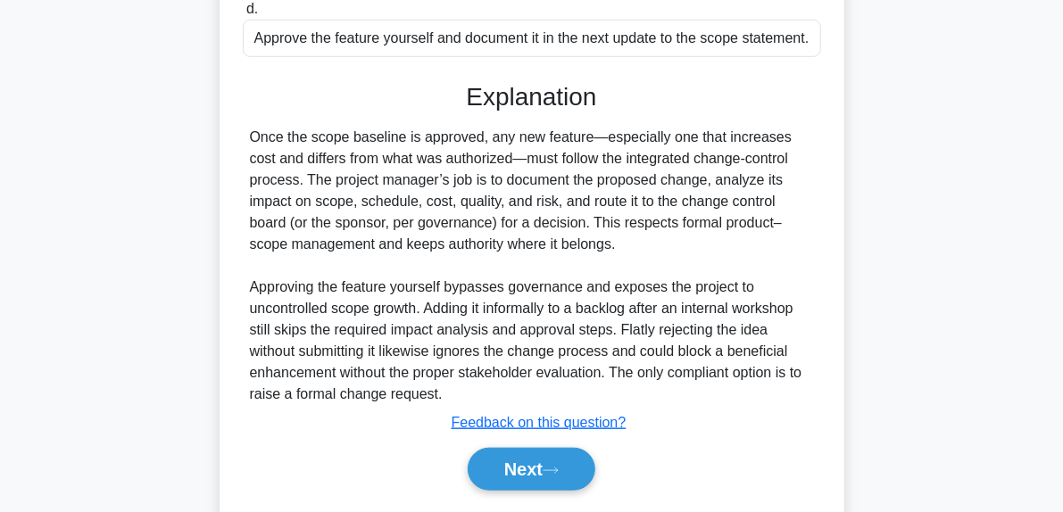
scroll to position [607, 0]
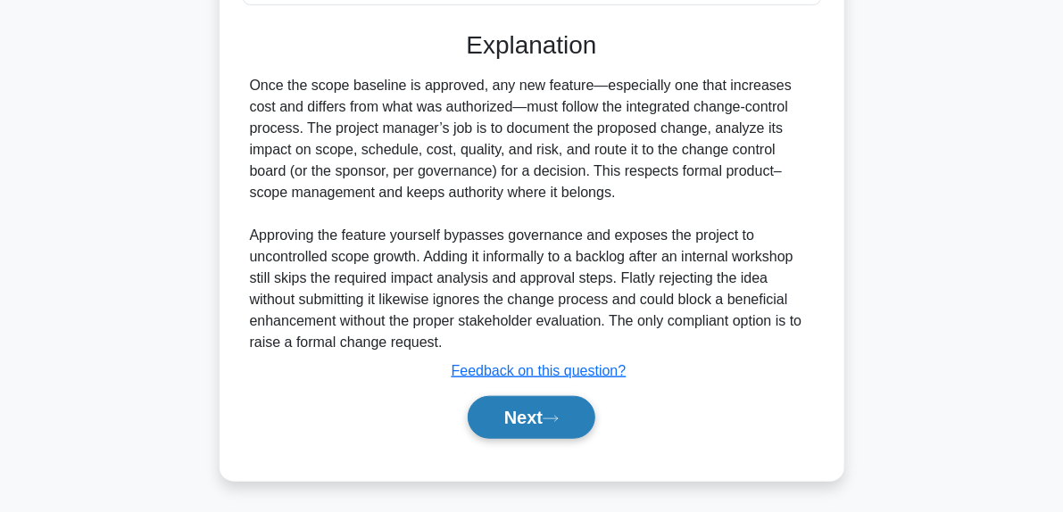
click at [568, 417] on button "Next" at bounding box center [532, 417] width 128 height 43
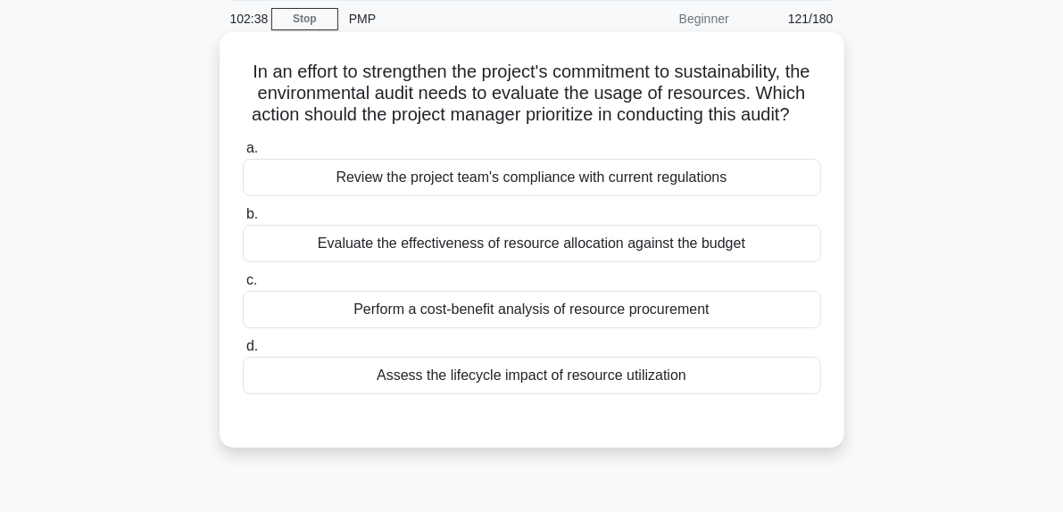
scroll to position [95, 0]
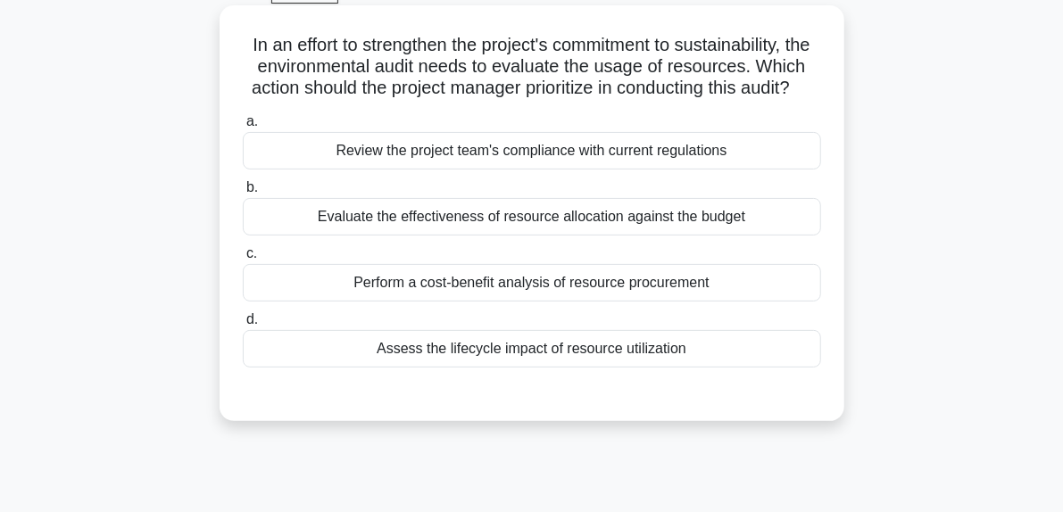
click at [538, 368] on div "Assess the lifecycle impact of resource utilization" at bounding box center [532, 348] width 578 height 37
click at [243, 326] on input "d. Assess the lifecycle impact of resource utilization" at bounding box center [243, 320] width 0 height 12
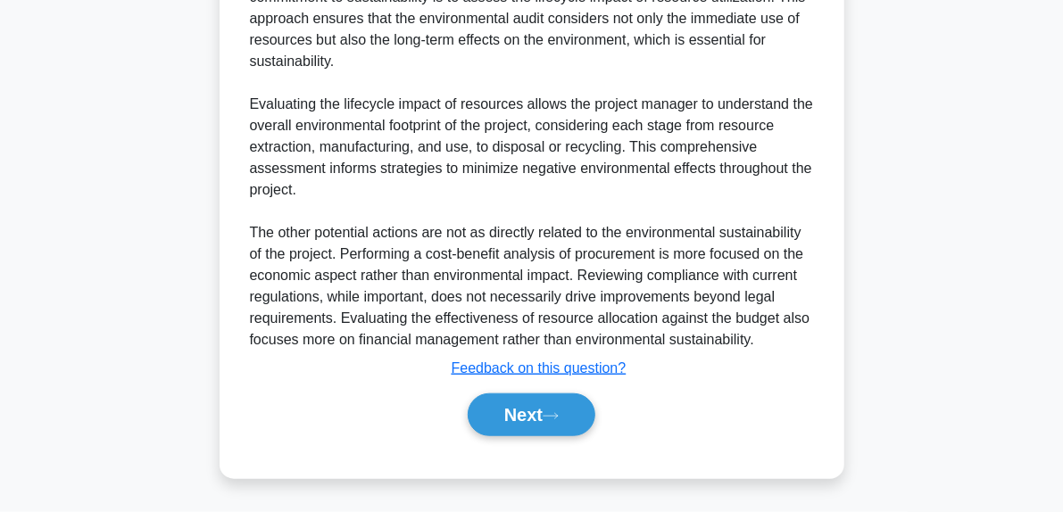
scroll to position [585, 0]
click at [589, 424] on button "Next" at bounding box center [532, 415] width 128 height 43
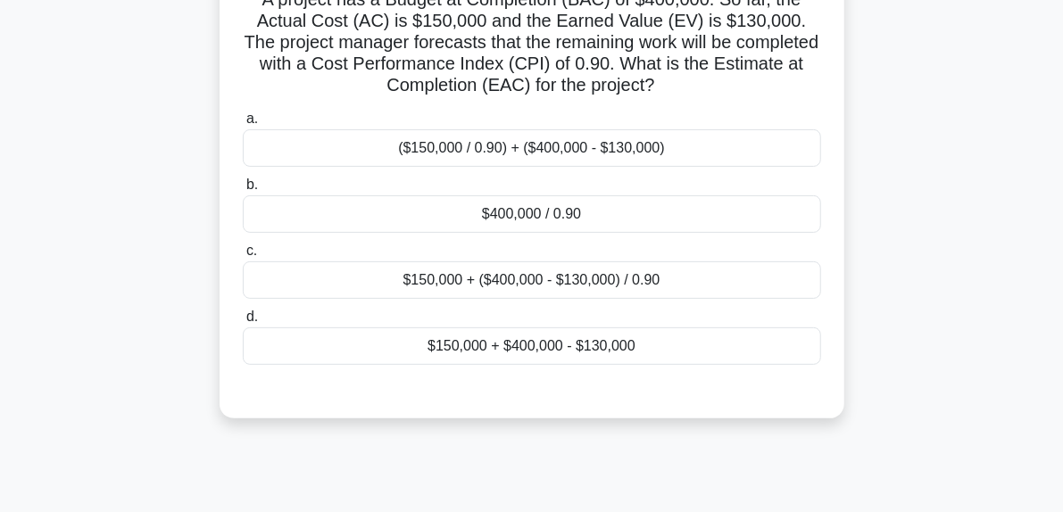
scroll to position [95, 0]
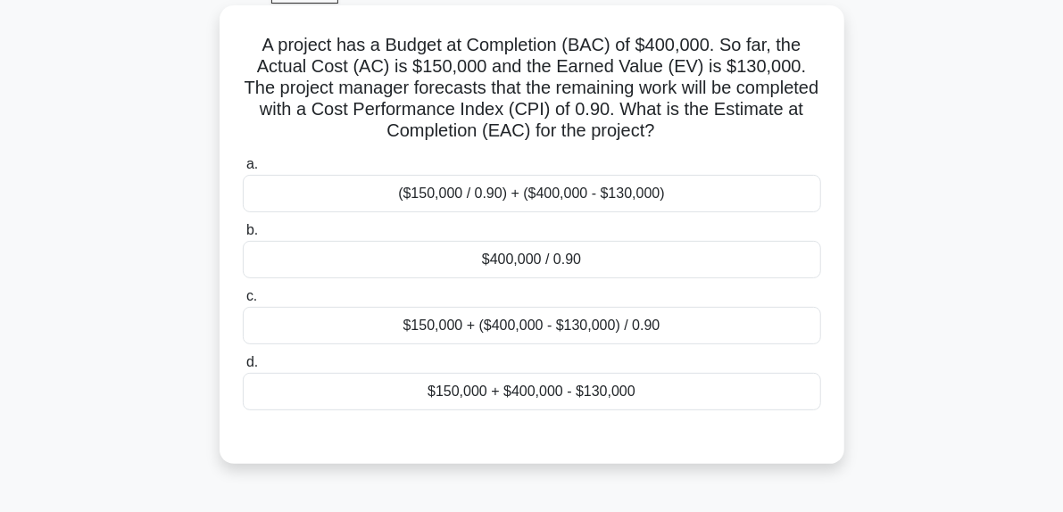
click at [543, 265] on div "$400,000 / 0.90" at bounding box center [532, 259] width 578 height 37
click at [243, 236] on input "b. $400,000 / 0.90" at bounding box center [243, 231] width 0 height 12
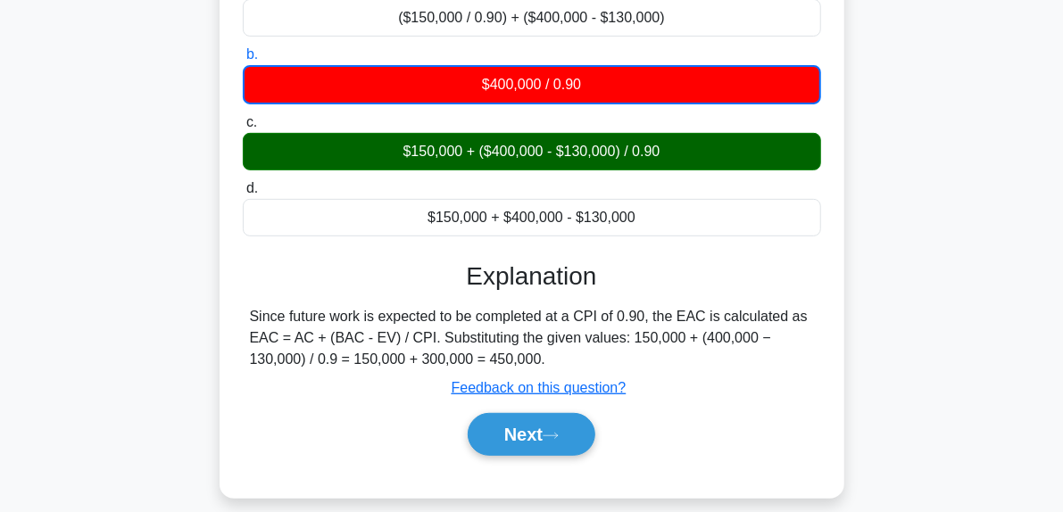
scroll to position [362, 0]
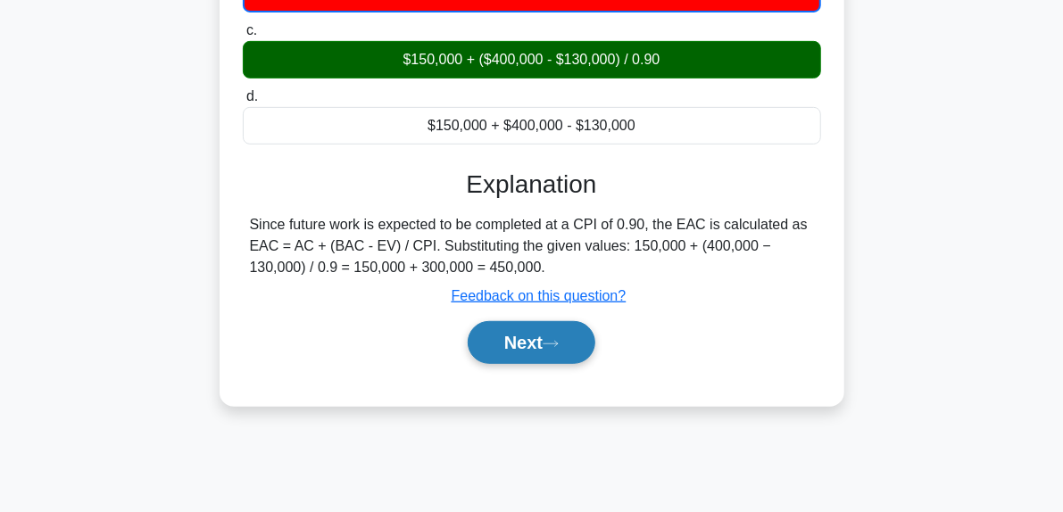
click at [559, 346] on icon at bounding box center [551, 344] width 16 height 10
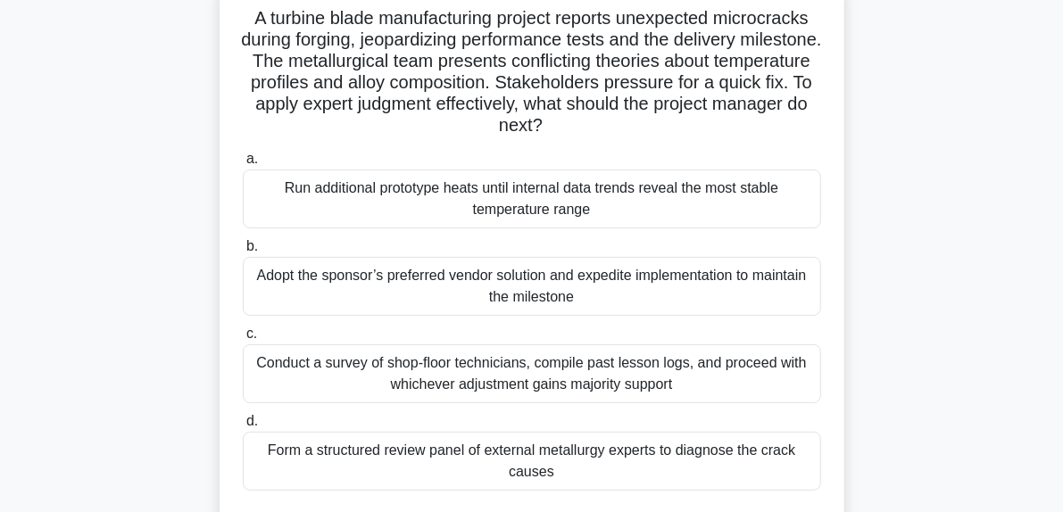
scroll to position [95, 0]
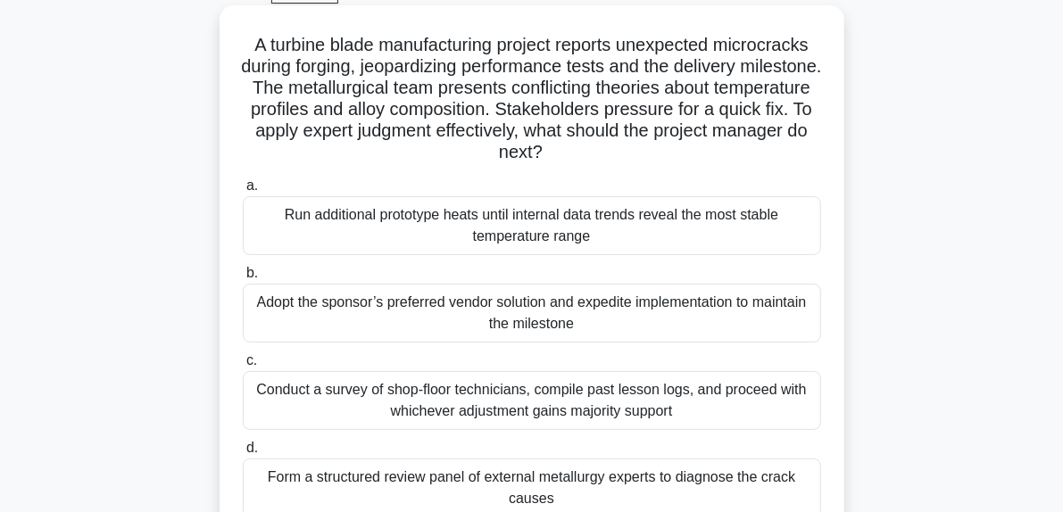
click at [575, 485] on div "Form a structured review panel of external metallurgy experts to diagnose the c…" at bounding box center [532, 488] width 578 height 59
click at [243, 454] on input "d. Form a structured review panel of external metallurgy experts to diagnose th…" at bounding box center [243, 449] width 0 height 12
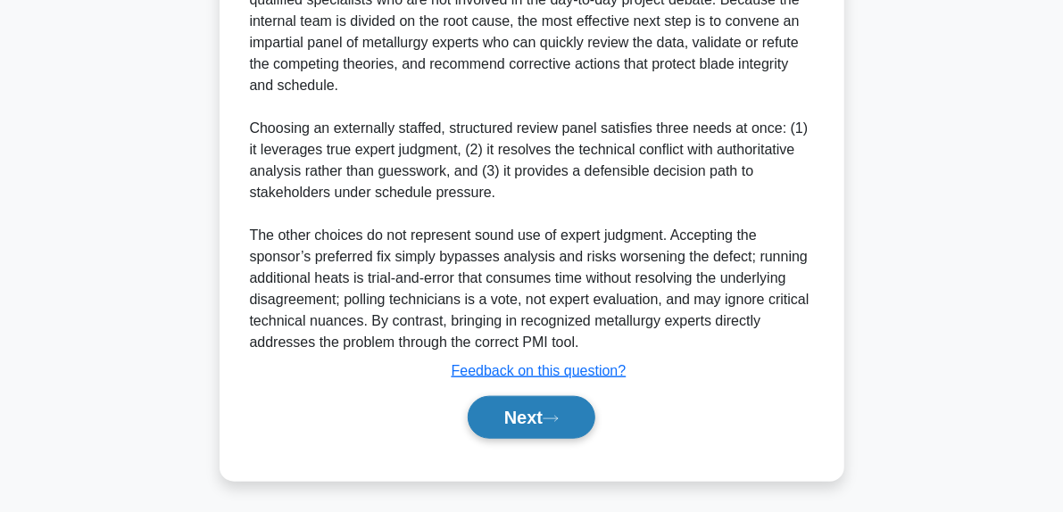
click at [580, 422] on button "Next" at bounding box center [532, 417] width 128 height 43
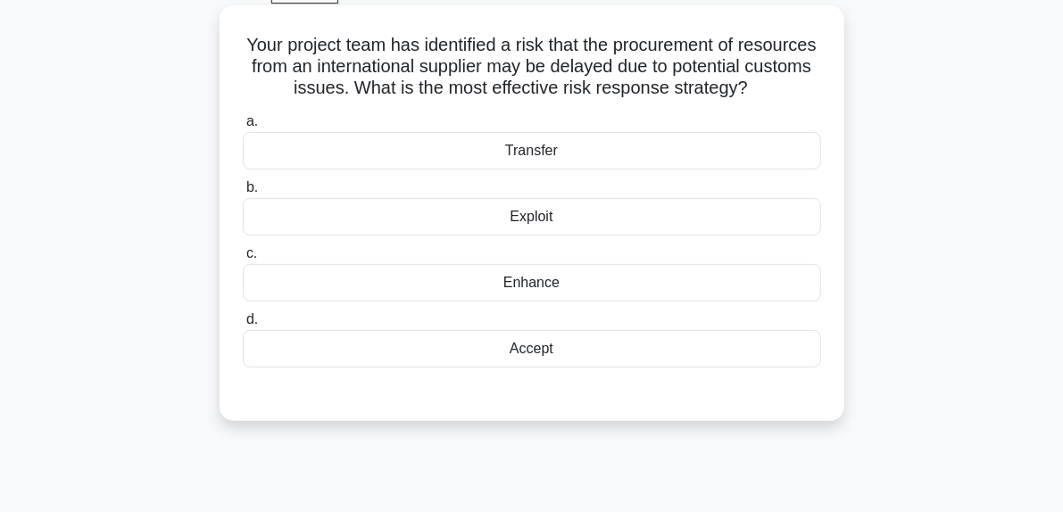
click at [527, 170] on div "Transfer" at bounding box center [532, 150] width 578 height 37
click at [243, 128] on input "a. Transfer" at bounding box center [243, 122] width 0 height 12
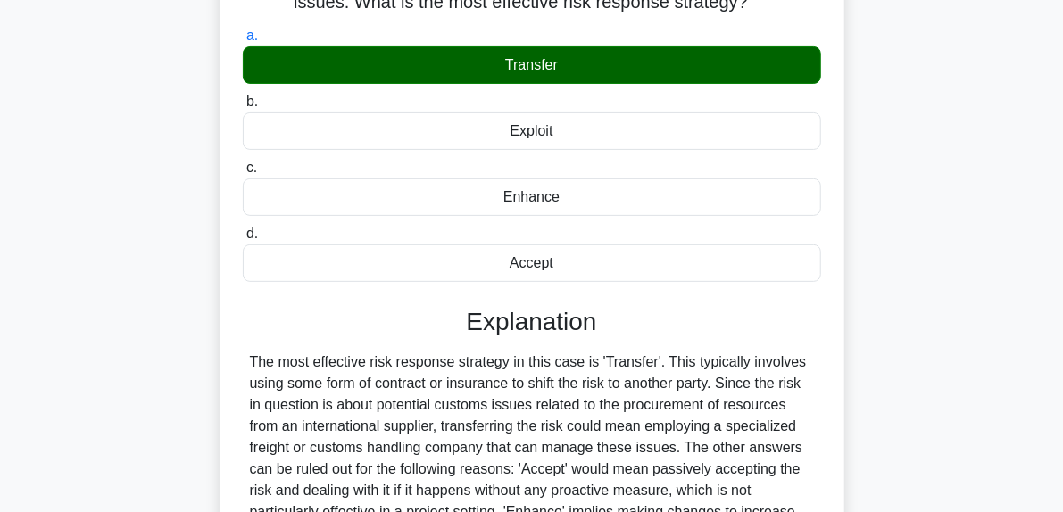
scroll to position [362, 0]
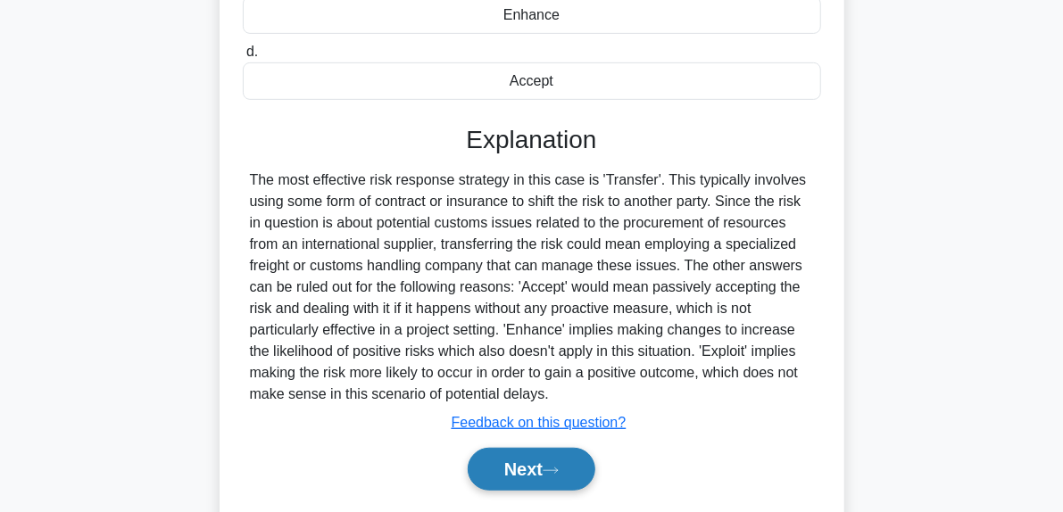
click at [568, 491] on button "Next" at bounding box center [532, 469] width 128 height 43
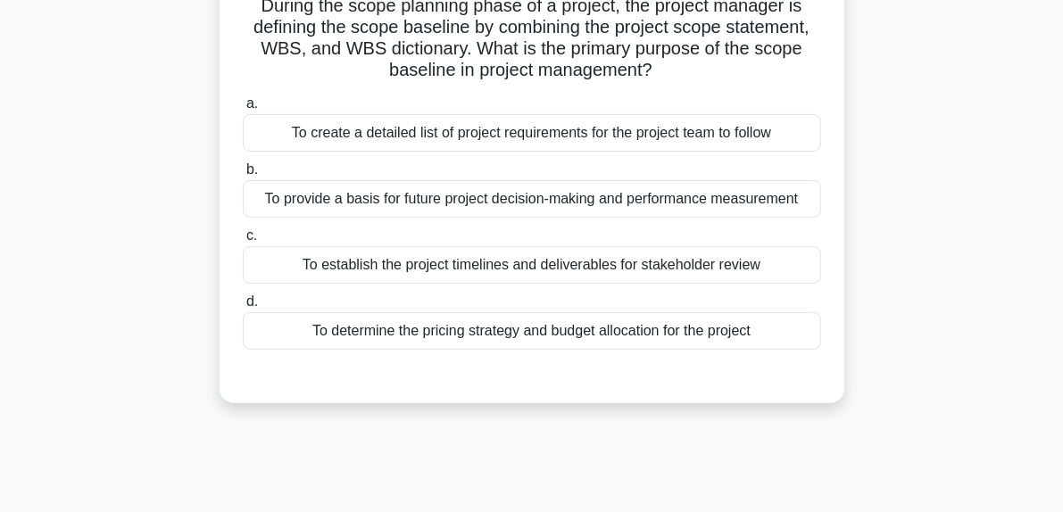
scroll to position [95, 0]
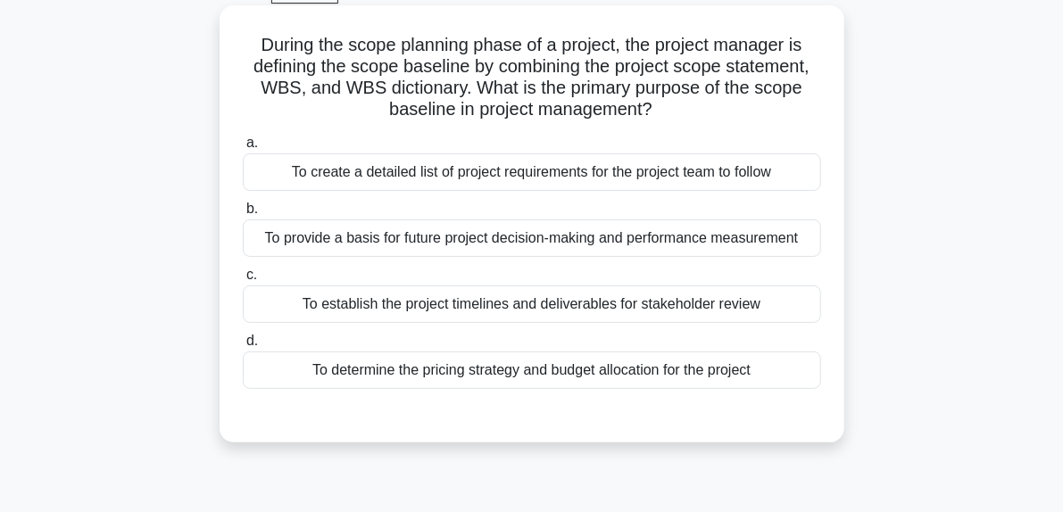
click at [513, 315] on div "To establish the project timelines and deliverables for stakeholder review" at bounding box center [532, 304] width 578 height 37
click at [243, 281] on input "c. To establish the project timelines and deliverables for stakeholder review" at bounding box center [243, 276] width 0 height 12
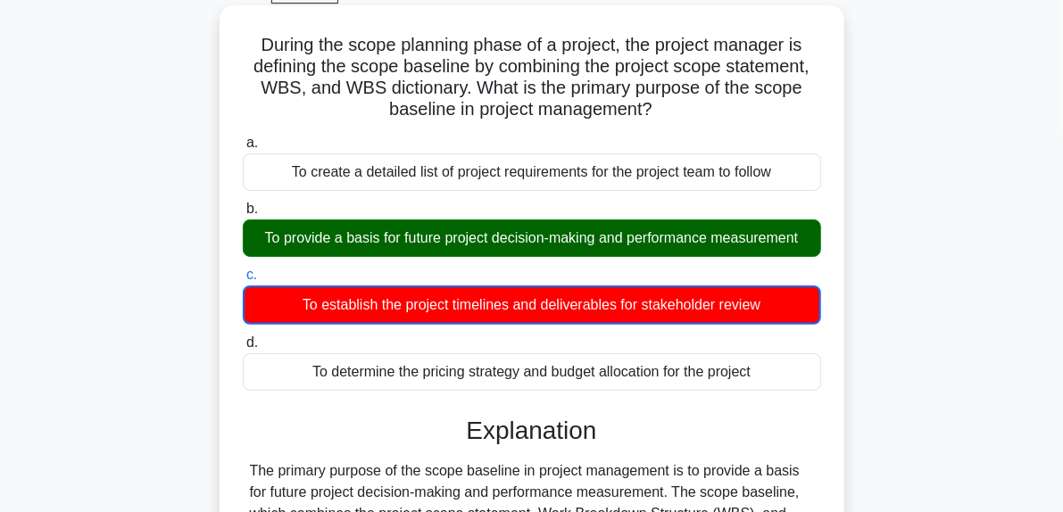
drag, startPoint x: 243, startPoint y: 233, endPoint x: 790, endPoint y: 253, distance: 547.5
click at [790, 253] on div "To provide a basis for future project decision-making and performance measureme…" at bounding box center [532, 238] width 578 height 37
click at [797, 253] on div "To provide a basis for future project decision-making and performance measureme…" at bounding box center [532, 238] width 578 height 37
click at [243, 215] on input "b. To provide a basis for future project decision-making and performance measur…" at bounding box center [243, 209] width 0 height 12
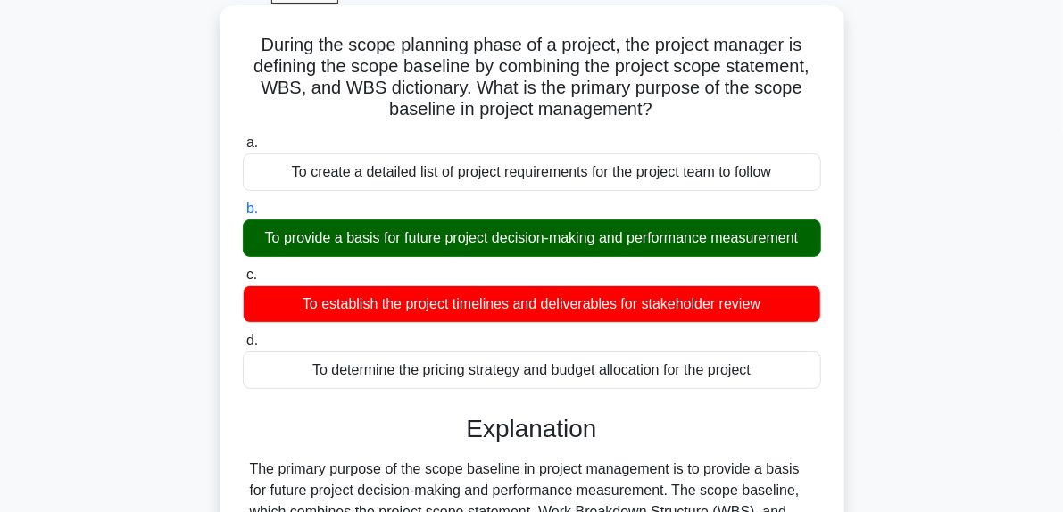
click at [803, 253] on div "To provide a basis for future project decision-making and performance measureme…" at bounding box center [532, 238] width 578 height 37
click at [243, 215] on input "b. To provide a basis for future project decision-making and performance measur…" at bounding box center [243, 209] width 0 height 12
click at [395, 240] on div "To provide a basis for future project decision-making and performance measureme…" at bounding box center [532, 238] width 578 height 37
click at [243, 215] on input "b. To provide a basis for future project decision-making and performance measur…" at bounding box center [243, 209] width 0 height 12
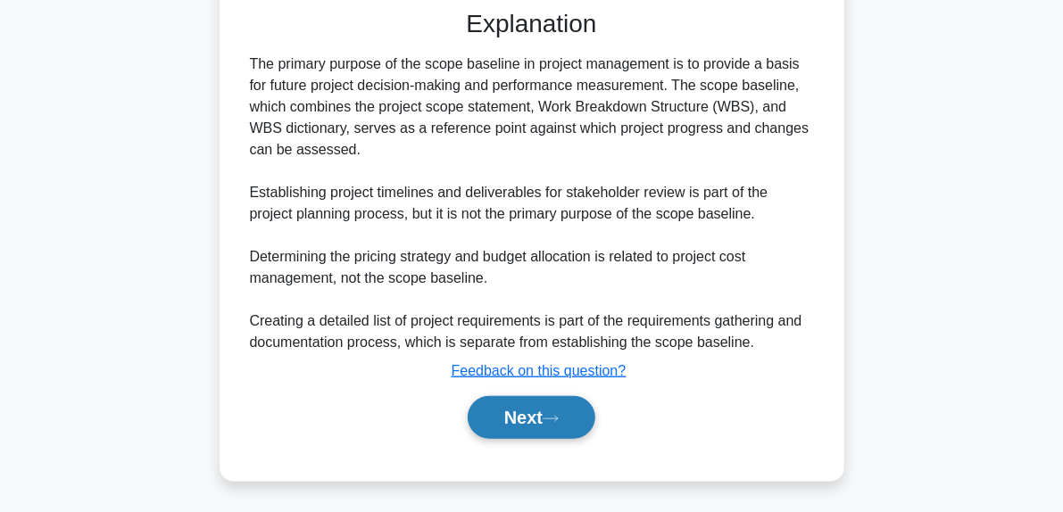
click at [557, 423] on button "Next" at bounding box center [532, 417] width 128 height 43
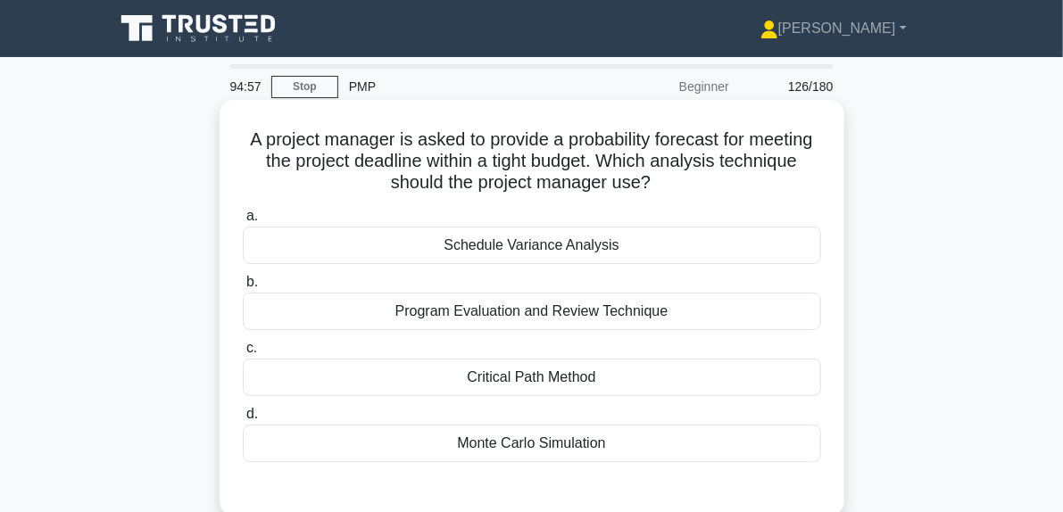
scroll to position [89, 0]
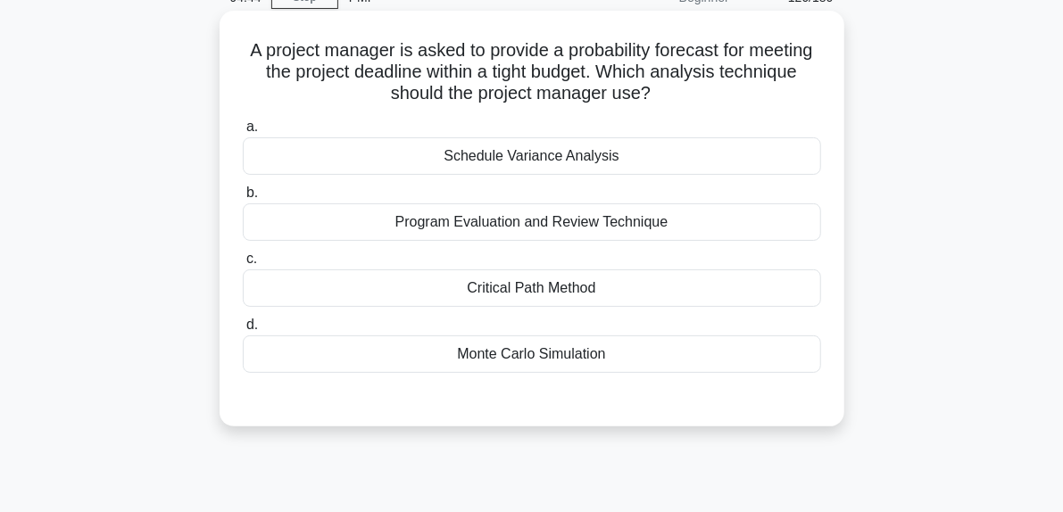
click at [532, 295] on div "Critical Path Method" at bounding box center [532, 288] width 578 height 37
click at [243, 265] on input "c. Critical Path Method" at bounding box center [243, 259] width 0 height 12
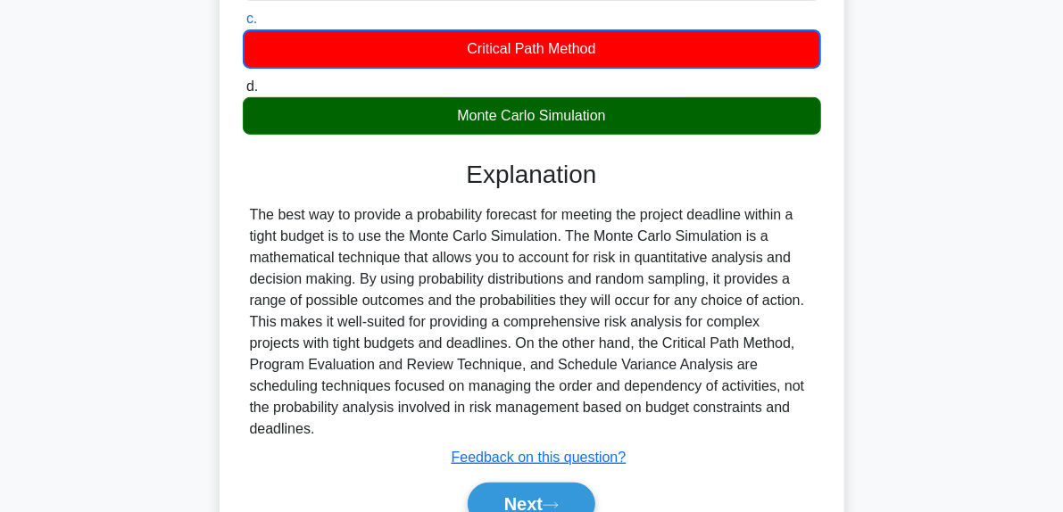
scroll to position [357, 0]
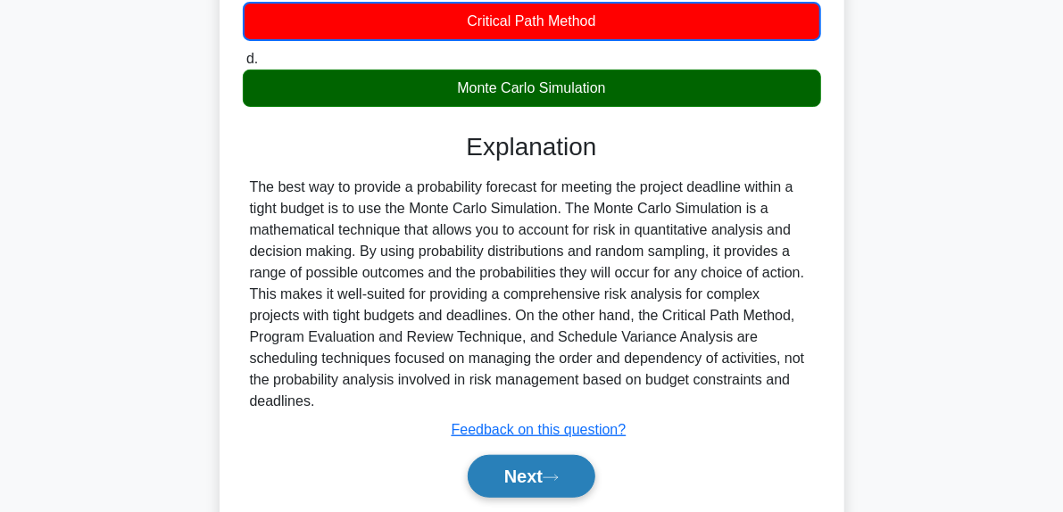
click at [566, 492] on button "Next" at bounding box center [532, 476] width 128 height 43
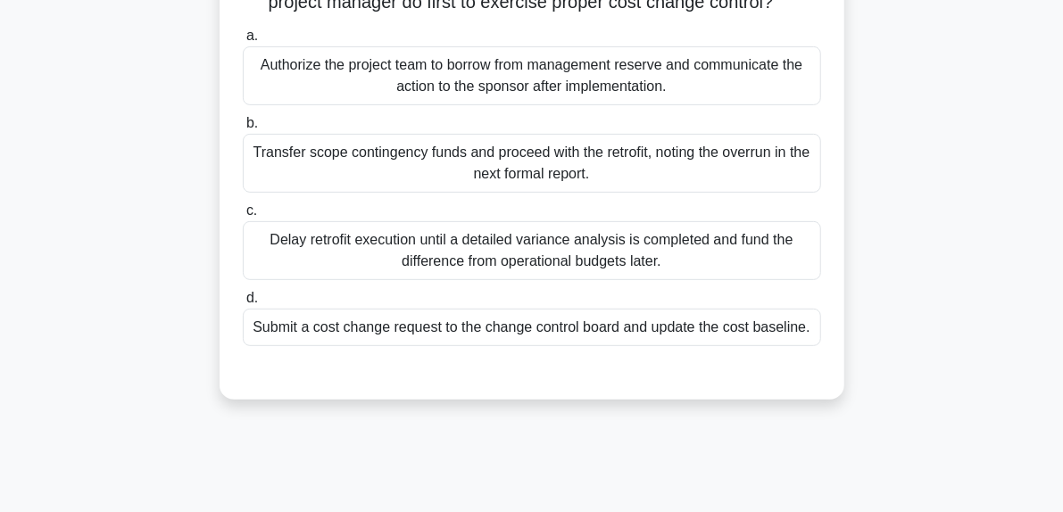
scroll to position [268, 0]
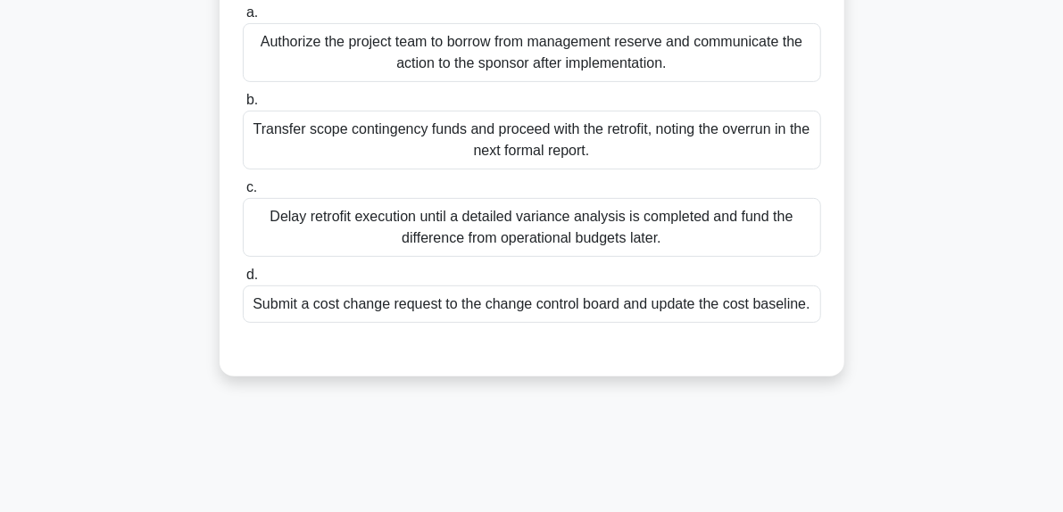
click at [581, 323] on div "Submit a cost change request to the change control board and update the cost ba…" at bounding box center [532, 304] width 578 height 37
click at [243, 281] on input "d. Submit a cost change request to the change control board and update the cost…" at bounding box center [243, 276] width 0 height 12
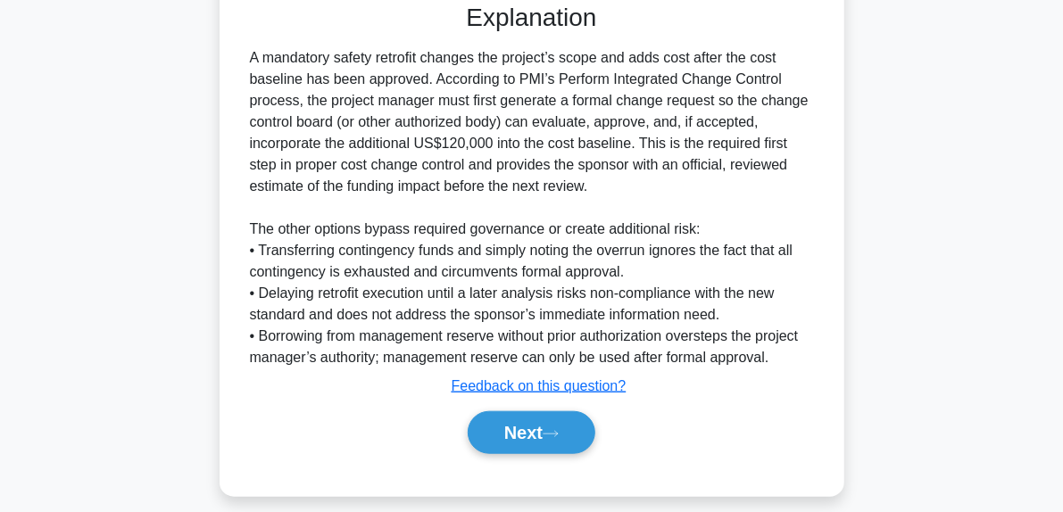
scroll to position [625, 0]
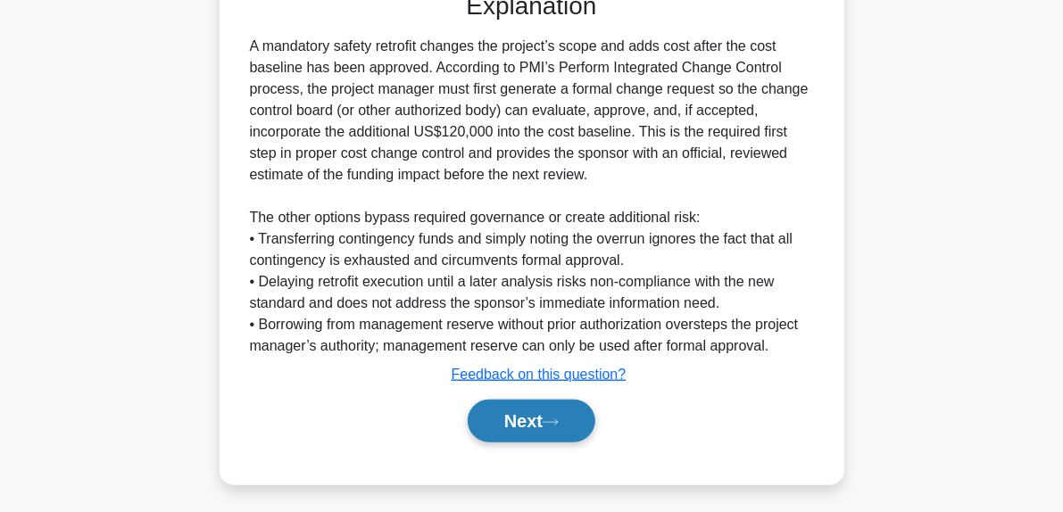
click at [559, 427] on icon at bounding box center [551, 423] width 16 height 10
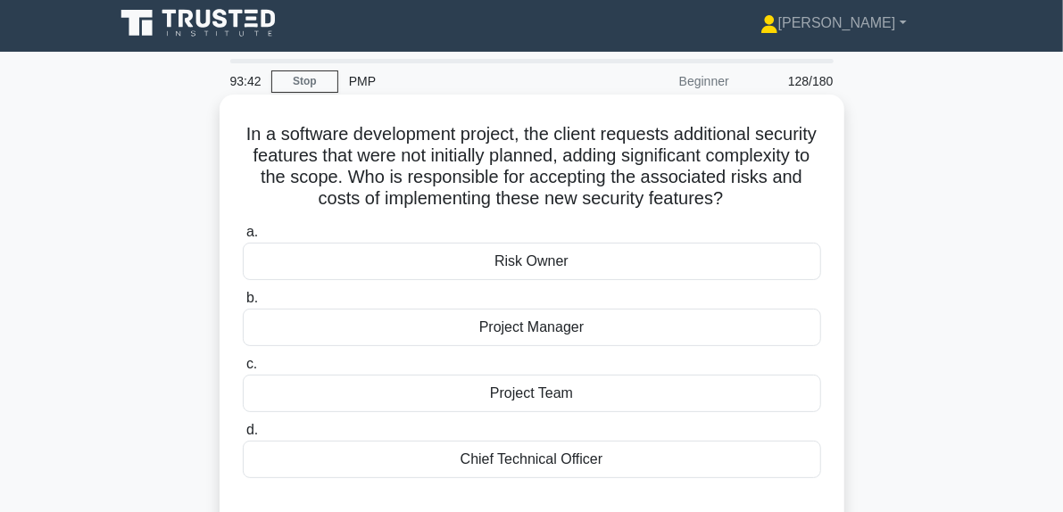
scroll to position [95, 0]
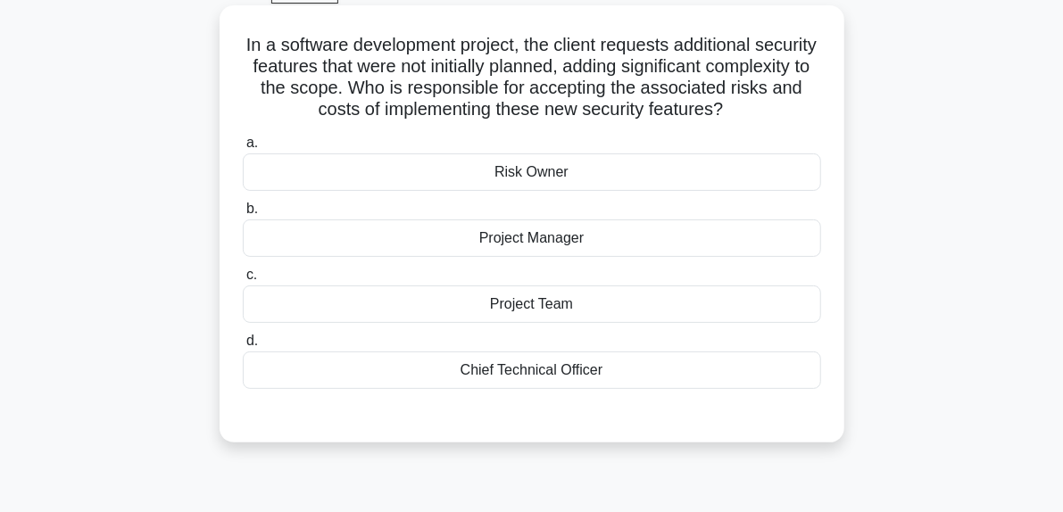
click at [548, 191] on div "Risk Owner" at bounding box center [532, 172] width 578 height 37
click at [243, 149] on input "a. Risk Owner" at bounding box center [243, 143] width 0 height 12
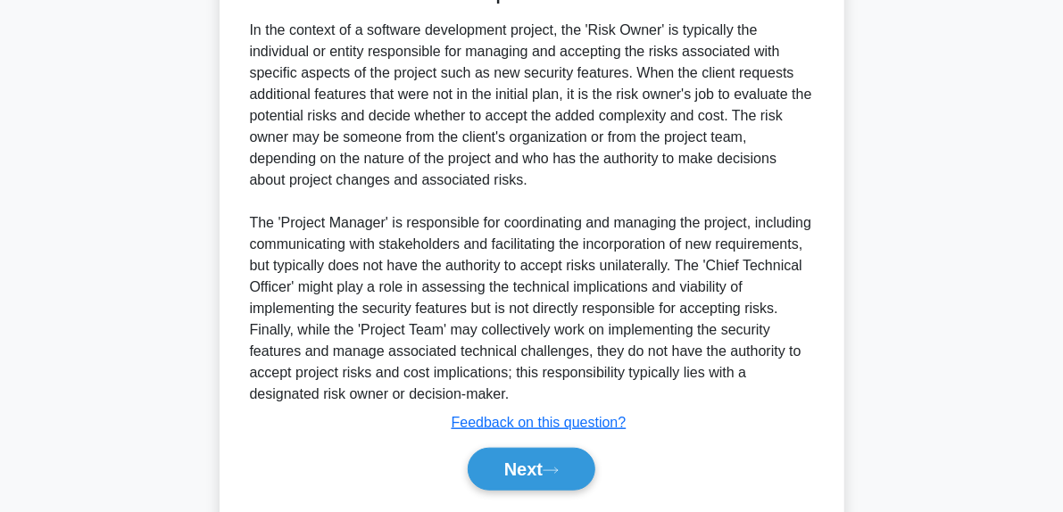
scroll to position [607, 0]
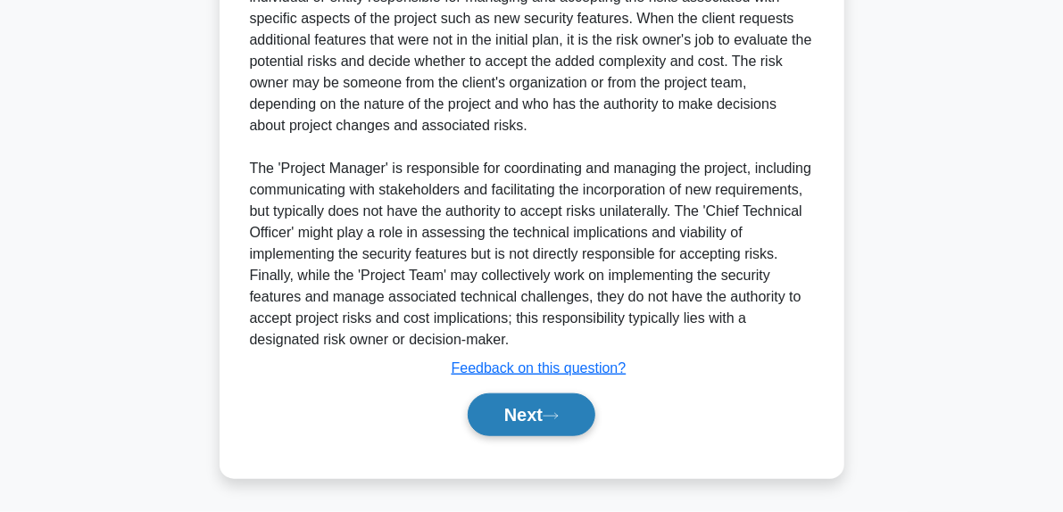
click at [568, 433] on button "Next" at bounding box center [532, 415] width 128 height 43
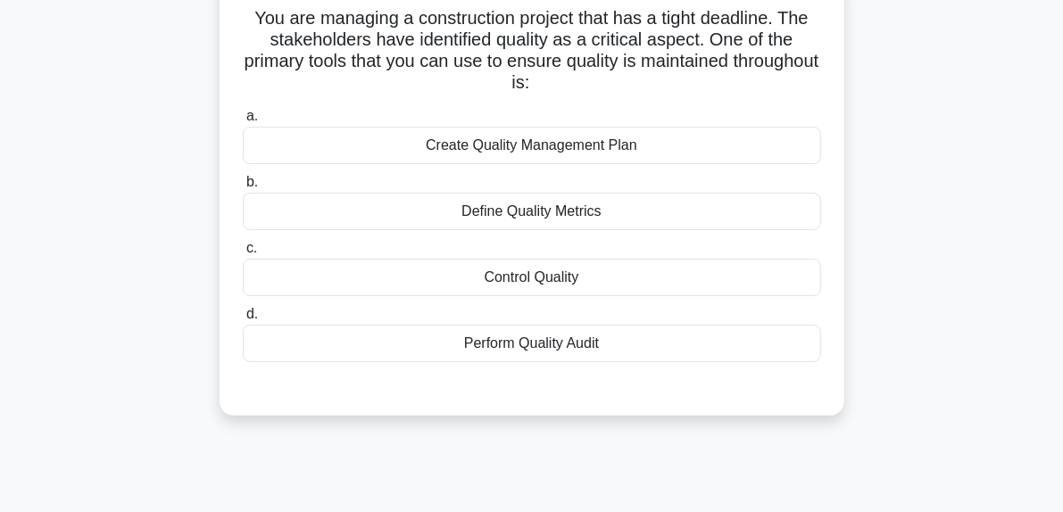
scroll to position [95, 0]
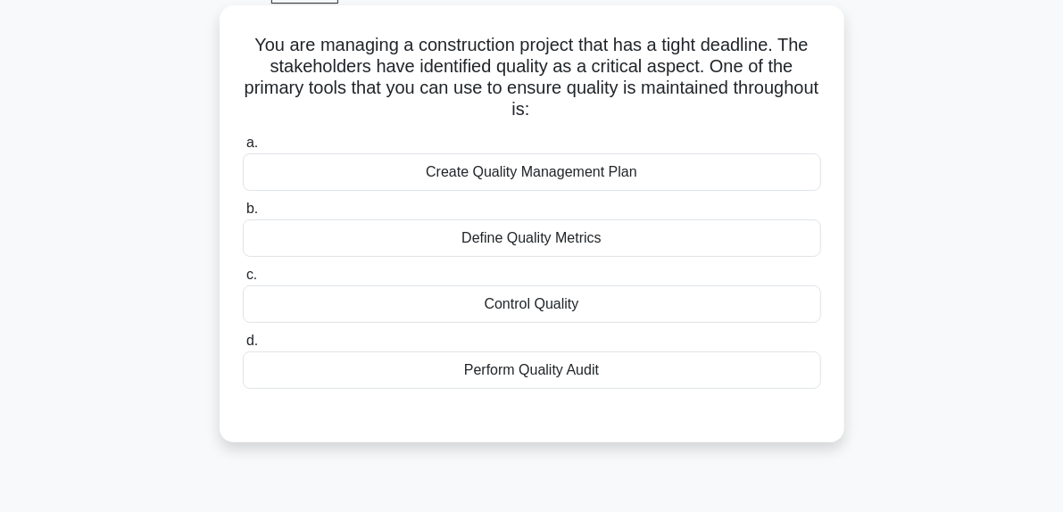
click at [550, 175] on div "Create Quality Management Plan" at bounding box center [532, 172] width 578 height 37
click at [243, 149] on input "a. Create Quality Management Plan" at bounding box center [243, 143] width 0 height 12
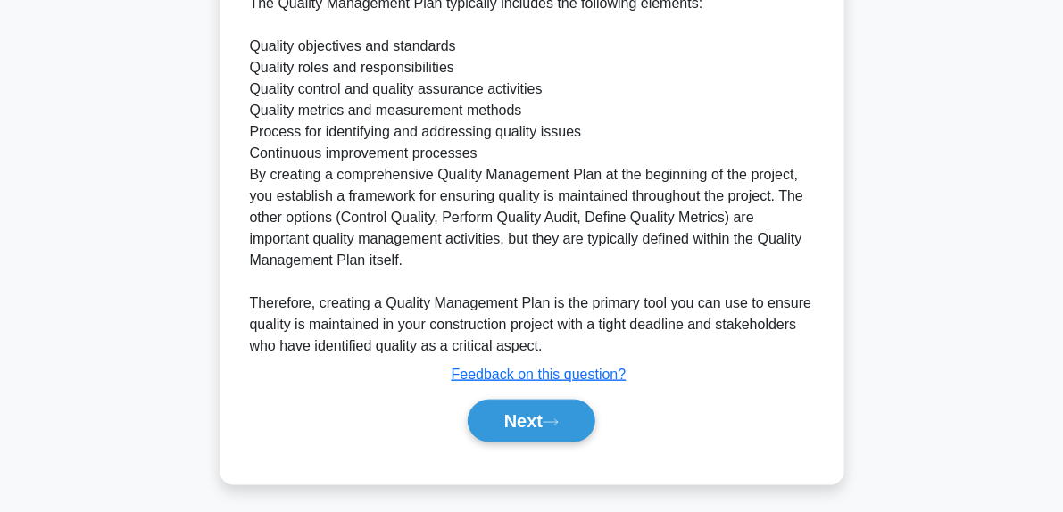
scroll to position [735, 0]
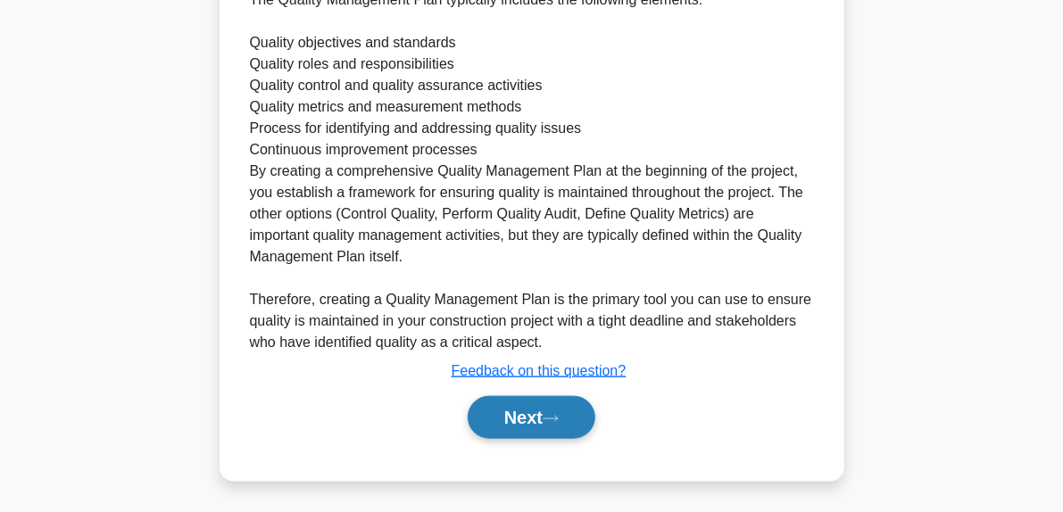
click at [557, 419] on icon at bounding box center [551, 419] width 16 height 10
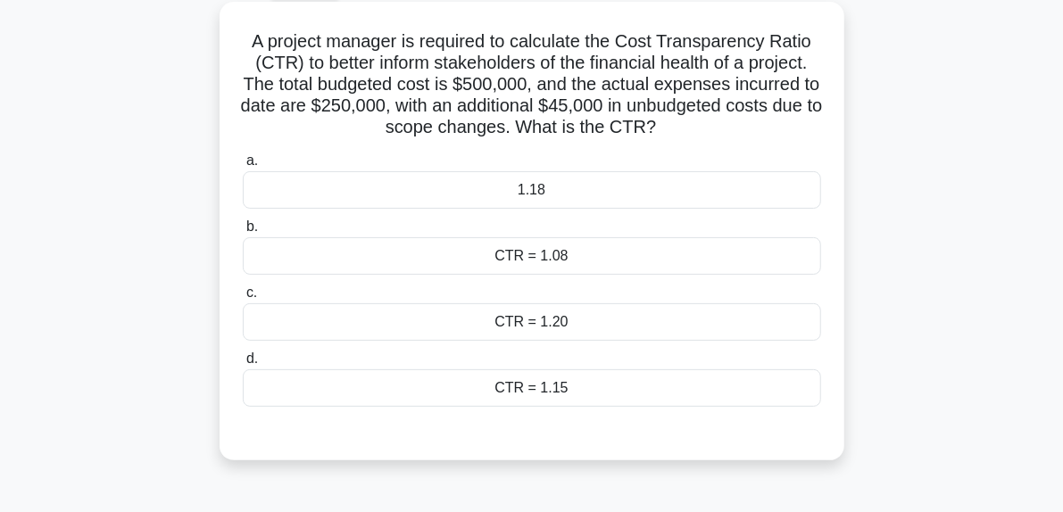
scroll to position [95, 0]
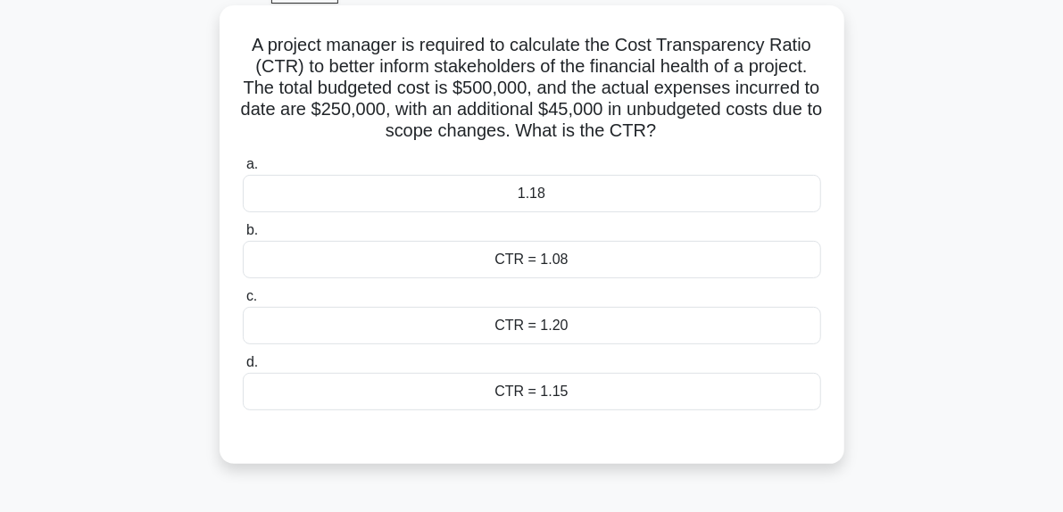
click at [574, 259] on div "CTR = 1.08" at bounding box center [532, 259] width 578 height 37
click at [243, 236] on input "b. CTR = 1.08" at bounding box center [243, 231] width 0 height 12
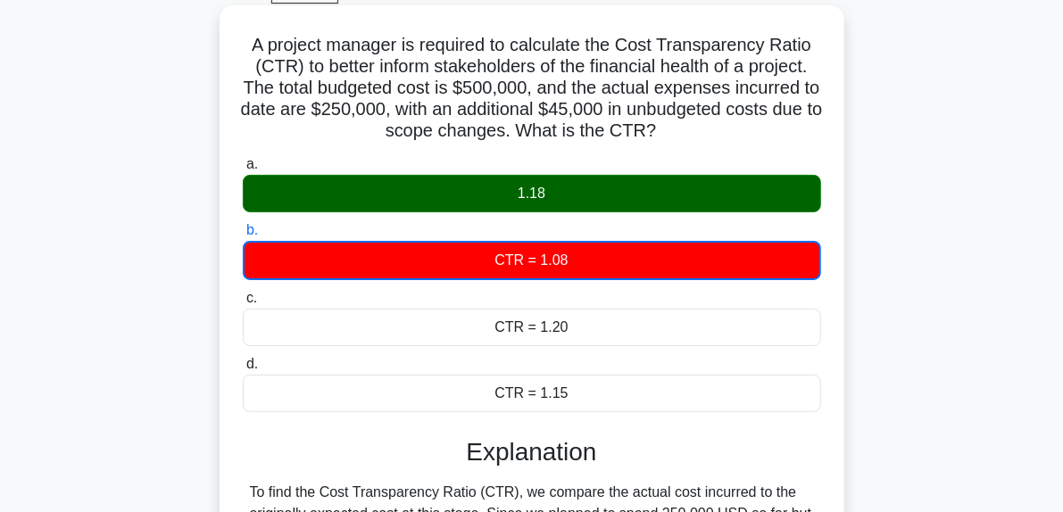
drag, startPoint x: 488, startPoint y: 190, endPoint x: 542, endPoint y: 183, distance: 54.0
click at [542, 183] on div "1.18" at bounding box center [532, 193] width 578 height 37
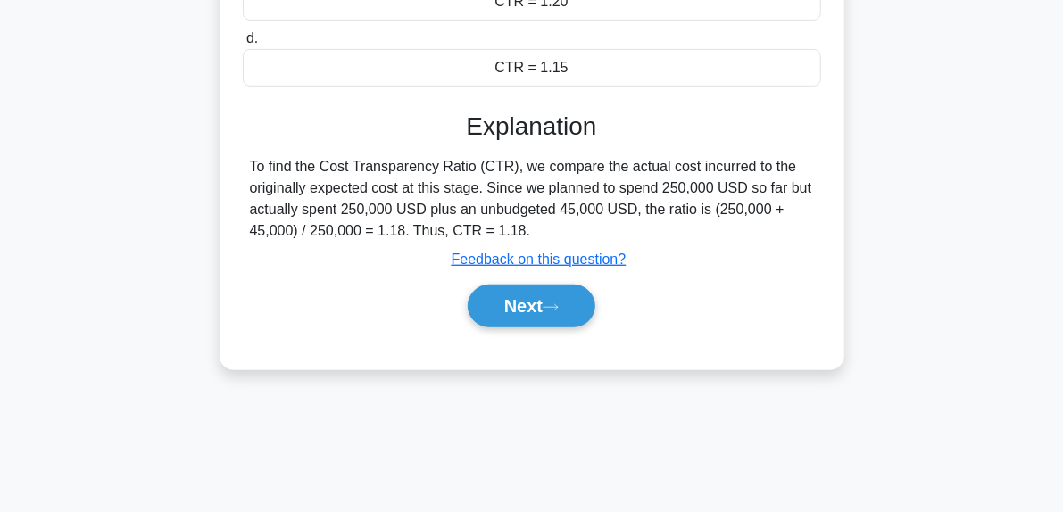
scroll to position [452, 0]
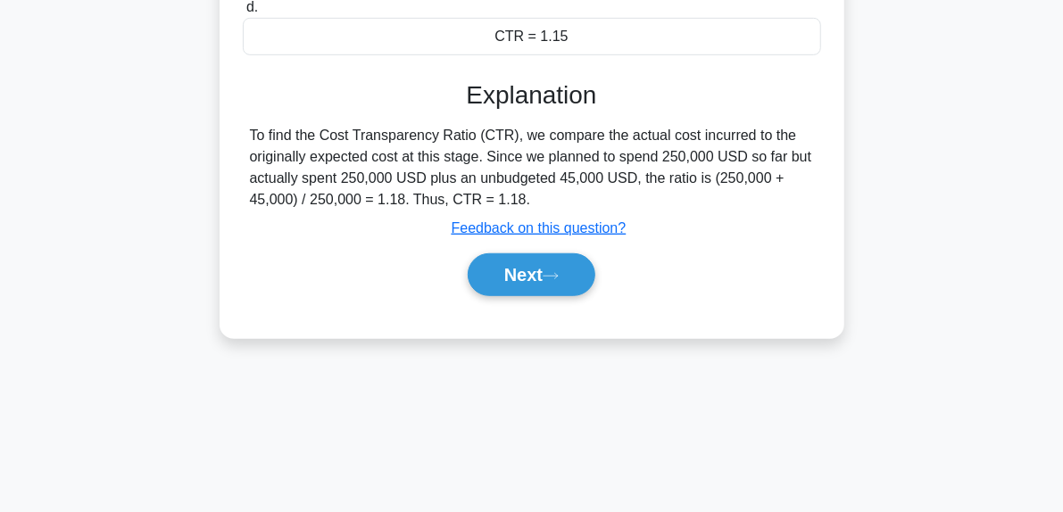
click at [537, 296] on div "Next" at bounding box center [532, 274] width 578 height 57
click at [555, 271] on icon at bounding box center [551, 276] width 16 height 10
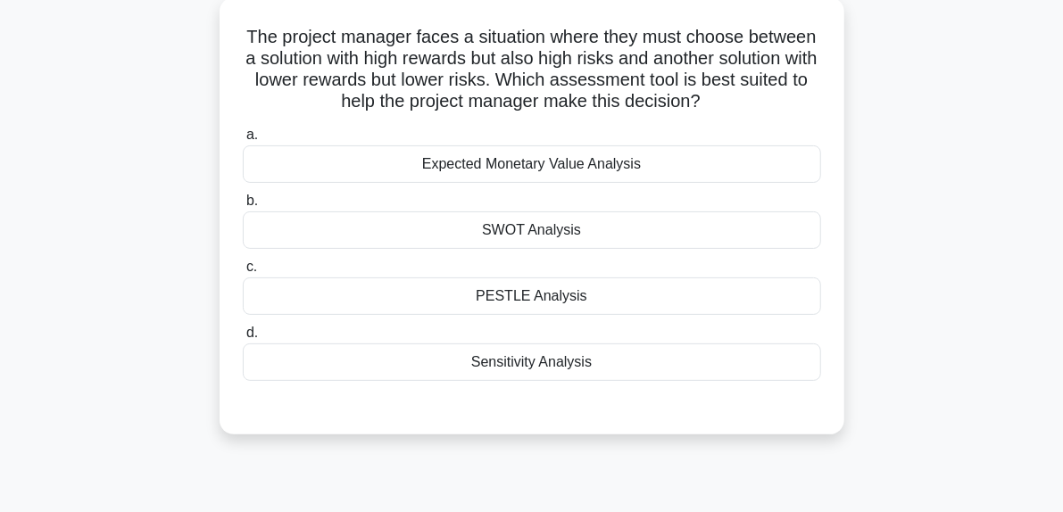
scroll to position [95, 0]
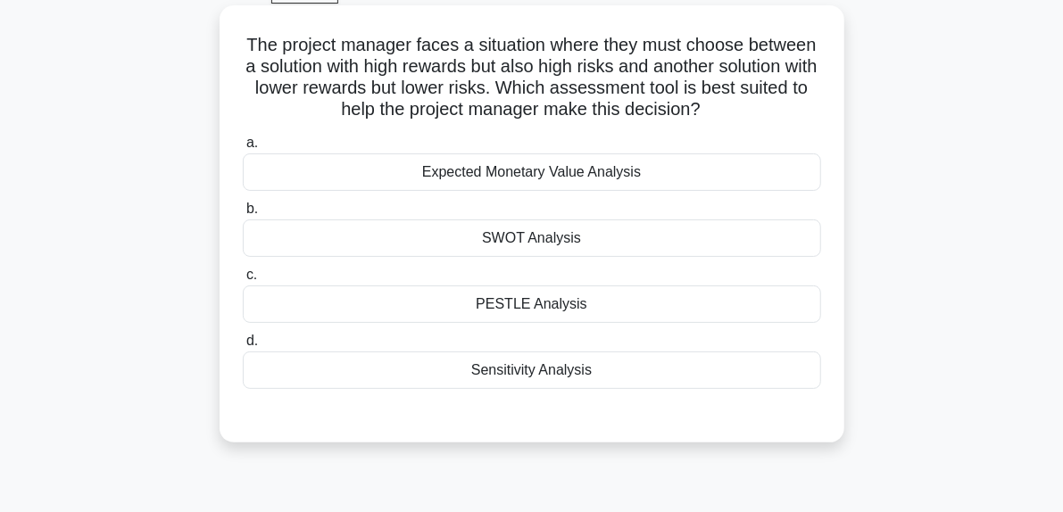
click at [482, 177] on div "Expected Monetary Value Analysis" at bounding box center [532, 172] width 578 height 37
click at [243, 149] on input "a. Expected Monetary Value Analysis" at bounding box center [243, 143] width 0 height 12
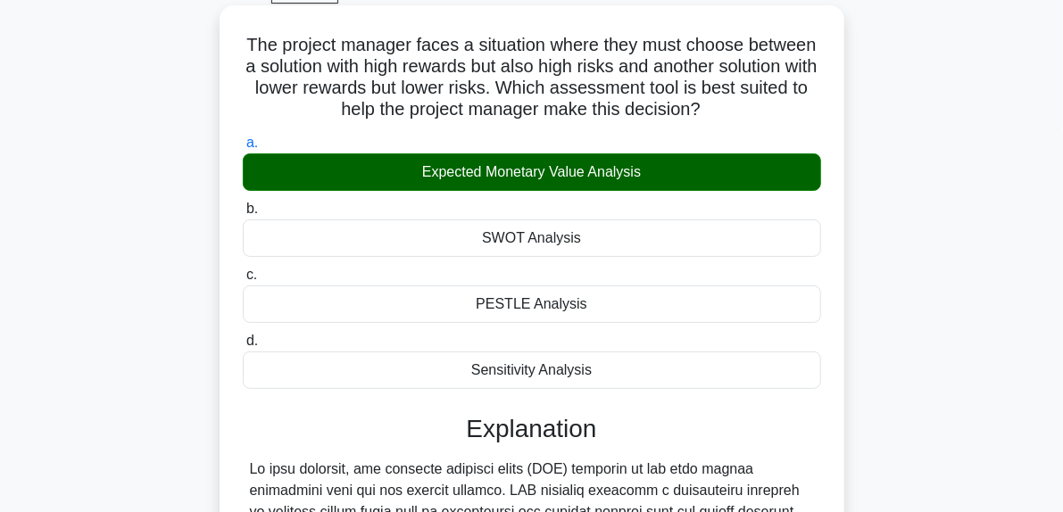
scroll to position [452, 0]
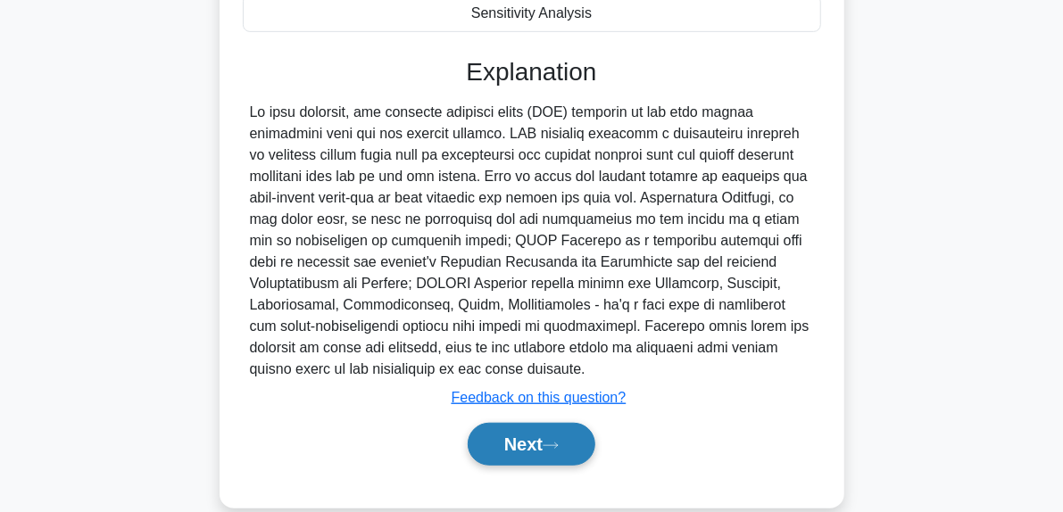
click at [567, 449] on button "Next" at bounding box center [532, 444] width 128 height 43
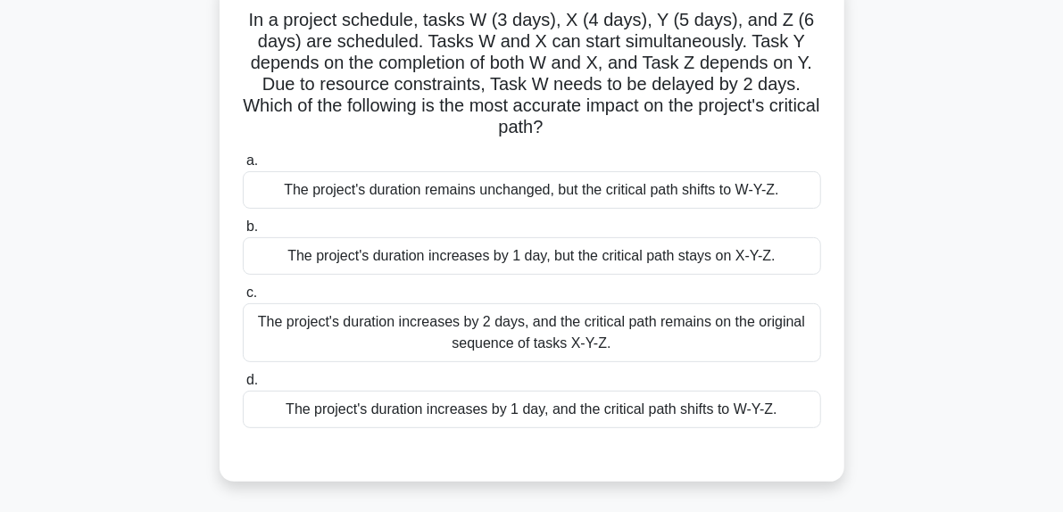
scroll to position [95, 0]
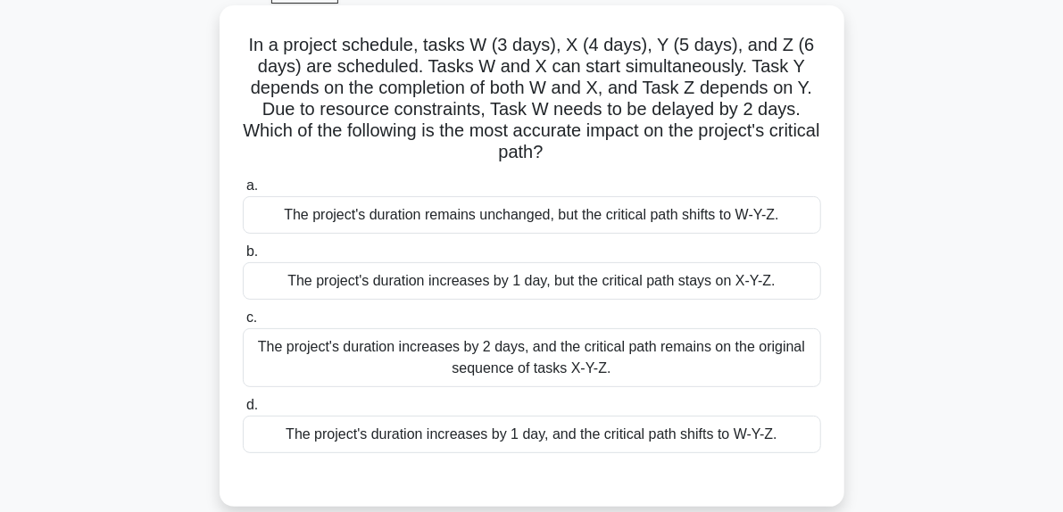
click at [518, 82] on h5 "In a project schedule, tasks W (3 days), X (4 days), Y (5 days), and Z (6 days)…" at bounding box center [532, 99] width 582 height 130
click at [519, 82] on h5 "In a project schedule, tasks W (3 days), X (4 days), Y (5 days), and Z (6 days)…" at bounding box center [532, 99] width 582 height 130
click at [675, 354] on div "The project's duration increases by 2 days, and the critical path remains on th…" at bounding box center [532, 357] width 578 height 59
click at [243, 324] on input "c. The project's duration increases by 2 days, and the critical path remains on…" at bounding box center [243, 318] width 0 height 12
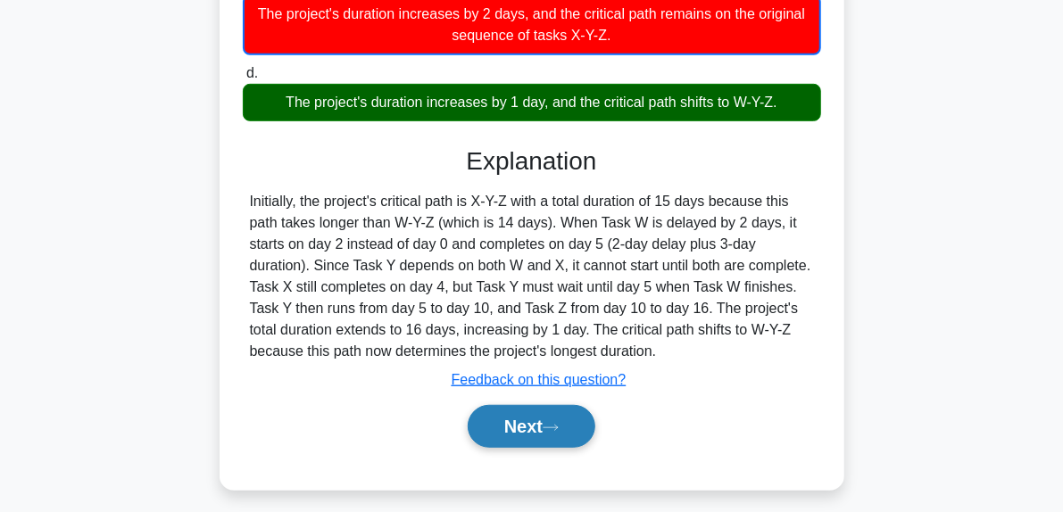
scroll to position [452, 0]
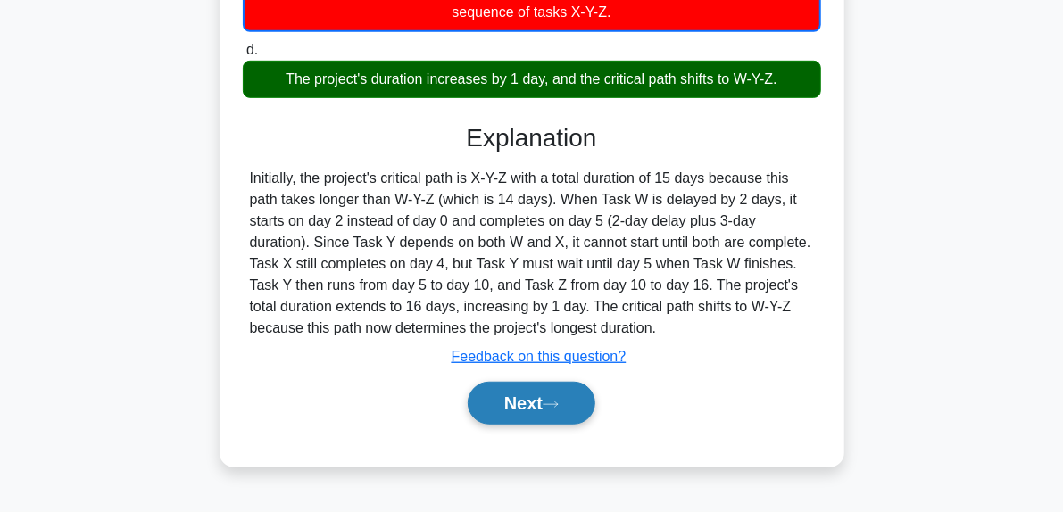
click at [559, 402] on icon at bounding box center [551, 405] width 16 height 10
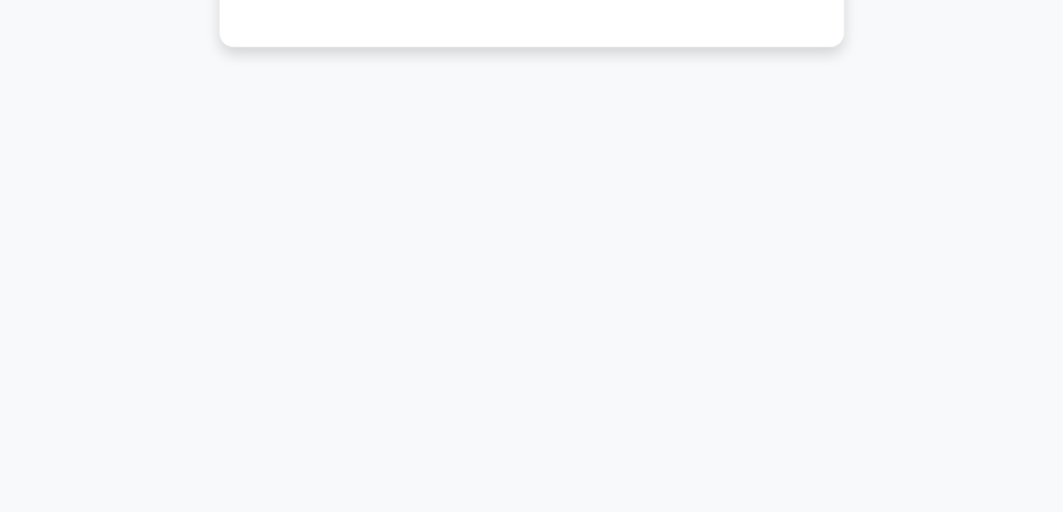
scroll to position [95, 0]
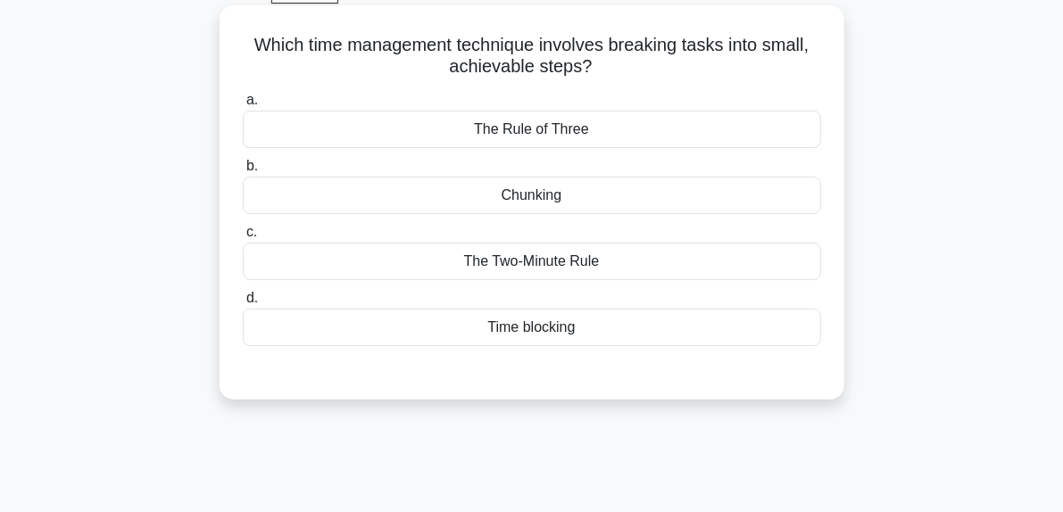
click at [531, 207] on div "Chunking" at bounding box center [532, 195] width 578 height 37
click at [243, 172] on input "b. Chunking" at bounding box center [243, 167] width 0 height 12
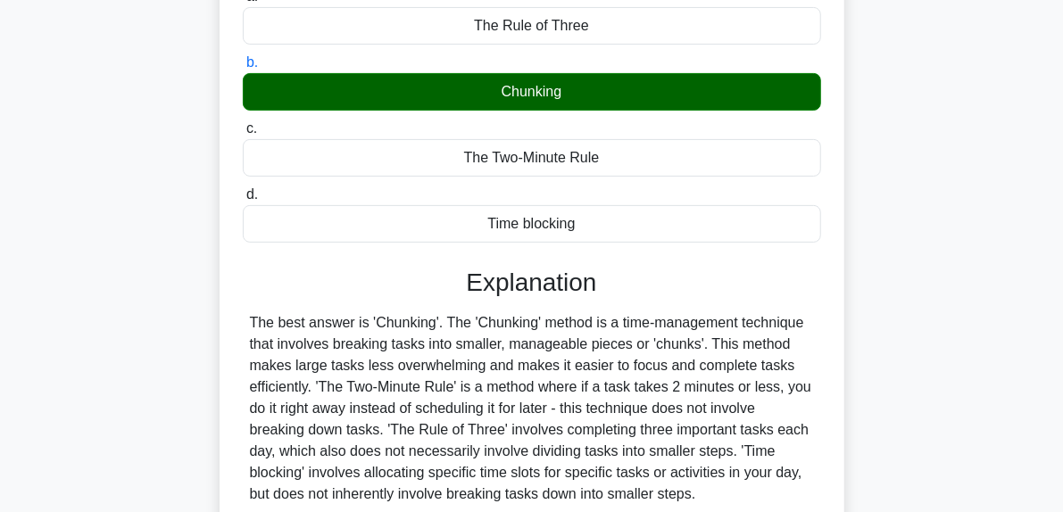
scroll to position [452, 0]
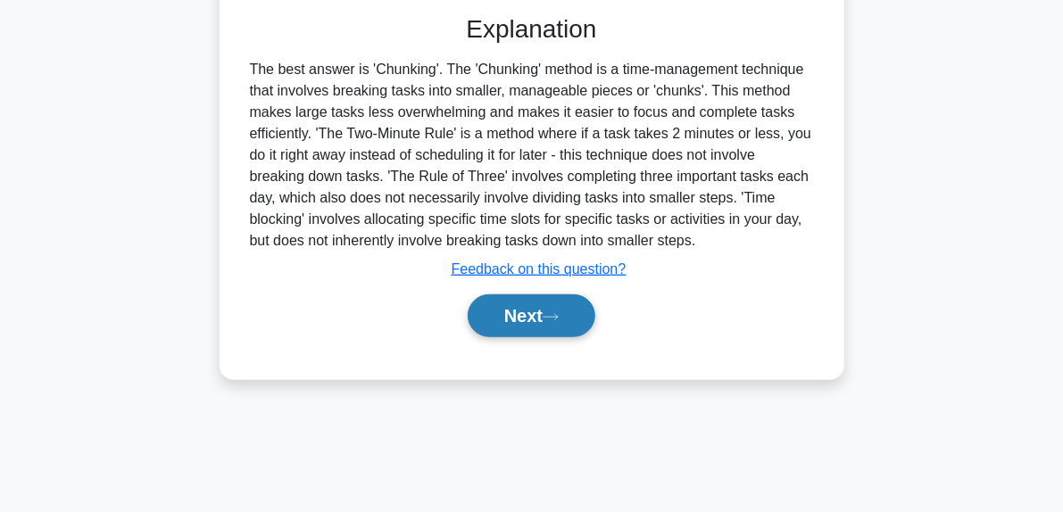
click at [544, 304] on button "Next" at bounding box center [532, 316] width 128 height 43
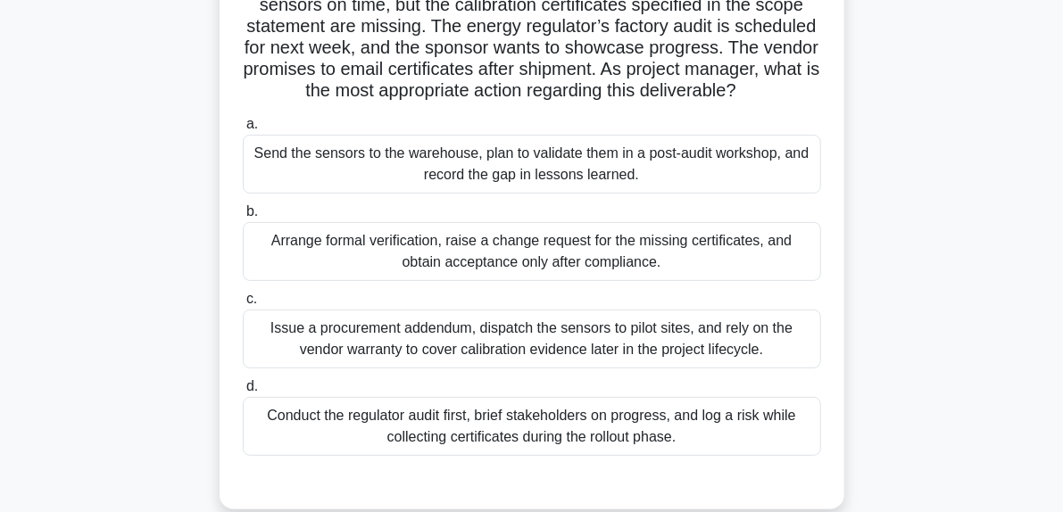
scroll to position [184, 0]
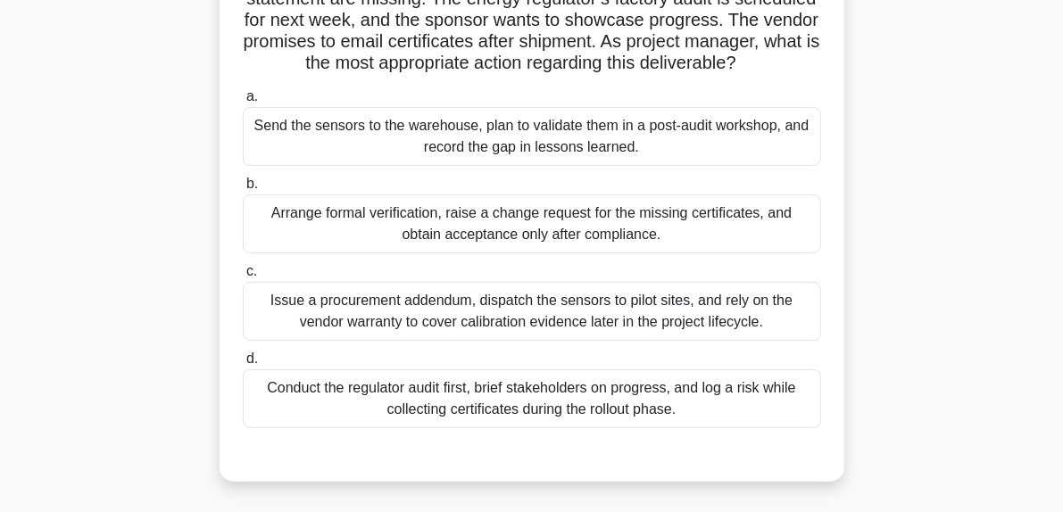
click at [703, 253] on div "Arrange formal verification, raise a change request for the missing certificate…" at bounding box center [532, 224] width 578 height 59
click at [243, 190] on input "b. Arrange formal verification, raise a change request for the missing certific…" at bounding box center [243, 184] width 0 height 12
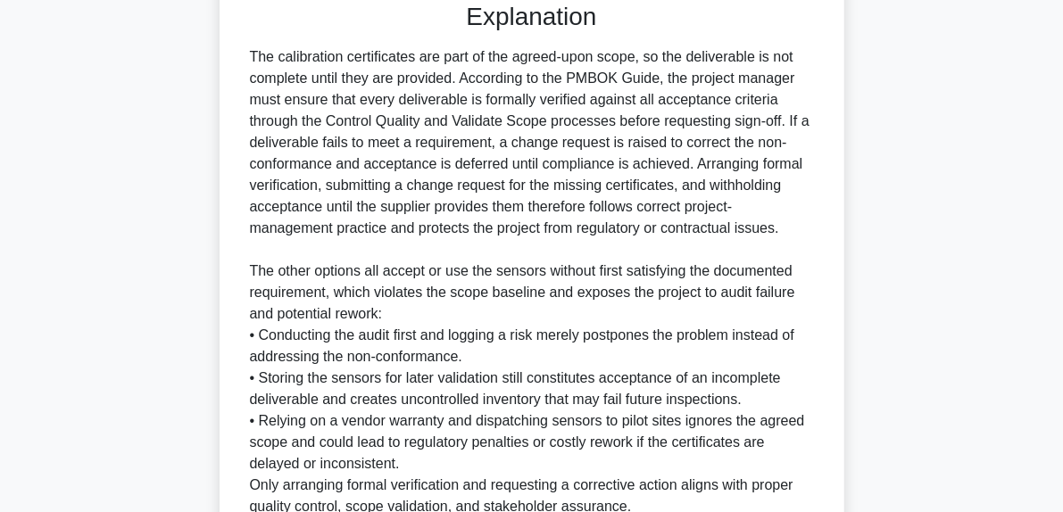
scroll to position [821, 0]
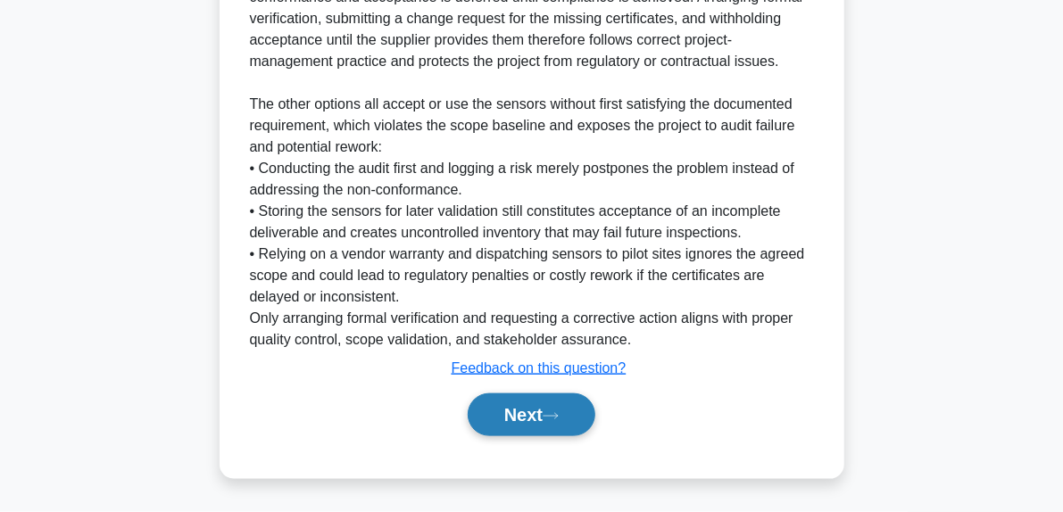
click at [575, 416] on button "Next" at bounding box center [532, 415] width 128 height 43
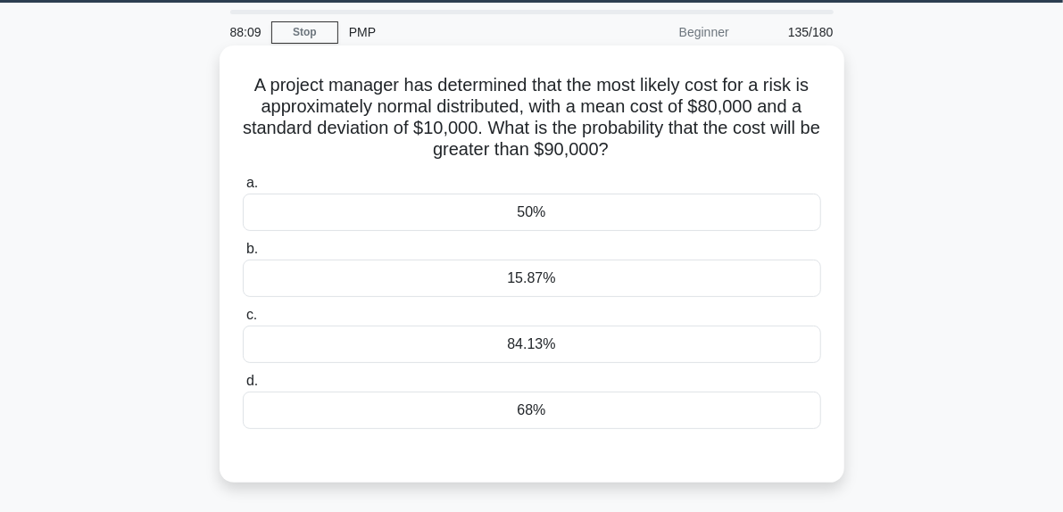
scroll to position [95, 0]
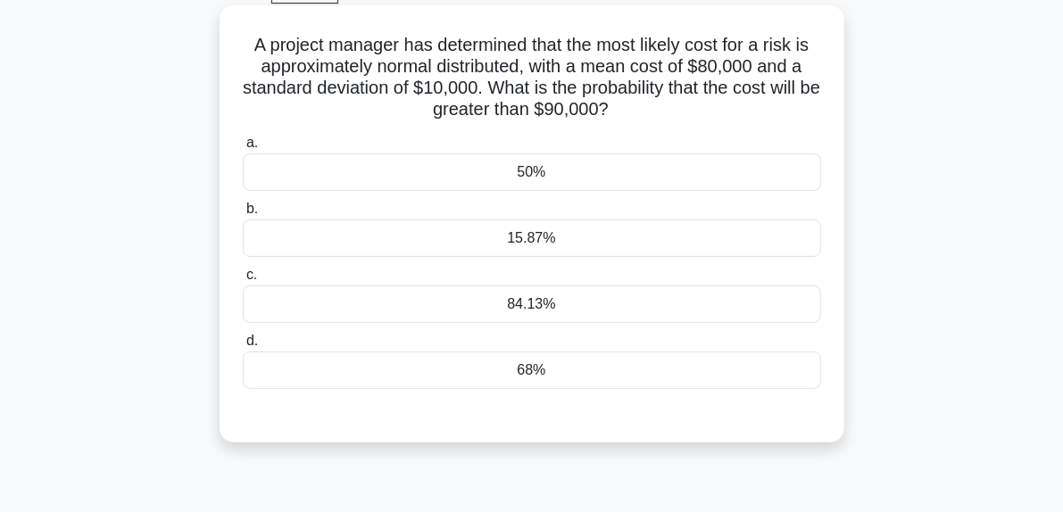
click at [516, 174] on div "50%" at bounding box center [532, 172] width 578 height 37
click at [243, 149] on input "a. 50%" at bounding box center [243, 143] width 0 height 12
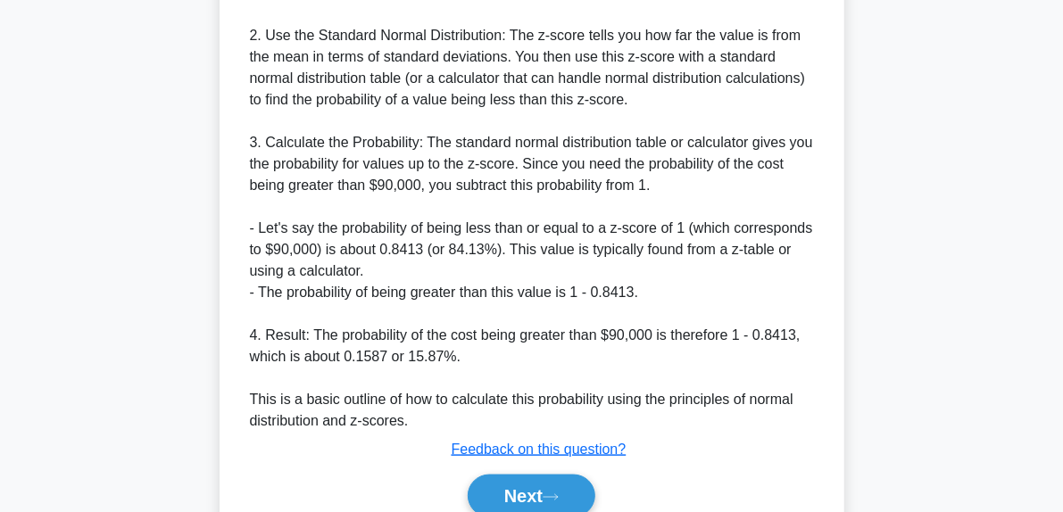
scroll to position [898, 0]
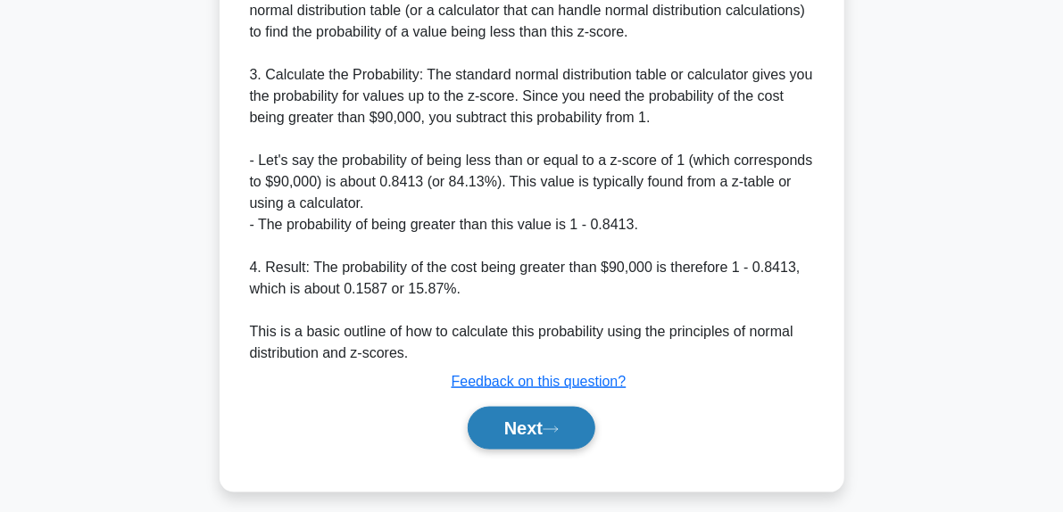
click at [573, 430] on button "Next" at bounding box center [532, 428] width 128 height 43
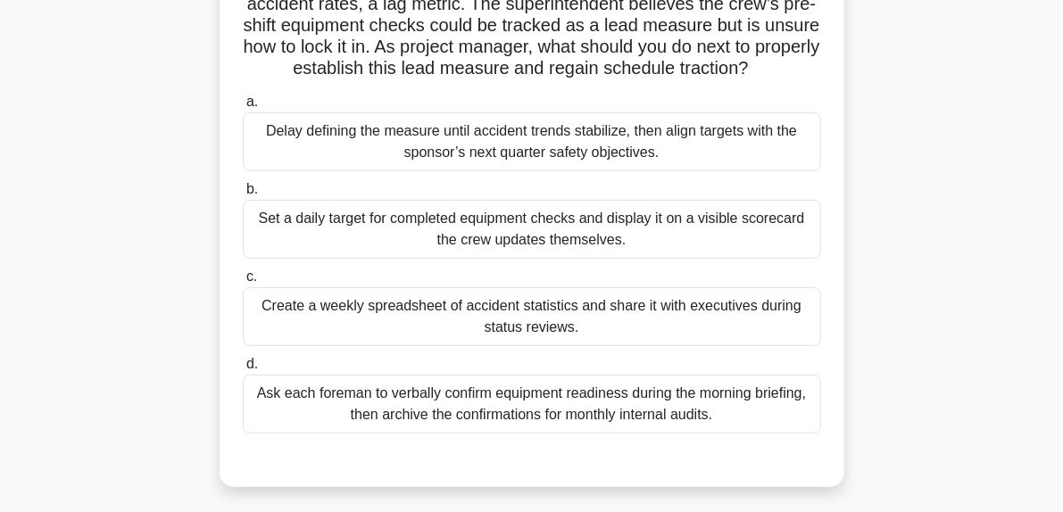
scroll to position [268, 0]
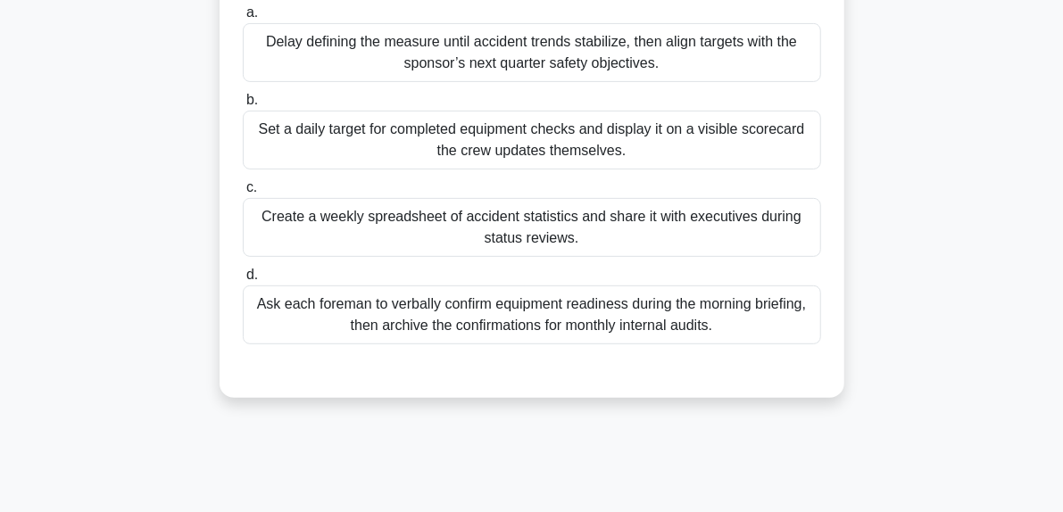
click at [424, 170] on div "Set a daily target for completed equipment checks and display it on a visible s…" at bounding box center [532, 140] width 578 height 59
click at [243, 106] on input "b. Set a daily target for completed equipment checks and display it on a visibl…" at bounding box center [243, 101] width 0 height 12
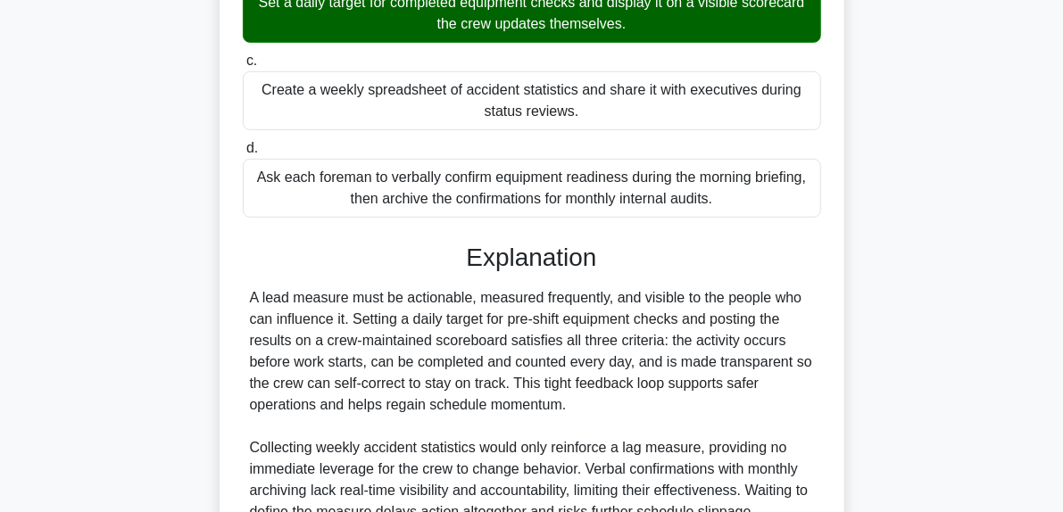
scroll to position [585, 0]
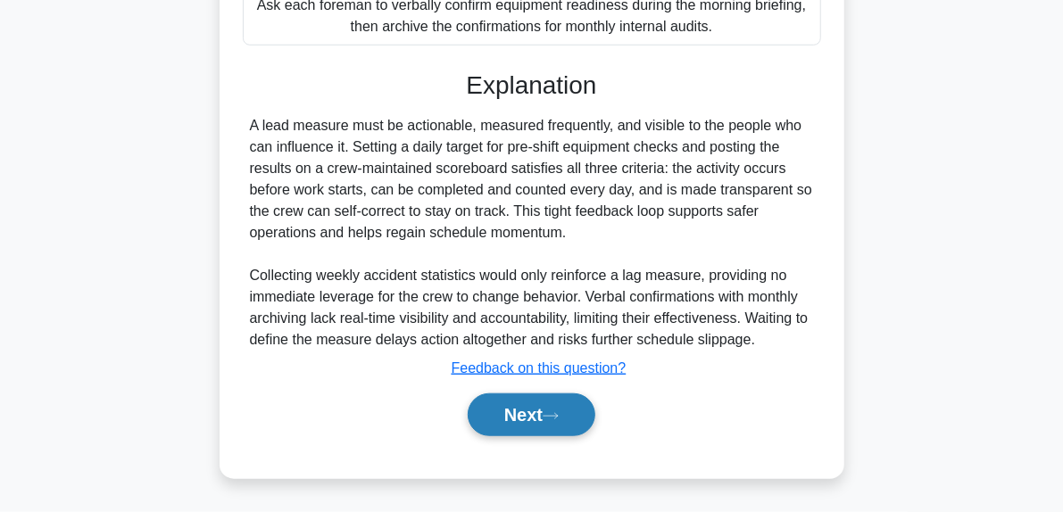
click at [574, 422] on button "Next" at bounding box center [532, 415] width 128 height 43
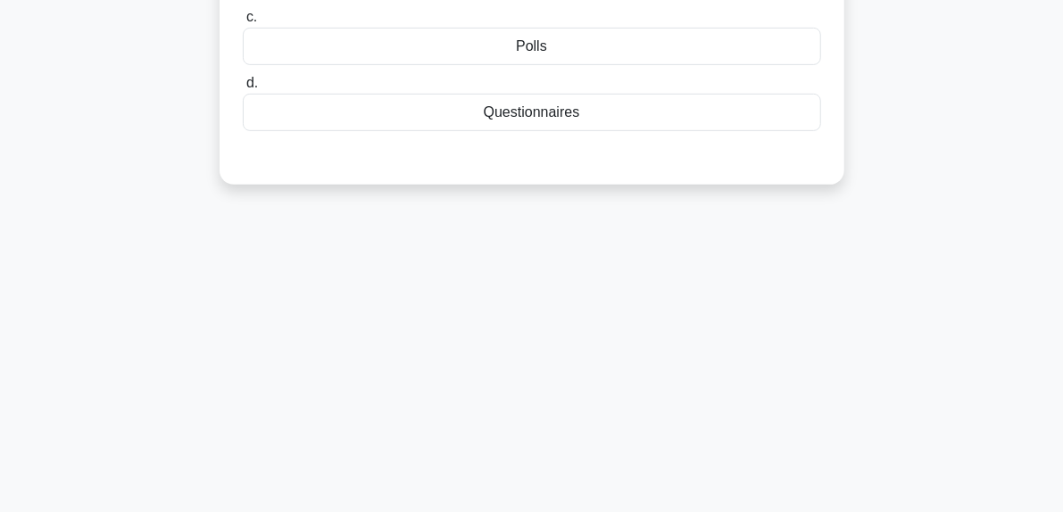
scroll to position [95, 0]
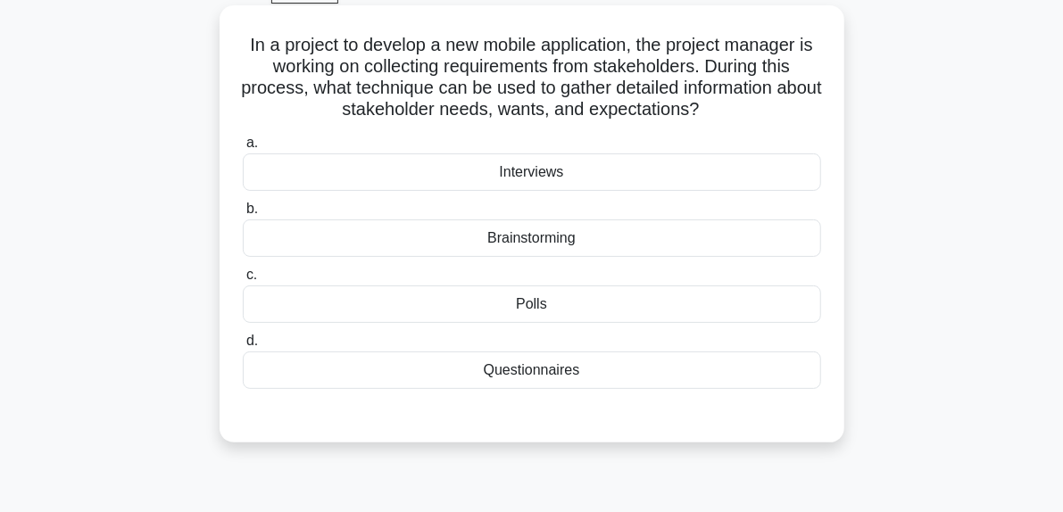
click at [525, 238] on div "Brainstorming" at bounding box center [532, 238] width 578 height 37
click at [243, 215] on input "b. Brainstorming" at bounding box center [243, 209] width 0 height 12
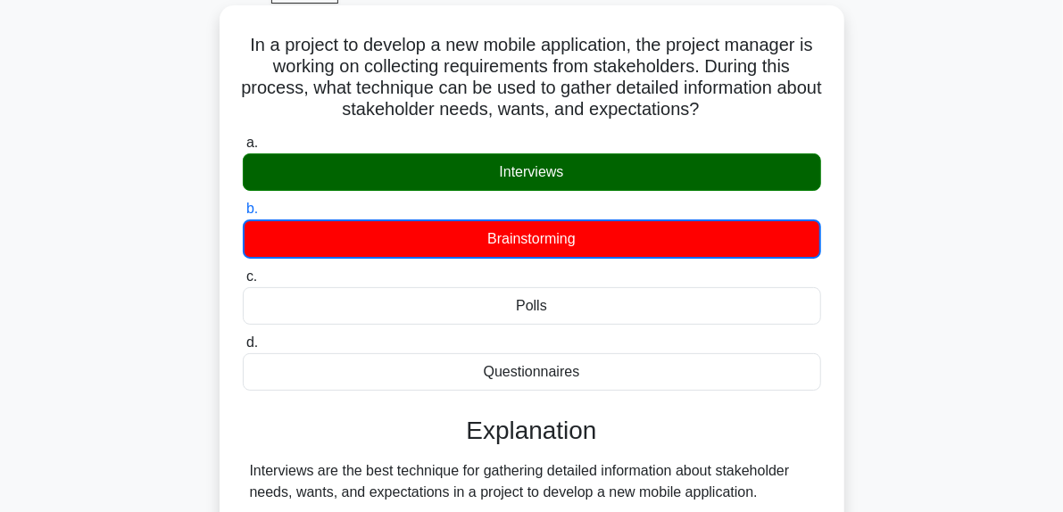
drag, startPoint x: 493, startPoint y: 175, endPoint x: 568, endPoint y: 178, distance: 75.0
click at [568, 178] on div "Interviews" at bounding box center [532, 172] width 578 height 37
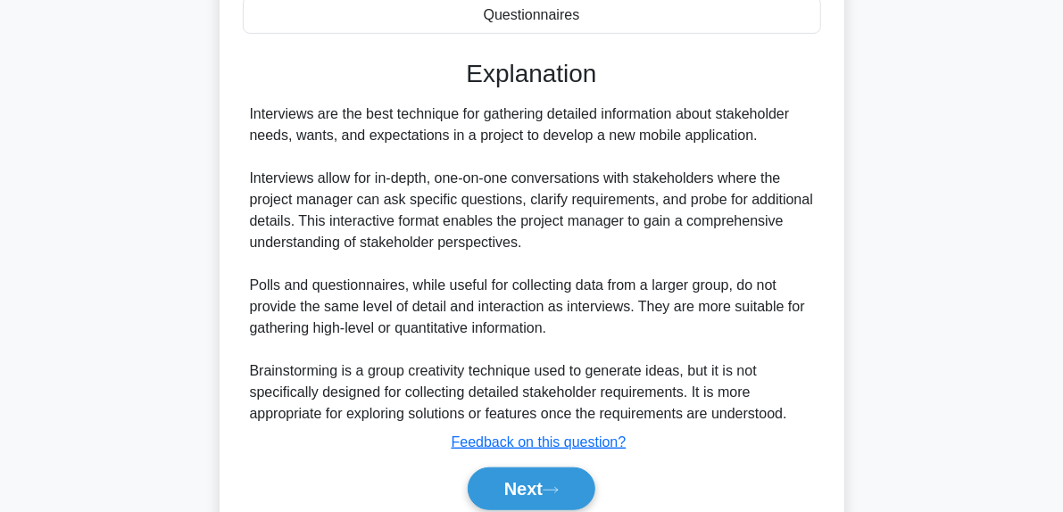
scroll to position [452, 0]
click at [559, 488] on icon at bounding box center [551, 490] width 16 height 10
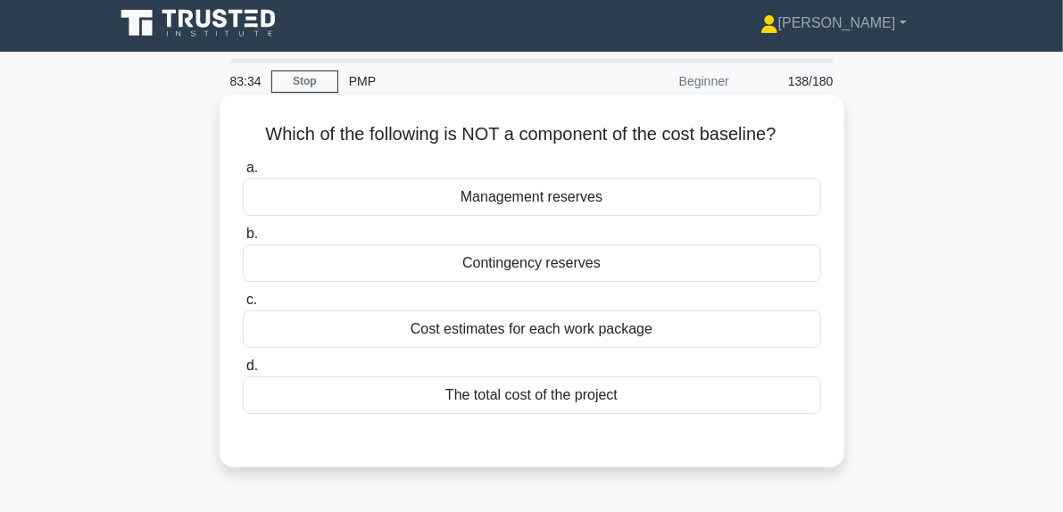
scroll to position [95, 0]
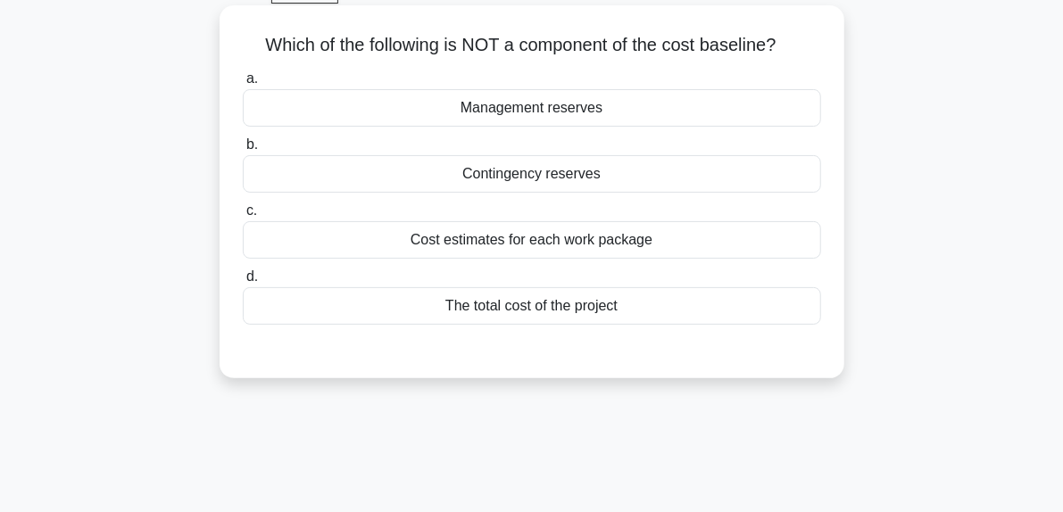
click at [503, 117] on div "Management reserves" at bounding box center [532, 107] width 578 height 37
click at [243, 85] on input "a. Management reserves" at bounding box center [243, 79] width 0 height 12
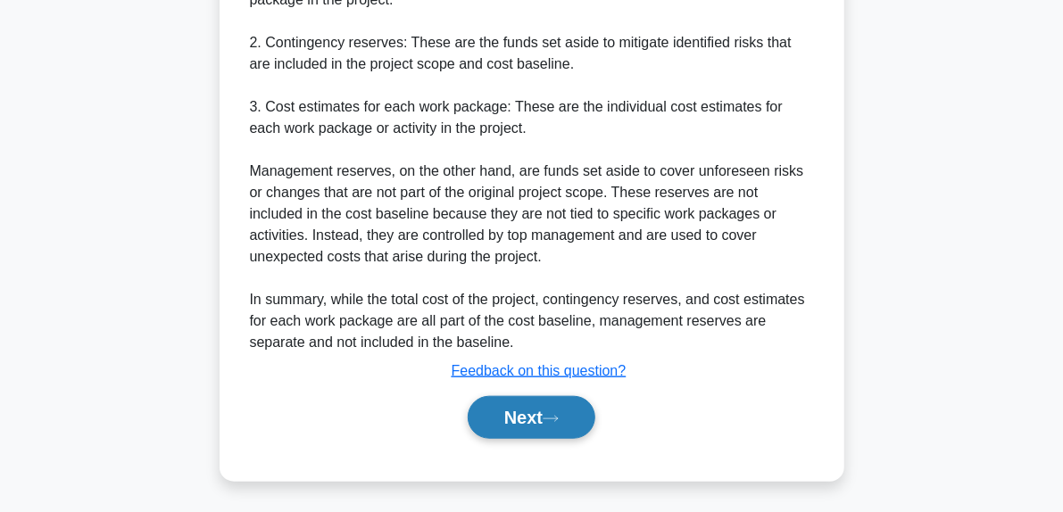
click at [575, 409] on button "Next" at bounding box center [532, 417] width 128 height 43
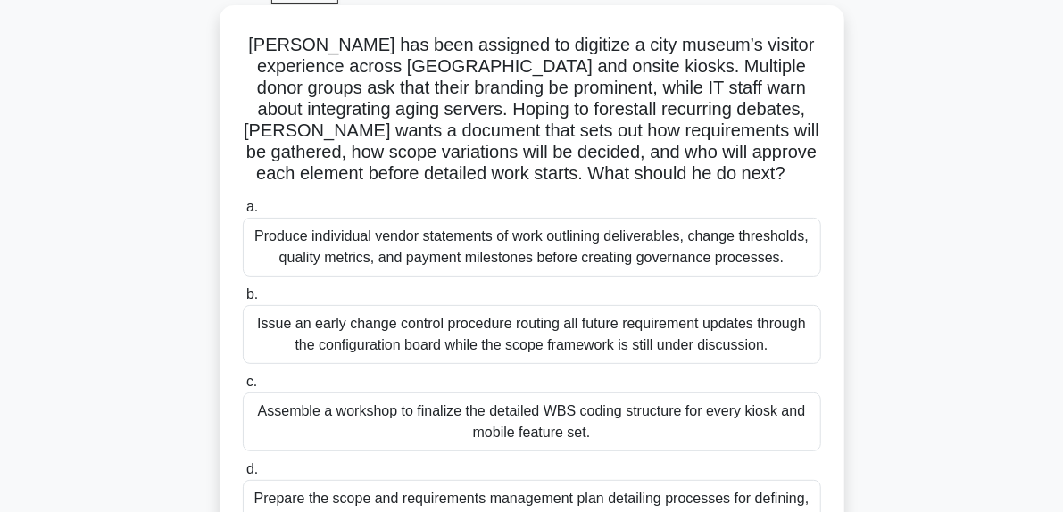
scroll to position [184, 0]
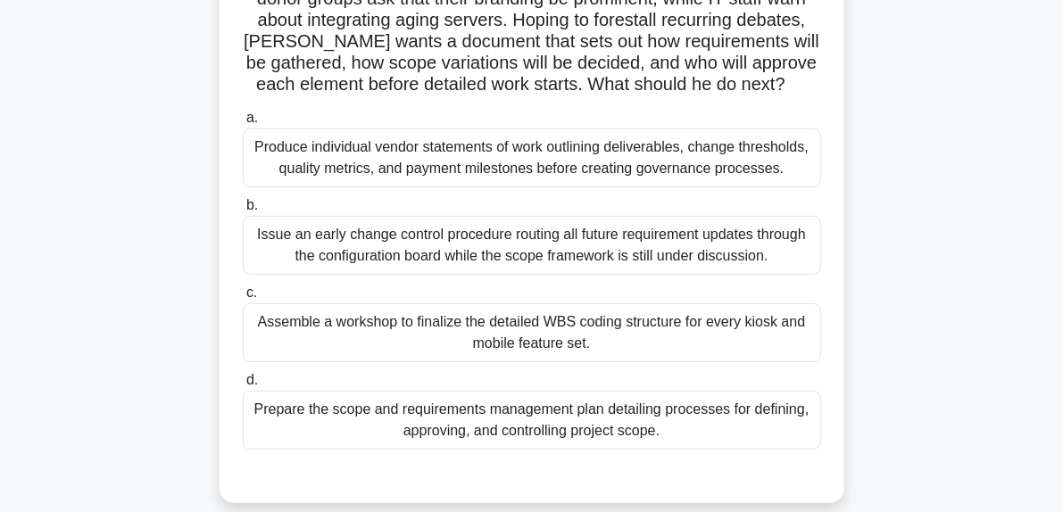
click at [699, 428] on div "Prepare the scope and requirements management plan detailing processes for defi…" at bounding box center [532, 420] width 578 height 59
click at [243, 386] on input "d. Prepare the scope and requirements management plan detailing processes for d…" at bounding box center [243, 381] width 0 height 12
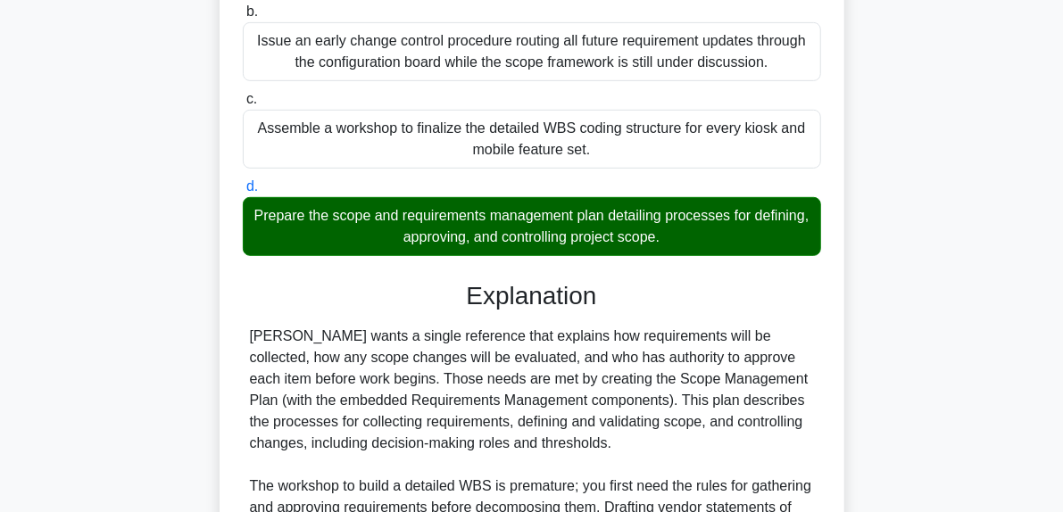
scroll to position [607, 0]
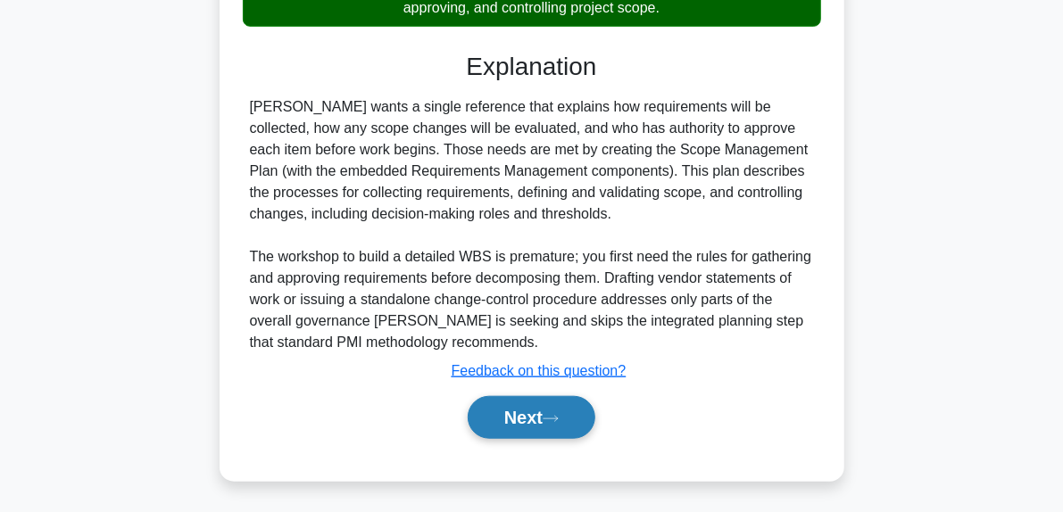
click at [555, 431] on button "Next" at bounding box center [532, 417] width 128 height 43
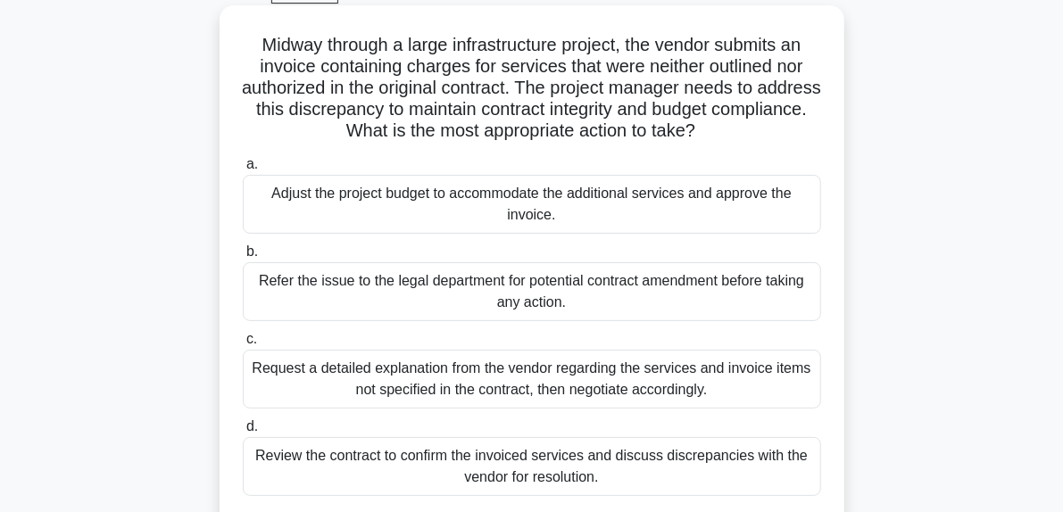
scroll to position [184, 0]
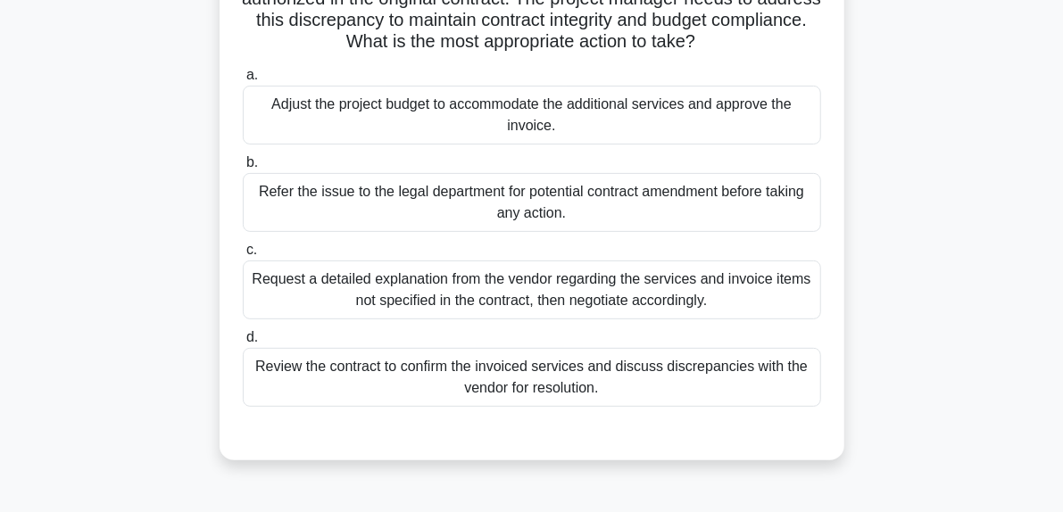
click at [605, 378] on div "Review the contract to confirm the invoiced services and discuss discrepancies …" at bounding box center [532, 377] width 578 height 59
click at [243, 344] on input "d. Review the contract to confirm the invoiced services and discuss discrepanci…" at bounding box center [243, 338] width 0 height 12
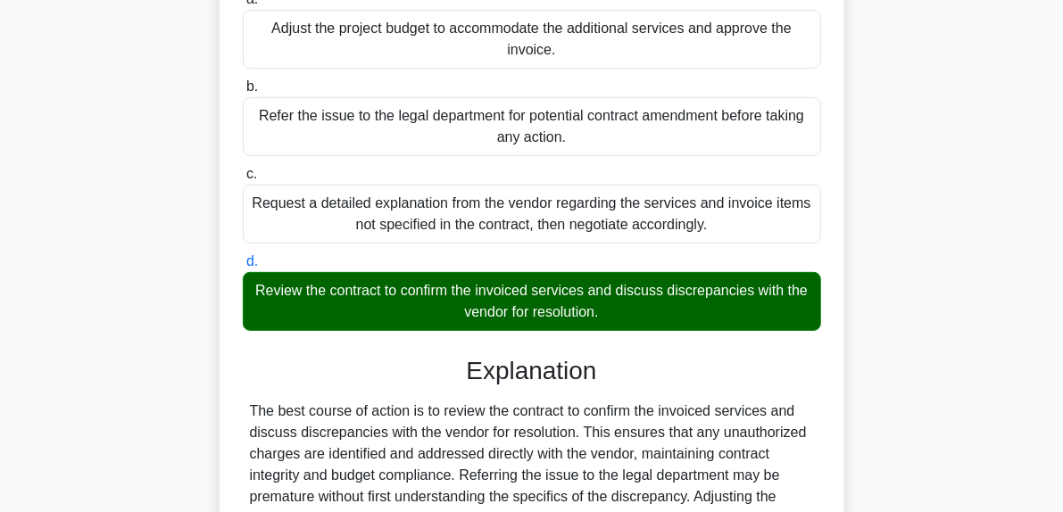
scroll to position [500, 0]
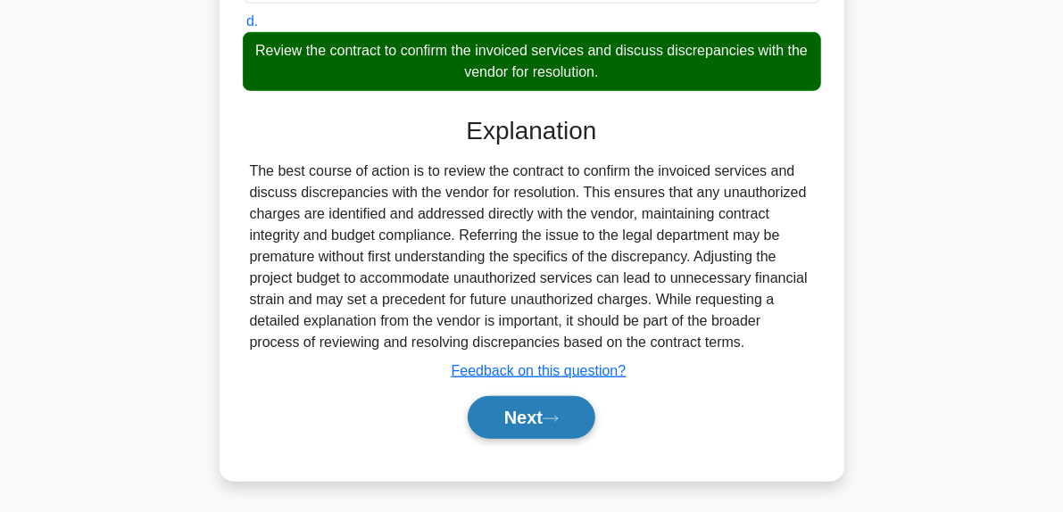
click at [571, 417] on button "Next" at bounding box center [532, 417] width 128 height 43
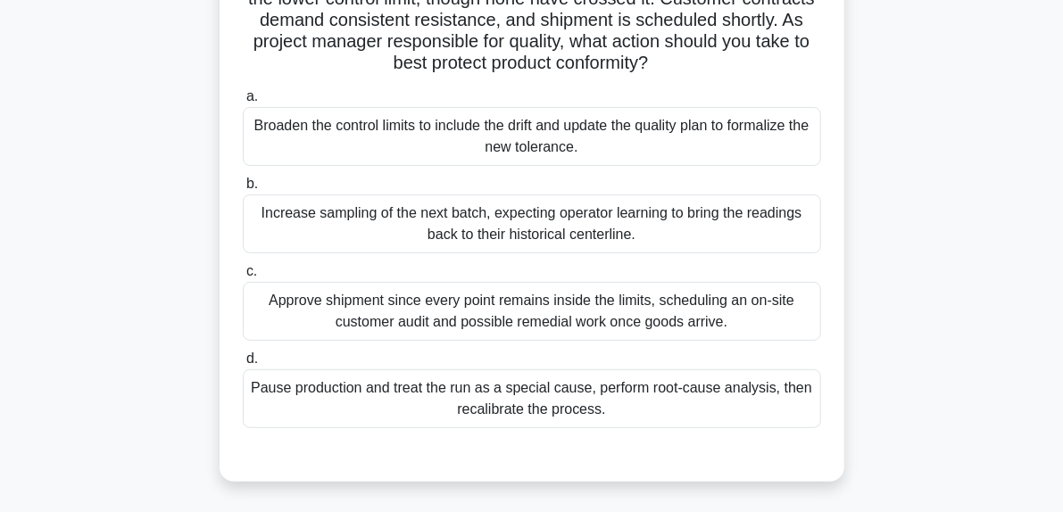
scroll to position [273, 0]
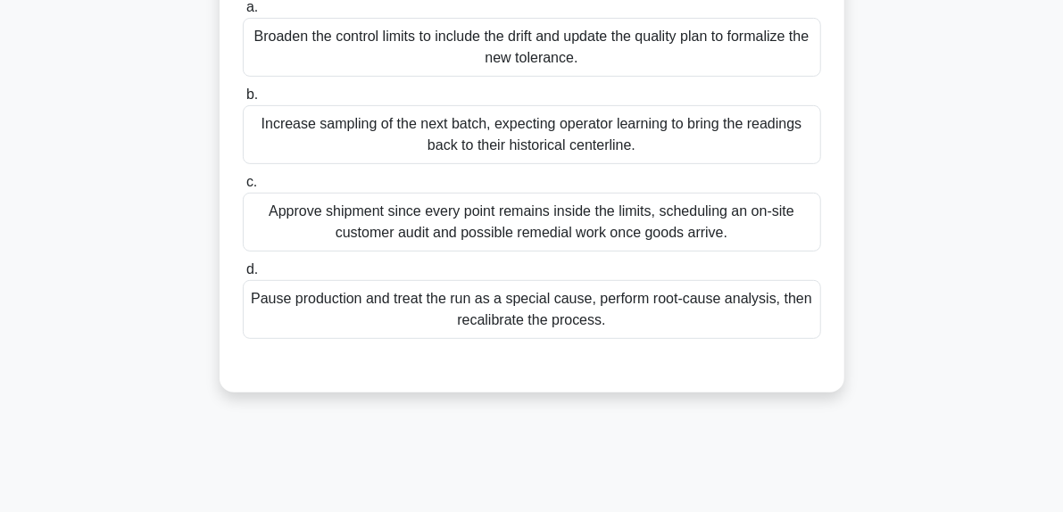
click at [729, 228] on div "Approve shipment since every point remains inside the limits, scheduling an on-…" at bounding box center [532, 222] width 578 height 59
click at [243, 188] on input "c. Approve shipment since every point remains inside the limits, scheduling an …" at bounding box center [243, 183] width 0 height 12
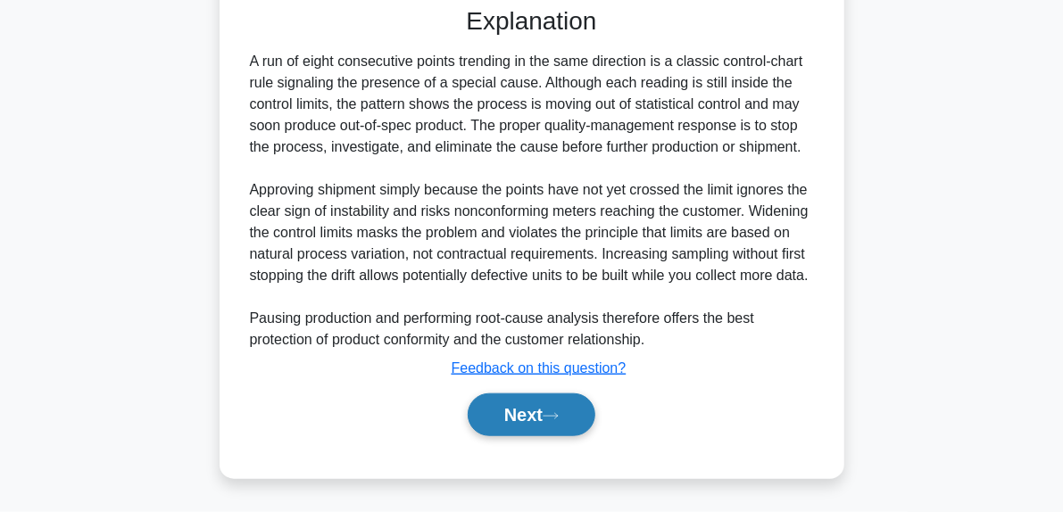
drag, startPoint x: 587, startPoint y: 408, endPoint x: 572, endPoint y: 408, distance: 15.2
click at [582, 408] on button "Next" at bounding box center [532, 415] width 128 height 43
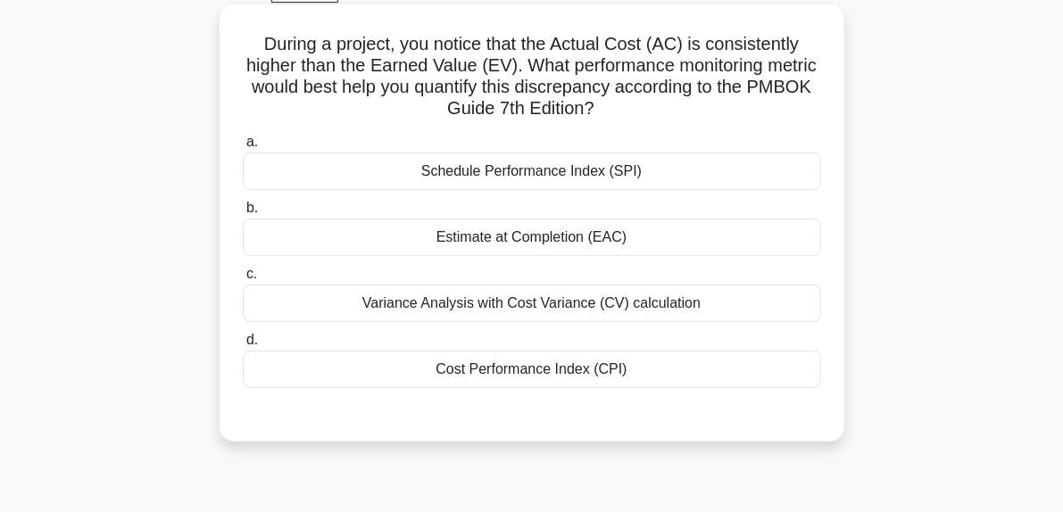
scroll to position [95, 0]
click at [516, 375] on div "Cost Performance Index (CPI)" at bounding box center [532, 370] width 578 height 37
click at [243, 347] on input "d. Cost Performance Index (CPI)" at bounding box center [243, 342] width 0 height 12
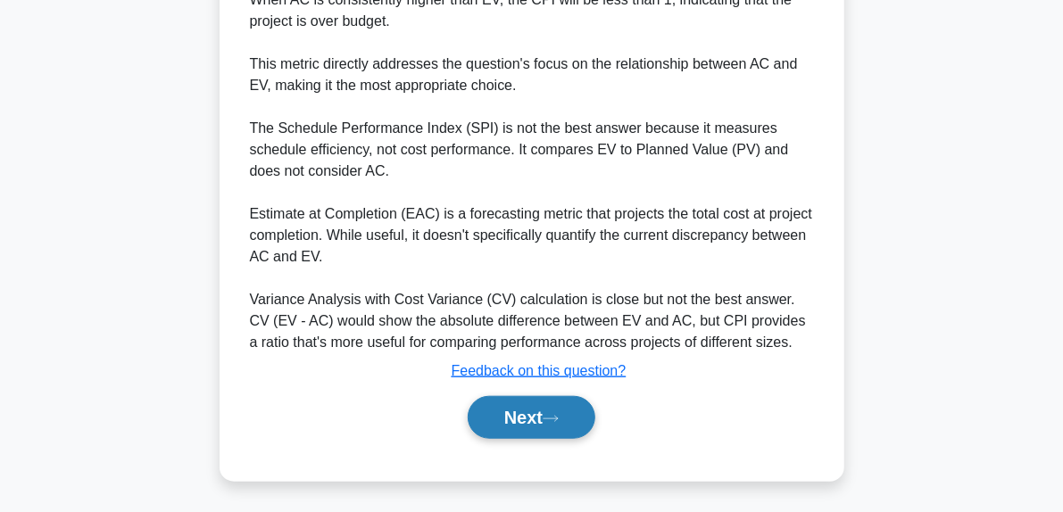
click at [568, 425] on button "Next" at bounding box center [532, 417] width 128 height 43
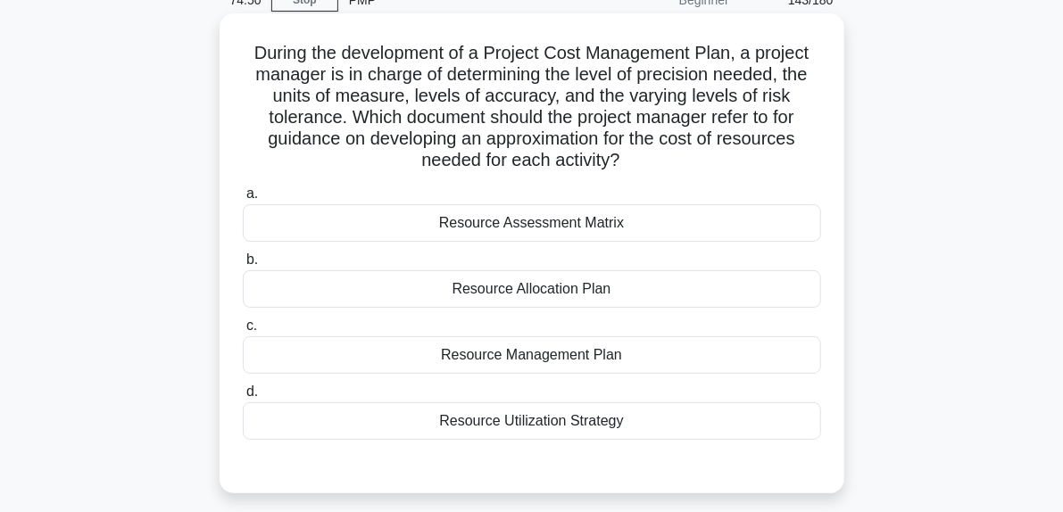
scroll to position [89, 0]
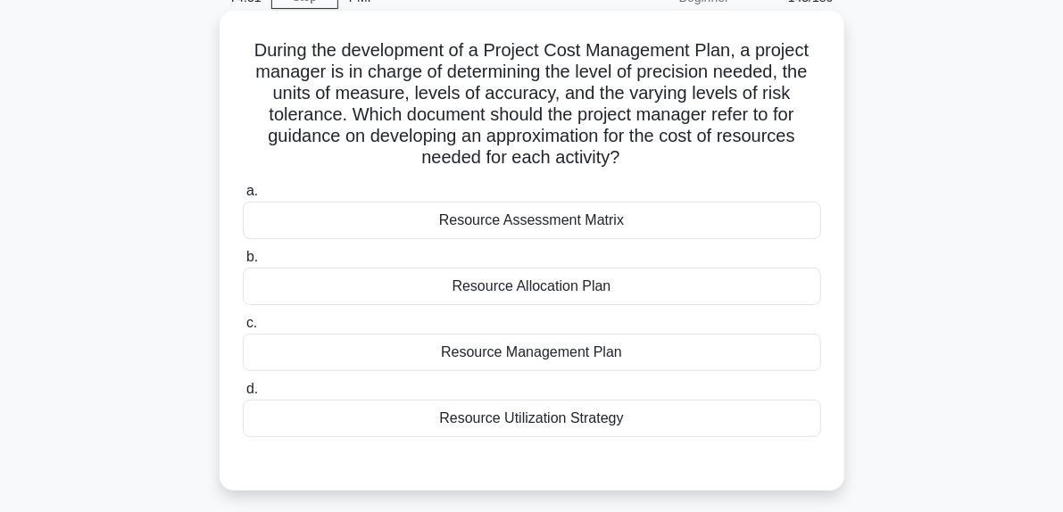
click at [552, 360] on div "Resource Management Plan" at bounding box center [532, 352] width 578 height 37
click at [243, 329] on input "c. Resource Management Plan" at bounding box center [243, 324] width 0 height 12
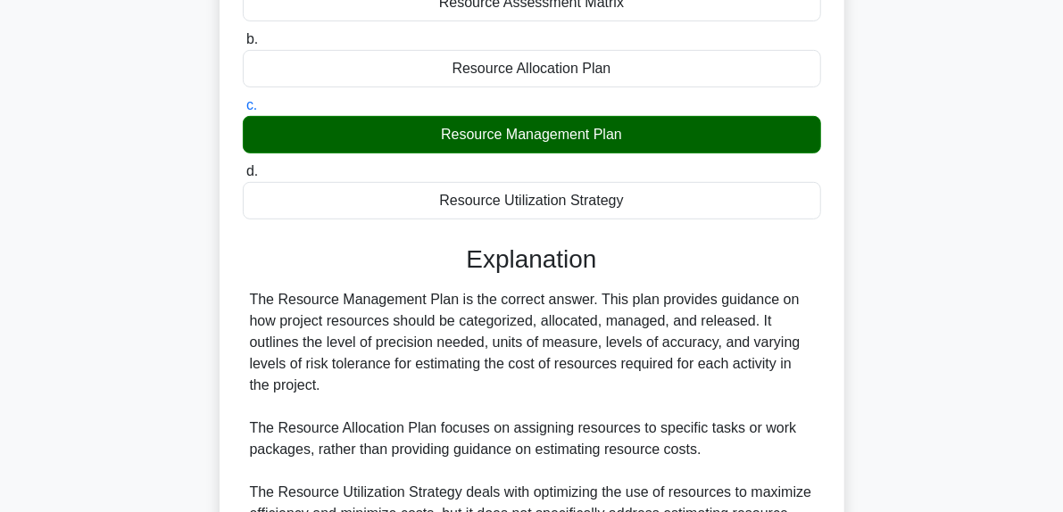
scroll to position [585, 0]
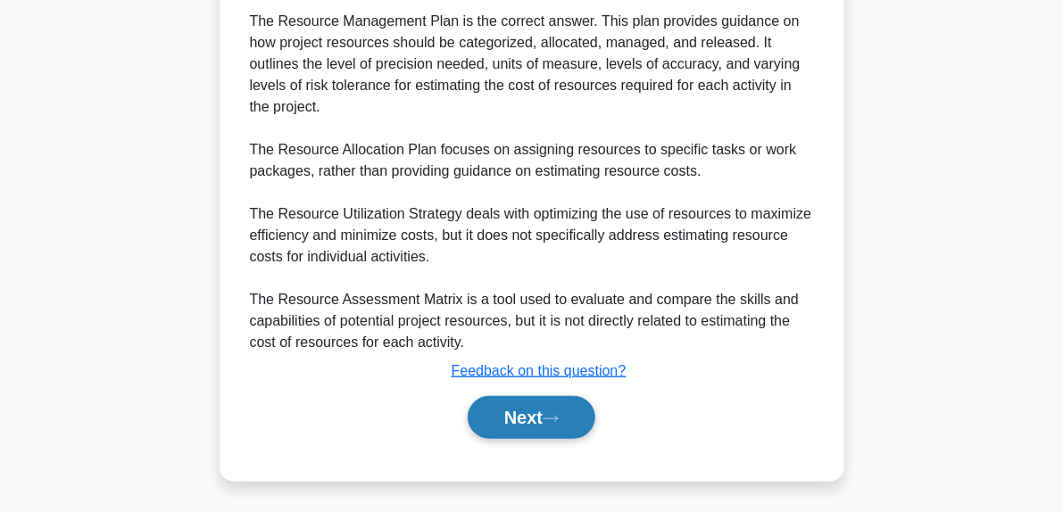
click at [550, 422] on button "Next" at bounding box center [532, 417] width 128 height 43
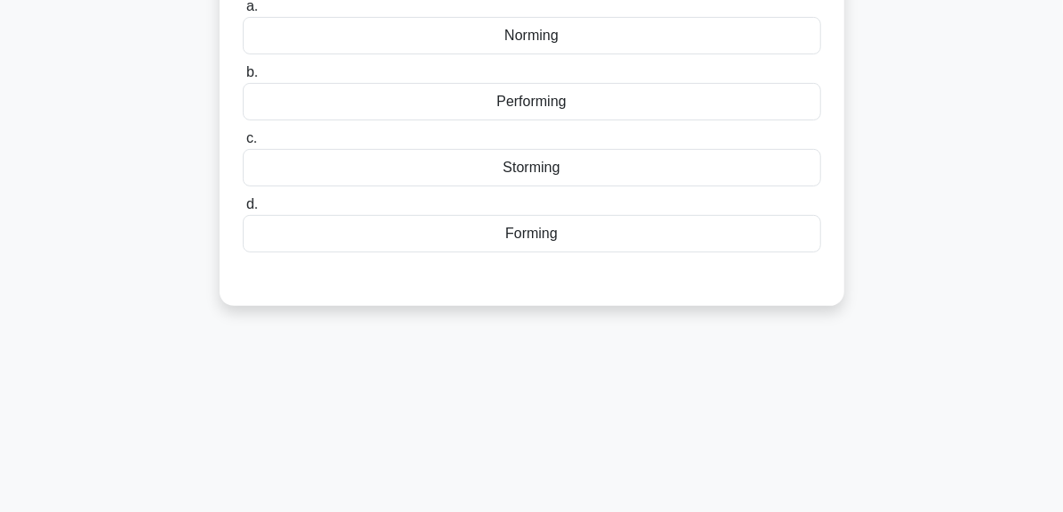
scroll to position [5, 0]
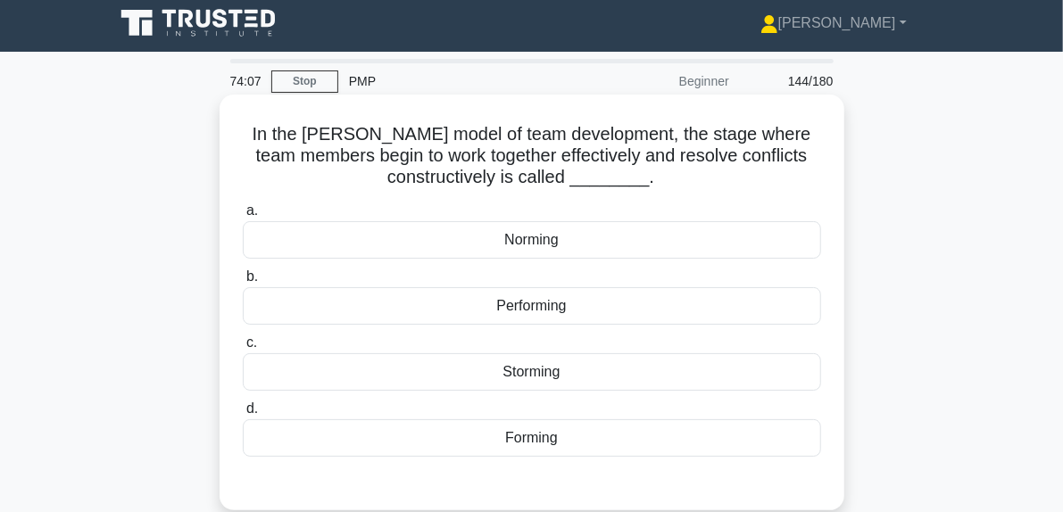
click at [543, 244] on div "Norming" at bounding box center [532, 239] width 578 height 37
click at [243, 217] on input "a. Norming" at bounding box center [243, 211] width 0 height 12
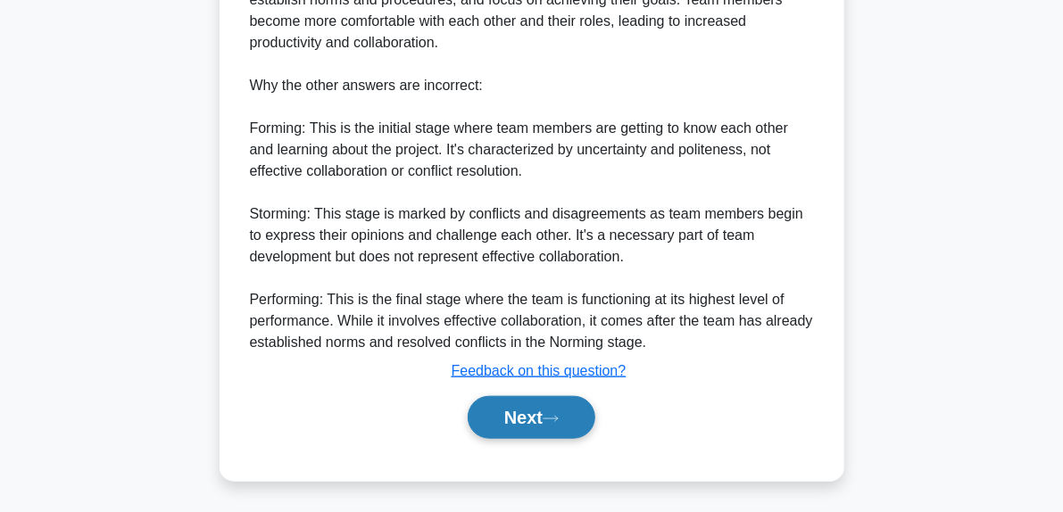
click at [587, 413] on button "Next" at bounding box center [532, 417] width 128 height 43
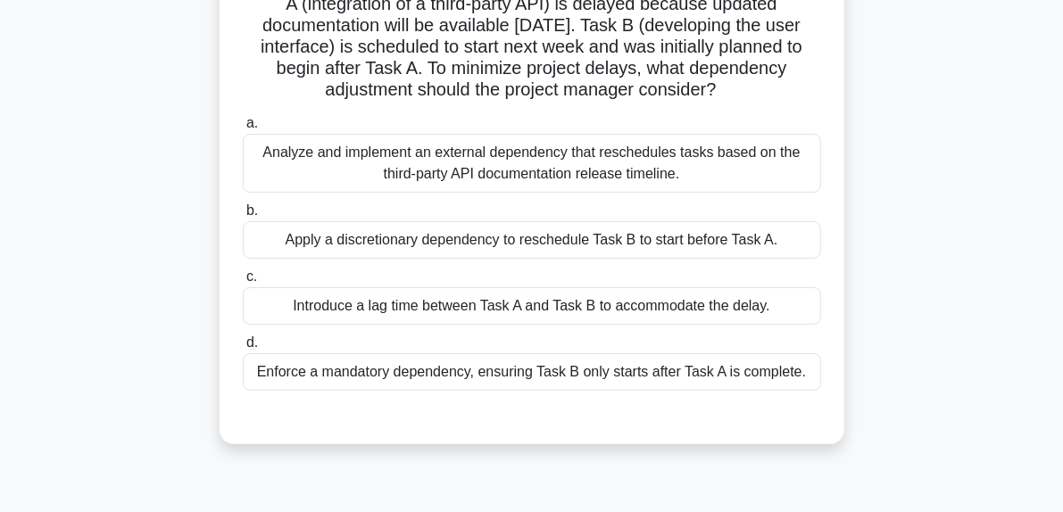
scroll to position [184, 0]
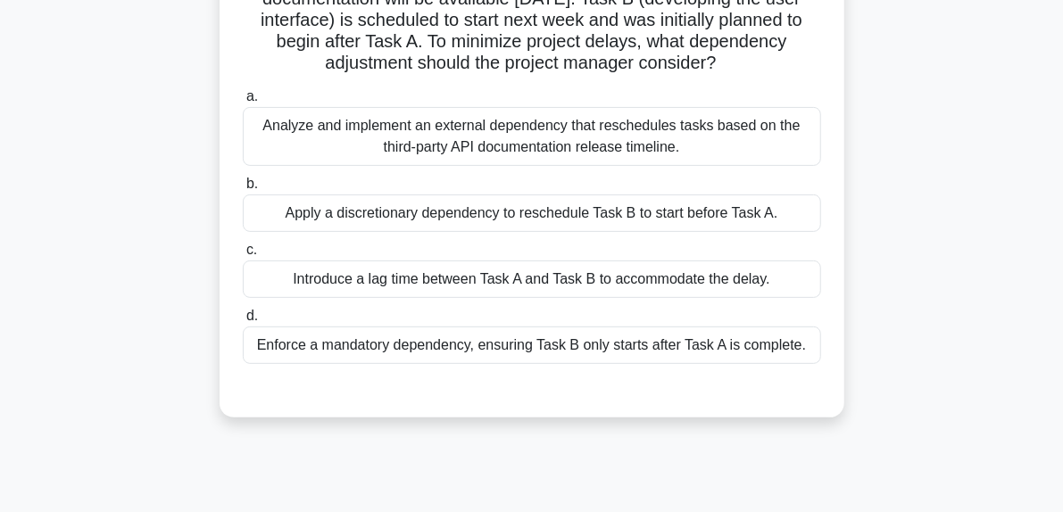
click at [650, 281] on div "Introduce a lag time between Task A and Task B to accommodate the delay." at bounding box center [532, 279] width 578 height 37
click at [600, 285] on div "Introduce a lag time between Task A and Task B to accommodate the delay." at bounding box center [532, 279] width 578 height 37
click at [243, 256] on input "c. Introduce a lag time between Task A and Task B to accommodate the delay." at bounding box center [243, 251] width 0 height 12
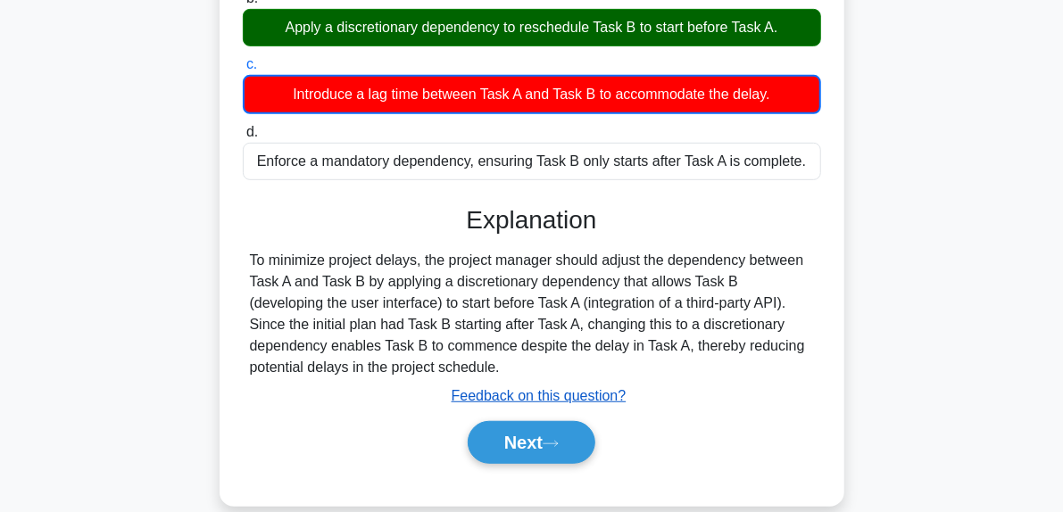
scroll to position [452, 0]
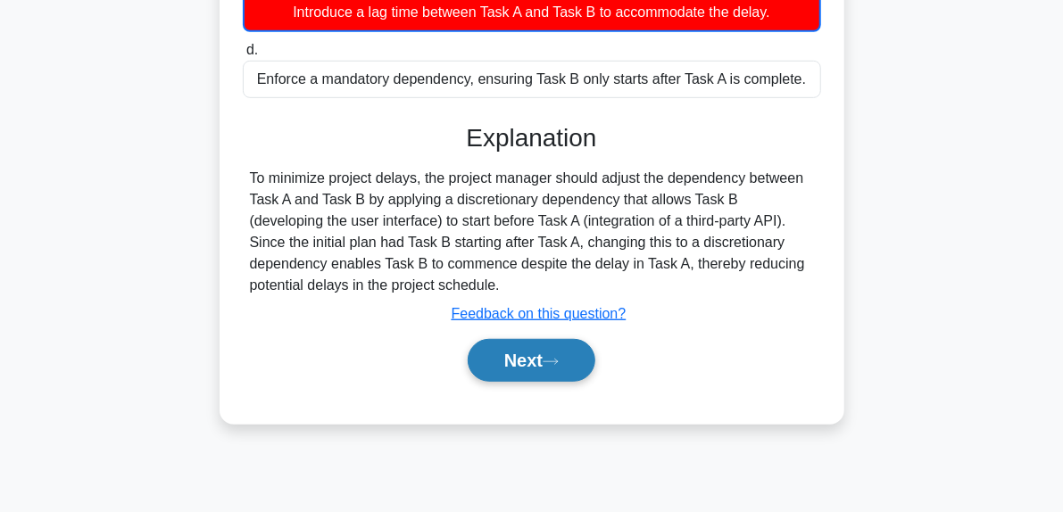
click at [550, 360] on icon at bounding box center [551, 362] width 16 height 10
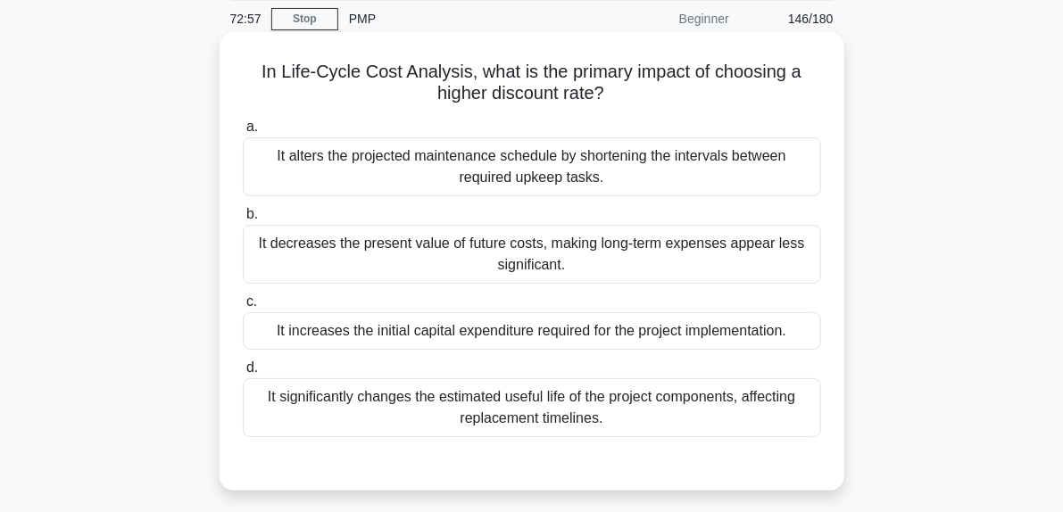
scroll to position [95, 0]
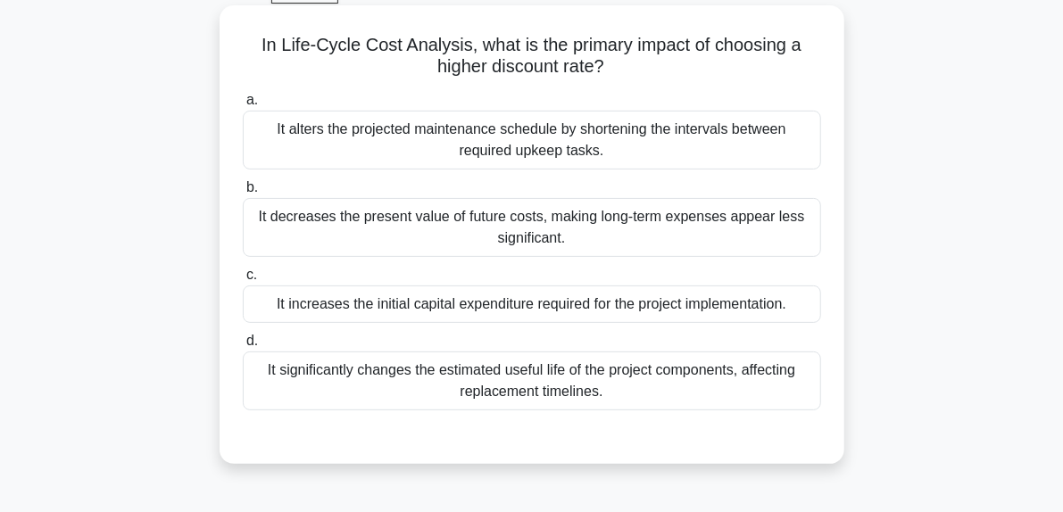
click at [510, 238] on div "It decreases the present value of future costs, making long-term expenses appea…" at bounding box center [532, 227] width 578 height 59
click at [243, 194] on input "b. It decreases the present value of future costs, making long-term expenses ap…" at bounding box center [243, 188] width 0 height 12
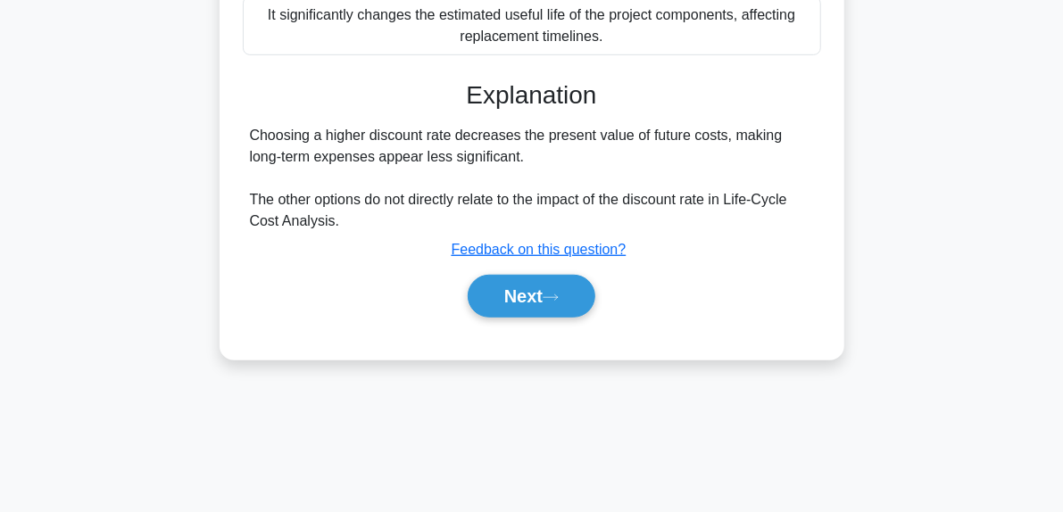
scroll to position [452, 0]
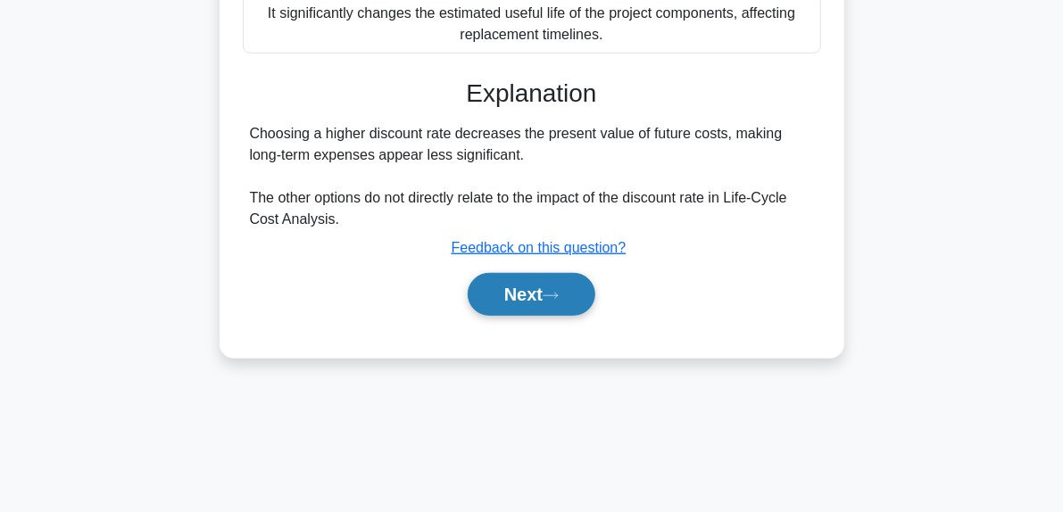
click at [542, 278] on button "Next" at bounding box center [532, 294] width 128 height 43
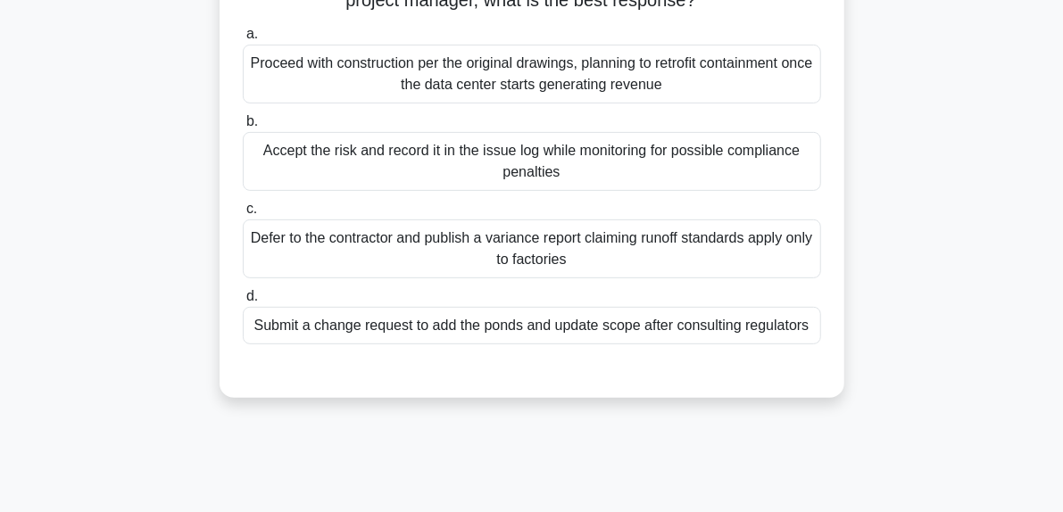
scroll to position [273, 0]
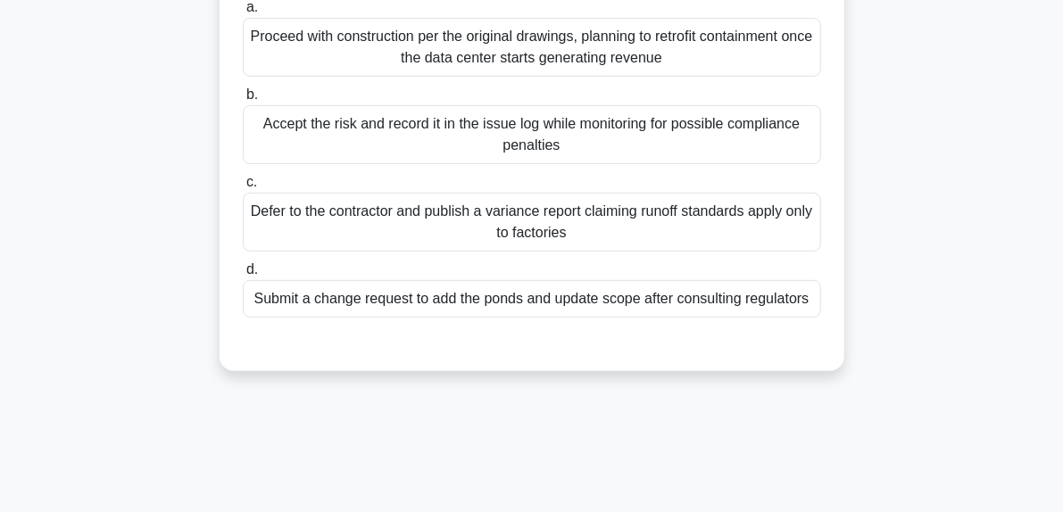
click at [534, 318] on div "Submit a change request to add the ponds and update scope after consulting regu…" at bounding box center [532, 298] width 578 height 37
click at [243, 276] on input "d. Submit a change request to add the ponds and update scope after consulting r…" at bounding box center [243, 270] width 0 height 12
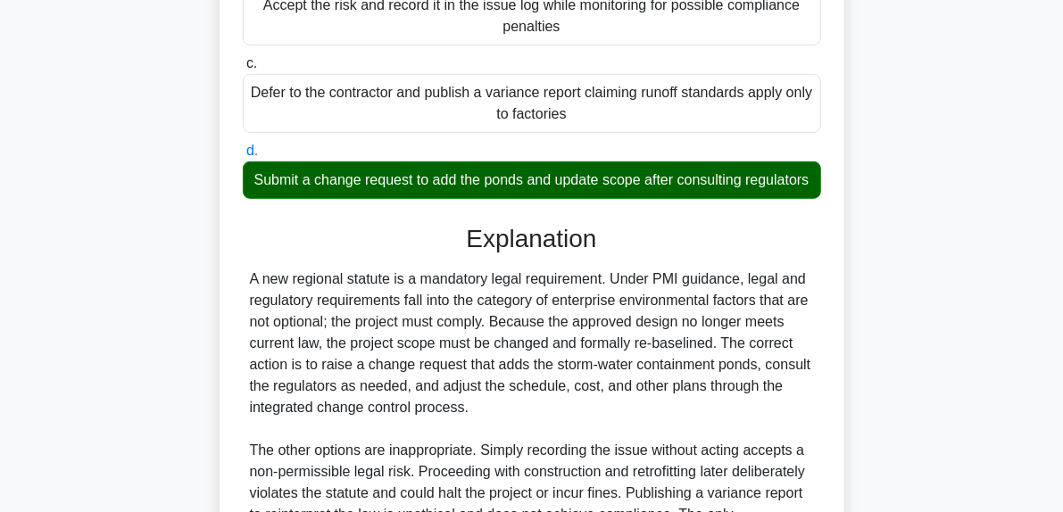
scroll to position [628, 0]
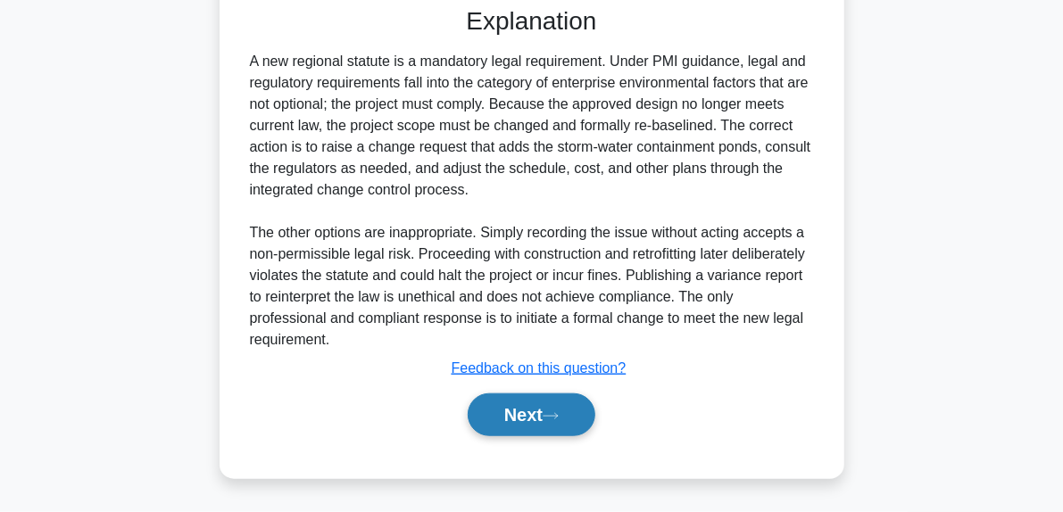
click at [567, 397] on button "Next" at bounding box center [532, 415] width 128 height 43
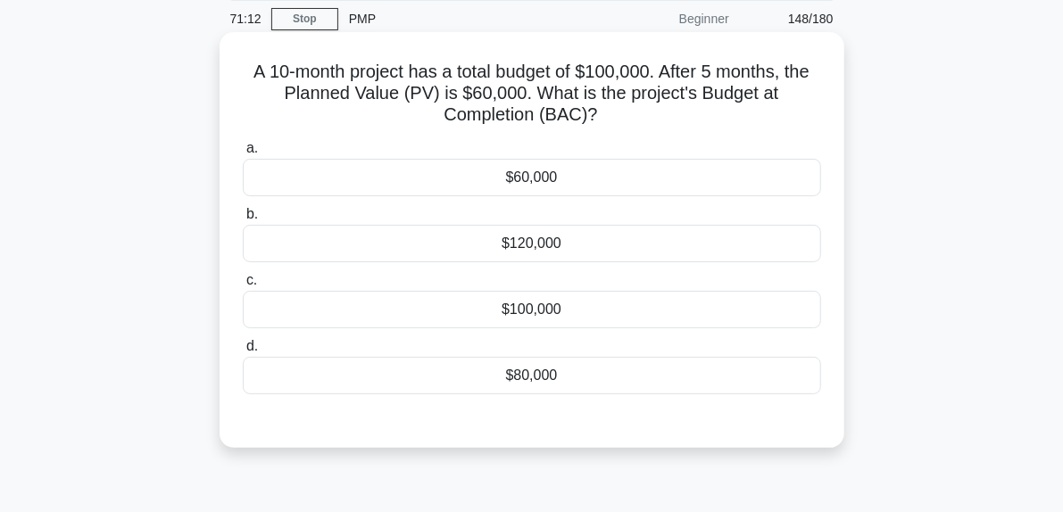
scroll to position [95, 0]
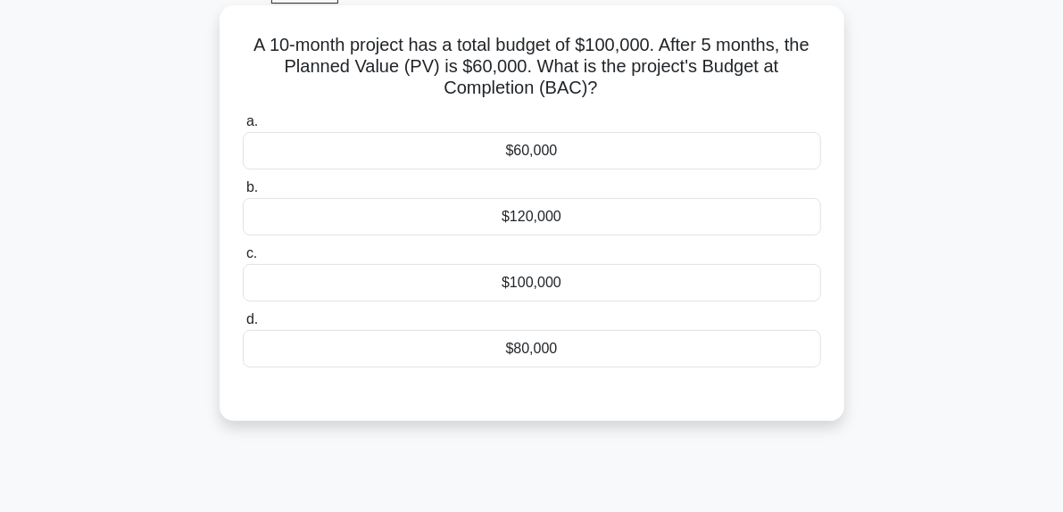
click at [556, 270] on div "$100,000" at bounding box center [532, 282] width 578 height 37
click at [243, 260] on input "c. $100,000" at bounding box center [243, 254] width 0 height 12
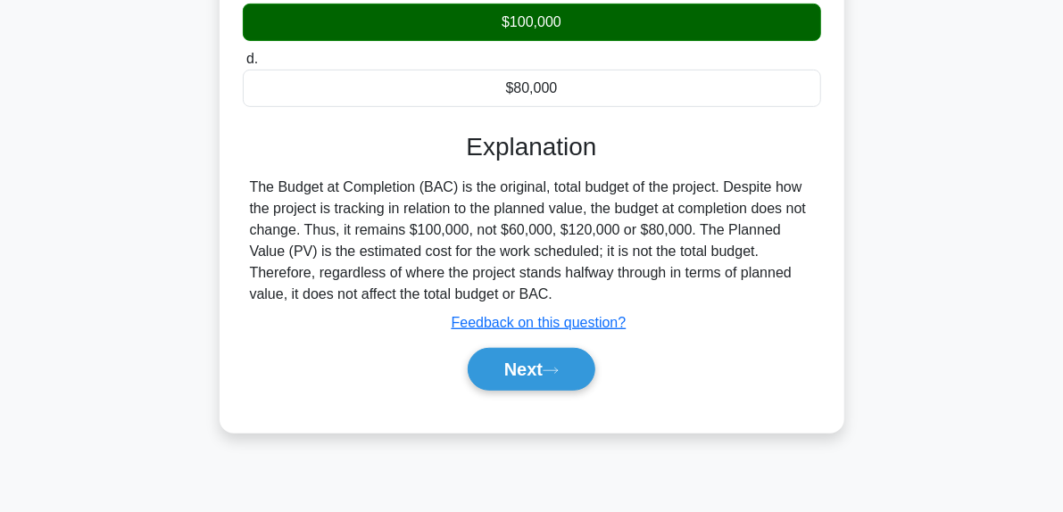
scroll to position [362, 0]
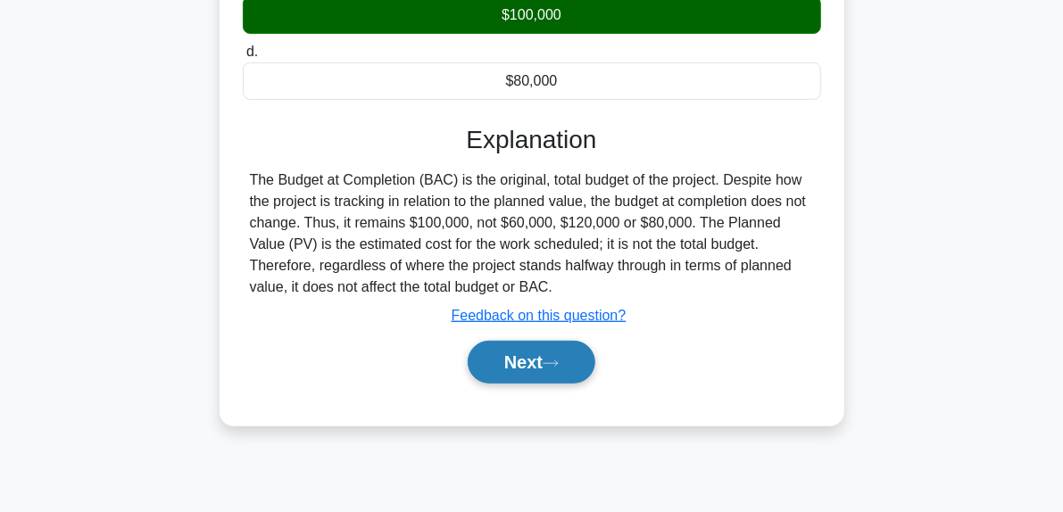
click at [548, 356] on button "Next" at bounding box center [532, 362] width 128 height 43
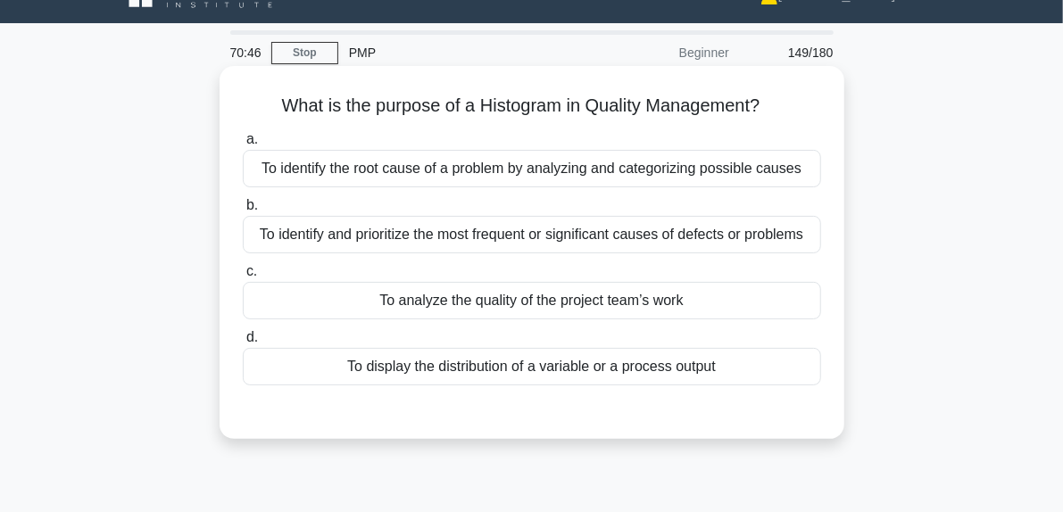
scroll to position [5, 0]
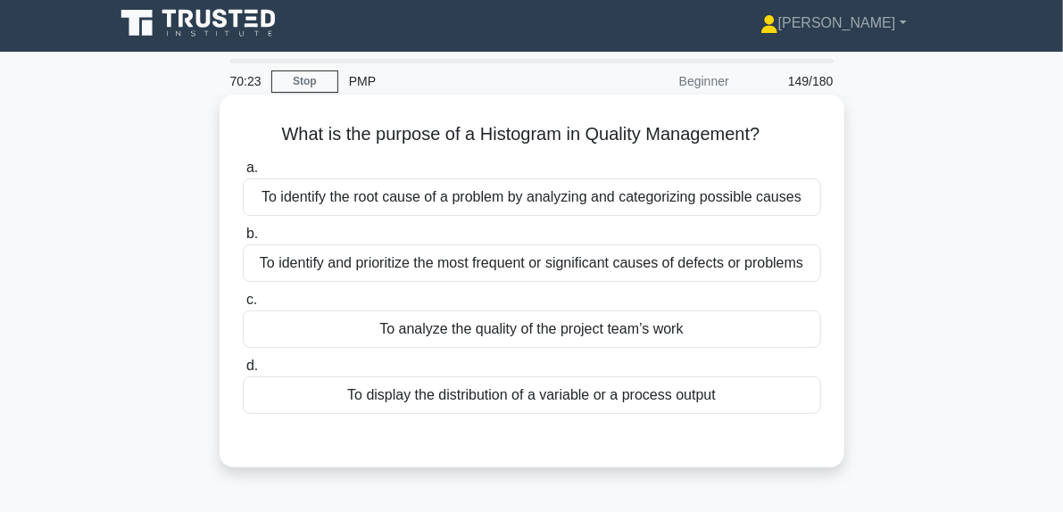
click at [568, 260] on div "To identify and prioritize the most frequent or significant causes of defects o…" at bounding box center [532, 263] width 578 height 37
click at [243, 240] on input "b. To identify and prioritize the most frequent or significant causes of defect…" at bounding box center [243, 234] width 0 height 12
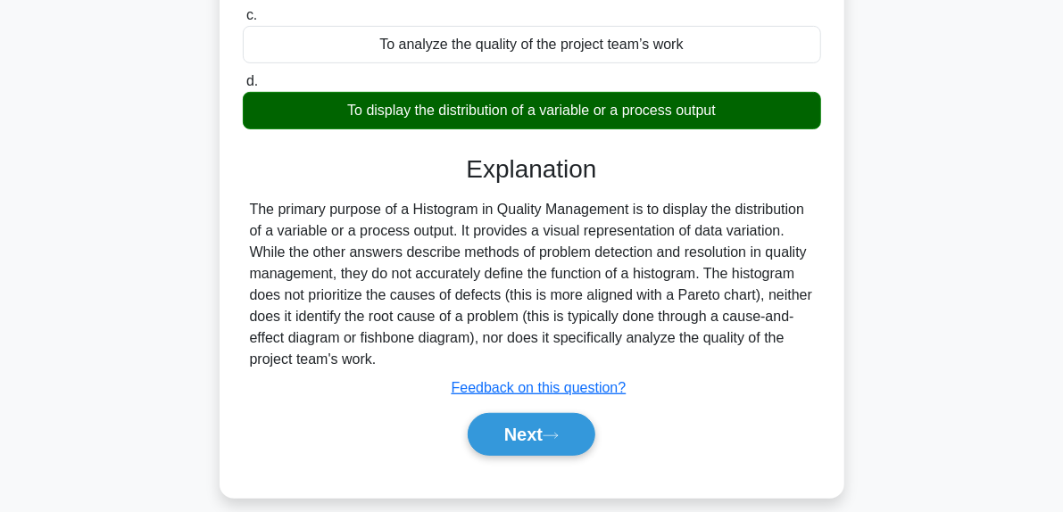
scroll to position [452, 0]
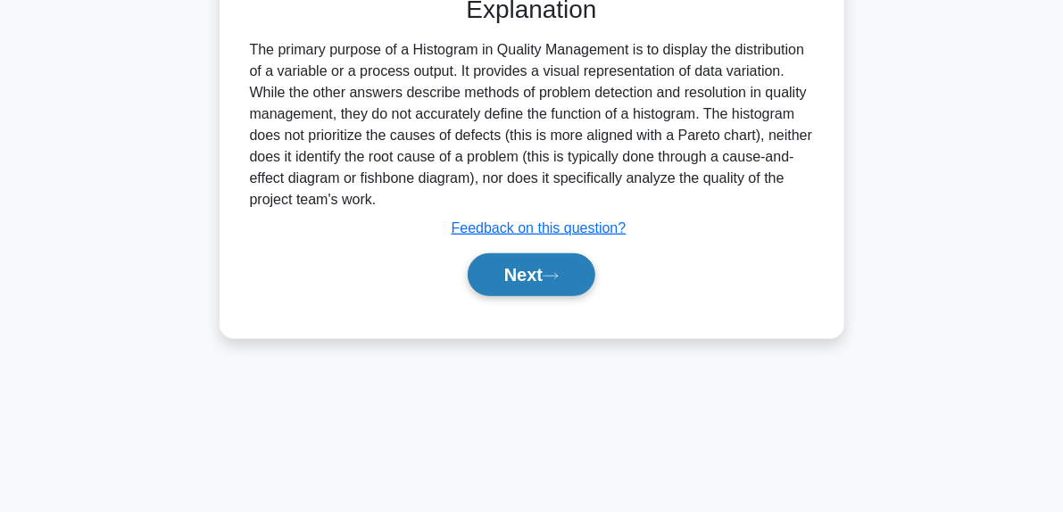
click at [554, 296] on button "Next" at bounding box center [532, 274] width 128 height 43
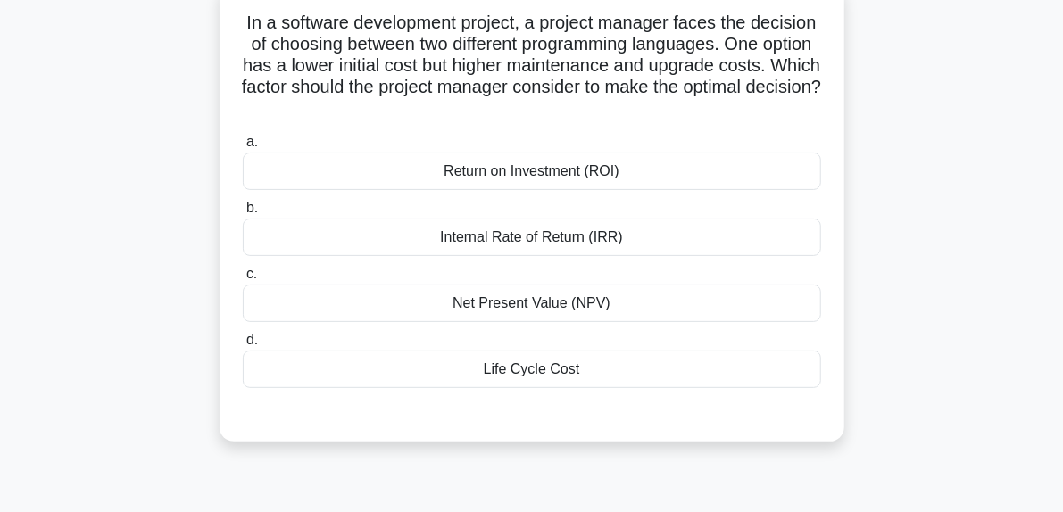
scroll to position [89, 0]
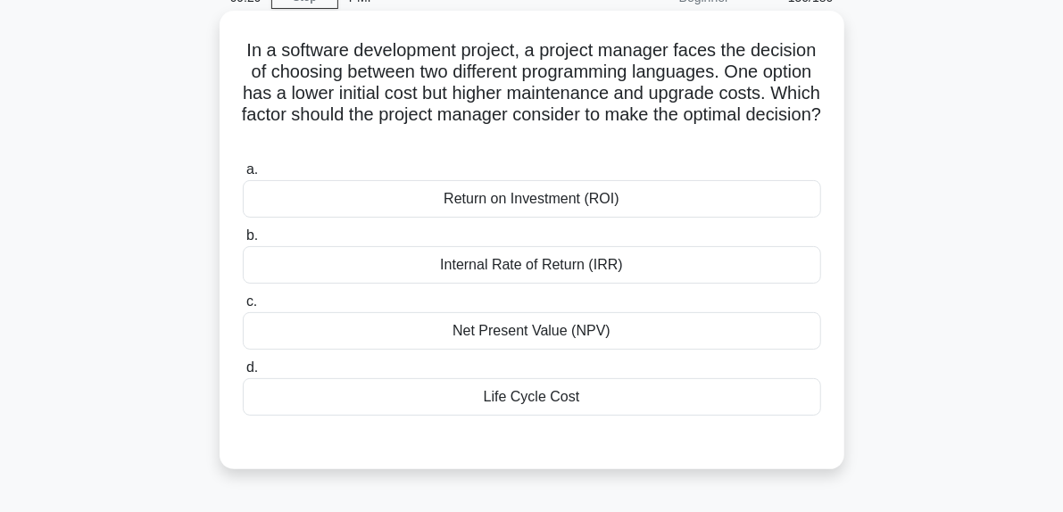
click at [528, 399] on div "Life Cycle Cost" at bounding box center [532, 396] width 578 height 37
click at [243, 374] on input "d. Life Cycle Cost" at bounding box center [243, 368] width 0 height 12
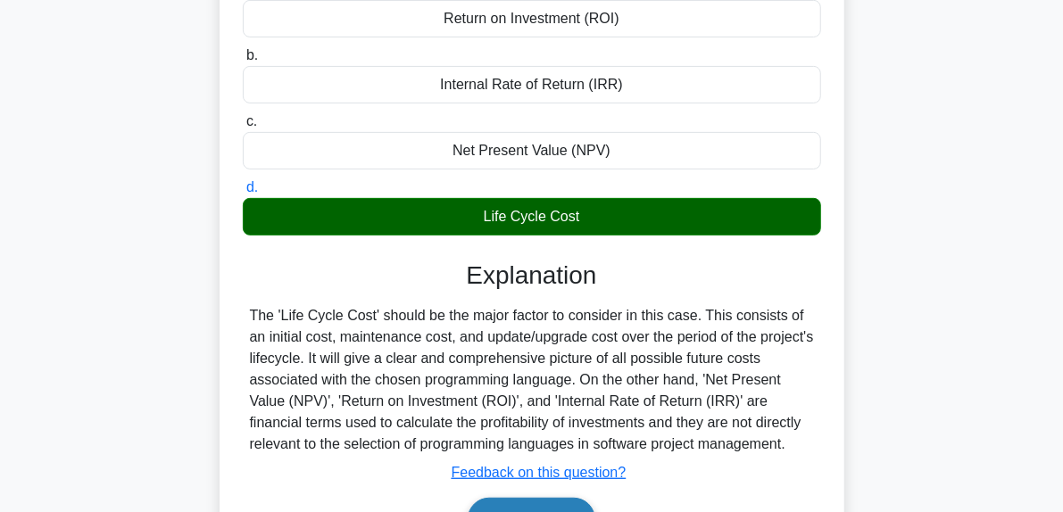
scroll to position [446, 0]
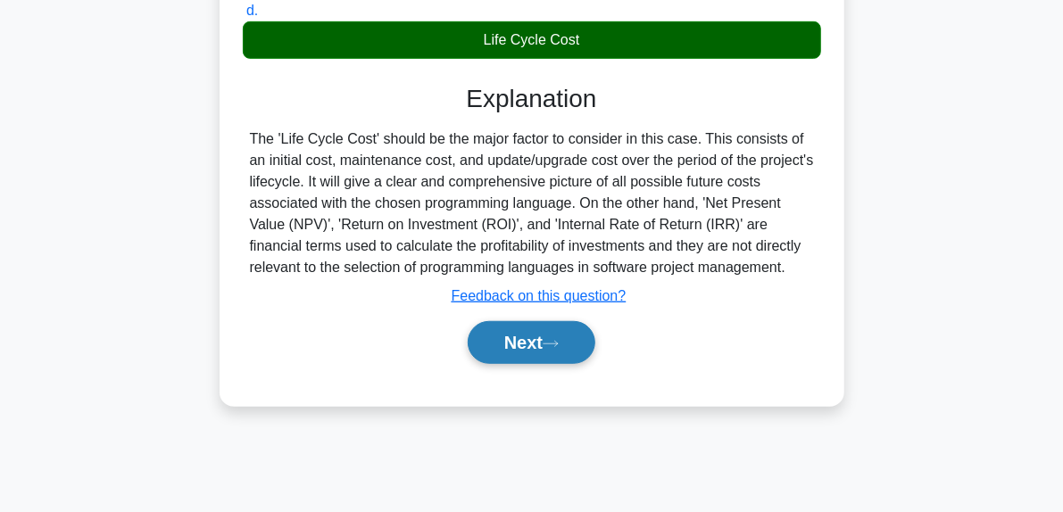
click at [573, 349] on button "Next" at bounding box center [532, 342] width 128 height 43
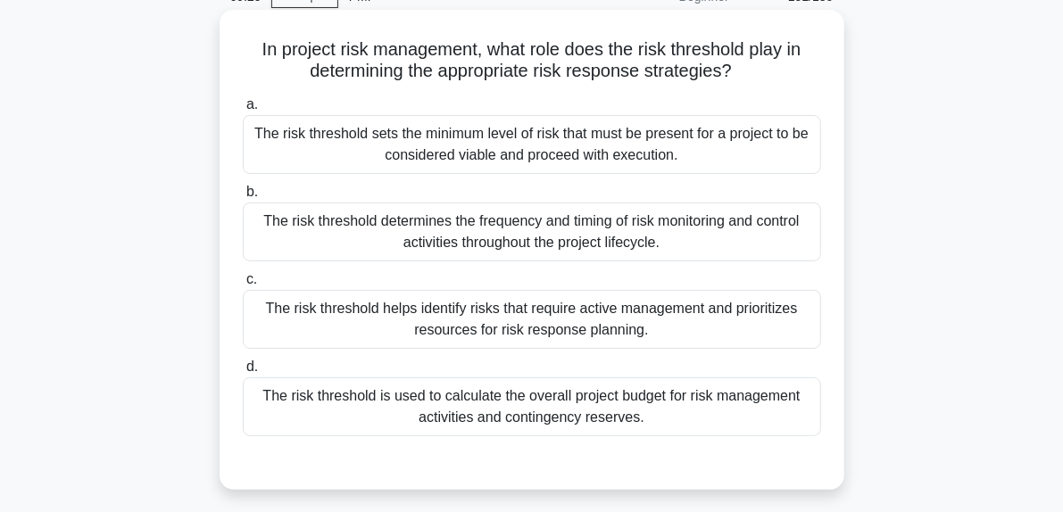
scroll to position [89, 0]
click at [539, 147] on div "The risk threshold sets the minimum level of risk that must be present for a pr…" at bounding box center [532, 145] width 578 height 59
click at [243, 112] on input "a. The risk threshold sets the minimum level of risk that must be present for a…" at bounding box center [243, 106] width 0 height 12
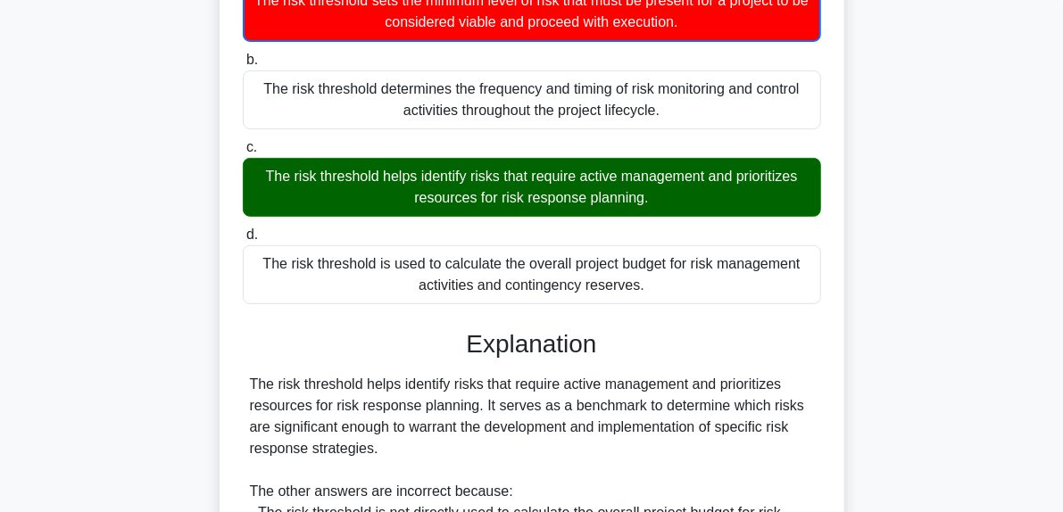
scroll to position [535, 0]
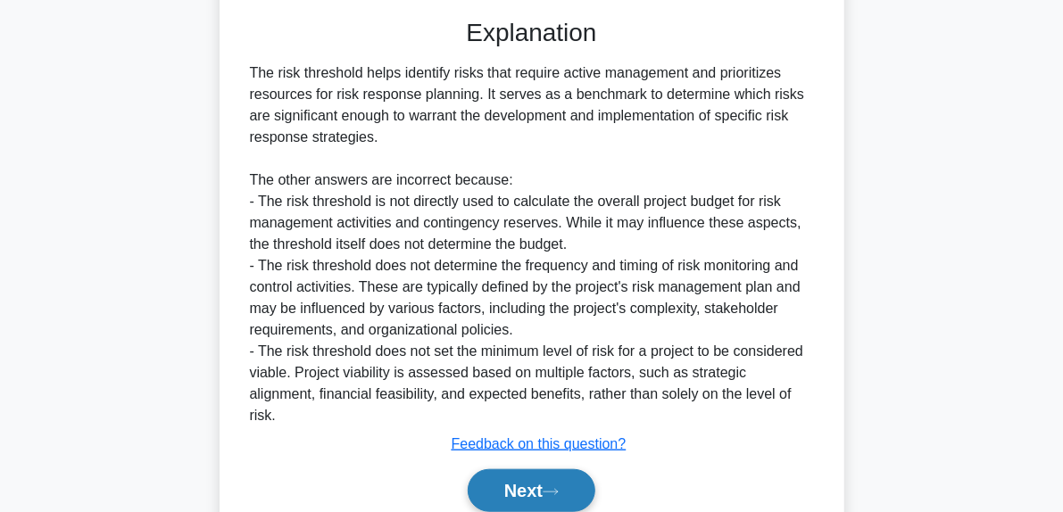
click at [555, 469] on button "Next" at bounding box center [532, 490] width 128 height 43
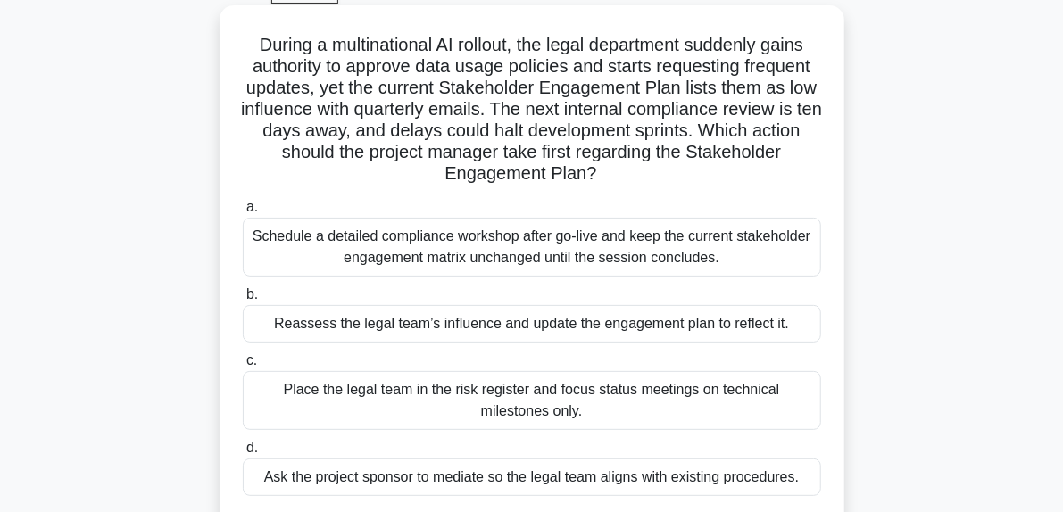
scroll to position [184, 0]
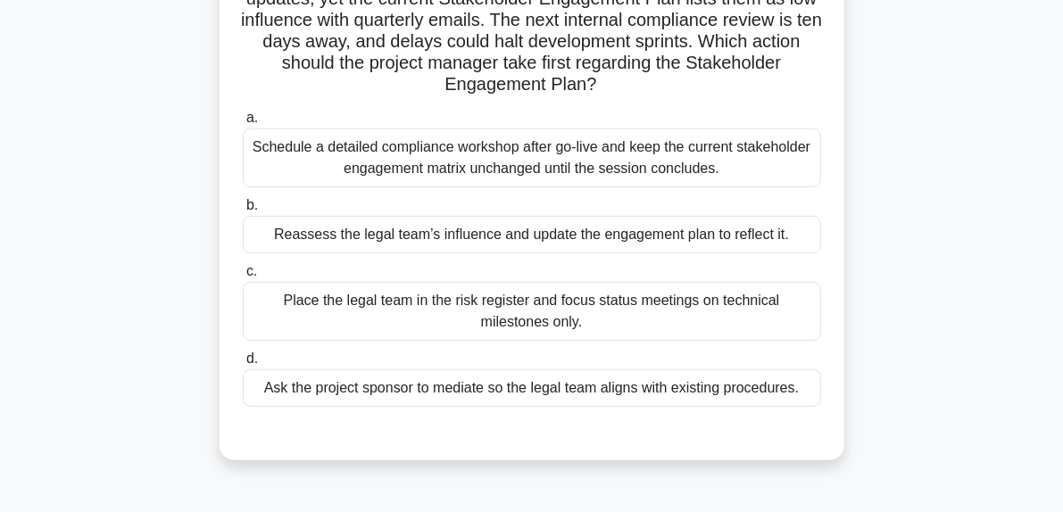
click at [456, 230] on div "Reassess the legal team’s influence and update the engagement plan to reflect i…" at bounding box center [532, 234] width 578 height 37
click at [243, 212] on input "b. Reassess the legal team’s influence and update the engagement plan to reflec…" at bounding box center [243, 206] width 0 height 12
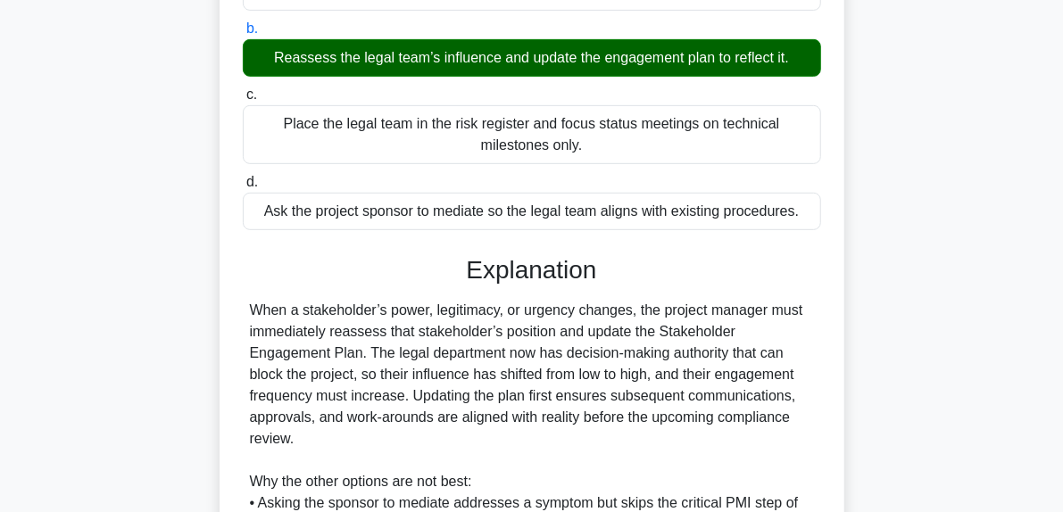
scroll to position [628, 0]
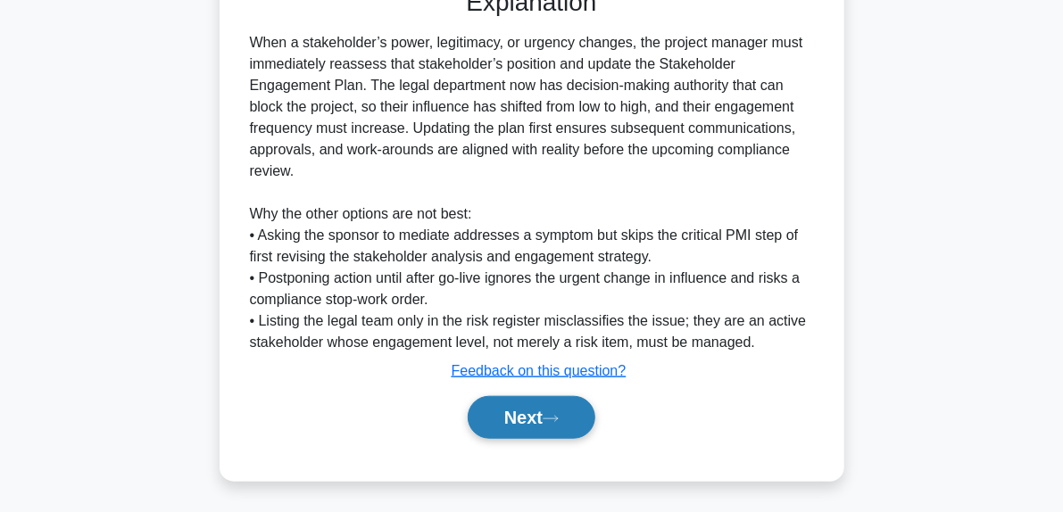
click at [560, 427] on button "Next" at bounding box center [532, 417] width 128 height 43
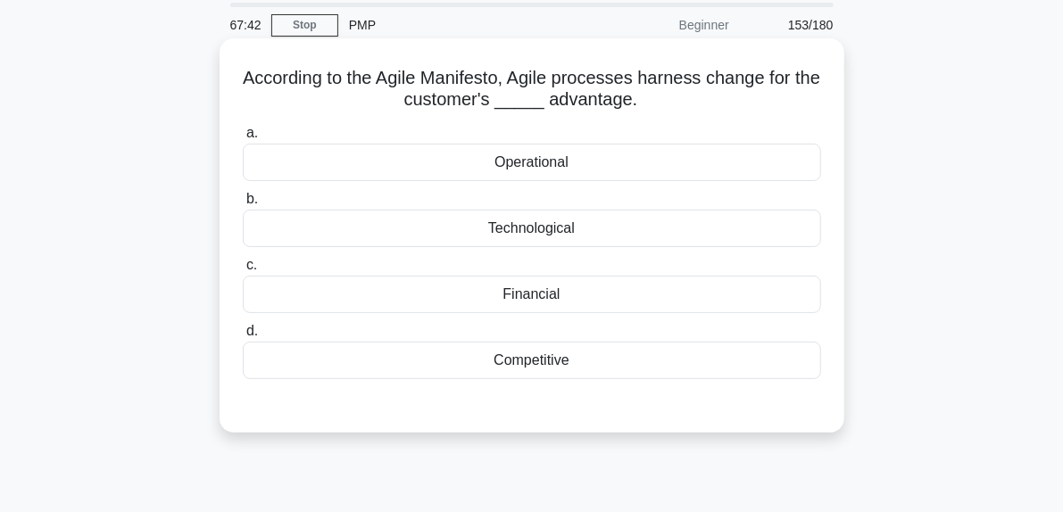
scroll to position [89, 0]
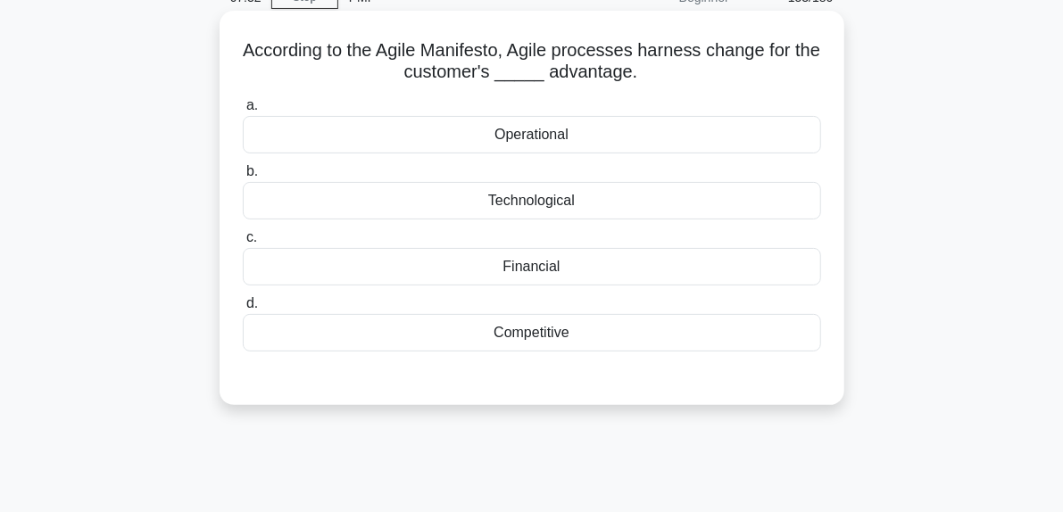
click at [525, 333] on div "Competitive" at bounding box center [532, 332] width 578 height 37
click at [243, 310] on input "d. Competitive" at bounding box center [243, 304] width 0 height 12
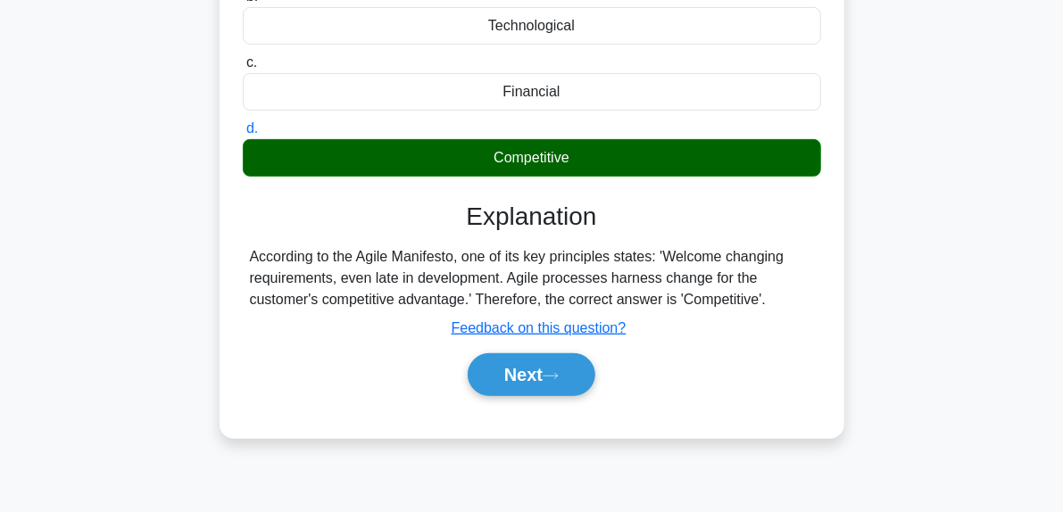
scroll to position [357, 0]
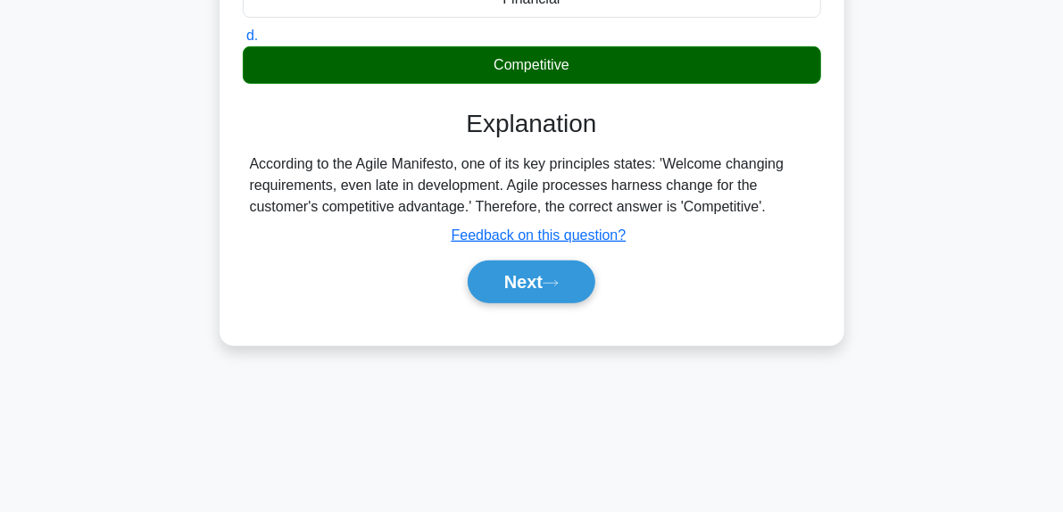
click at [563, 248] on div "Explanation According to the Agile Manifesto, one of its key principles states:…" at bounding box center [532, 210] width 578 height 202
click at [572, 279] on button "Next" at bounding box center [532, 282] width 128 height 43
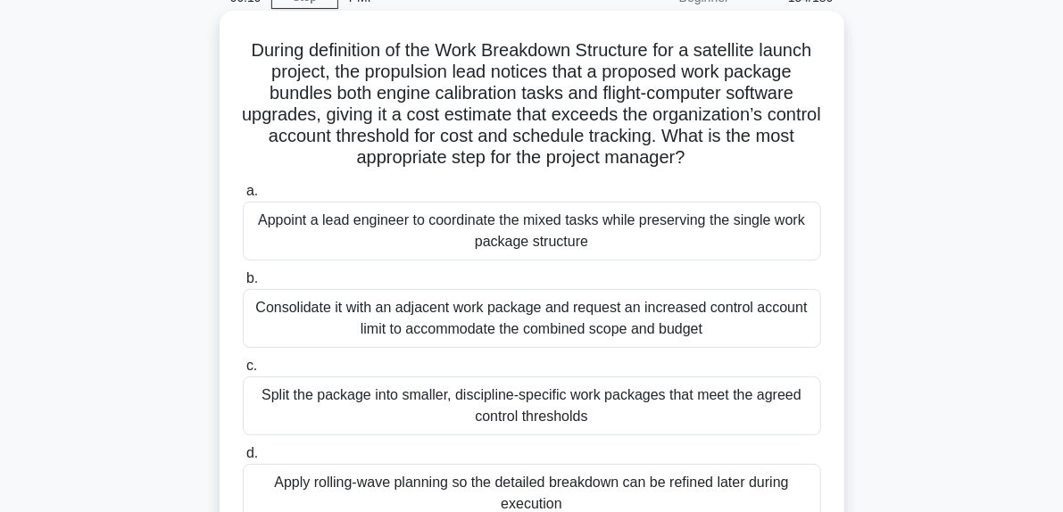
scroll to position [178, 0]
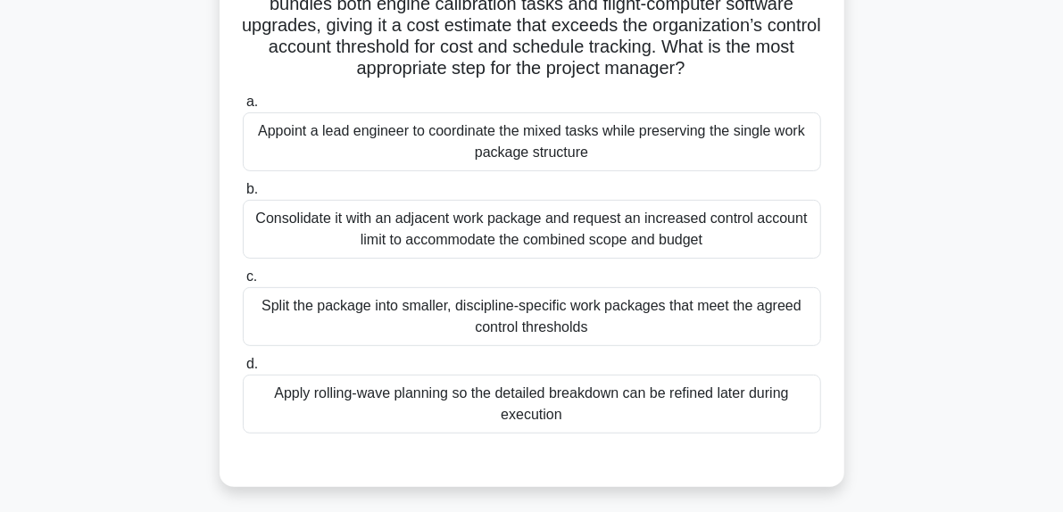
click at [411, 324] on div "Split the package into smaller, discipline-specific work packages that meet the…" at bounding box center [532, 316] width 578 height 59
click at [243, 283] on input "c. Split the package into smaller, discipline-specific work packages that meet …" at bounding box center [243, 277] width 0 height 12
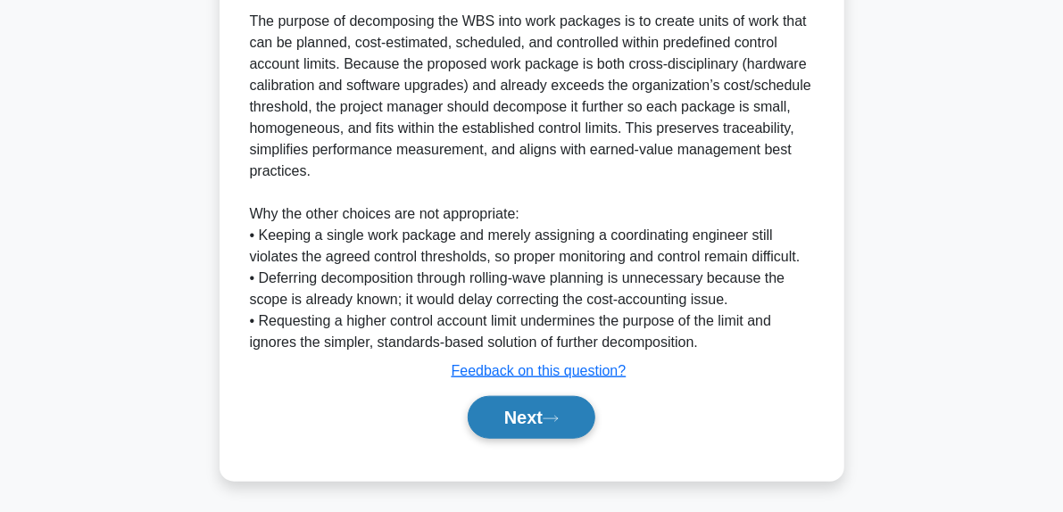
click at [571, 412] on button "Next" at bounding box center [532, 417] width 128 height 43
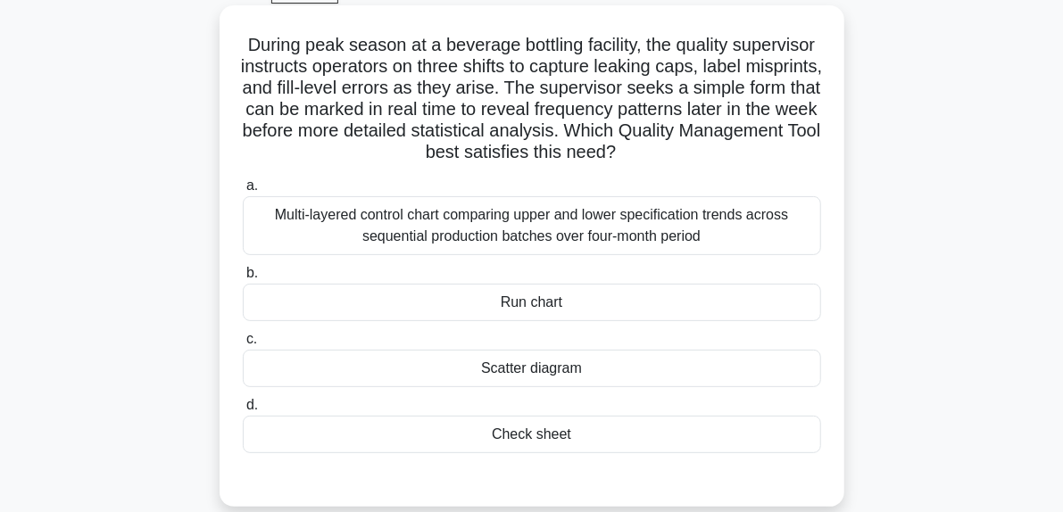
scroll to position [184, 0]
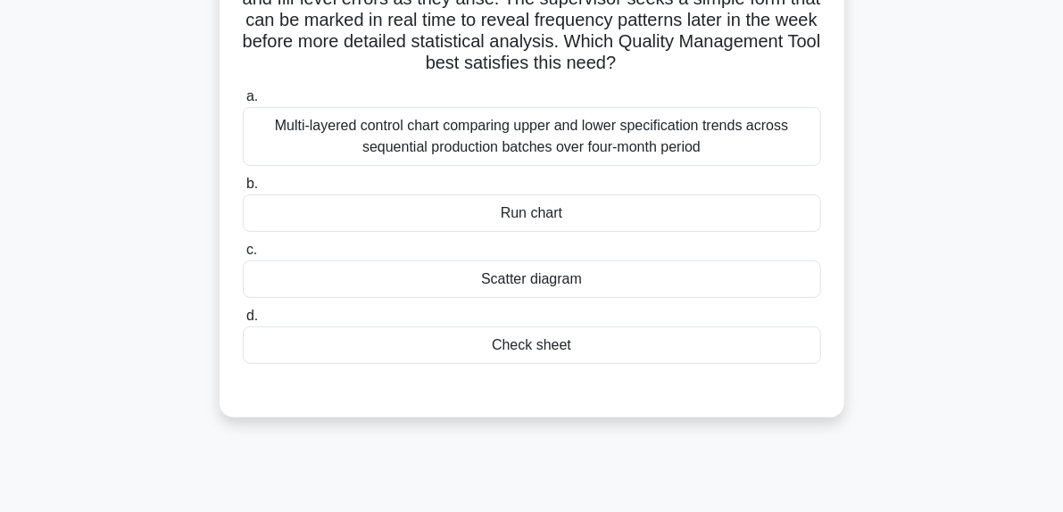
click at [519, 340] on div "Check sheet" at bounding box center [532, 345] width 578 height 37
click at [243, 322] on input "d. Check sheet" at bounding box center [243, 317] width 0 height 12
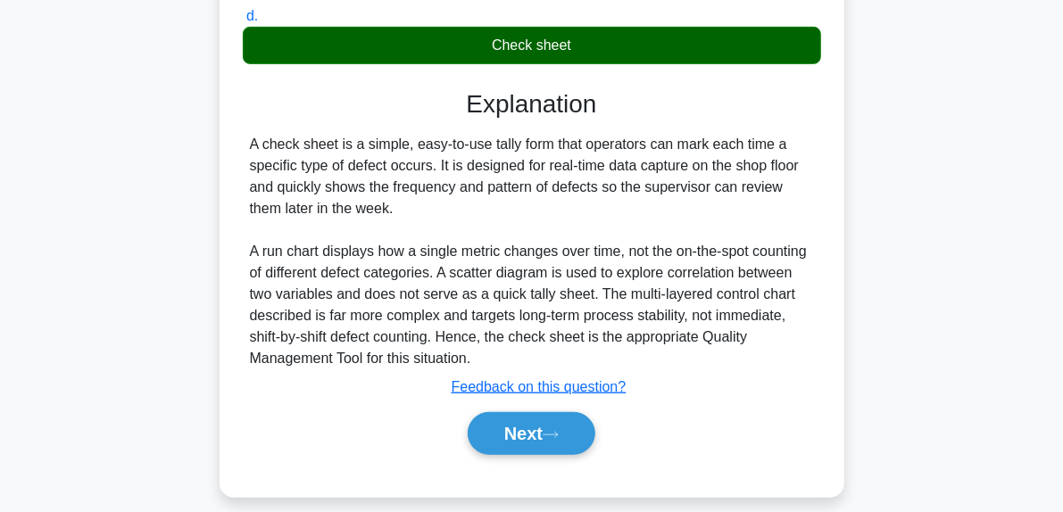
scroll to position [500, 0]
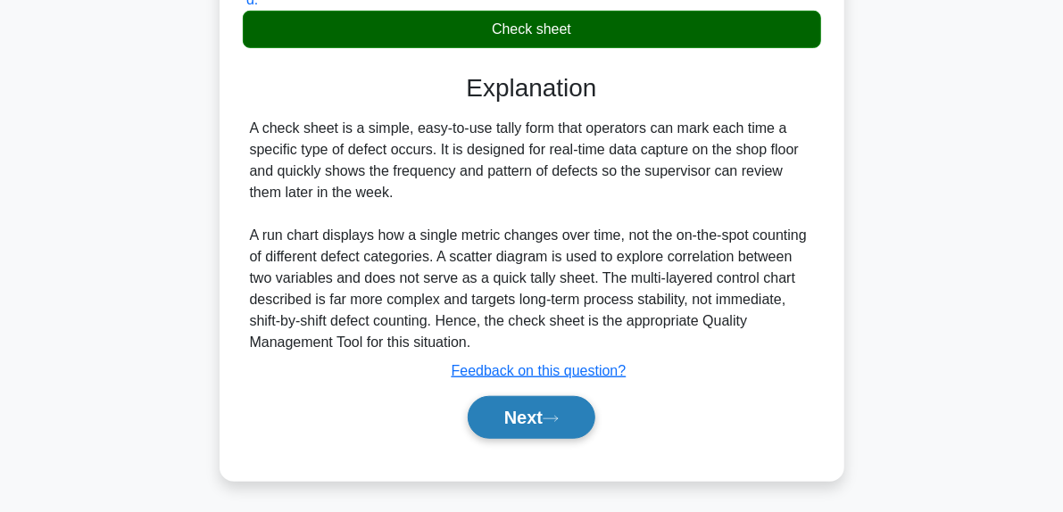
click at [578, 406] on button "Next" at bounding box center [532, 417] width 128 height 43
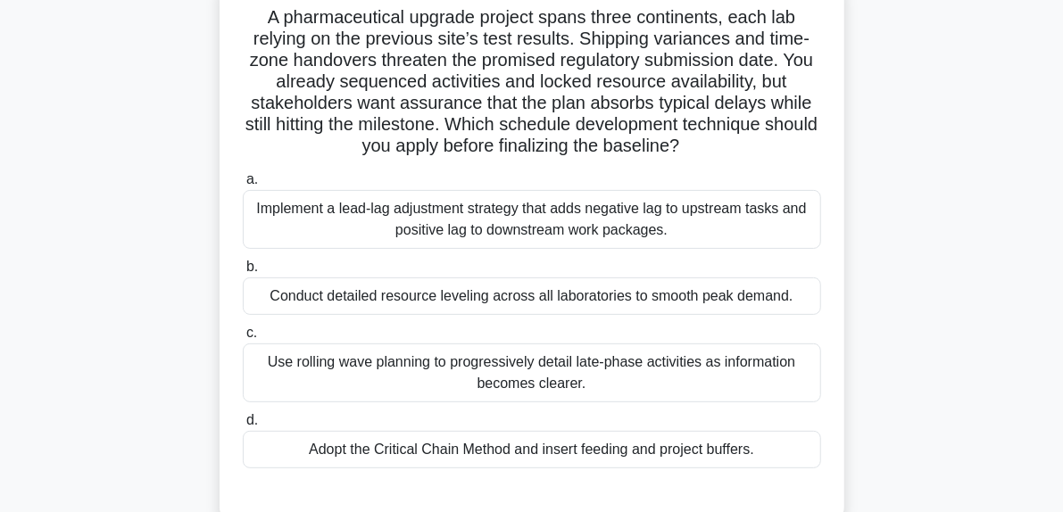
scroll to position [95, 0]
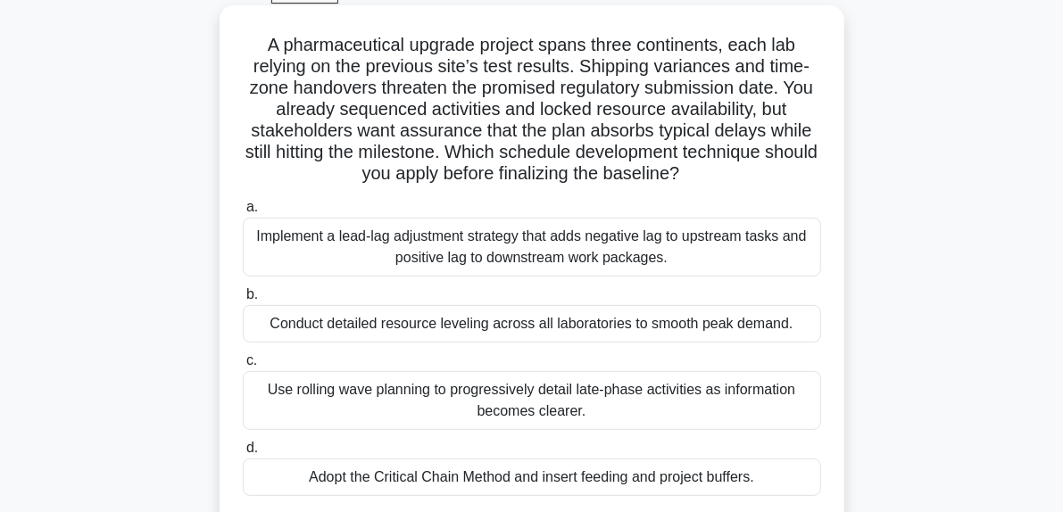
click at [625, 262] on div "Implement a lead-lag adjustment strategy that adds negative lag to upstream tas…" at bounding box center [532, 247] width 578 height 59
click at [243, 213] on input "a. Implement a lead-lag adjustment strategy that adds negative lag to upstream …" at bounding box center [243, 208] width 0 height 12
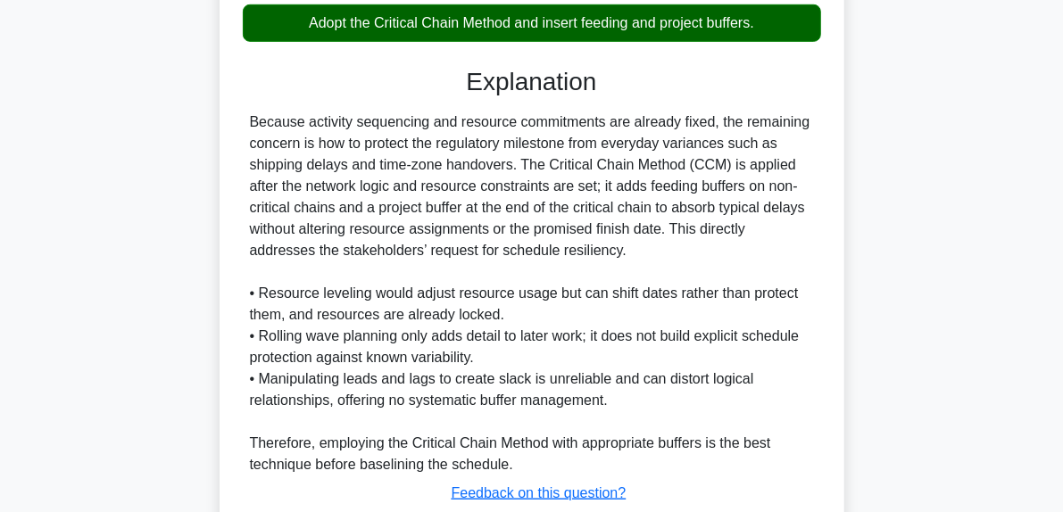
scroll to position [674, 0]
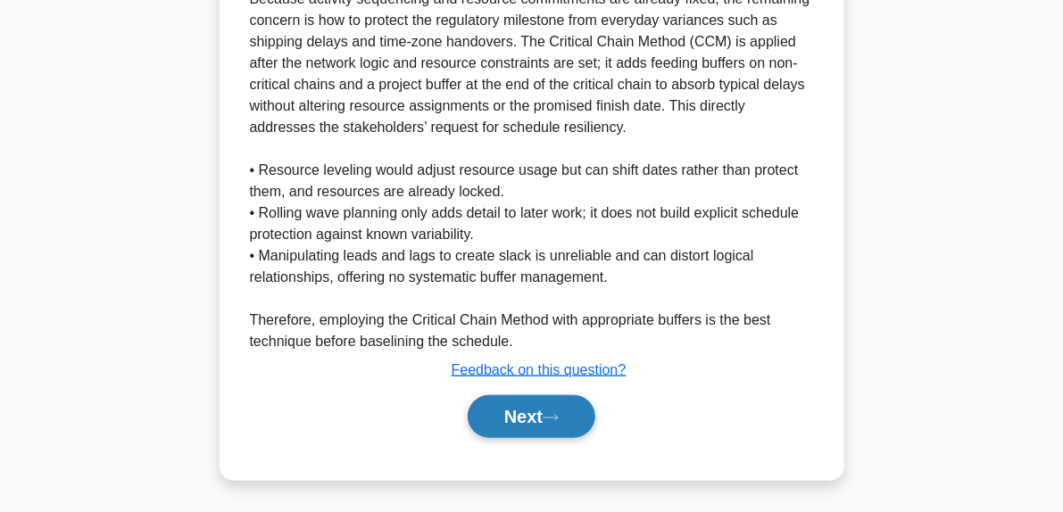
click at [560, 408] on button "Next" at bounding box center [532, 416] width 128 height 43
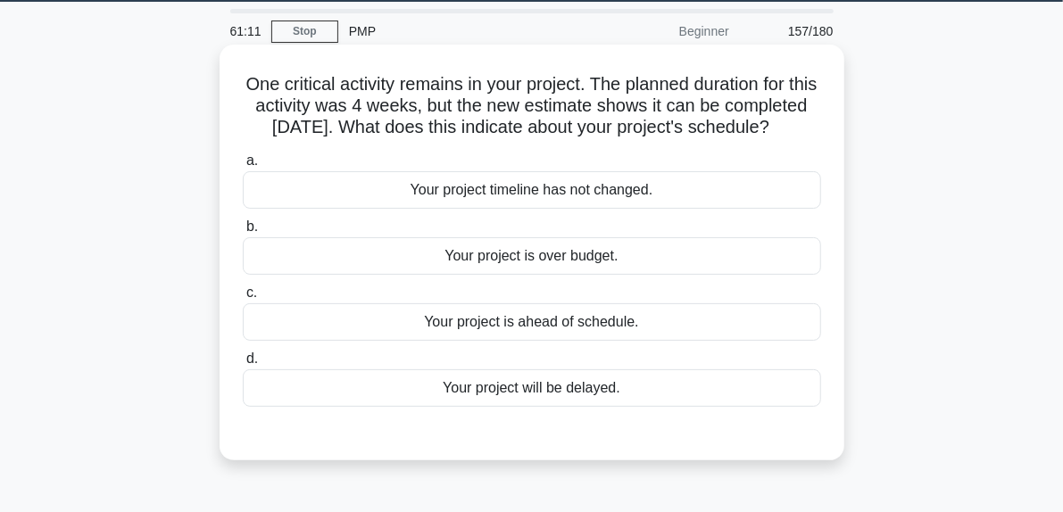
scroll to position [95, 0]
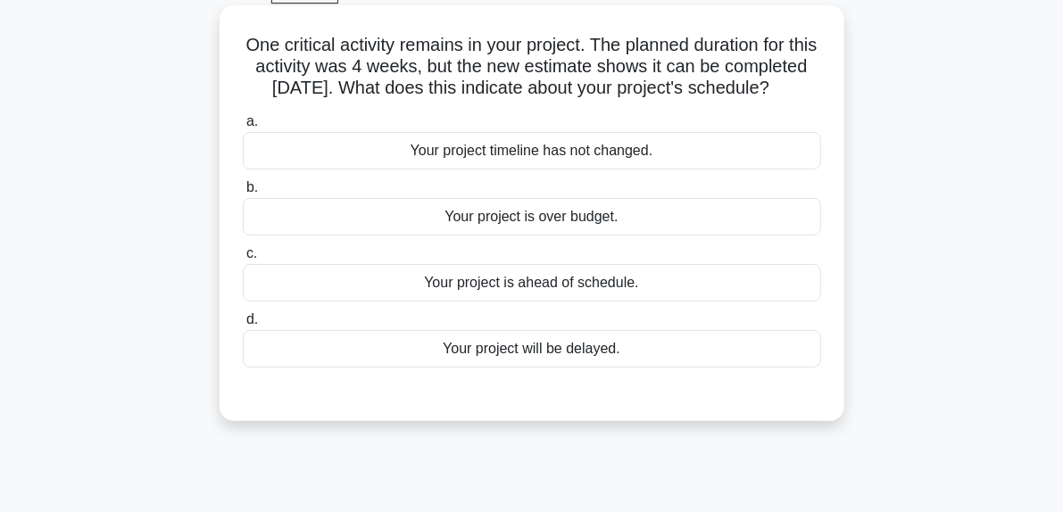
click at [573, 302] on div "Your project is ahead of schedule." at bounding box center [532, 282] width 578 height 37
click at [243, 260] on input "c. Your project is ahead of schedule." at bounding box center [243, 254] width 0 height 12
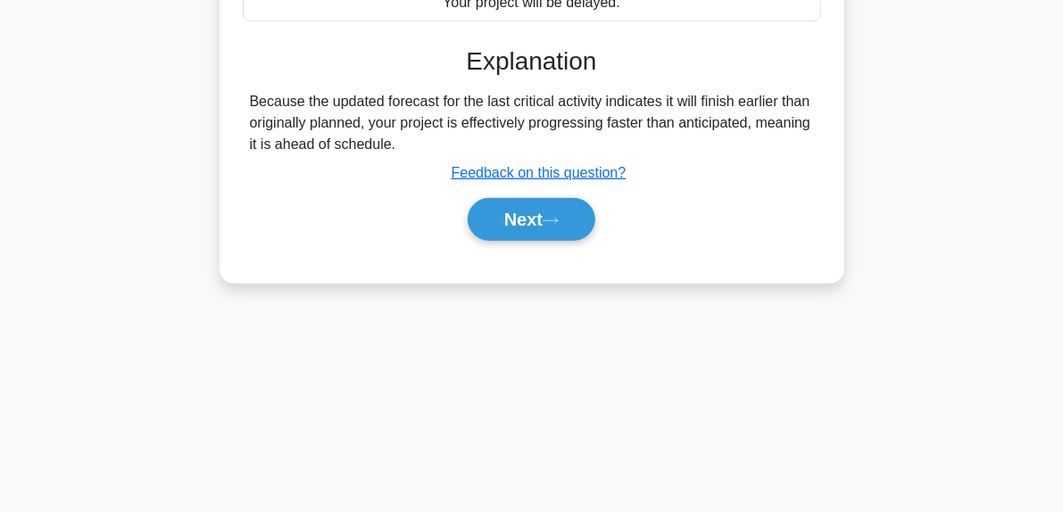
scroll to position [452, 0]
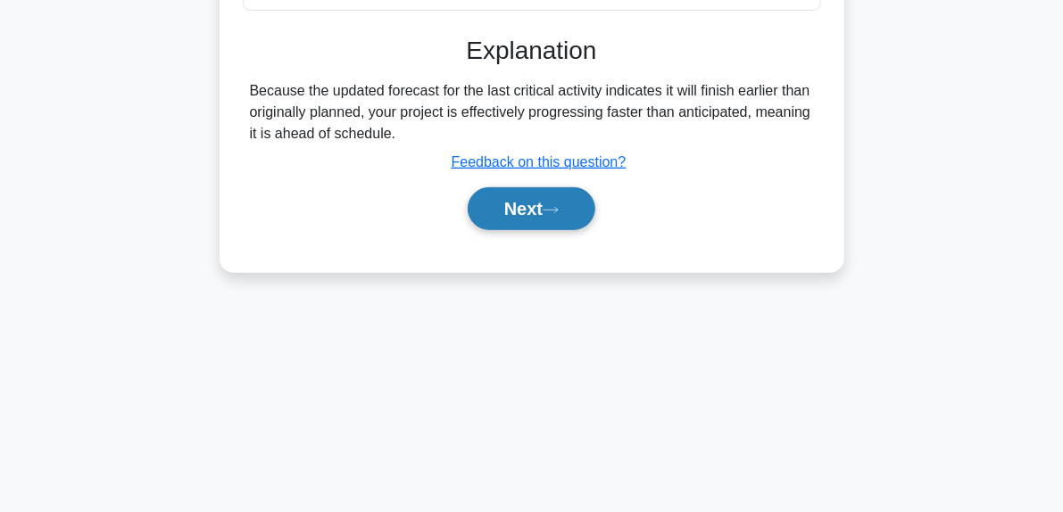
click at [557, 215] on icon at bounding box center [551, 210] width 16 height 10
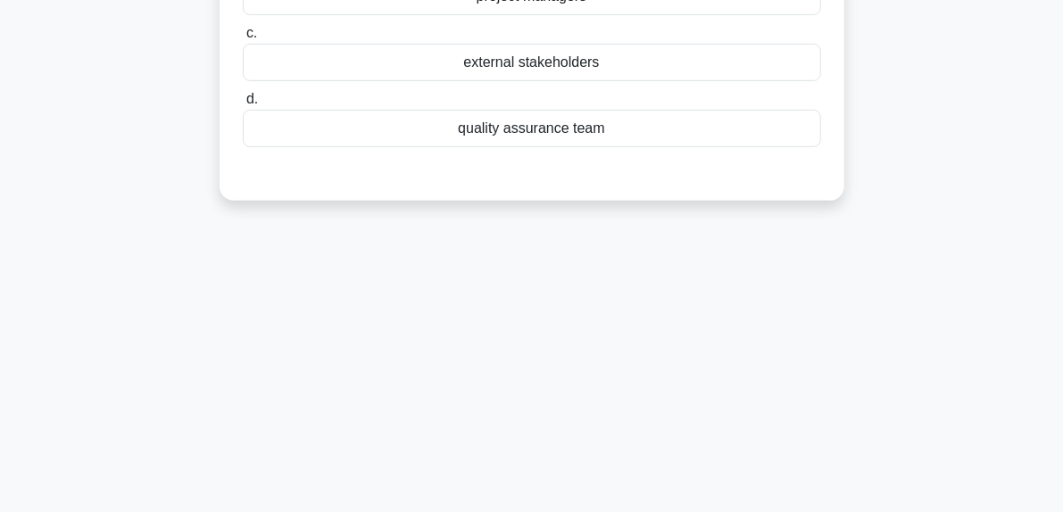
scroll to position [95, 0]
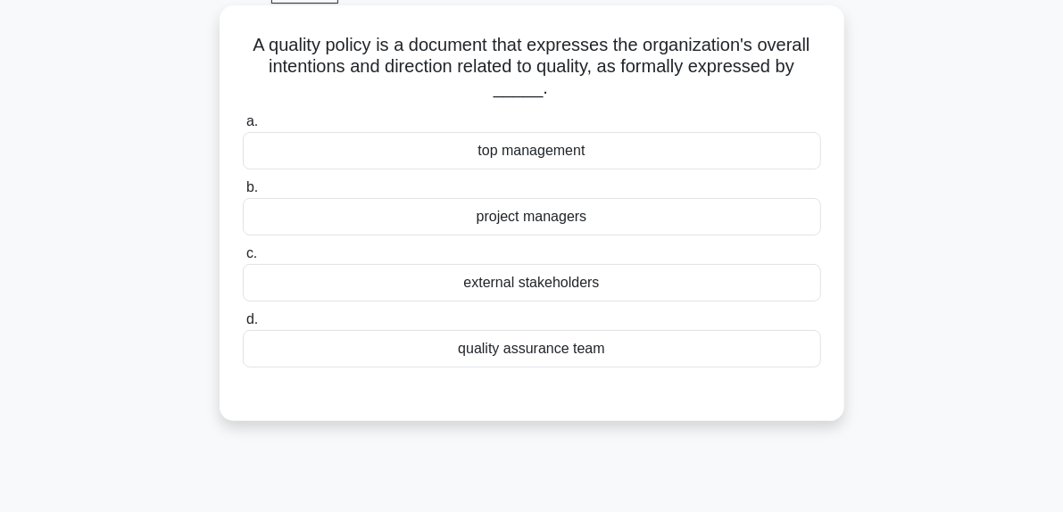
click at [531, 348] on div "quality assurance team" at bounding box center [532, 348] width 578 height 37
click at [243, 326] on input "d. quality assurance team" at bounding box center [243, 320] width 0 height 12
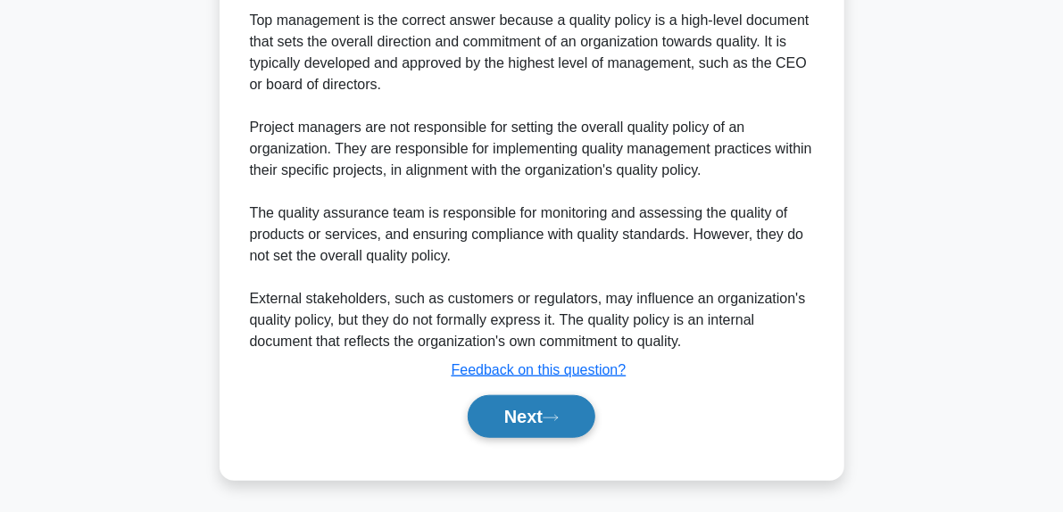
click at [558, 405] on button "Next" at bounding box center [532, 416] width 128 height 43
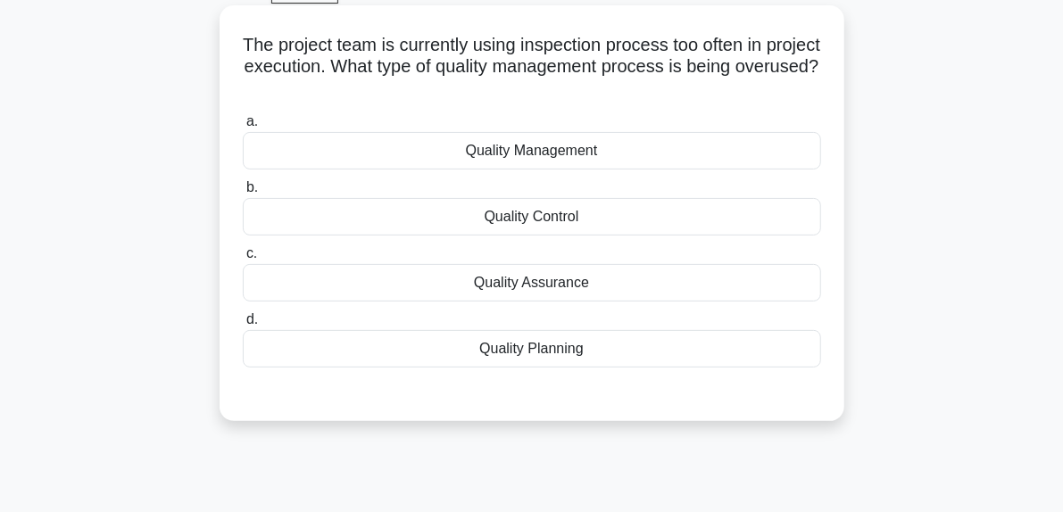
click at [525, 219] on div "Quality Control" at bounding box center [532, 216] width 578 height 37
click at [243, 194] on input "b. Quality Control" at bounding box center [243, 188] width 0 height 12
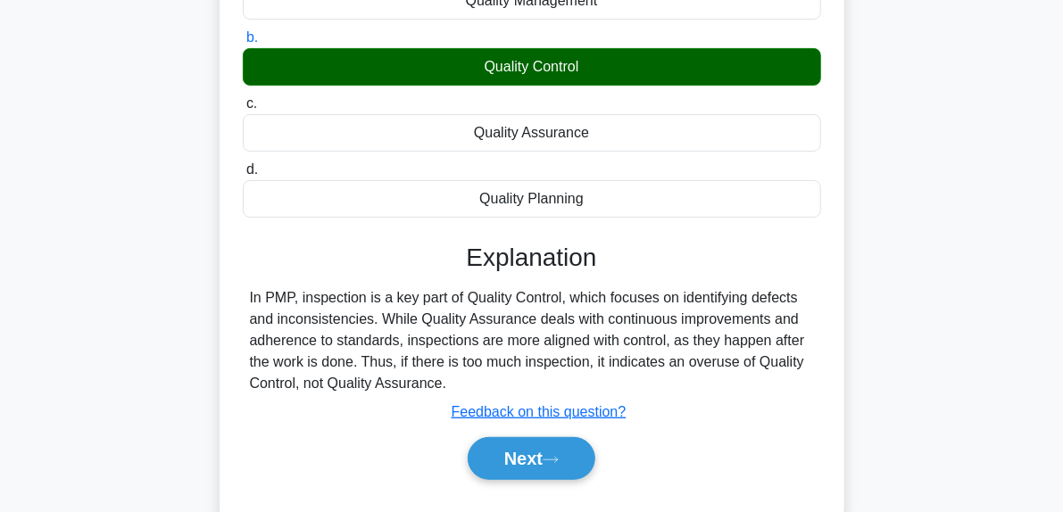
scroll to position [452, 0]
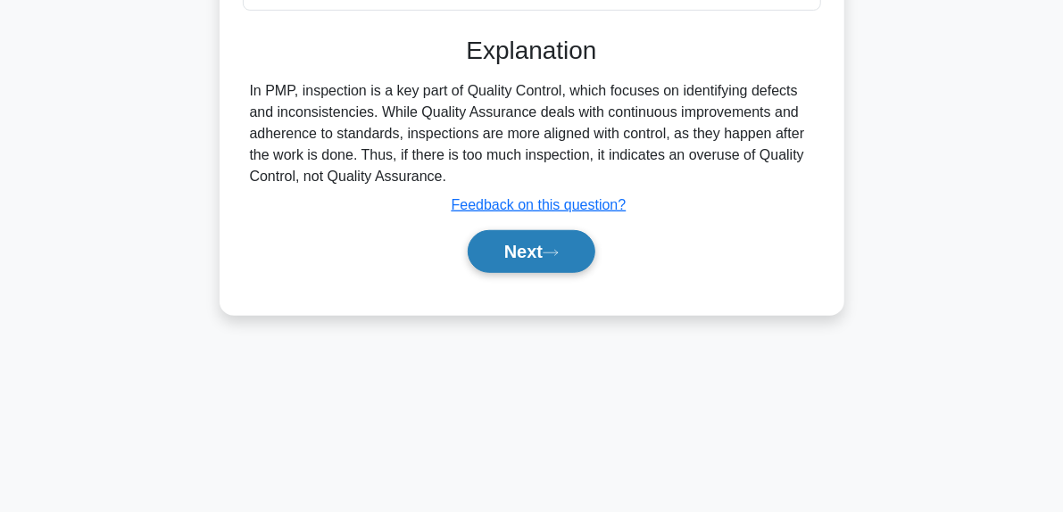
click at [566, 242] on button "Next" at bounding box center [532, 251] width 128 height 43
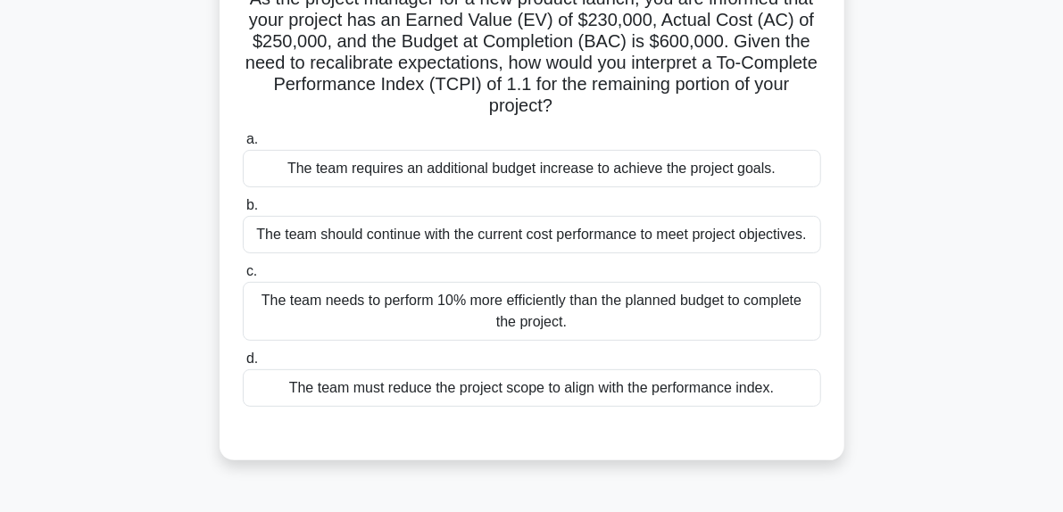
scroll to position [95, 0]
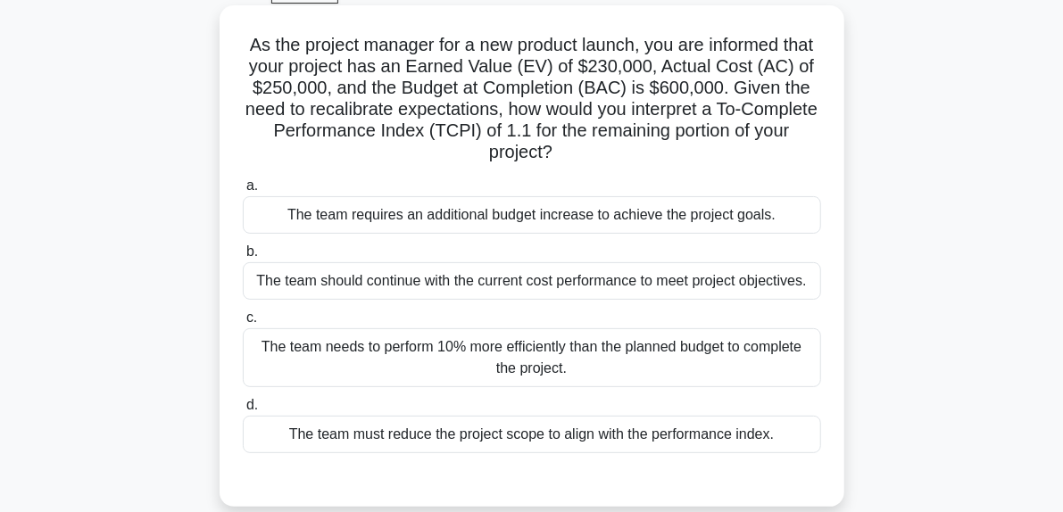
click at [553, 286] on div "The team should continue with the current cost performance to meet project obje…" at bounding box center [532, 280] width 578 height 37
click at [243, 258] on input "b. The team should continue with the current cost performance to meet project o…" at bounding box center [243, 252] width 0 height 12
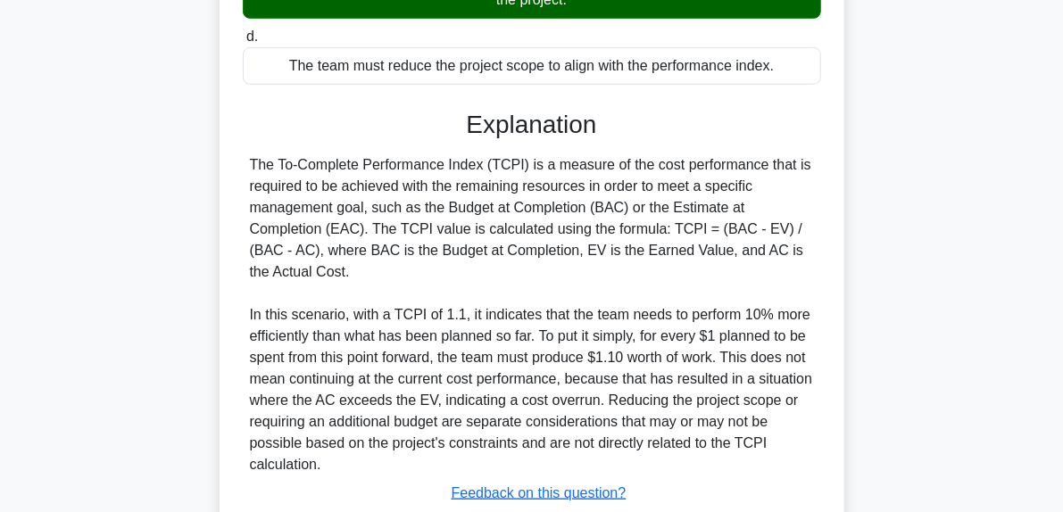
scroll to position [541, 0]
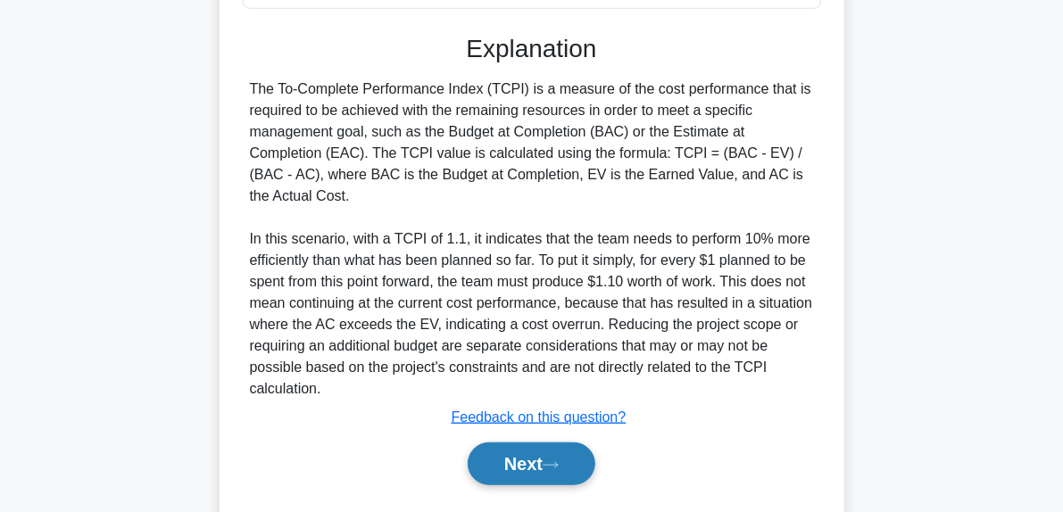
click at [561, 479] on button "Next" at bounding box center [532, 464] width 128 height 43
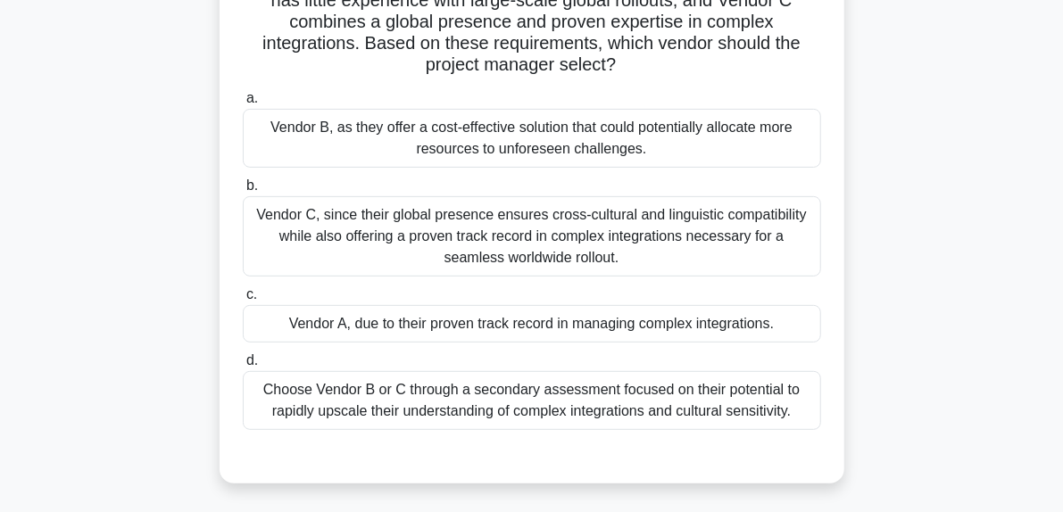
scroll to position [273, 0]
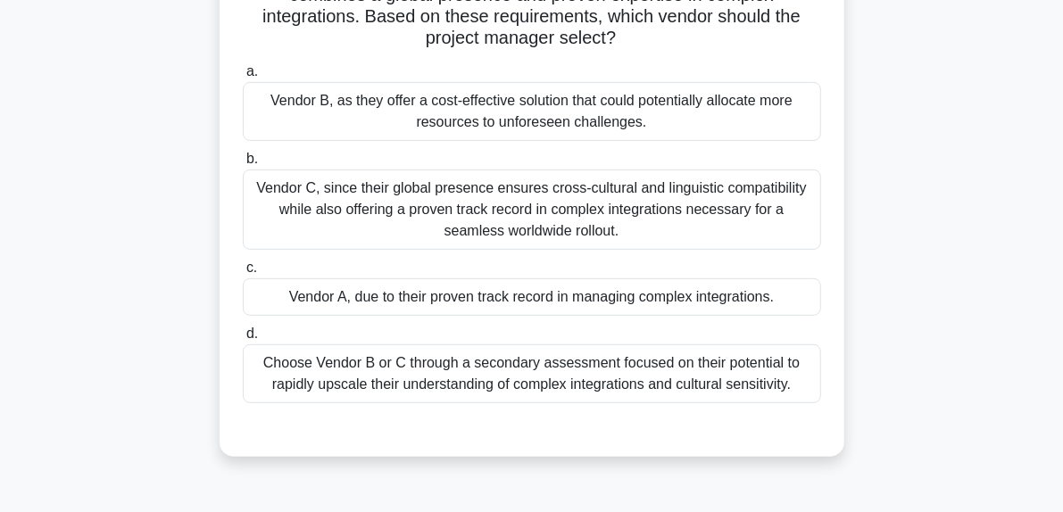
click at [444, 222] on div "Vendor C, since their global presence ensures cross-cultural and linguistic com…" at bounding box center [532, 210] width 578 height 80
click at [243, 165] on input "b. Vendor C, since their global presence ensures cross-cultural and linguistic …" at bounding box center [243, 160] width 0 height 12
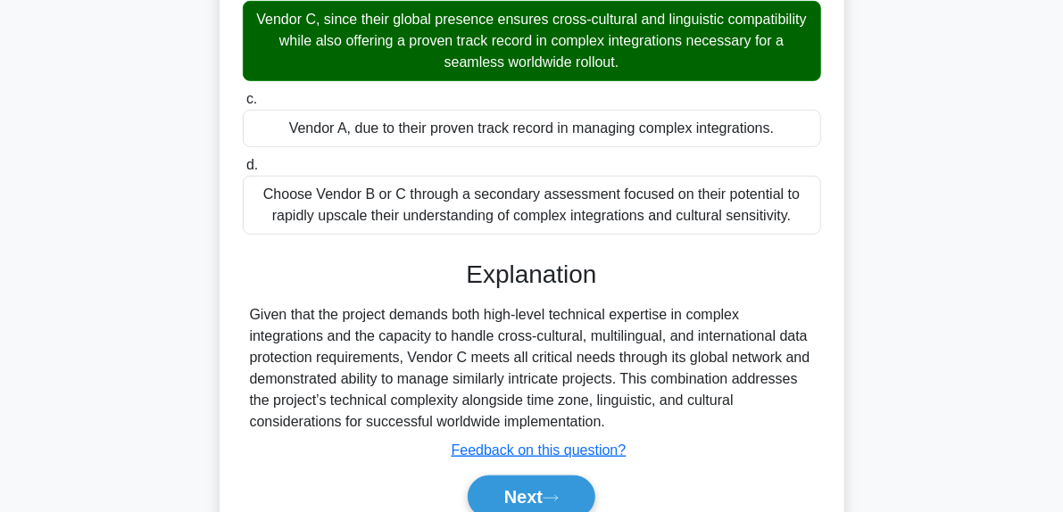
scroll to position [521, 0]
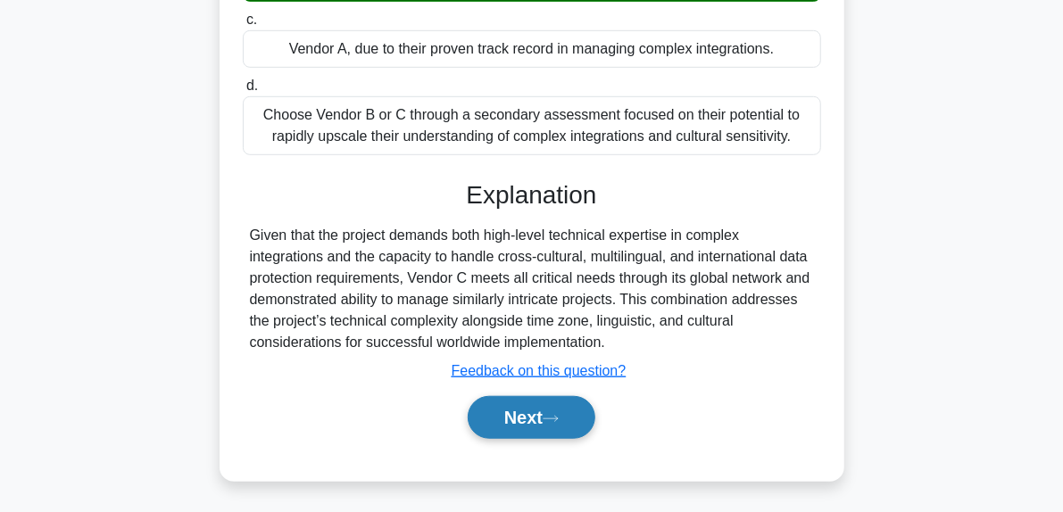
click at [575, 422] on button "Next" at bounding box center [532, 417] width 128 height 43
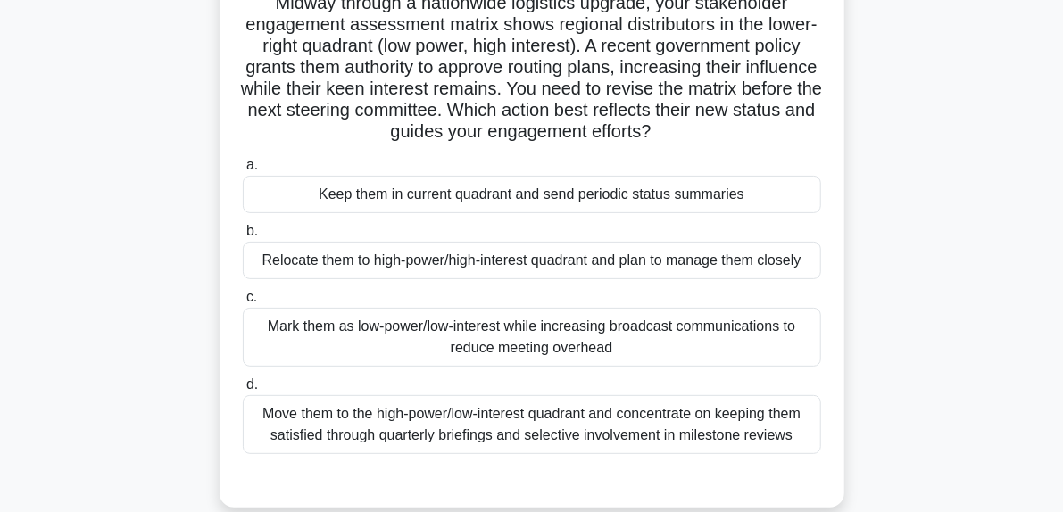
scroll to position [164, 0]
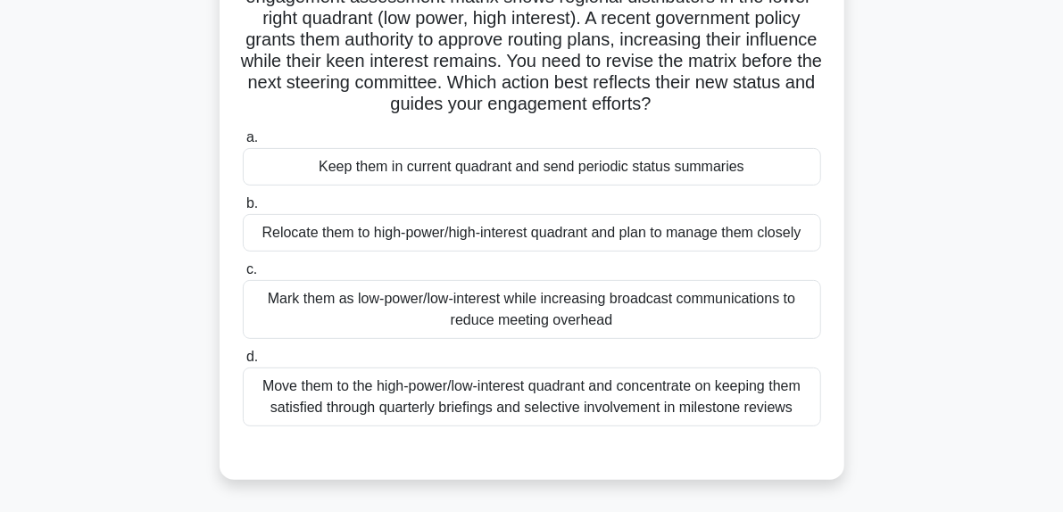
click at [450, 244] on div "Relocate them to high-power/high-interest quadrant and plan to manage them clos…" at bounding box center [532, 232] width 578 height 37
click at [243, 210] on input "b. Relocate them to high-power/high-interest quadrant and plan to manage them c…" at bounding box center [243, 204] width 0 height 12
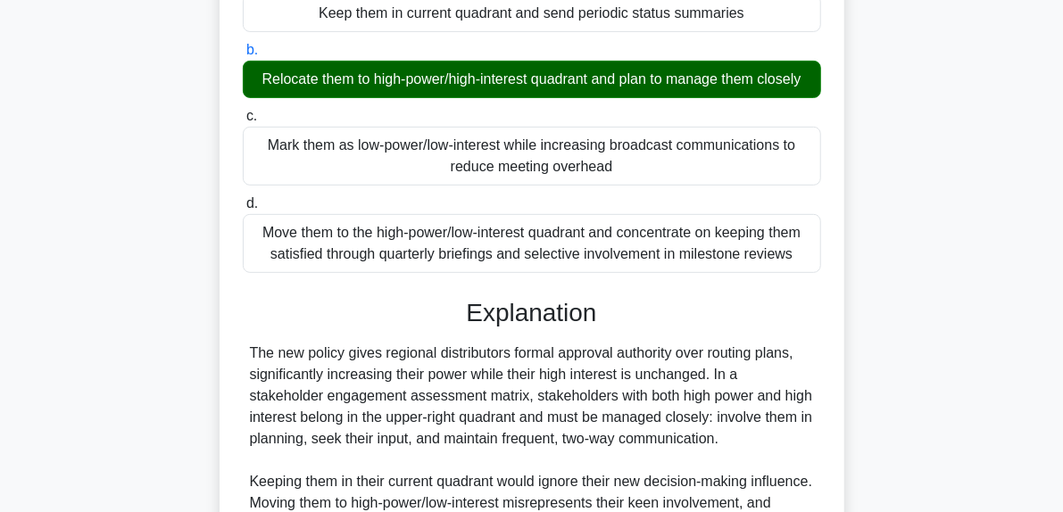
scroll to position [521, 0]
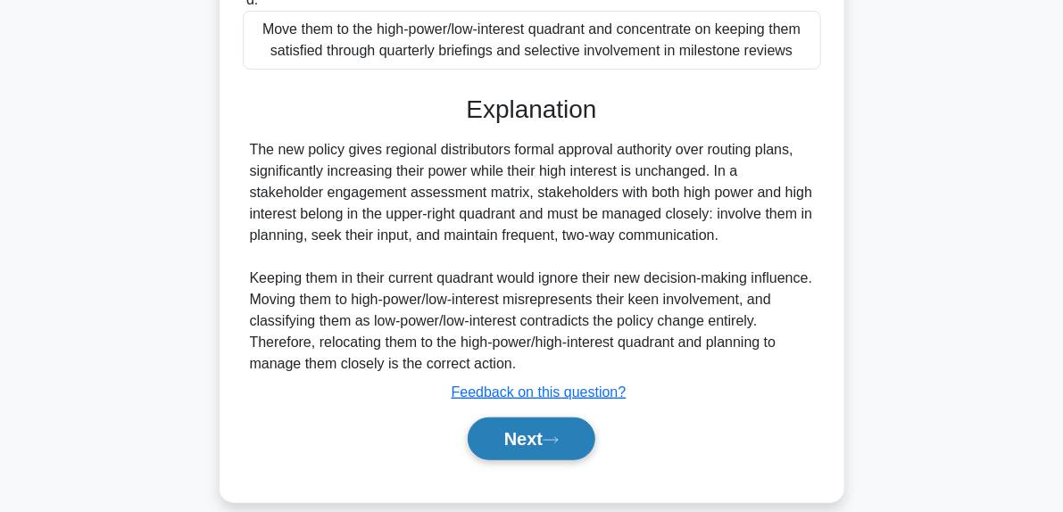
click at [580, 436] on button "Next" at bounding box center [532, 439] width 128 height 43
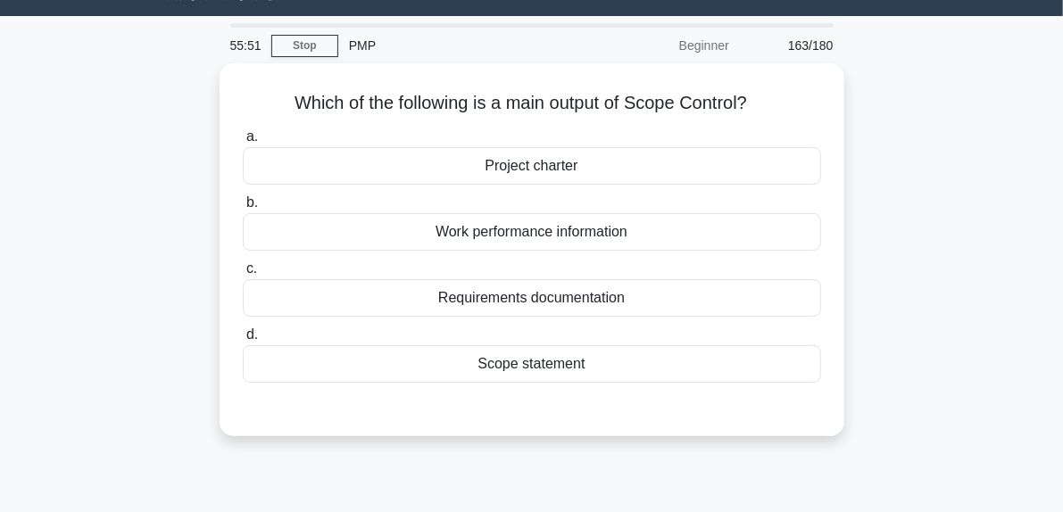
scroll to position [5, 0]
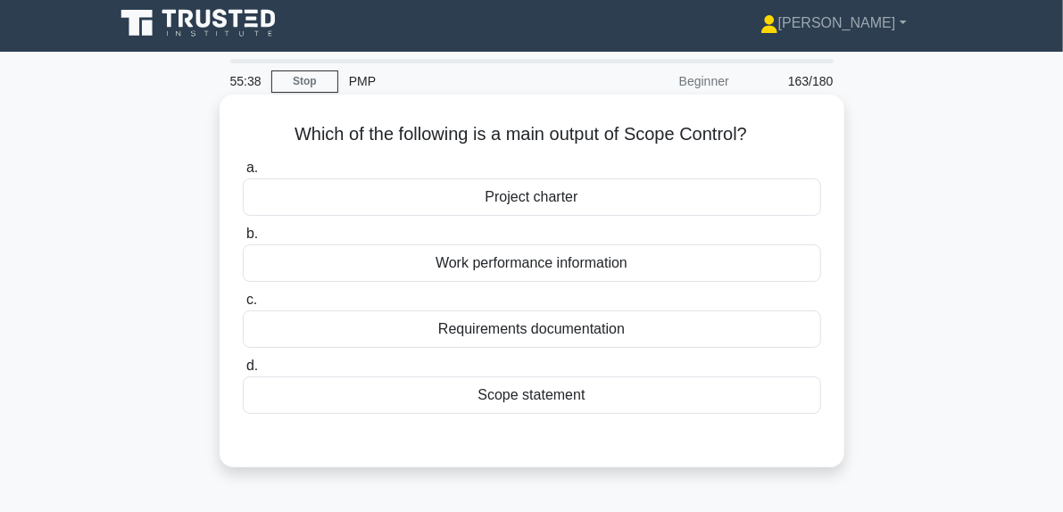
click at [528, 392] on div "Scope statement" at bounding box center [532, 395] width 578 height 37
click at [243, 372] on input "d. Scope statement" at bounding box center [243, 367] width 0 height 12
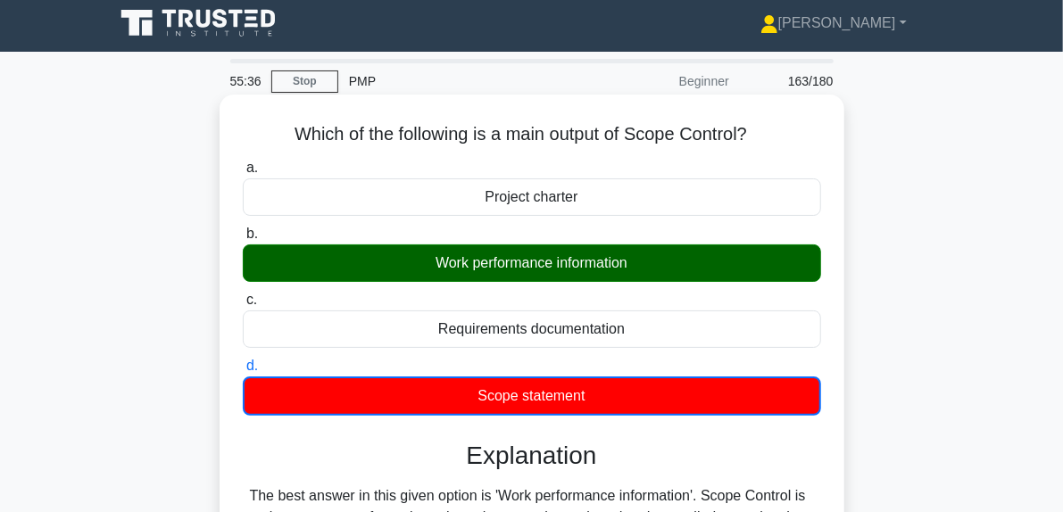
drag, startPoint x: 418, startPoint y: 260, endPoint x: 697, endPoint y: 268, distance: 279.5
click at [697, 268] on div "Work performance information" at bounding box center [532, 263] width 578 height 37
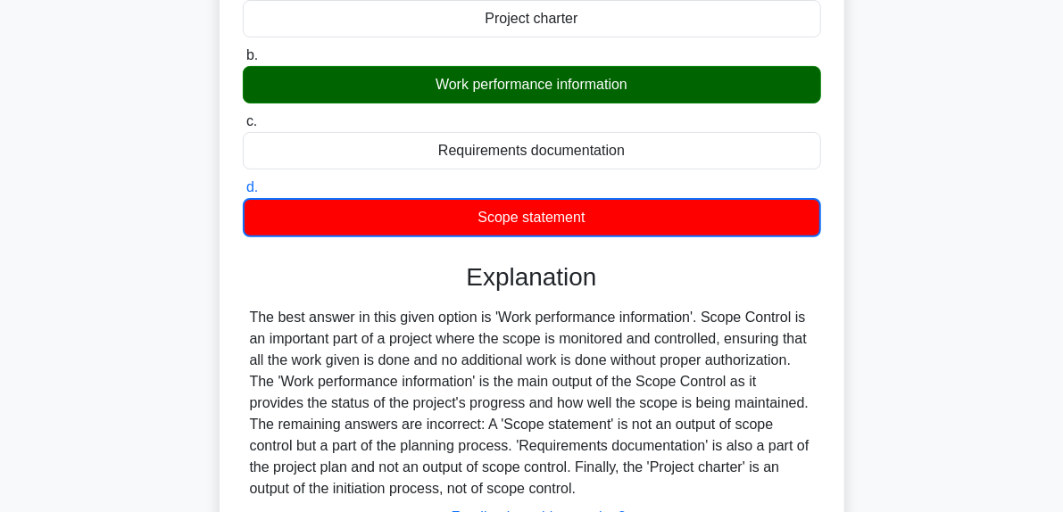
scroll to position [273, 0]
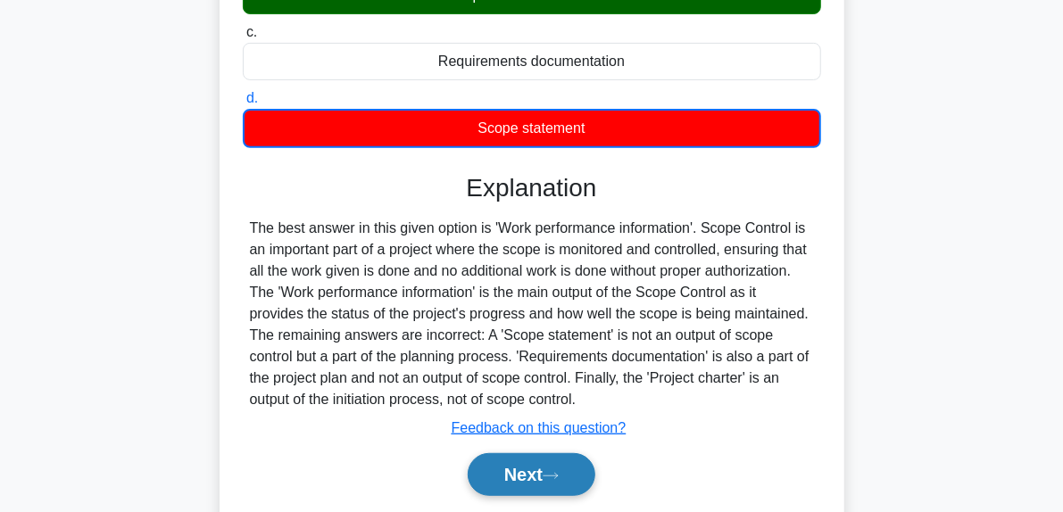
click at [573, 483] on button "Next" at bounding box center [532, 474] width 128 height 43
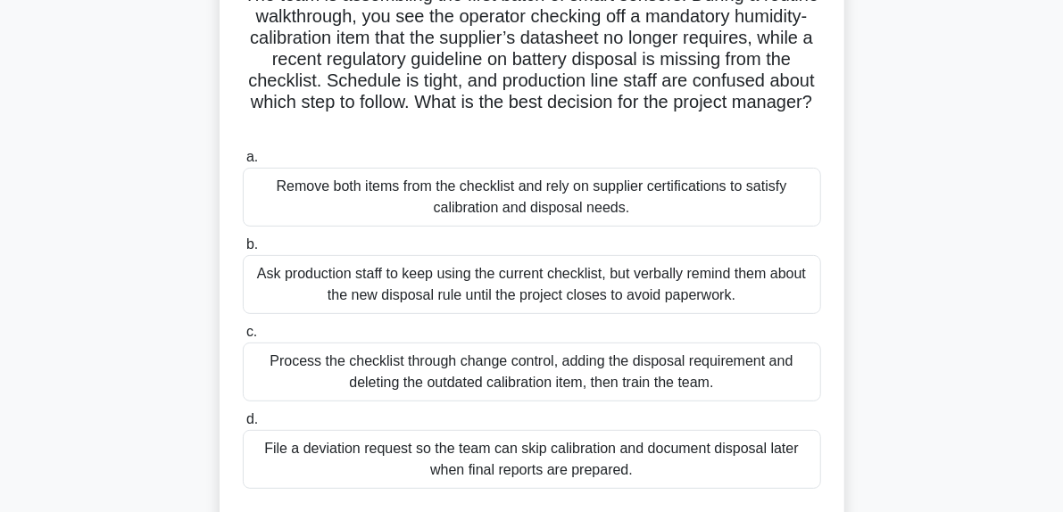
scroll to position [184, 0]
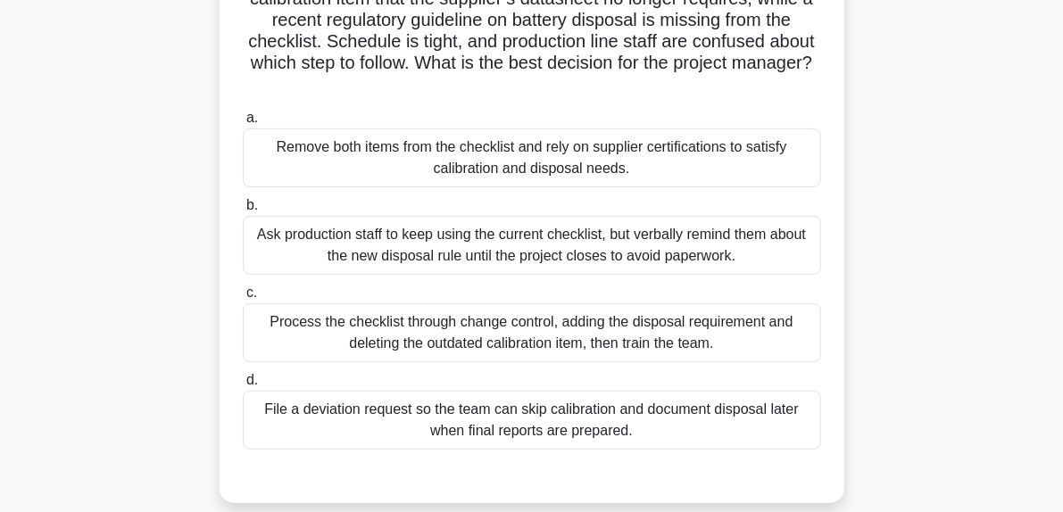
click at [558, 346] on div "Process the checklist through change control, adding the disposal requirement a…" at bounding box center [532, 332] width 578 height 59
click at [243, 299] on input "c. Process the checklist through change control, adding the disposal requiremen…" at bounding box center [243, 293] width 0 height 12
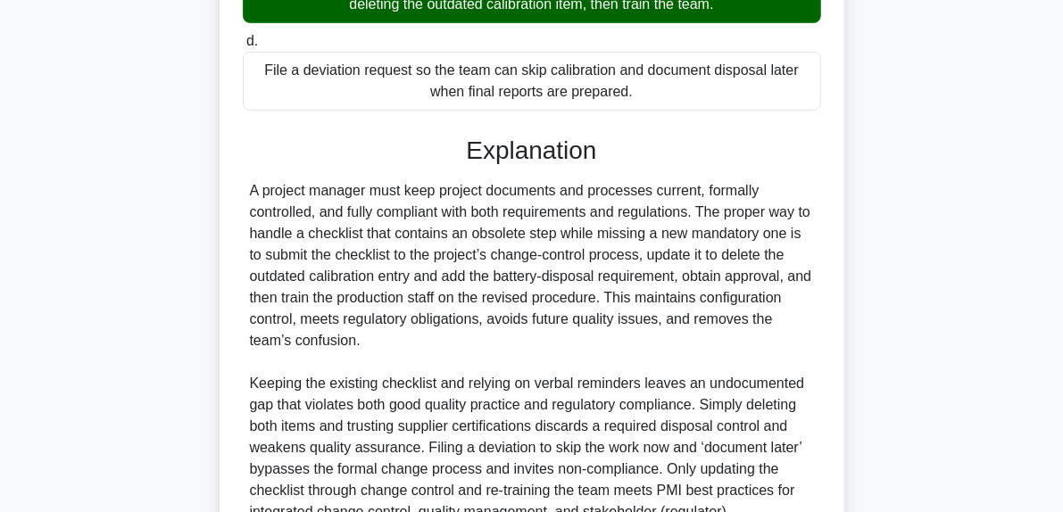
scroll to position [630, 0]
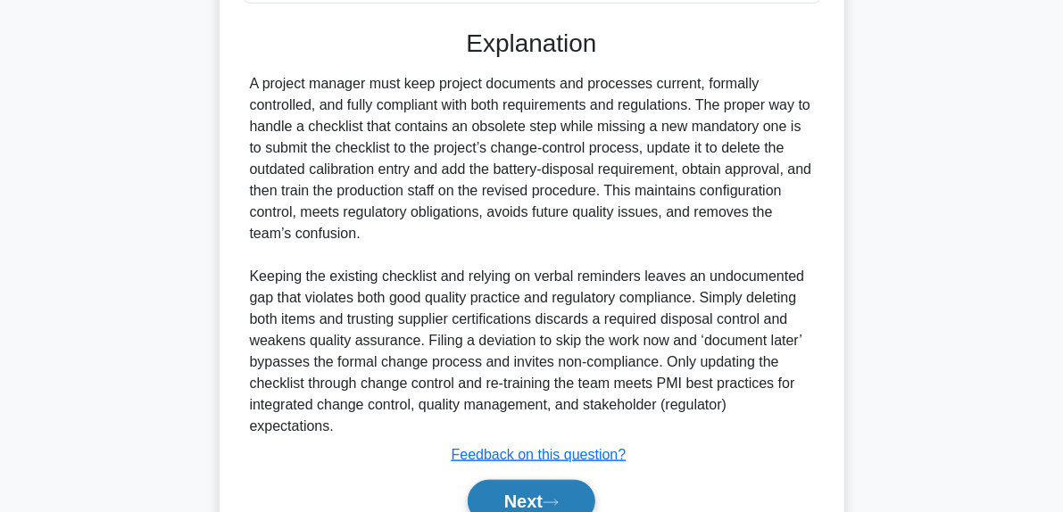
click at [581, 497] on button "Next" at bounding box center [532, 501] width 128 height 43
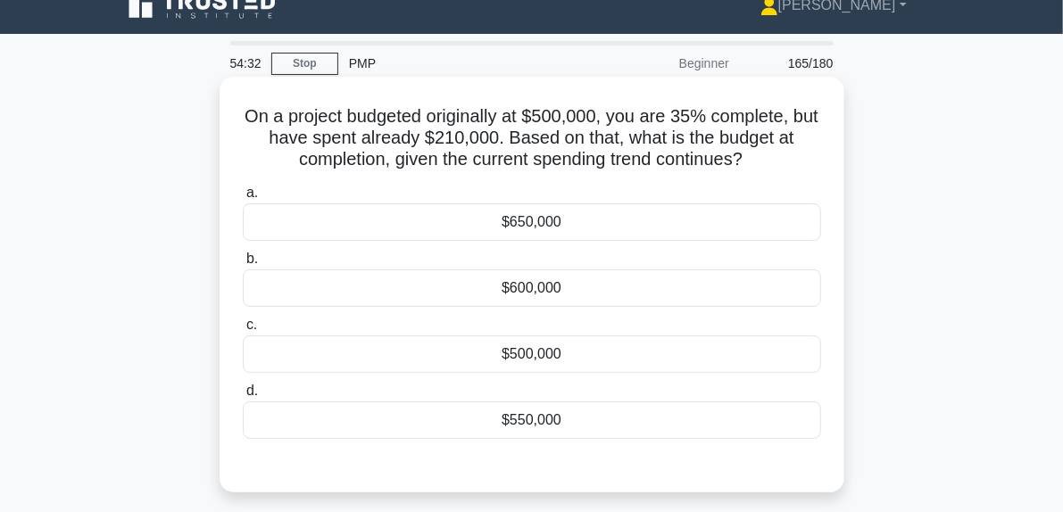
scroll to position [5, 0]
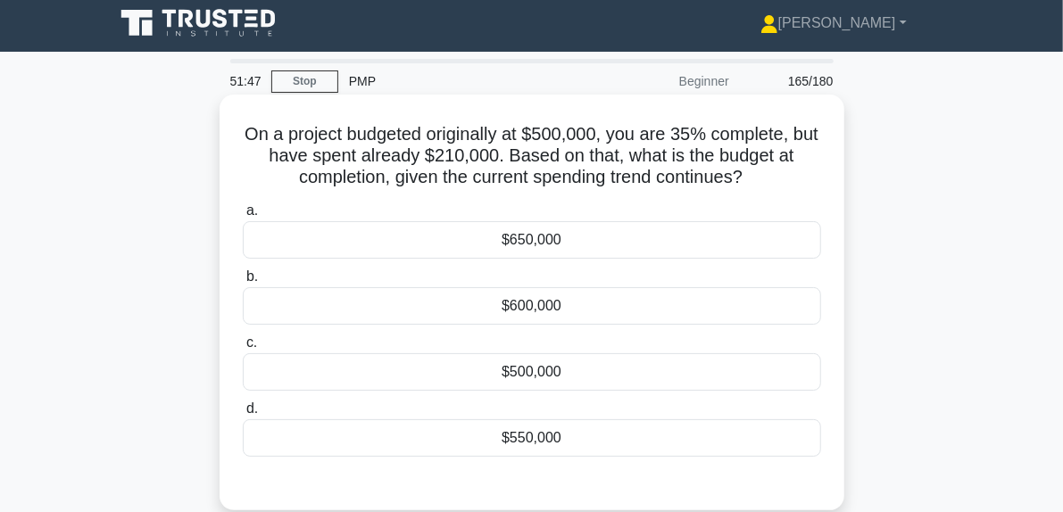
click at [543, 248] on div "$650,000" at bounding box center [532, 239] width 578 height 37
click at [243, 217] on input "a. $650,000" at bounding box center [243, 211] width 0 height 12
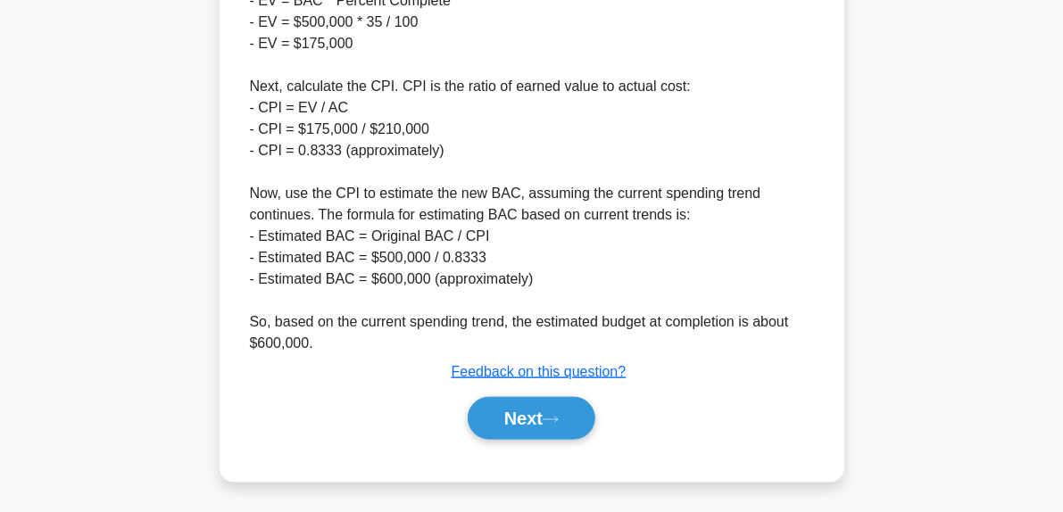
scroll to position [781, 0]
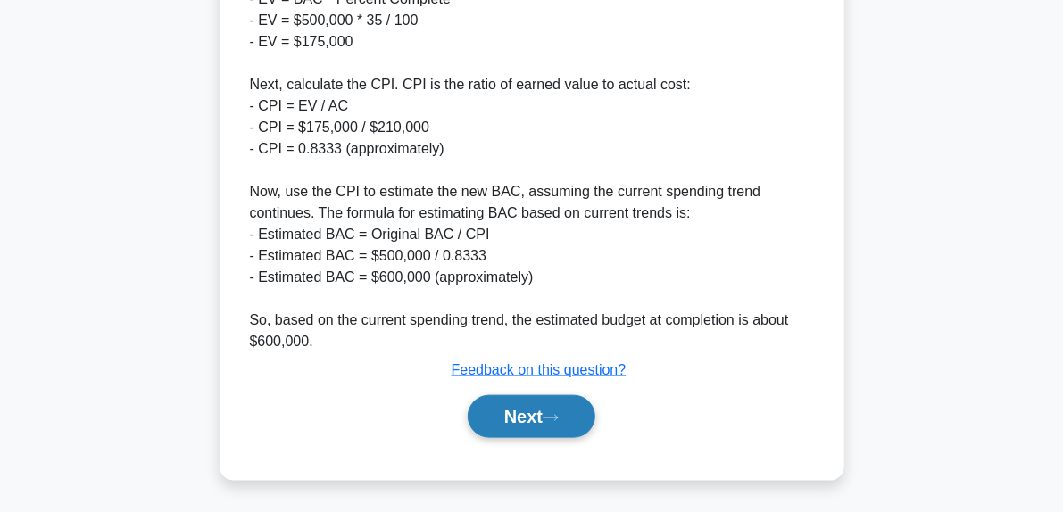
drag, startPoint x: 555, startPoint y: 399, endPoint x: 554, endPoint y: 410, distance: 10.7
click at [554, 402] on button "Next" at bounding box center [532, 416] width 128 height 43
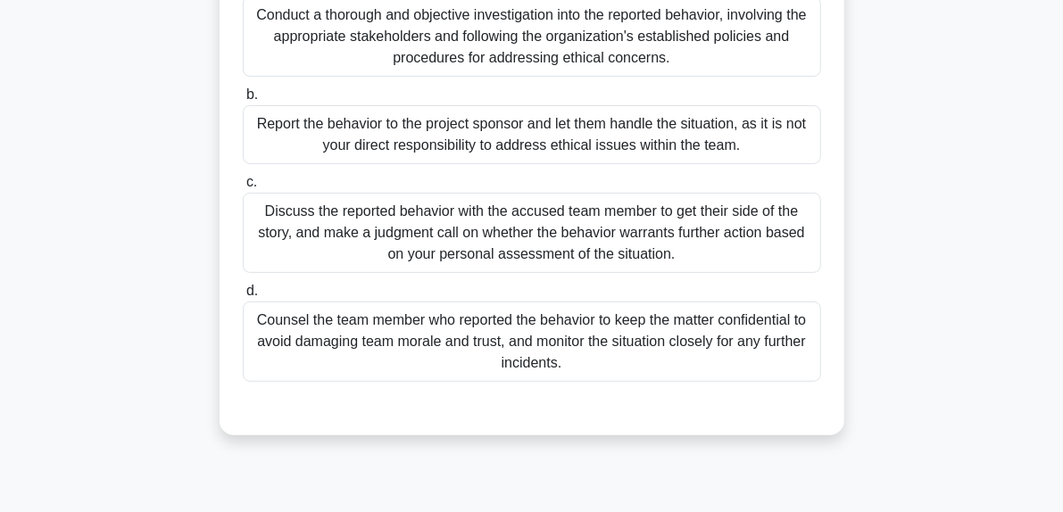
scroll to position [95, 0]
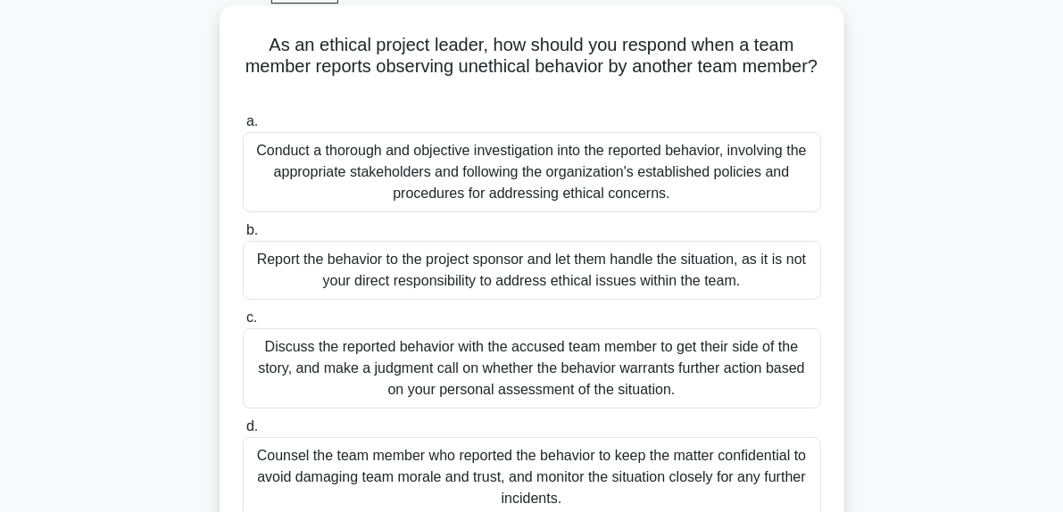
click at [525, 201] on div "Conduct a thorough and objective investigation into the reported behavior, invo…" at bounding box center [532, 172] width 578 height 80
click at [243, 128] on input "a. Conduct a thorough and objective investigation into the reported behavior, i…" at bounding box center [243, 122] width 0 height 12
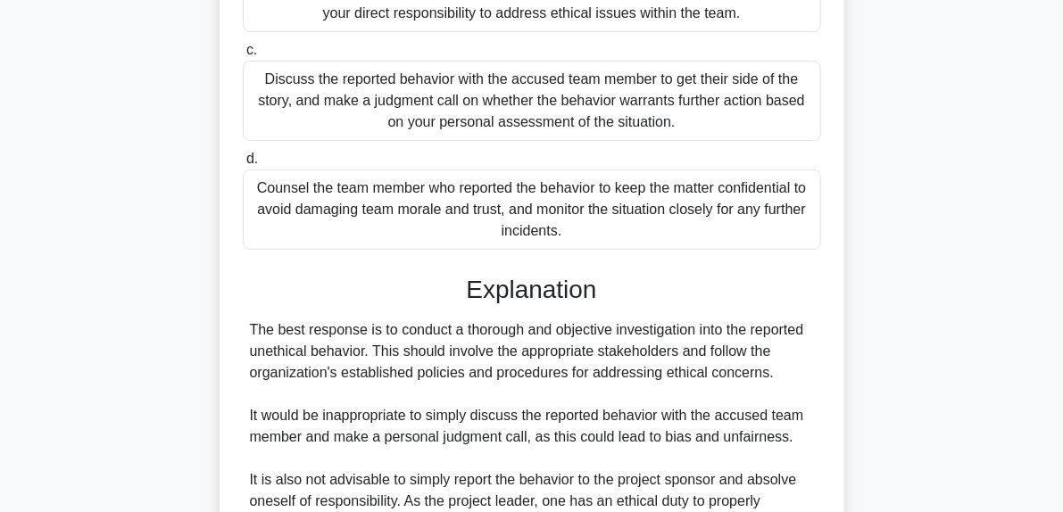
scroll to position [650, 0]
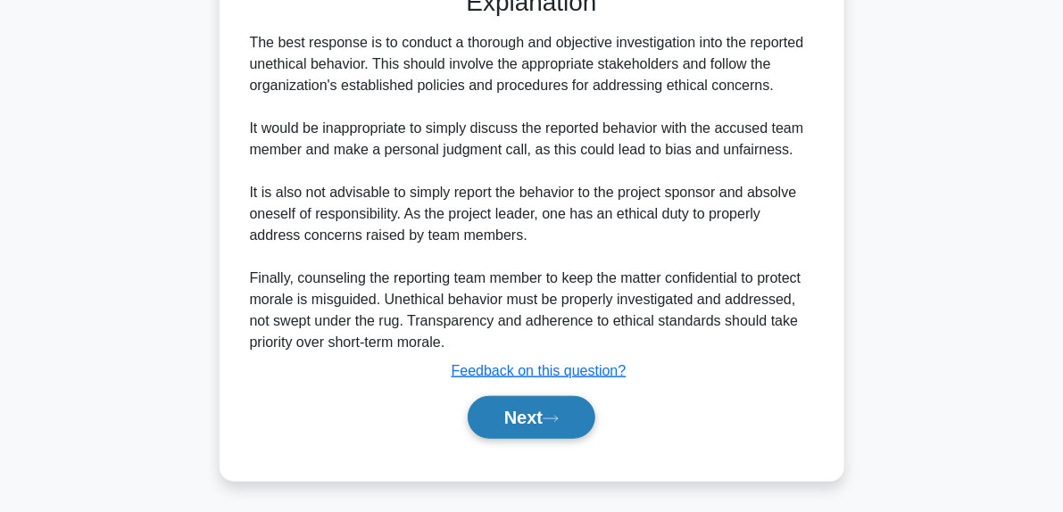
click at [568, 422] on button "Next" at bounding box center [532, 417] width 128 height 43
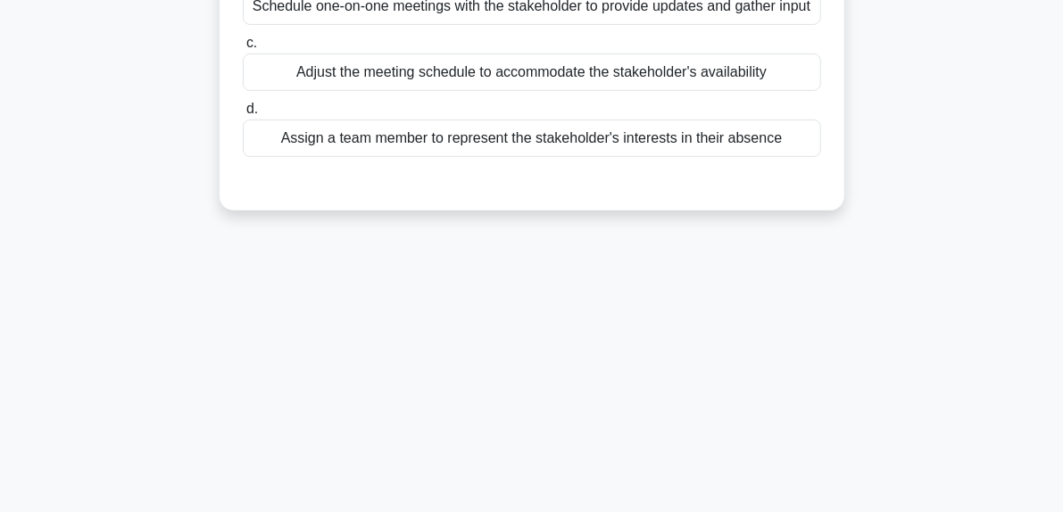
scroll to position [95, 0]
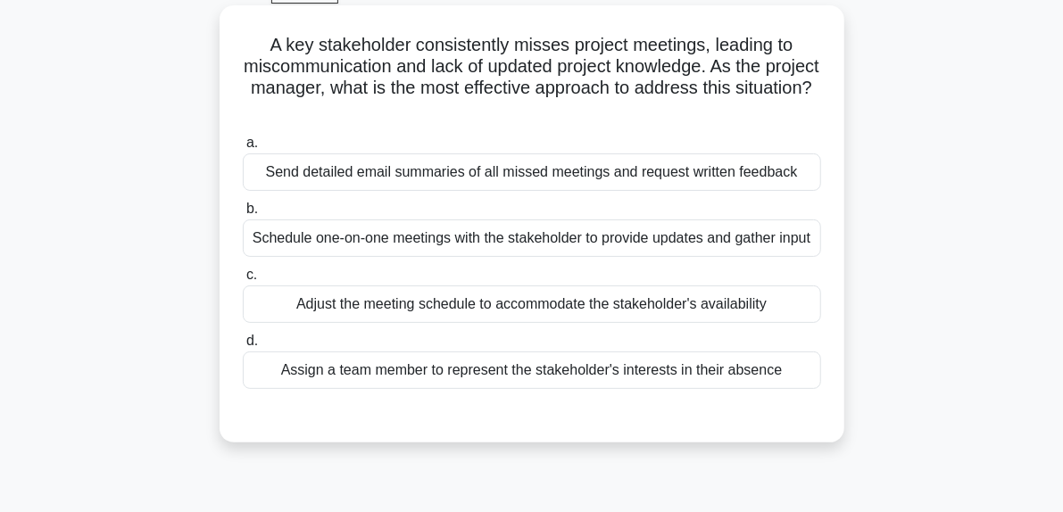
click at [628, 257] on div "Schedule one-on-one meetings with the stakeholder to provide updates and gather…" at bounding box center [532, 238] width 578 height 37
click at [243, 215] on input "b. Schedule one-on-one meetings with the stakeholder to provide updates and gat…" at bounding box center [243, 209] width 0 height 12
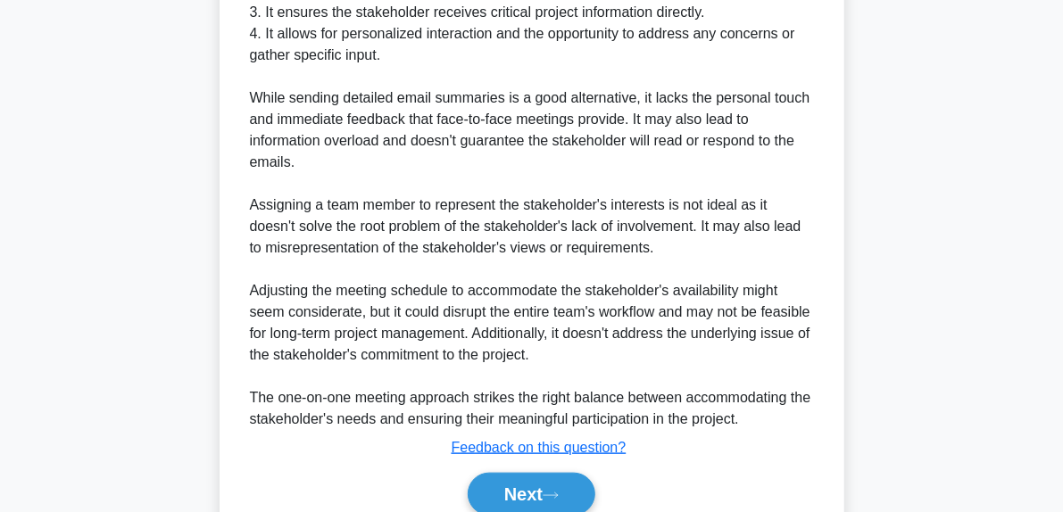
scroll to position [800, 0]
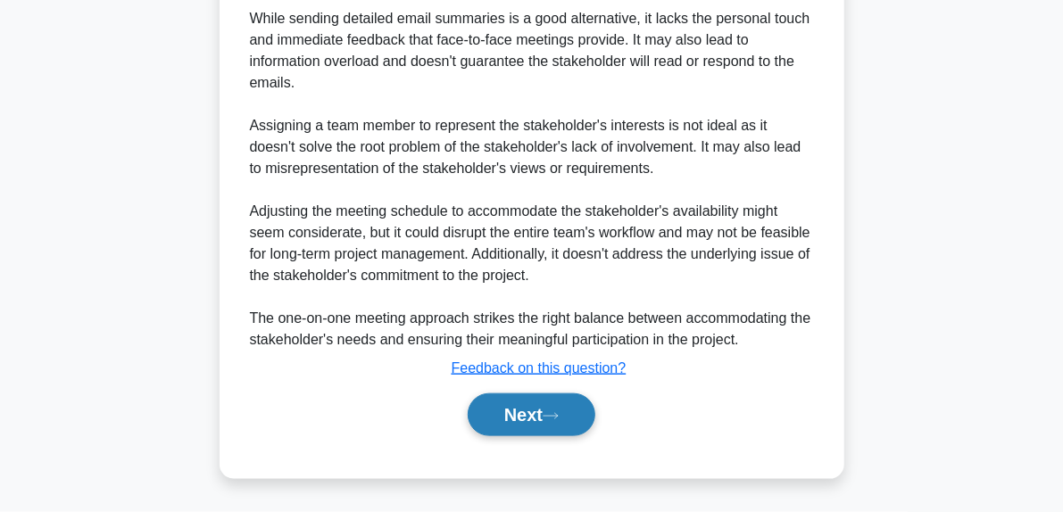
click at [559, 415] on icon at bounding box center [551, 416] width 16 height 10
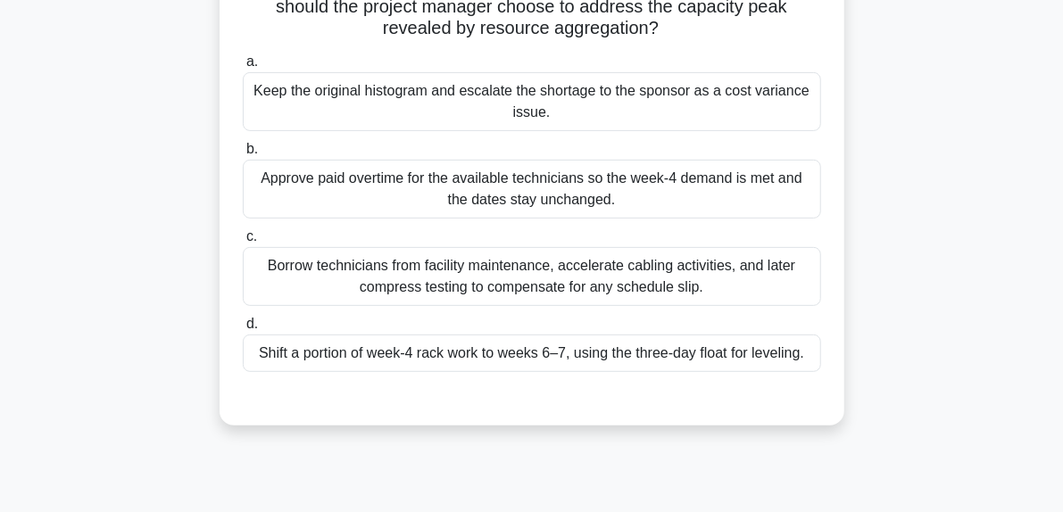
scroll to position [268, 0]
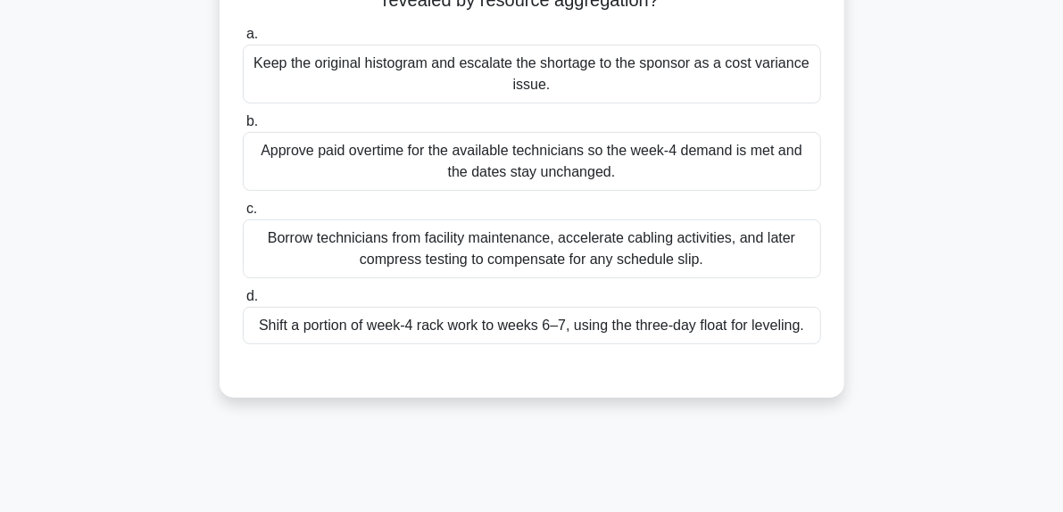
click at [453, 322] on div "Shift a portion of week-4 rack work to weeks 6–7, using the three-day float for…" at bounding box center [532, 325] width 578 height 37
click at [243, 303] on input "d. Shift a portion of week-4 rack work to weeks 6–7, using the three-day float …" at bounding box center [243, 297] width 0 height 12
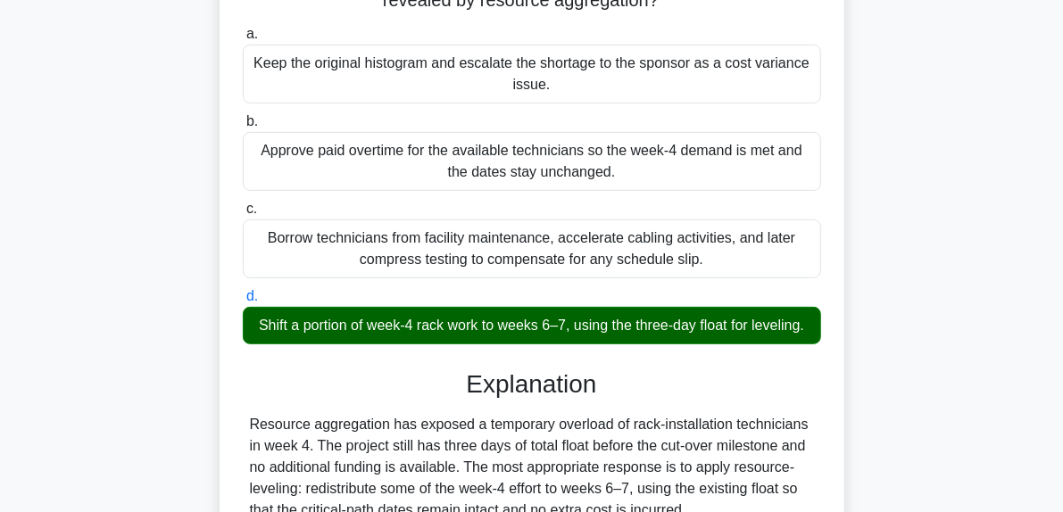
scroll to position [625, 0]
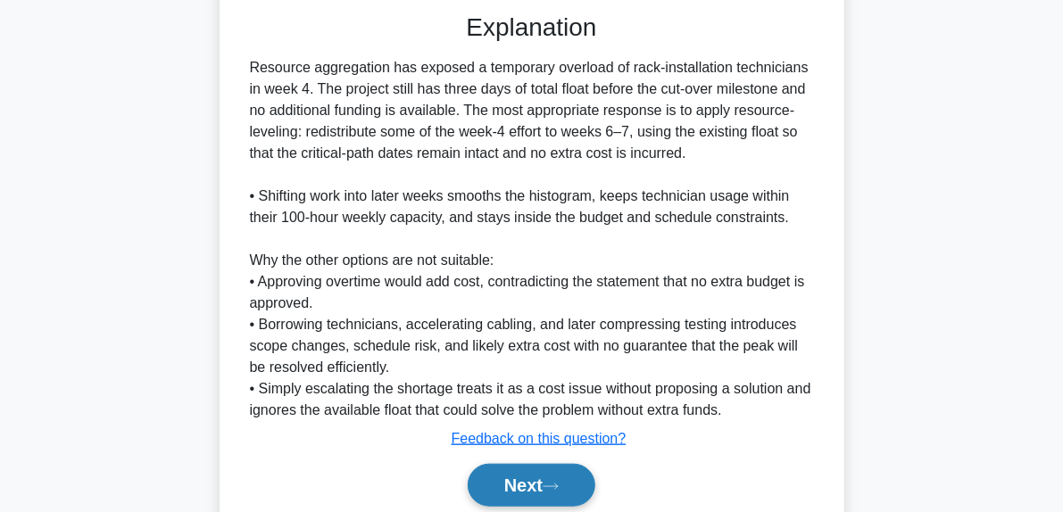
click at [559, 492] on icon at bounding box center [551, 487] width 16 height 10
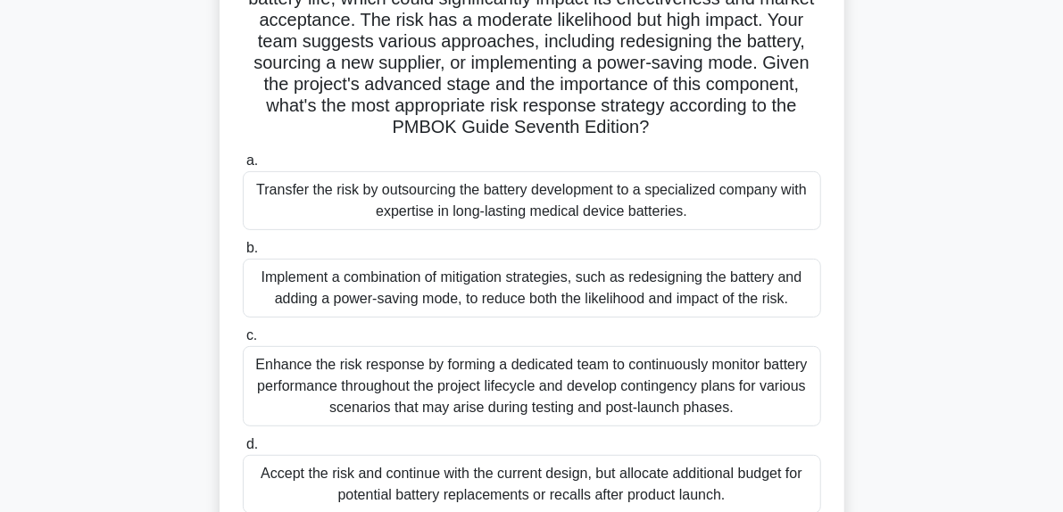
scroll to position [273, 0]
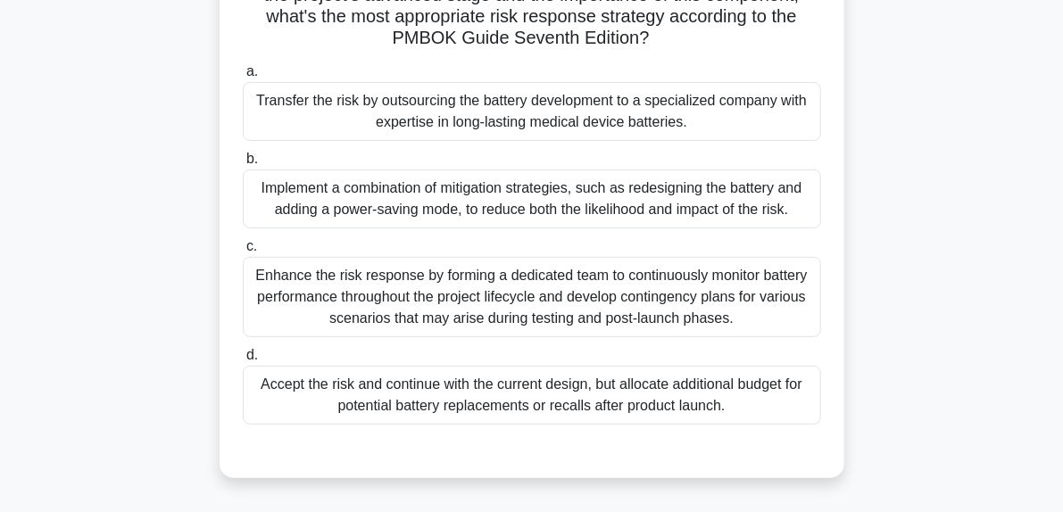
click at [484, 204] on div "Implement a combination of mitigation strategies, such as redesigning the batte…" at bounding box center [532, 199] width 578 height 59
click at [243, 165] on input "b. Implement a combination of mitigation strategies, such as redesigning the ba…" at bounding box center [243, 160] width 0 height 12
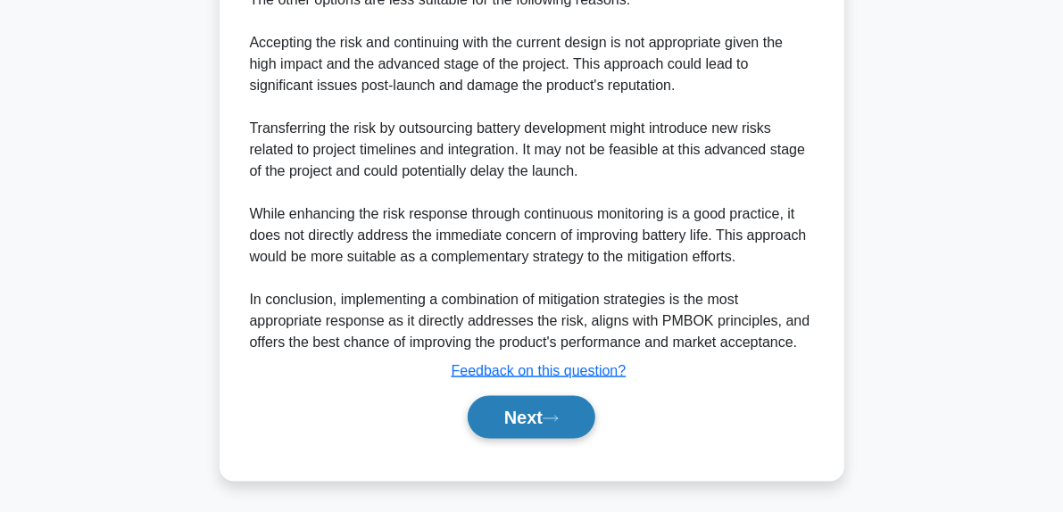
click at [570, 422] on button "Next" at bounding box center [532, 417] width 128 height 43
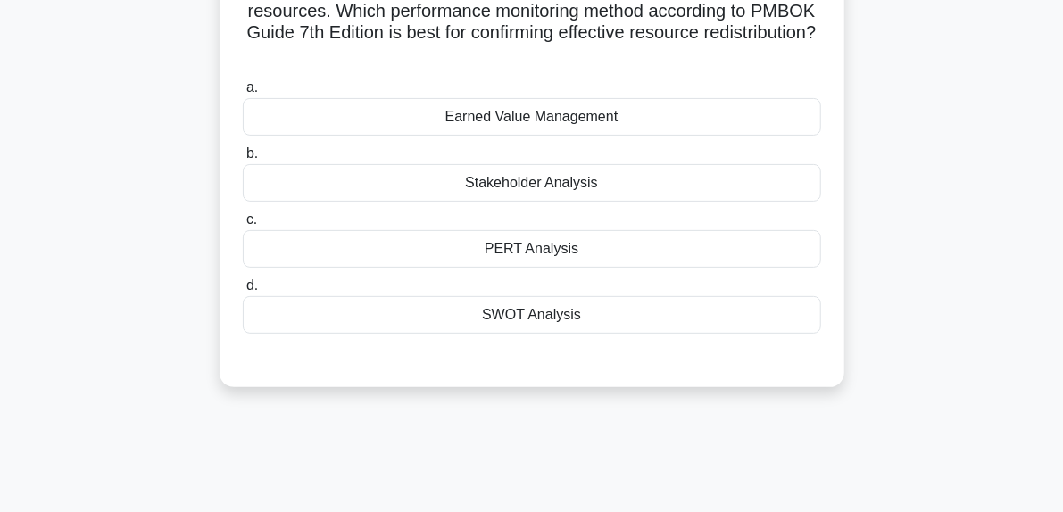
scroll to position [95, 0]
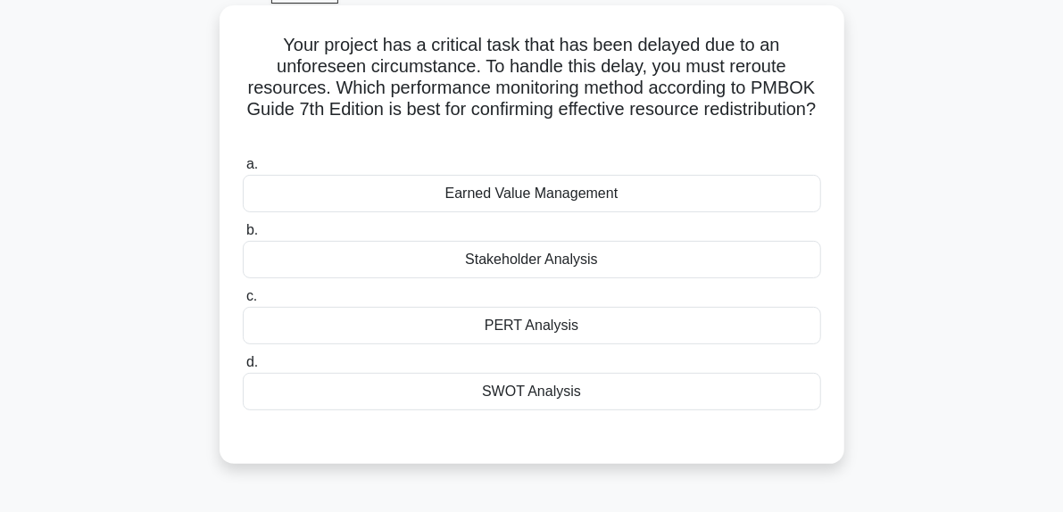
click at [517, 328] on div "PERT Analysis" at bounding box center [532, 325] width 578 height 37
click at [243, 303] on input "c. PERT Analysis" at bounding box center [243, 297] width 0 height 12
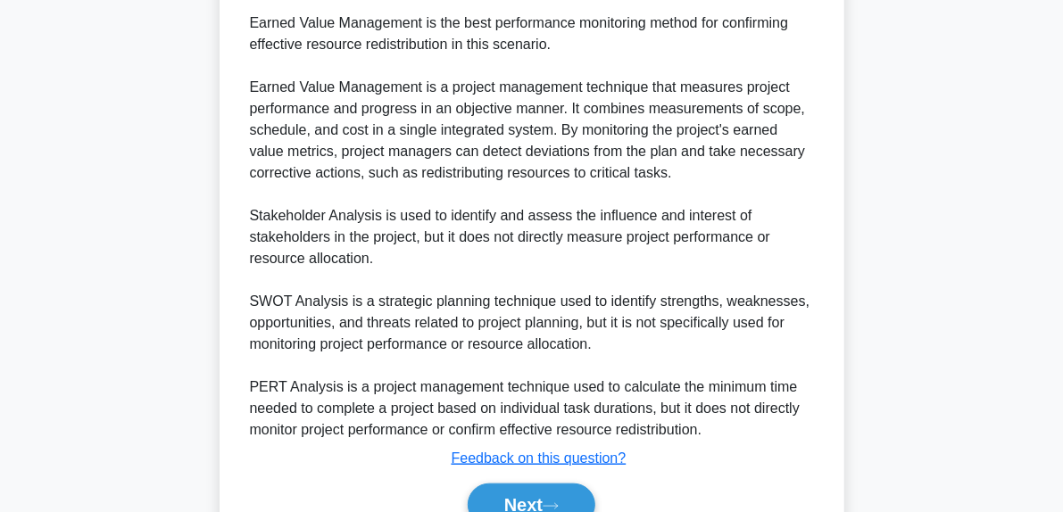
scroll to position [630, 0]
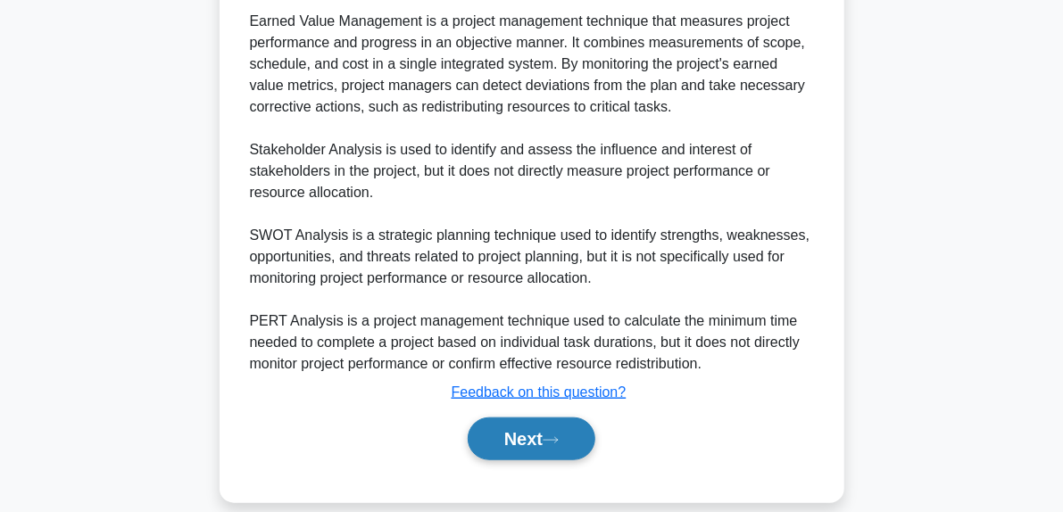
click at [575, 436] on button "Next" at bounding box center [532, 439] width 128 height 43
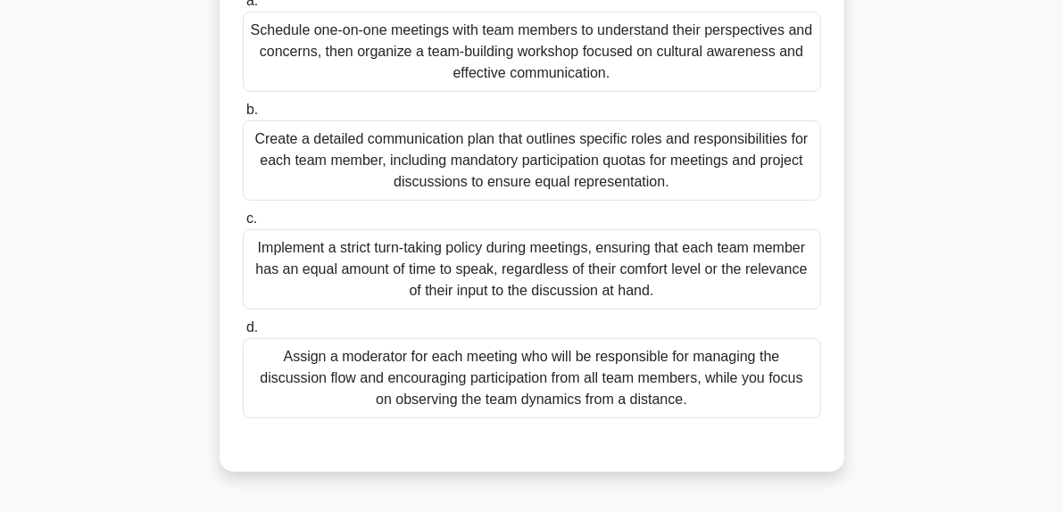
scroll to position [273, 0]
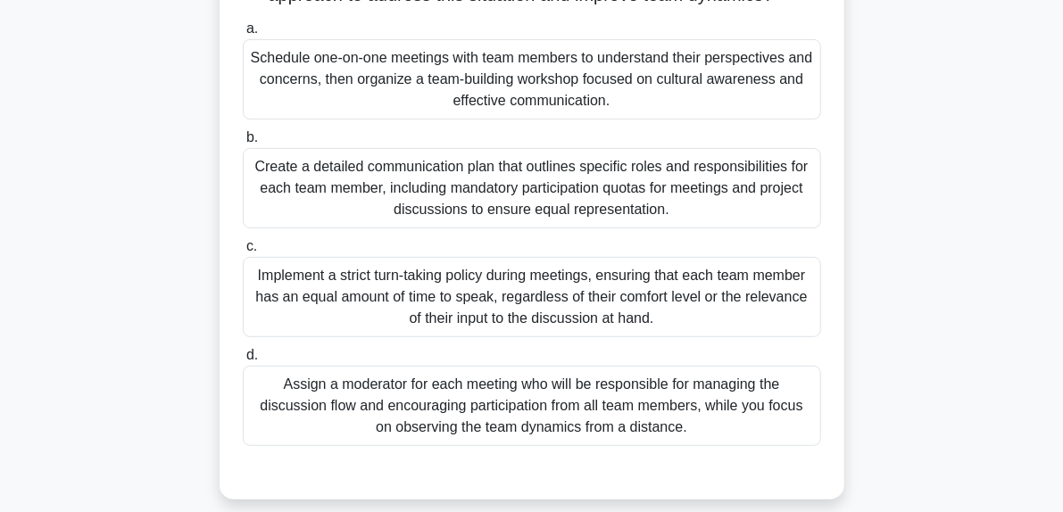
drag, startPoint x: 580, startPoint y: 104, endPoint x: 500, endPoint y: 113, distance: 80.8
click at [500, 113] on div "Schedule one-on-one meetings with team members to understand their perspectives…" at bounding box center [532, 79] width 578 height 80
drag, startPoint x: 452, startPoint y: 115, endPoint x: 419, endPoint y: 115, distance: 33.9
click at [451, 115] on div "Schedule one-on-one meetings with team members to understand their perspectives…" at bounding box center [532, 79] width 578 height 80
click at [243, 35] on input "a. Schedule one-on-one meetings with team members to understand their perspecti…" at bounding box center [243, 29] width 0 height 12
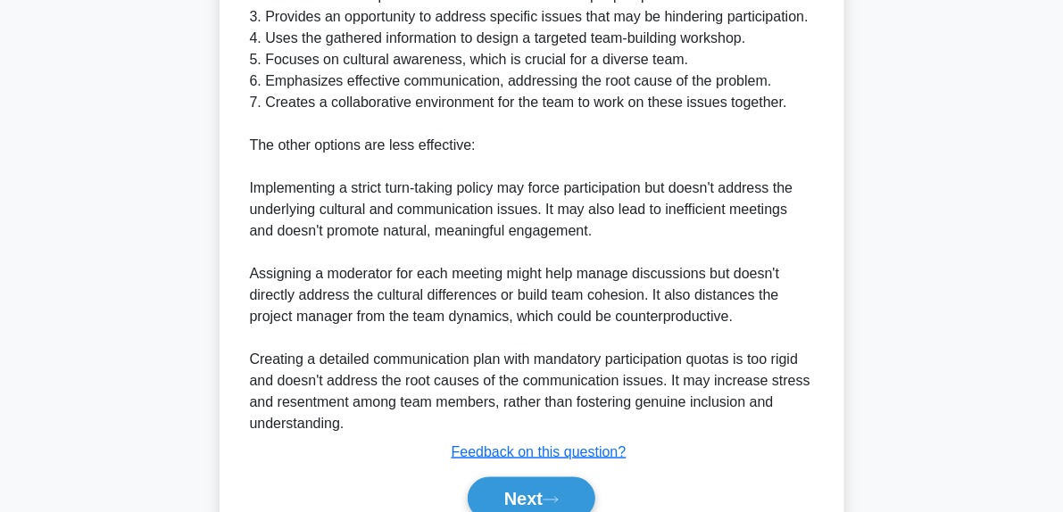
scroll to position [987, 0]
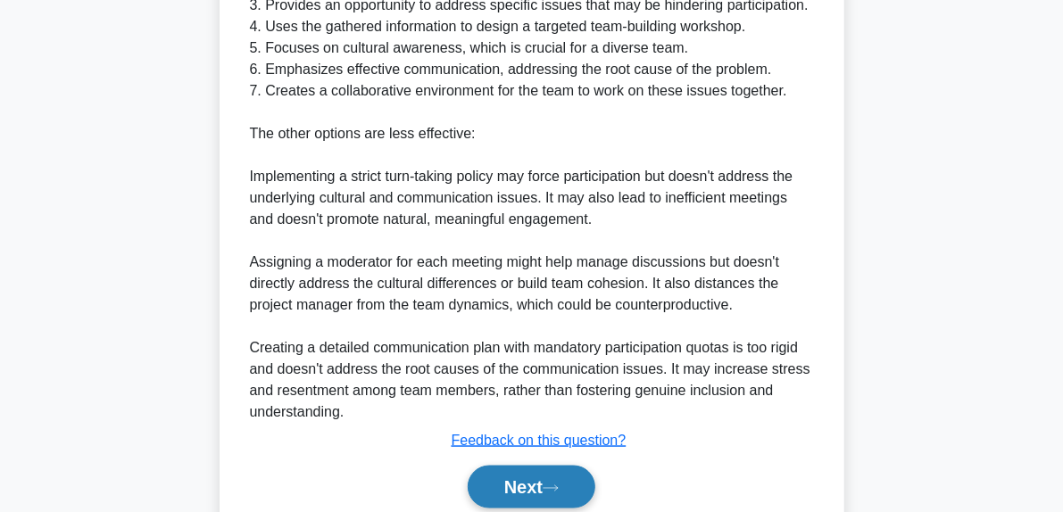
click at [568, 502] on button "Next" at bounding box center [532, 487] width 128 height 43
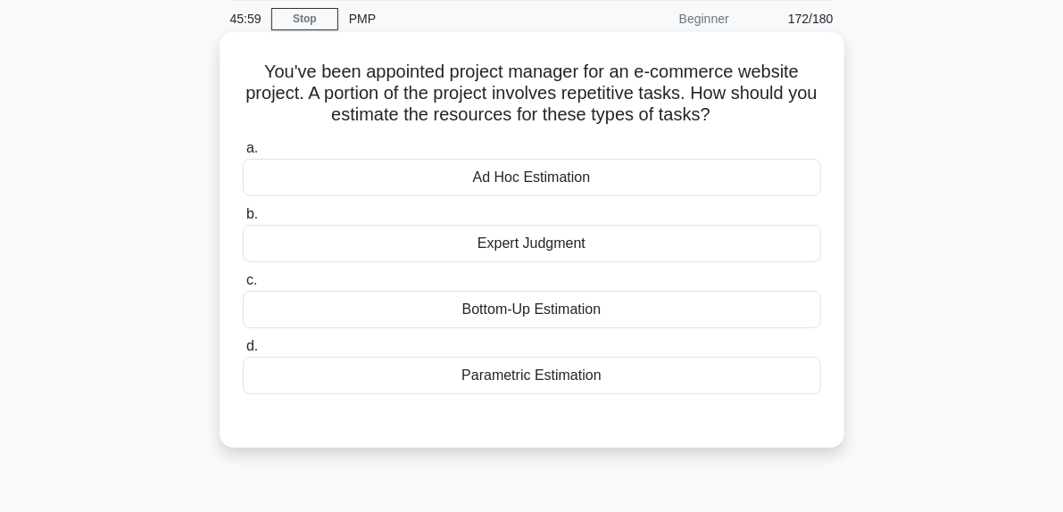
scroll to position [95, 0]
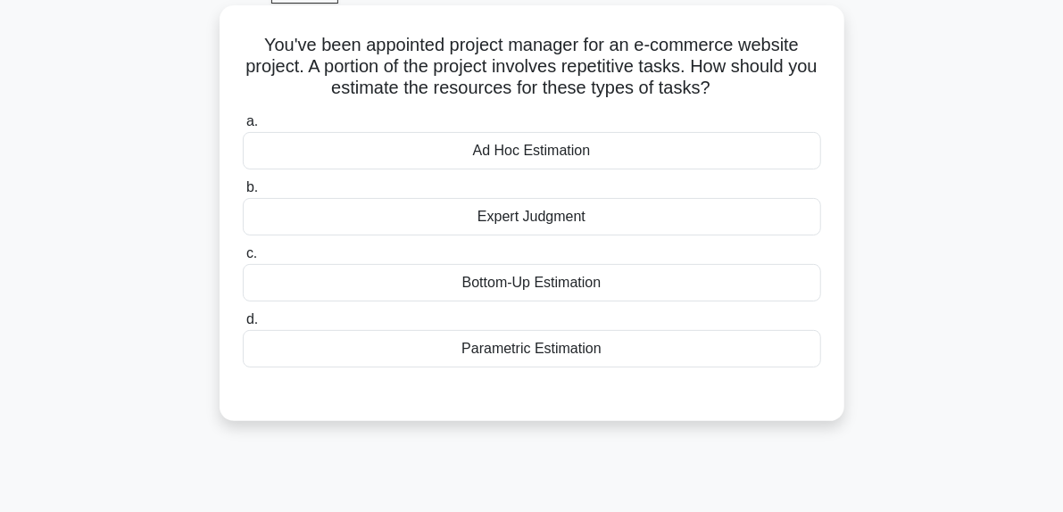
click at [491, 294] on div "Bottom-Up Estimation" at bounding box center [532, 282] width 578 height 37
click at [243, 260] on input "c. Bottom-Up Estimation" at bounding box center [243, 254] width 0 height 12
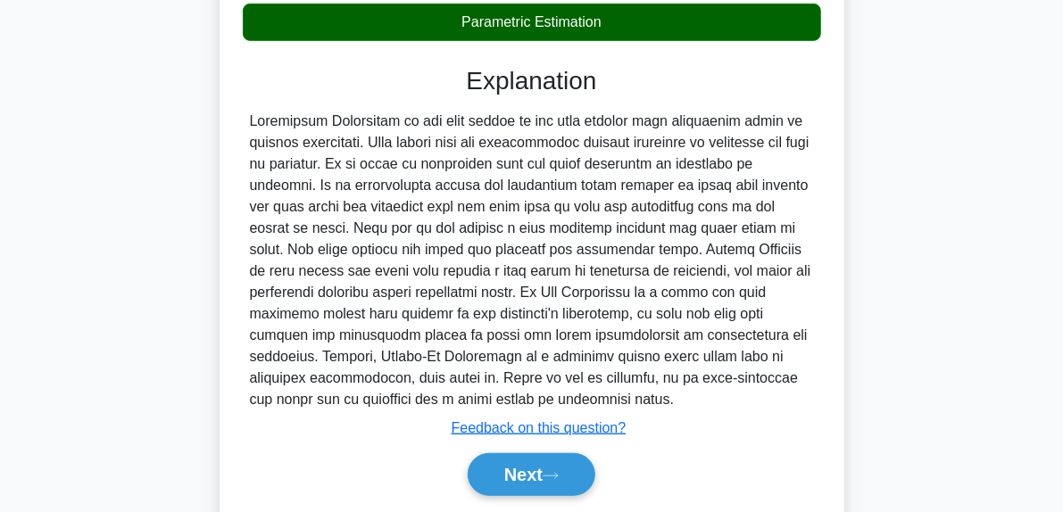
scroll to position [481, 0]
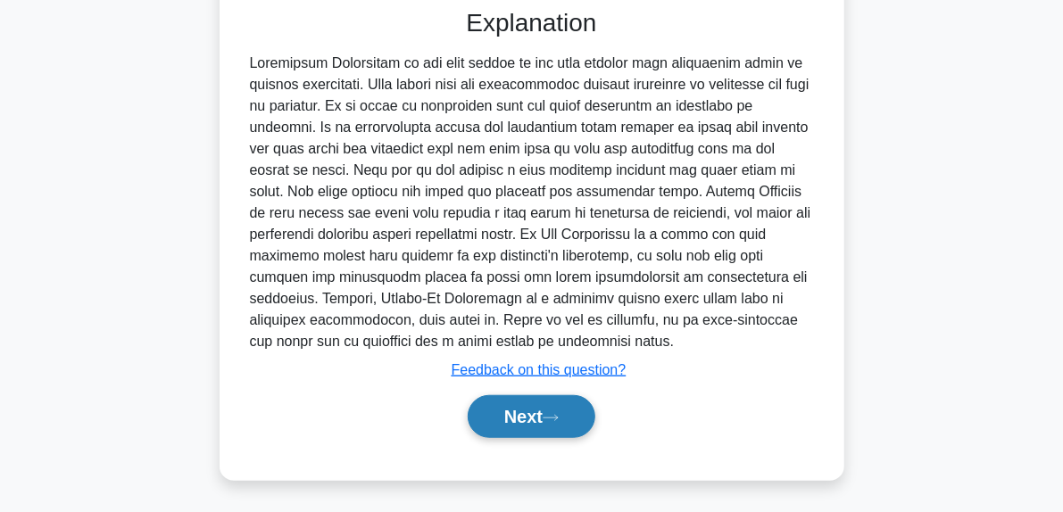
click at [560, 407] on button "Next" at bounding box center [532, 416] width 128 height 43
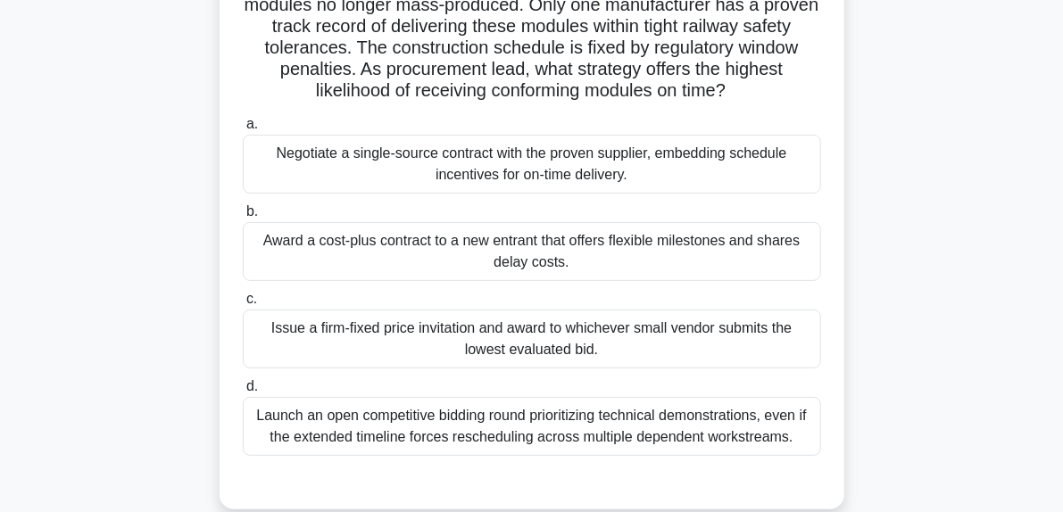
scroll to position [184, 0]
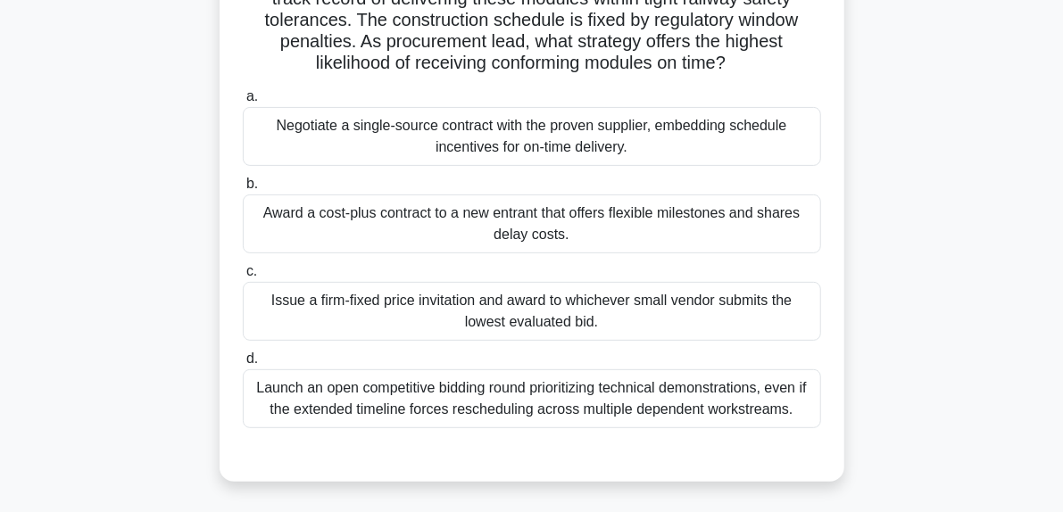
click at [407, 144] on div "Negotiate a single-source contract with the proven supplier, embedding schedule…" at bounding box center [532, 136] width 578 height 59
click at [243, 103] on input "a. Negotiate a single-source contract with the proven supplier, embedding sched…" at bounding box center [243, 97] width 0 height 12
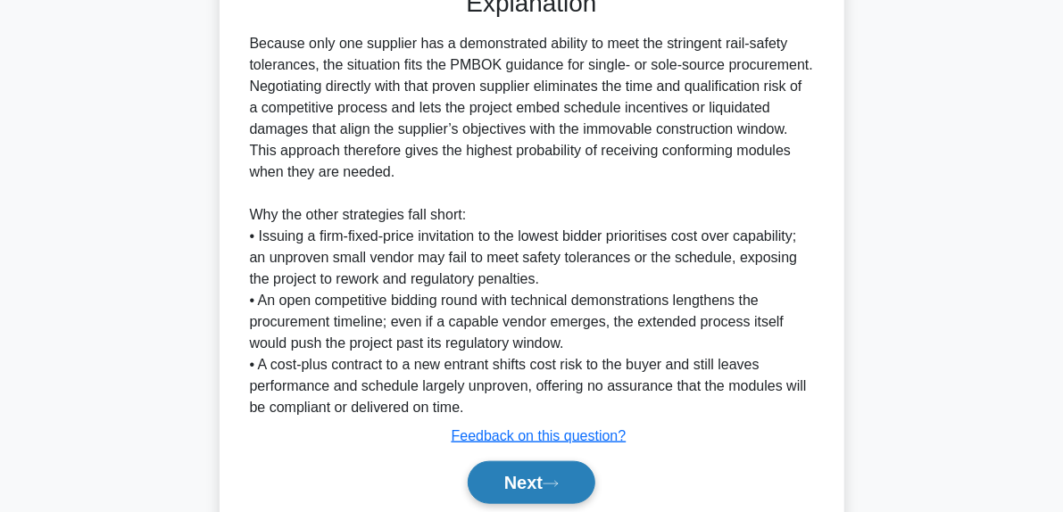
scroll to position [714, 0]
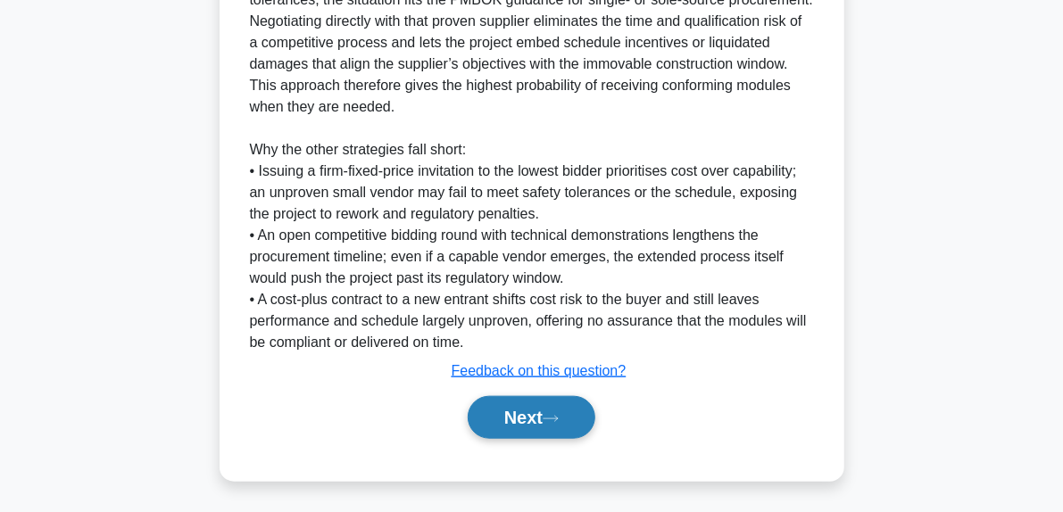
click at [568, 408] on button "Next" at bounding box center [532, 417] width 128 height 43
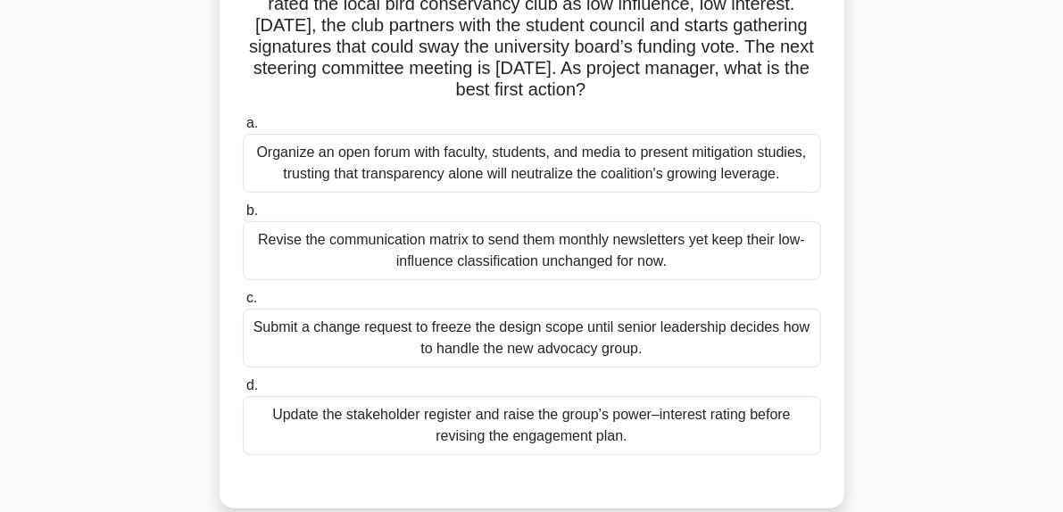
scroll to position [184, 0]
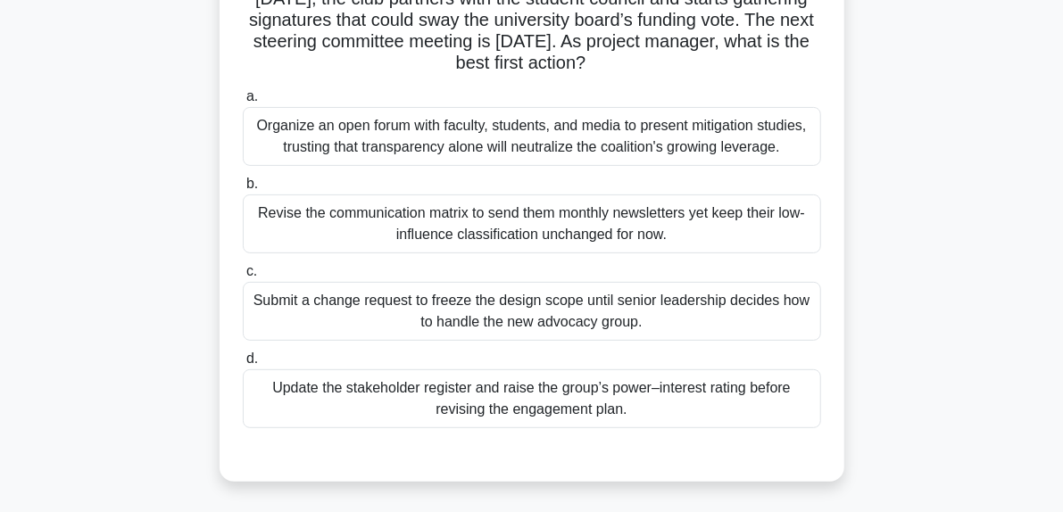
click at [473, 404] on div "Update the stakeholder register and raise the group’s power–interest rating bef…" at bounding box center [532, 398] width 578 height 59
click at [243, 365] on input "d. Update the stakeholder register and raise the group’s power–interest rating …" at bounding box center [243, 359] width 0 height 12
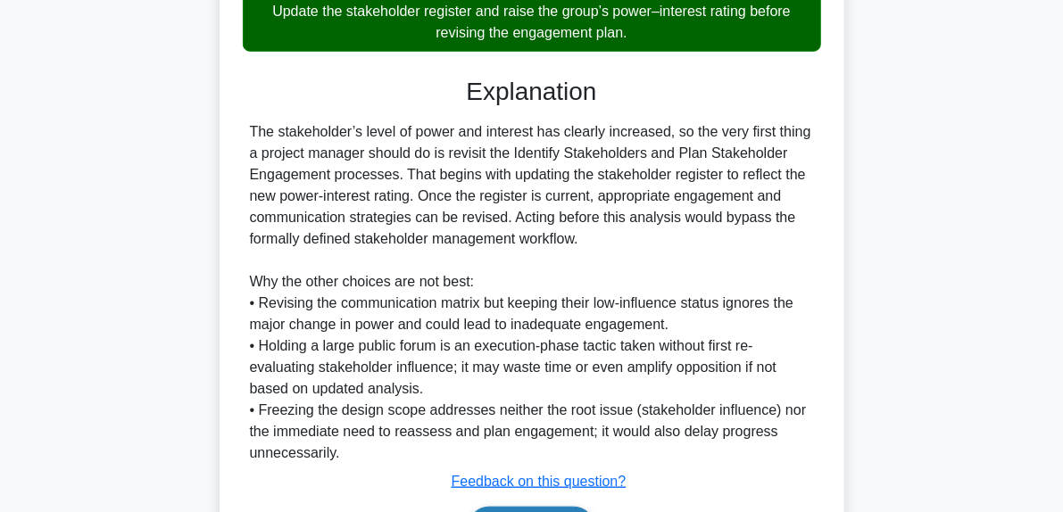
scroll to position [671, 0]
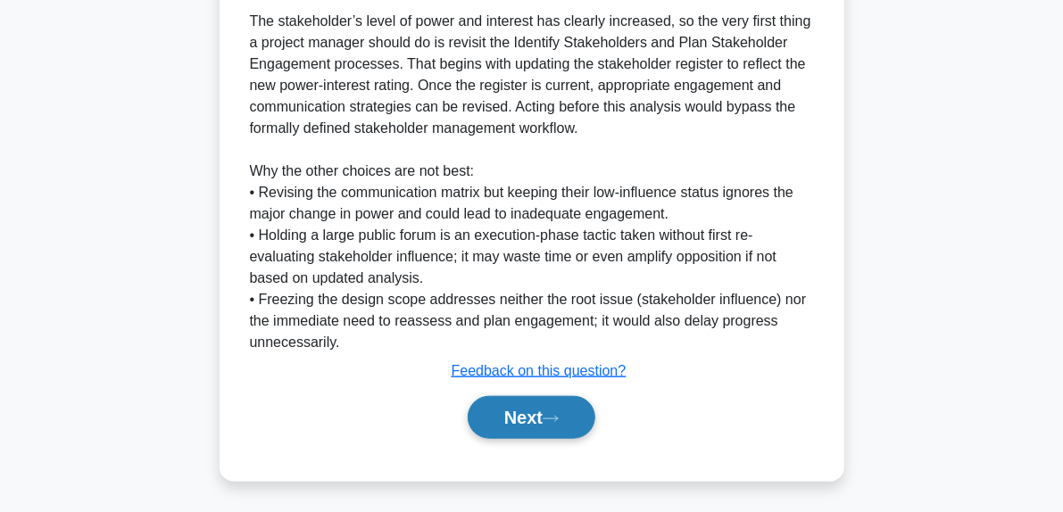
click at [541, 419] on button "Next" at bounding box center [532, 417] width 128 height 43
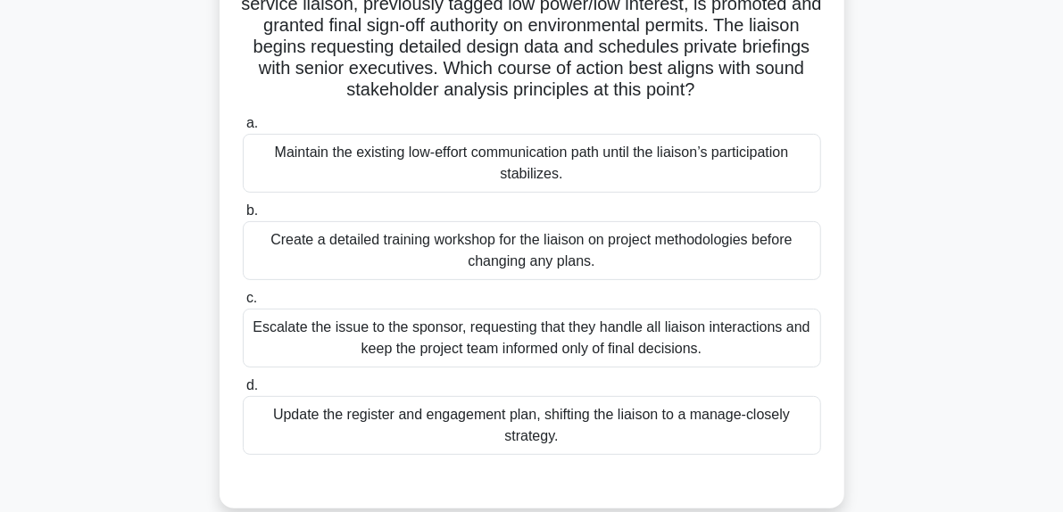
scroll to position [184, 0]
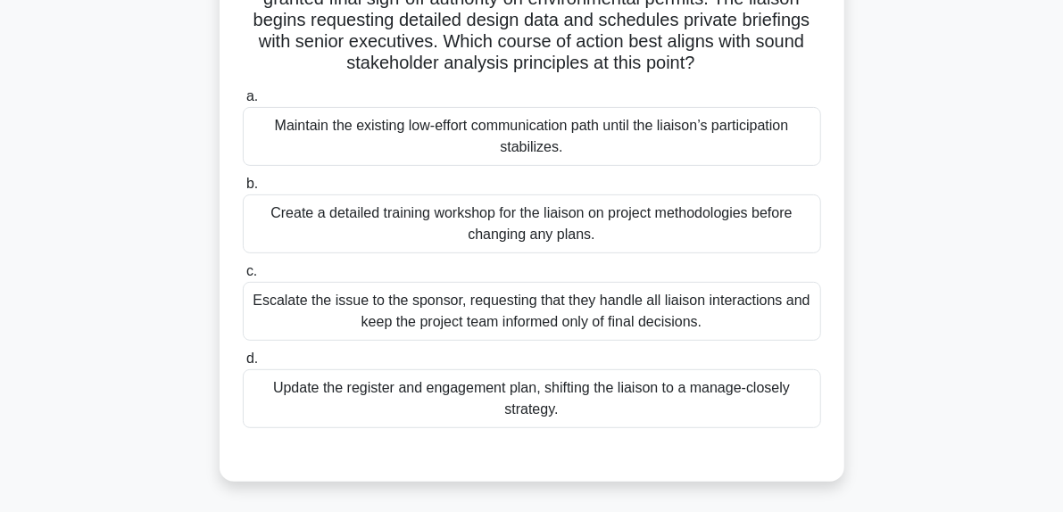
click at [630, 412] on div "Update the register and engagement plan, shifting the liaison to a manage-close…" at bounding box center [532, 398] width 578 height 59
click at [243, 365] on input "d. Update the register and engagement plan, shifting the liaison to a manage-cl…" at bounding box center [243, 359] width 0 height 12
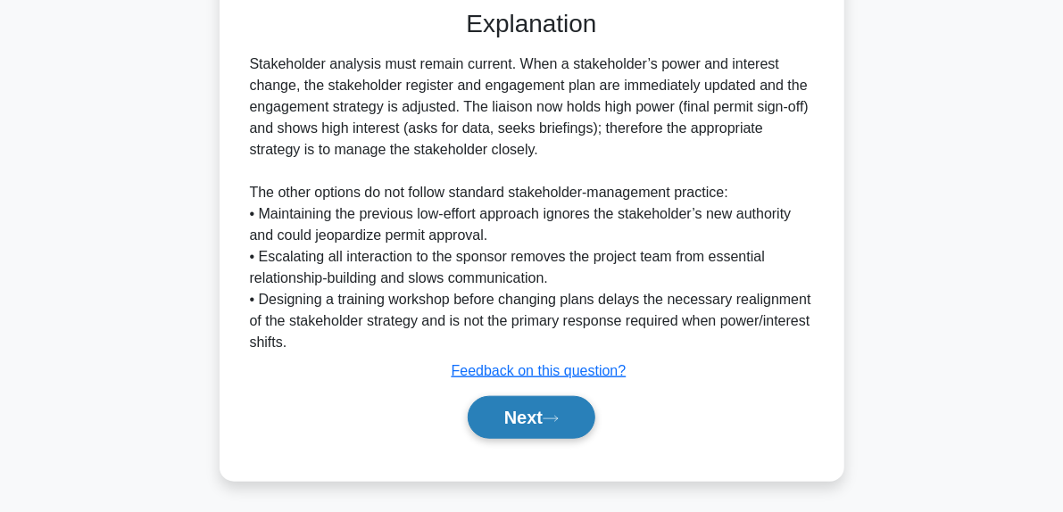
click at [568, 427] on button "Next" at bounding box center [532, 417] width 128 height 43
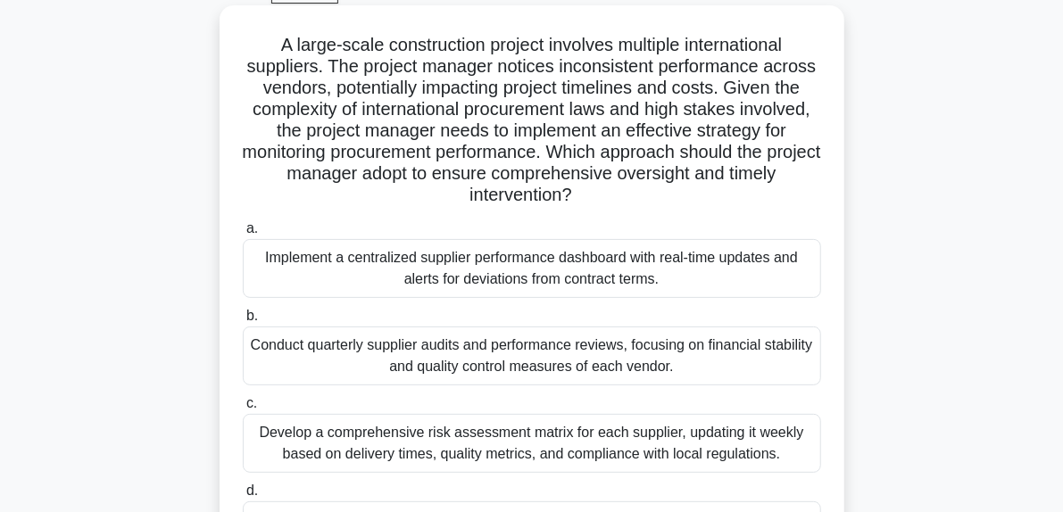
scroll to position [273, 0]
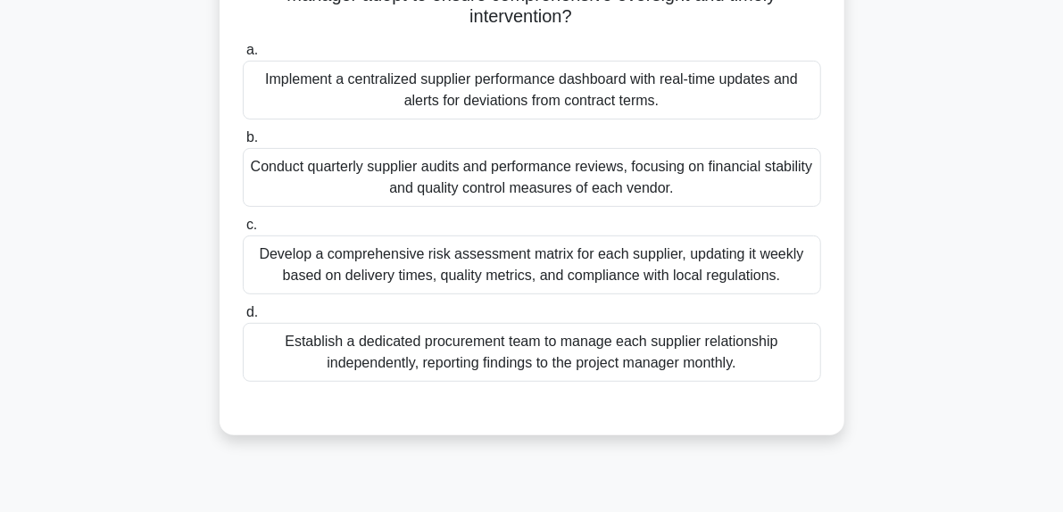
click at [585, 274] on div "Develop a comprehensive risk assessment matrix for each supplier, updating it w…" at bounding box center [532, 265] width 578 height 59
click at [243, 231] on input "c. Develop a comprehensive risk assessment matrix for each supplier, updating i…" at bounding box center [243, 226] width 0 height 12
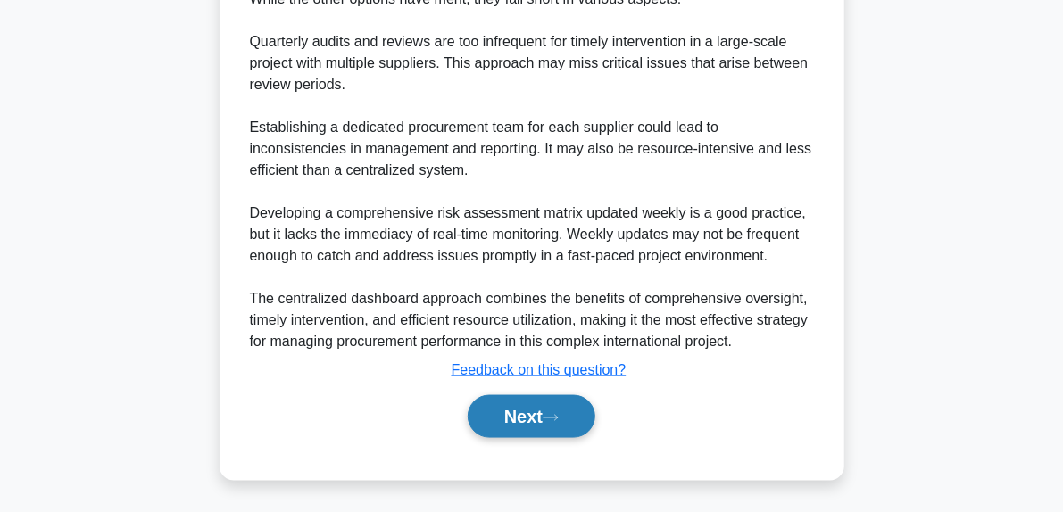
click at [569, 427] on button "Next" at bounding box center [532, 416] width 128 height 43
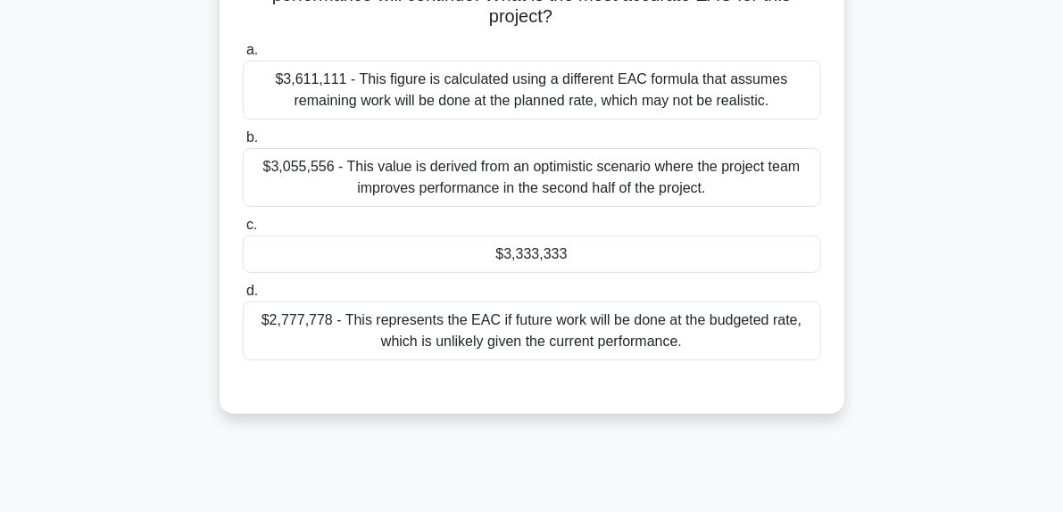
click at [489, 261] on div "$3,333,333" at bounding box center [532, 254] width 578 height 37
click at [243, 231] on input "c. $3,333,333" at bounding box center [243, 226] width 0 height 12
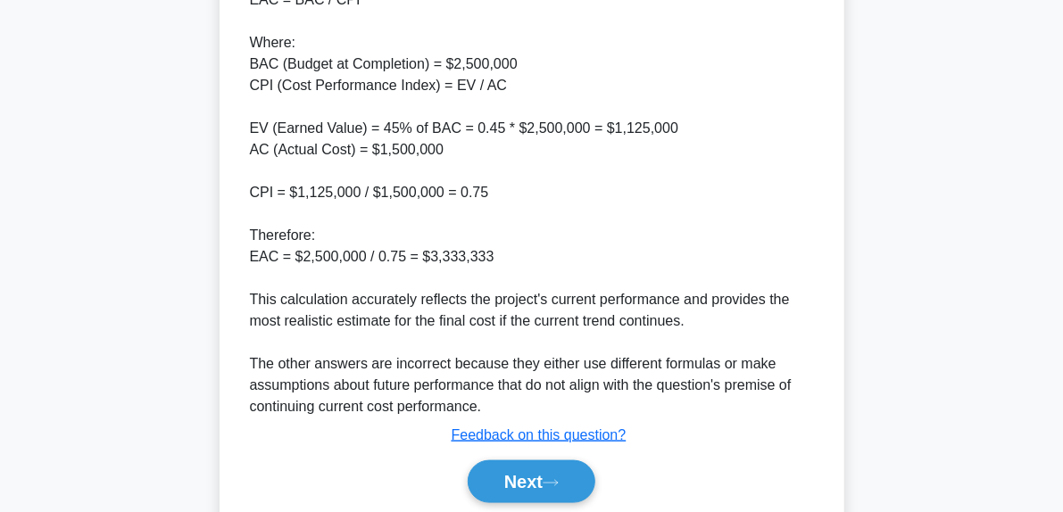
scroll to position [885, 0]
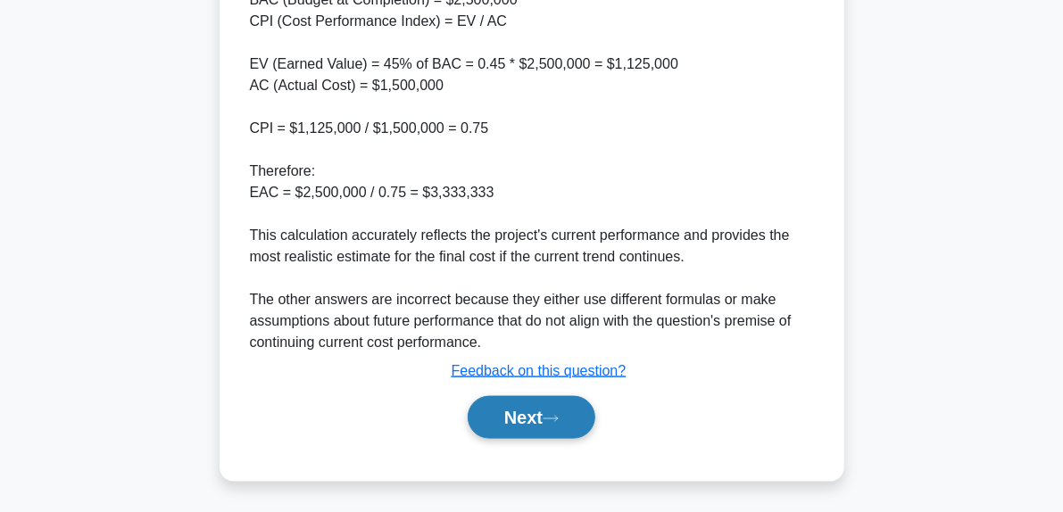
click at [563, 431] on button "Next" at bounding box center [532, 417] width 128 height 43
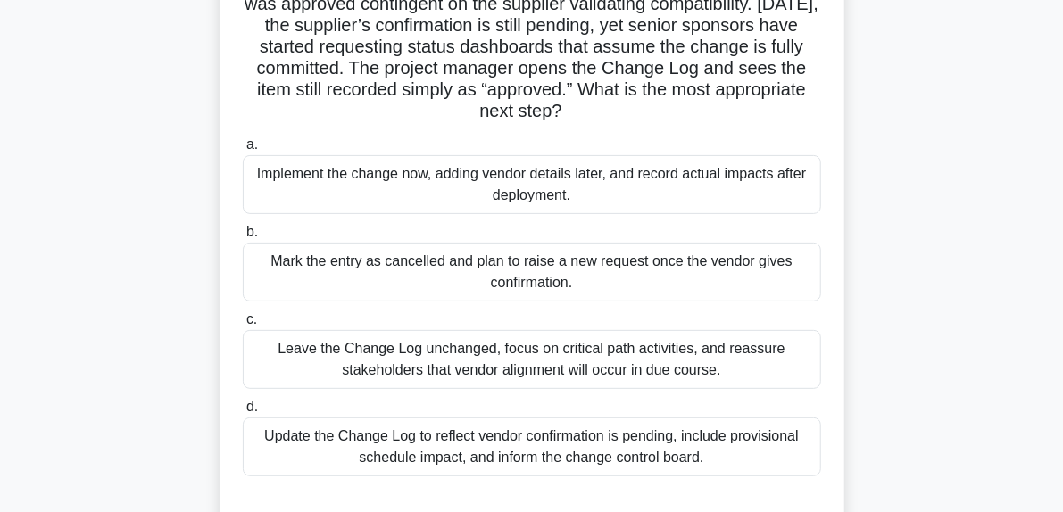
scroll to position [184, 0]
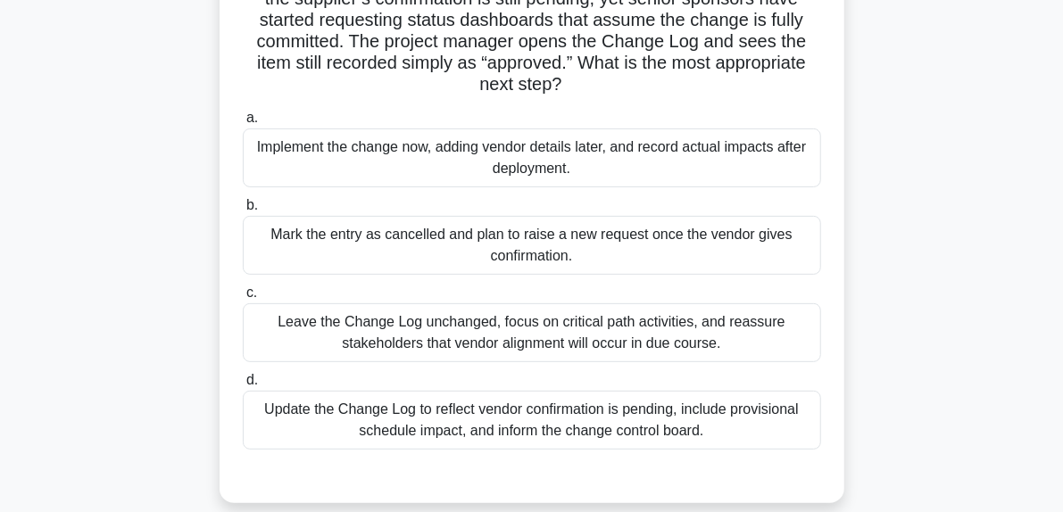
click at [518, 427] on div "Update the Change Log to reflect vendor confirmation is pending, include provis…" at bounding box center [532, 420] width 578 height 59
click at [243, 386] on input "d. Update the Change Log to reflect vendor confirmation is pending, include pro…" at bounding box center [243, 381] width 0 height 12
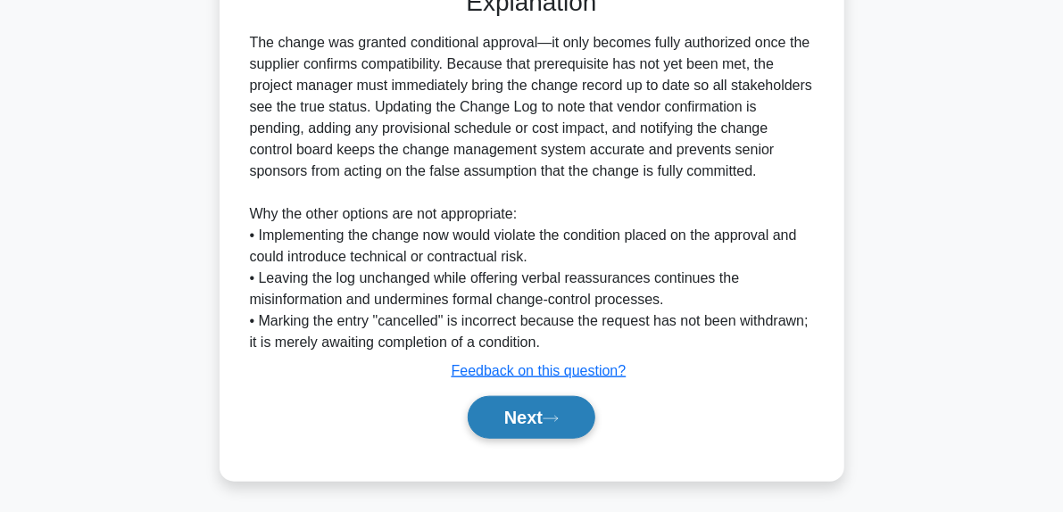
click at [571, 418] on button "Next" at bounding box center [532, 417] width 128 height 43
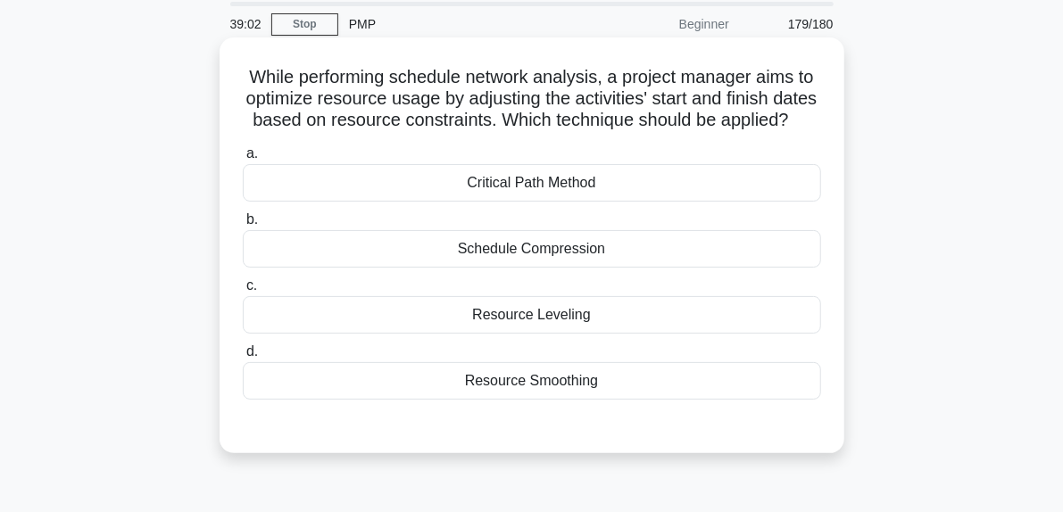
scroll to position [89, 0]
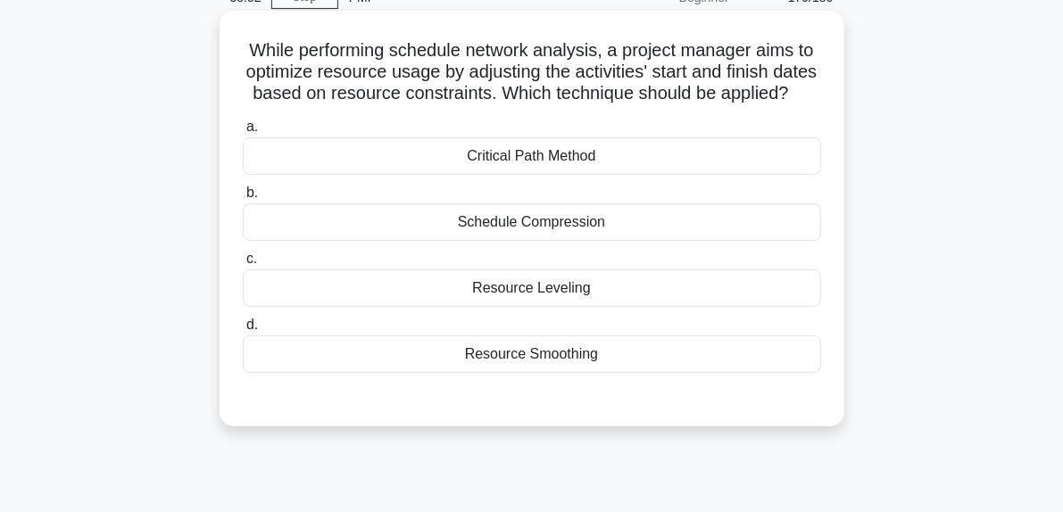
click at [512, 307] on div "Resource Leveling" at bounding box center [532, 288] width 578 height 37
click at [243, 265] on input "c. Resource Leveling" at bounding box center [243, 259] width 0 height 12
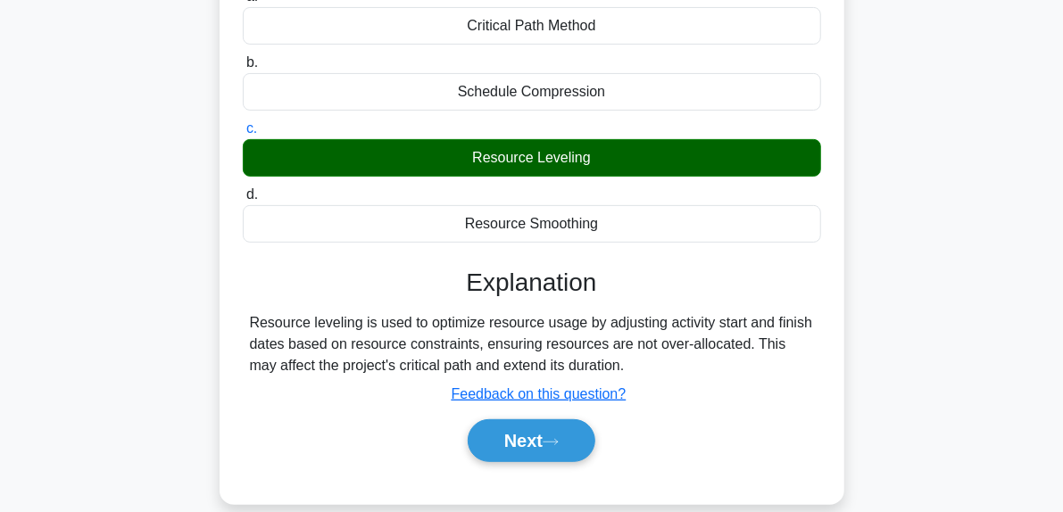
scroll to position [446, 0]
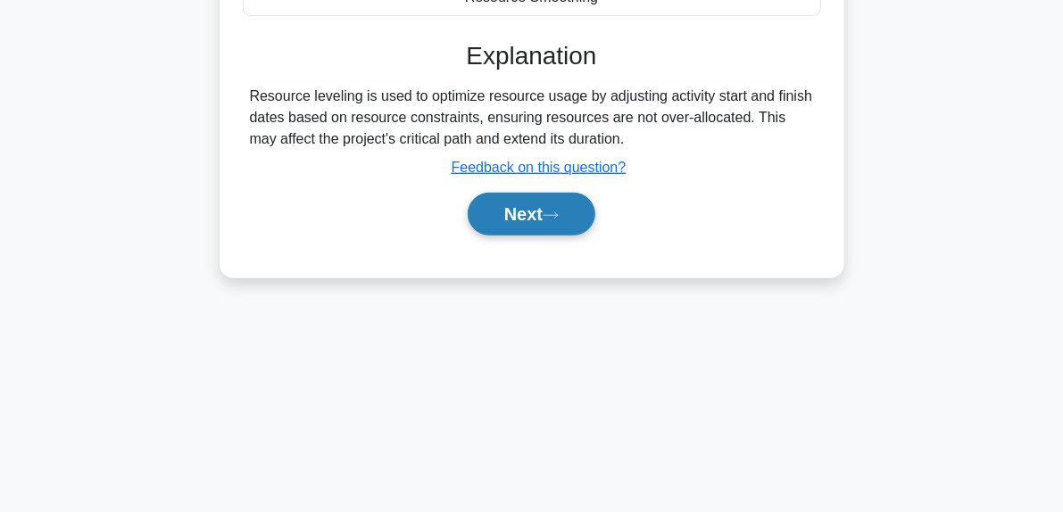
click at [565, 225] on button "Next" at bounding box center [532, 214] width 128 height 43
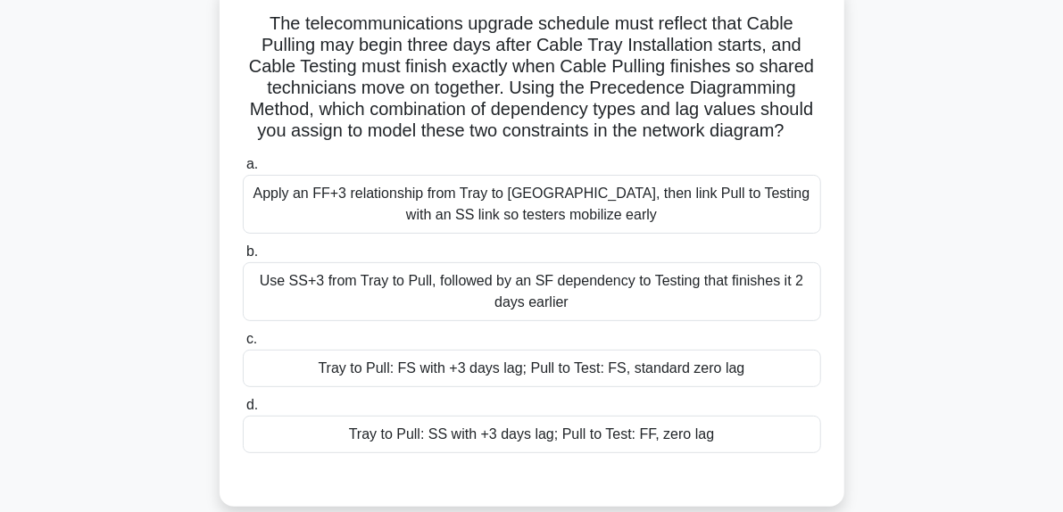
scroll to position [89, 0]
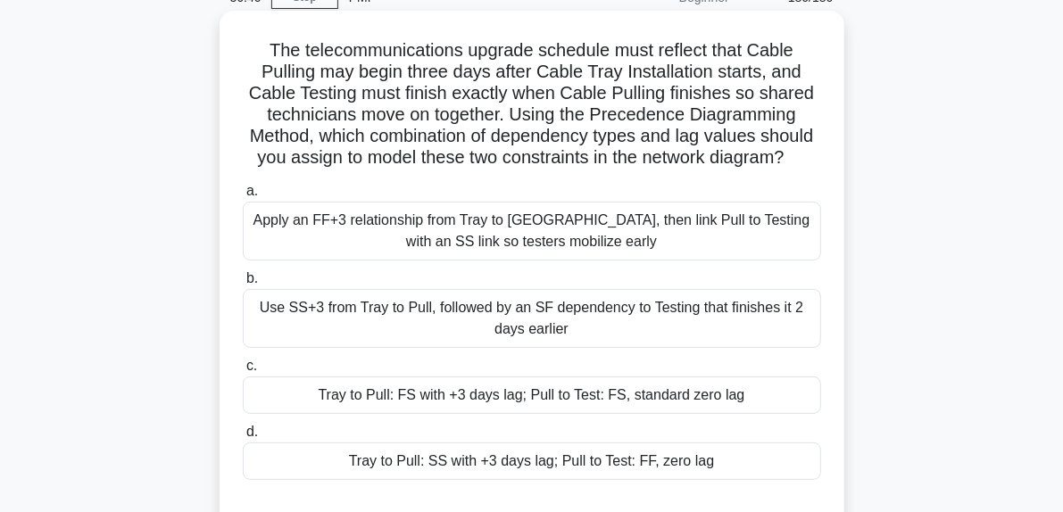
click at [541, 74] on h5 "The telecommunications upgrade schedule must reflect that Cable Pulling may beg…" at bounding box center [532, 104] width 582 height 130
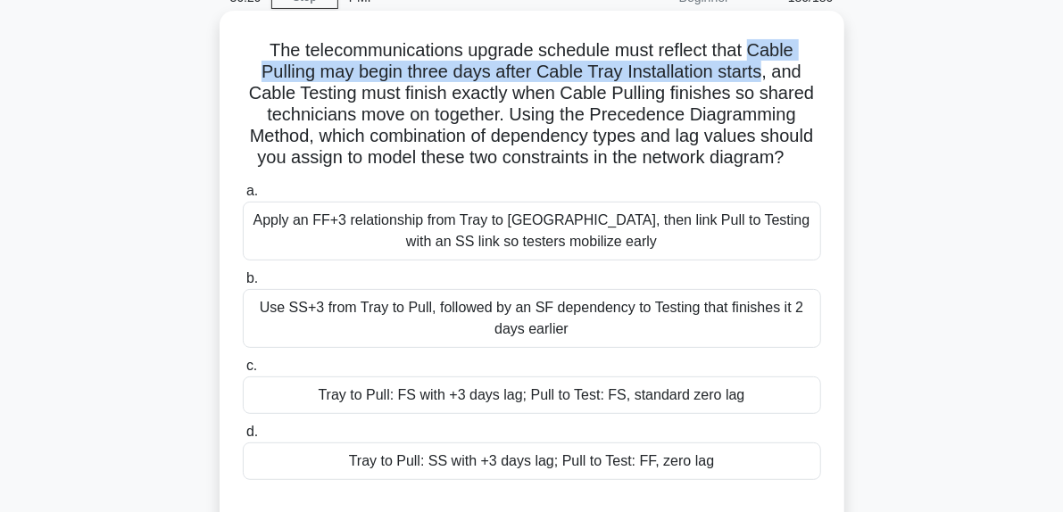
drag, startPoint x: 752, startPoint y: 57, endPoint x: 765, endPoint y: 76, distance: 22.5
click at [765, 76] on h5 "The telecommunications upgrade schedule must reflect that Cable Pulling may beg…" at bounding box center [532, 104] width 582 height 130
click at [623, 76] on h5 "The telecommunications upgrade schedule must reflect that Cable Pulling may beg…" at bounding box center [532, 104] width 582 height 130
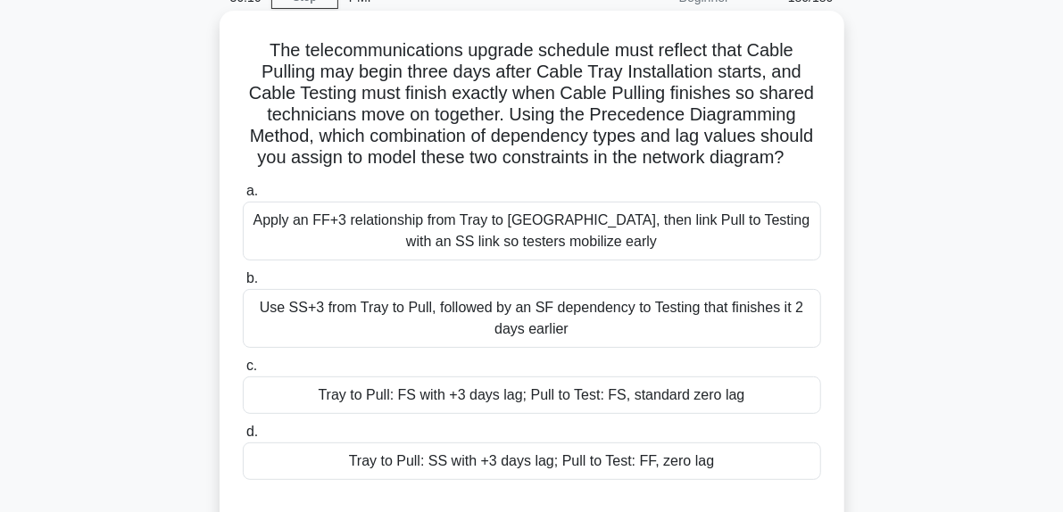
click at [485, 395] on div "Tray to Pull: FS with +3 days lag; Pull to Test: FS, standard zero lag" at bounding box center [532, 395] width 578 height 37
click at [243, 372] on input "c. Tray to Pull: FS with +3 days lag; Pull to Test: FS, standard zero lag" at bounding box center [243, 367] width 0 height 12
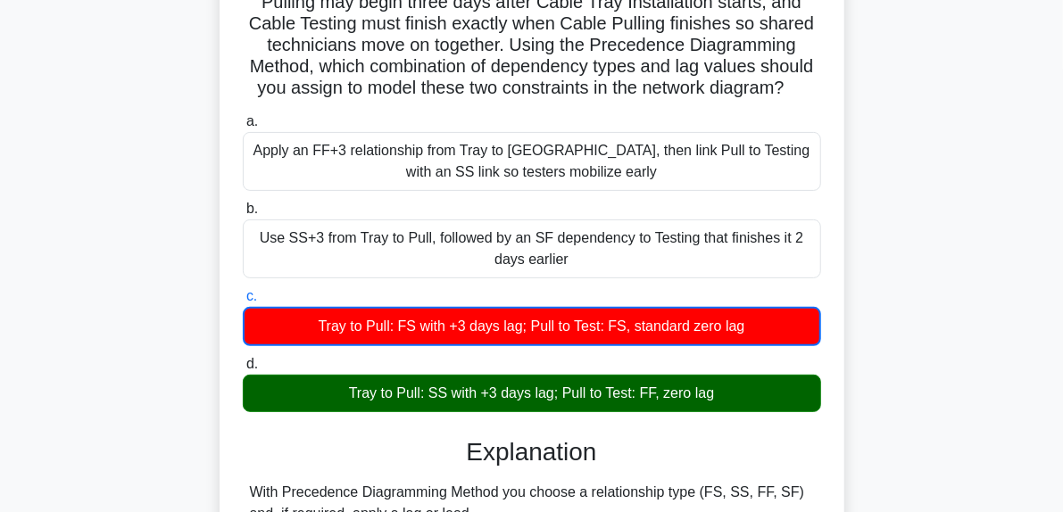
scroll to position [268, 0]
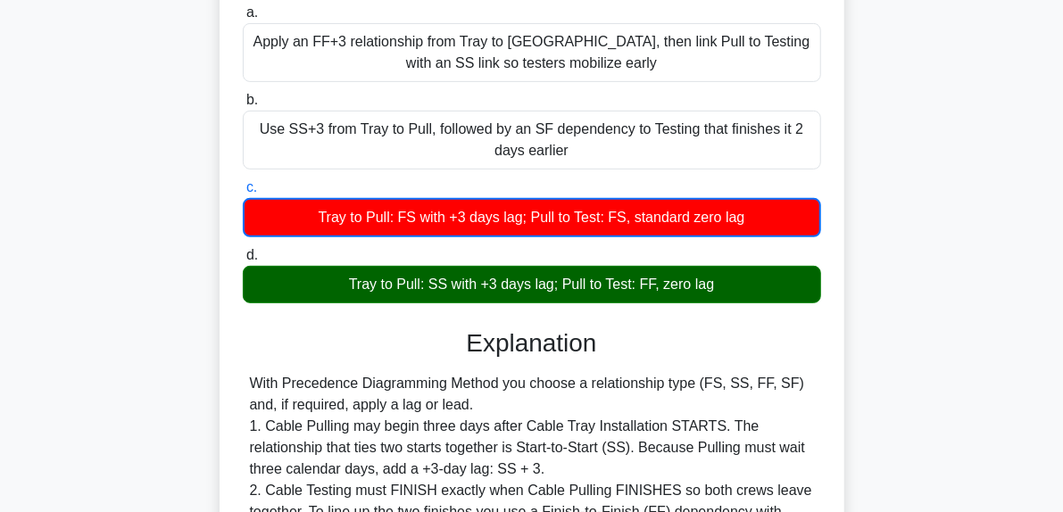
drag, startPoint x: 336, startPoint y: 291, endPoint x: 714, endPoint y: 297, distance: 378.4
click at [714, 297] on div "Tray to Pull: SS with +3 days lag; Pull to Test: FF, zero lag" at bounding box center [532, 284] width 578 height 37
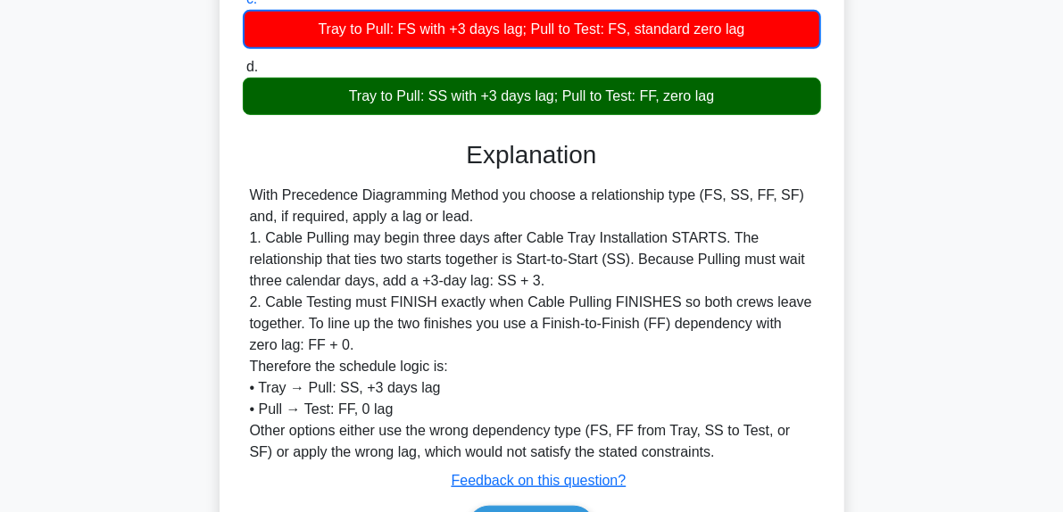
scroll to position [567, 0]
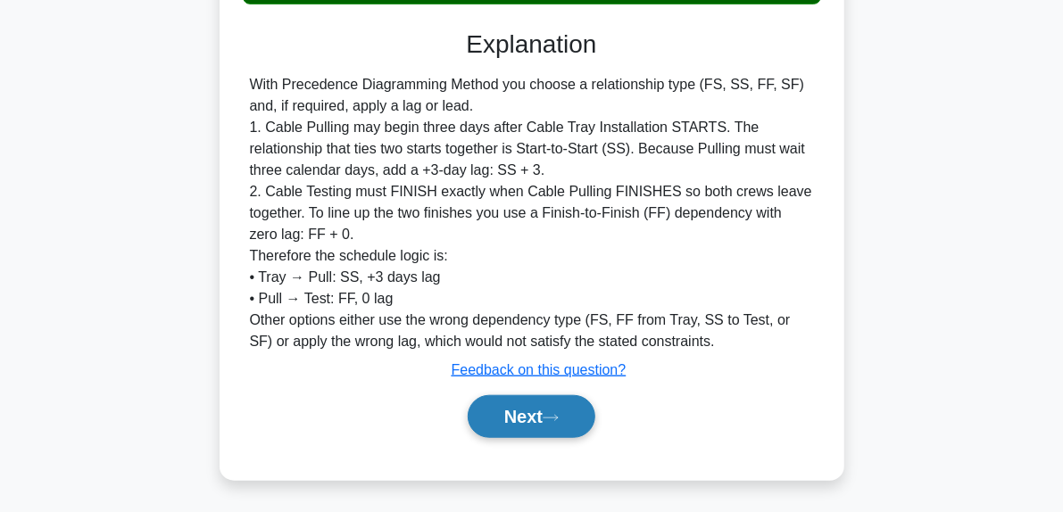
click at [535, 403] on button "Next" at bounding box center [532, 416] width 128 height 43
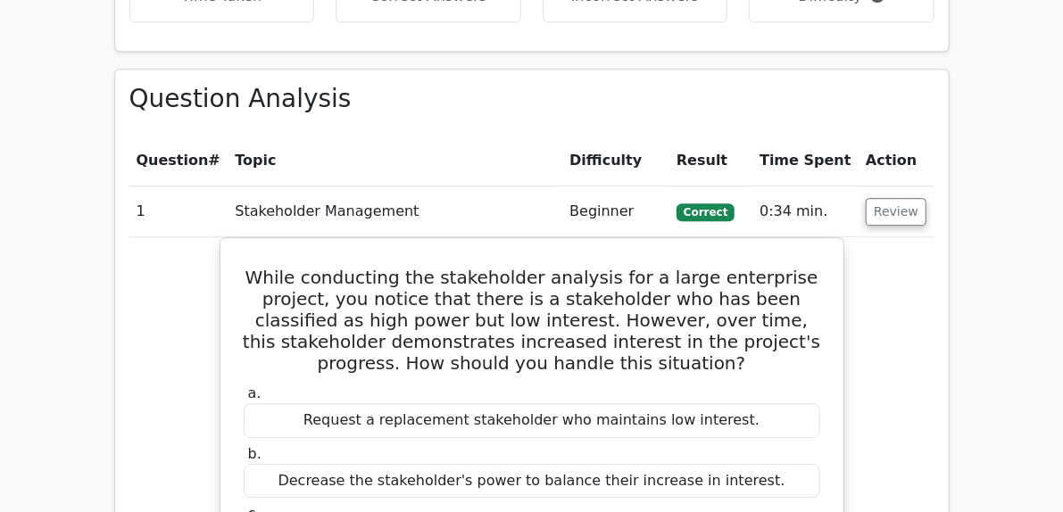
scroll to position [2410, 0]
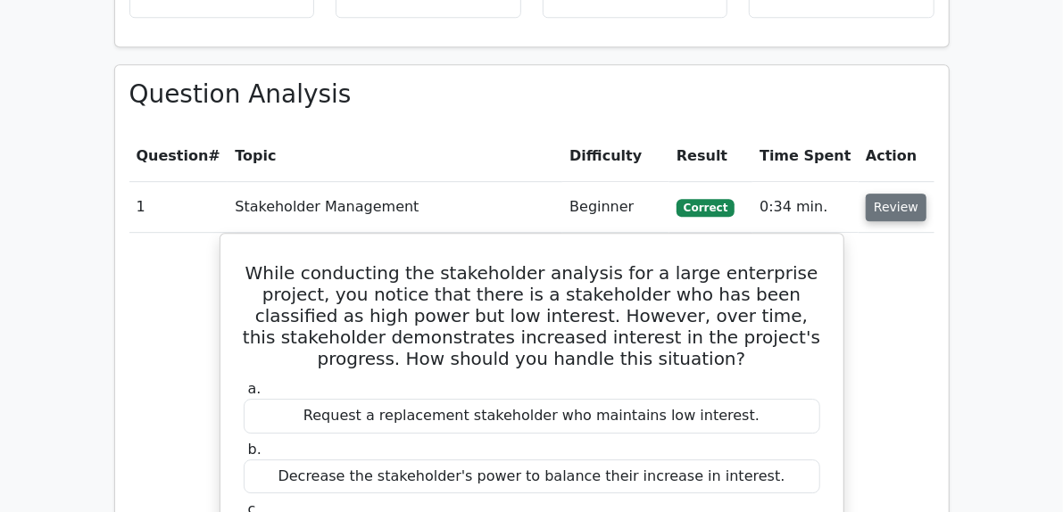
click at [926, 217] on button "Review" at bounding box center [896, 208] width 61 height 28
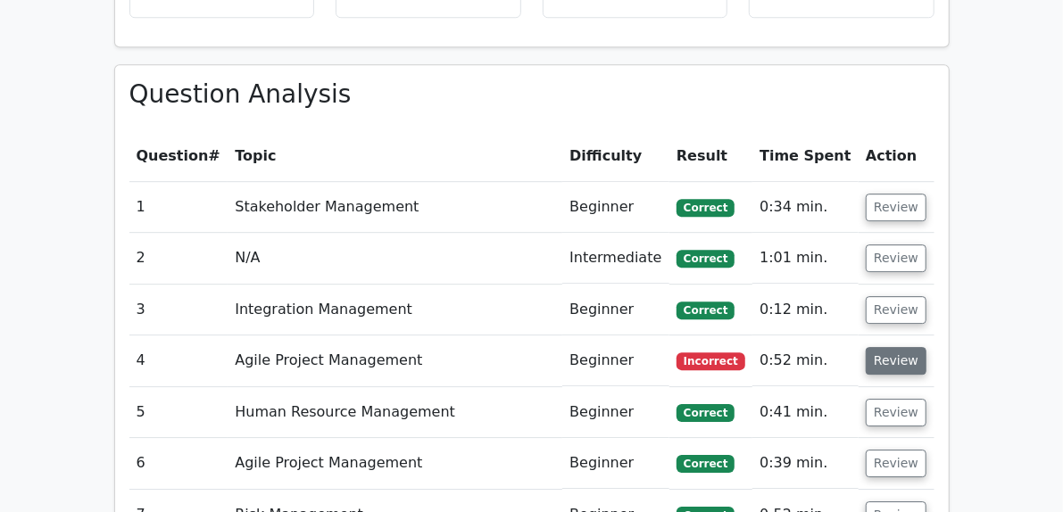
click at [926, 360] on button "Review" at bounding box center [896, 361] width 61 height 28
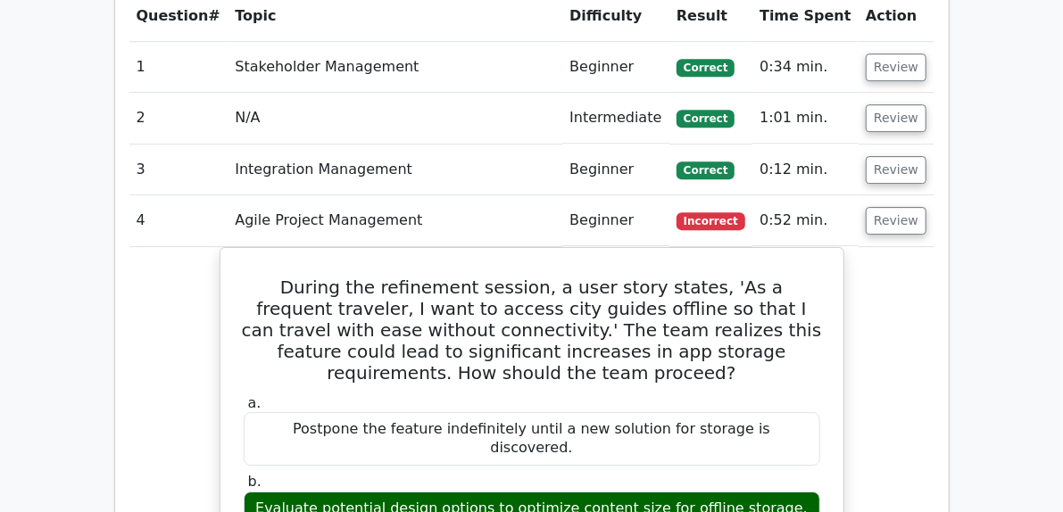
scroll to position [2588, 0]
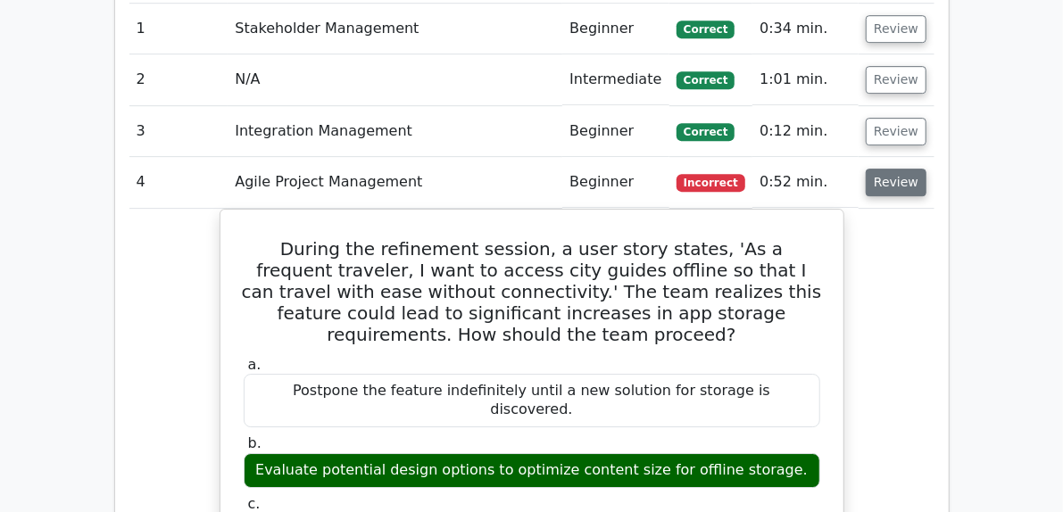
click at [926, 173] on button "Review" at bounding box center [896, 183] width 61 height 28
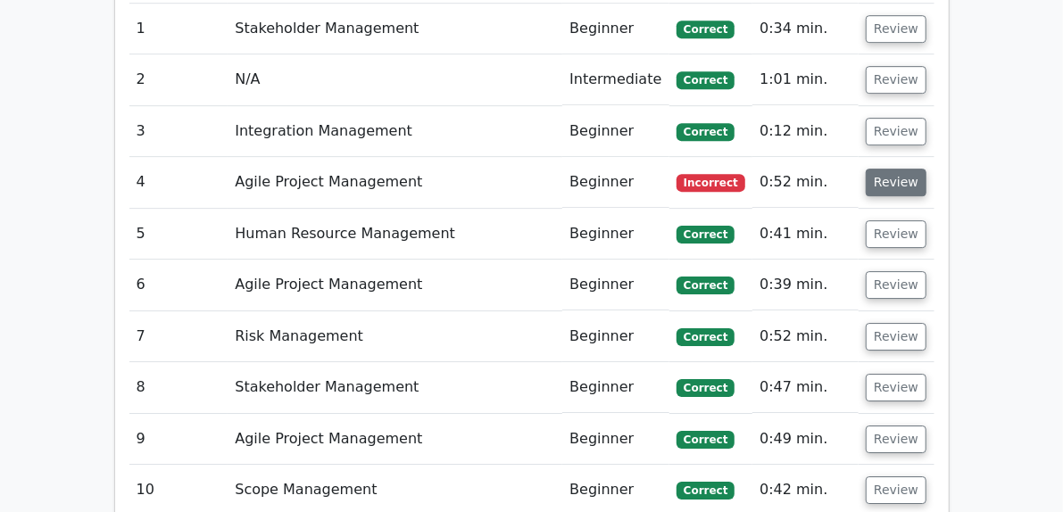
click at [926, 183] on button "Review" at bounding box center [896, 183] width 61 height 28
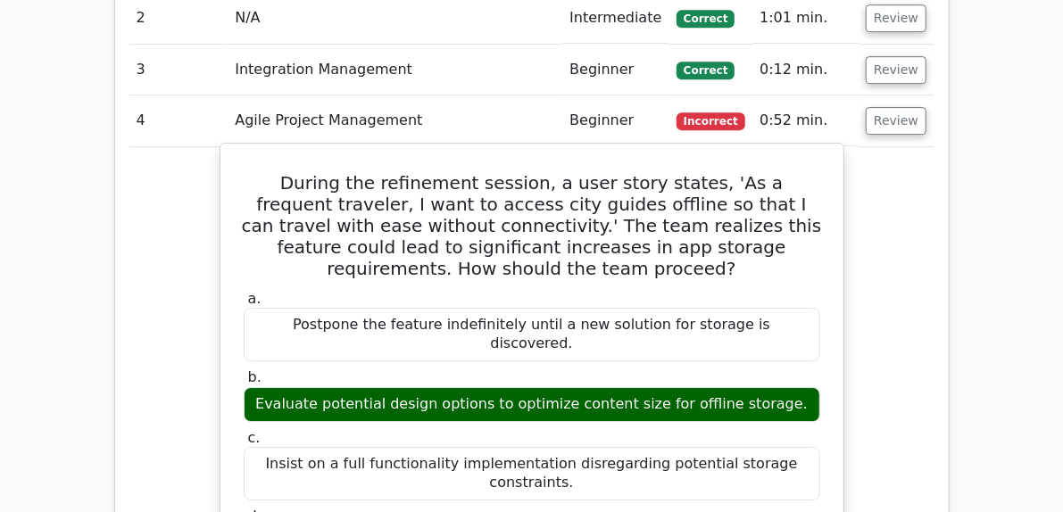
scroll to position [2677, 0]
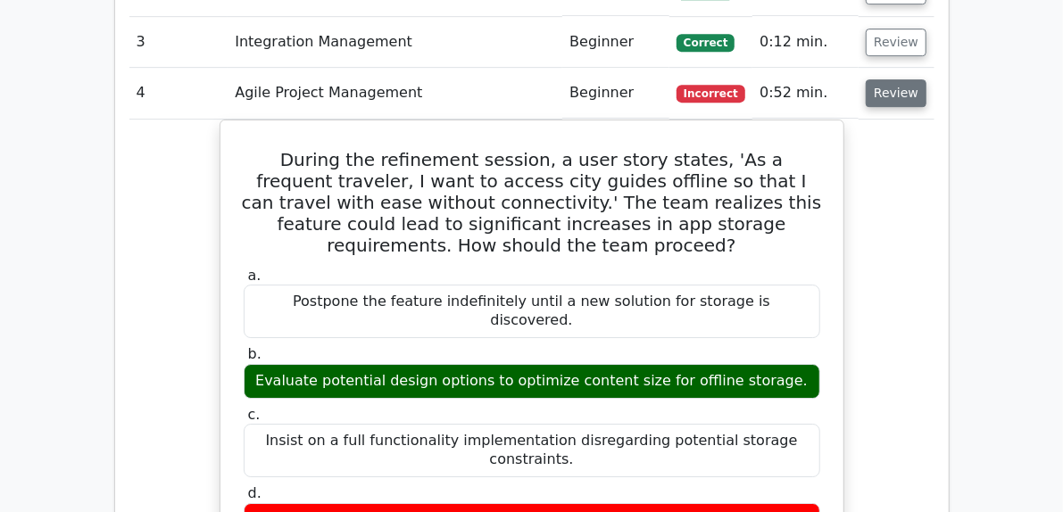
click at [926, 88] on button "Review" at bounding box center [896, 93] width 61 height 28
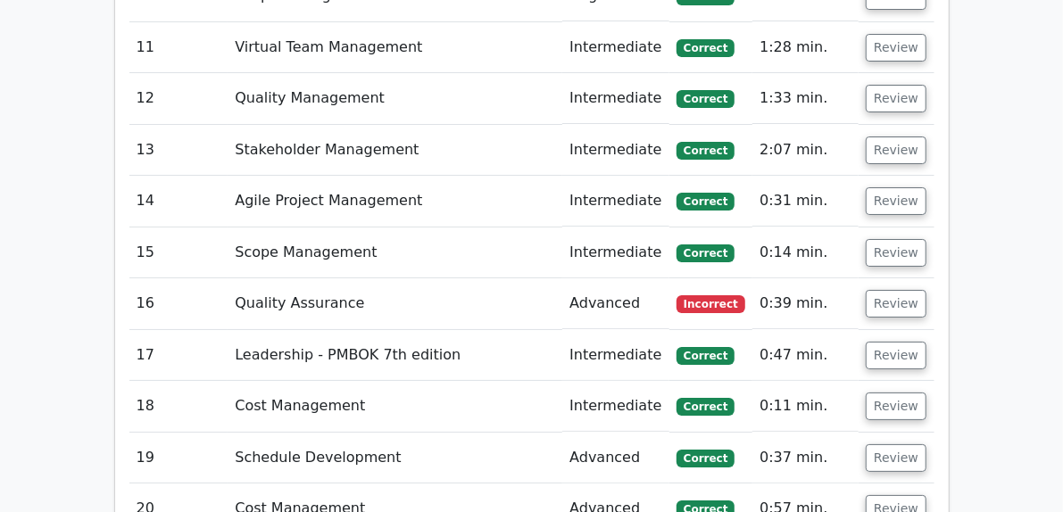
scroll to position [3124, 0]
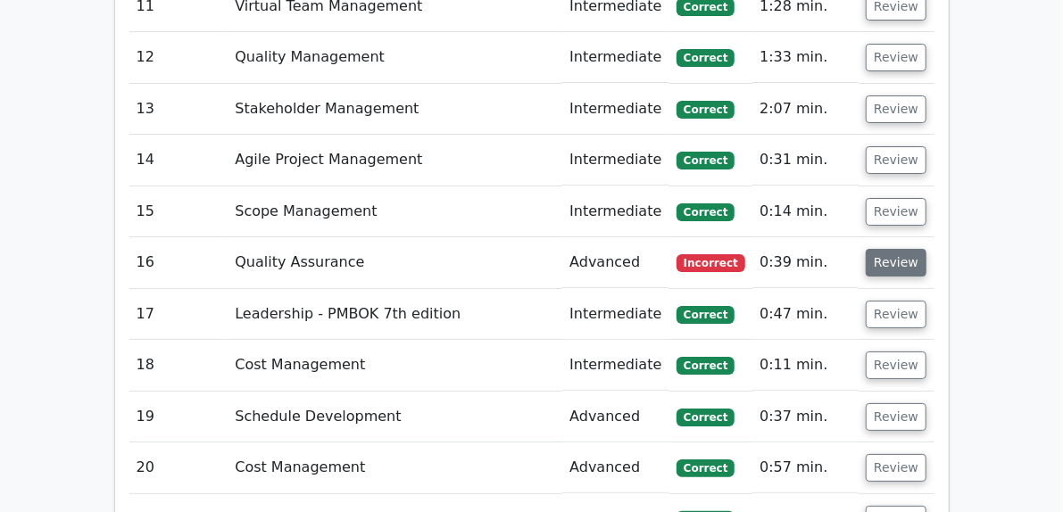
click at [926, 253] on button "Review" at bounding box center [896, 263] width 61 height 28
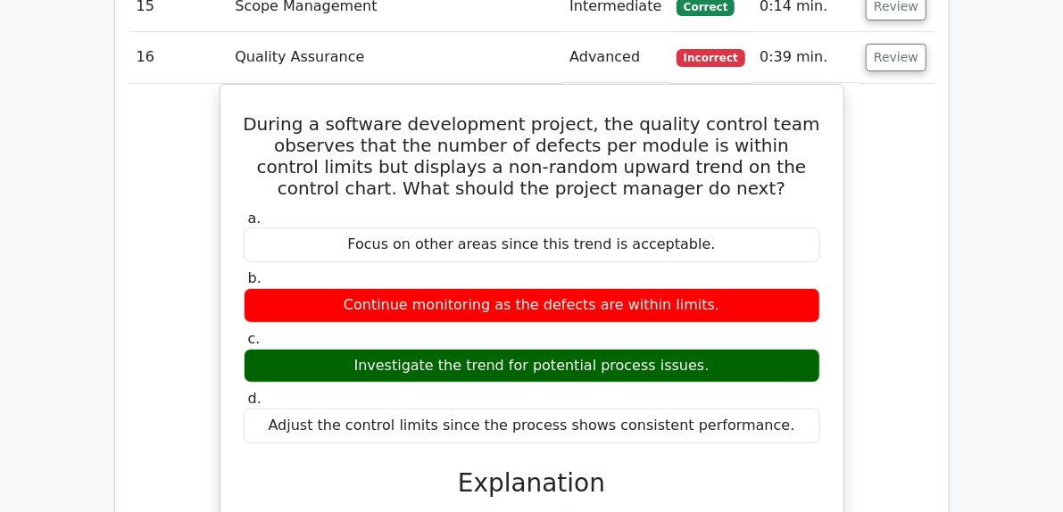
scroll to position [3302, 0]
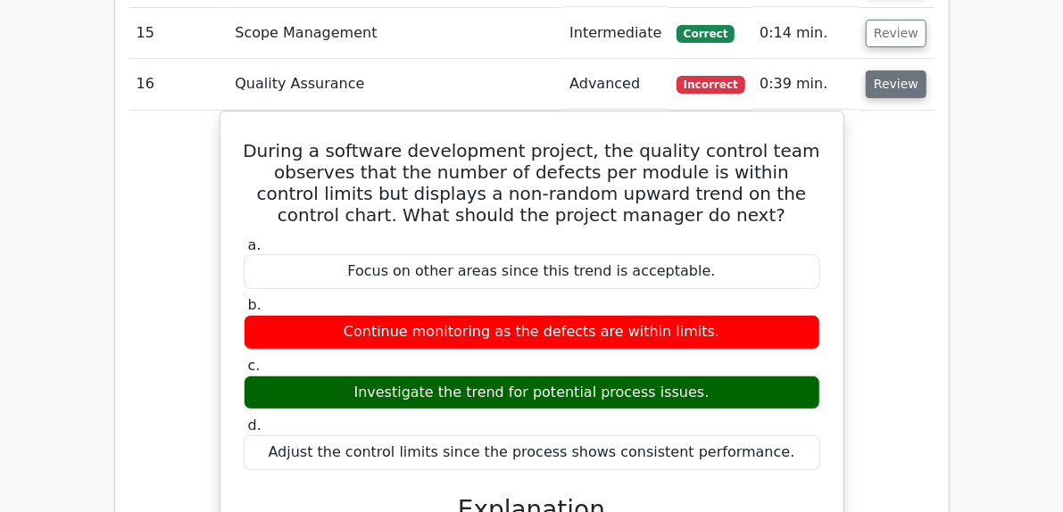
click at [926, 87] on button "Review" at bounding box center [896, 85] width 61 height 28
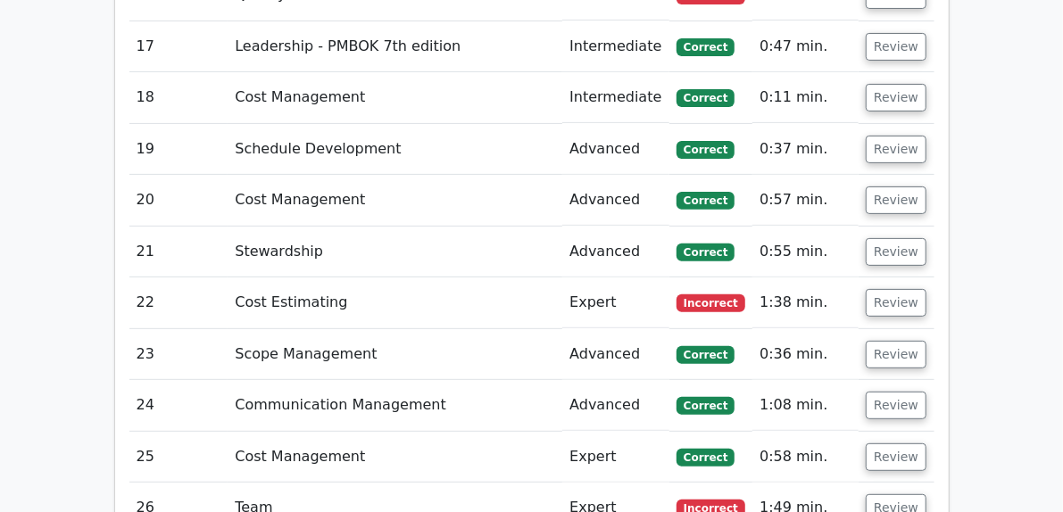
scroll to position [3481, 0]
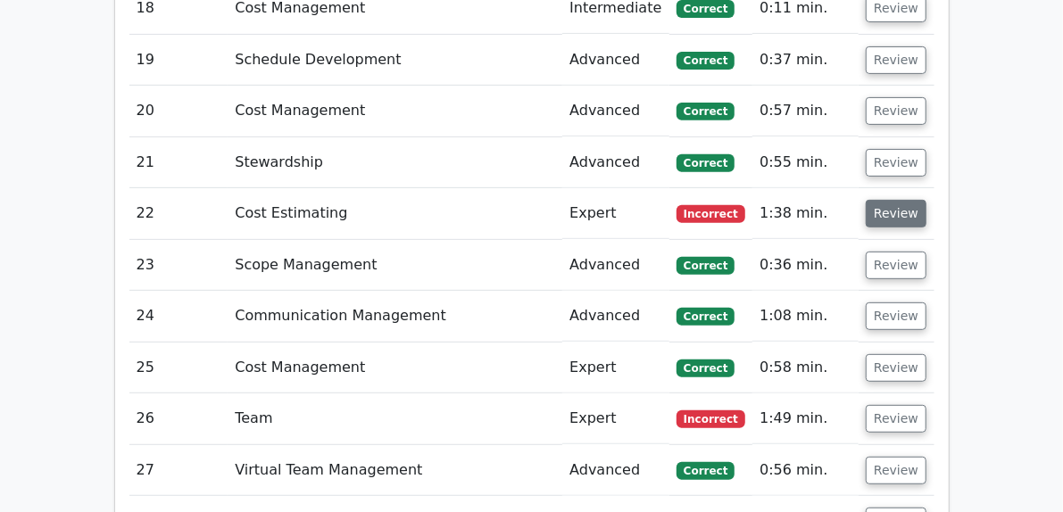
click at [926, 208] on button "Review" at bounding box center [896, 214] width 61 height 28
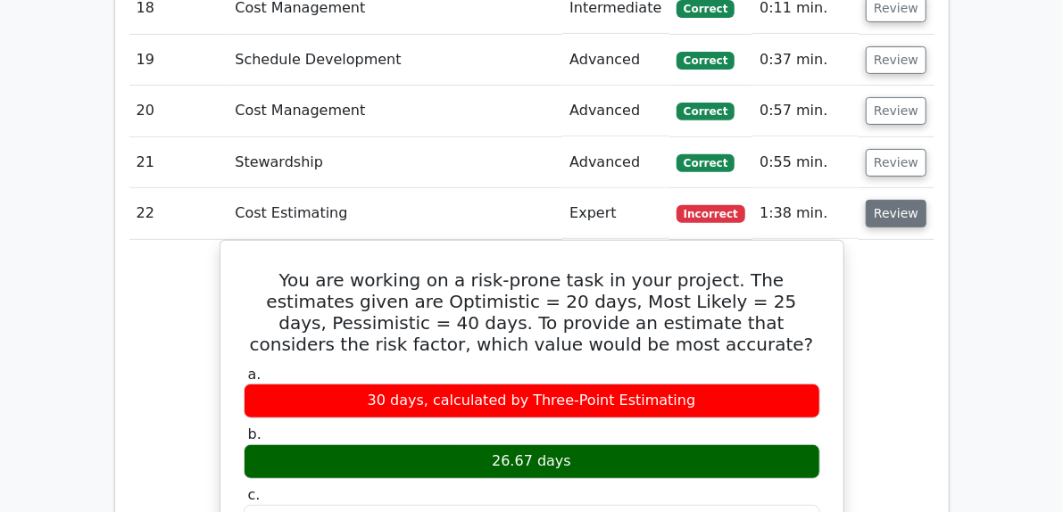
click at [926, 200] on button "Review" at bounding box center [896, 214] width 61 height 28
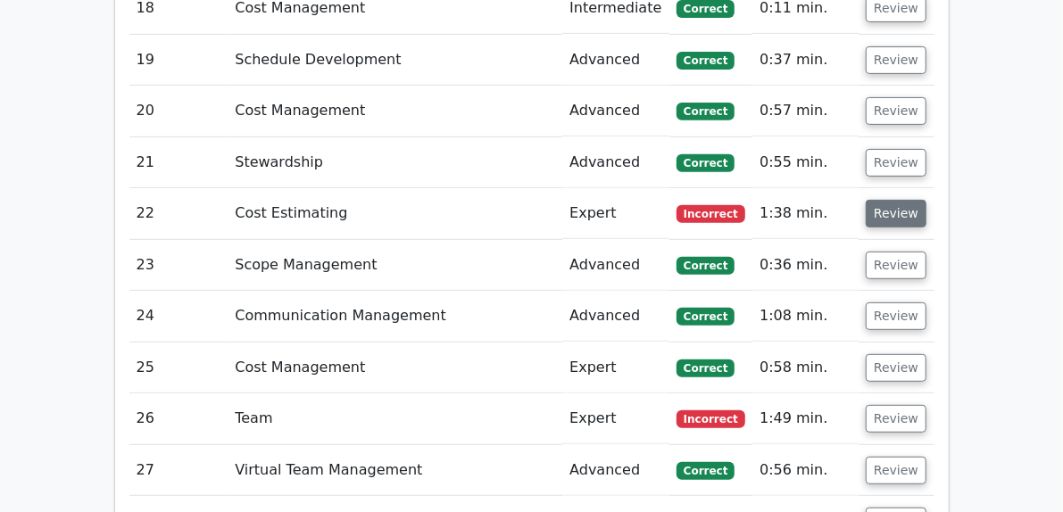
click at [926, 200] on button "Review" at bounding box center [896, 214] width 61 height 28
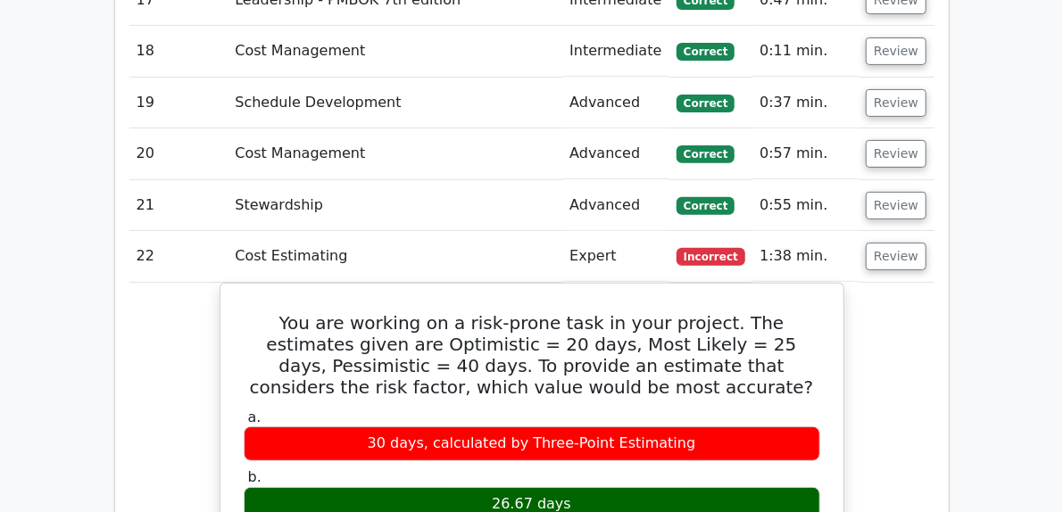
scroll to position [3391, 0]
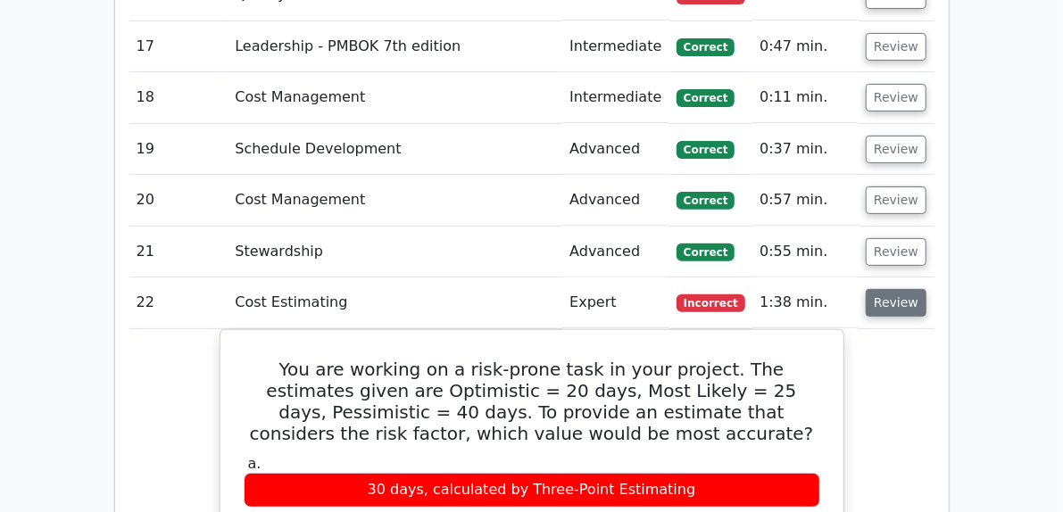
drag, startPoint x: 962, startPoint y: 292, endPoint x: 957, endPoint y: 300, distance: 9.7
click at [926, 292] on button "Review" at bounding box center [896, 303] width 61 height 28
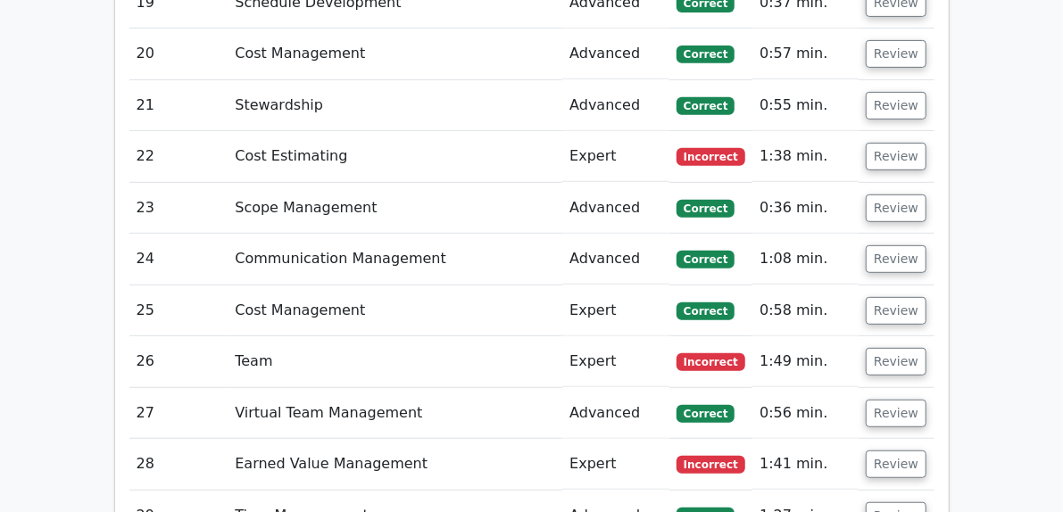
scroll to position [3570, 0]
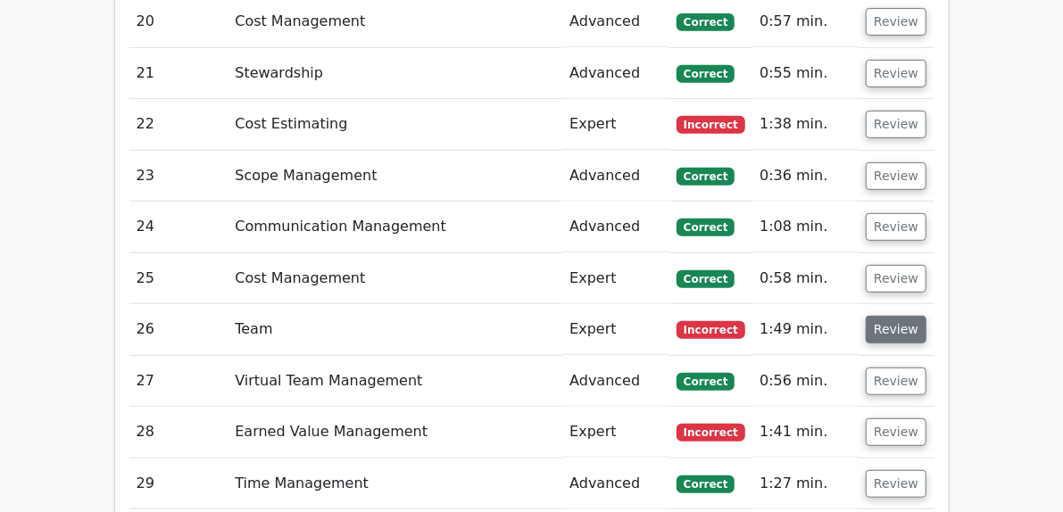
drag, startPoint x: 958, startPoint y: 328, endPoint x: 951, endPoint y: 321, distance: 9.5
click at [926, 328] on button "Review" at bounding box center [896, 330] width 61 height 28
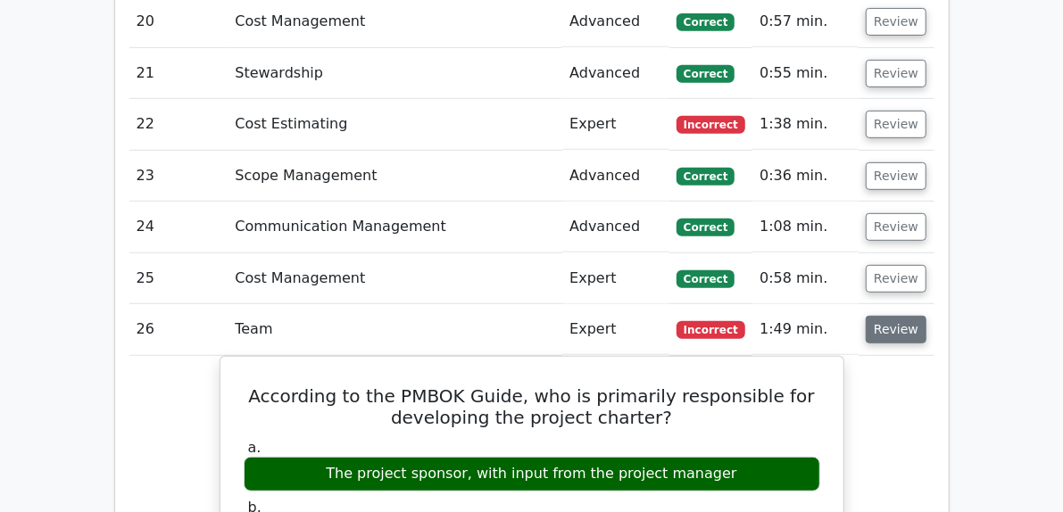
click at [926, 319] on button "Review" at bounding box center [896, 330] width 61 height 28
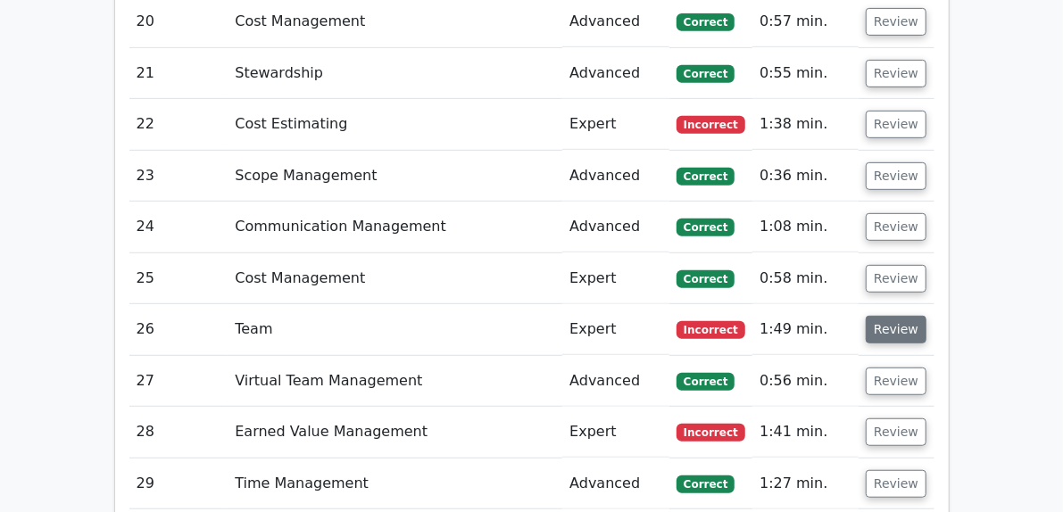
click at [926, 316] on button "Review" at bounding box center [896, 330] width 61 height 28
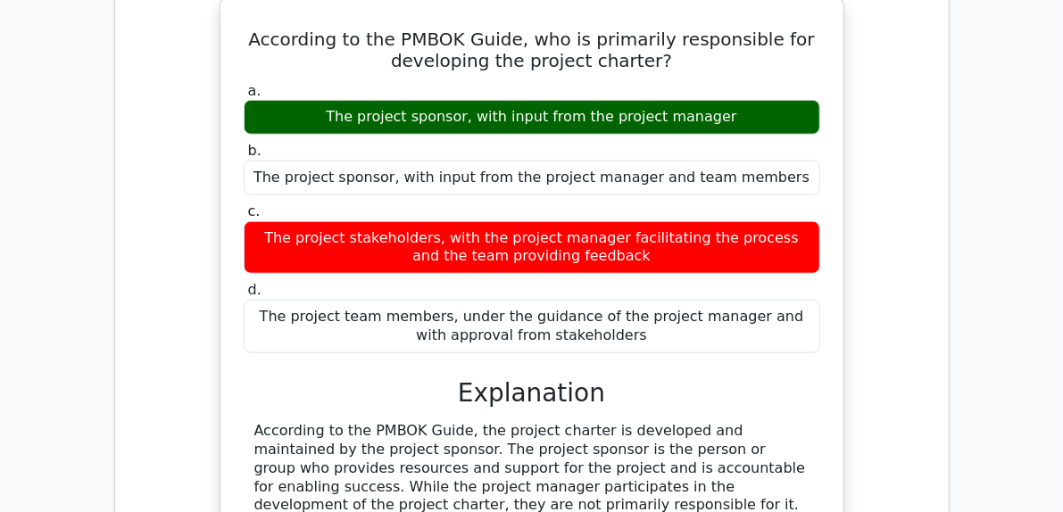
scroll to position [3838, 0]
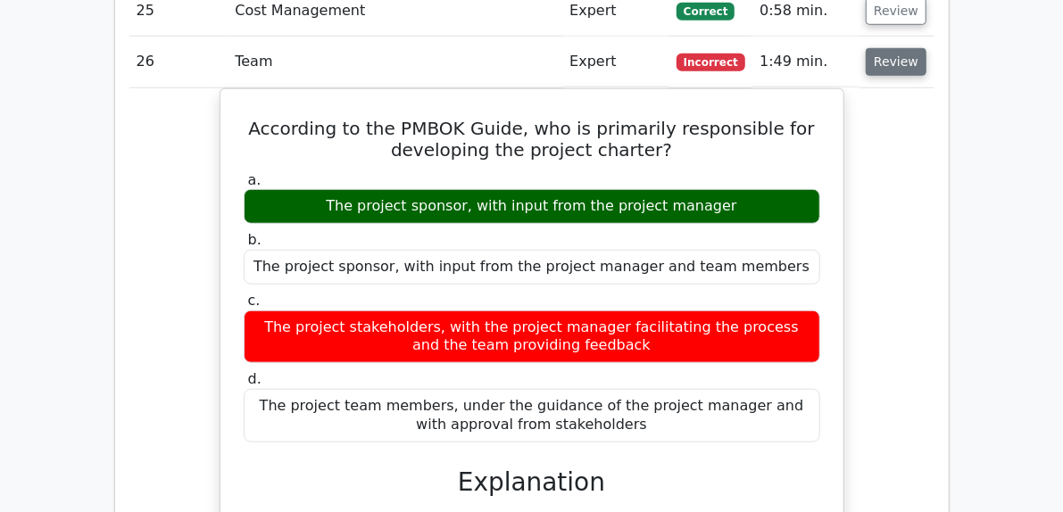
click at [926, 59] on button "Review" at bounding box center [896, 62] width 61 height 28
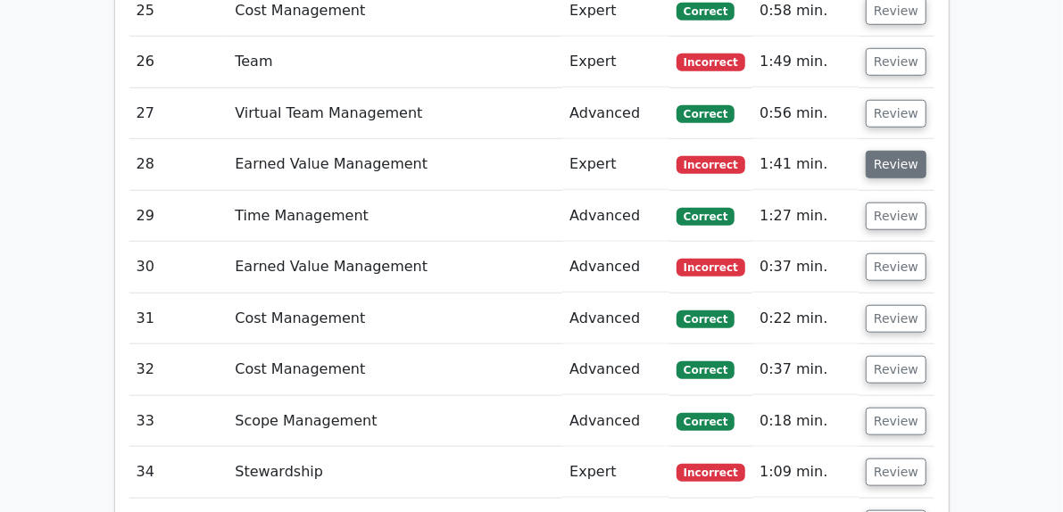
click at [926, 151] on button "Review" at bounding box center [896, 165] width 61 height 28
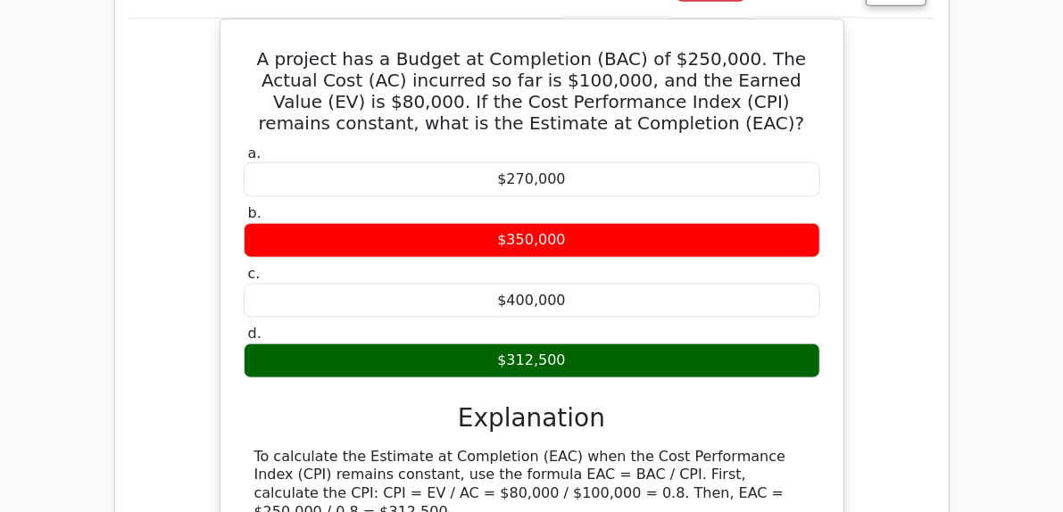
scroll to position [3748, 0]
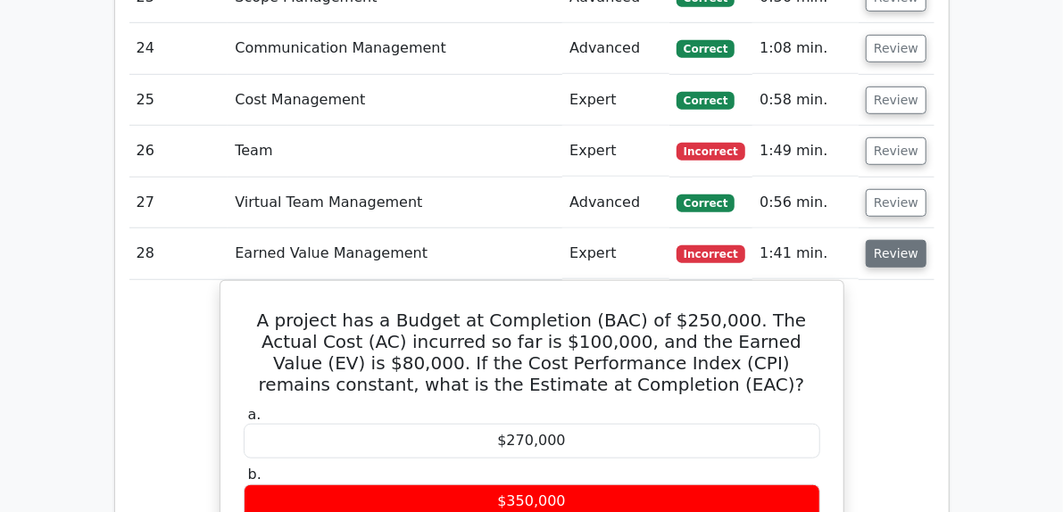
click at [926, 253] on button "Review" at bounding box center [896, 254] width 61 height 28
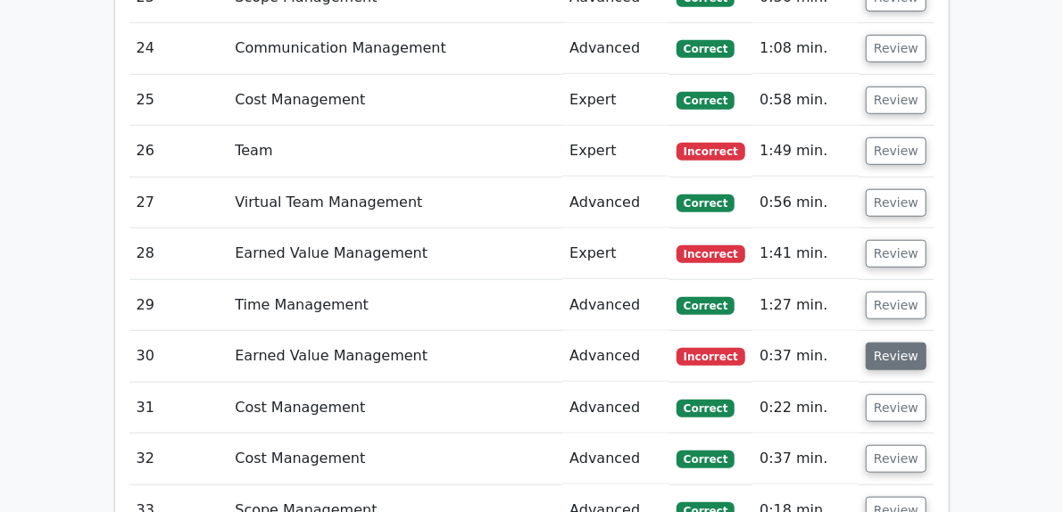
click at [926, 347] on button "Review" at bounding box center [896, 357] width 61 height 28
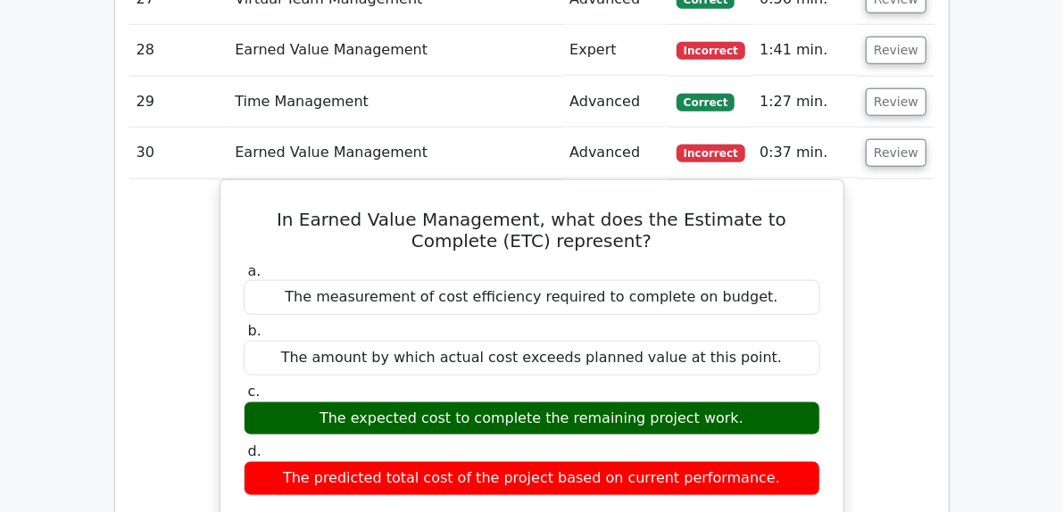
scroll to position [3927, 0]
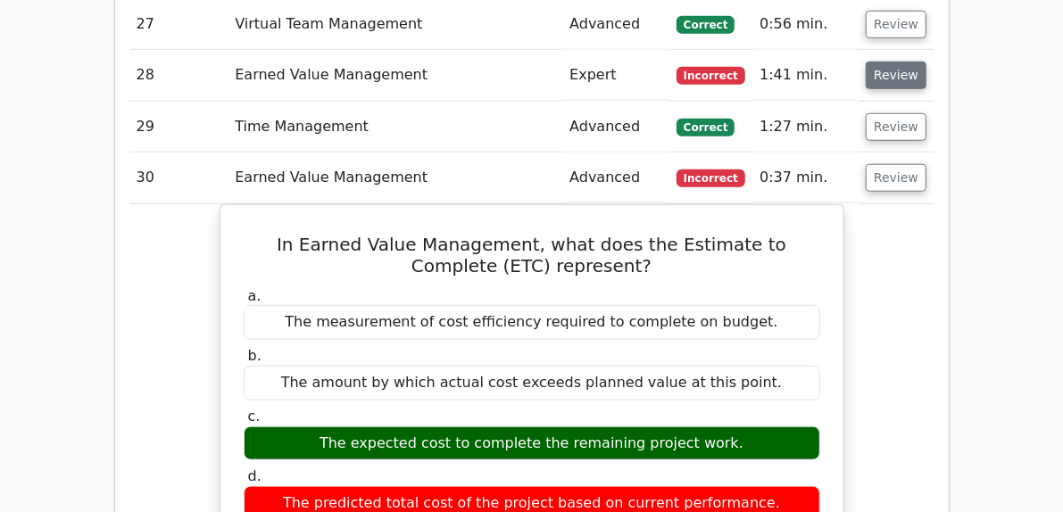
click at [926, 71] on button "Review" at bounding box center [896, 76] width 61 height 28
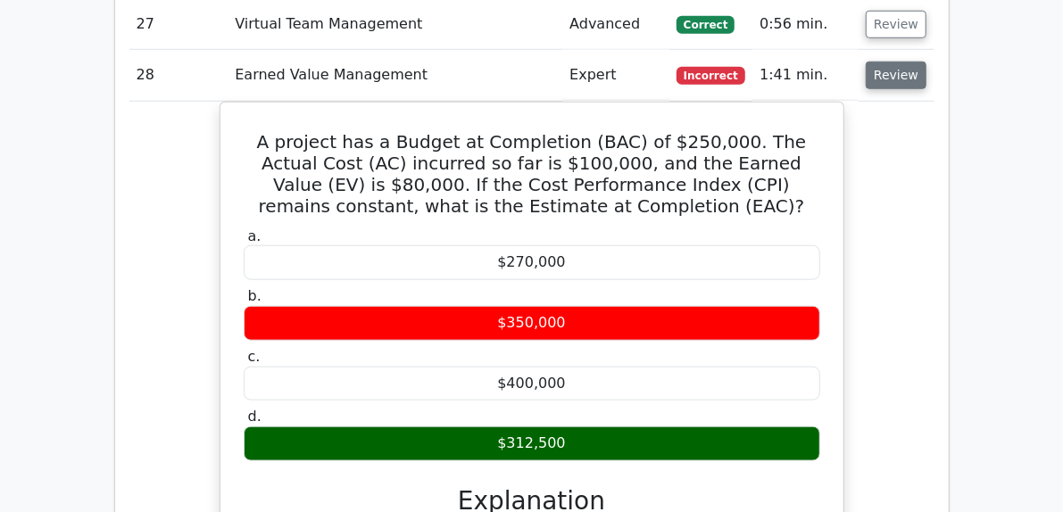
click at [926, 71] on button "Review" at bounding box center [896, 76] width 61 height 28
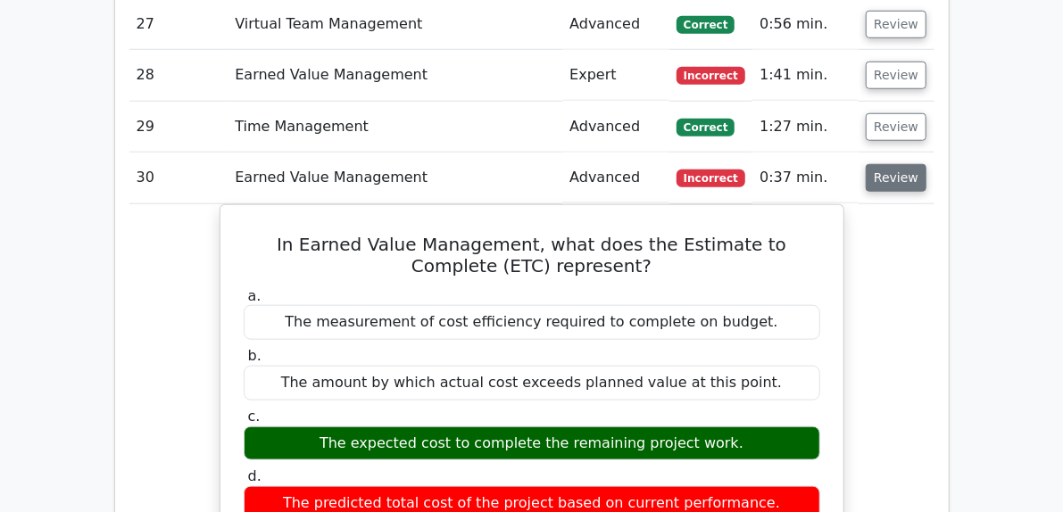
click at [926, 170] on button "Review" at bounding box center [896, 178] width 61 height 28
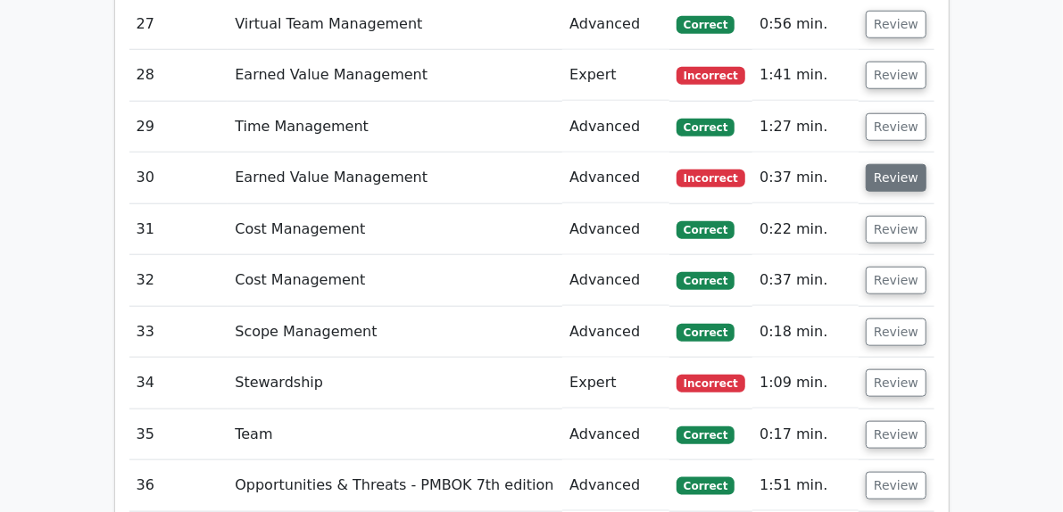
click at [926, 167] on button "Review" at bounding box center [896, 178] width 61 height 28
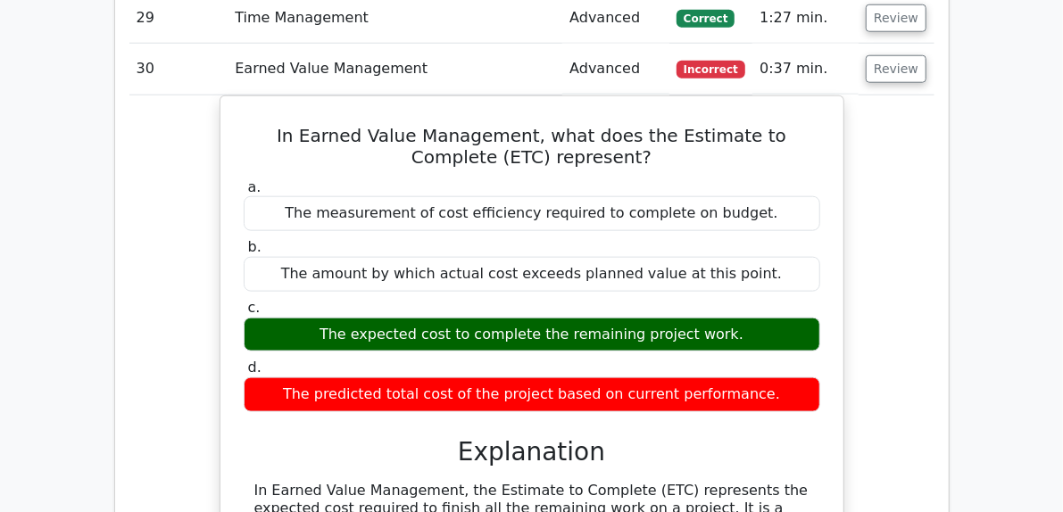
scroll to position [4016, 0]
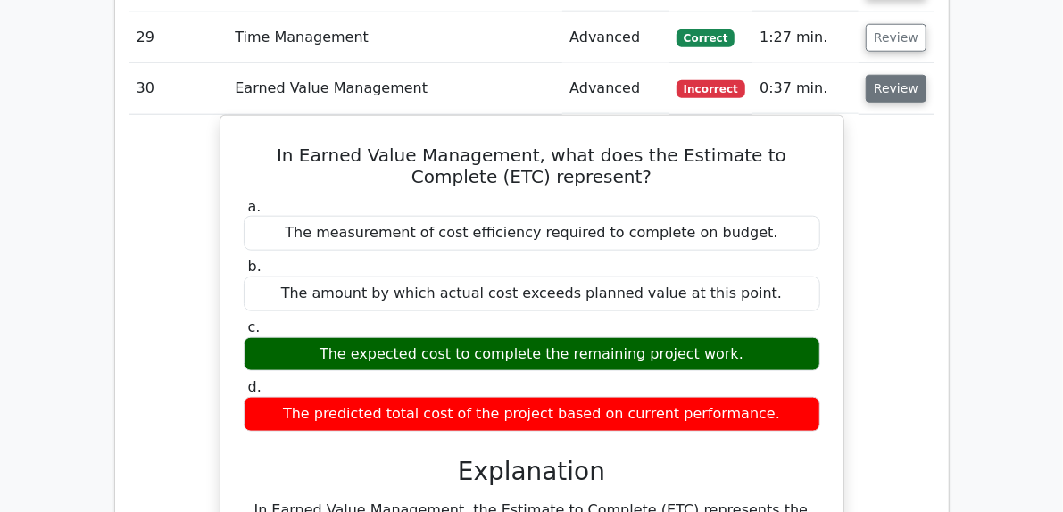
click at [926, 80] on button "Review" at bounding box center [896, 89] width 61 height 28
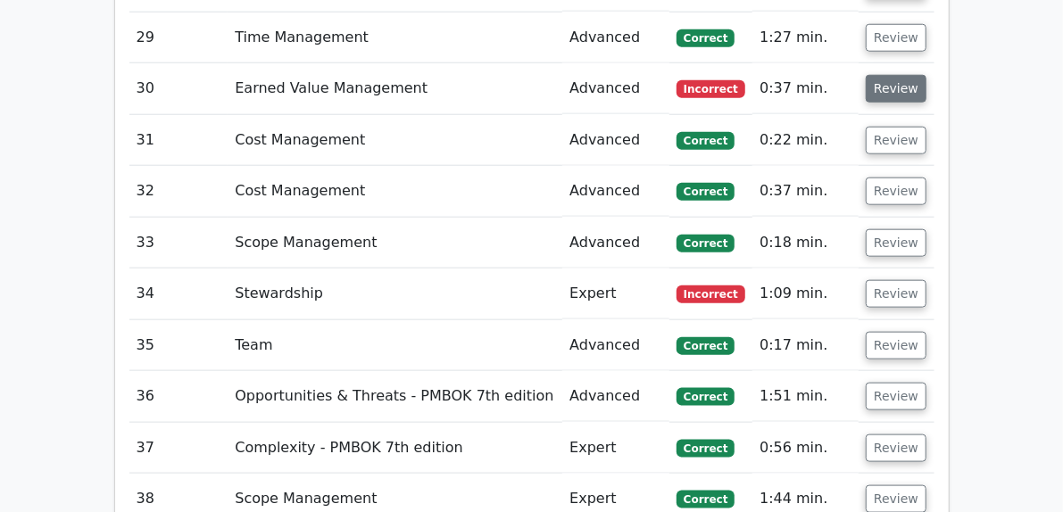
click at [926, 78] on button "Review" at bounding box center [896, 89] width 61 height 28
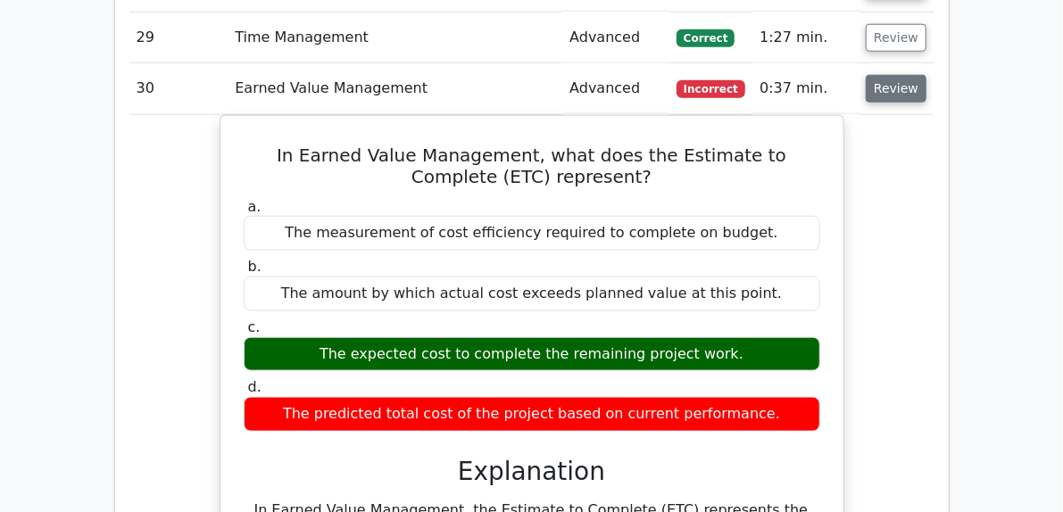
click at [926, 78] on button "Review" at bounding box center [896, 89] width 61 height 28
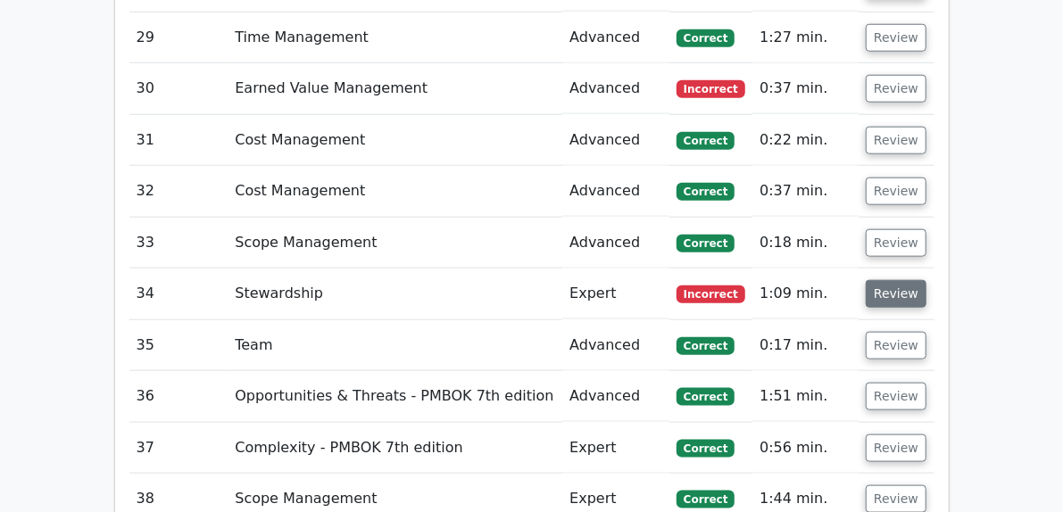
click at [926, 285] on button "Review" at bounding box center [896, 294] width 61 height 28
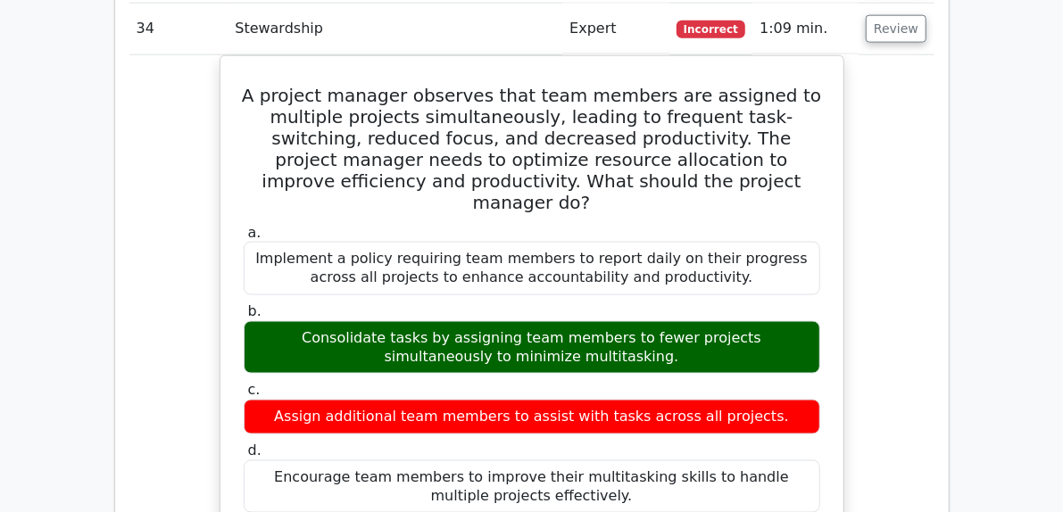
scroll to position [4284, 0]
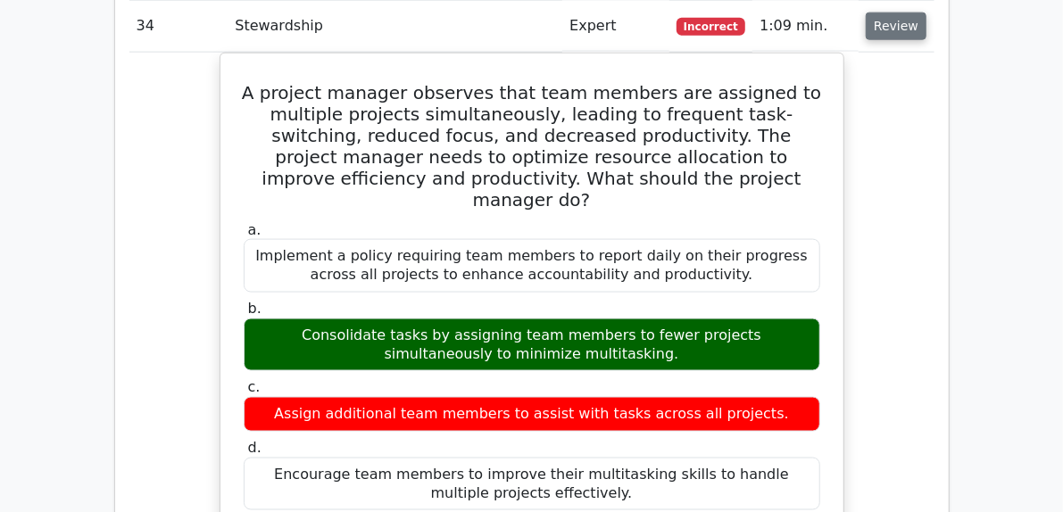
click at [926, 20] on button "Review" at bounding box center [896, 26] width 61 height 28
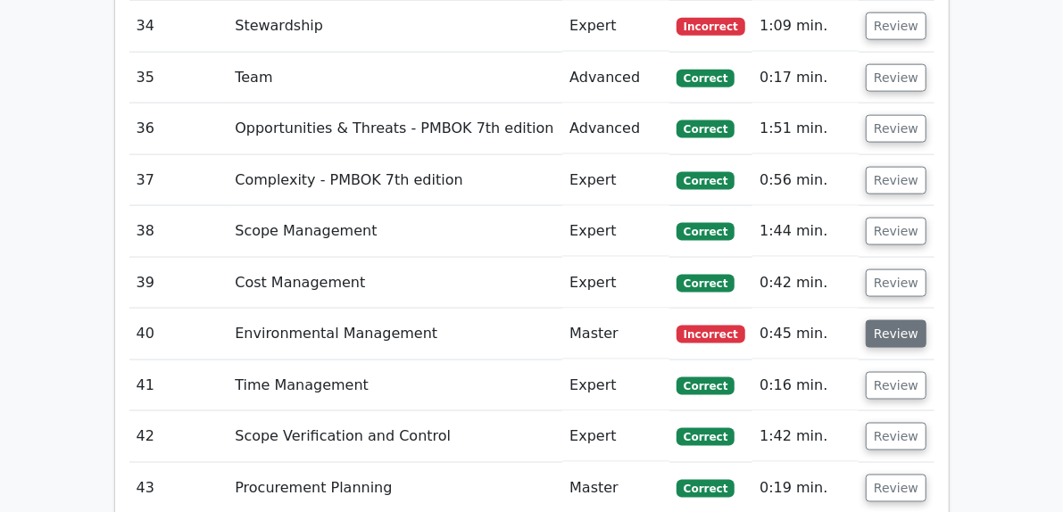
click at [926, 320] on button "Review" at bounding box center [896, 334] width 61 height 28
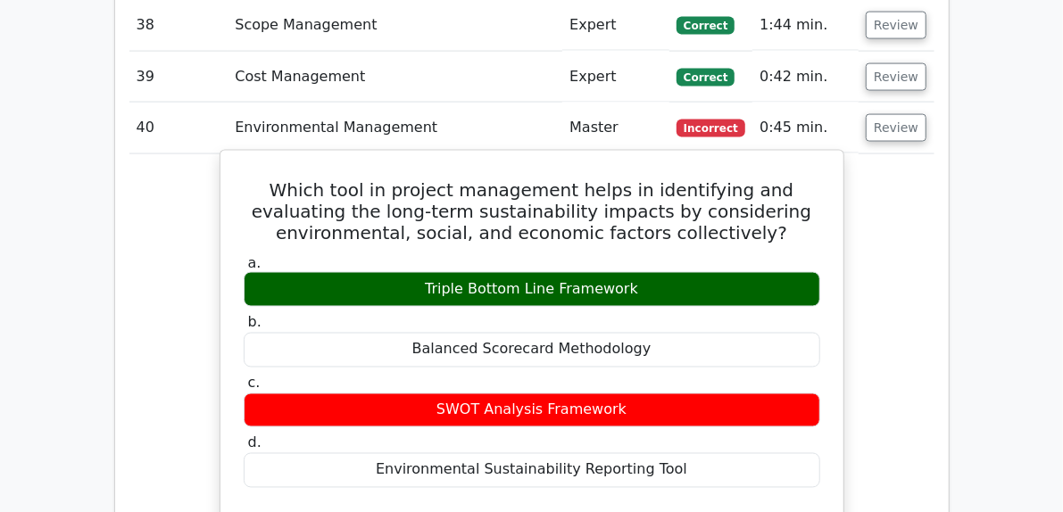
scroll to position [4462, 0]
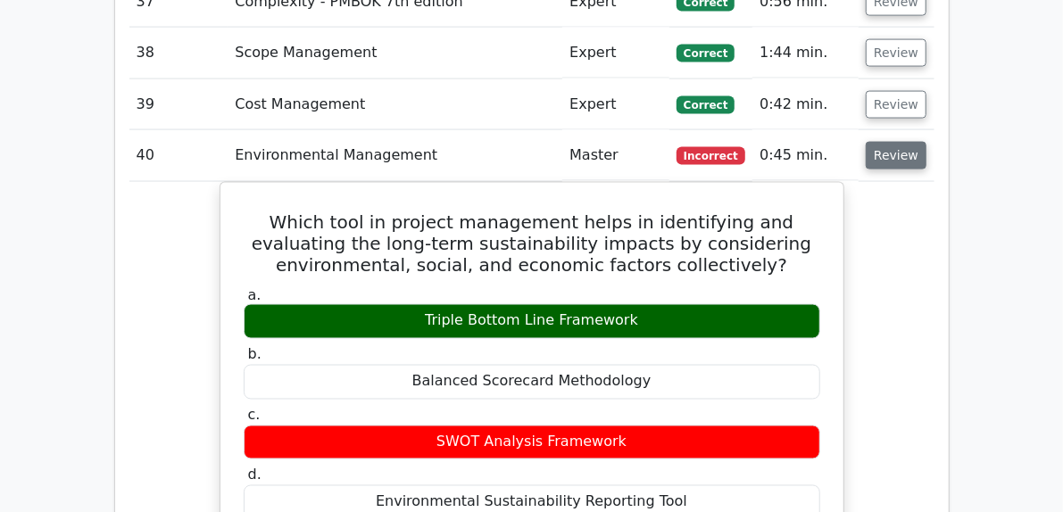
click at [926, 145] on button "Review" at bounding box center [896, 156] width 61 height 28
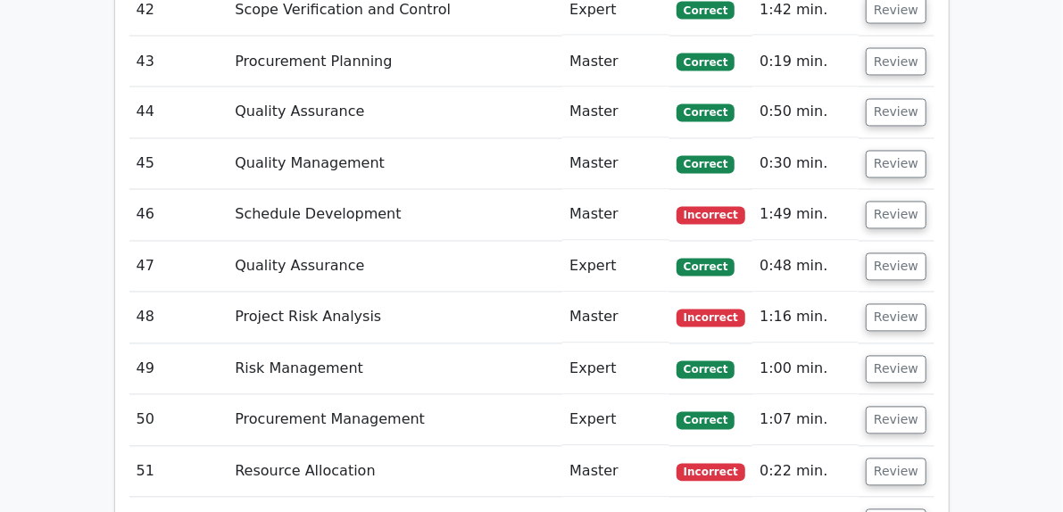
scroll to position [4730, 0]
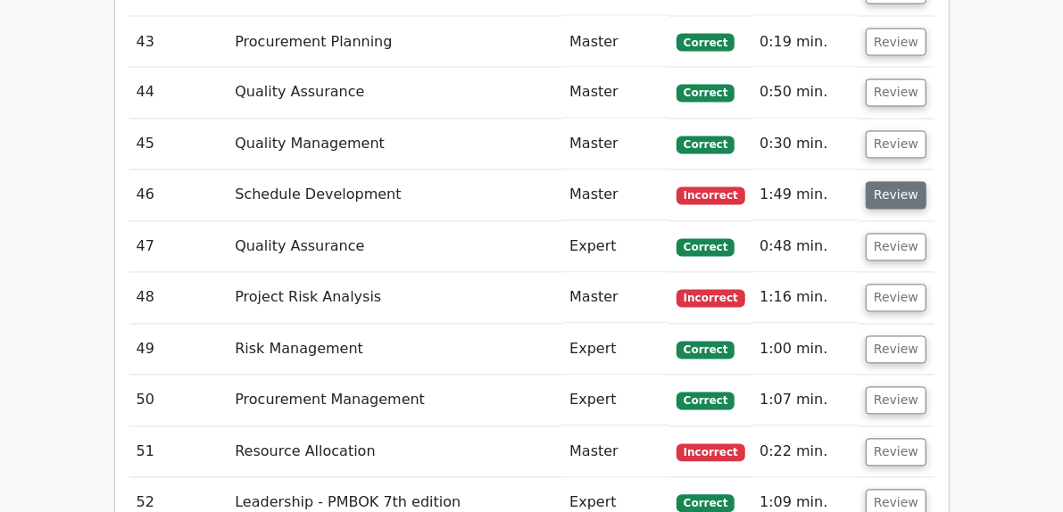
click at [926, 183] on button "Review" at bounding box center [896, 196] width 61 height 28
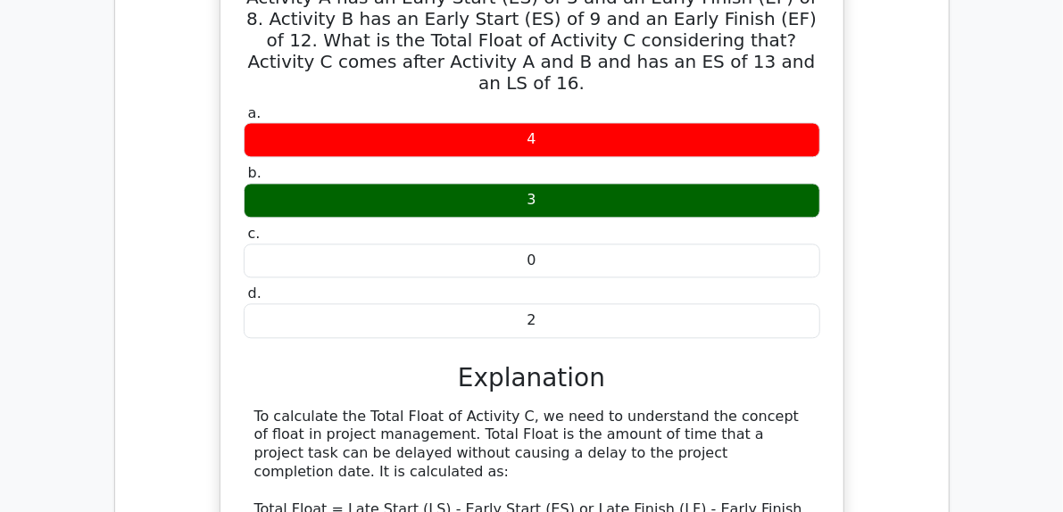
scroll to position [4819, 0]
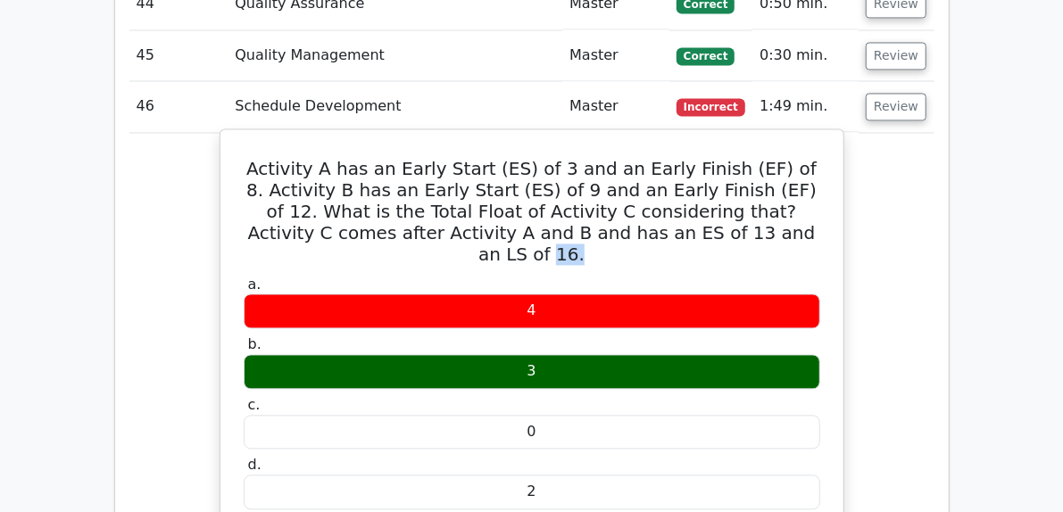
drag, startPoint x: 718, startPoint y: 208, endPoint x: 746, endPoint y: 213, distance: 29.1
click at [746, 213] on h5 "Activity A has an Early Start (ES) of 3 and an Early Finish (EF) of 8. Activity…" at bounding box center [532, 211] width 580 height 107
click at [691, 276] on label "a. 4" at bounding box center [532, 303] width 577 height 54
drag, startPoint x: 744, startPoint y: 211, endPoint x: 719, endPoint y: 212, distance: 25.1
click at [719, 212] on h5 "Activity A has an Early Start (ES) of 3 and an Early Finish (EF) of 8. Activity…" at bounding box center [532, 211] width 580 height 107
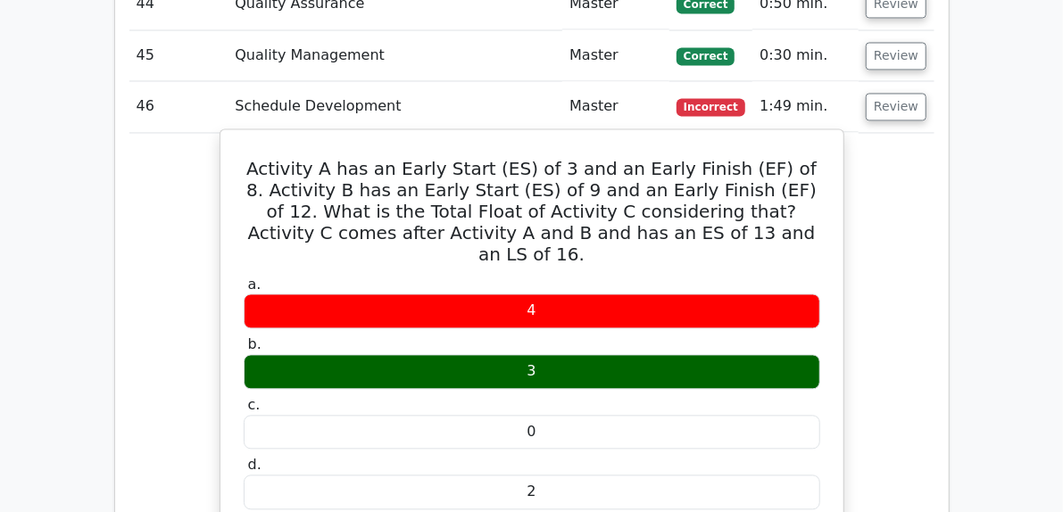
click at [565, 217] on h5 "Activity A has an Early Start (ES) of 3 and an Early Finish (EF) of 8. Activity…" at bounding box center [532, 211] width 580 height 107
drag, startPoint x: 596, startPoint y: 214, endPoint x: 726, endPoint y: 228, distance: 131.0
click at [727, 212] on h5 "Activity A has an Early Start (ES) of 3 and an Early Finish (EF) of 8. Activity…" at bounding box center [532, 211] width 580 height 107
drag, startPoint x: 693, startPoint y: 213, endPoint x: 676, endPoint y: 212, distance: 17.1
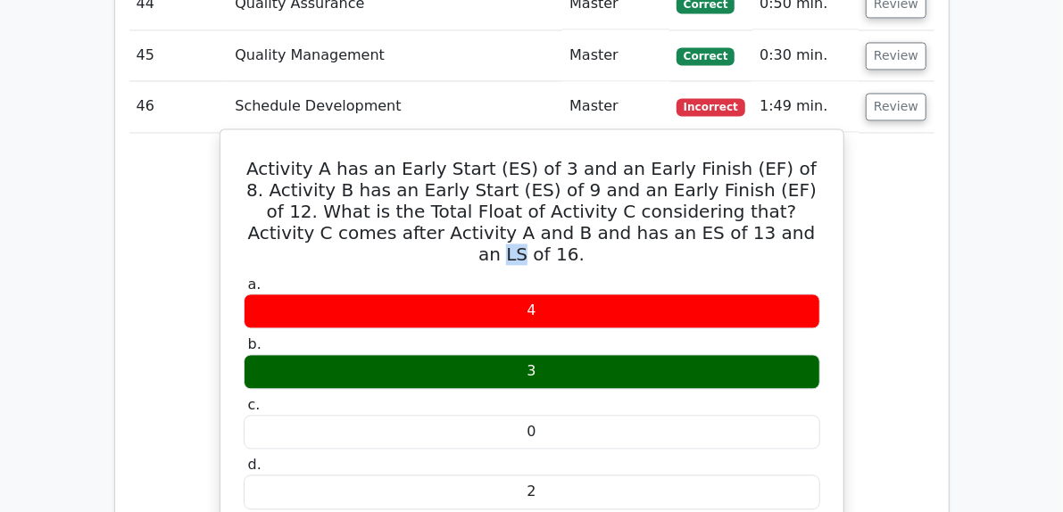
click at [676, 212] on h5 "Activity A has an Early Start (ES) of 3 and an Early Finish (EF) of 8. Activity…" at bounding box center [532, 211] width 580 height 107
click at [685, 221] on h5 "Activity A has an Early Start (ES) of 3 and an Early Finish (EF) of 8. Activity…" at bounding box center [532, 211] width 580 height 107
drag, startPoint x: 694, startPoint y: 211, endPoint x: 664, endPoint y: 205, distance: 30.8
click at [674, 208] on h5 "Activity A has an Early Start (ES) of 3 and an Early Finish (EF) of 8. Activity…" at bounding box center [532, 211] width 580 height 107
click at [592, 209] on h5 "Activity A has an Early Start (ES) of 3 and an Early Finish (EF) of 8. Activity…" at bounding box center [532, 211] width 580 height 107
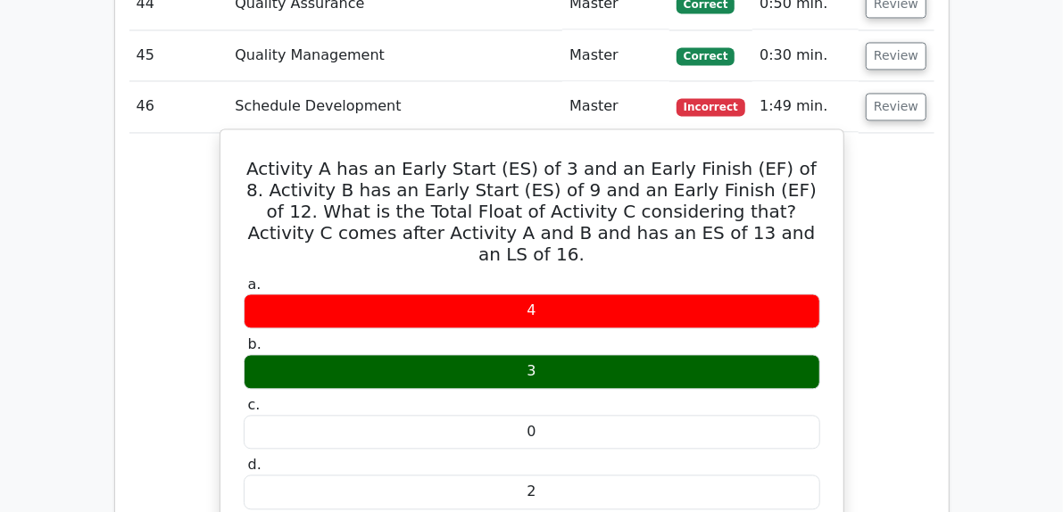
click at [659, 212] on h5 "Activity A has an Early Start (ES) of 3 and an Early Finish (EF) of 8. Activity…" at bounding box center [532, 211] width 580 height 107
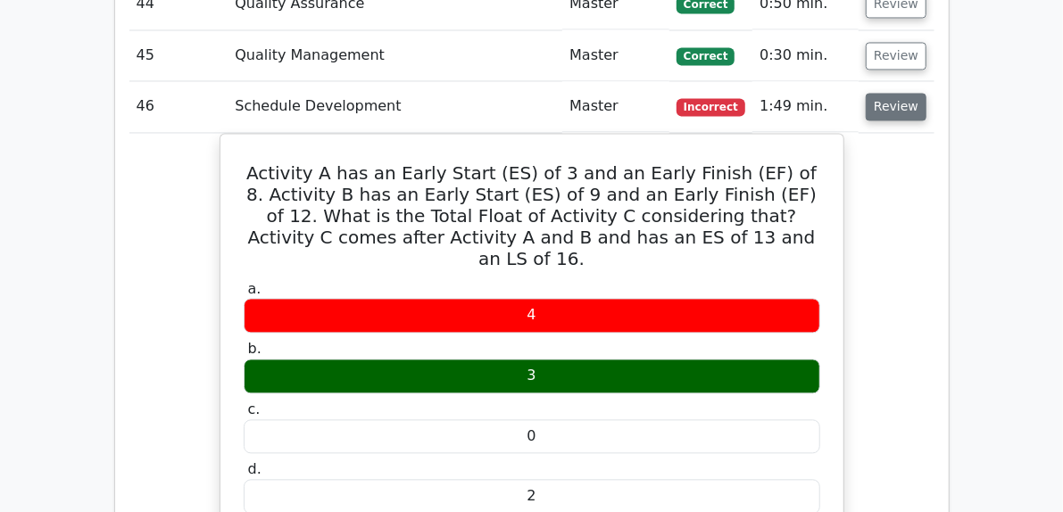
click at [926, 93] on button "Review" at bounding box center [896, 107] width 61 height 28
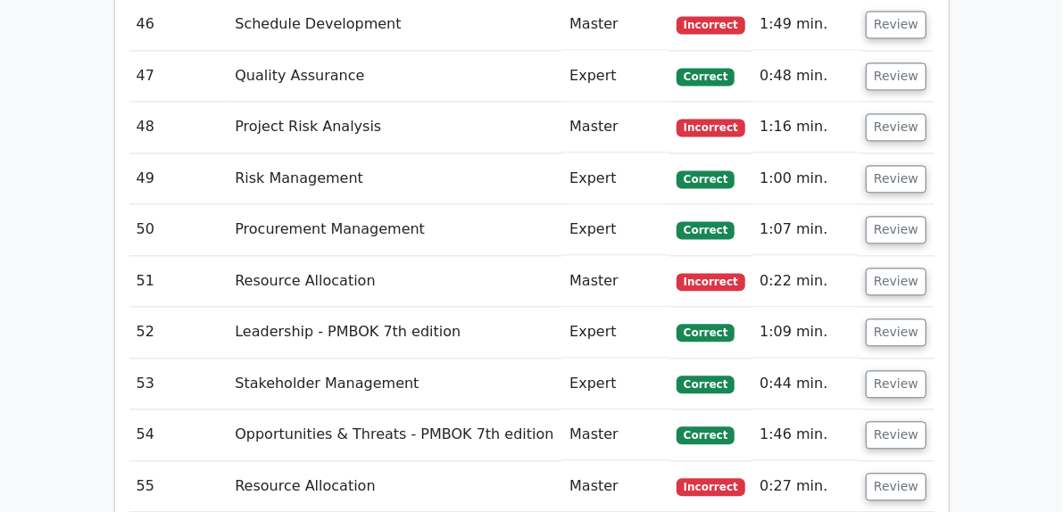
scroll to position [4908, 0]
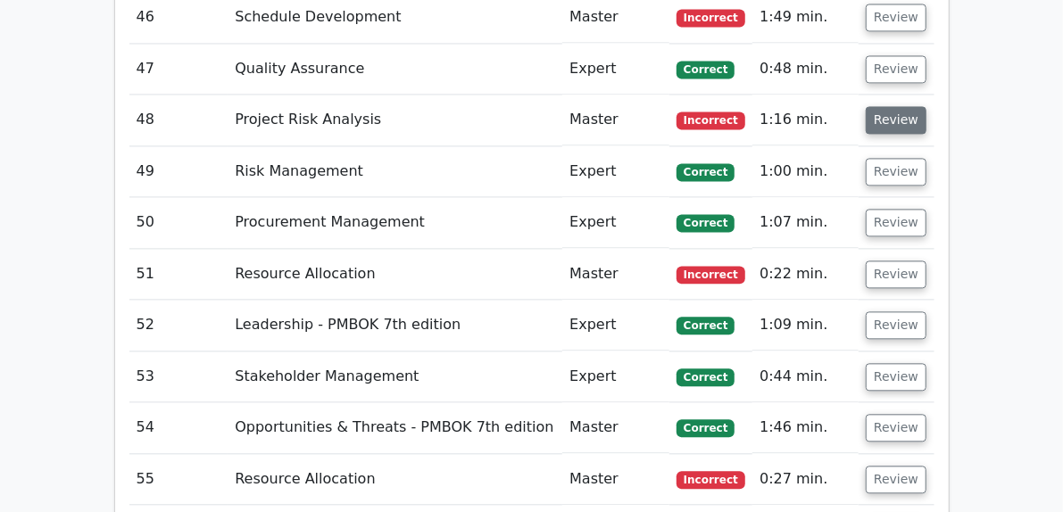
click at [926, 106] on button "Review" at bounding box center [896, 120] width 61 height 28
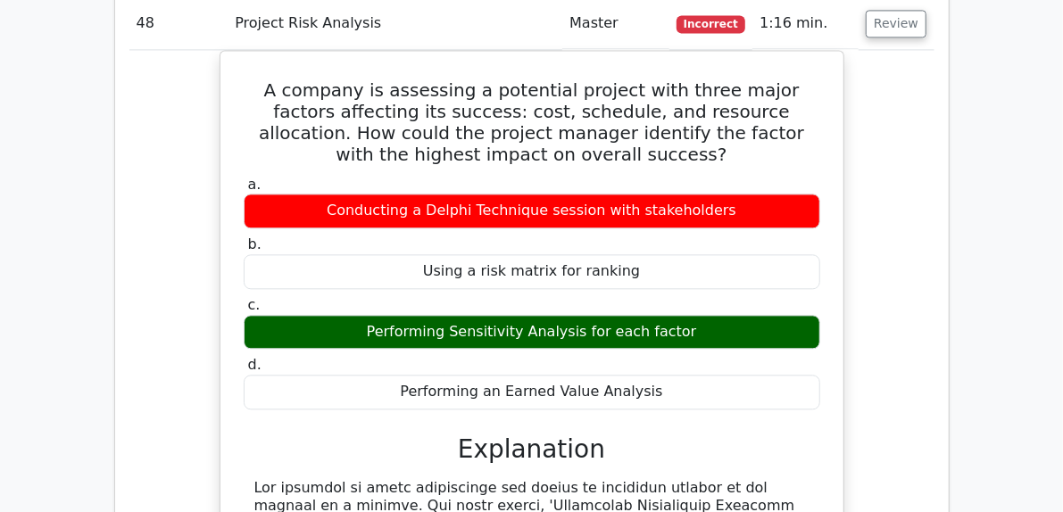
scroll to position [4998, 0]
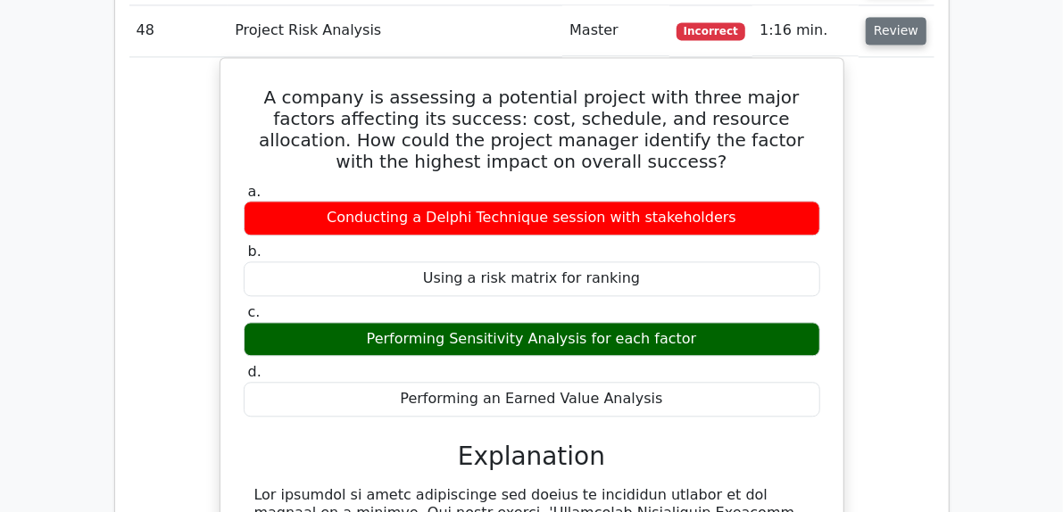
click at [926, 17] on button "Review" at bounding box center [896, 31] width 61 height 28
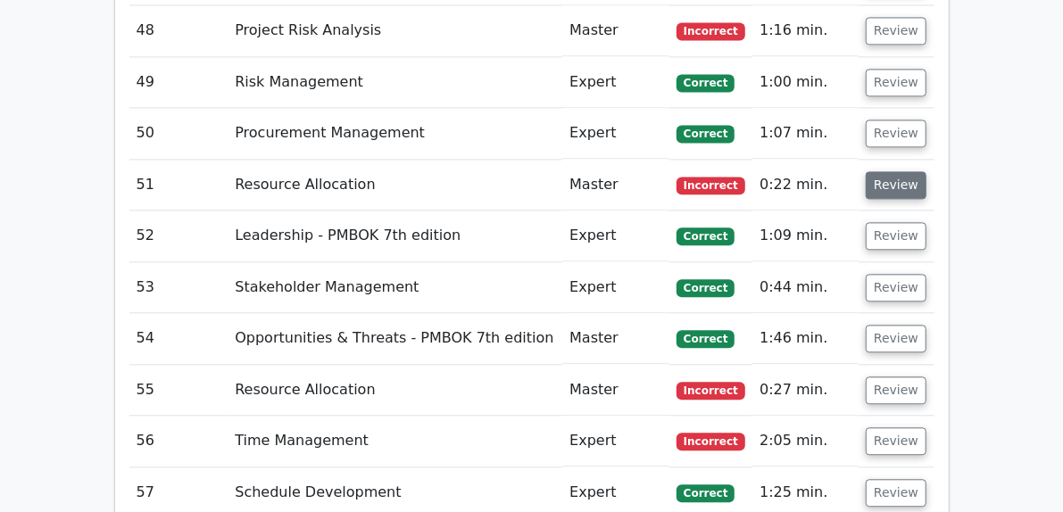
click at [926, 171] on button "Review" at bounding box center [896, 185] width 61 height 28
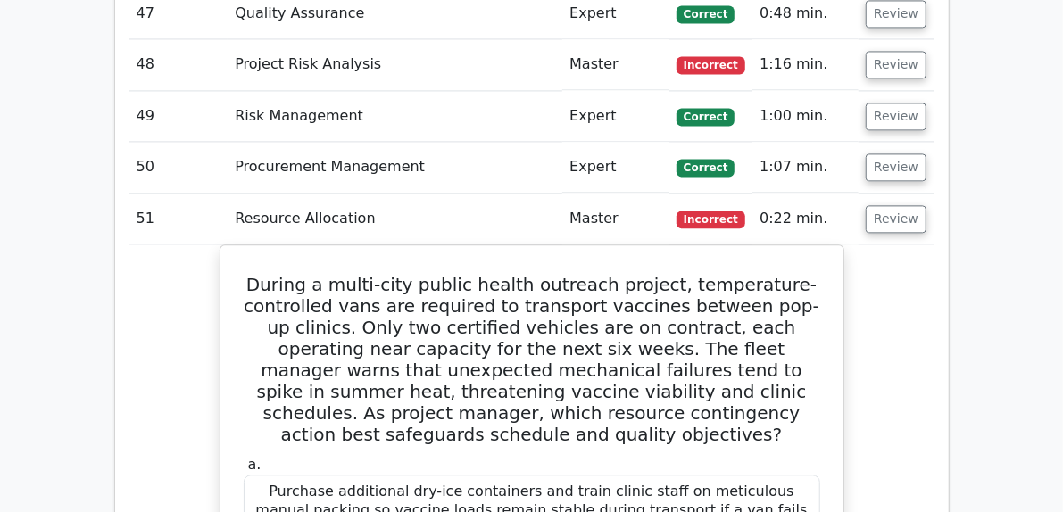
scroll to position [4908, 0]
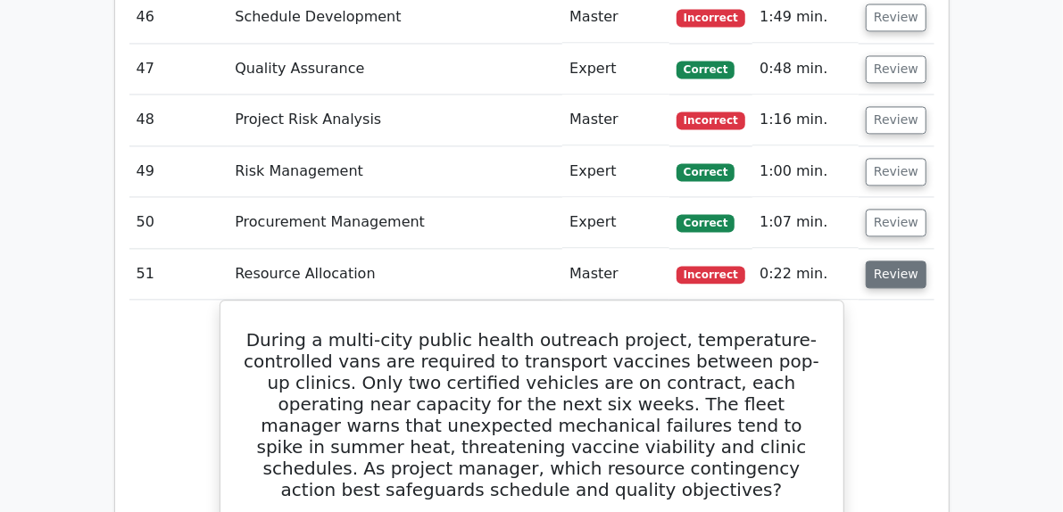
click at [926, 261] on button "Review" at bounding box center [896, 275] width 61 height 28
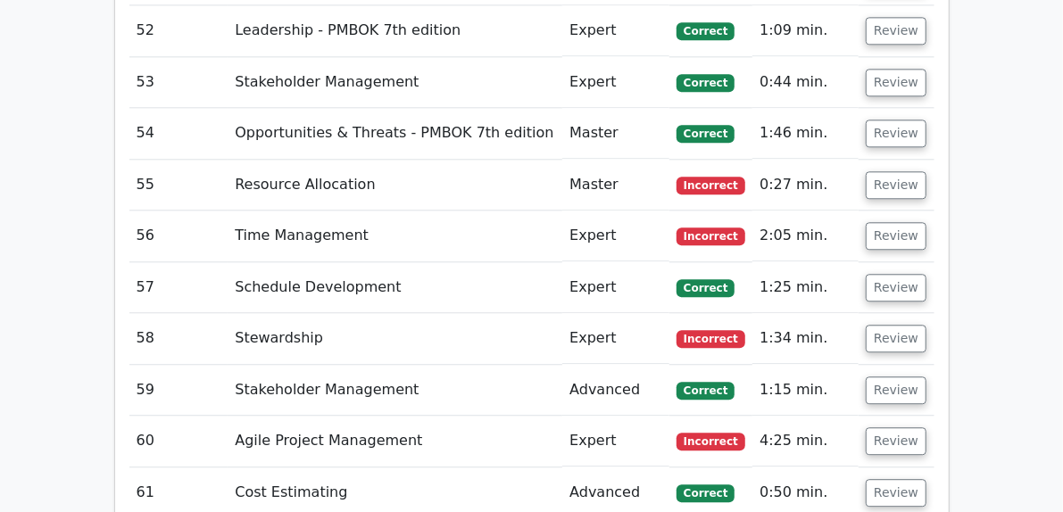
scroll to position [5176, 0]
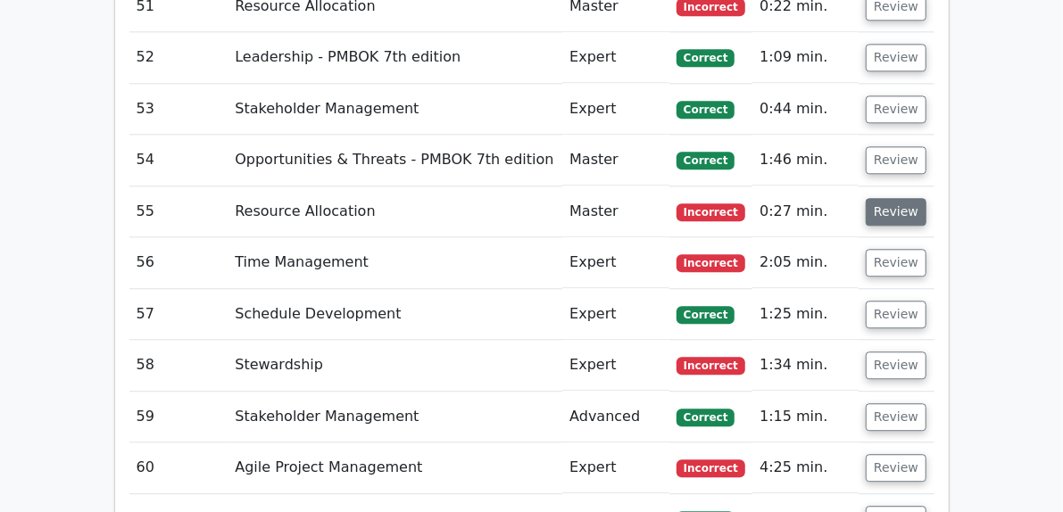
click at [926, 198] on button "Review" at bounding box center [896, 212] width 61 height 28
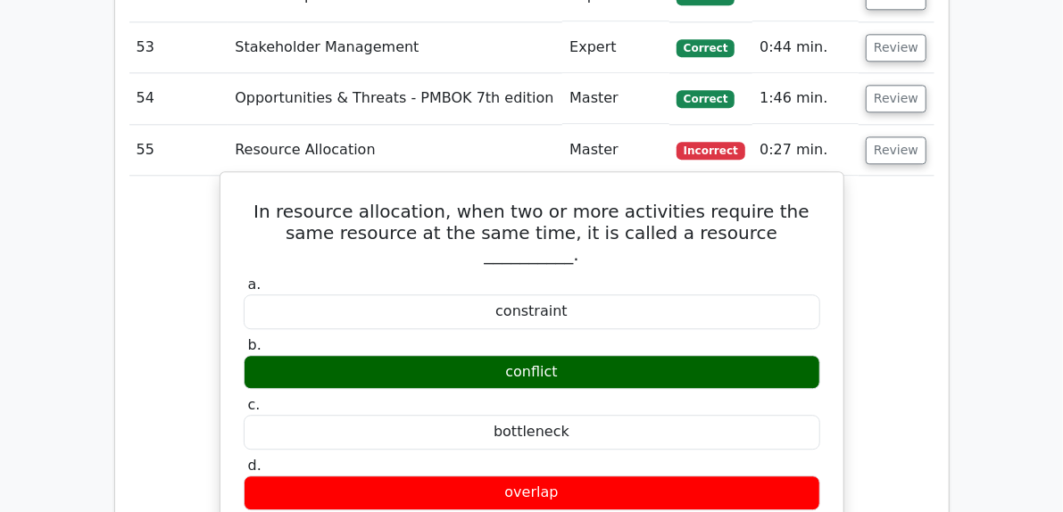
scroll to position [5265, 0]
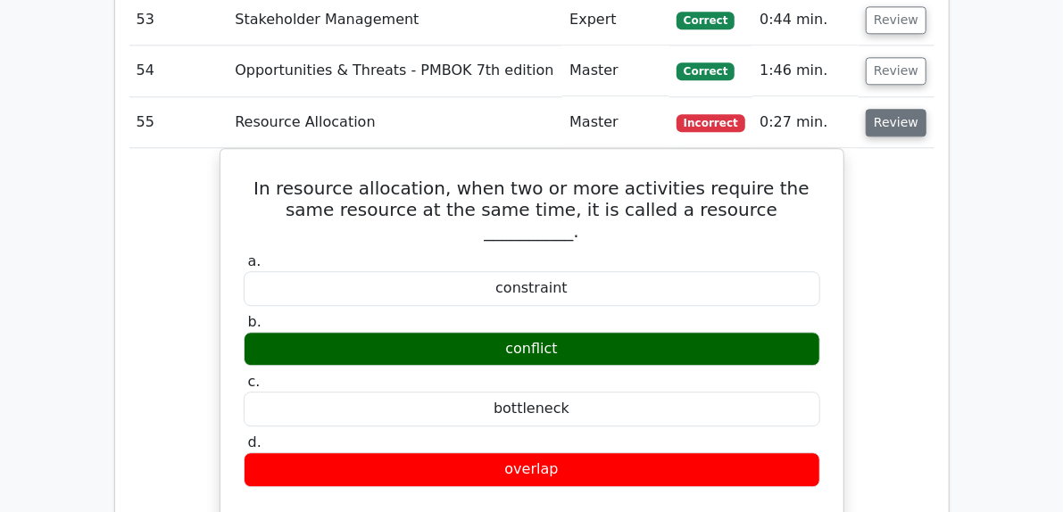
click at [926, 109] on button "Review" at bounding box center [896, 123] width 61 height 28
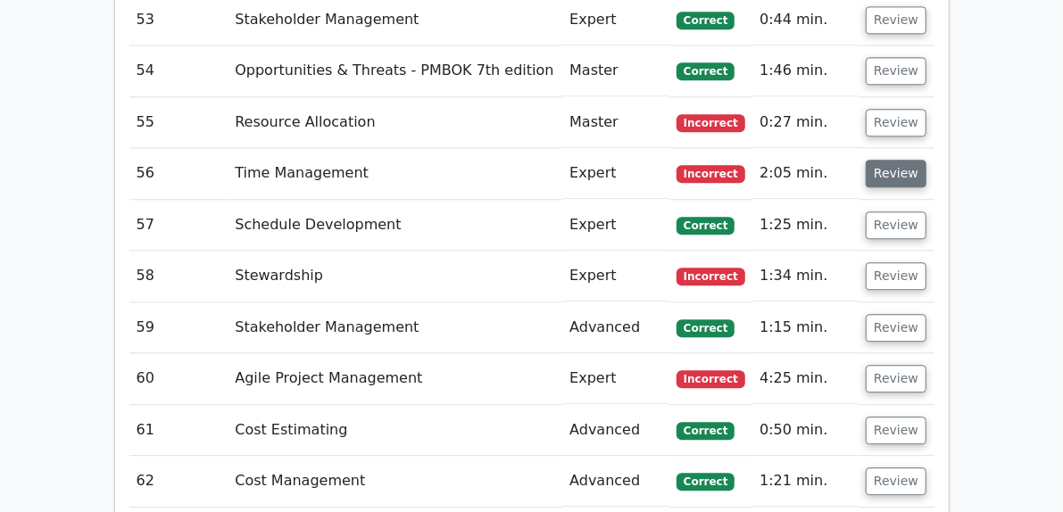
click at [926, 160] on button "Review" at bounding box center [896, 174] width 61 height 28
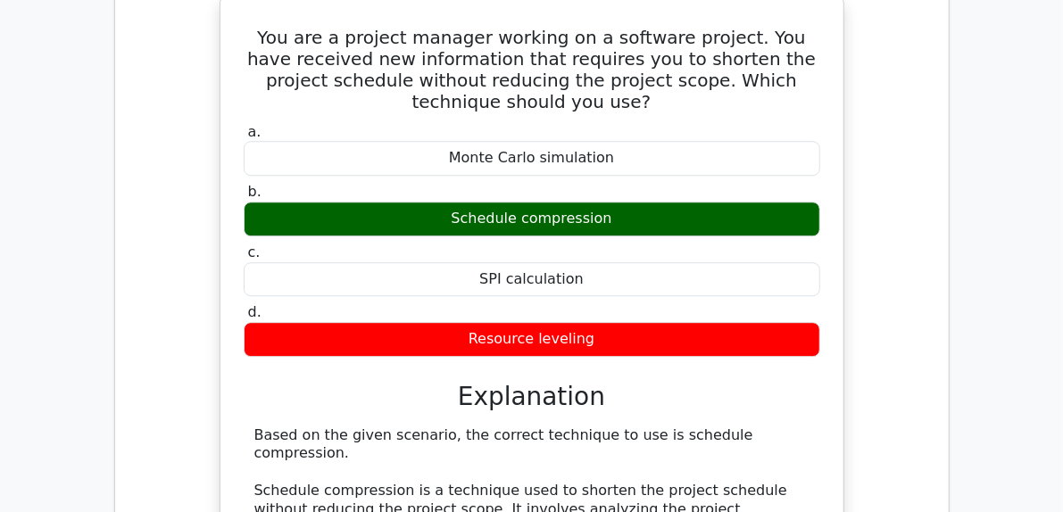
scroll to position [5355, 0]
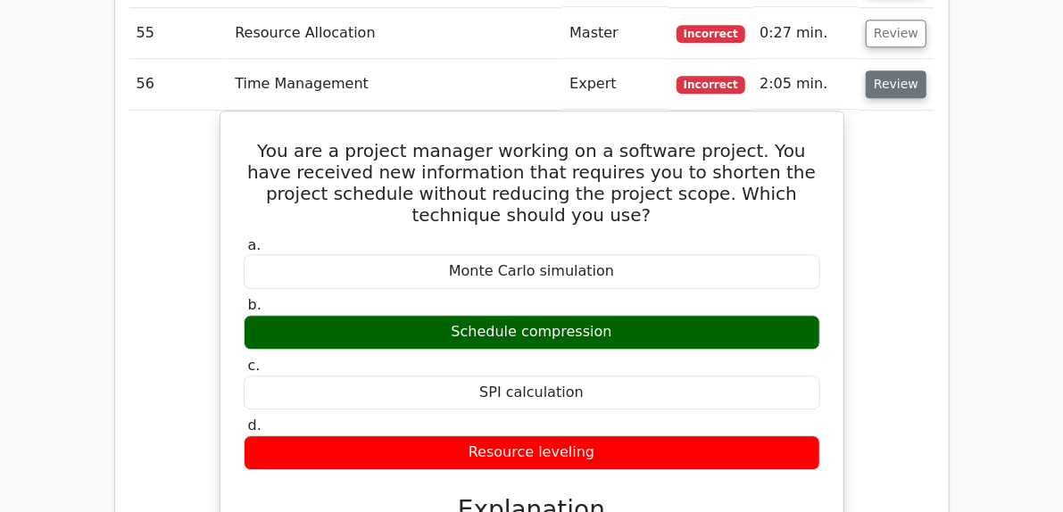
click at [926, 71] on button "Review" at bounding box center [896, 85] width 61 height 28
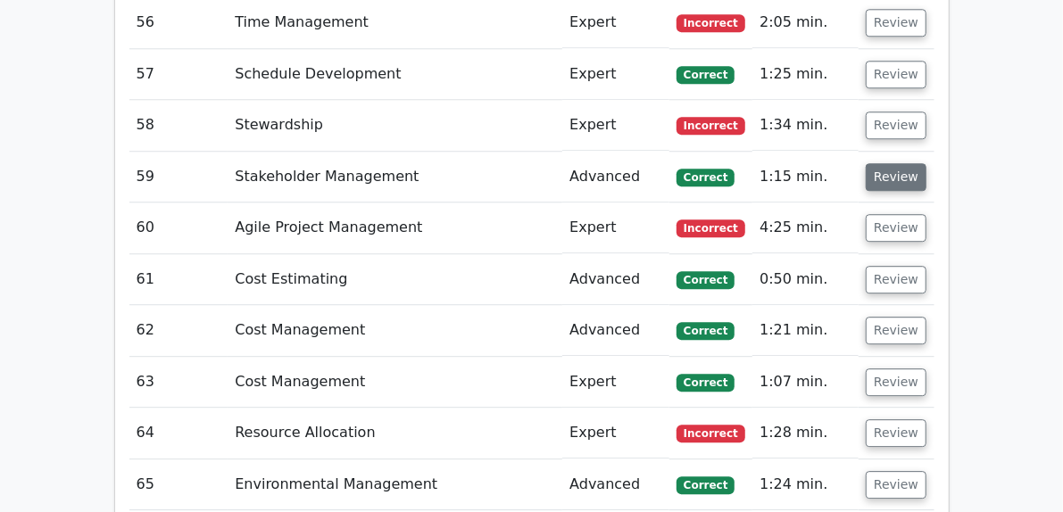
scroll to position [5444, 0]
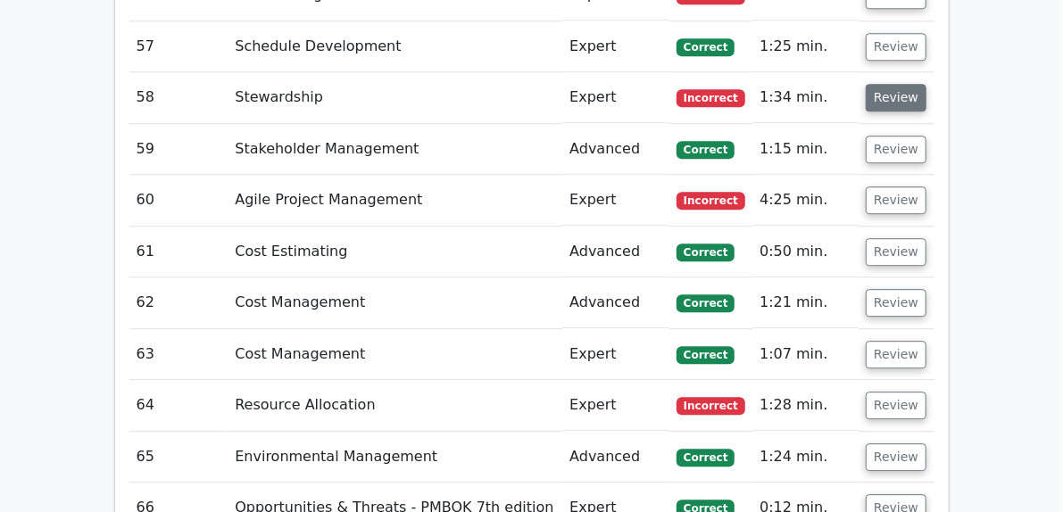
click at [926, 84] on button "Review" at bounding box center [896, 98] width 61 height 28
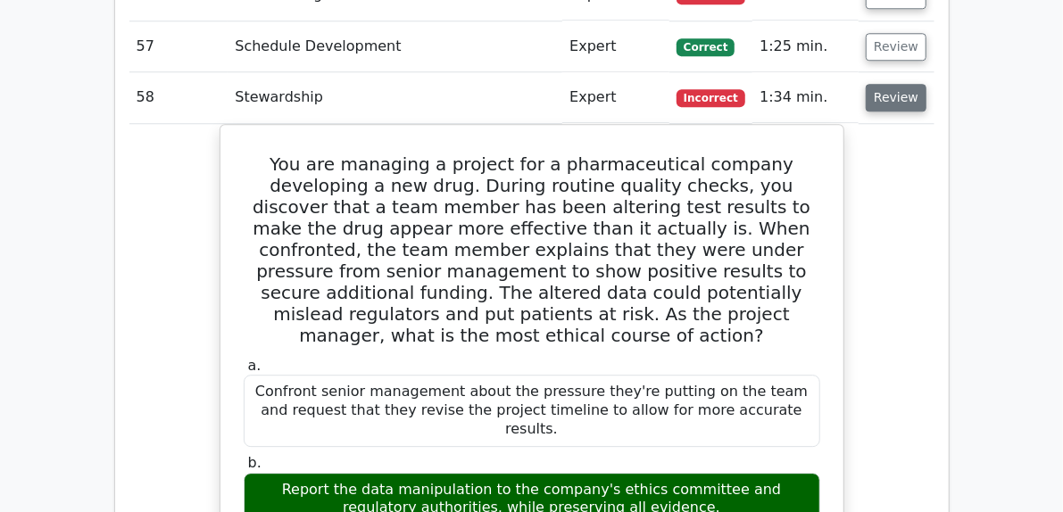
click at [926, 84] on button "Review" at bounding box center [896, 98] width 61 height 28
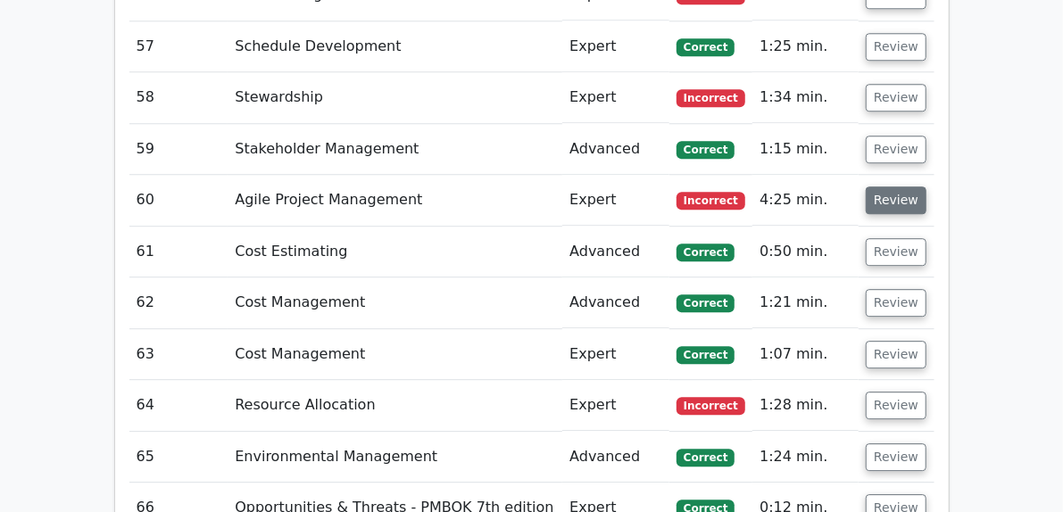
click at [926, 187] on button "Review" at bounding box center [896, 201] width 61 height 28
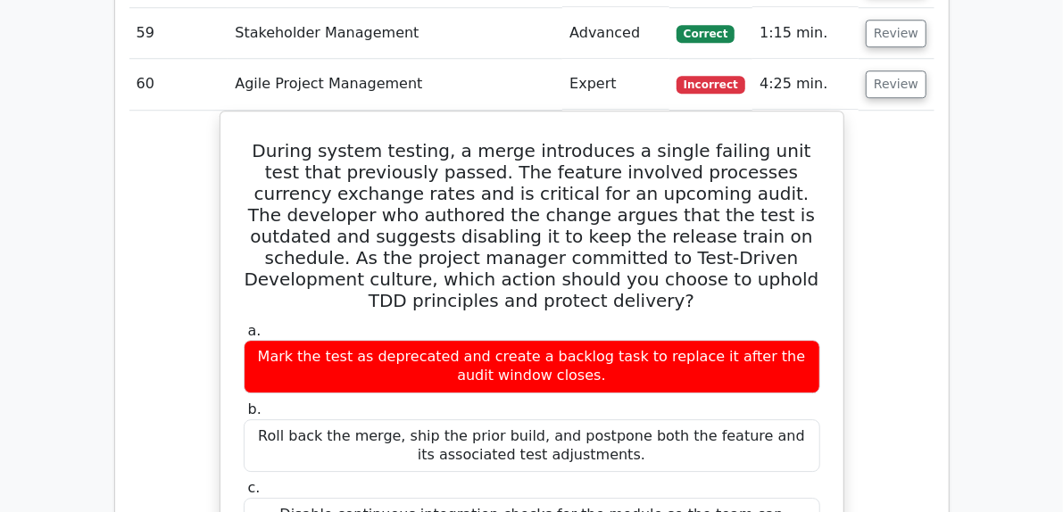
scroll to position [5533, 0]
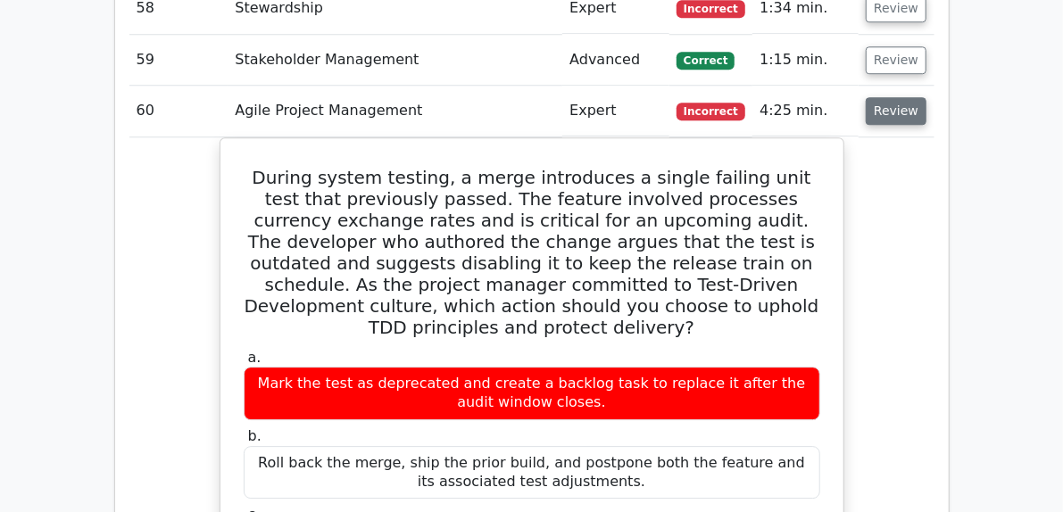
click at [926, 97] on button "Review" at bounding box center [896, 111] width 61 height 28
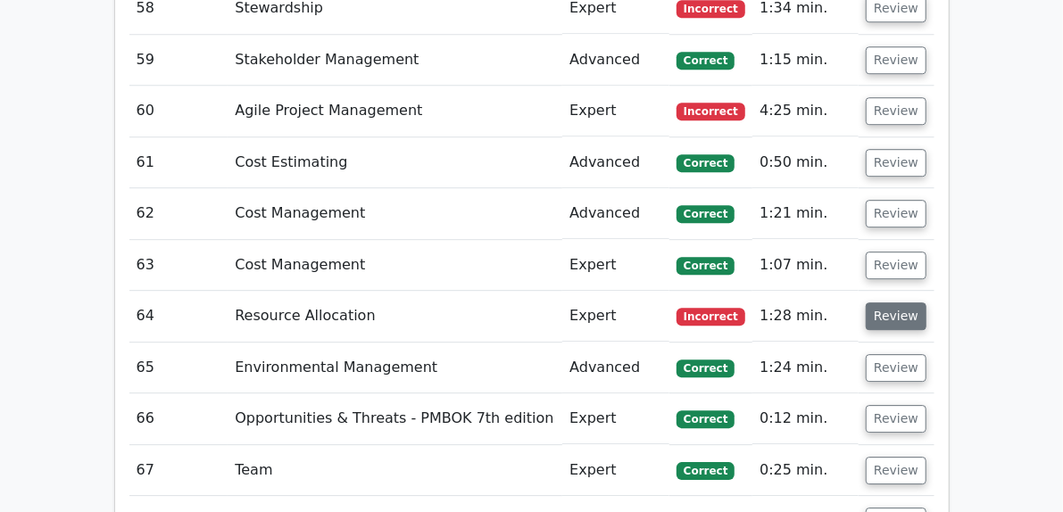
click at [926, 303] on button "Review" at bounding box center [896, 317] width 61 height 28
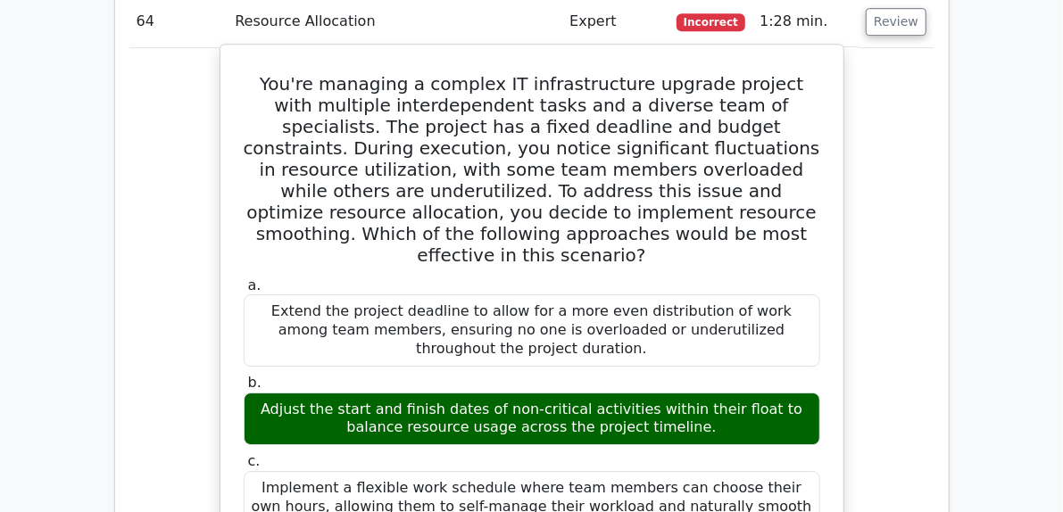
scroll to position [5801, 0]
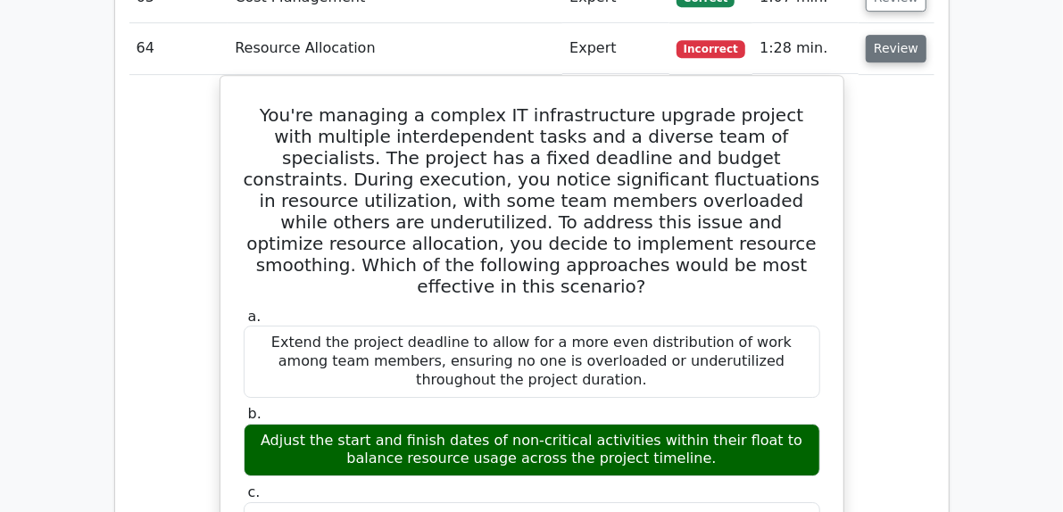
click at [926, 35] on button "Review" at bounding box center [896, 49] width 61 height 28
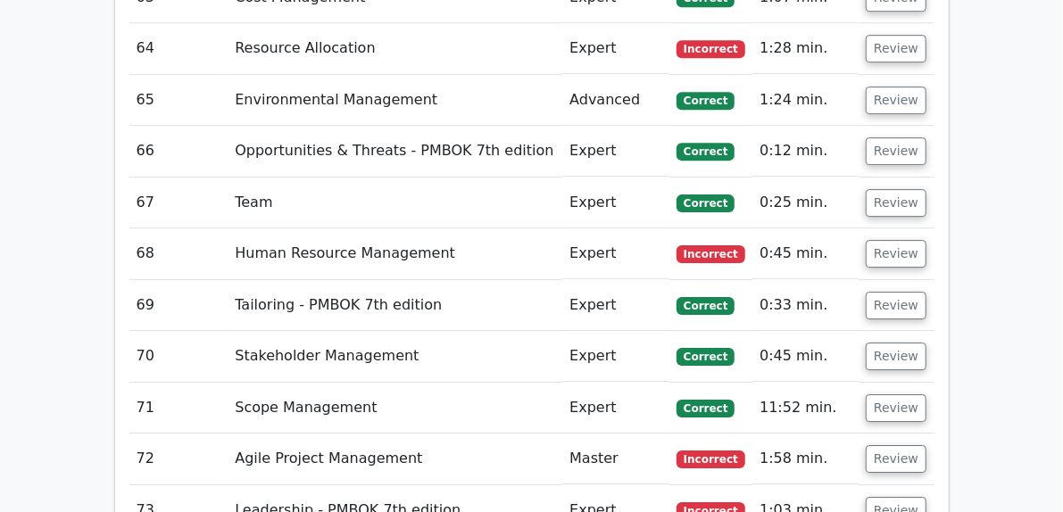
click at [933, 228] on td "Review" at bounding box center [896, 253] width 75 height 51
click at [926, 240] on button "Review" at bounding box center [896, 254] width 61 height 28
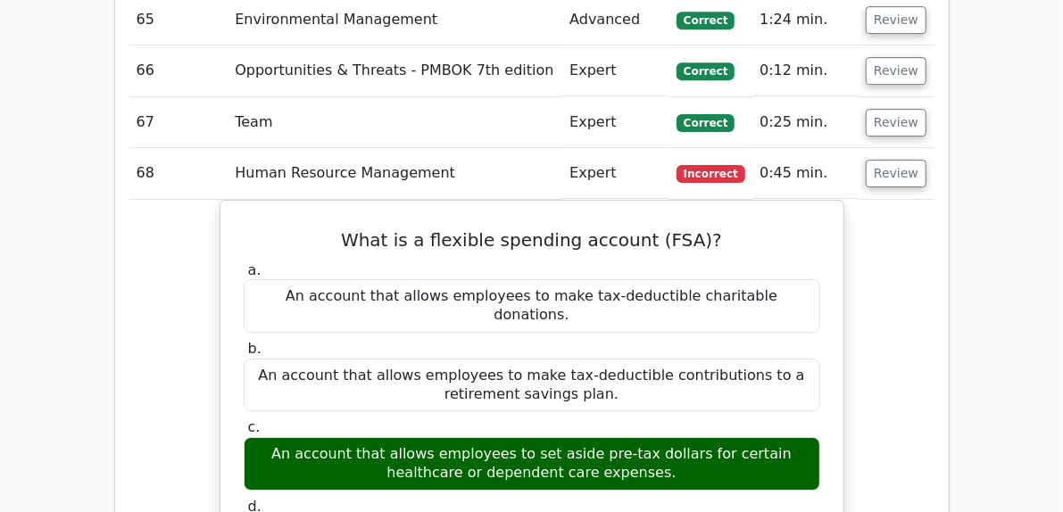
scroll to position [5890, 0]
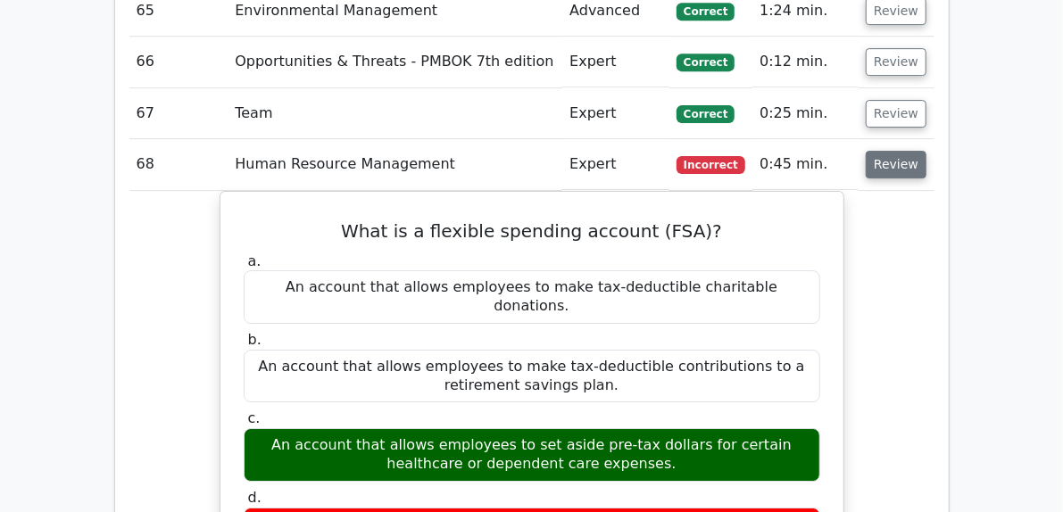
click at [926, 151] on button "Review" at bounding box center [896, 165] width 61 height 28
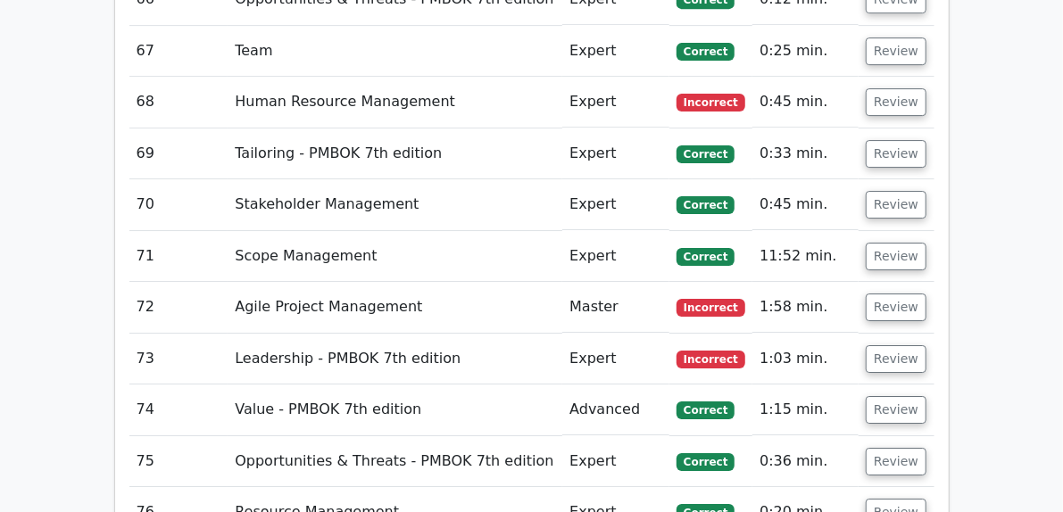
scroll to position [5979, 0]
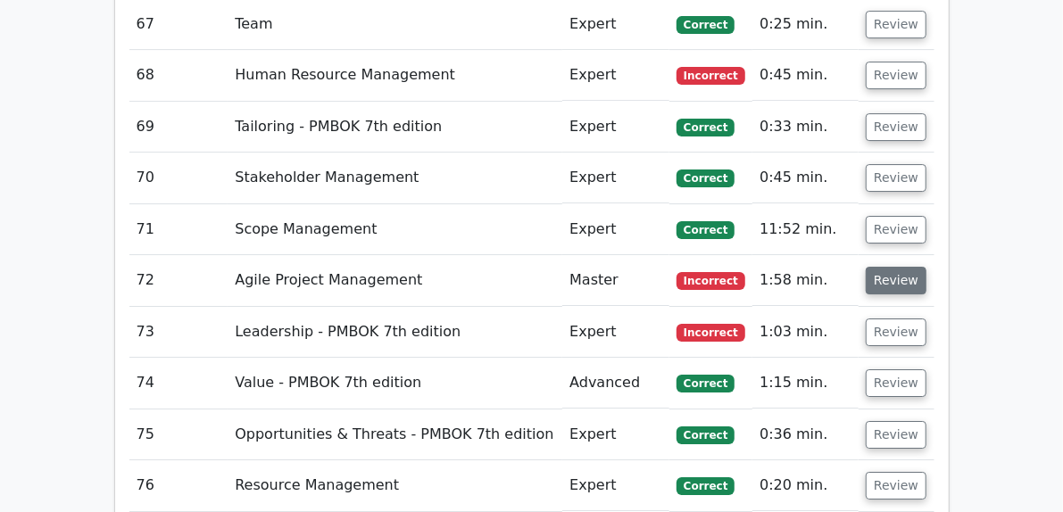
click at [926, 267] on button "Review" at bounding box center [896, 281] width 61 height 28
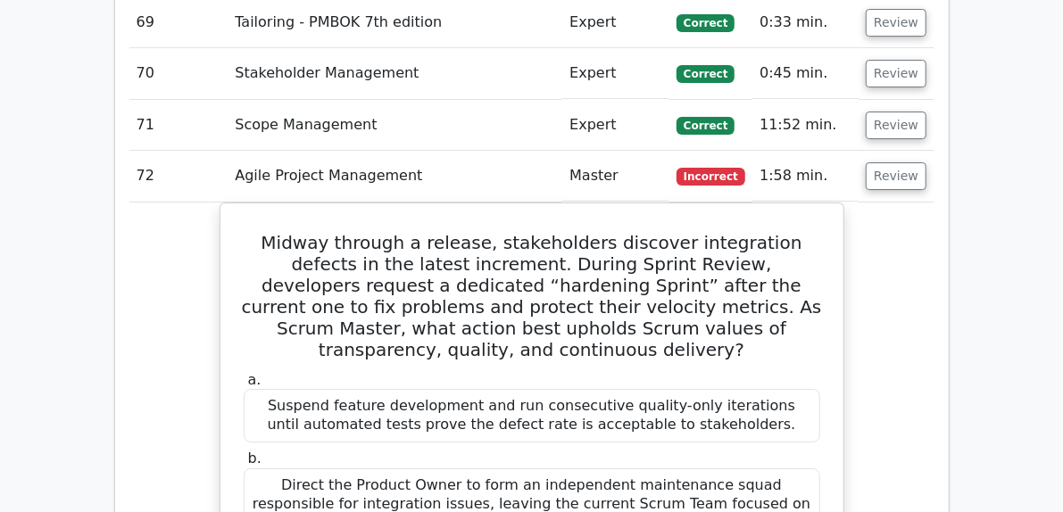
scroll to position [6069, 0]
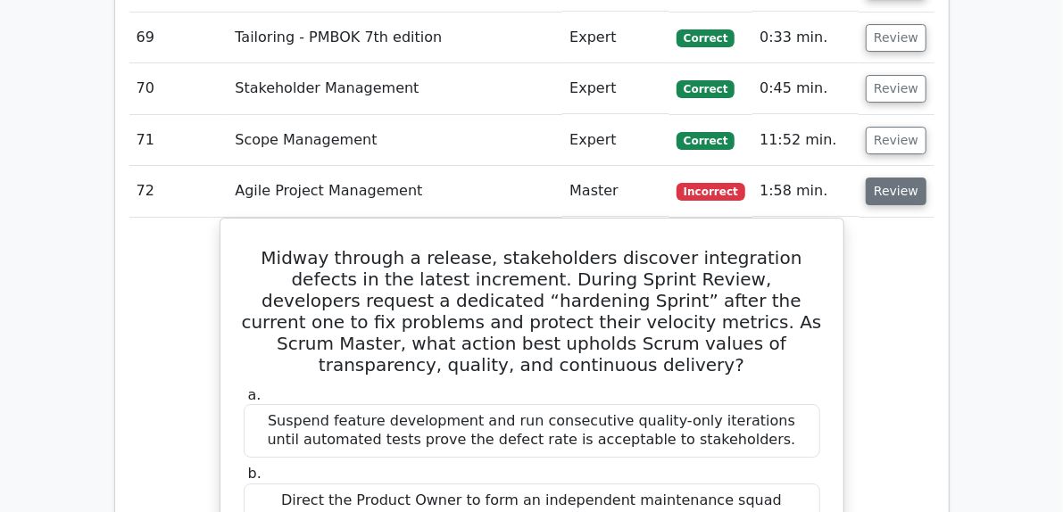
click at [926, 178] on button "Review" at bounding box center [896, 192] width 61 height 28
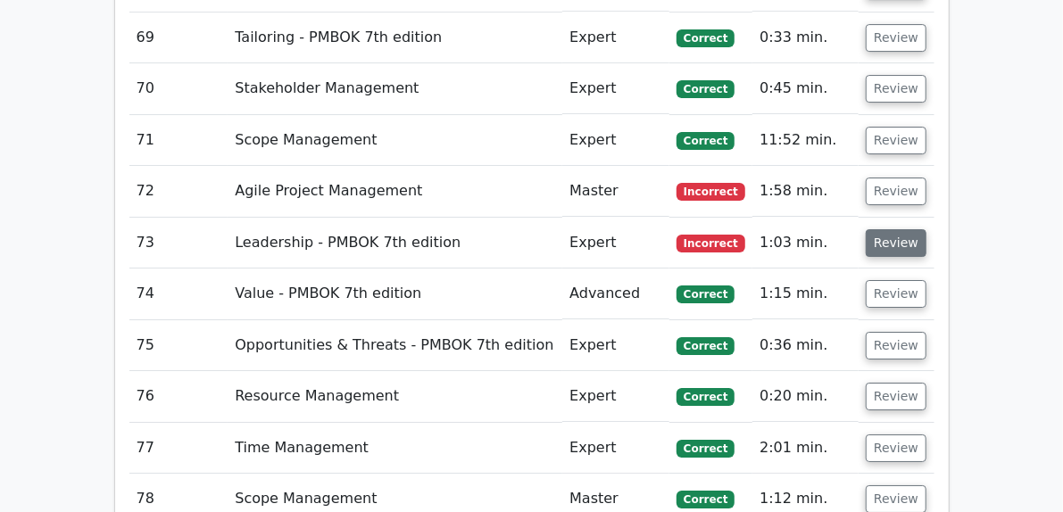
click at [926, 229] on button "Review" at bounding box center [896, 243] width 61 height 28
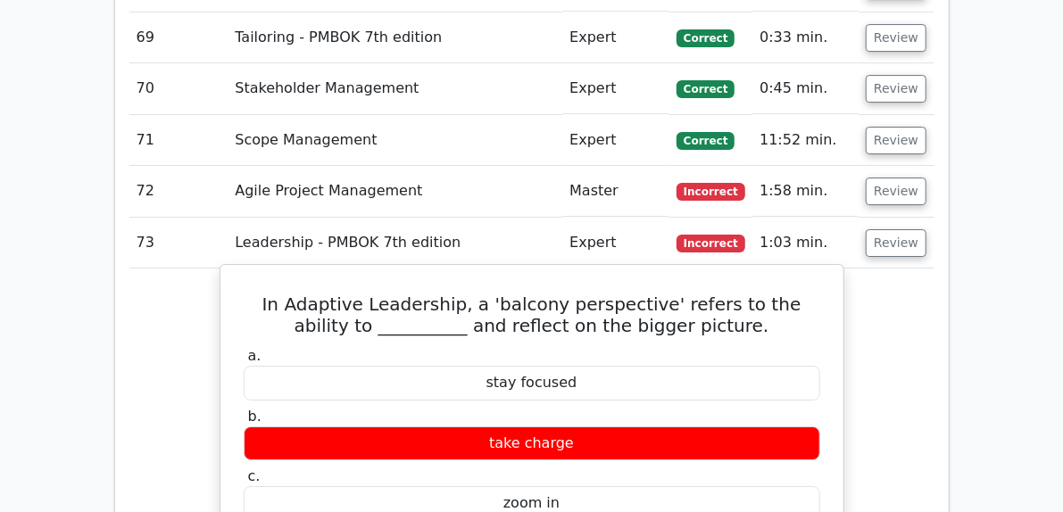
scroll to position [6158, 0]
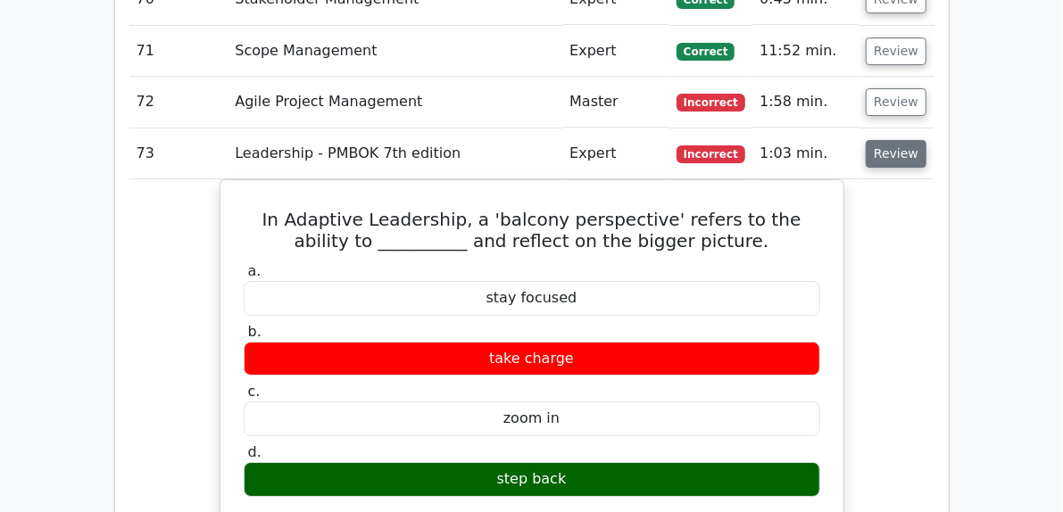
click at [926, 140] on button "Review" at bounding box center [896, 154] width 61 height 28
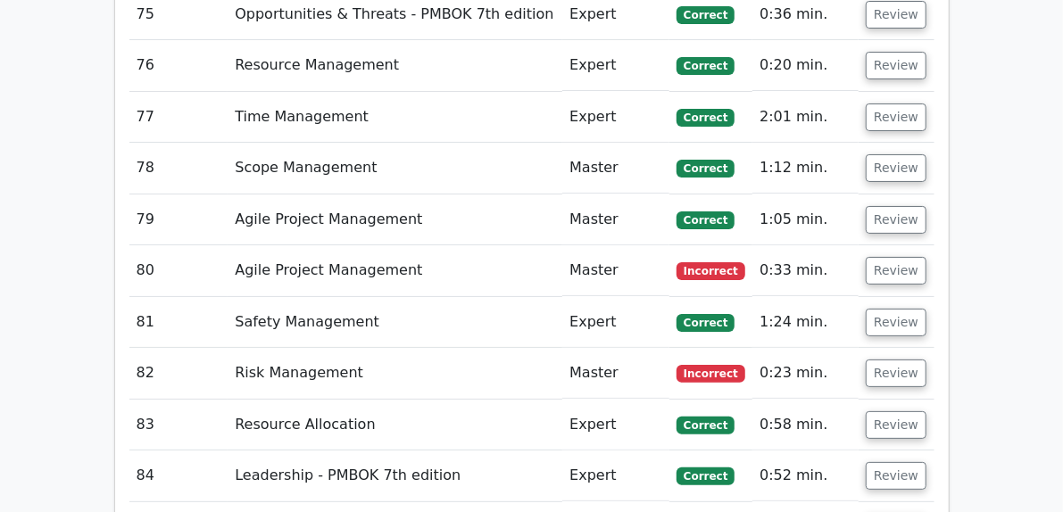
scroll to position [6515, 0]
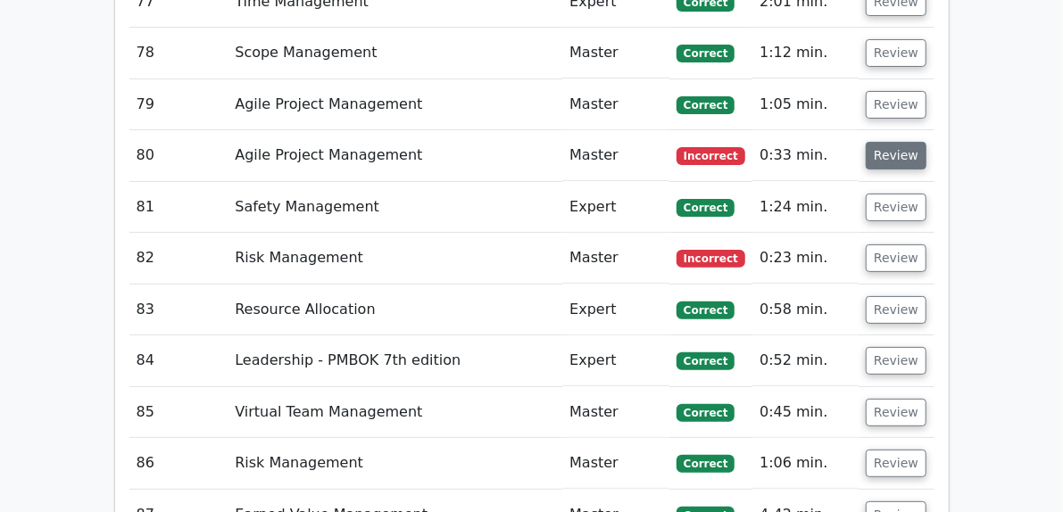
click at [926, 142] on button "Review" at bounding box center [896, 156] width 61 height 28
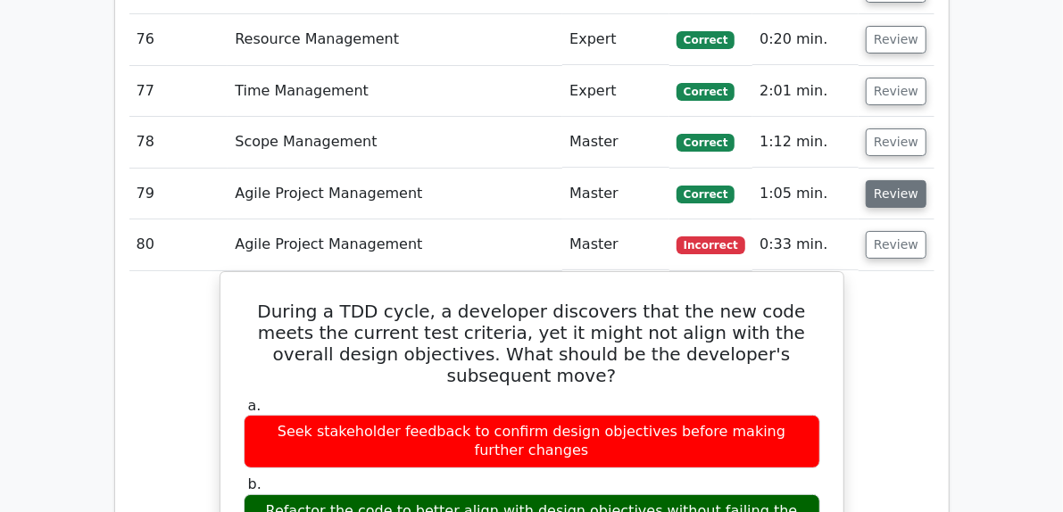
scroll to position [6426, 0]
click at [926, 231] on button "Review" at bounding box center [896, 245] width 61 height 28
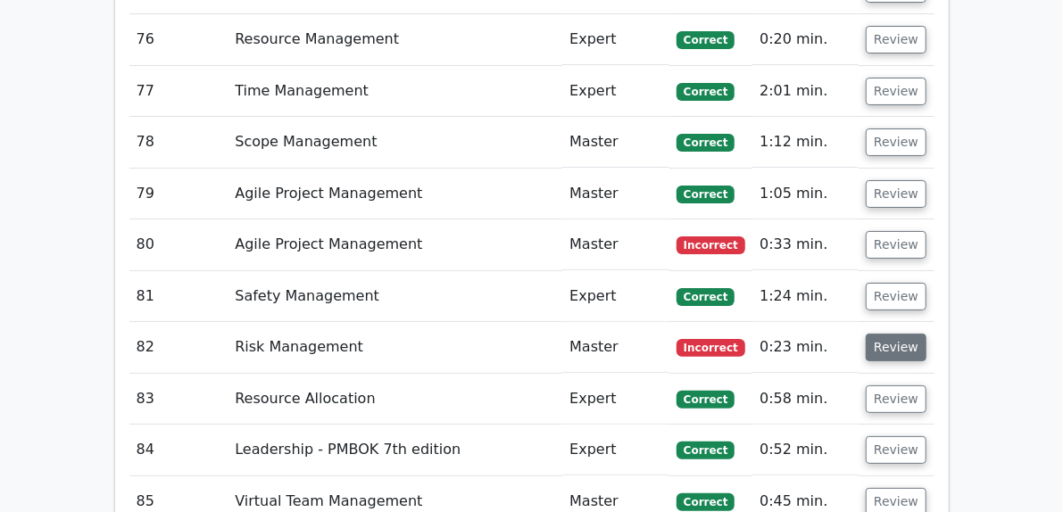
click at [926, 334] on button "Review" at bounding box center [896, 348] width 61 height 28
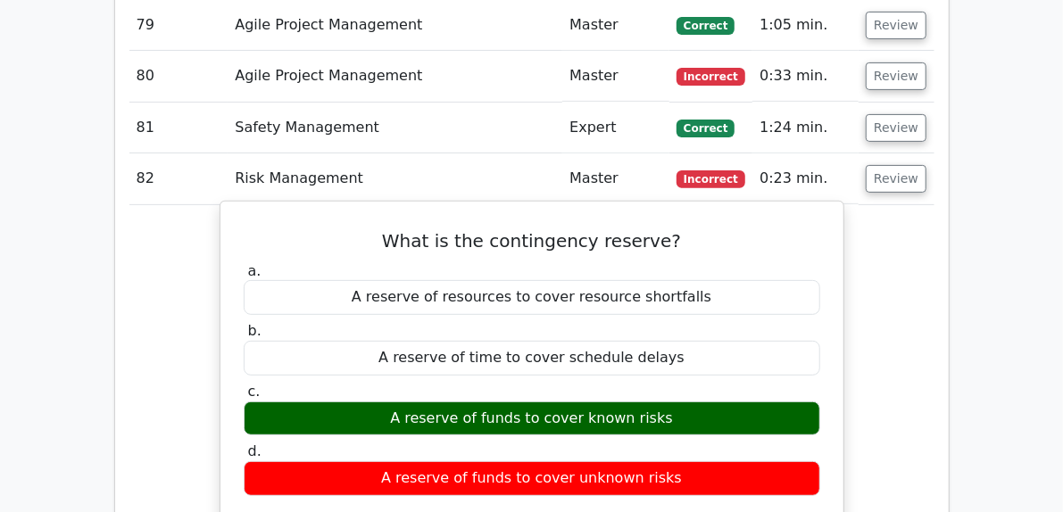
scroll to position [6604, 0]
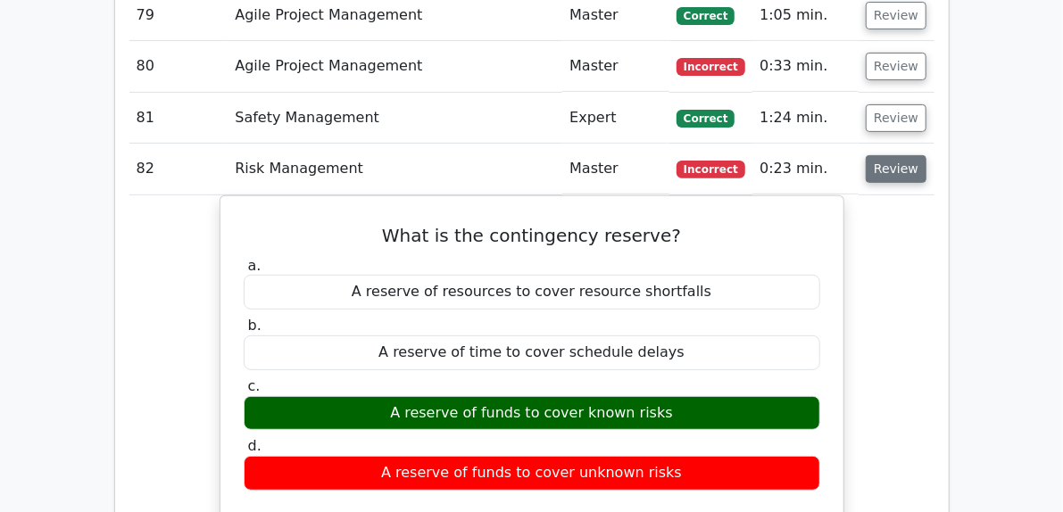
click at [926, 155] on button "Review" at bounding box center [896, 169] width 61 height 28
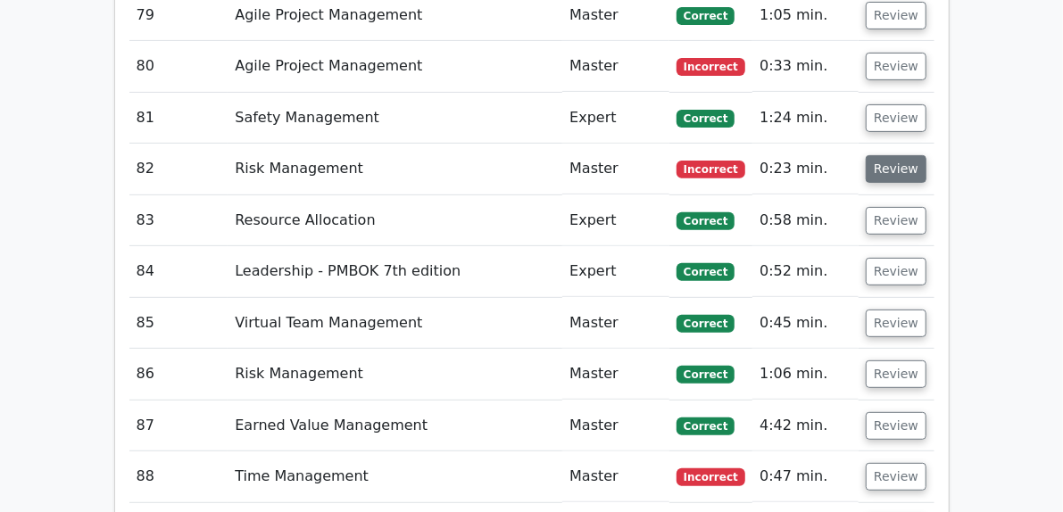
click at [926, 155] on button "Review" at bounding box center [896, 169] width 61 height 28
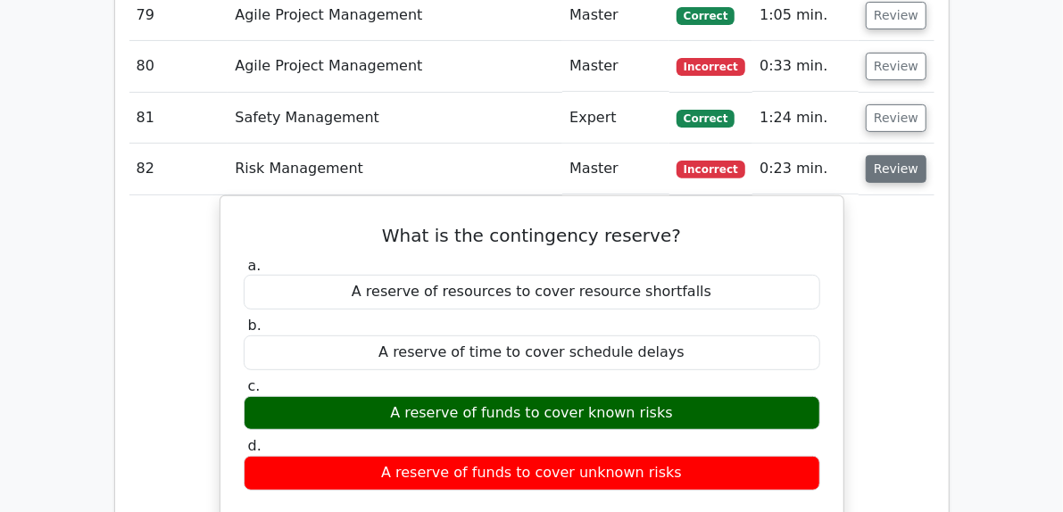
click at [926, 155] on button "Review" at bounding box center [896, 169] width 61 height 28
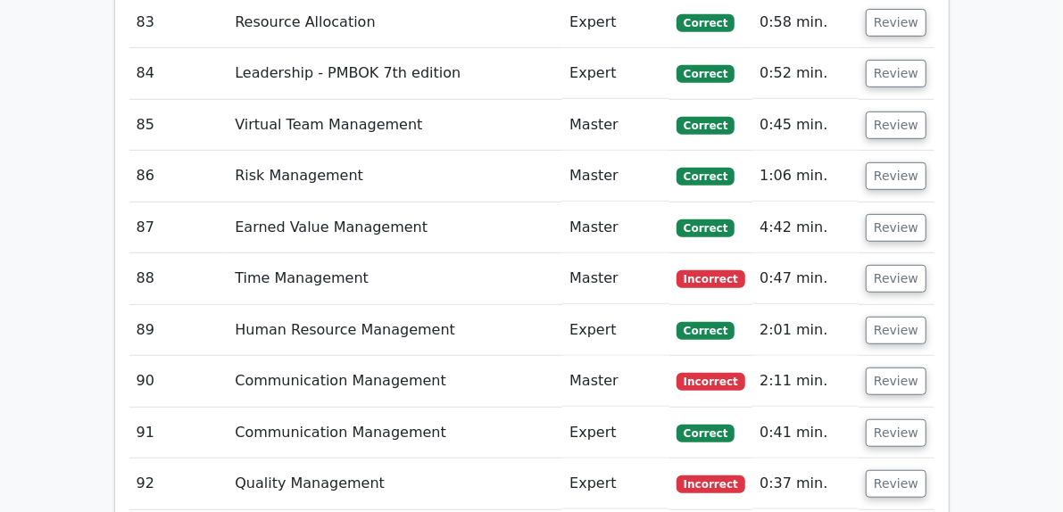
scroll to position [6872, 0]
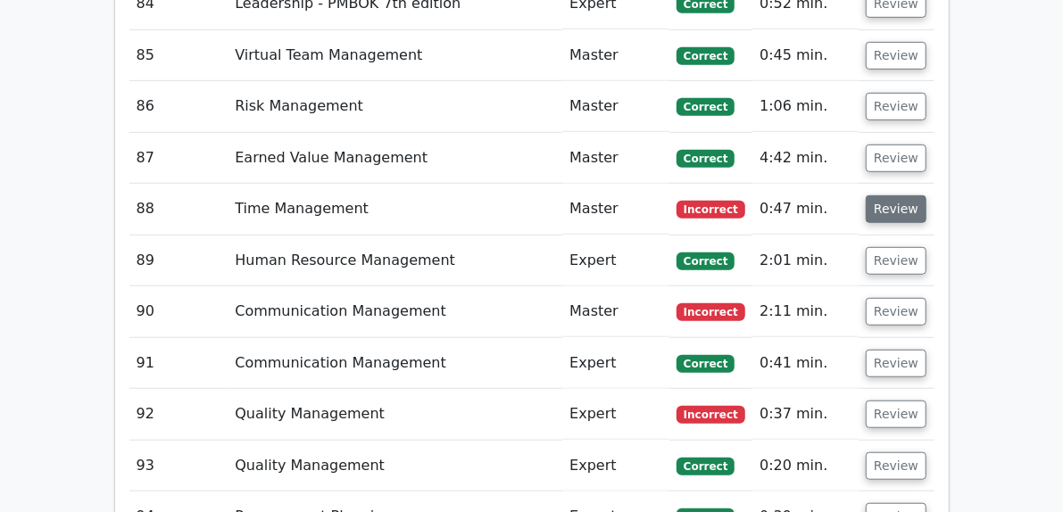
click at [926, 195] on button "Review" at bounding box center [896, 209] width 61 height 28
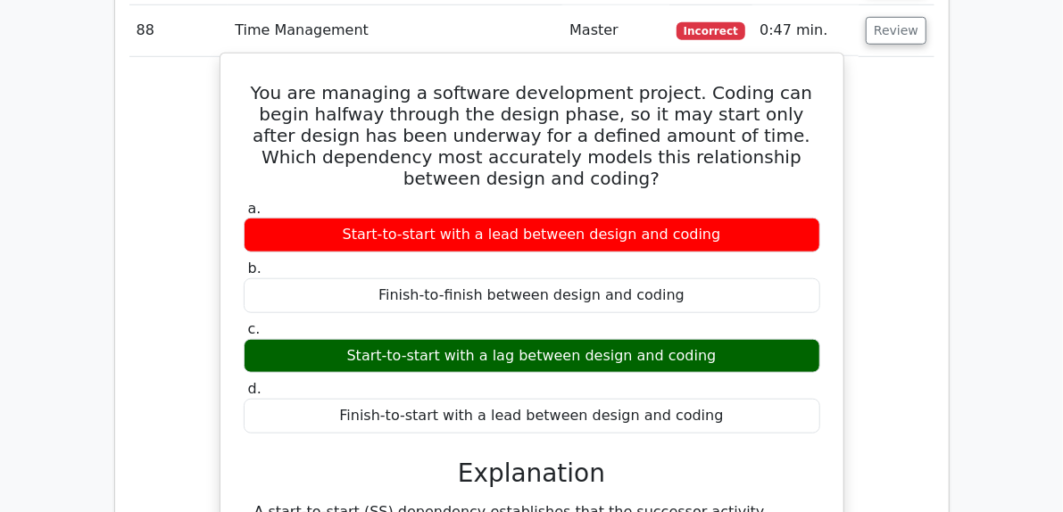
scroll to position [6961, 0]
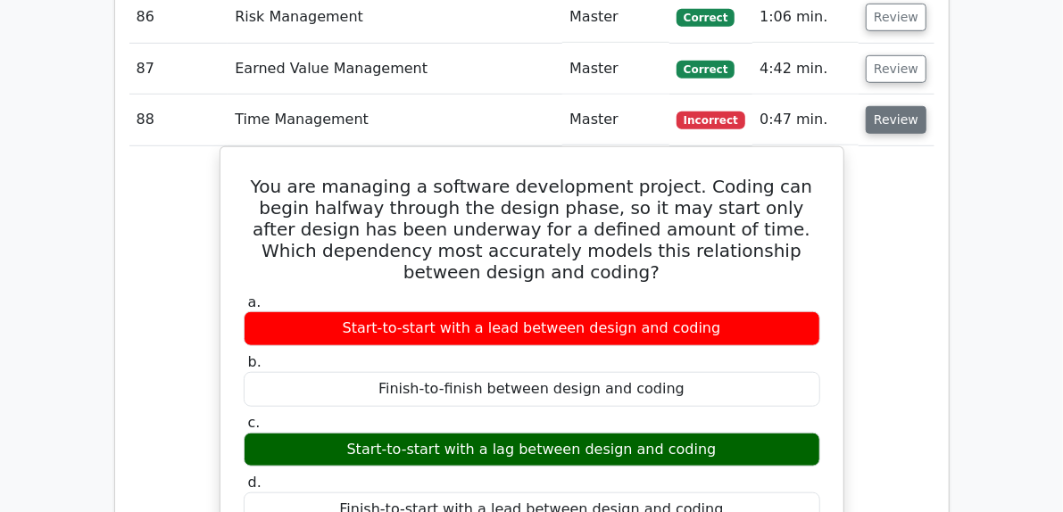
drag, startPoint x: 963, startPoint y: 64, endPoint x: 956, endPoint y: 90, distance: 26.8
click at [933, 95] on td "Review" at bounding box center [896, 120] width 75 height 51
click at [933, 99] on td "Review" at bounding box center [896, 120] width 75 height 51
click at [926, 106] on button "Review" at bounding box center [896, 120] width 61 height 28
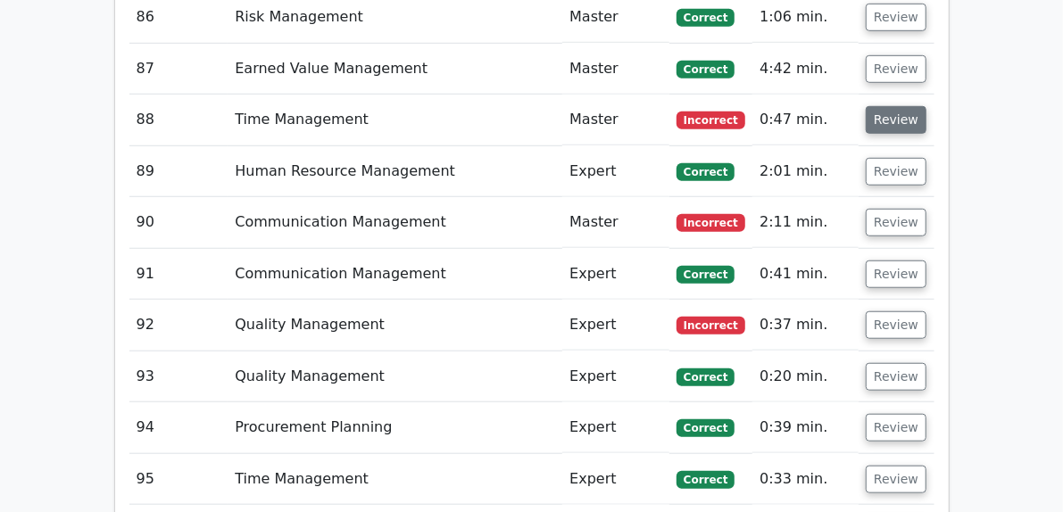
click at [926, 106] on button "Review" at bounding box center [896, 120] width 61 height 28
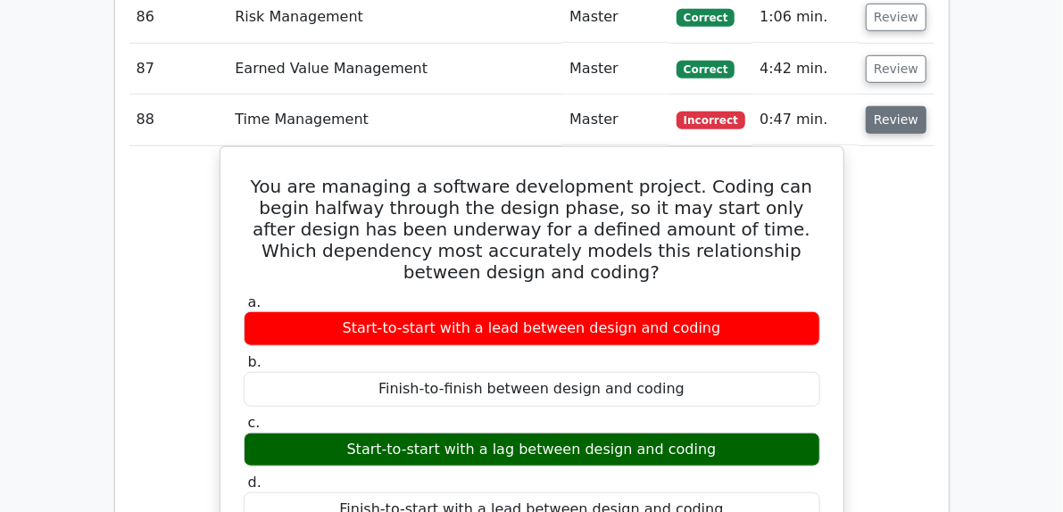
click at [926, 106] on button "Review" at bounding box center [896, 120] width 61 height 28
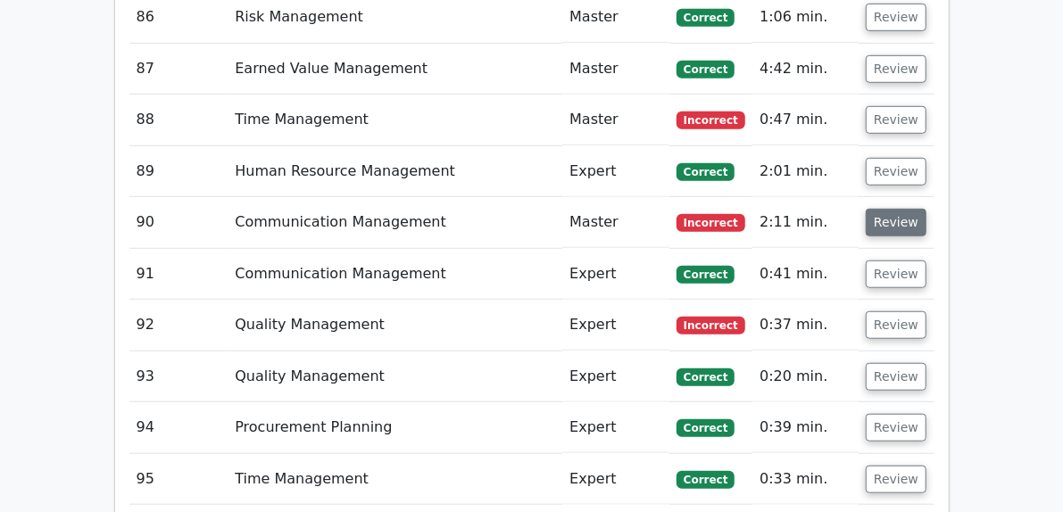
click at [926, 209] on button "Review" at bounding box center [896, 223] width 61 height 28
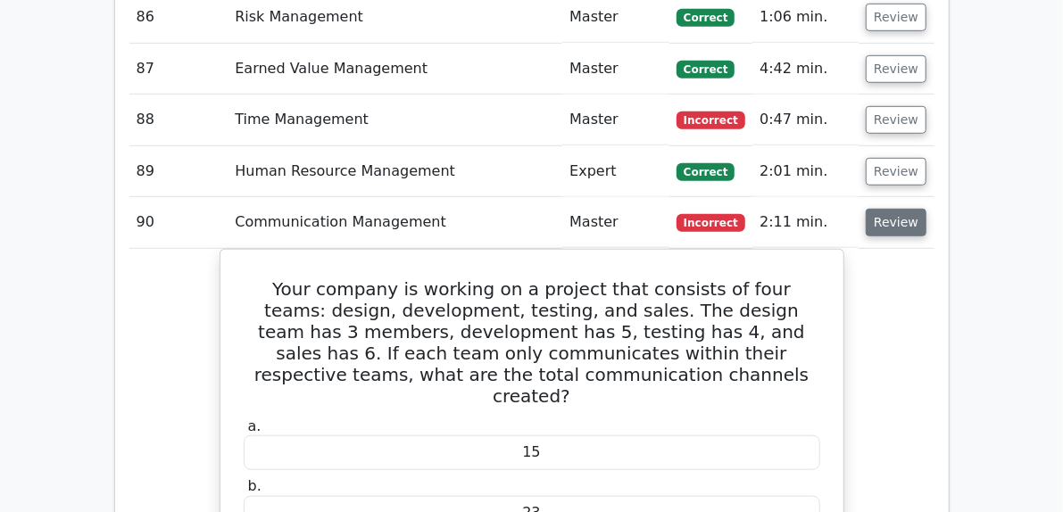
click at [926, 209] on button "Review" at bounding box center [896, 223] width 61 height 28
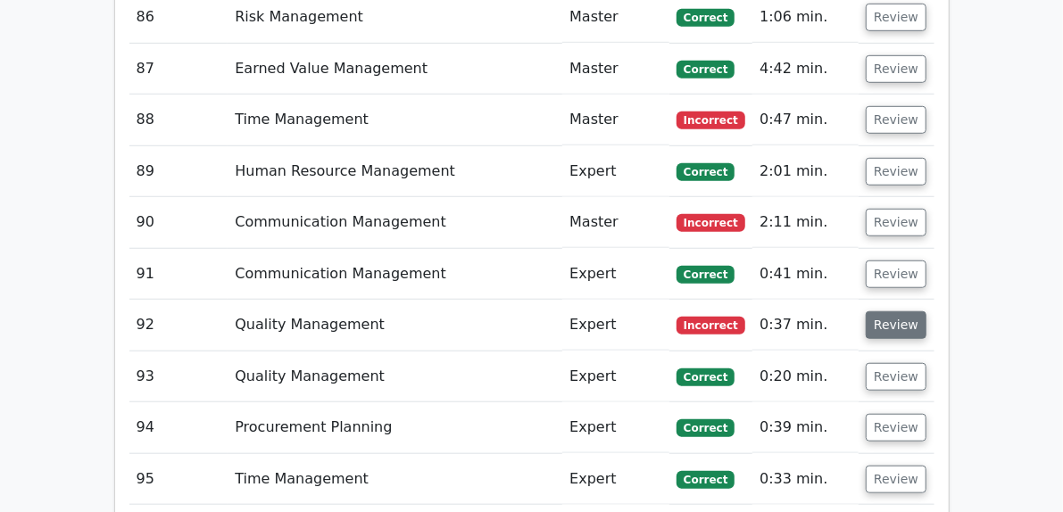
click at [926, 311] on button "Review" at bounding box center [896, 325] width 61 height 28
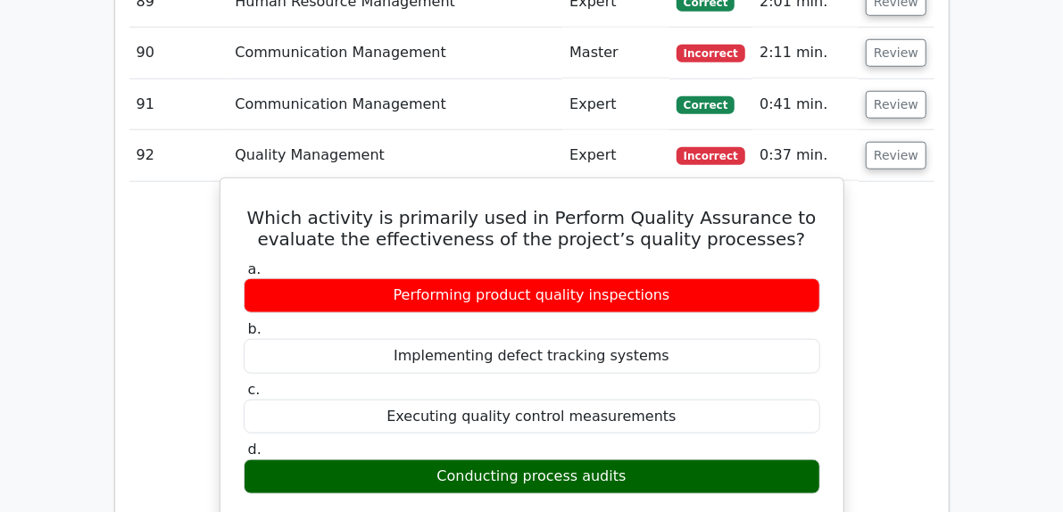
scroll to position [7140, 0]
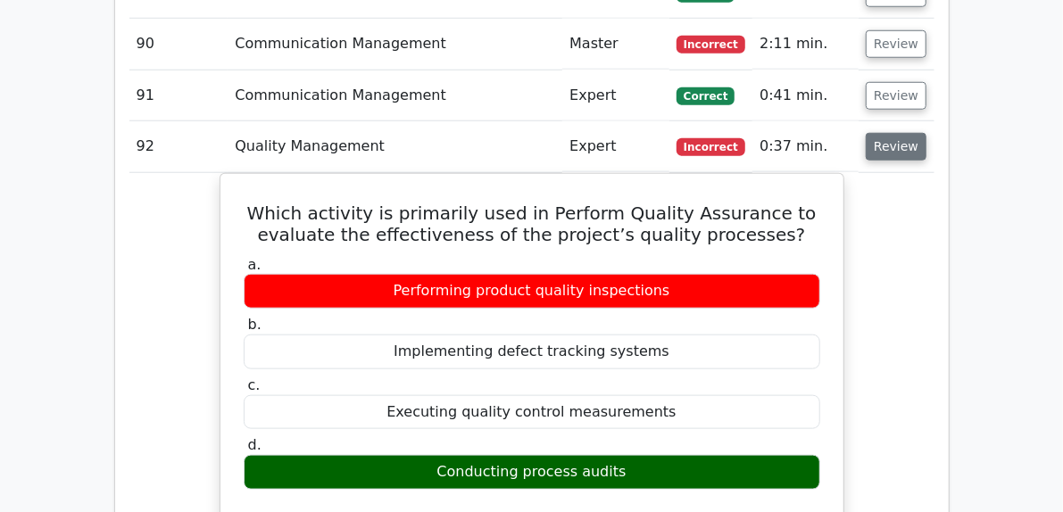
click at [926, 133] on button "Review" at bounding box center [896, 147] width 61 height 28
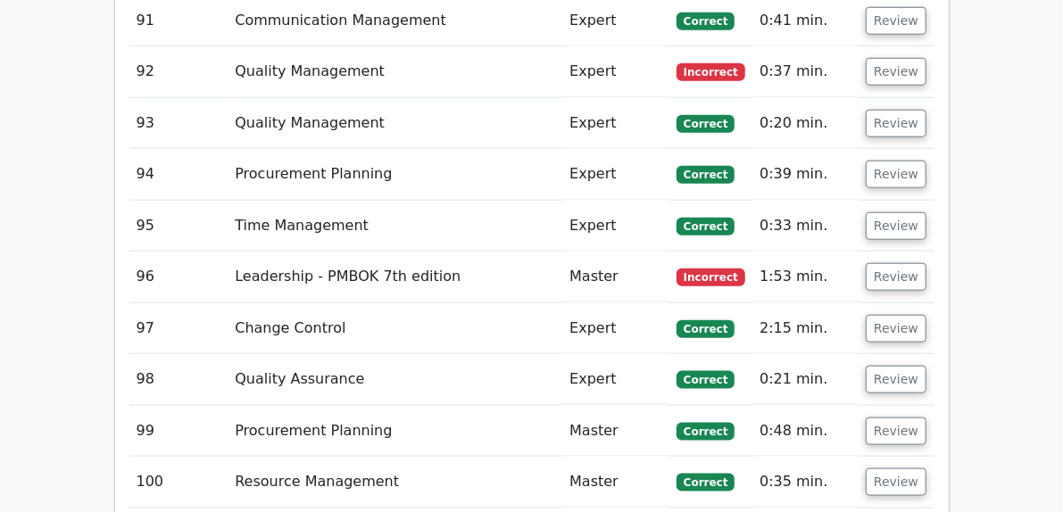
scroll to position [7318, 0]
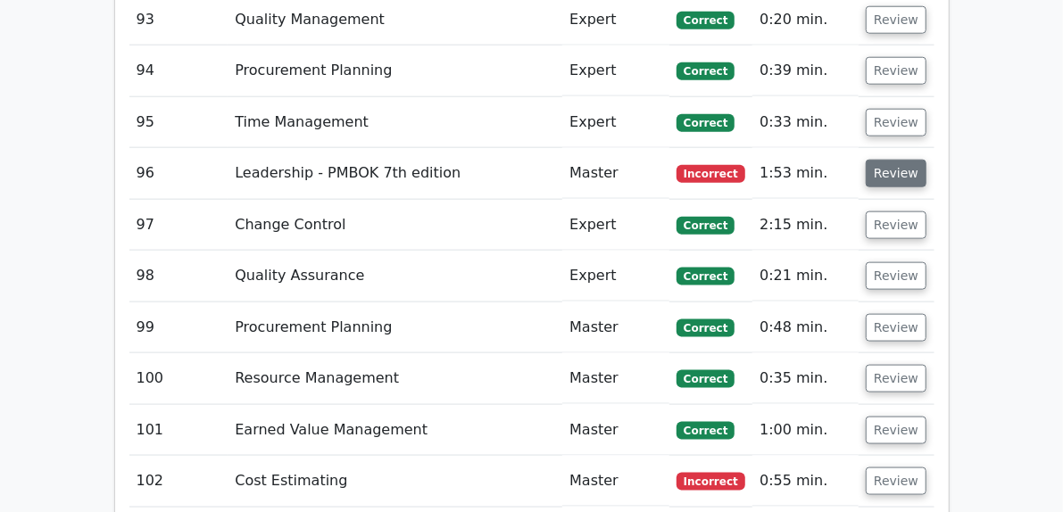
click at [926, 160] on button "Review" at bounding box center [896, 174] width 61 height 28
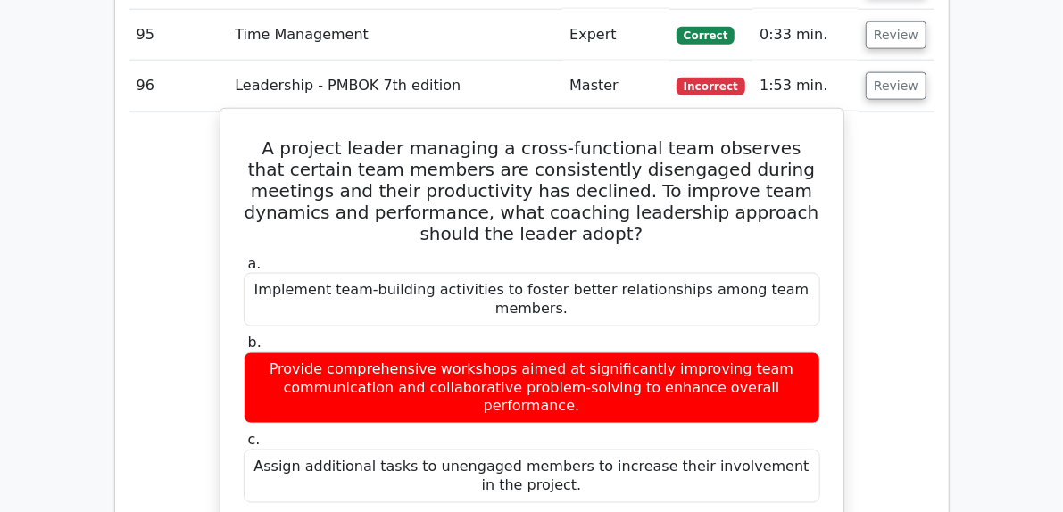
scroll to position [7140, 0]
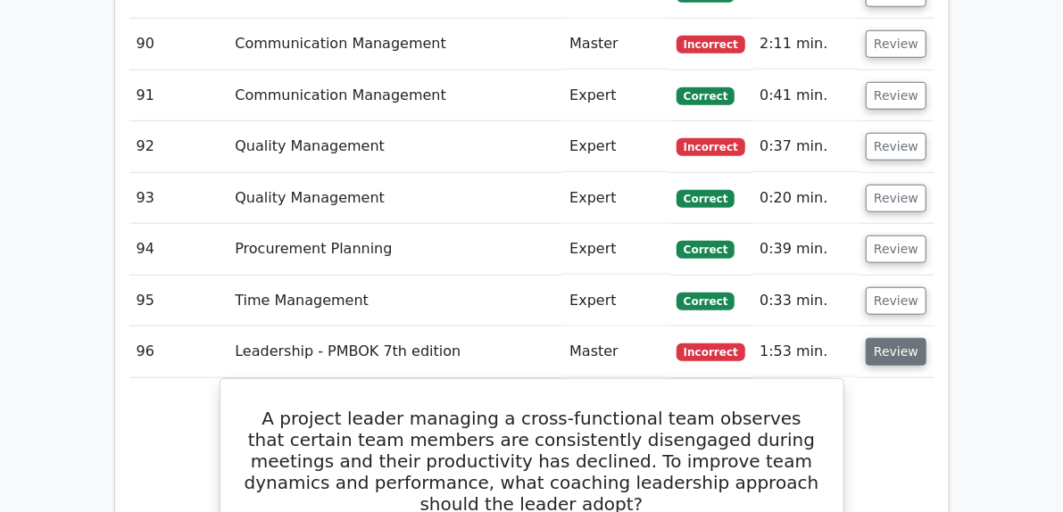
click at [926, 338] on button "Review" at bounding box center [896, 352] width 61 height 28
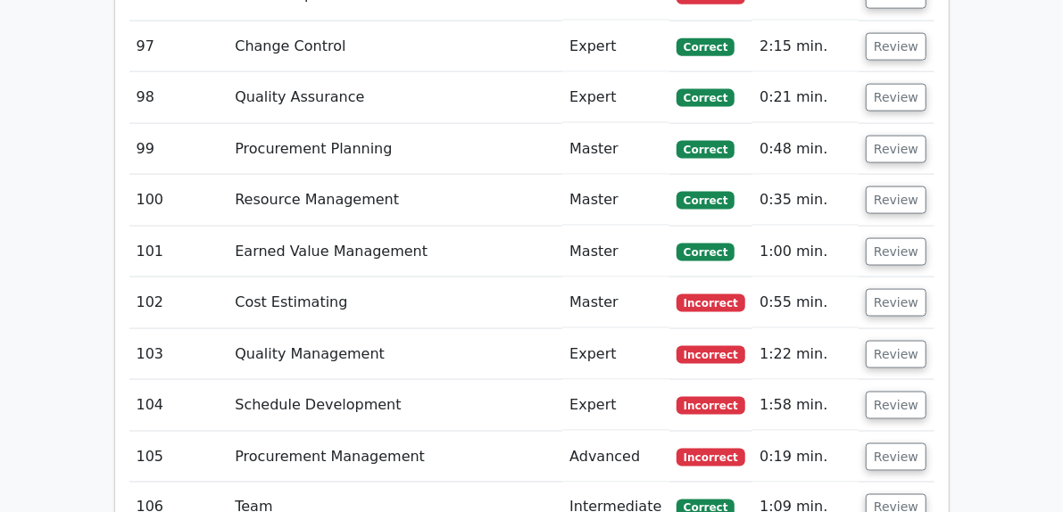
scroll to position [7675, 0]
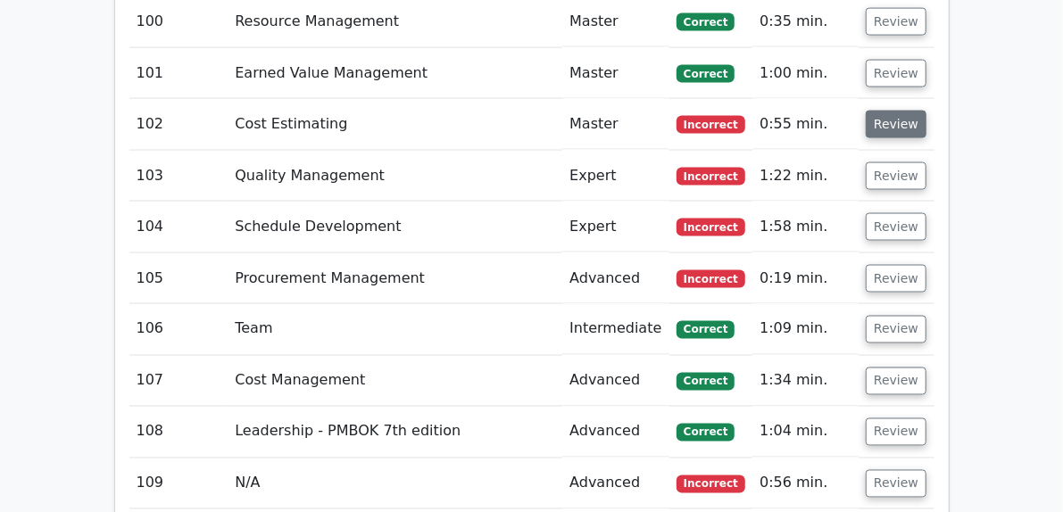
click at [926, 111] on button "Review" at bounding box center [896, 125] width 61 height 28
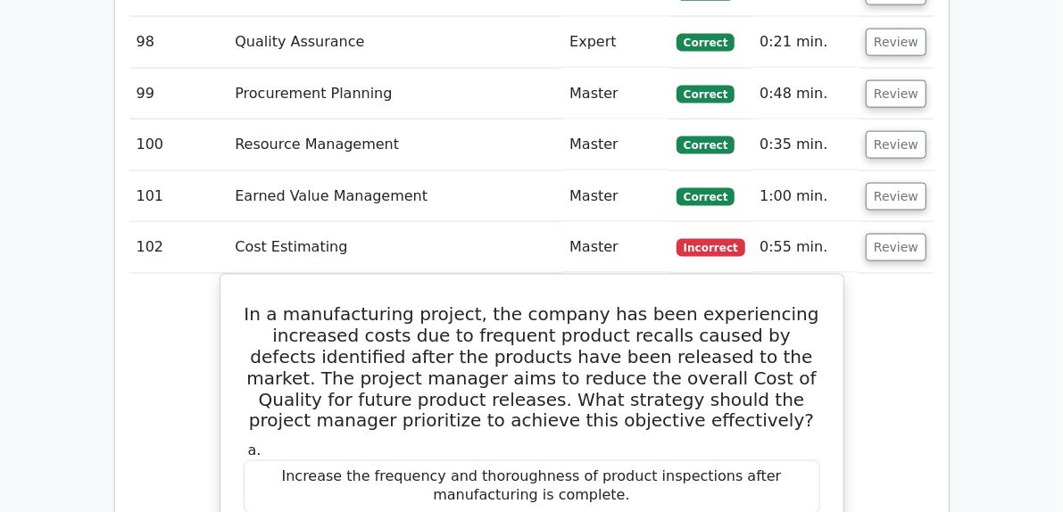
scroll to position [7497, 0]
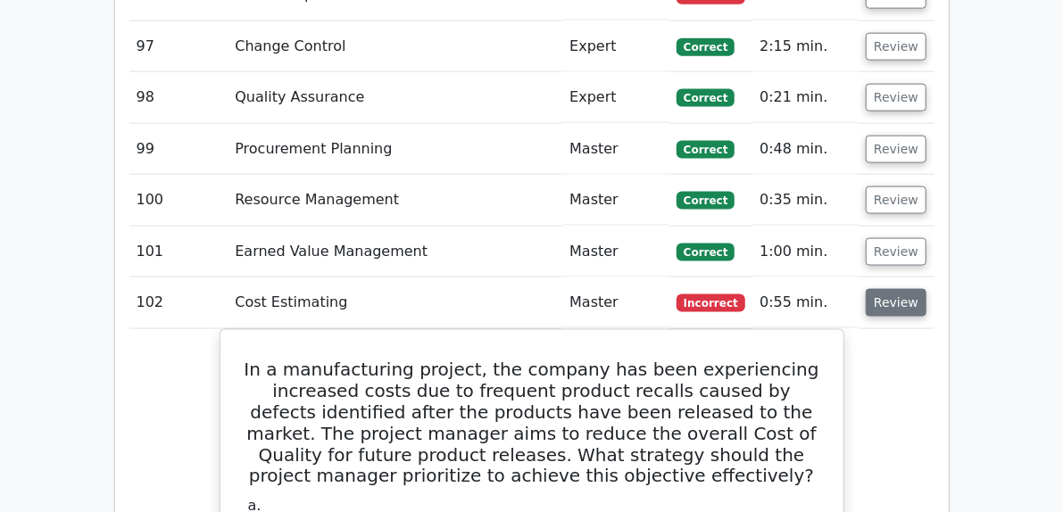
click at [926, 289] on button "Review" at bounding box center [896, 303] width 61 height 28
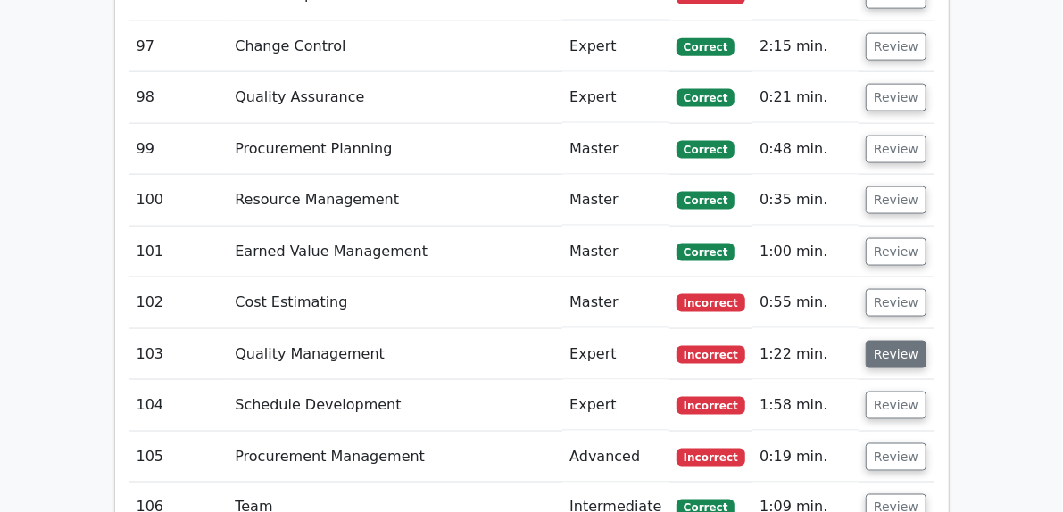
click at [926, 341] on button "Review" at bounding box center [896, 355] width 61 height 28
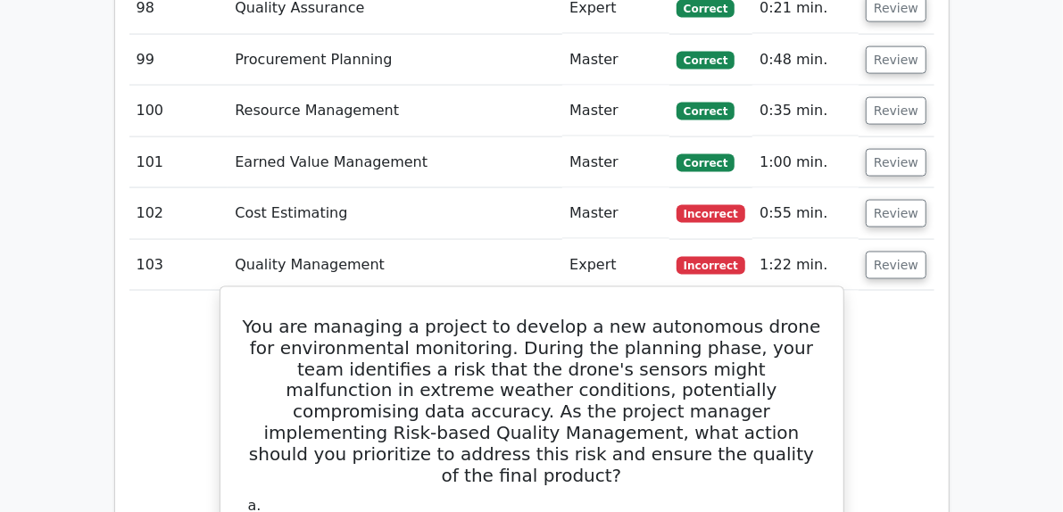
scroll to position [7586, 0]
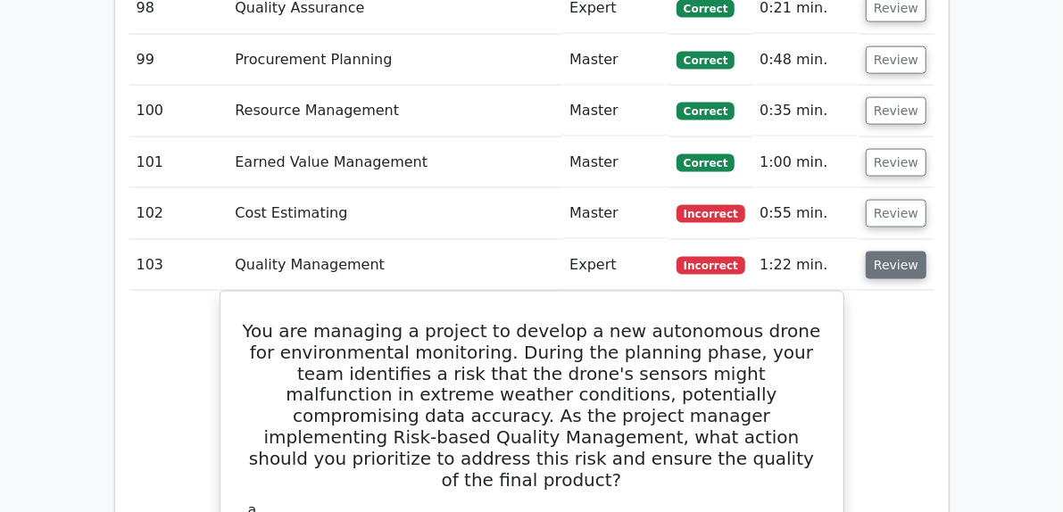
click at [926, 252] on button "Review" at bounding box center [896, 266] width 61 height 28
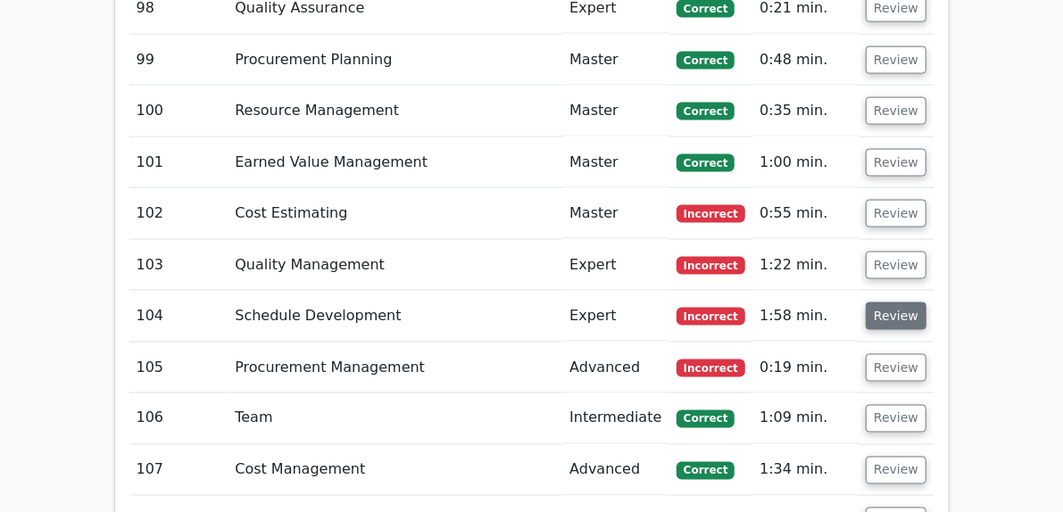
click at [926, 303] on button "Review" at bounding box center [896, 317] width 61 height 28
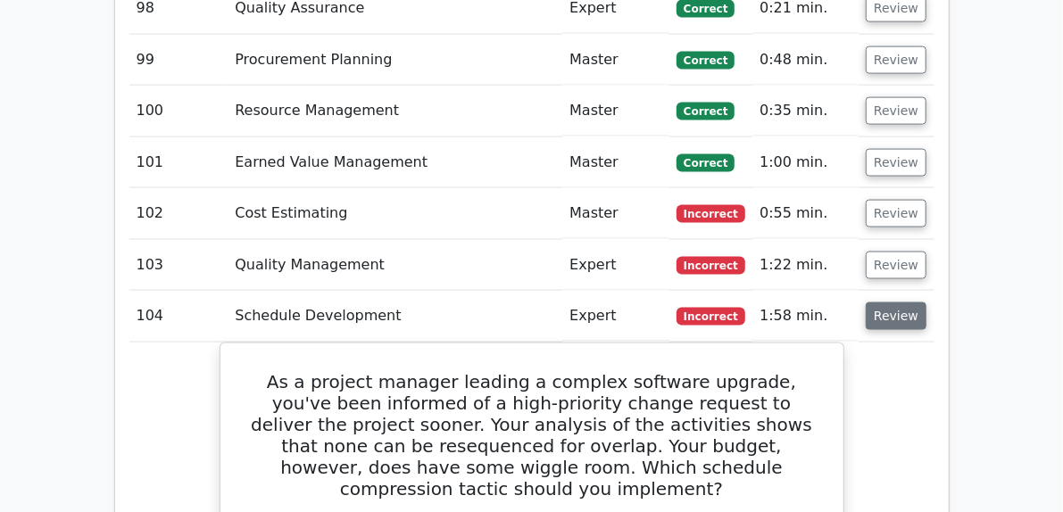
click at [926, 303] on button "Review" at bounding box center [896, 317] width 61 height 28
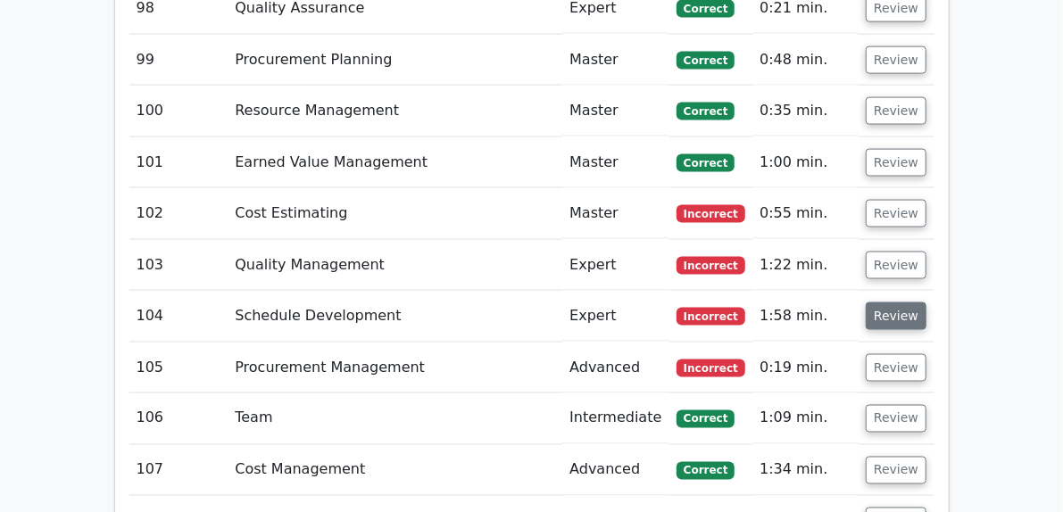
click at [926, 303] on button "Review" at bounding box center [896, 317] width 61 height 28
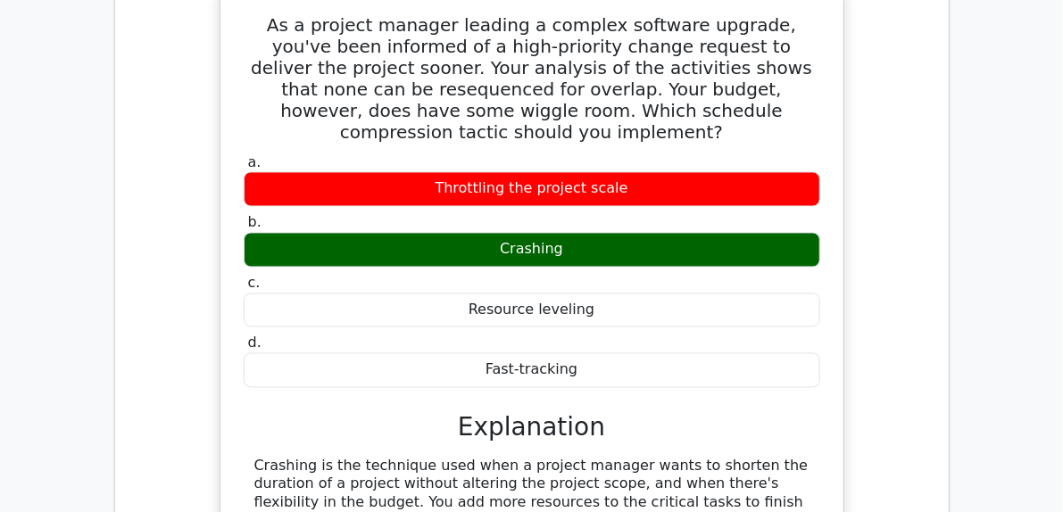
scroll to position [7675, 0]
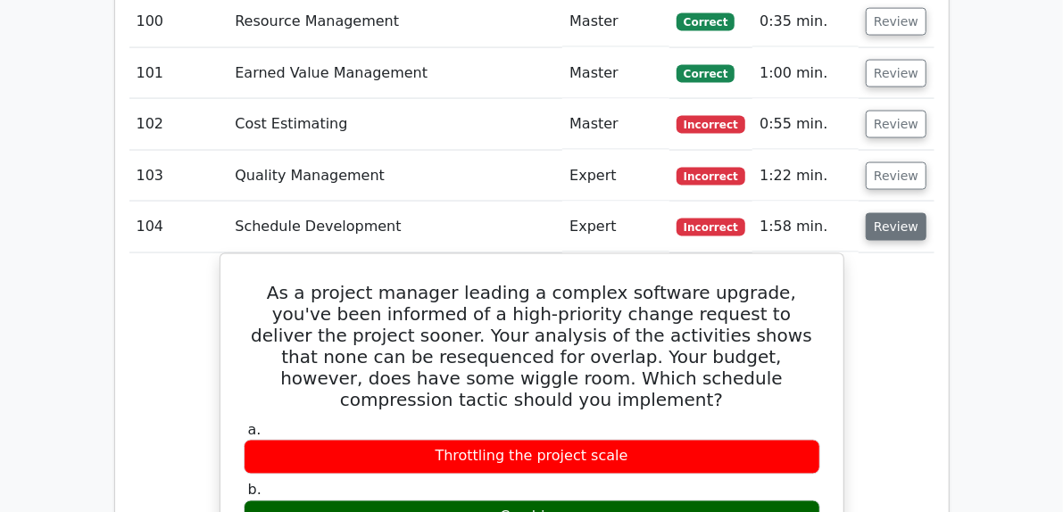
click at [926, 213] on button "Review" at bounding box center [896, 227] width 61 height 28
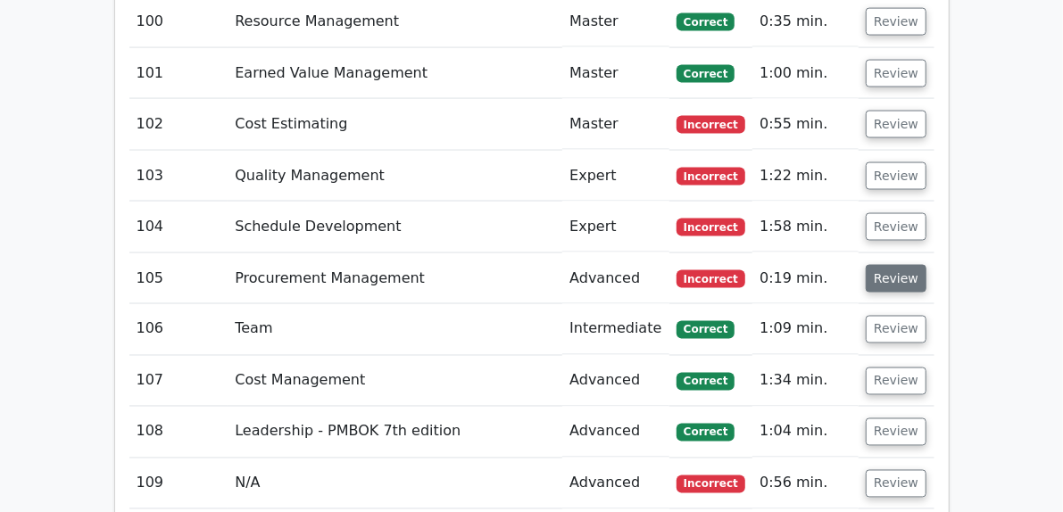
click at [926, 265] on button "Review" at bounding box center [896, 279] width 61 height 28
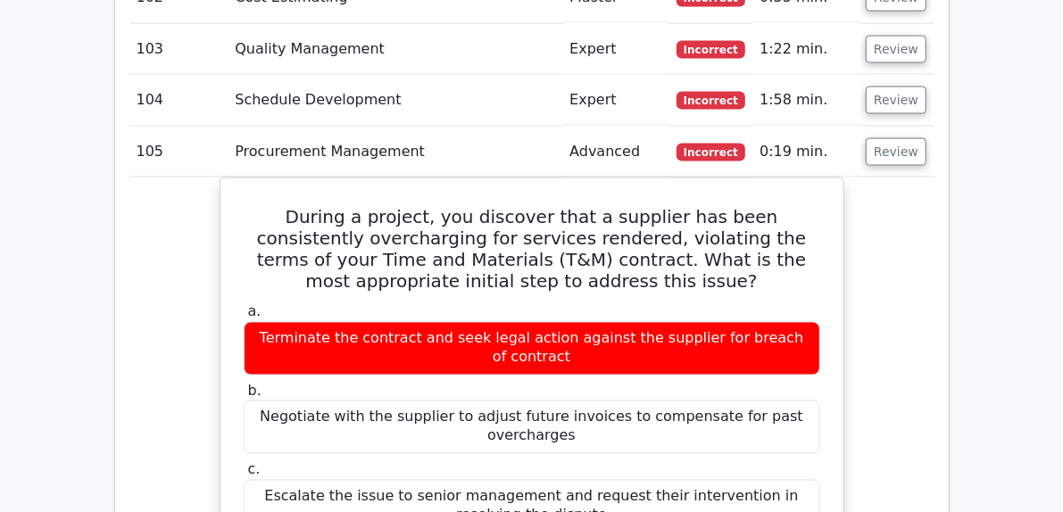
scroll to position [7764, 0]
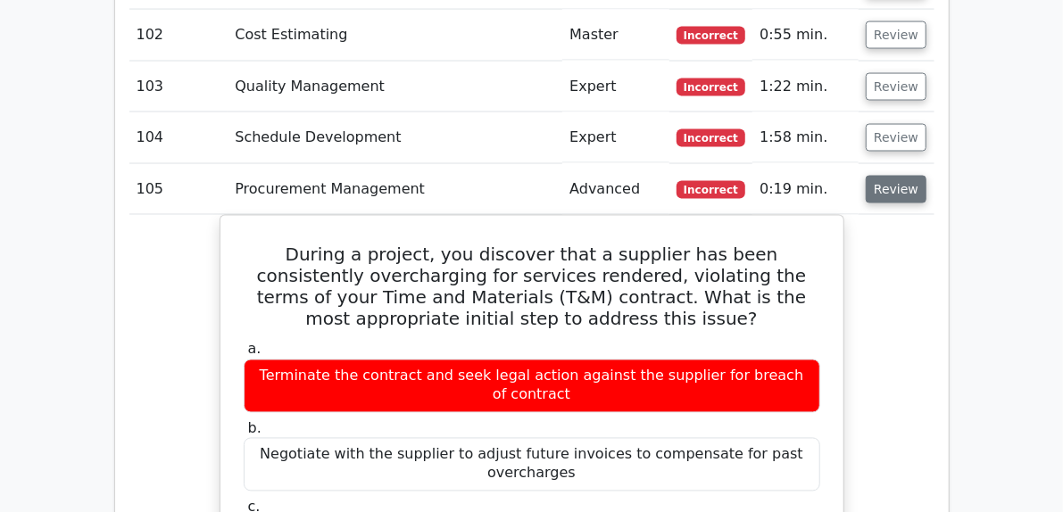
click at [926, 176] on button "Review" at bounding box center [896, 190] width 61 height 28
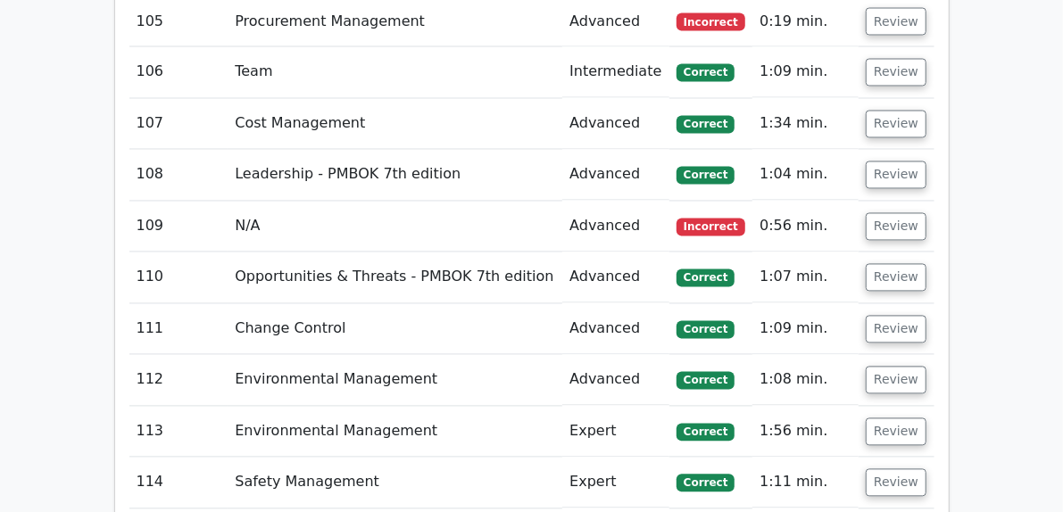
scroll to position [7943, 0]
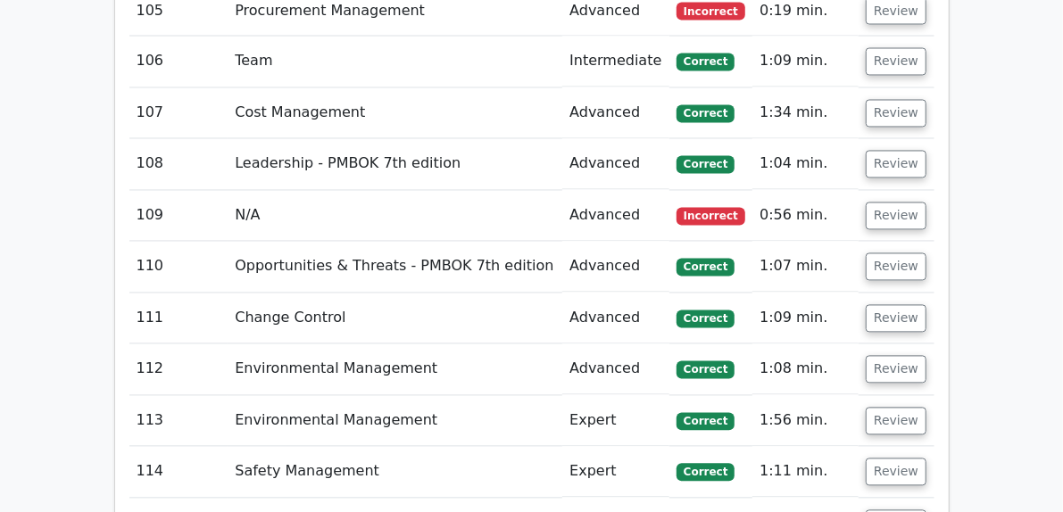
click at [926, 191] on td "Review" at bounding box center [896, 216] width 75 height 51
click at [926, 203] on button "Review" at bounding box center [896, 217] width 61 height 28
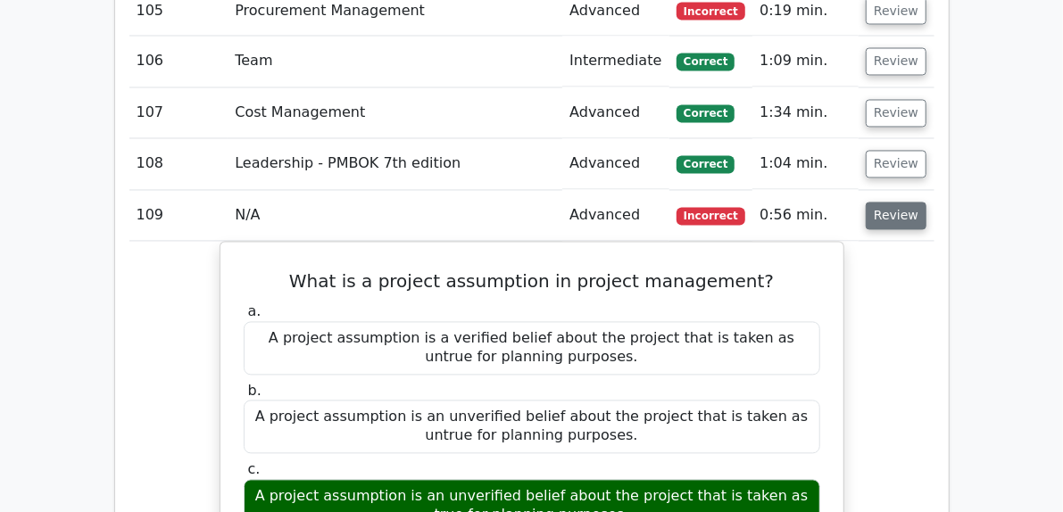
click at [926, 203] on button "Review" at bounding box center [896, 217] width 61 height 28
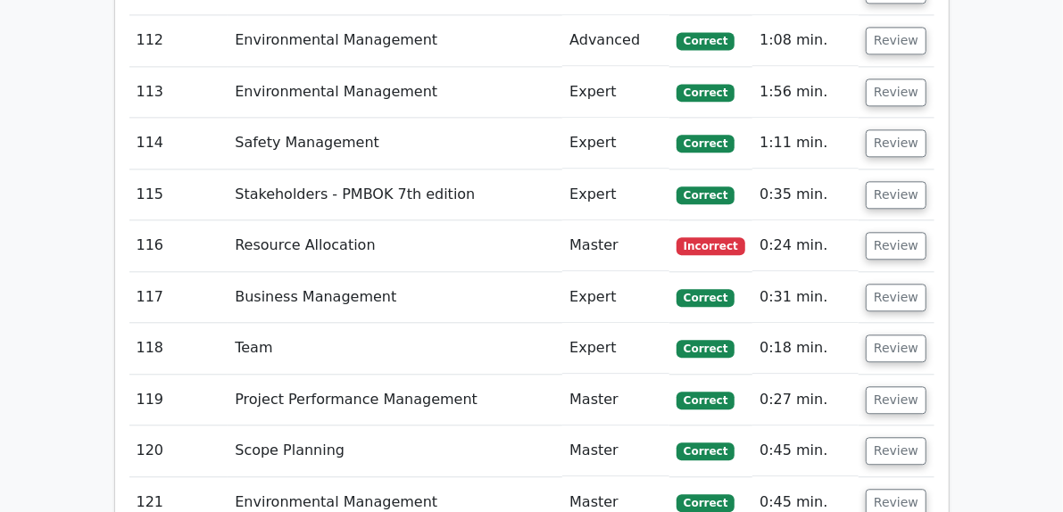
scroll to position [8300, 0]
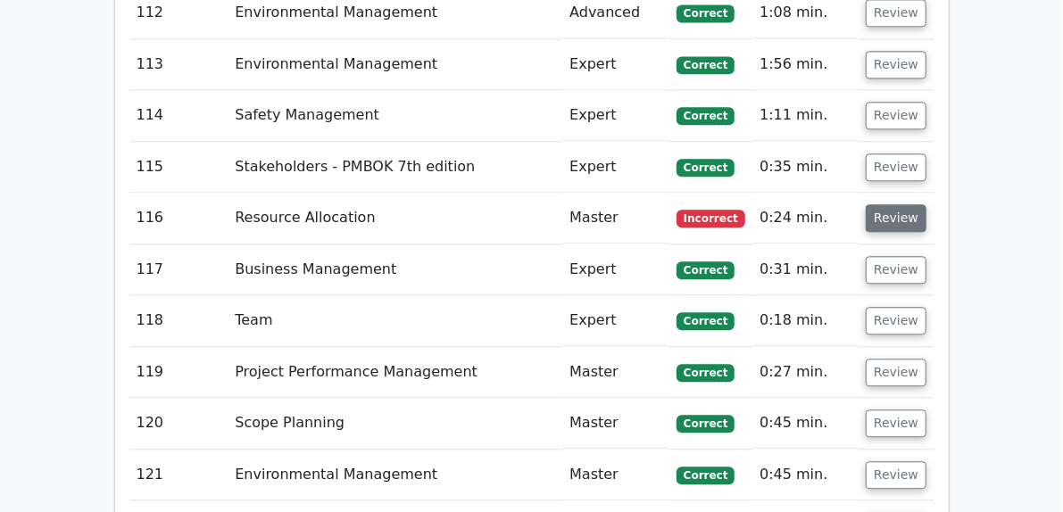
click at [926, 204] on button "Review" at bounding box center [896, 218] width 61 height 28
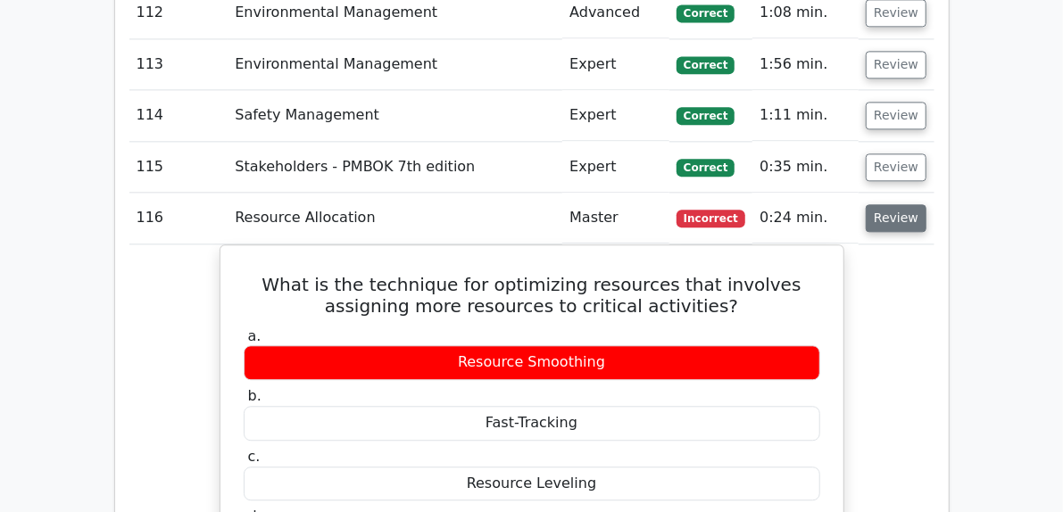
click at [926, 204] on button "Review" at bounding box center [896, 218] width 61 height 28
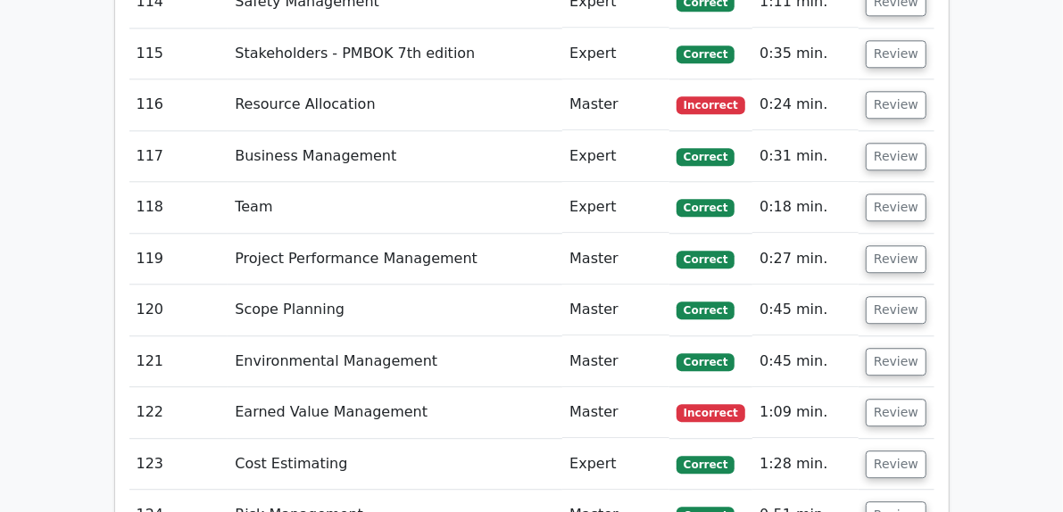
scroll to position [8478, 0]
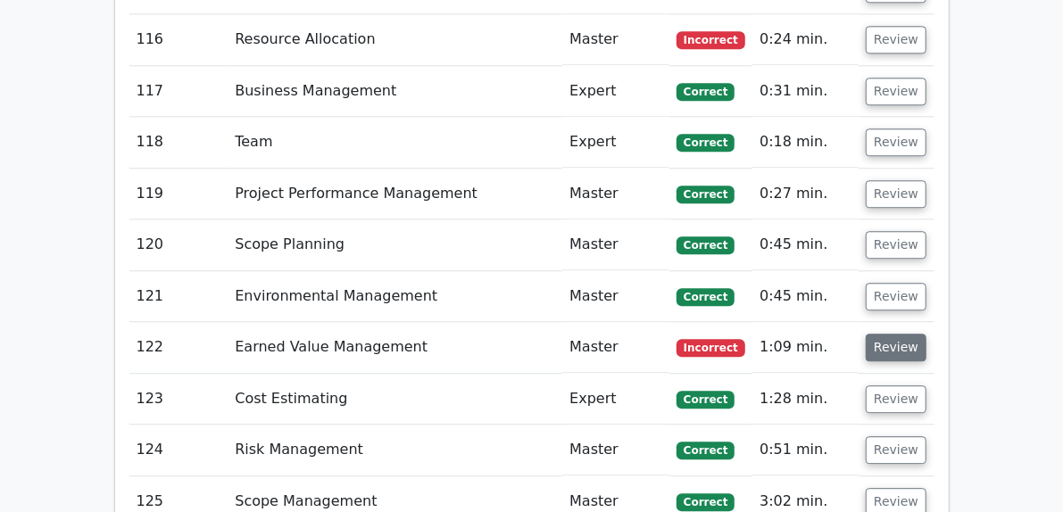
click at [926, 334] on button "Review" at bounding box center [896, 348] width 61 height 28
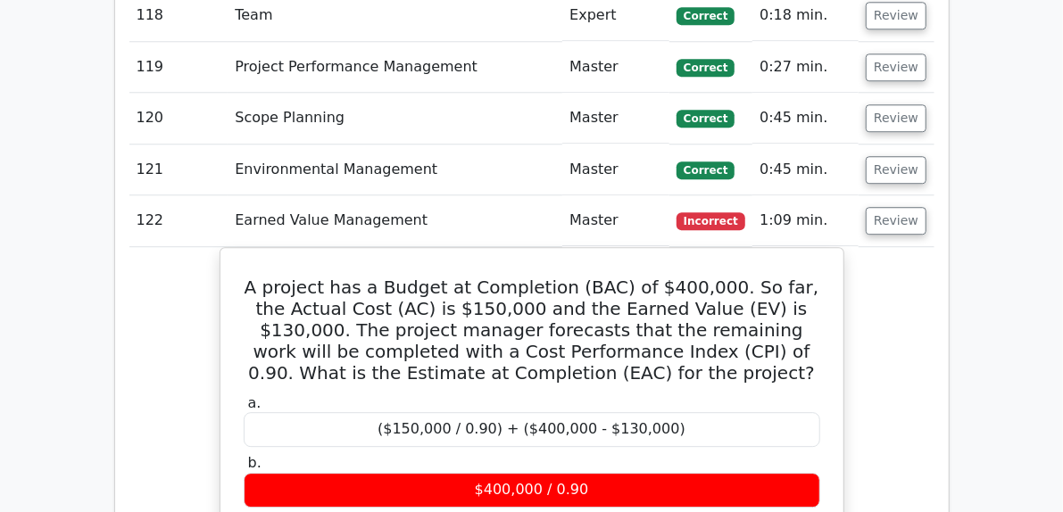
scroll to position [8657, 0]
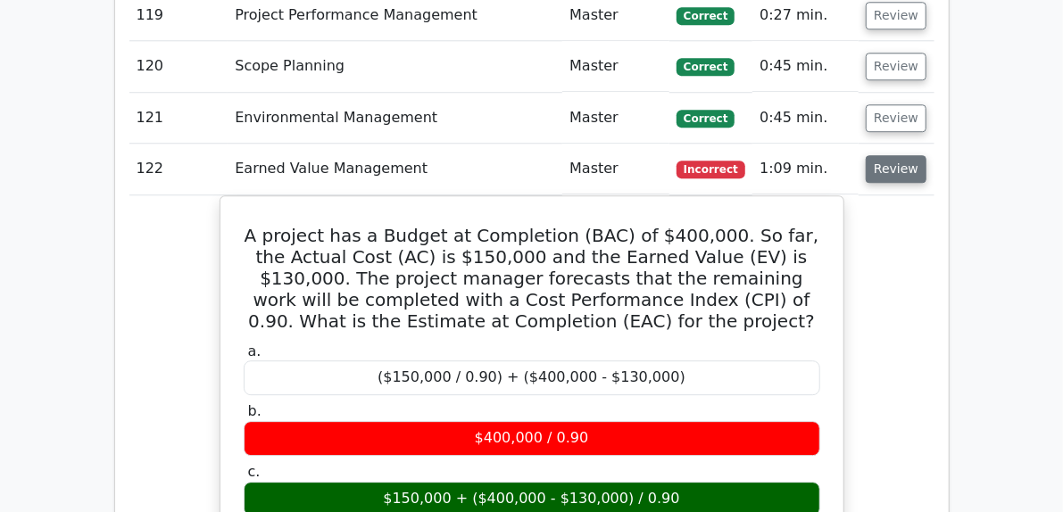
click at [926, 155] on button "Review" at bounding box center [896, 169] width 61 height 28
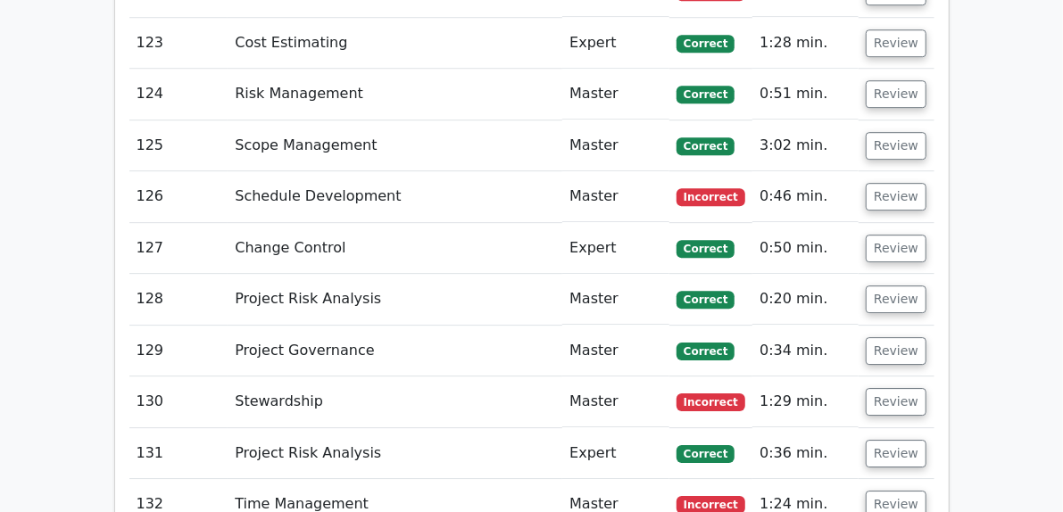
scroll to position [8835, 0]
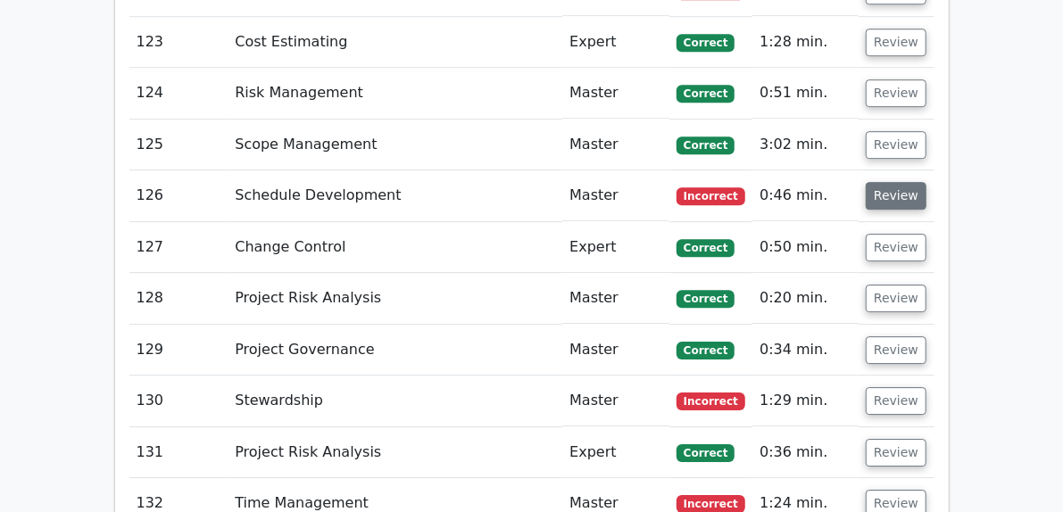
click at [926, 182] on button "Review" at bounding box center [896, 196] width 61 height 28
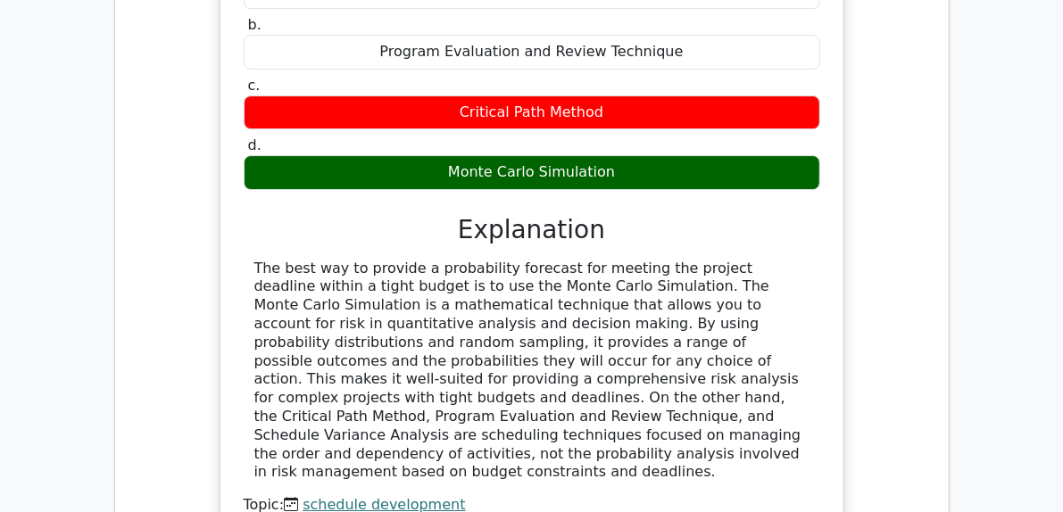
scroll to position [8924, 0]
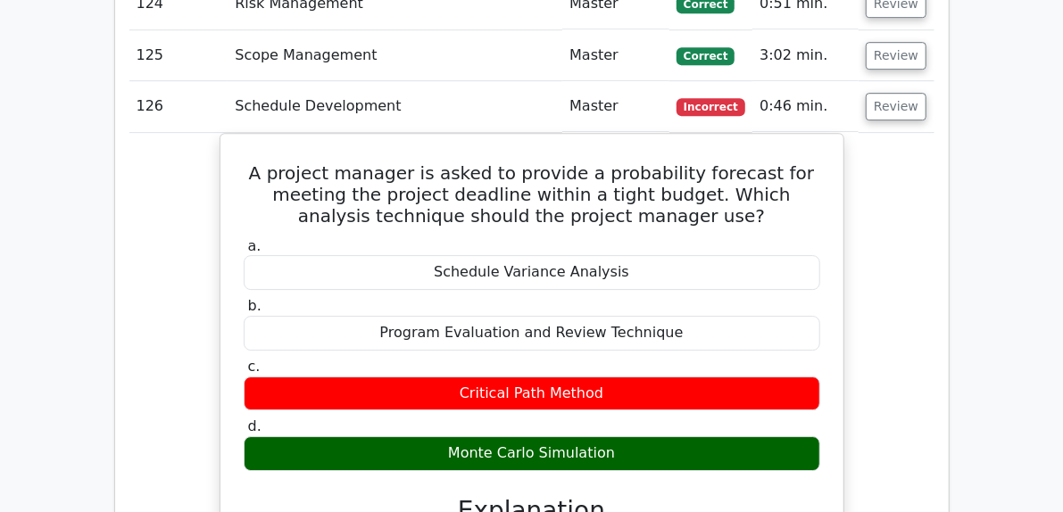
click at [933, 81] on td "Review" at bounding box center [896, 106] width 75 height 51
click at [926, 93] on button "Review" at bounding box center [896, 107] width 61 height 28
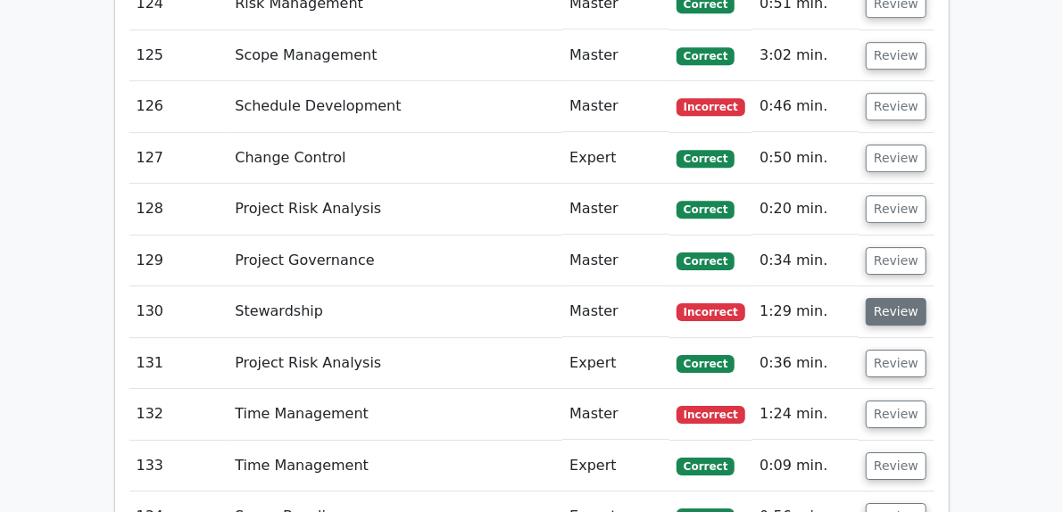
click at [926, 298] on button "Review" at bounding box center [896, 312] width 61 height 28
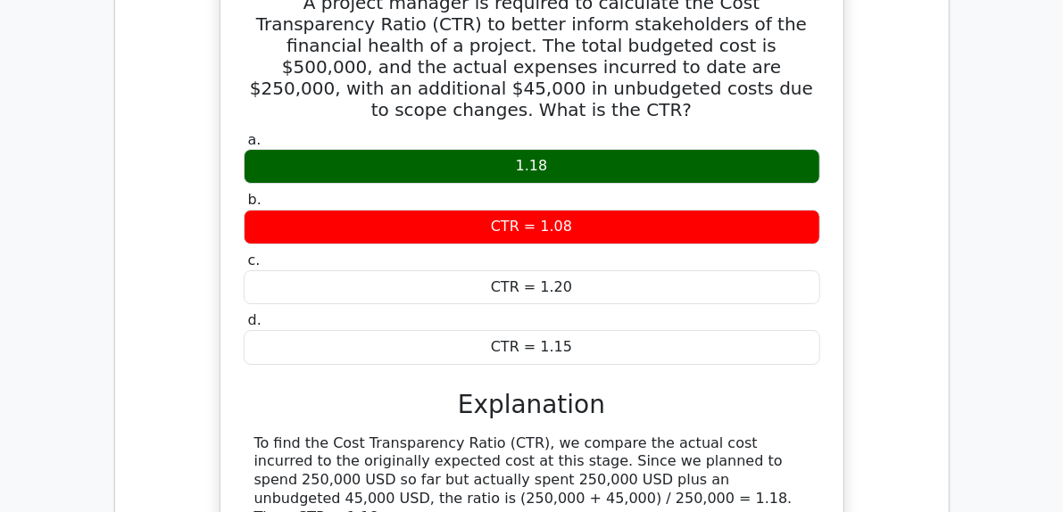
scroll to position [9103, 0]
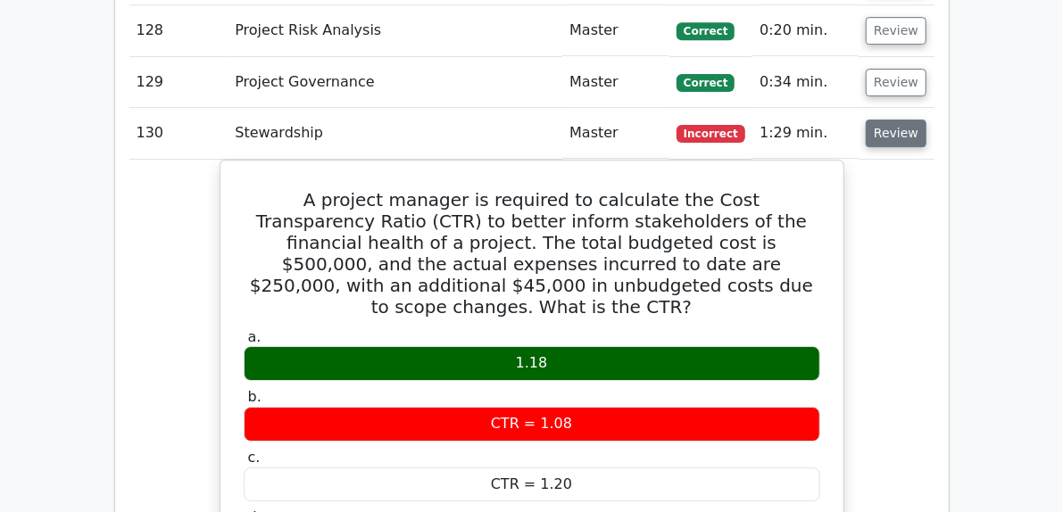
click at [926, 120] on button "Review" at bounding box center [896, 134] width 61 height 28
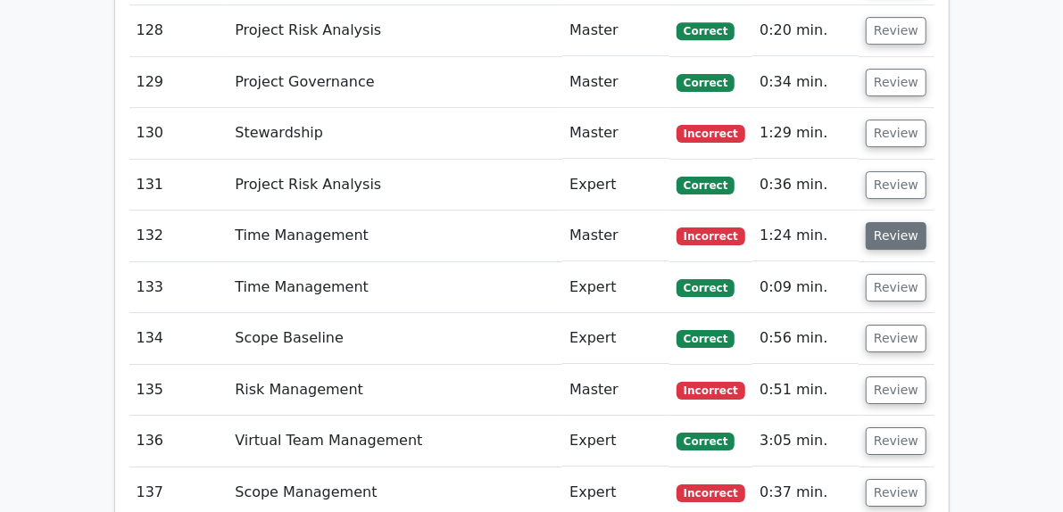
click at [926, 222] on button "Review" at bounding box center [896, 236] width 61 height 28
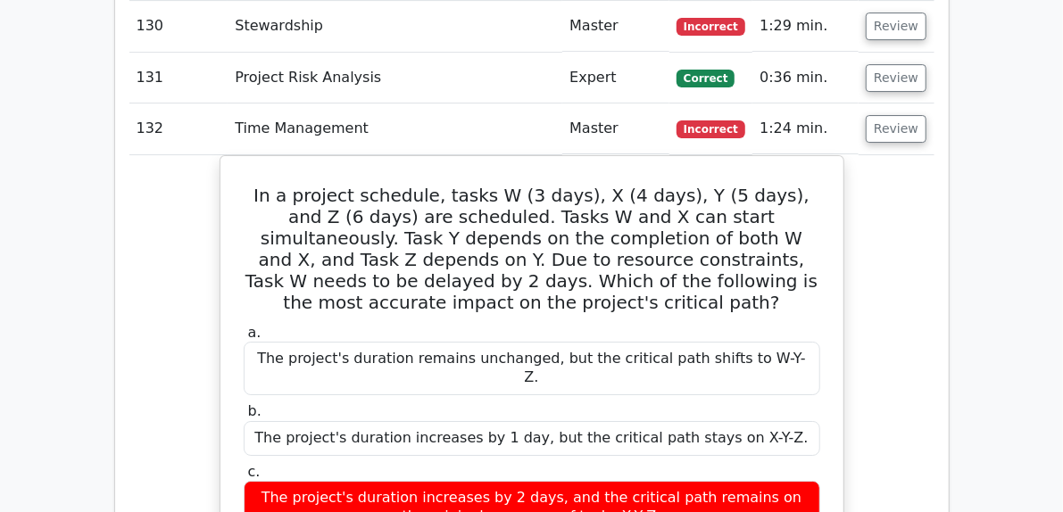
scroll to position [9014, 0]
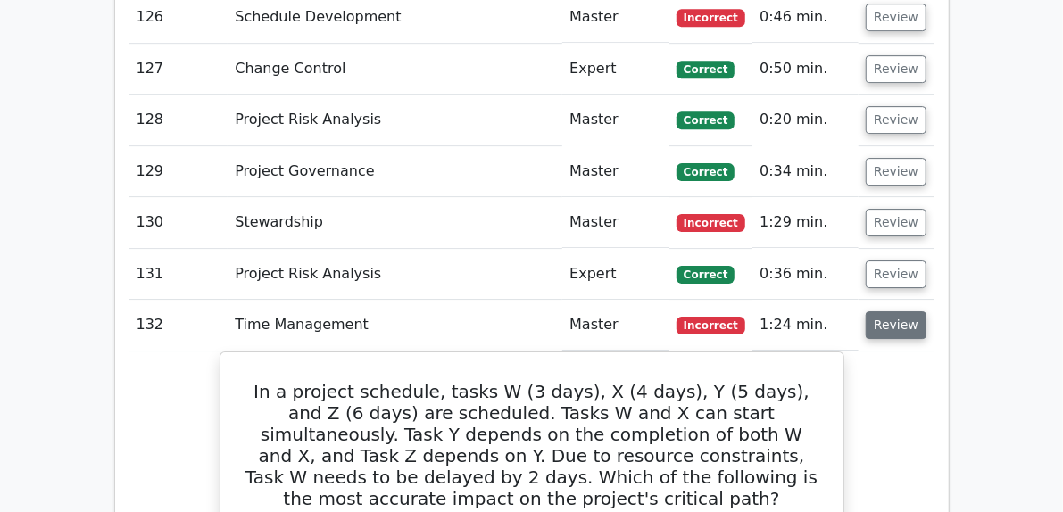
click at [926, 311] on button "Review" at bounding box center [896, 325] width 61 height 28
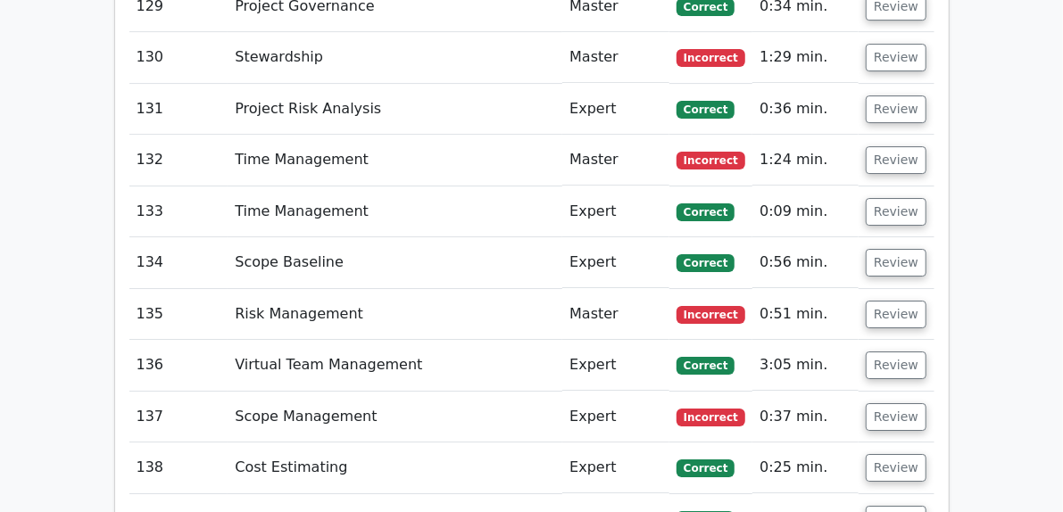
scroll to position [9192, 0]
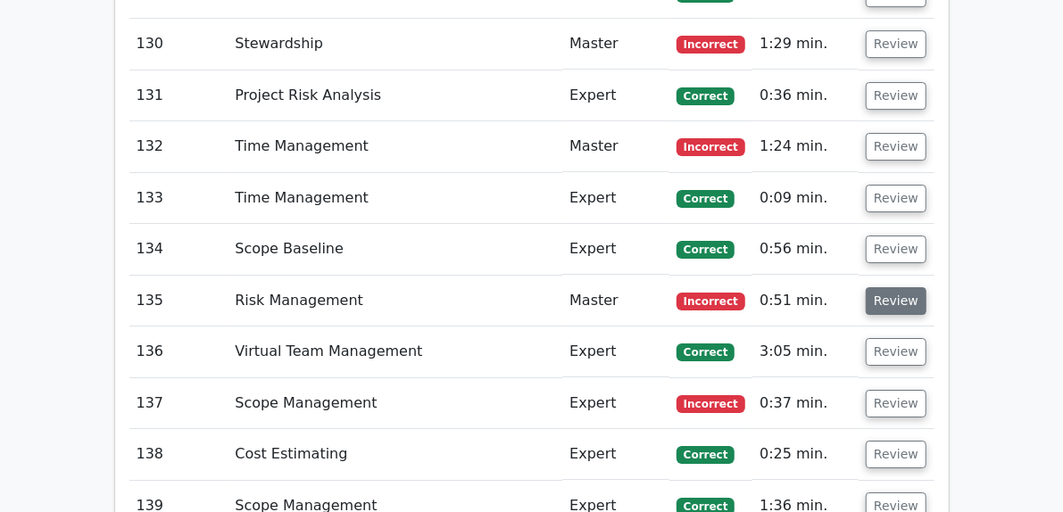
click at [926, 287] on button "Review" at bounding box center [896, 301] width 61 height 28
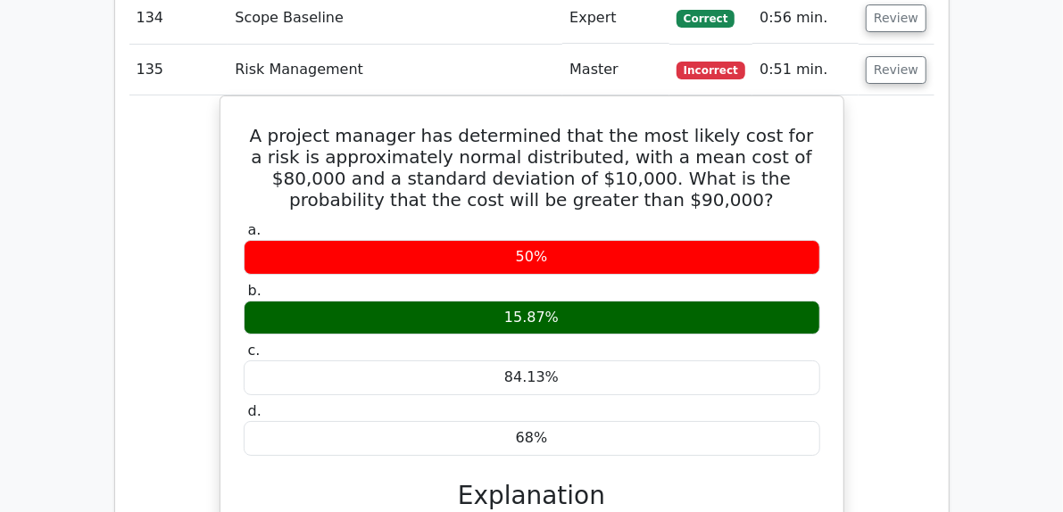
scroll to position [9371, 0]
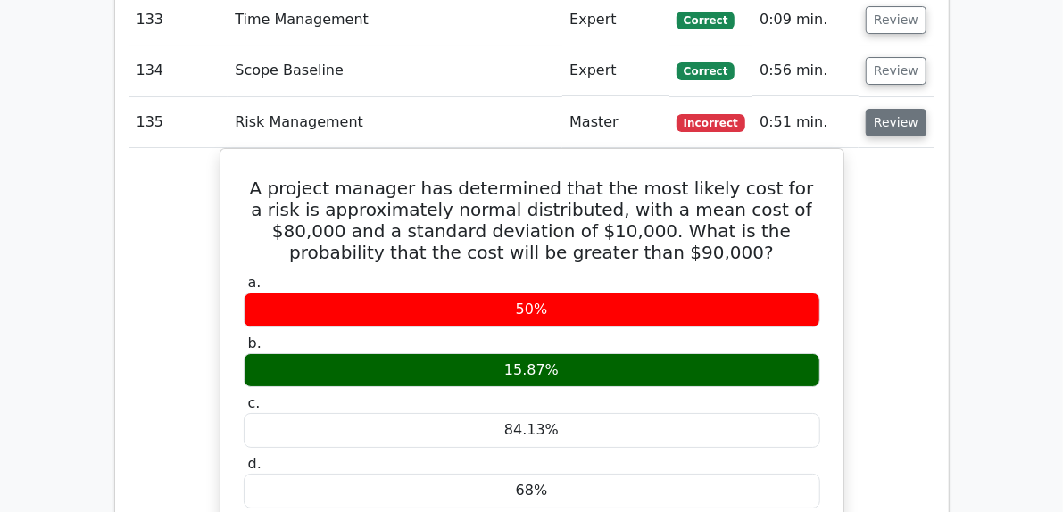
click at [926, 109] on button "Review" at bounding box center [896, 123] width 61 height 28
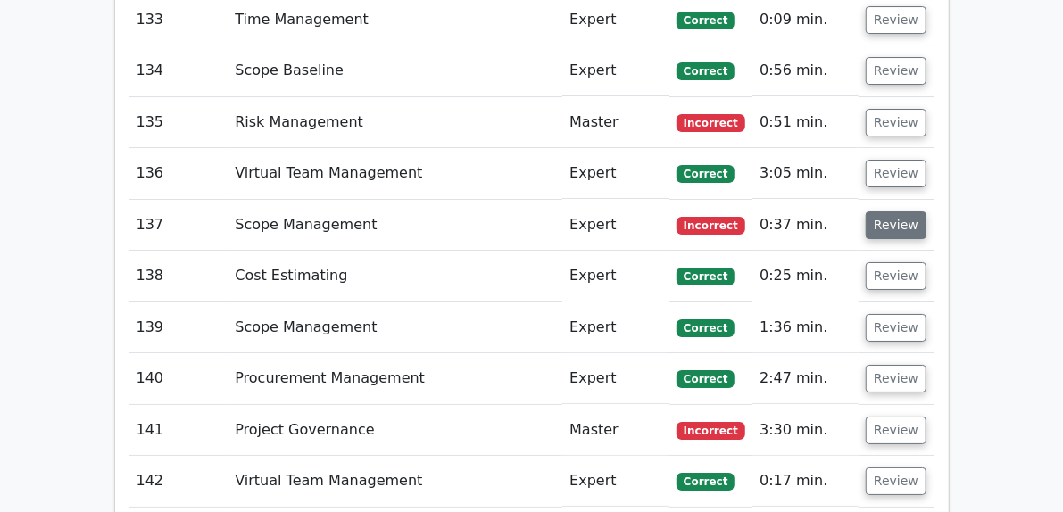
click at [926, 212] on button "Review" at bounding box center [896, 226] width 61 height 28
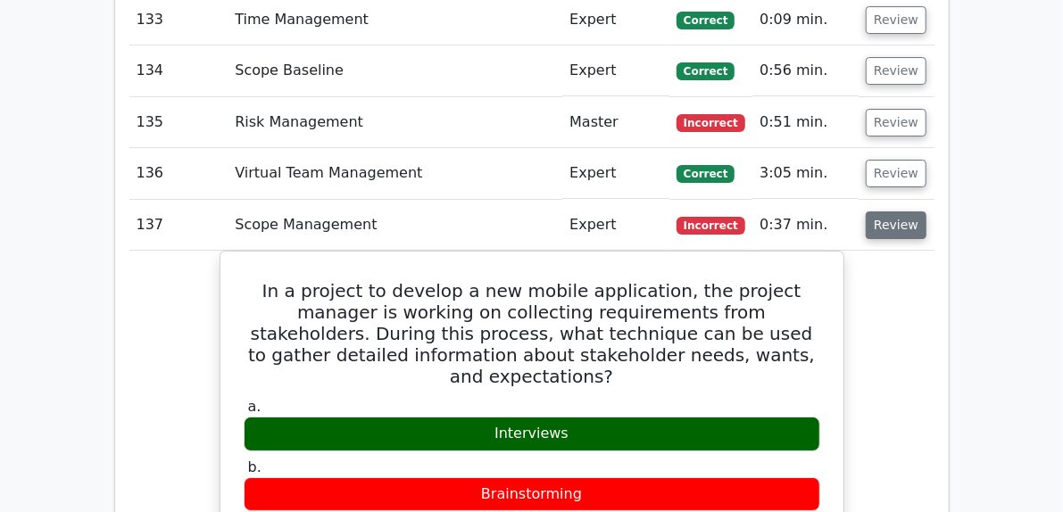
drag, startPoint x: 971, startPoint y: 158, endPoint x: 967, endPoint y: 167, distance: 9.6
click at [926, 212] on button "Review" at bounding box center [896, 226] width 61 height 28
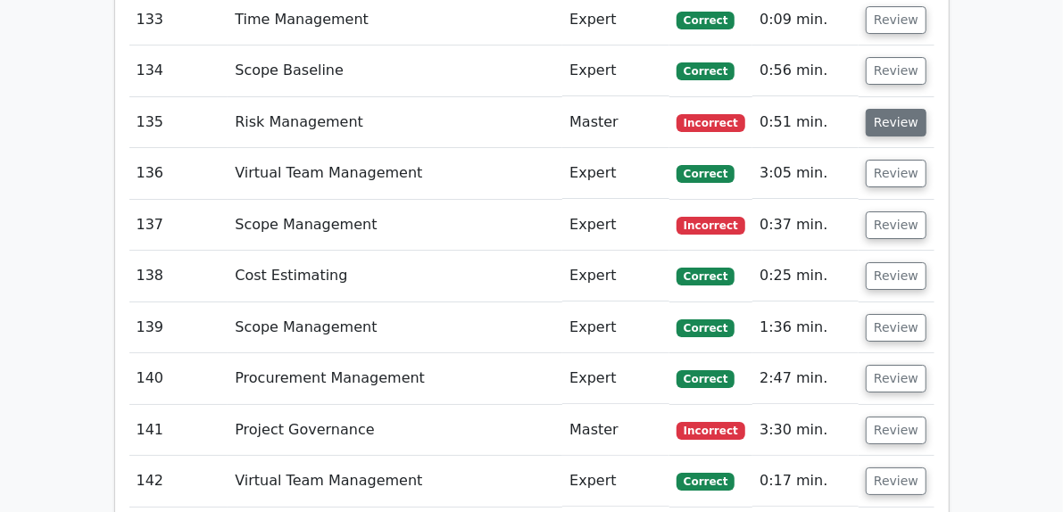
drag, startPoint x: 1001, startPoint y: 50, endPoint x: 973, endPoint y: 62, distance: 30.8
click at [933, 97] on td "Review" at bounding box center [896, 122] width 75 height 51
click at [926, 109] on button "Review" at bounding box center [896, 123] width 61 height 28
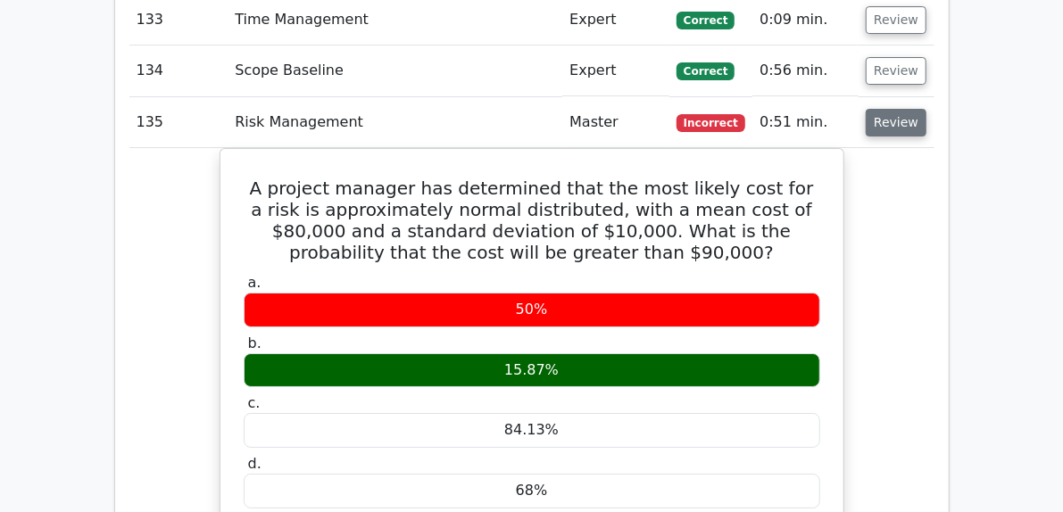
click at [926, 109] on button "Review" at bounding box center [896, 123] width 61 height 28
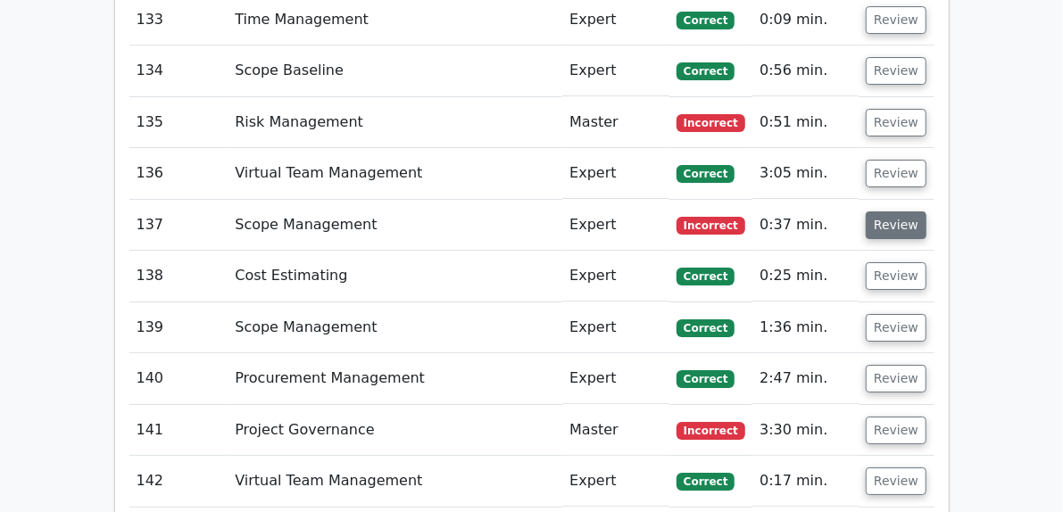
click at [926, 212] on button "Review" at bounding box center [896, 226] width 61 height 28
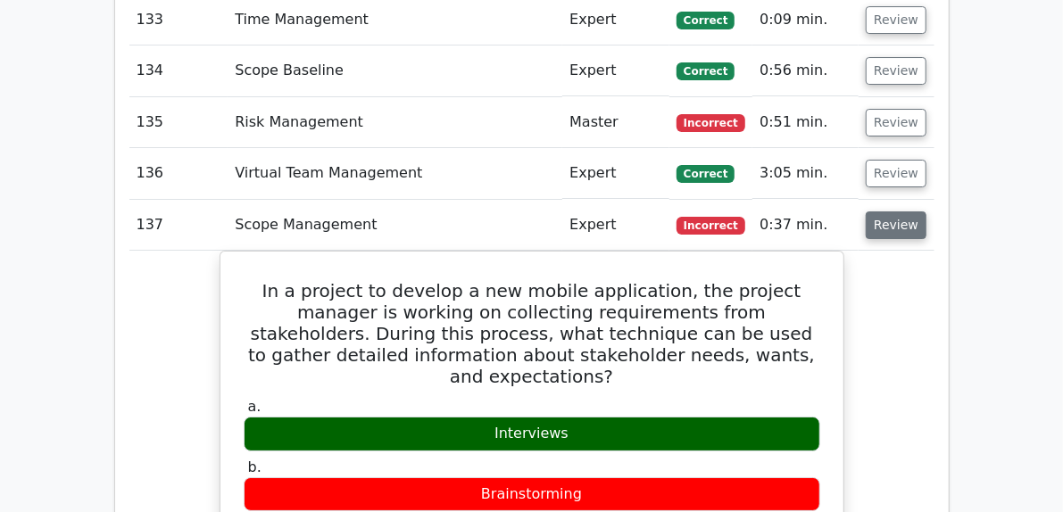
click at [926, 212] on button "Review" at bounding box center [896, 226] width 61 height 28
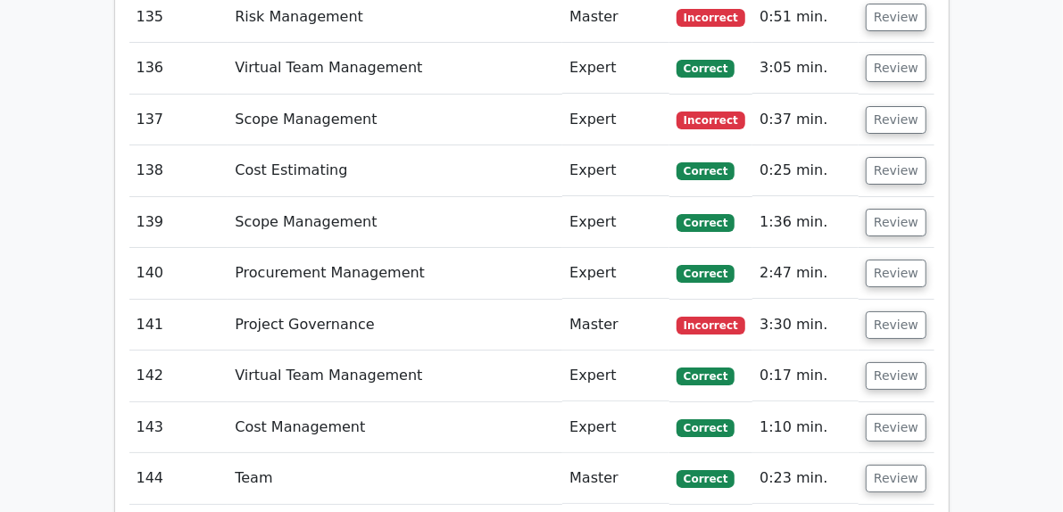
scroll to position [9638, 0]
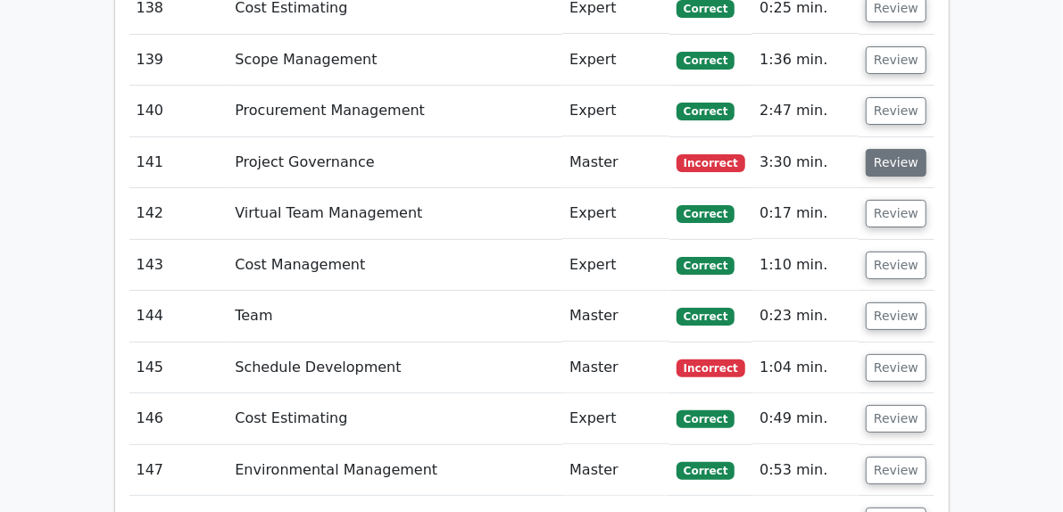
click at [926, 149] on button "Review" at bounding box center [896, 163] width 61 height 28
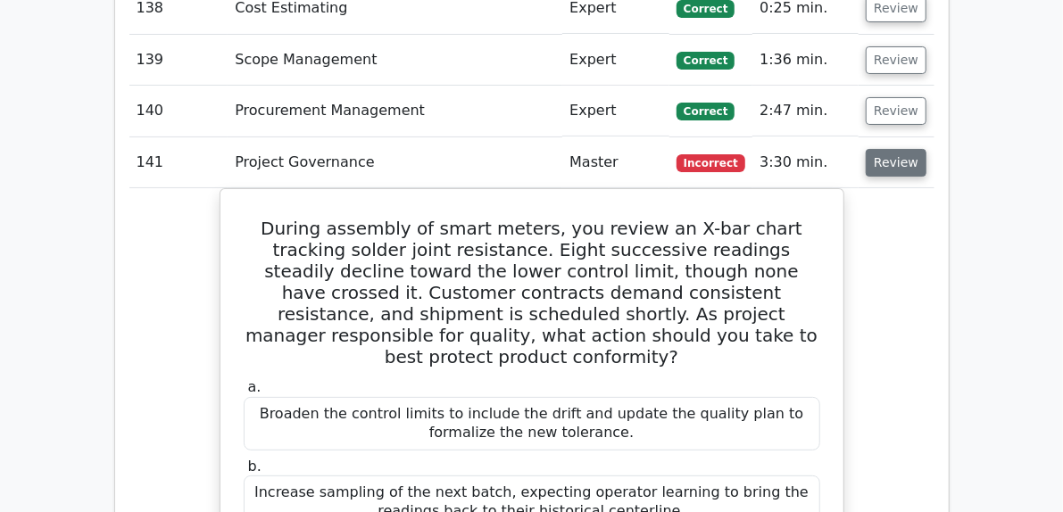
click at [926, 149] on button "Review" at bounding box center [896, 163] width 61 height 28
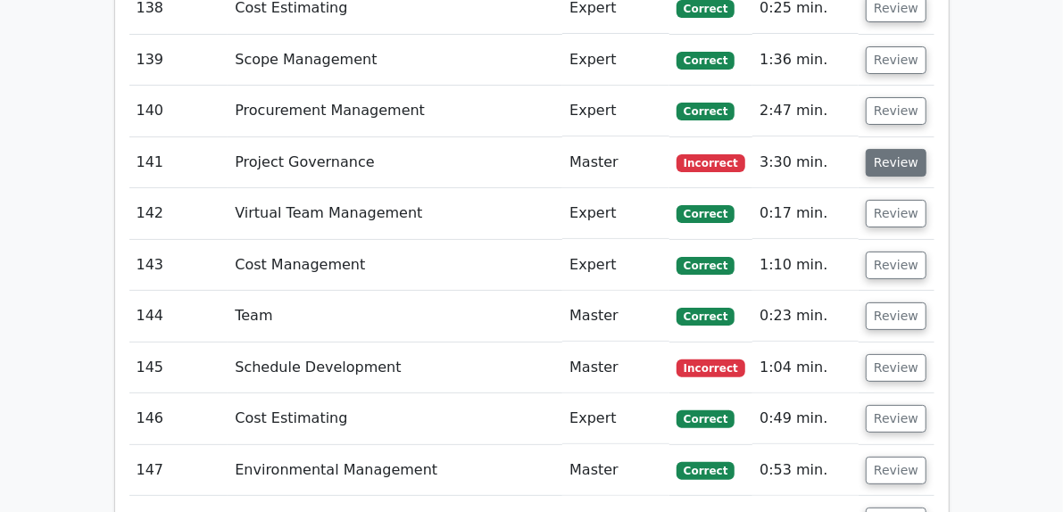
click at [926, 149] on button "Review" at bounding box center [896, 163] width 61 height 28
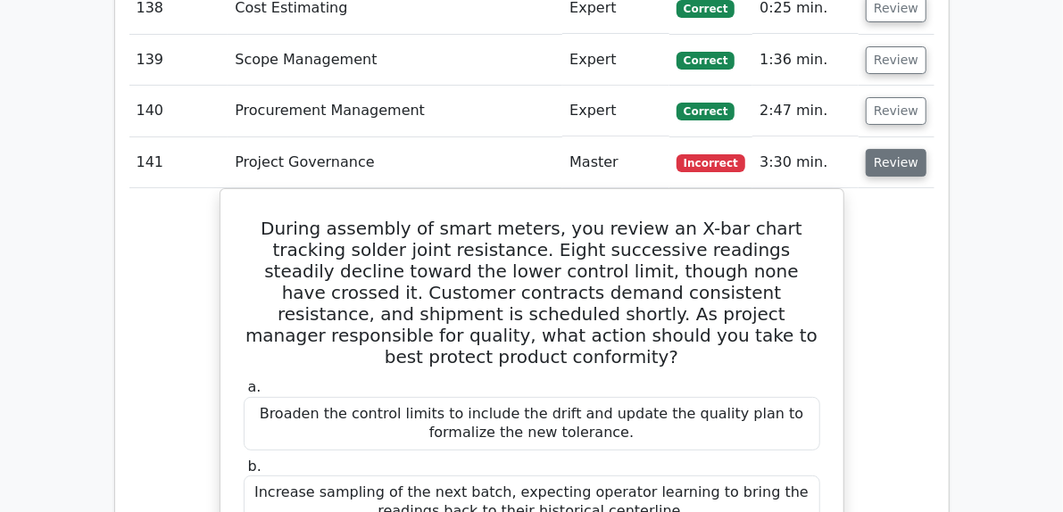
click at [926, 149] on button "Review" at bounding box center [896, 163] width 61 height 28
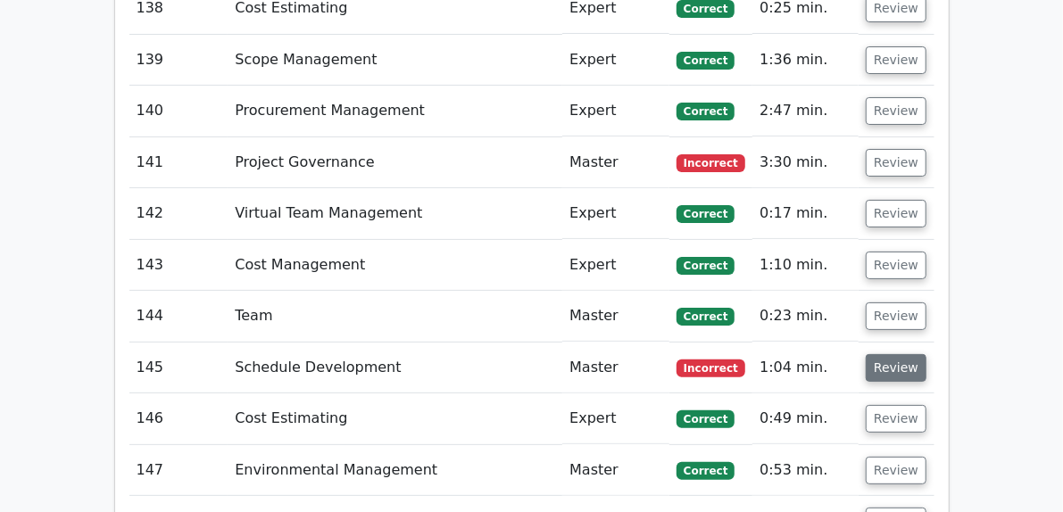
click at [926, 354] on button "Review" at bounding box center [896, 368] width 61 height 28
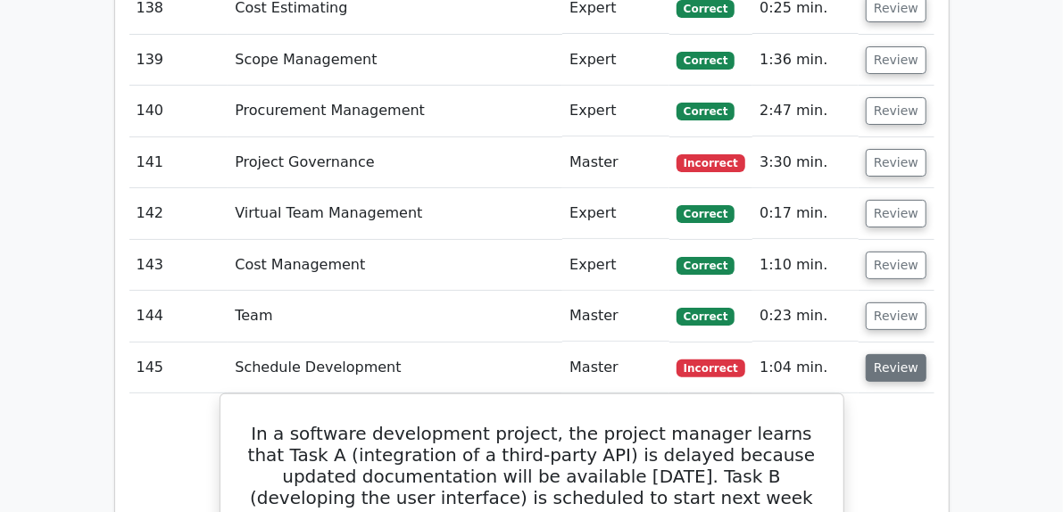
click at [926, 354] on button "Review" at bounding box center [896, 368] width 61 height 28
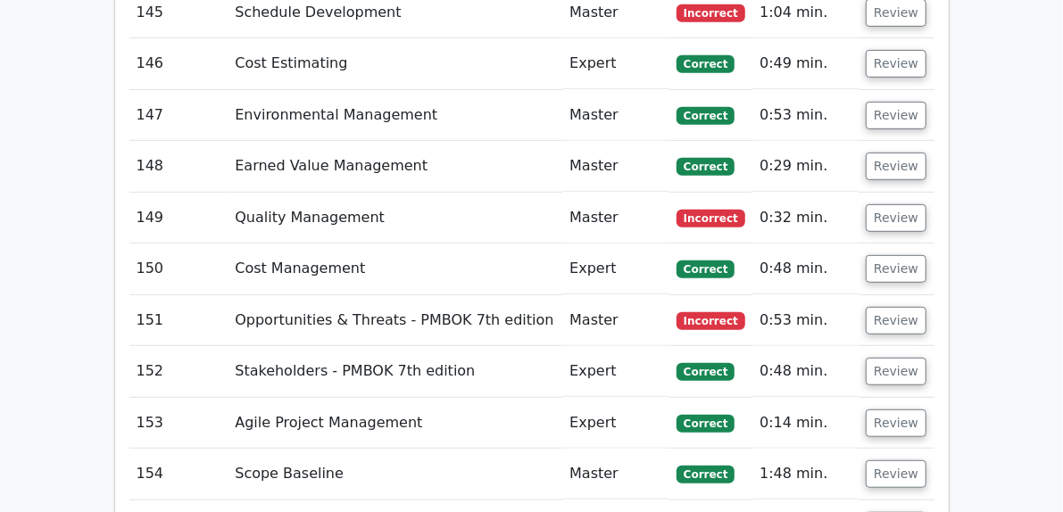
scroll to position [9995, 0]
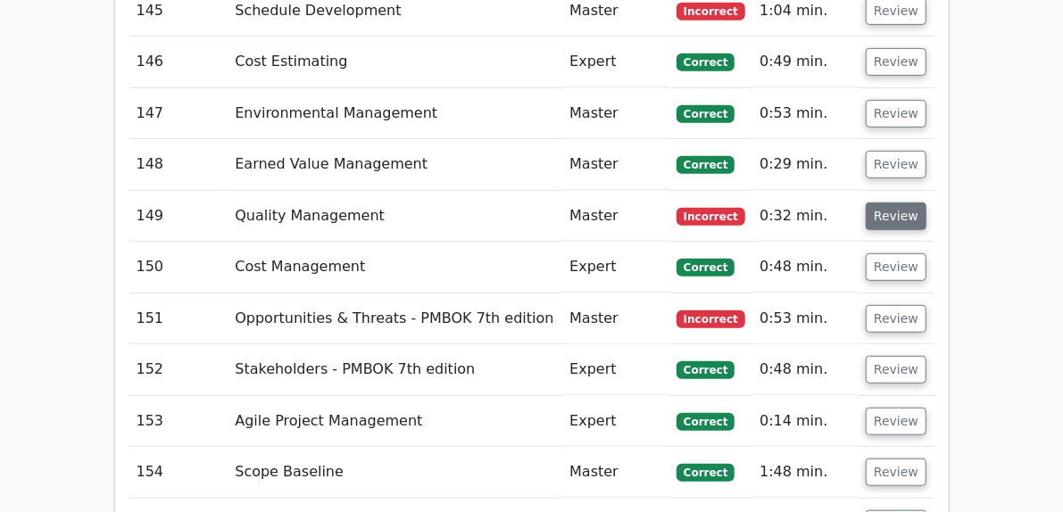
click at [926, 203] on button "Review" at bounding box center [896, 217] width 61 height 28
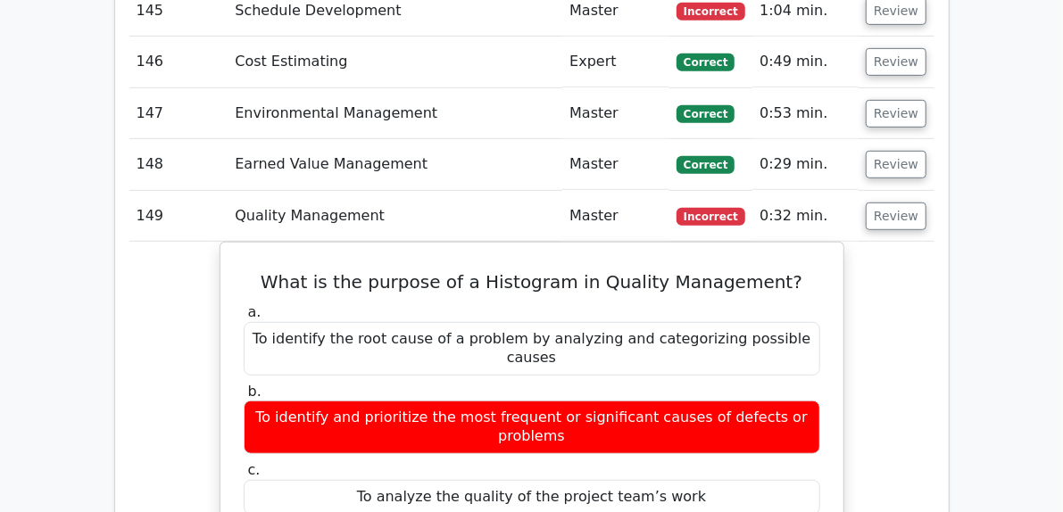
click at [933, 191] on td "Review" at bounding box center [896, 216] width 75 height 51
click at [926, 203] on button "Review" at bounding box center [896, 217] width 61 height 28
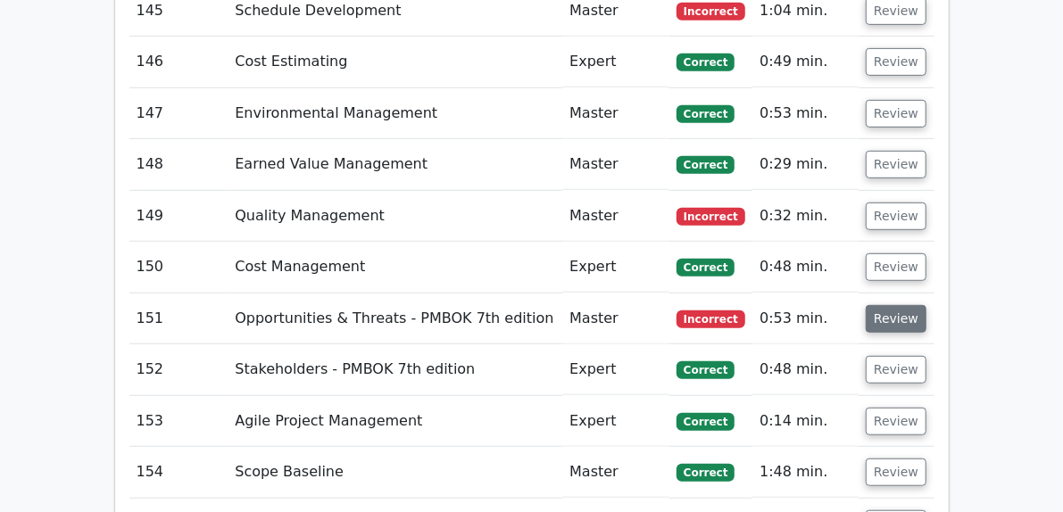
click at [926, 305] on button "Review" at bounding box center [896, 319] width 61 height 28
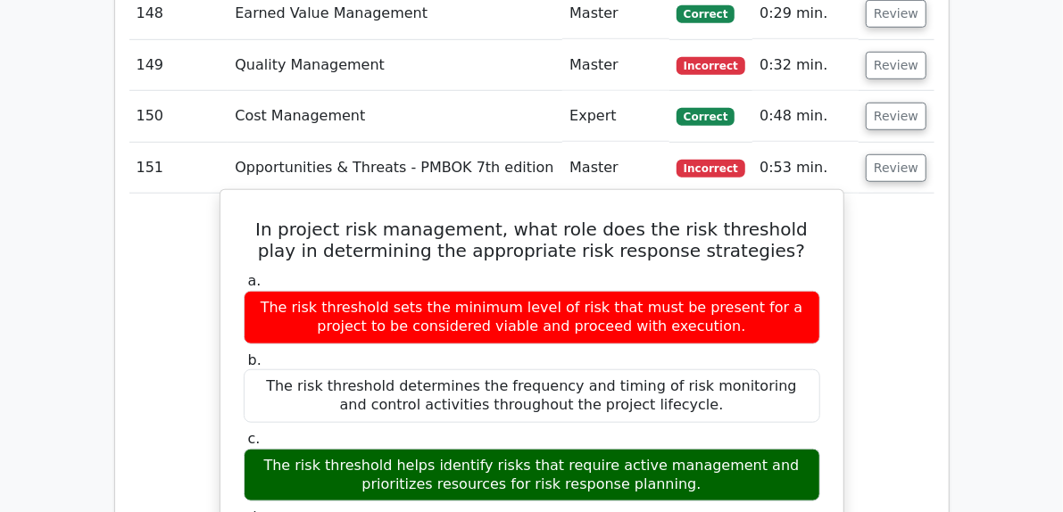
scroll to position [10174, 0]
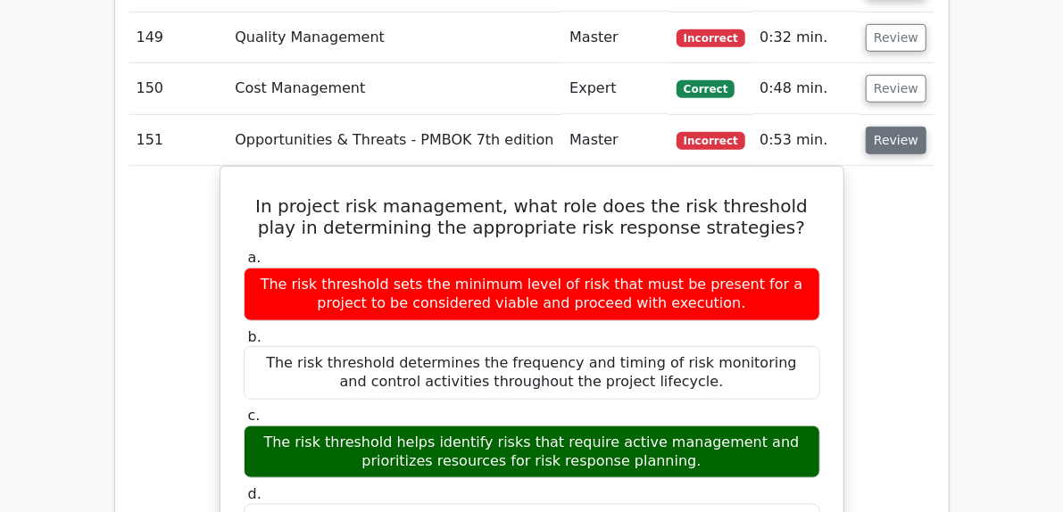
click at [926, 127] on button "Review" at bounding box center [896, 141] width 61 height 28
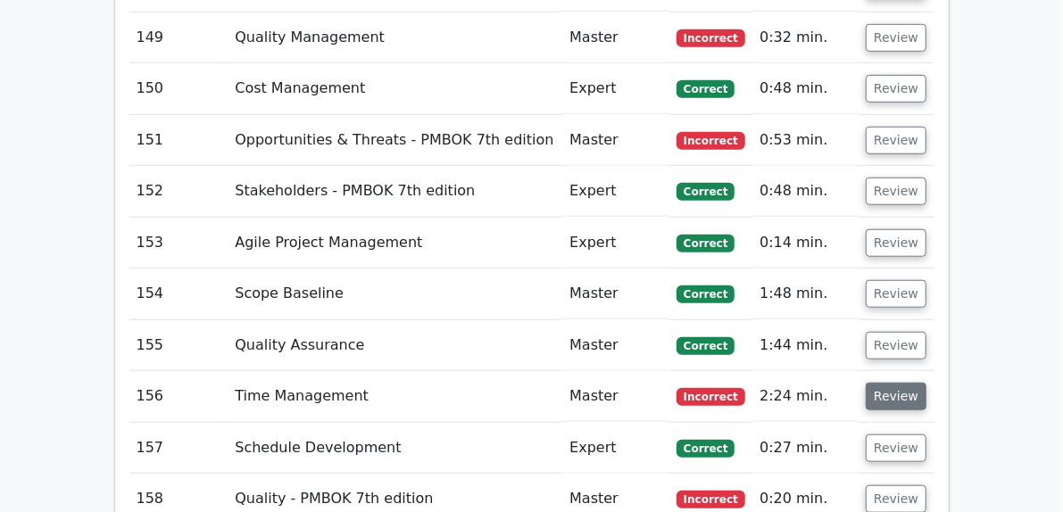
click at [926, 383] on button "Review" at bounding box center [896, 397] width 61 height 28
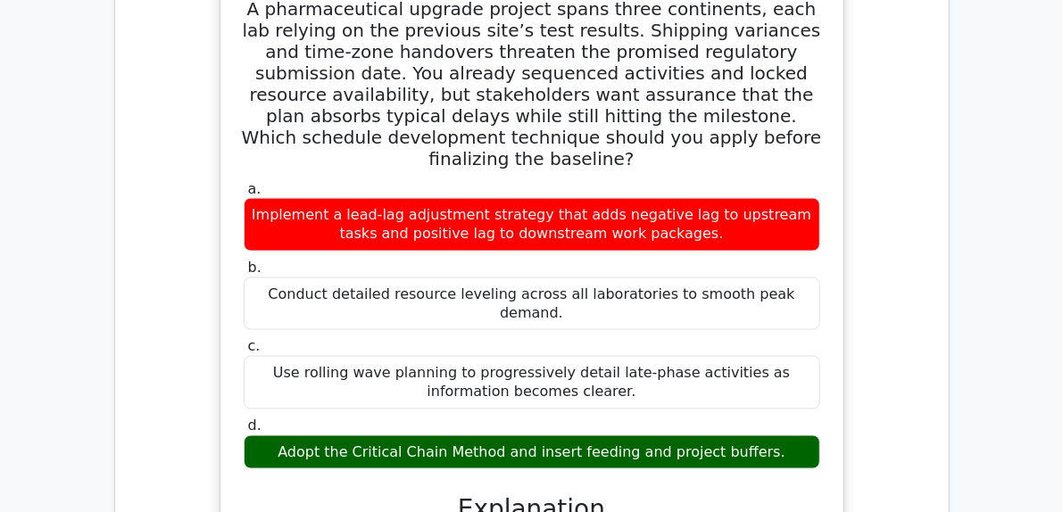
scroll to position [10442, 0]
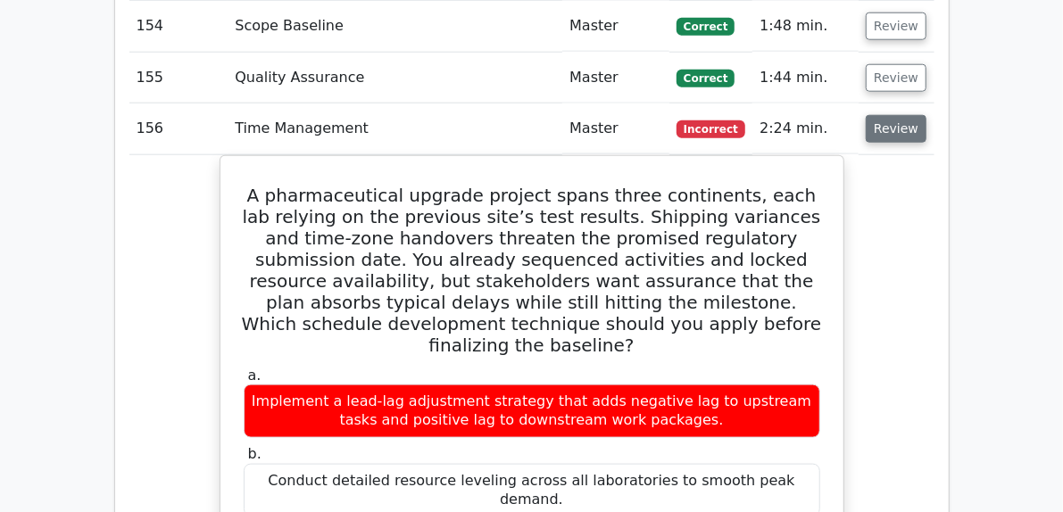
click at [926, 115] on button "Review" at bounding box center [896, 129] width 61 height 28
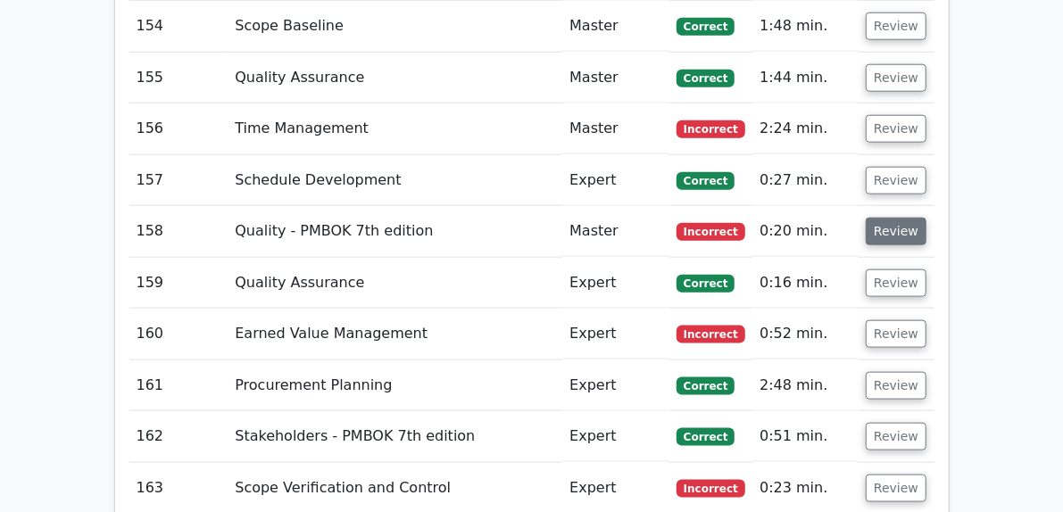
click at [926, 218] on button "Review" at bounding box center [896, 232] width 61 height 28
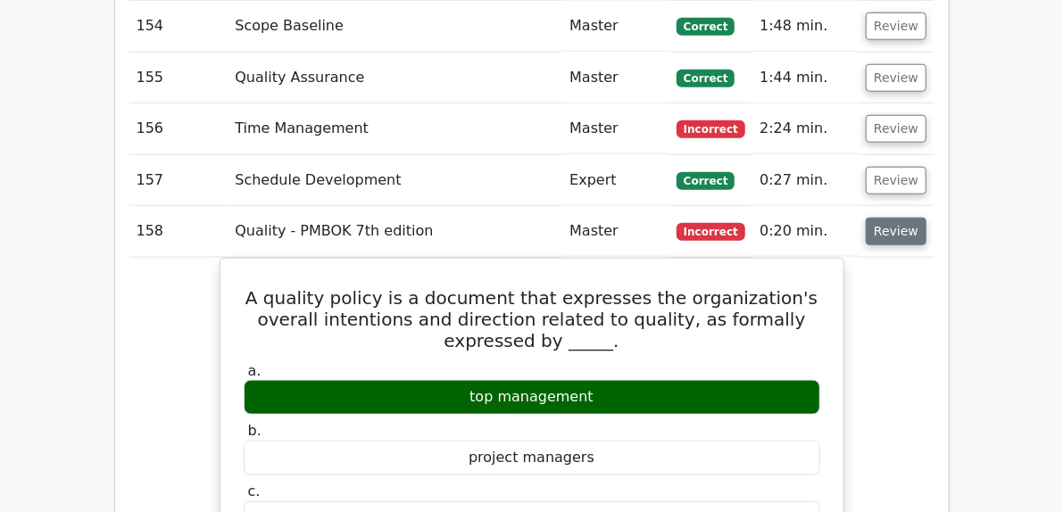
click at [926, 218] on button "Review" at bounding box center [896, 232] width 61 height 28
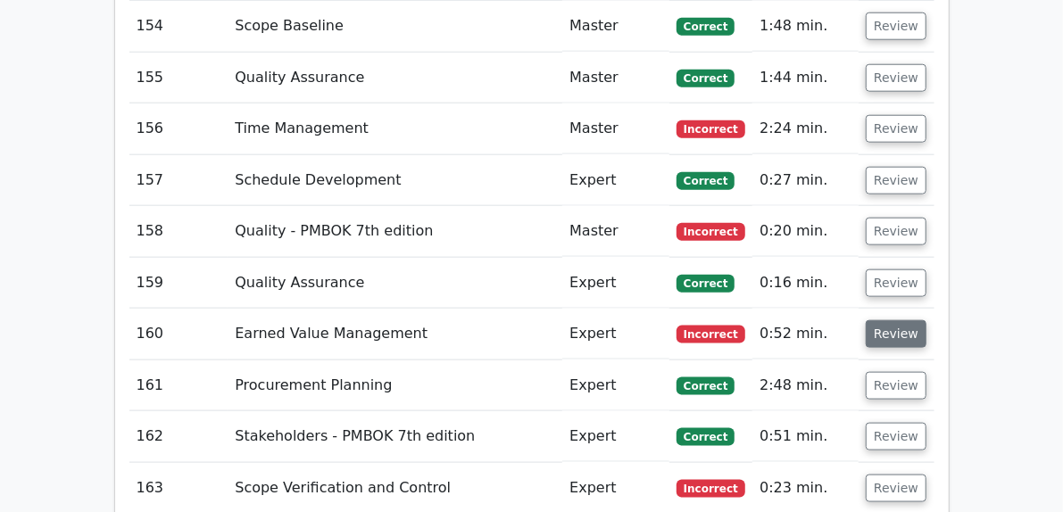
click at [926, 320] on button "Review" at bounding box center [896, 334] width 61 height 28
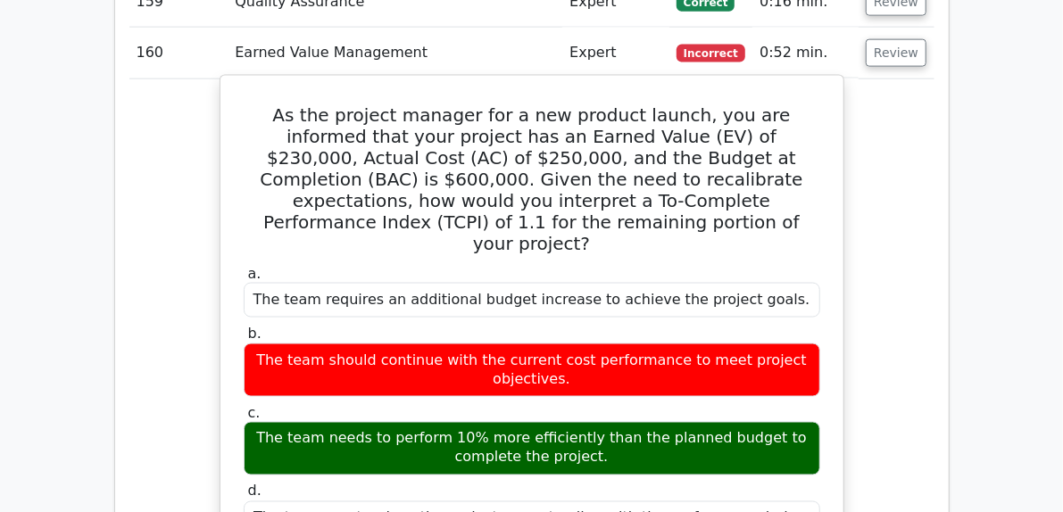
scroll to position [10709, 0]
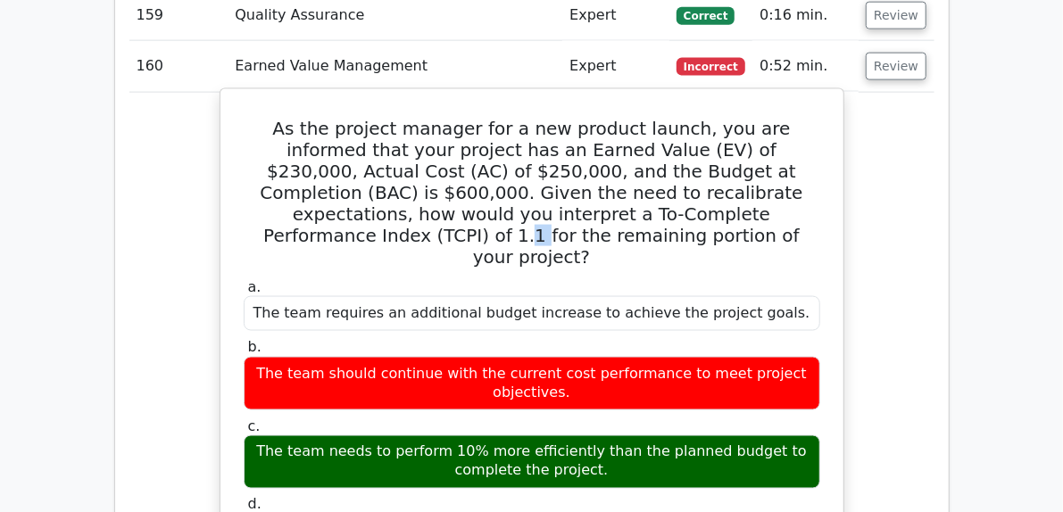
drag, startPoint x: 598, startPoint y: 140, endPoint x: 608, endPoint y: 144, distance: 10.4
click at [608, 144] on h5 "As the project manager for a new product launch, you are informed that your pro…" at bounding box center [532, 193] width 580 height 150
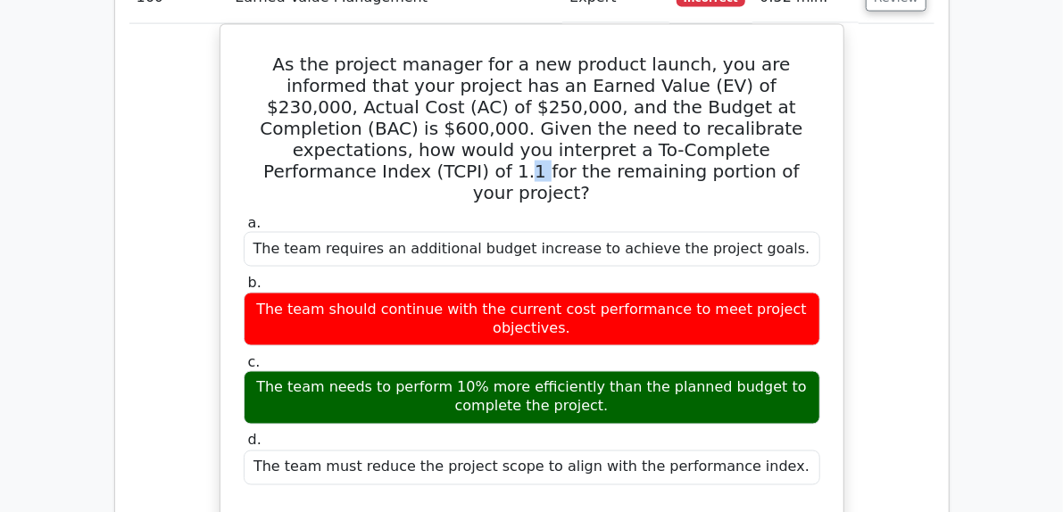
scroll to position [10620, 0]
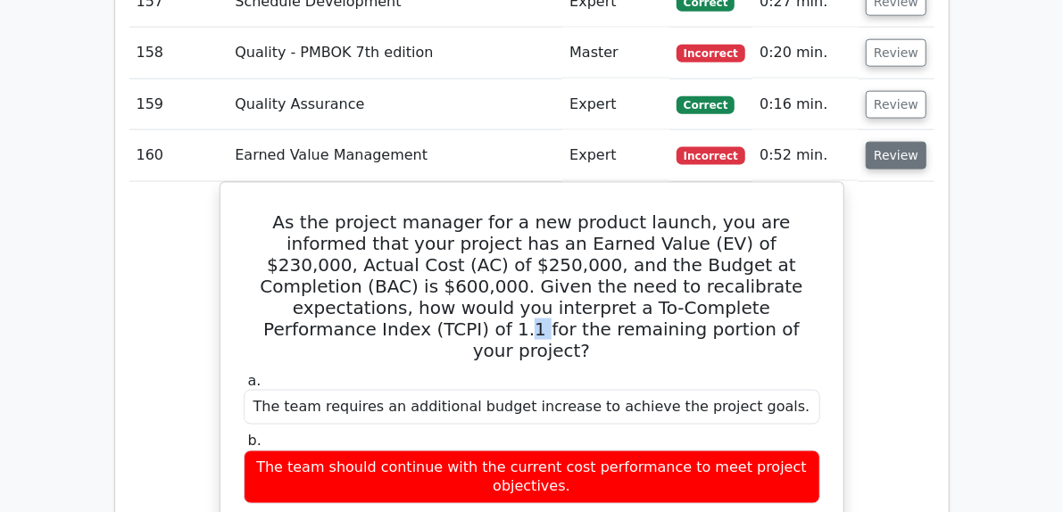
click at [926, 142] on button "Review" at bounding box center [896, 156] width 61 height 28
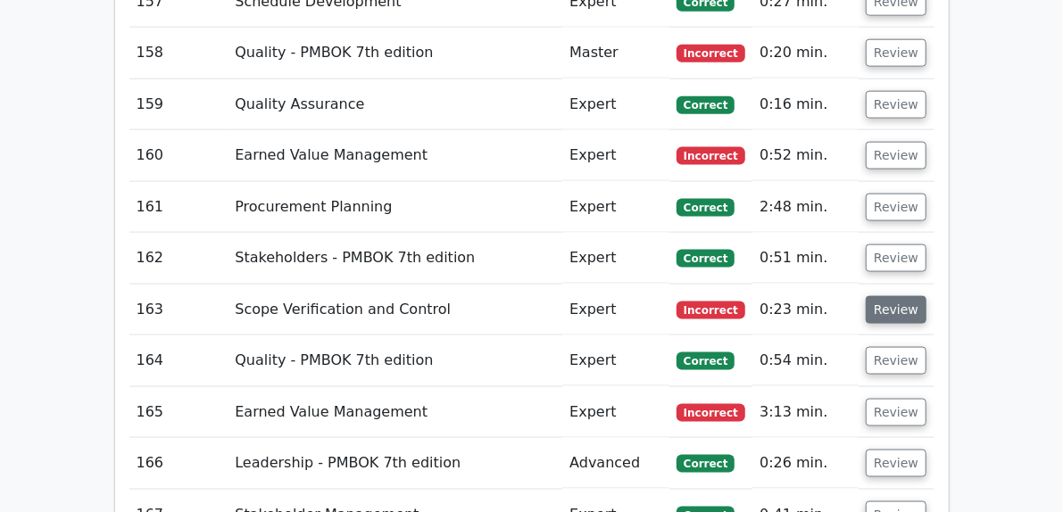
click at [926, 296] on button "Review" at bounding box center [896, 310] width 61 height 28
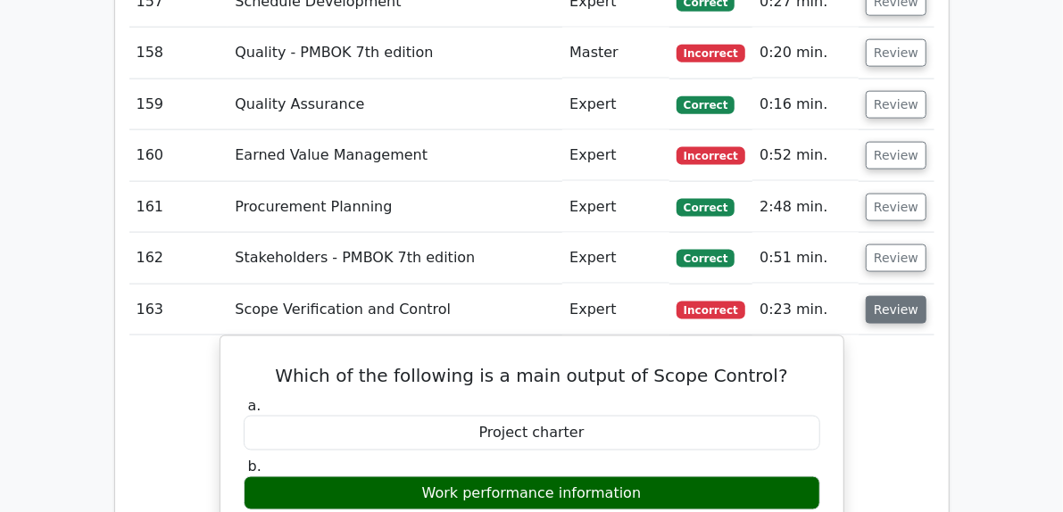
scroll to position [10531, 0]
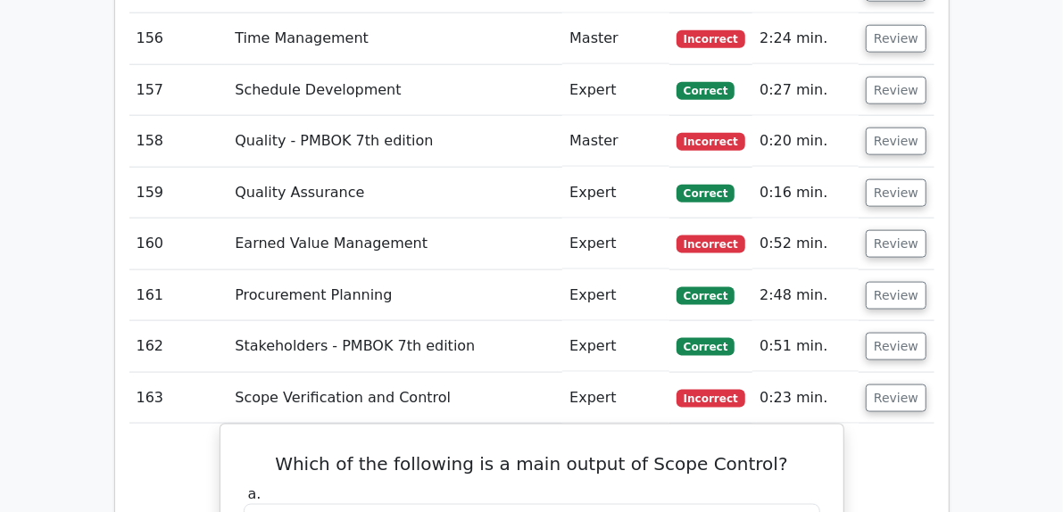
drag, startPoint x: 940, startPoint y: 244, endPoint x: 919, endPoint y: 252, distance: 22.0
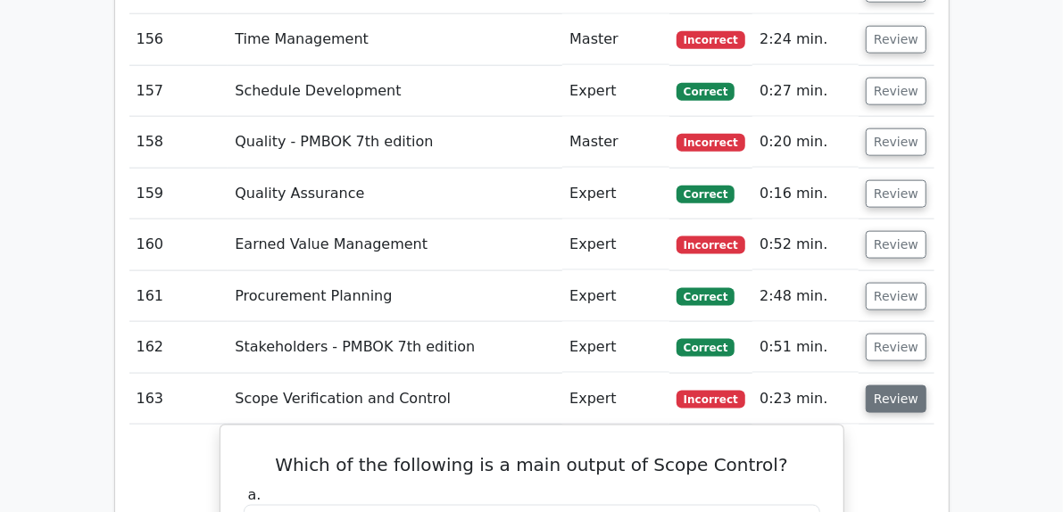
click at [926, 386] on button "Review" at bounding box center [896, 400] width 61 height 28
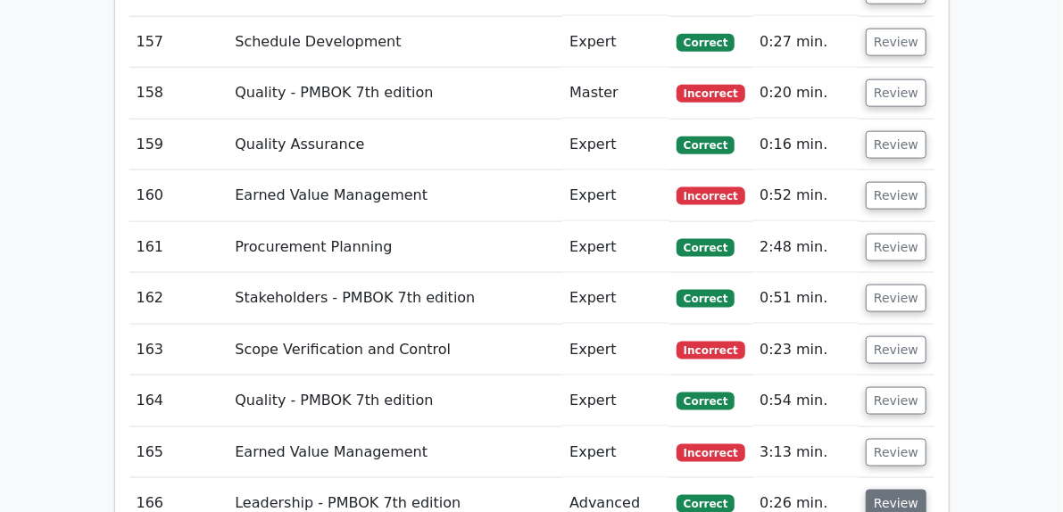
scroll to position [10620, 0]
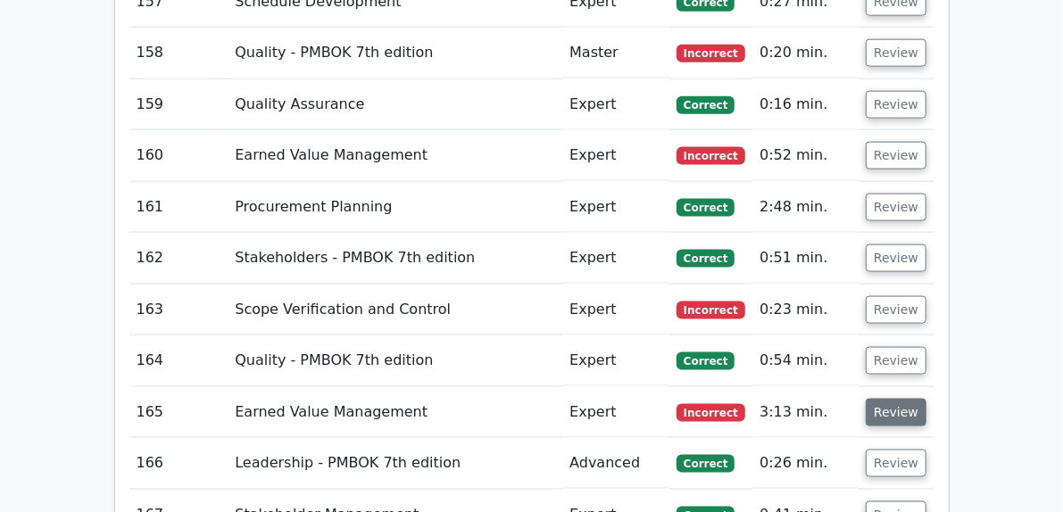
click at [926, 399] on button "Review" at bounding box center [896, 413] width 61 height 28
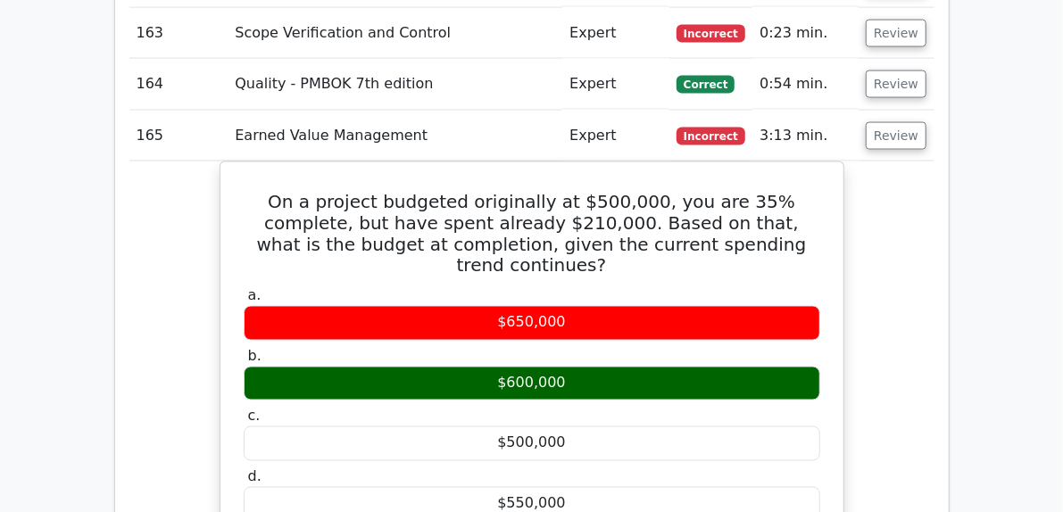
scroll to position [10888, 0]
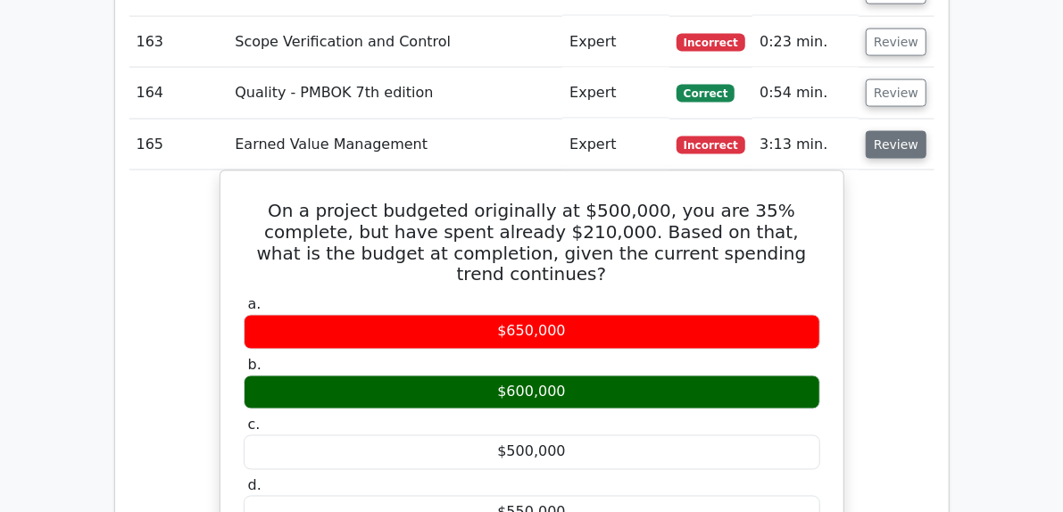
click at [926, 131] on button "Review" at bounding box center [896, 145] width 61 height 28
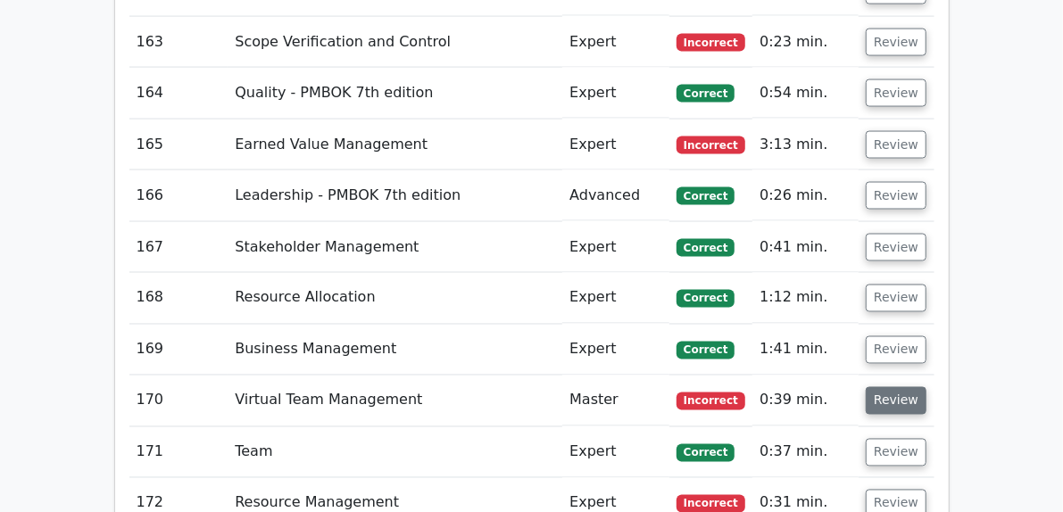
click at [926, 387] on button "Review" at bounding box center [896, 401] width 61 height 28
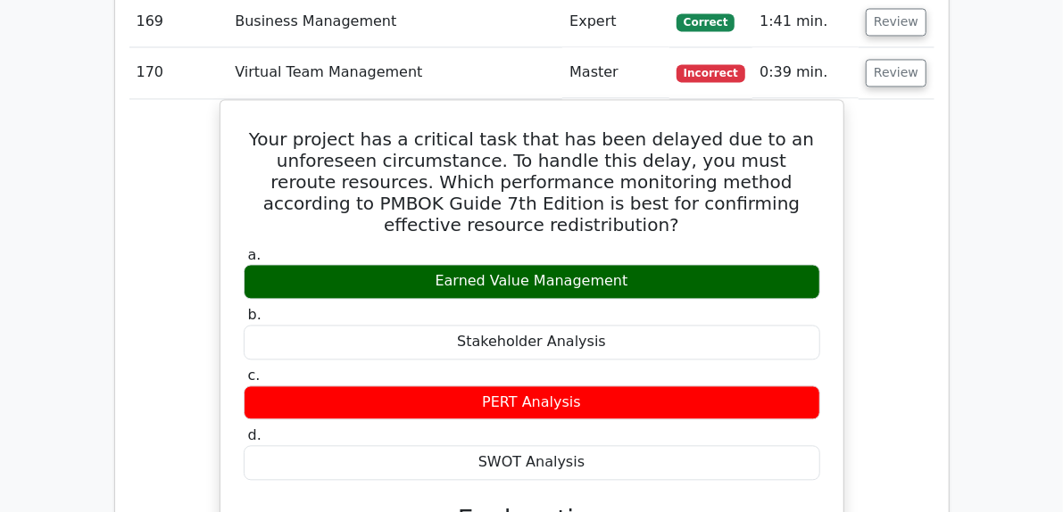
scroll to position [11066, 0]
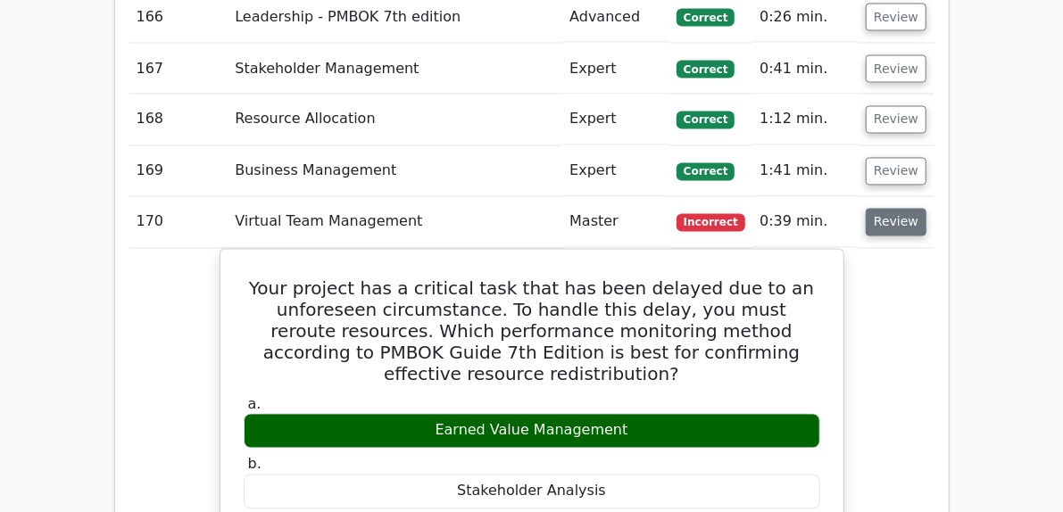
click at [926, 209] on button "Review" at bounding box center [896, 223] width 61 height 28
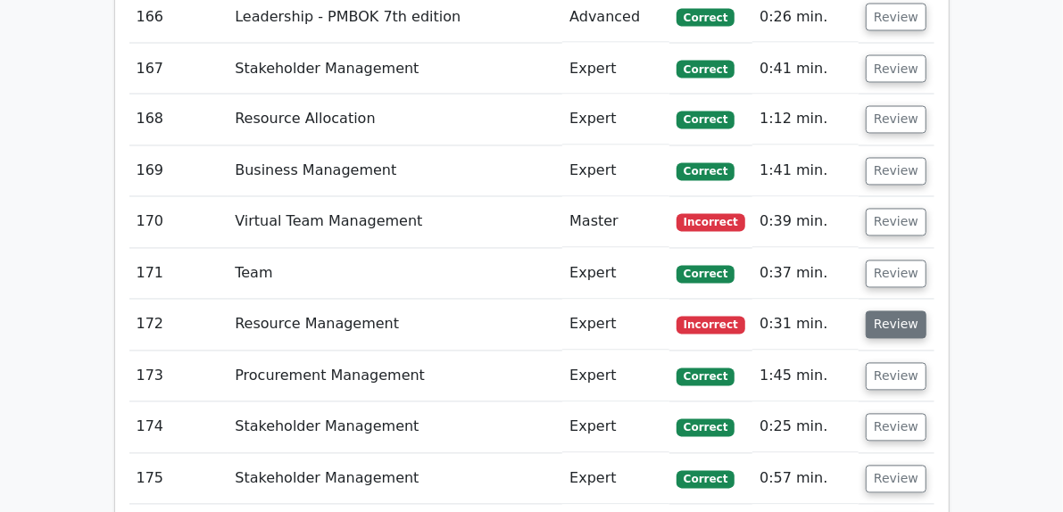
click at [926, 311] on button "Review" at bounding box center [896, 325] width 61 height 28
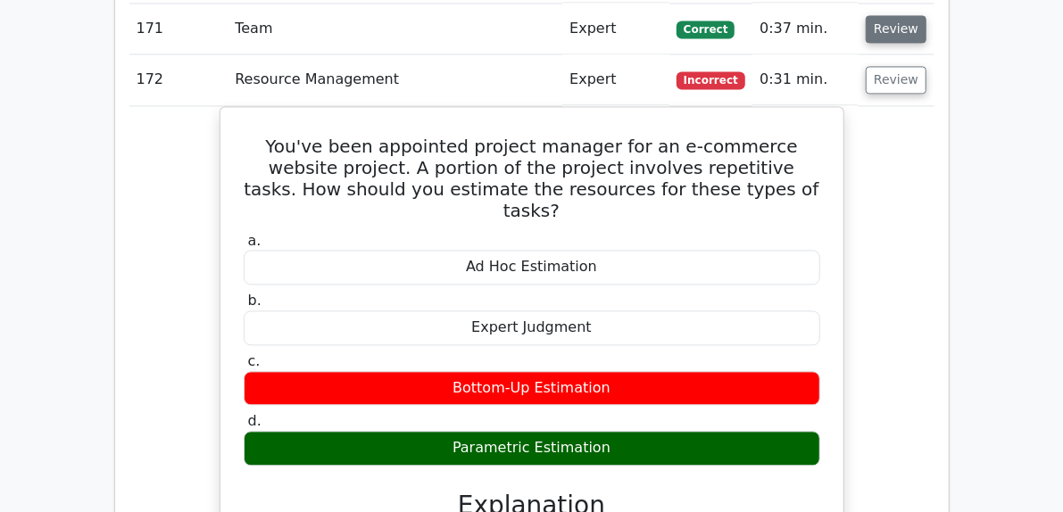
scroll to position [11156, 0]
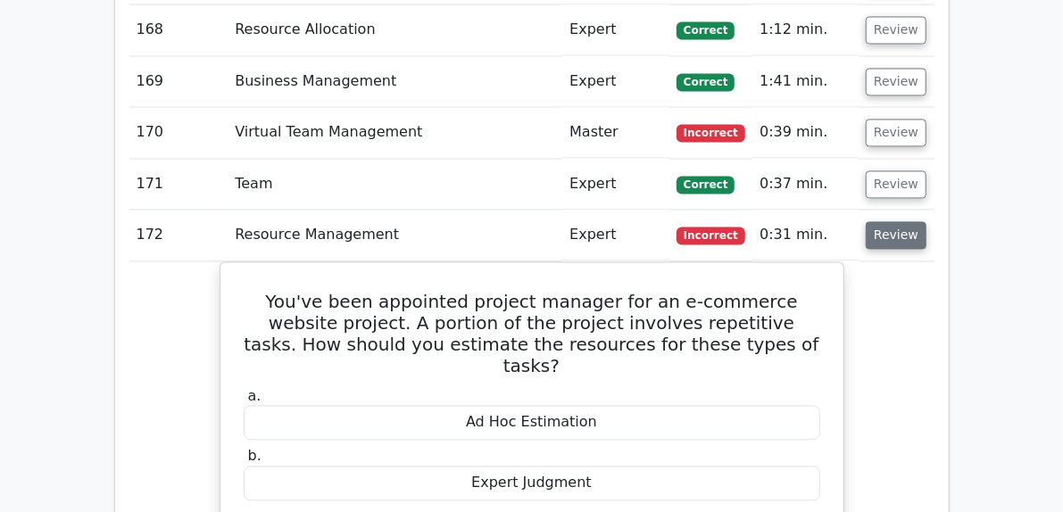
click at [926, 222] on button "Review" at bounding box center [896, 236] width 61 height 28
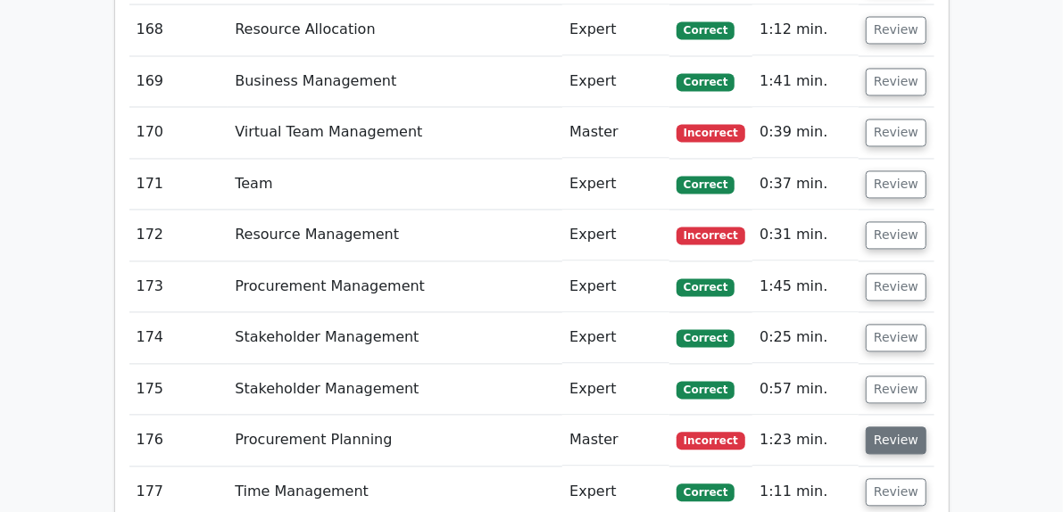
click at [926, 427] on button "Review" at bounding box center [896, 441] width 61 height 28
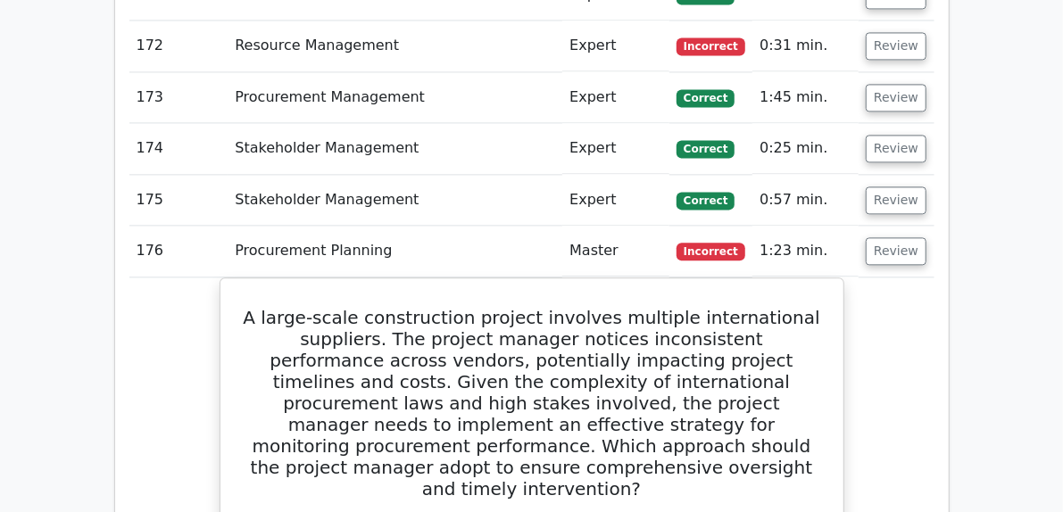
scroll to position [11334, 0]
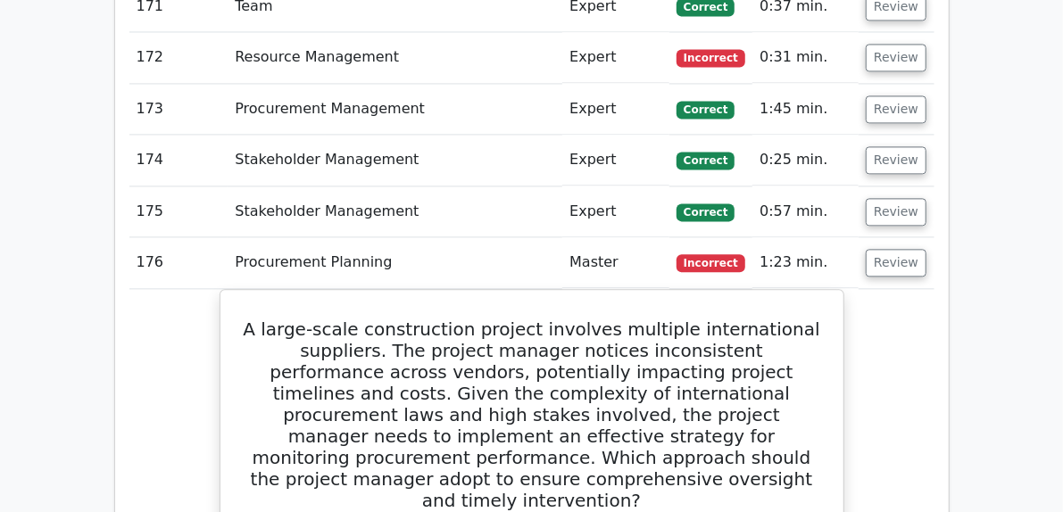
click at [933, 237] on td "Review" at bounding box center [896, 262] width 75 height 51
click at [926, 249] on button "Review" at bounding box center [896, 263] width 61 height 28
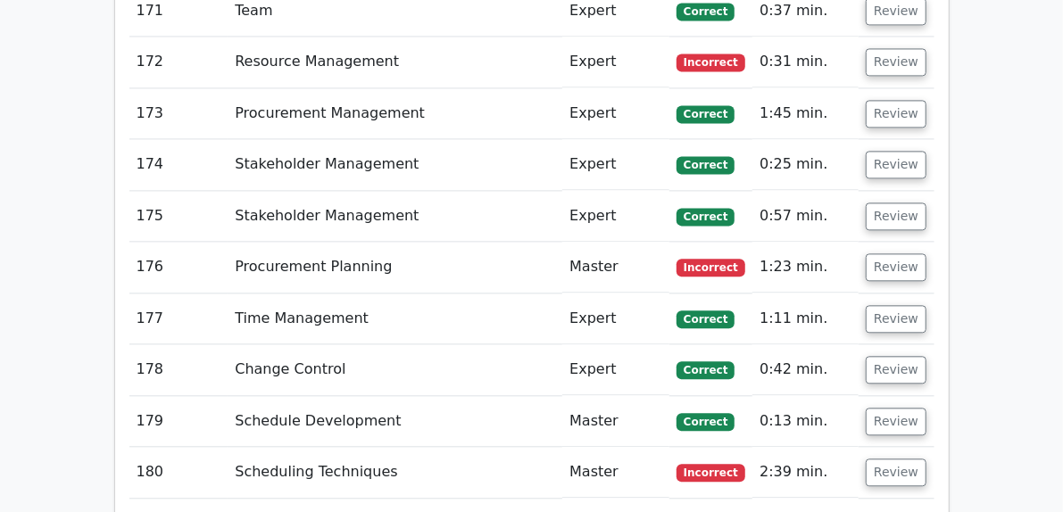
scroll to position [11513, 0]
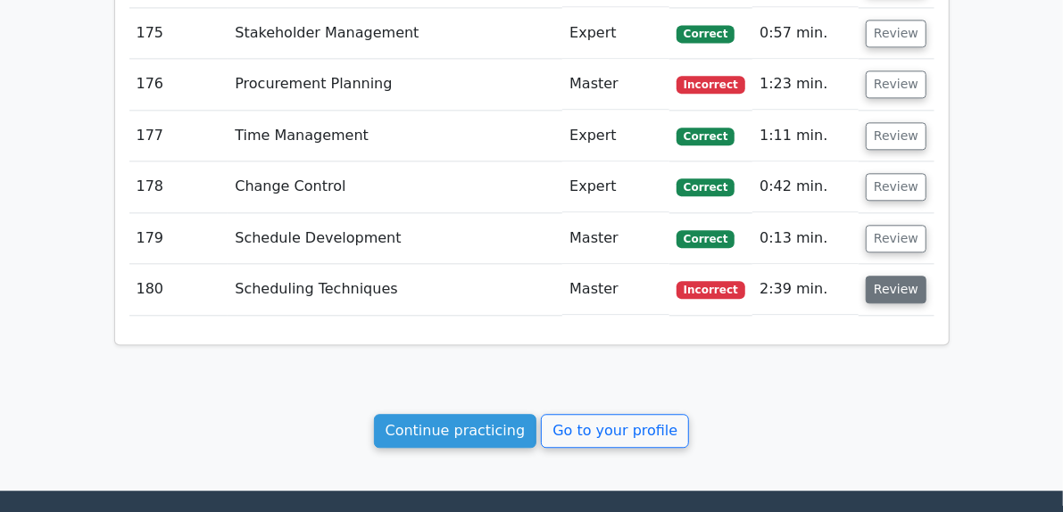
click at [926, 276] on button "Review" at bounding box center [896, 290] width 61 height 28
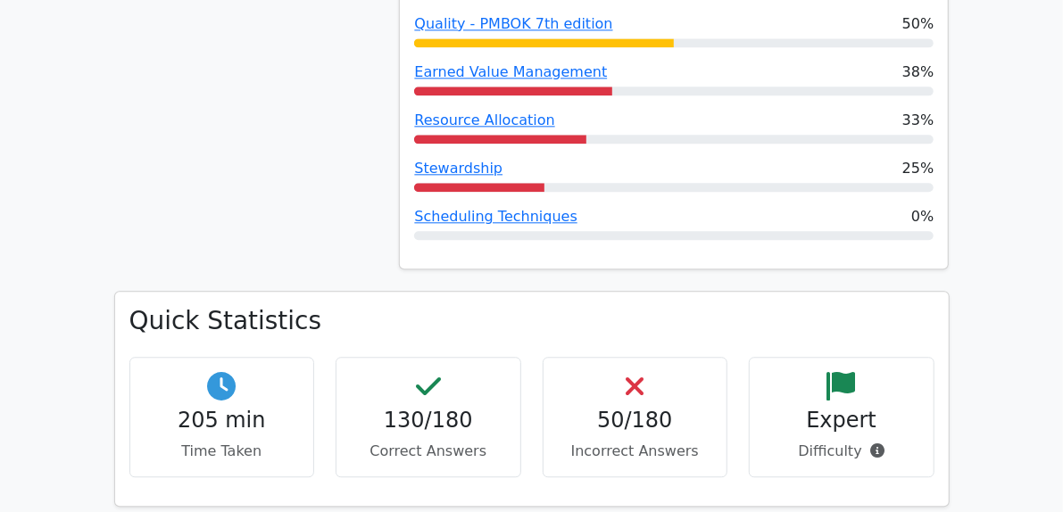
scroll to position [0, 0]
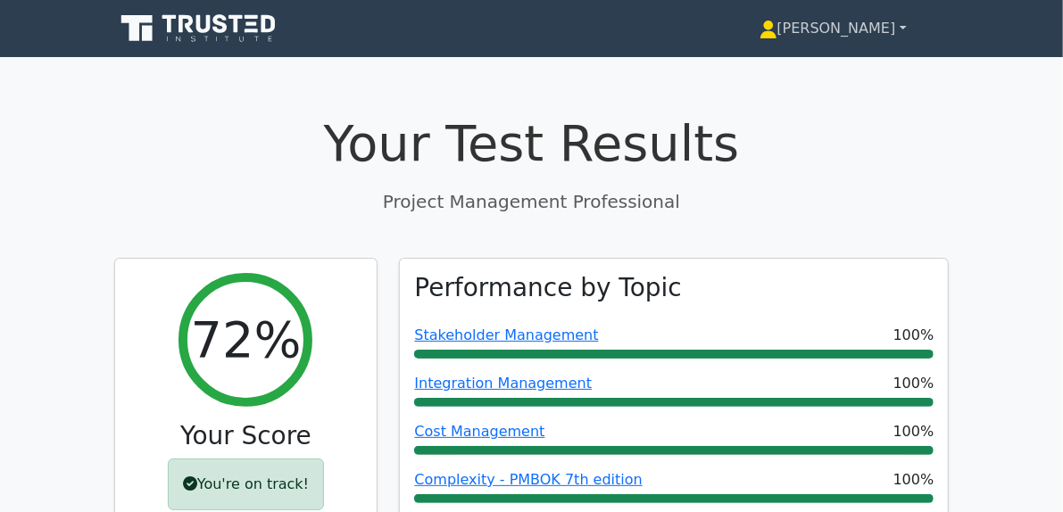
click at [950, 24] on link "[PERSON_NAME]" at bounding box center [833, 29] width 233 height 36
click at [859, 69] on link "Profile" at bounding box center [788, 70] width 141 height 29
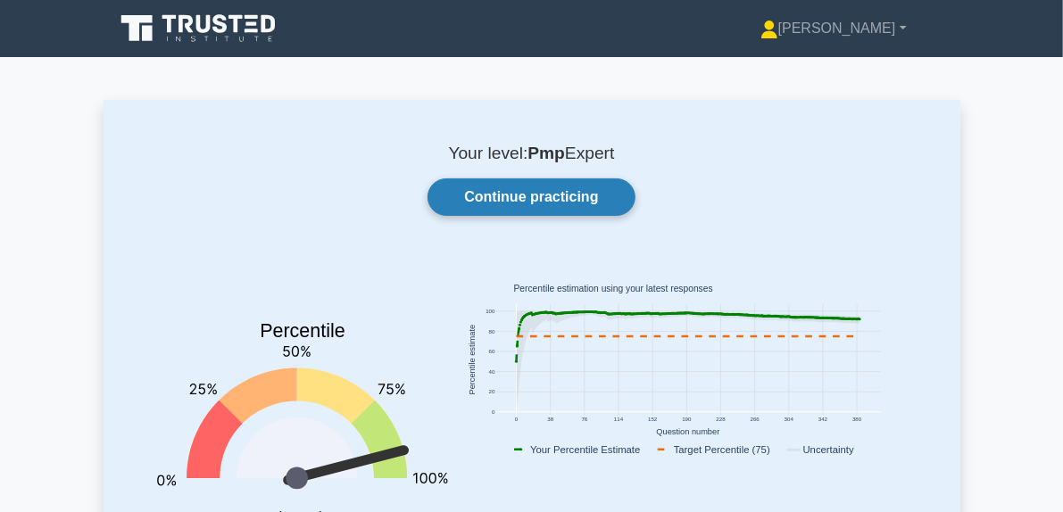
click at [542, 199] on link "Continue practicing" at bounding box center [530, 196] width 207 height 37
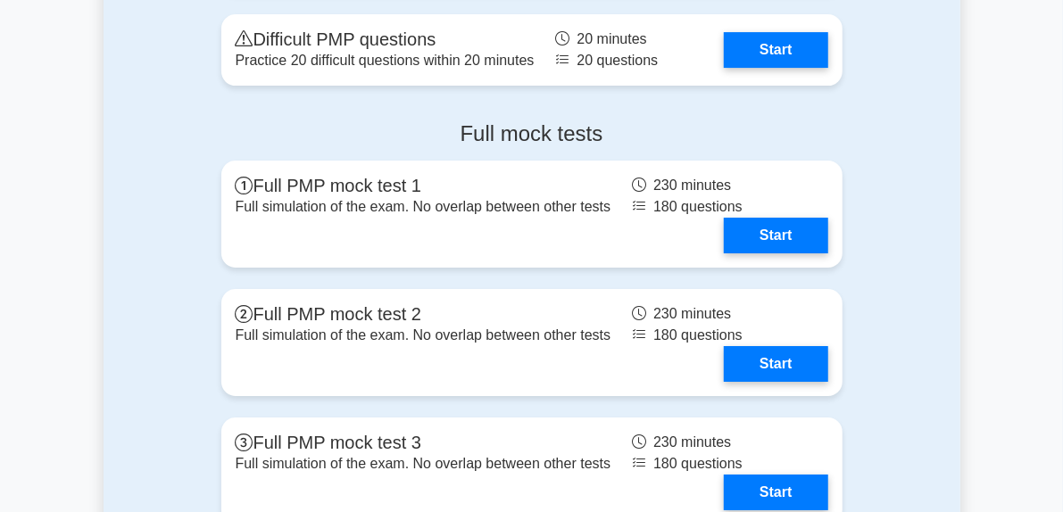
scroll to position [6158, 0]
